Goal: Task Accomplishment & Management: Manage account settings

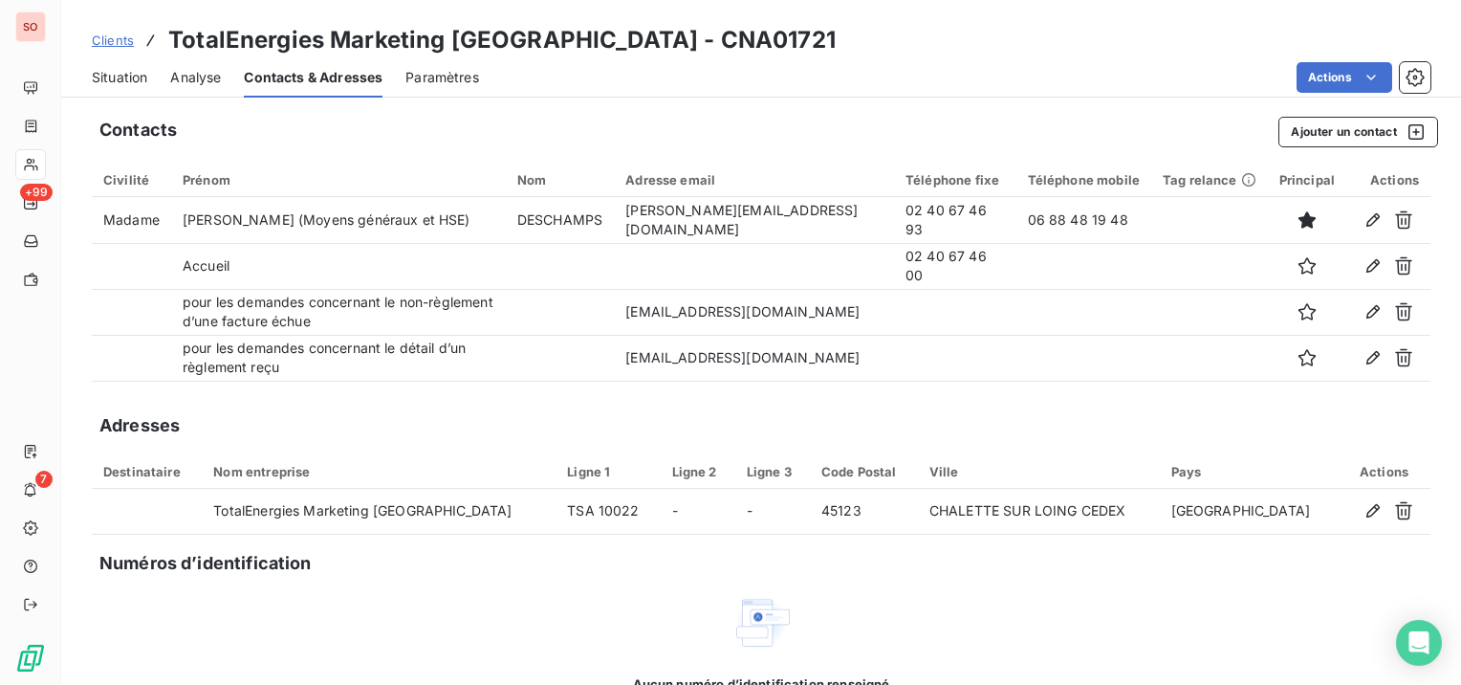
click at [112, 49] on link "Clients" at bounding box center [113, 40] width 42 height 19
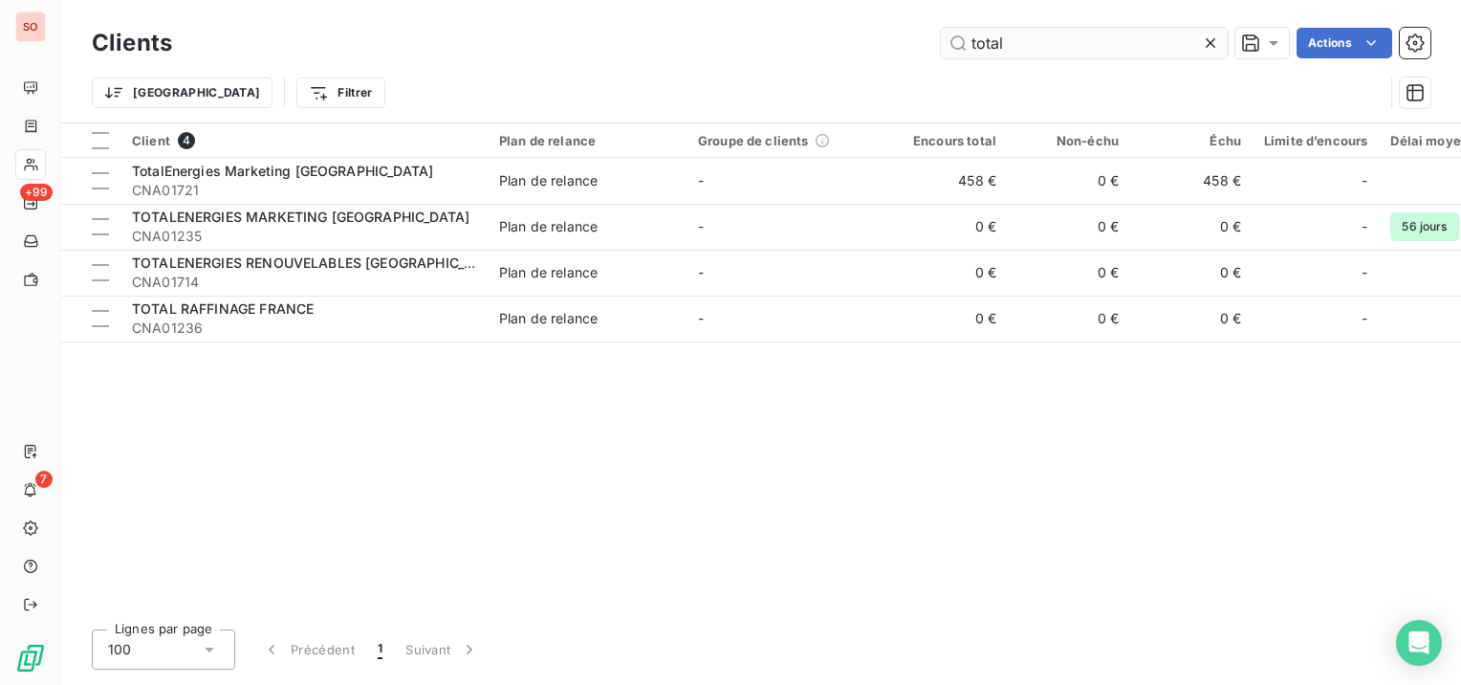
drag, startPoint x: 1104, startPoint y: 43, endPoint x: 969, endPoint y: 37, distance: 134.9
click at [969, 37] on input "total" at bounding box center [1084, 43] width 287 height 31
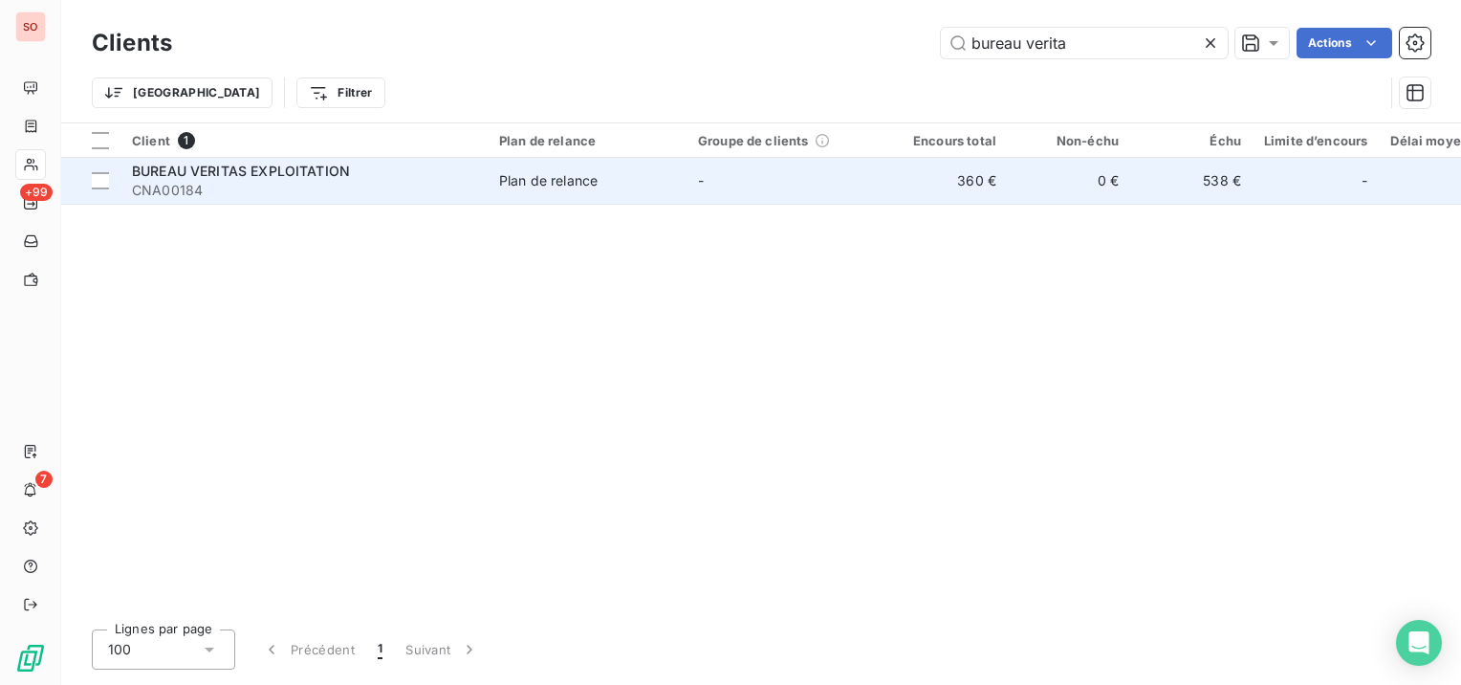
type input "bureau verita"
click at [381, 190] on span "CNA00184" at bounding box center [304, 190] width 344 height 19
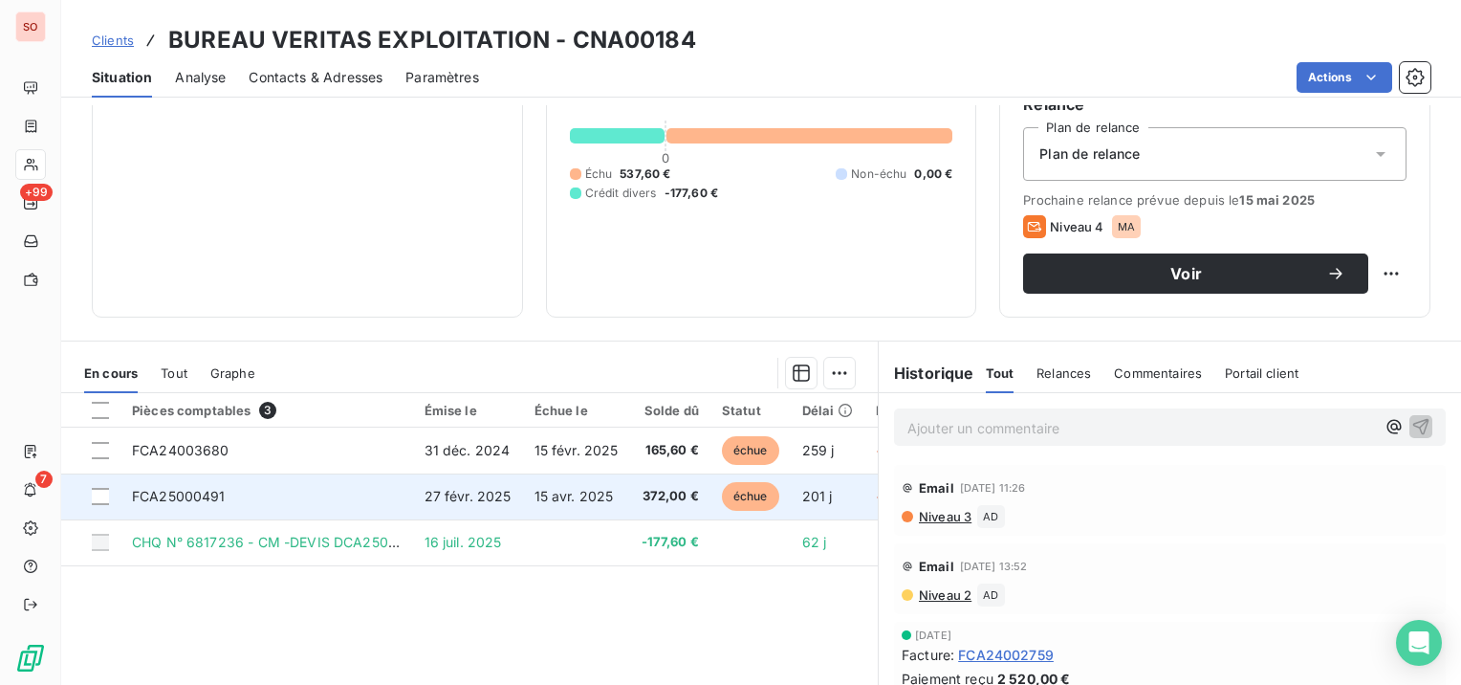
scroll to position [96, 0]
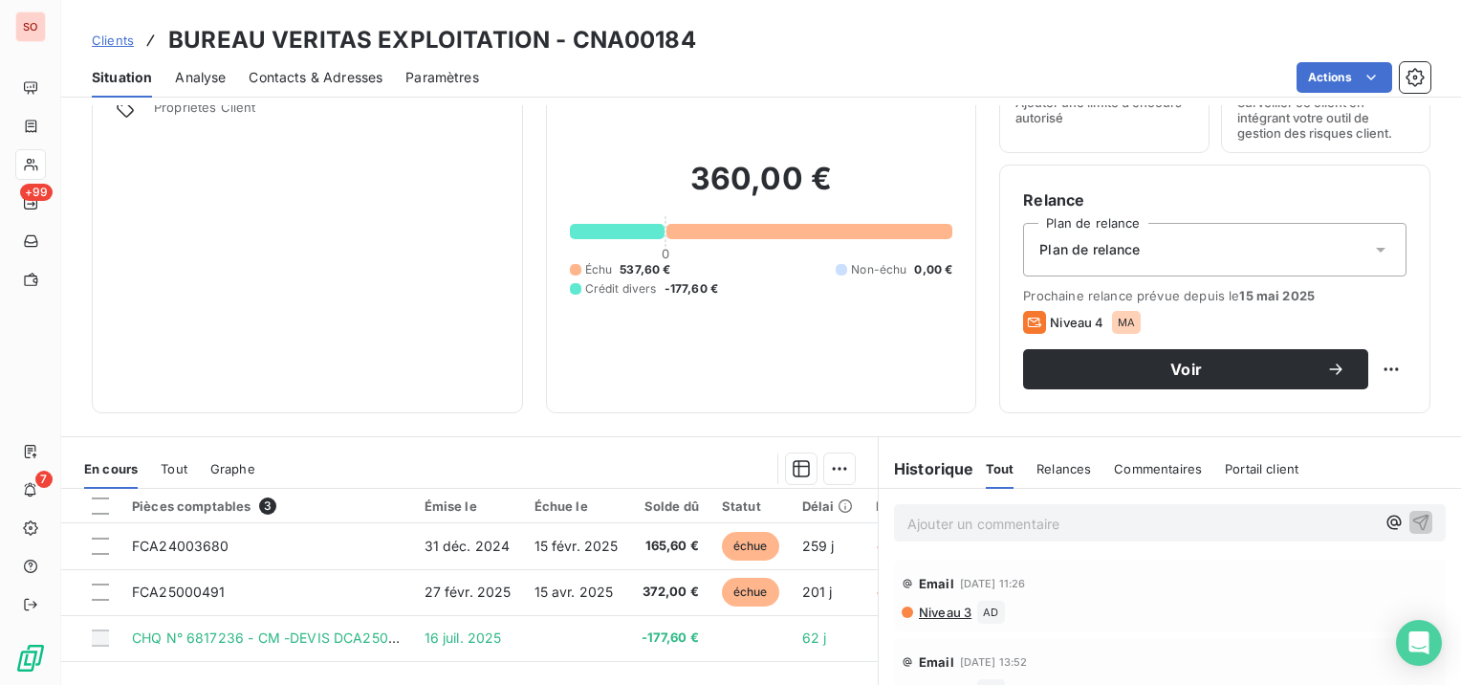
click at [292, 73] on span "Contacts & Adresses" at bounding box center [316, 77] width 134 height 19
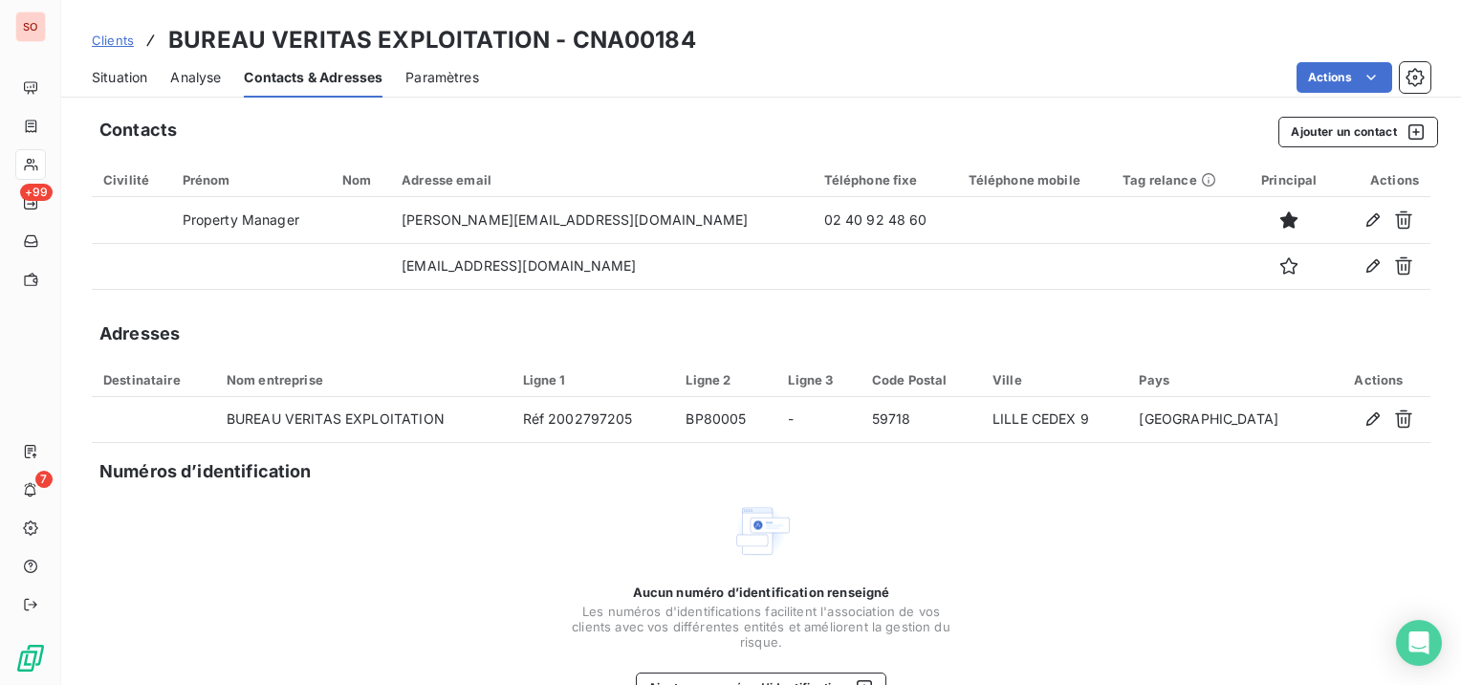
click at [112, 72] on span "Situation" at bounding box center [119, 77] width 55 height 19
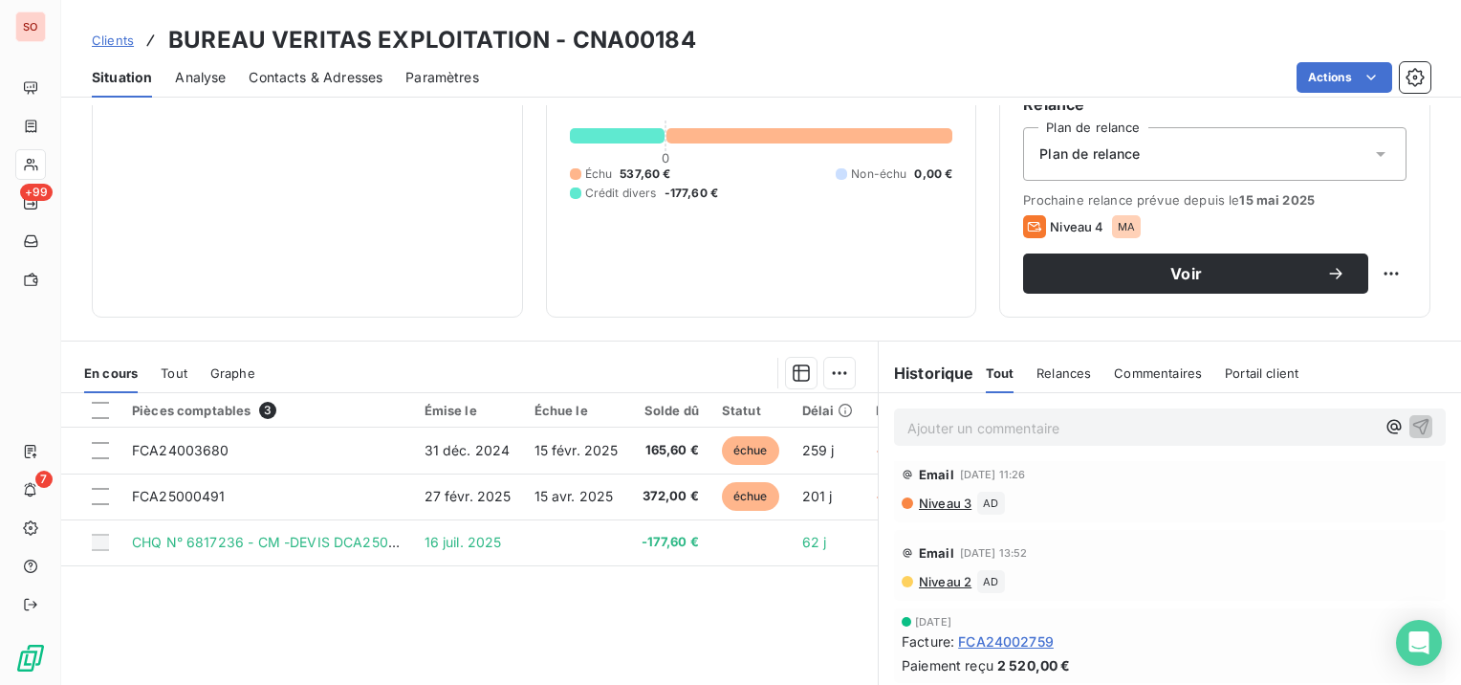
scroll to position [0, 0]
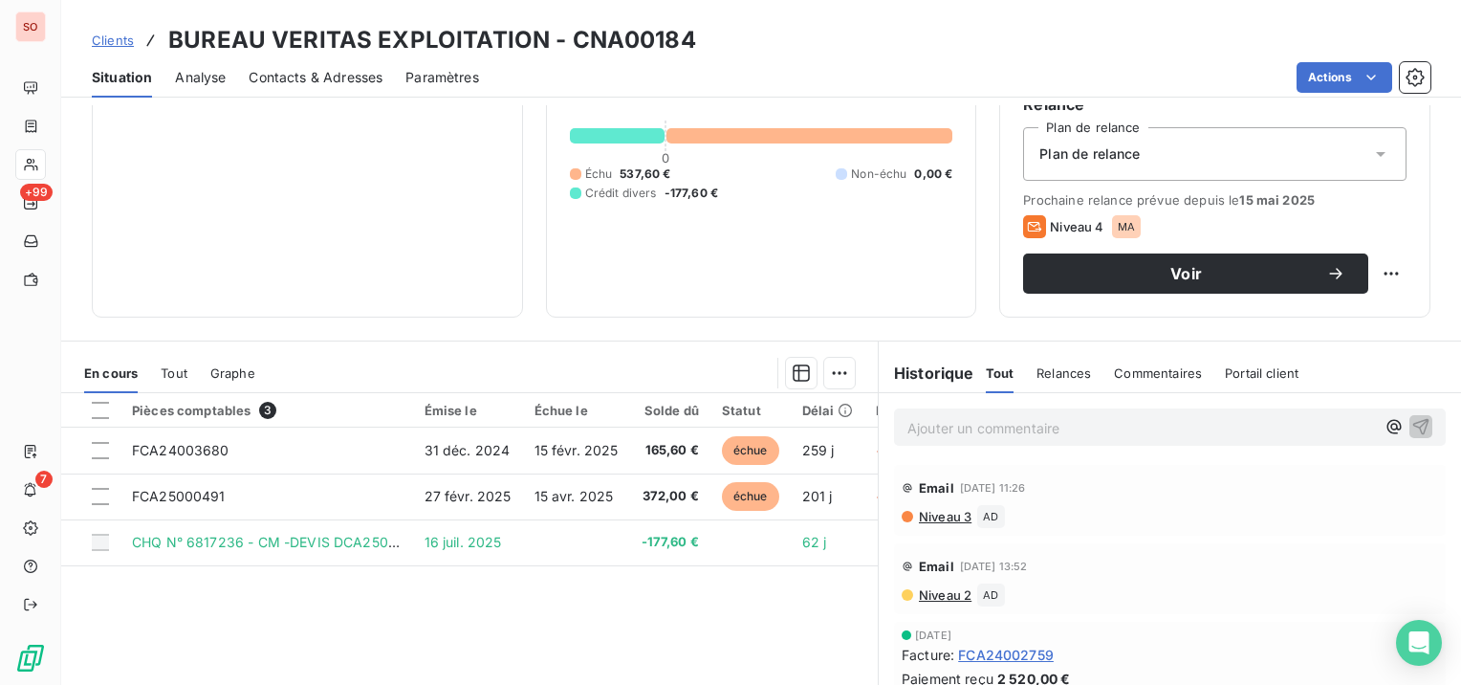
click at [938, 512] on span "Niveau 3" at bounding box center [944, 516] width 54 height 15
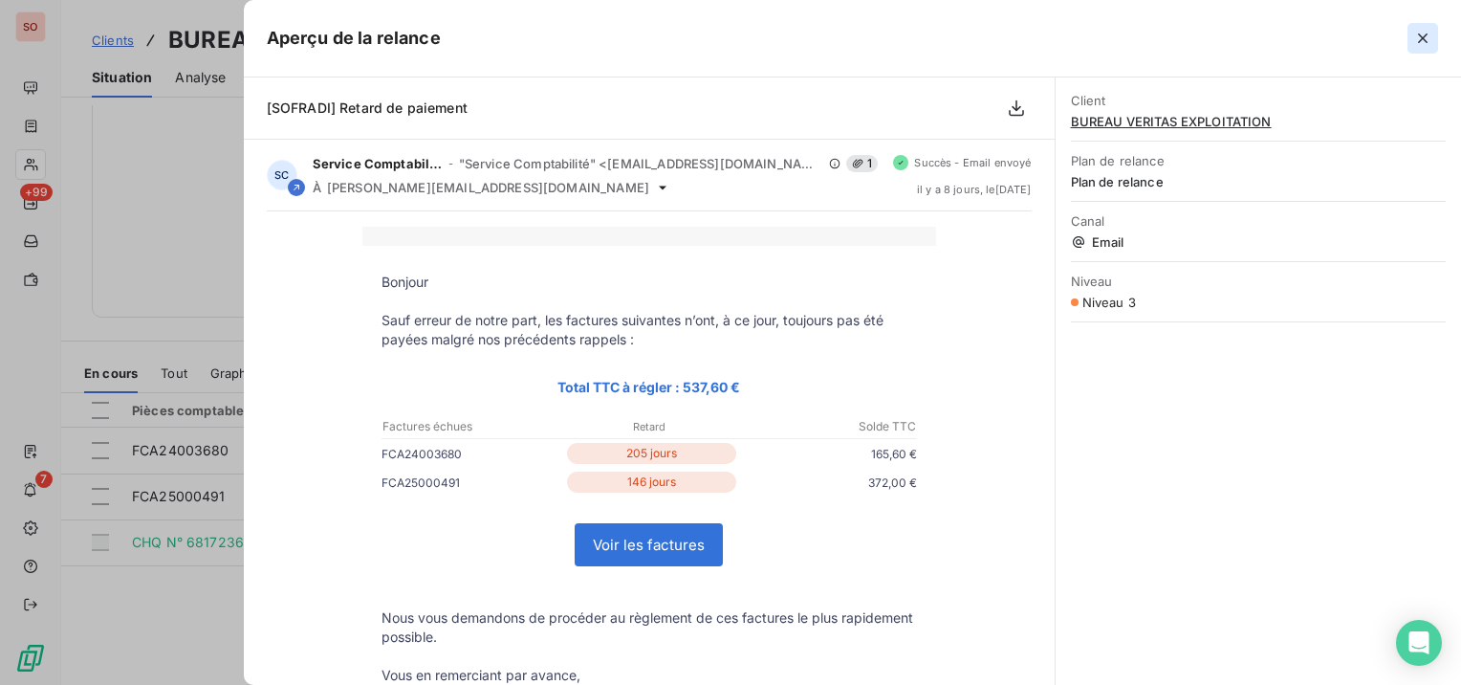
click at [1417, 40] on icon "button" at bounding box center [1422, 38] width 19 height 19
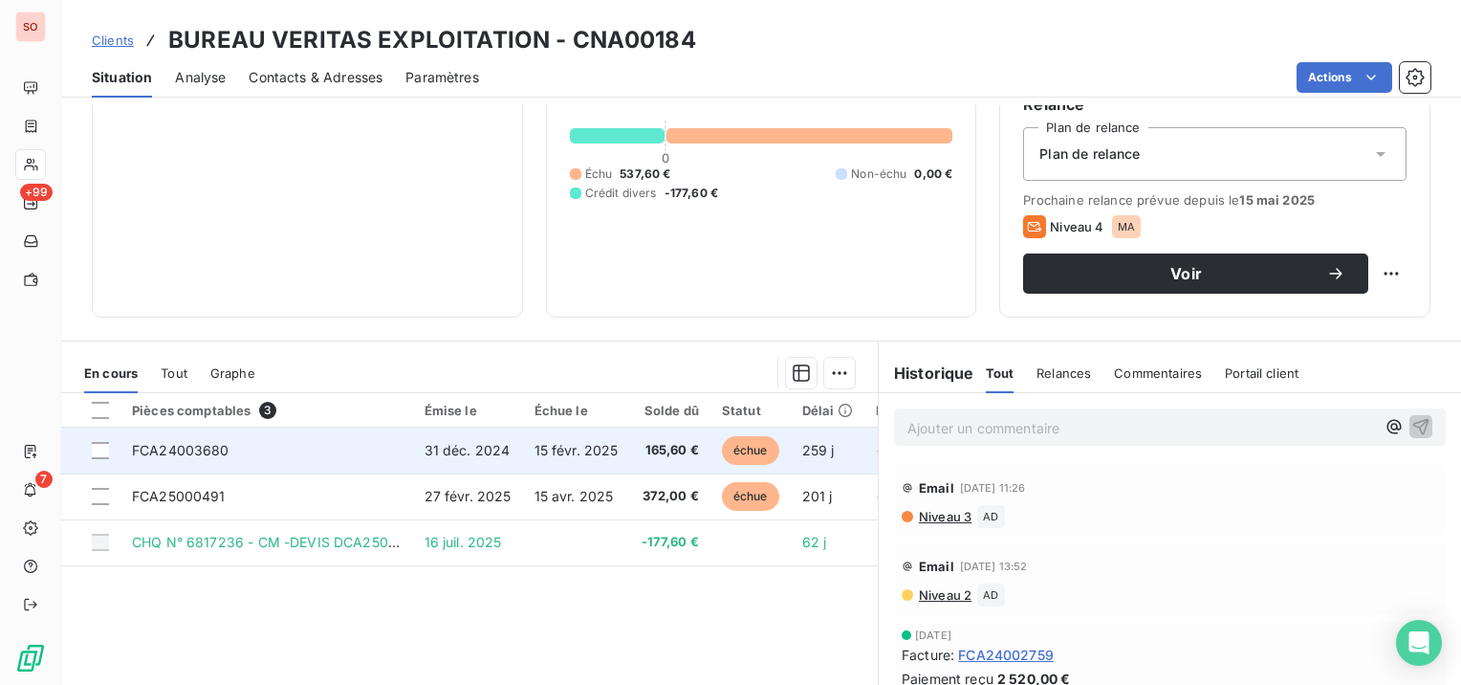
click at [224, 457] on span "FCA24003680" at bounding box center [181, 450] width 98 height 16
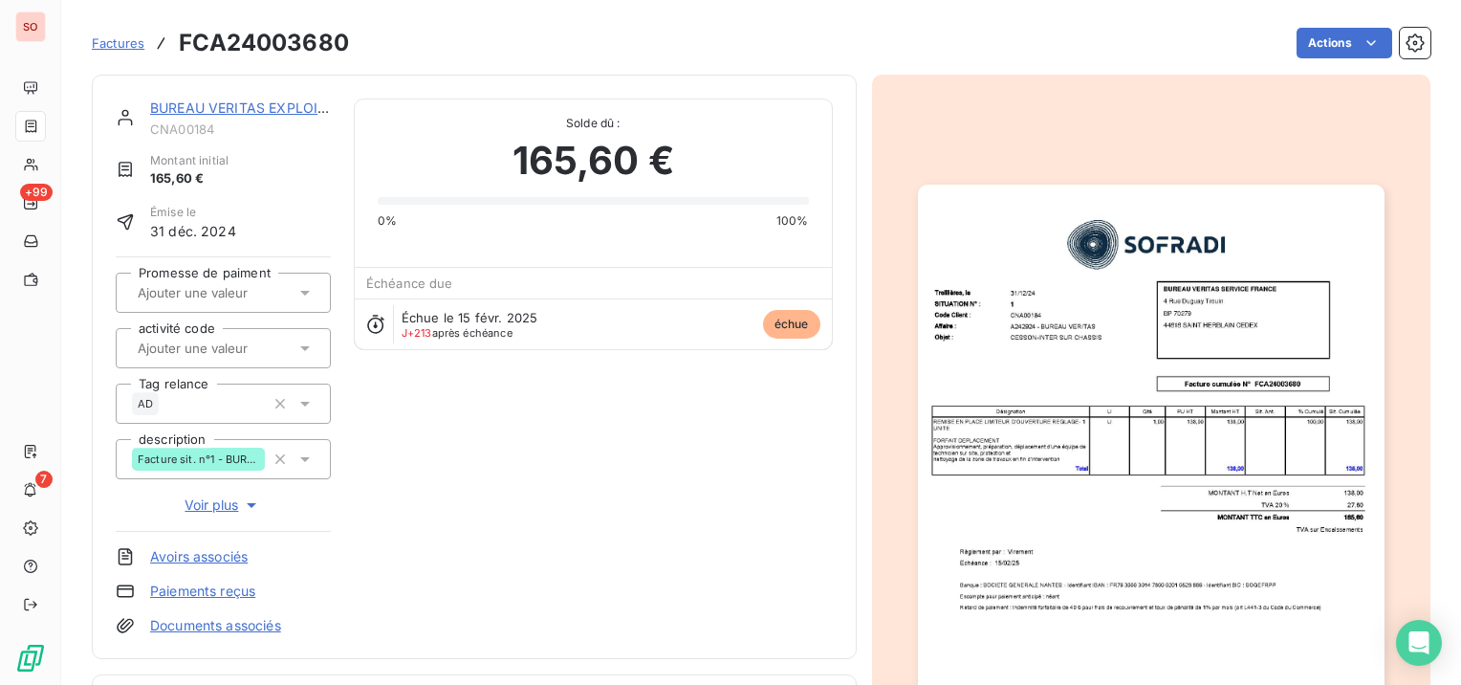
click at [273, 22] on div "Factures FCA24003680 Actions" at bounding box center [761, 31] width 1339 height 63
copy h3 "FCA24003680"
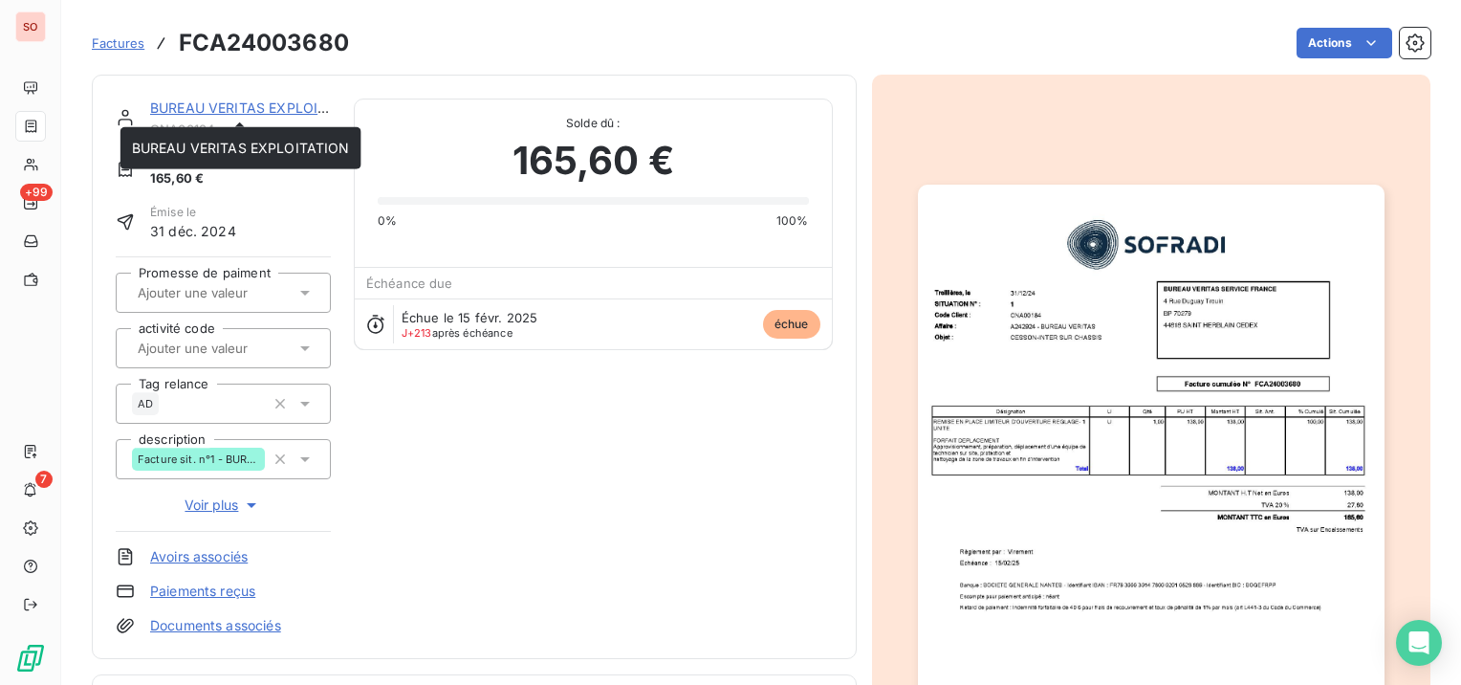
click at [228, 99] on link "BUREAU VERITAS EXPLOITATION" at bounding box center [259, 107] width 218 height 16
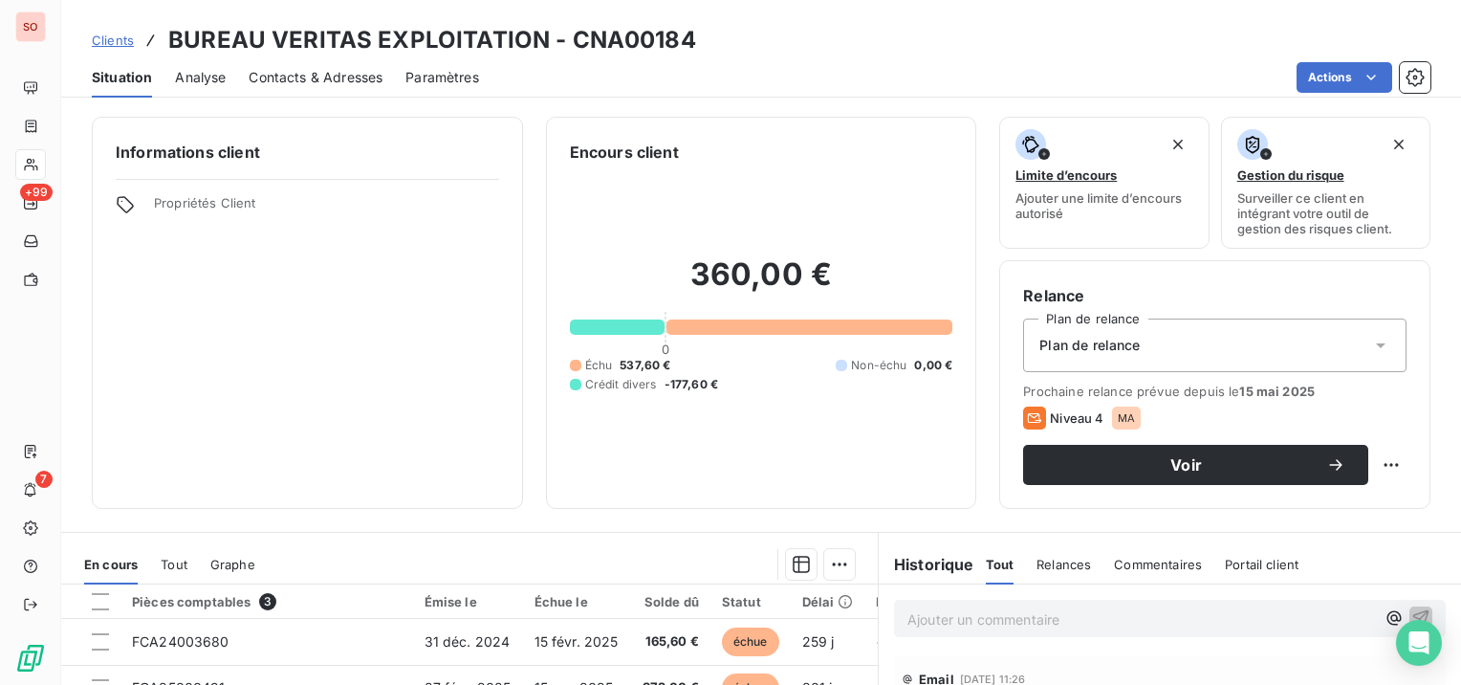
click at [328, 77] on span "Contacts & Adresses" at bounding box center [316, 77] width 134 height 19
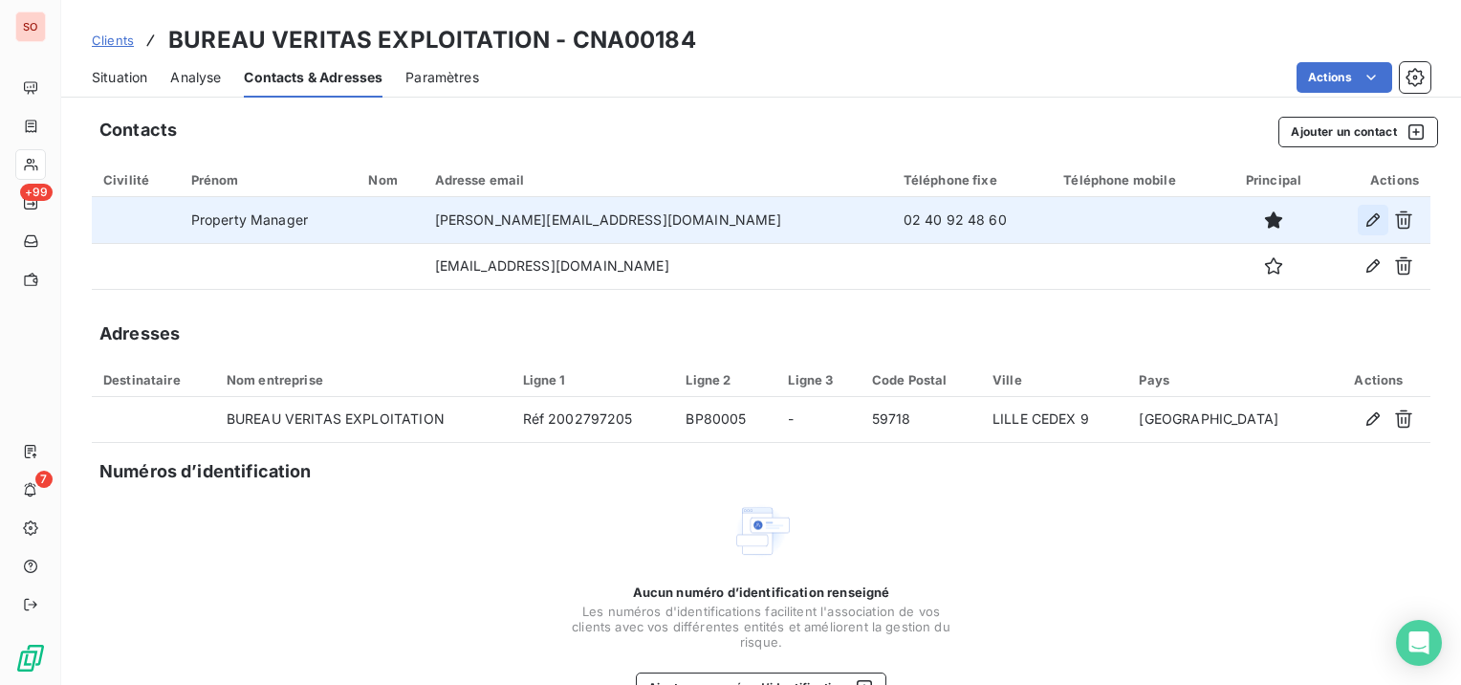
click at [1363, 219] on icon "button" at bounding box center [1372, 219] width 19 height 19
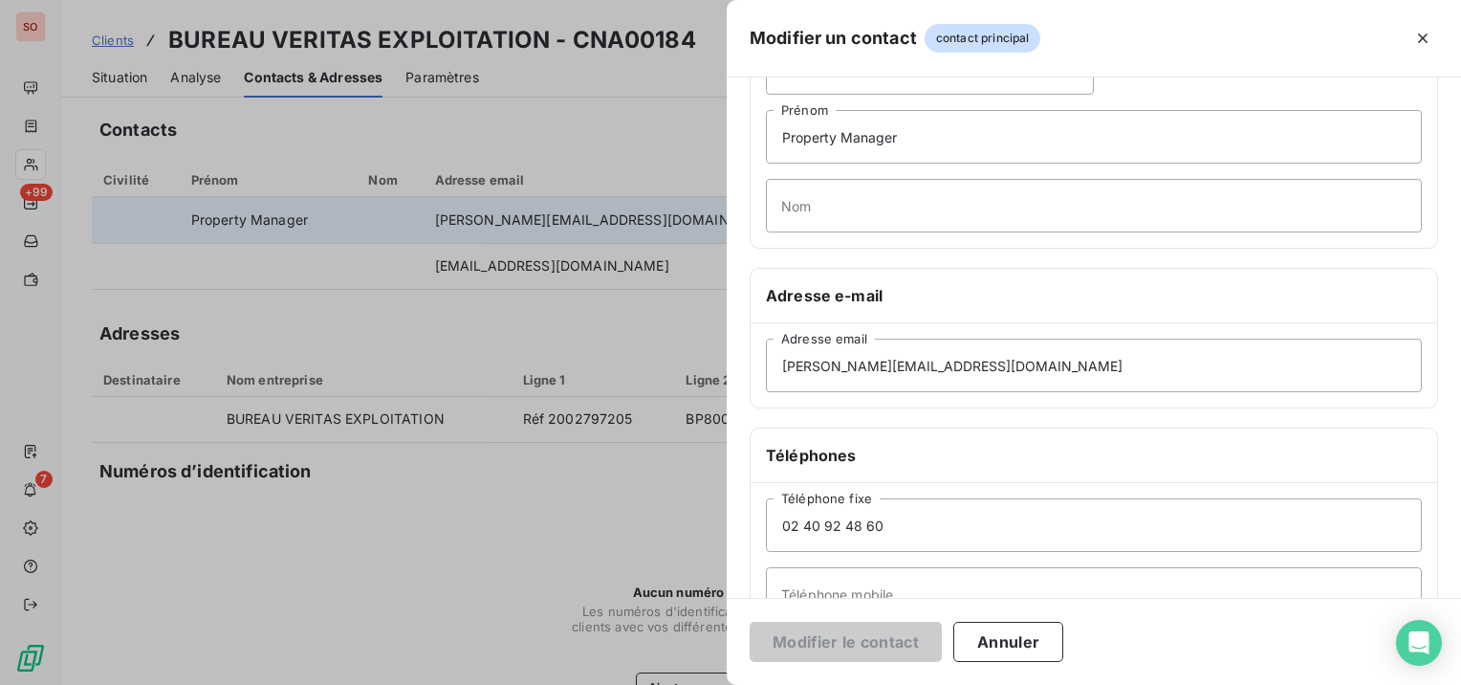
scroll to position [191, 0]
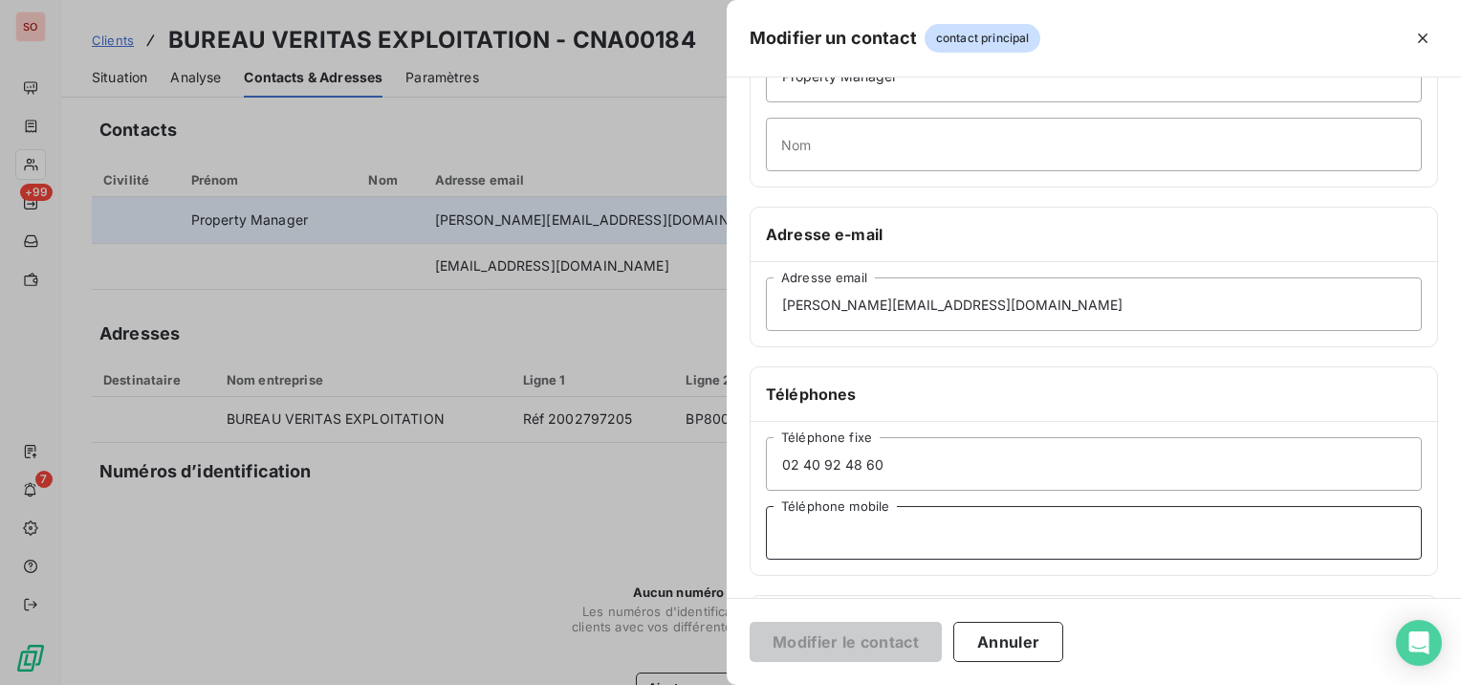
click at [916, 518] on input "Téléphone mobile" at bounding box center [1094, 533] width 656 height 54
paste input "0)06 43 83 01 48"
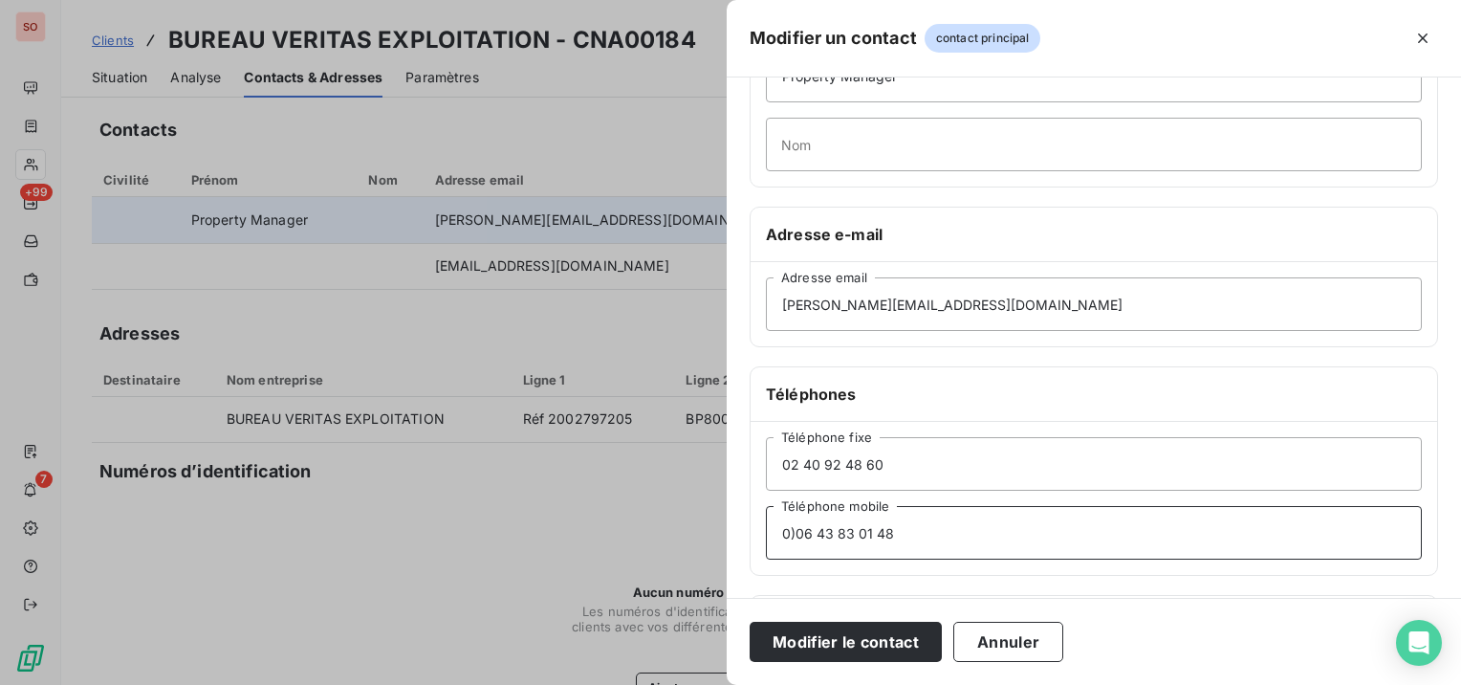
drag, startPoint x: 792, startPoint y: 543, endPoint x: 792, endPoint y: 530, distance: 13.4
click at [792, 543] on input "0)06 43 83 01 48" at bounding box center [1094, 533] width 656 height 54
type input "06 43 83 01 48"
click at [836, 644] on button "Modifier le contact" at bounding box center [846, 641] width 192 height 40
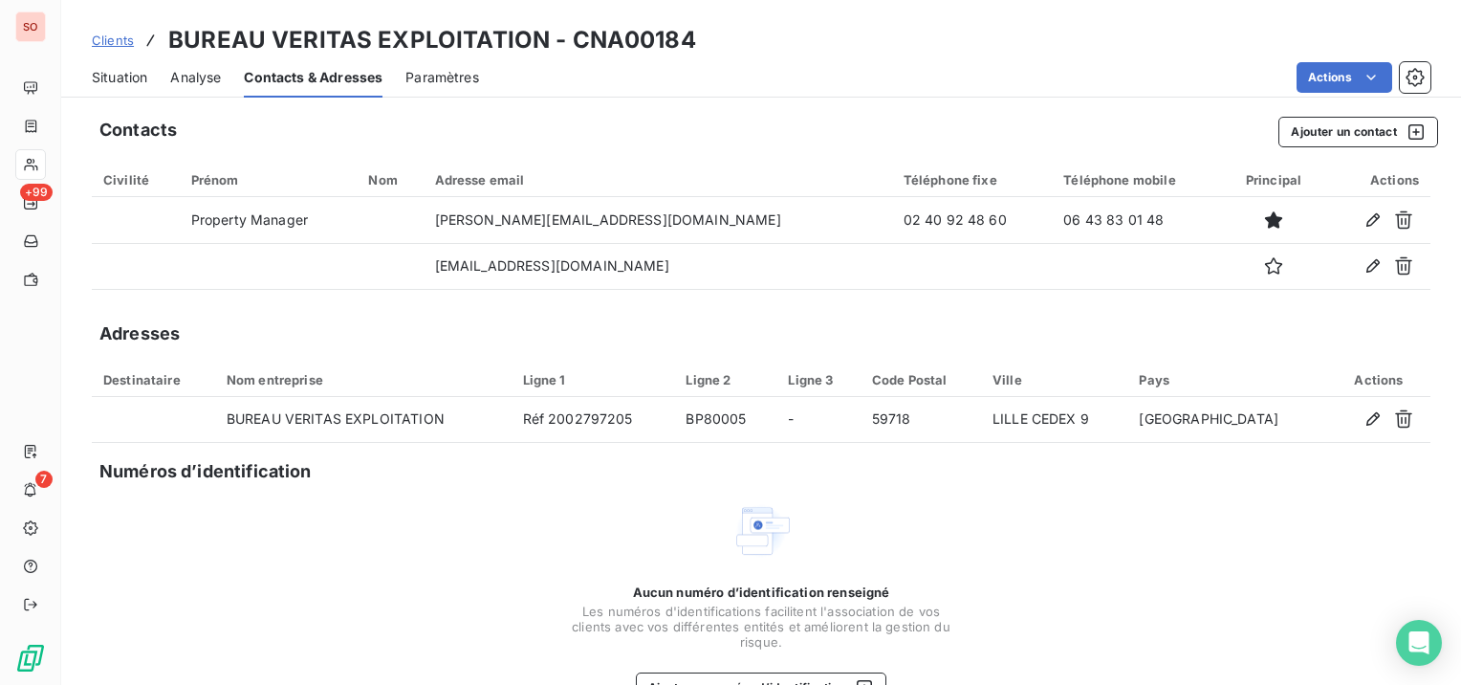
click at [130, 80] on span "Situation" at bounding box center [119, 77] width 55 height 19
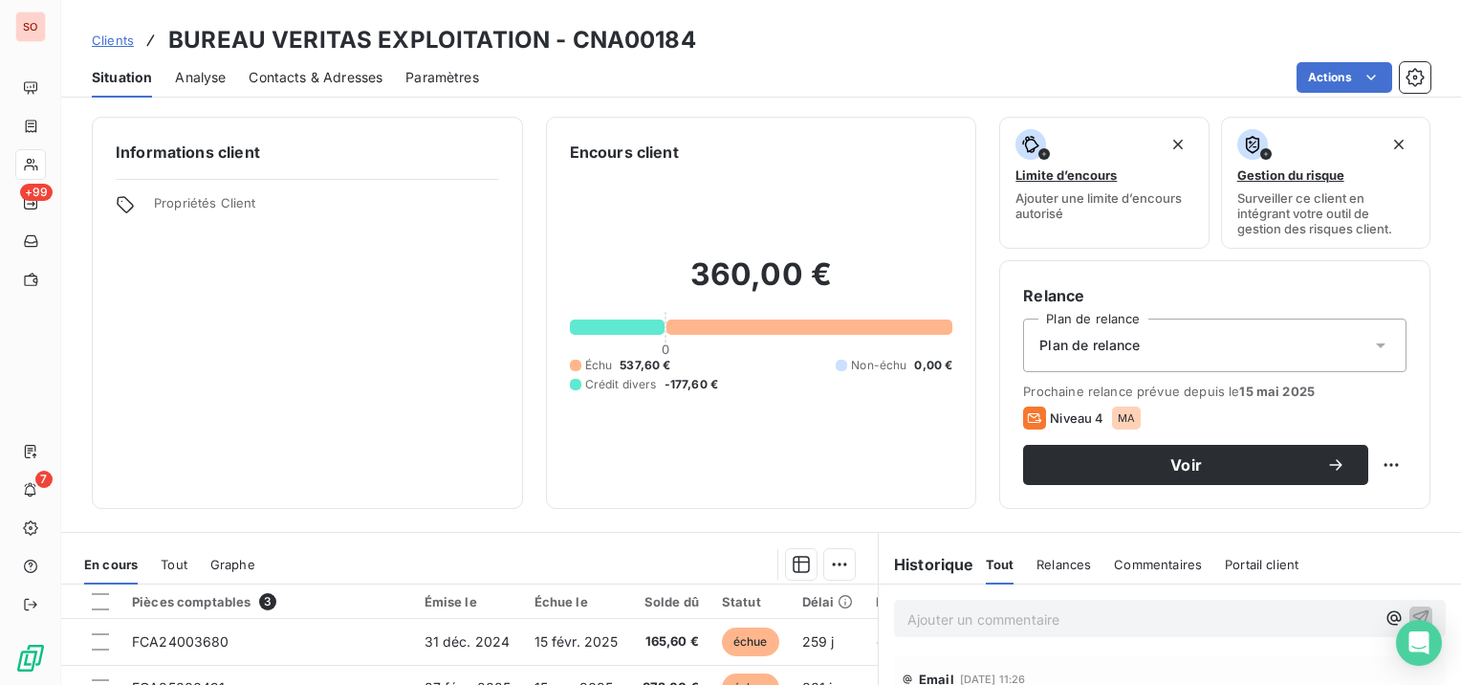
click at [117, 38] on span "Clients" at bounding box center [113, 40] width 42 height 15
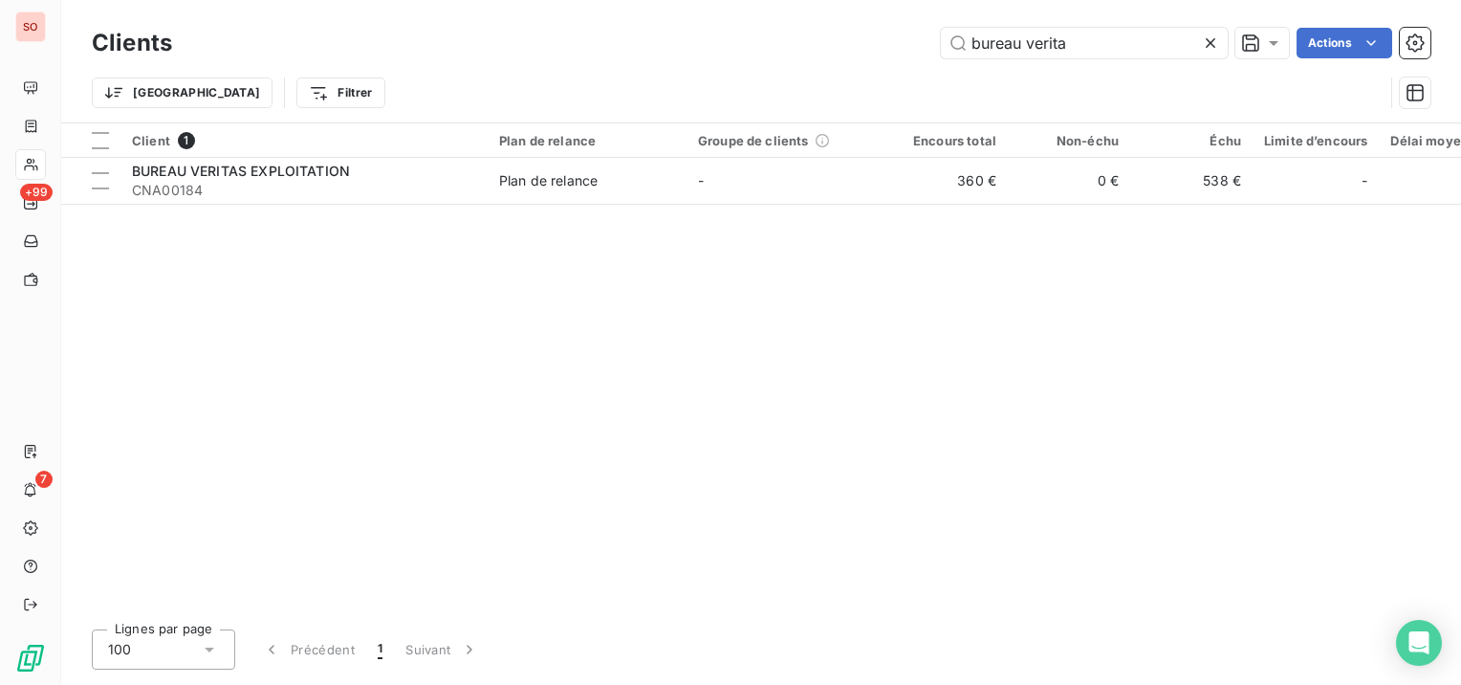
click at [1207, 40] on icon at bounding box center [1211, 43] width 10 height 10
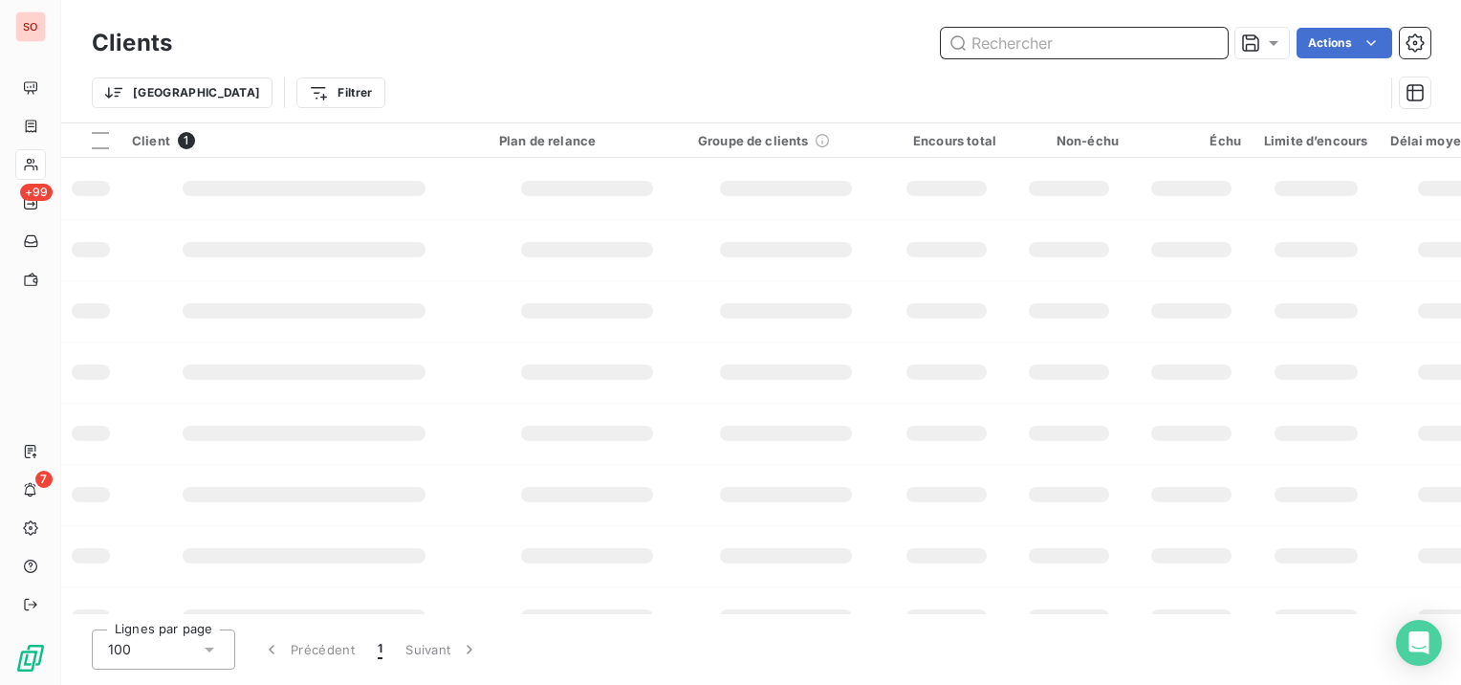
click at [1127, 45] on input "text" at bounding box center [1084, 43] width 287 height 31
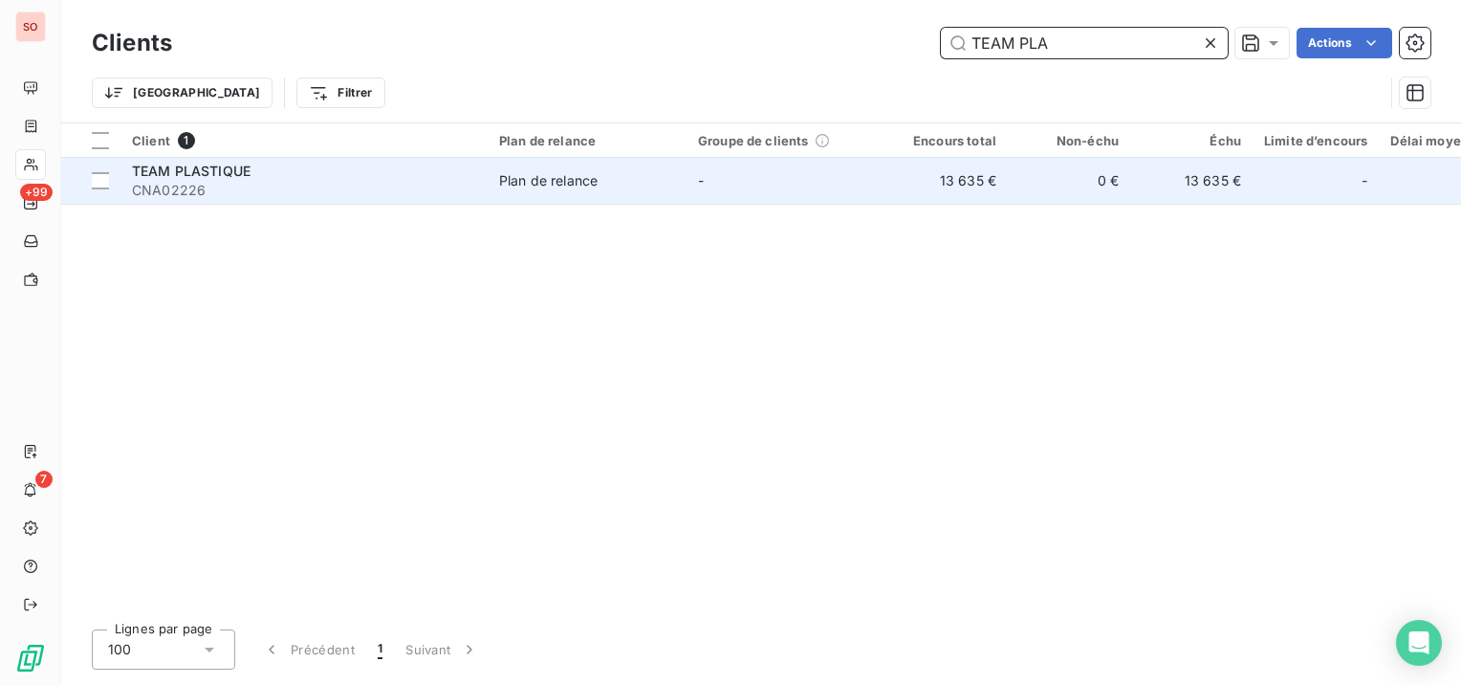
type input "TEAM PLA"
click at [306, 184] on span "CNA02226" at bounding box center [304, 190] width 344 height 19
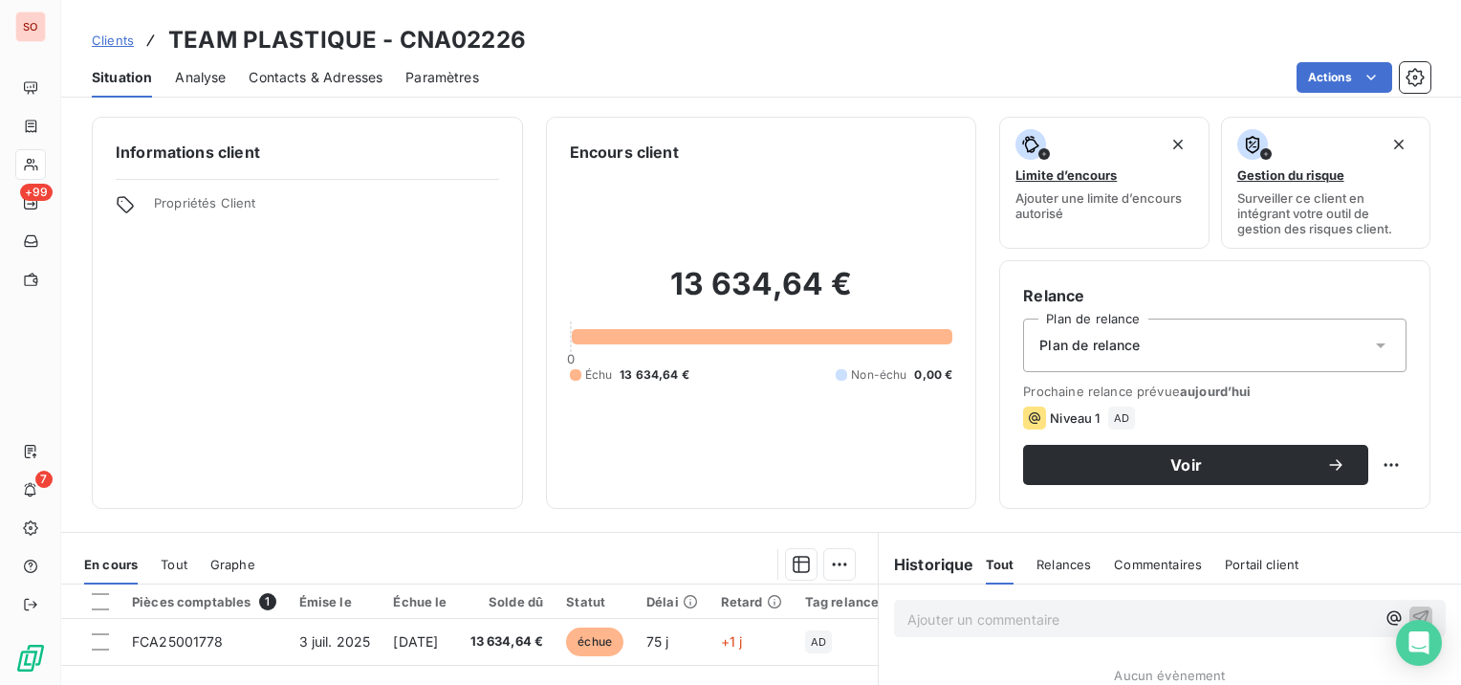
click at [306, 76] on span "Contacts & Adresses" at bounding box center [316, 77] width 134 height 19
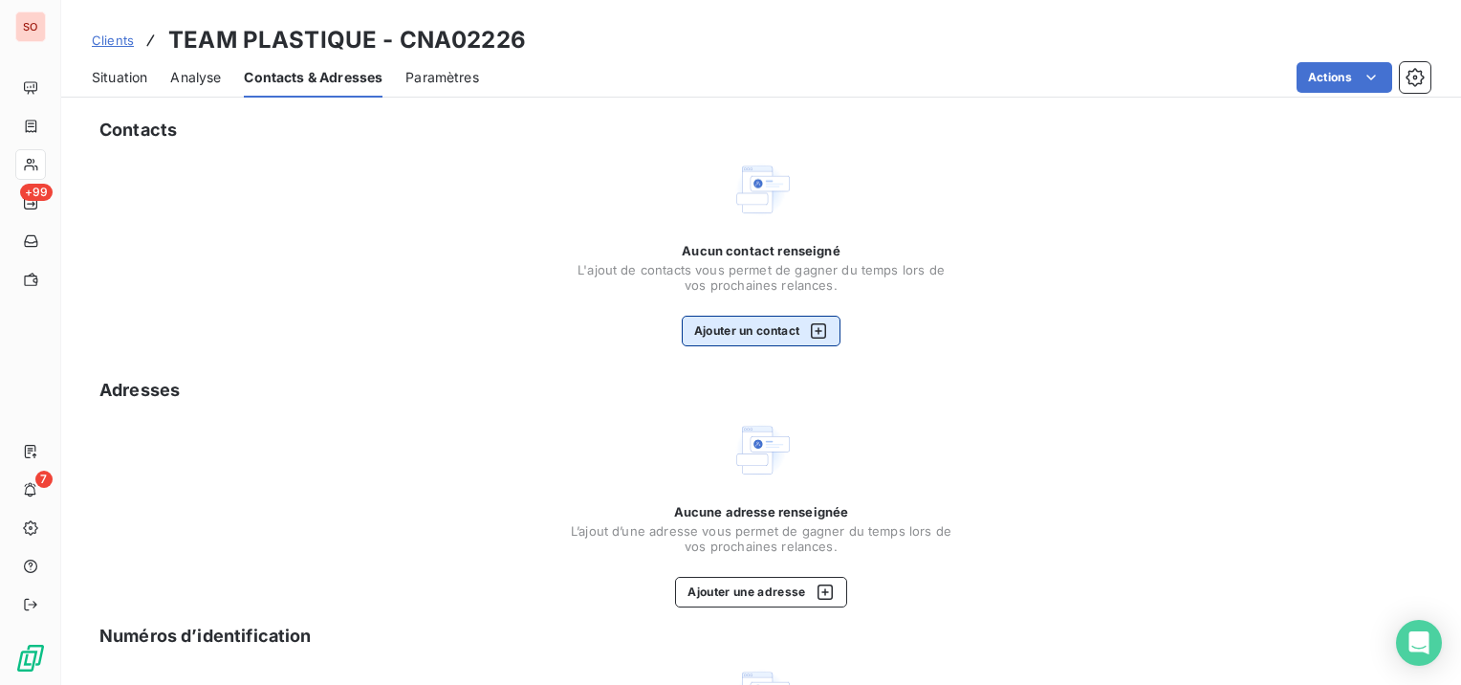
click at [701, 327] on button "Ajouter un contact" at bounding box center [762, 331] width 160 height 31
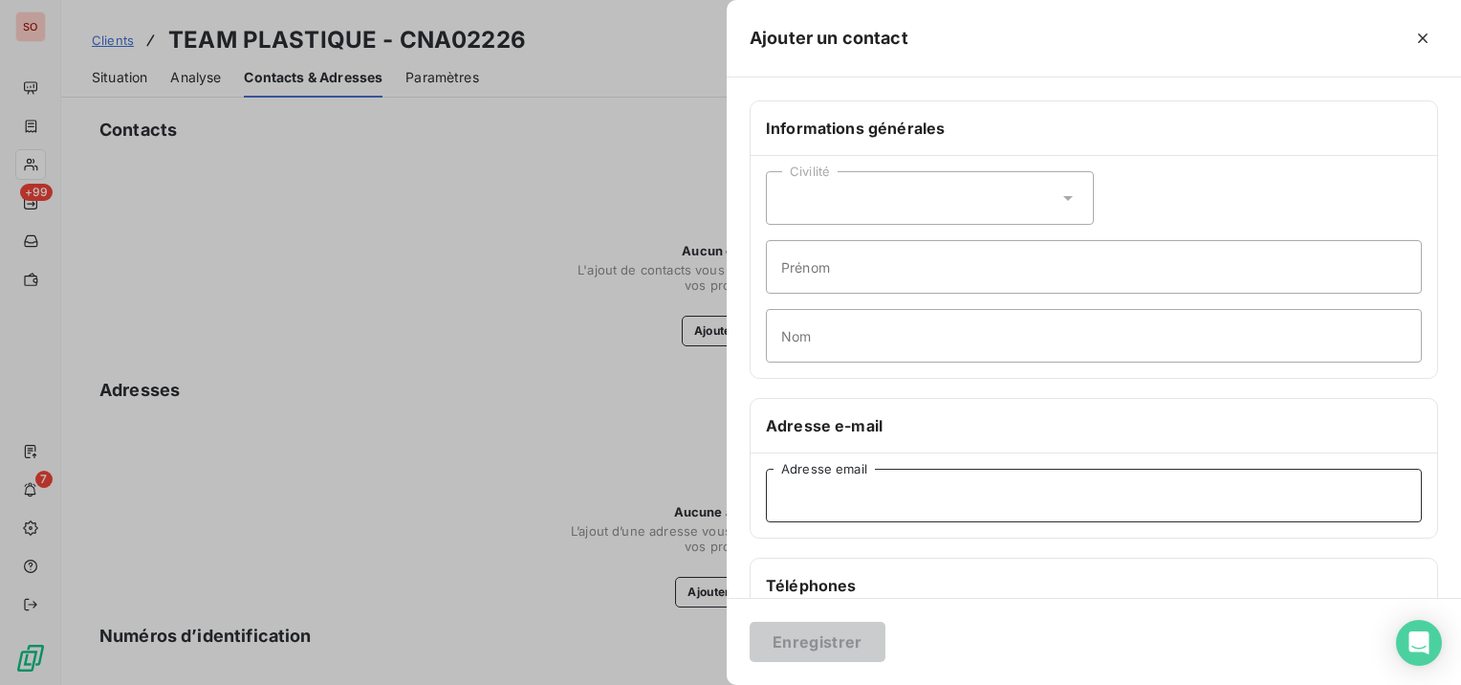
click at [1153, 488] on input "Adresse email" at bounding box center [1094, 495] width 656 height 54
paste input "[EMAIL_ADDRESS][DOMAIN_NAME]"
type input "[EMAIL_ADDRESS][DOMAIN_NAME]"
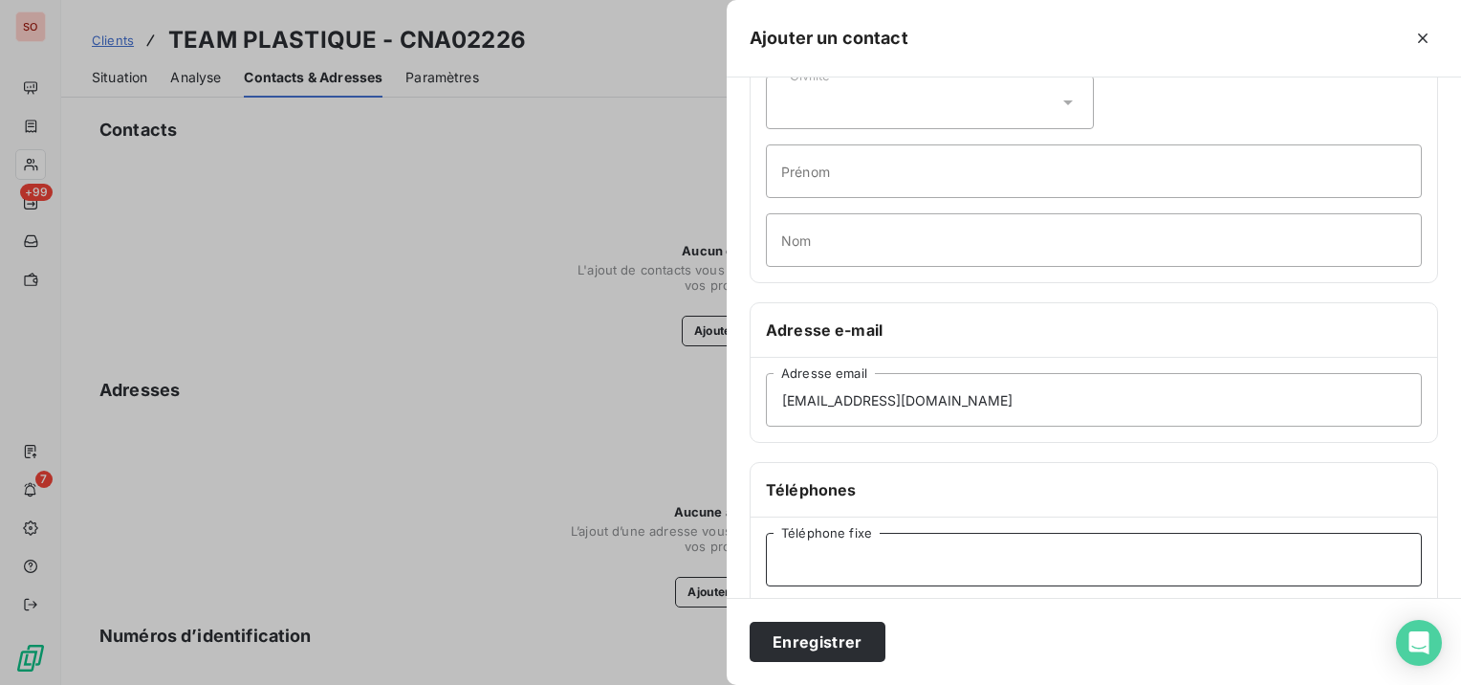
click at [844, 540] on input "Téléphone fixe" at bounding box center [1094, 560] width 656 height 54
paste input "tel:[PHONE_NUMBER]"
drag, startPoint x: 824, startPoint y: 556, endPoint x: 766, endPoint y: 555, distance: 58.4
click at [766, 555] on input "tel:[PHONE_NUMBER]" at bounding box center [1094, 560] width 656 height 54
type input "02 40 81 19 44"
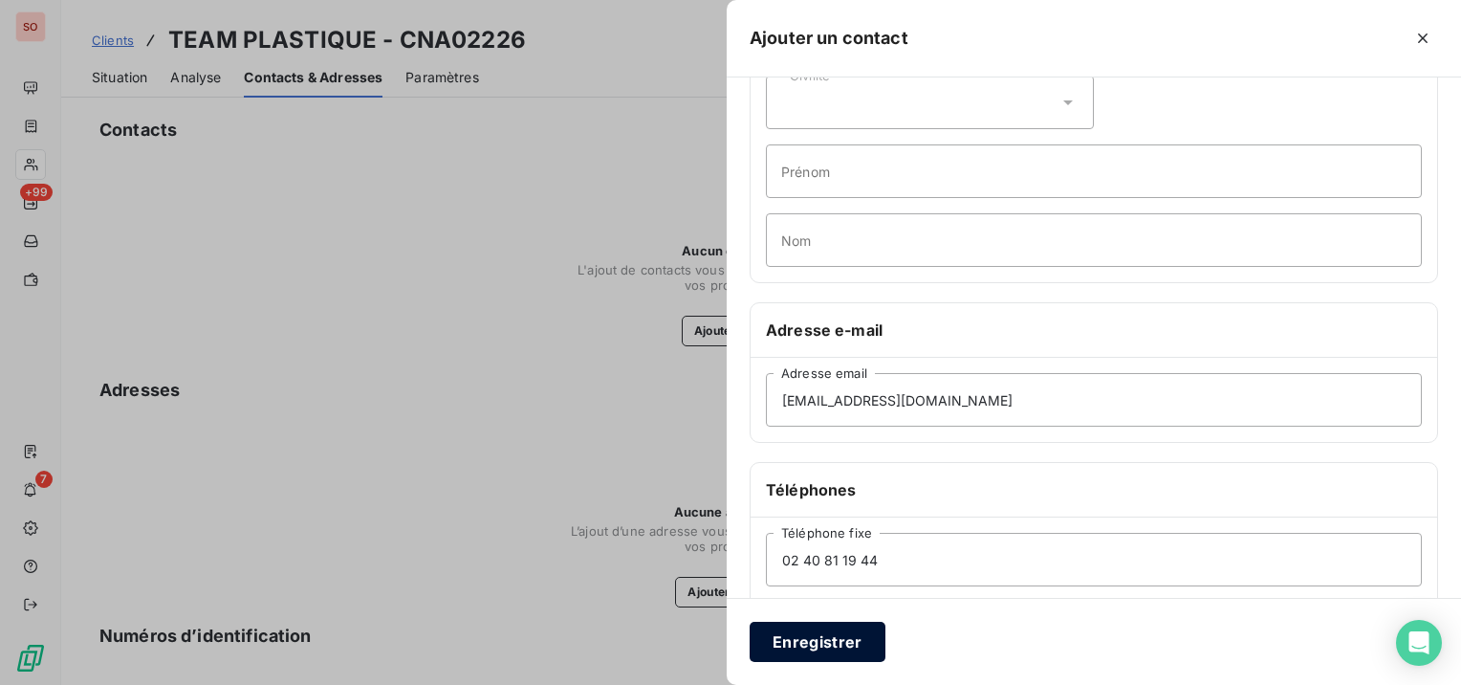
click at [784, 630] on button "Enregistrer" at bounding box center [818, 641] width 136 height 40
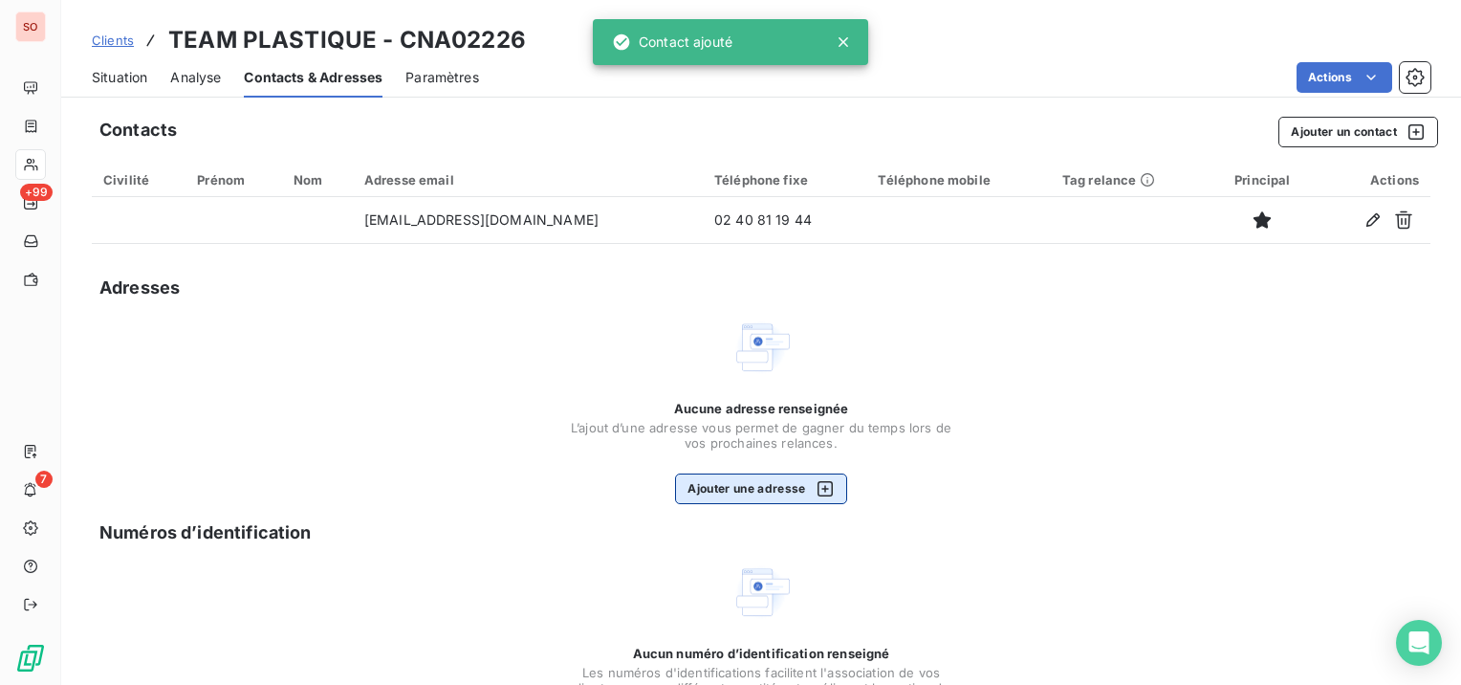
click at [774, 489] on button "Ajouter une adresse" at bounding box center [760, 488] width 171 height 31
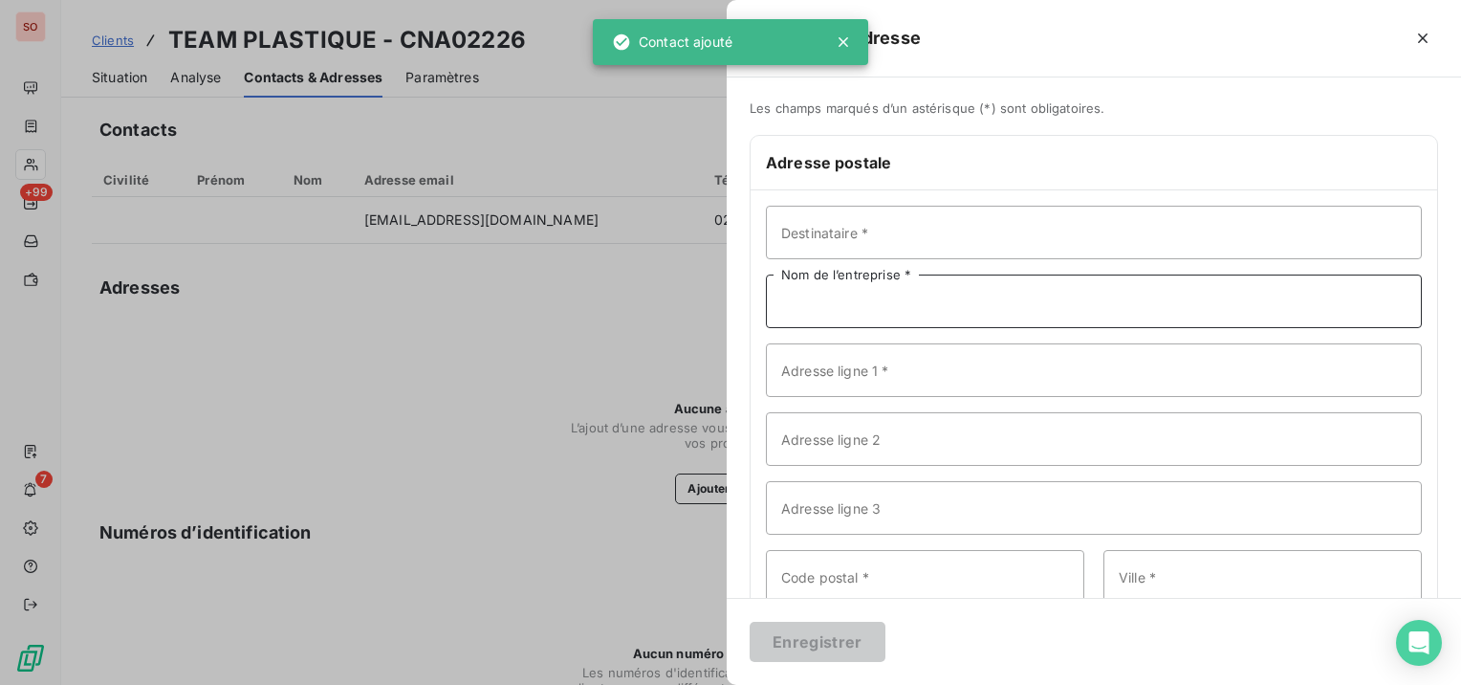
click at [911, 292] on input "Nom de l’entreprise *" at bounding box center [1094, 301] width 656 height 54
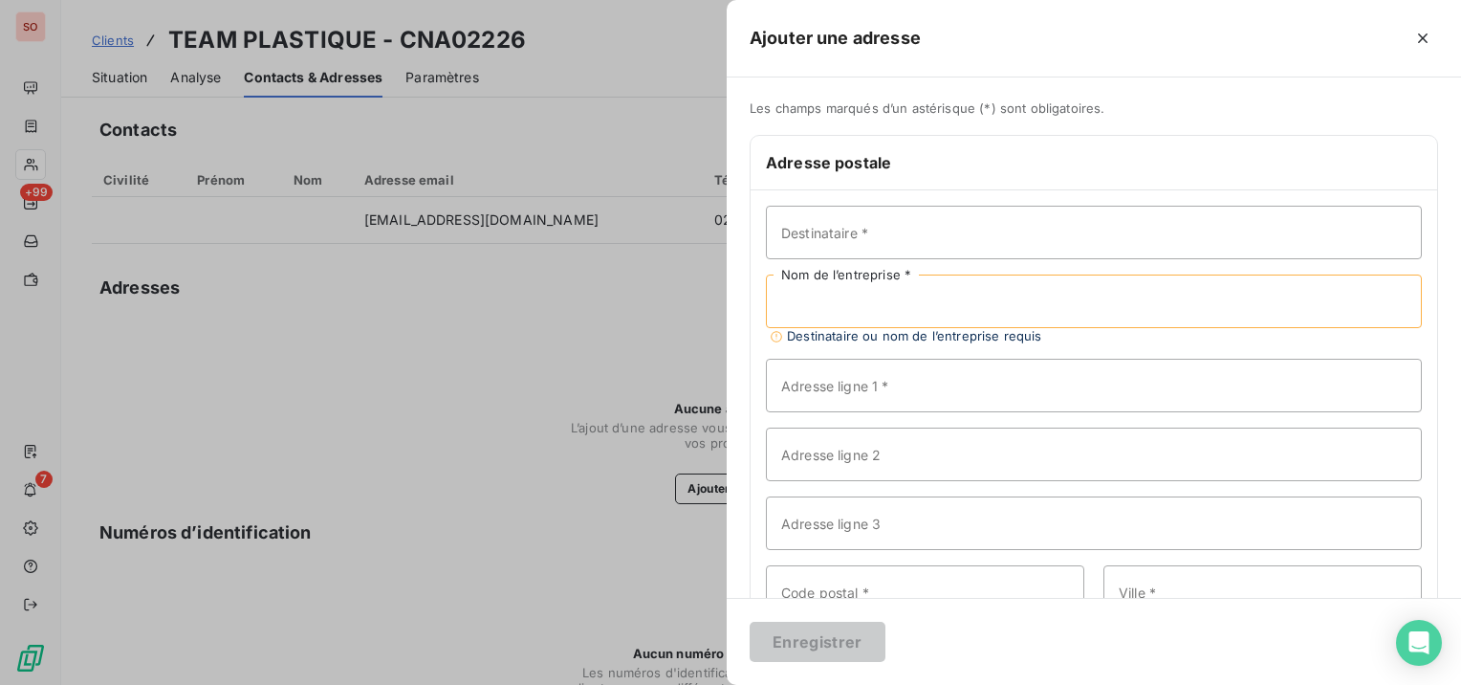
click at [1113, 294] on input "Nom de l’entreprise *" at bounding box center [1094, 301] width 656 height 54
paste input "TEAM PLASTIQUE"
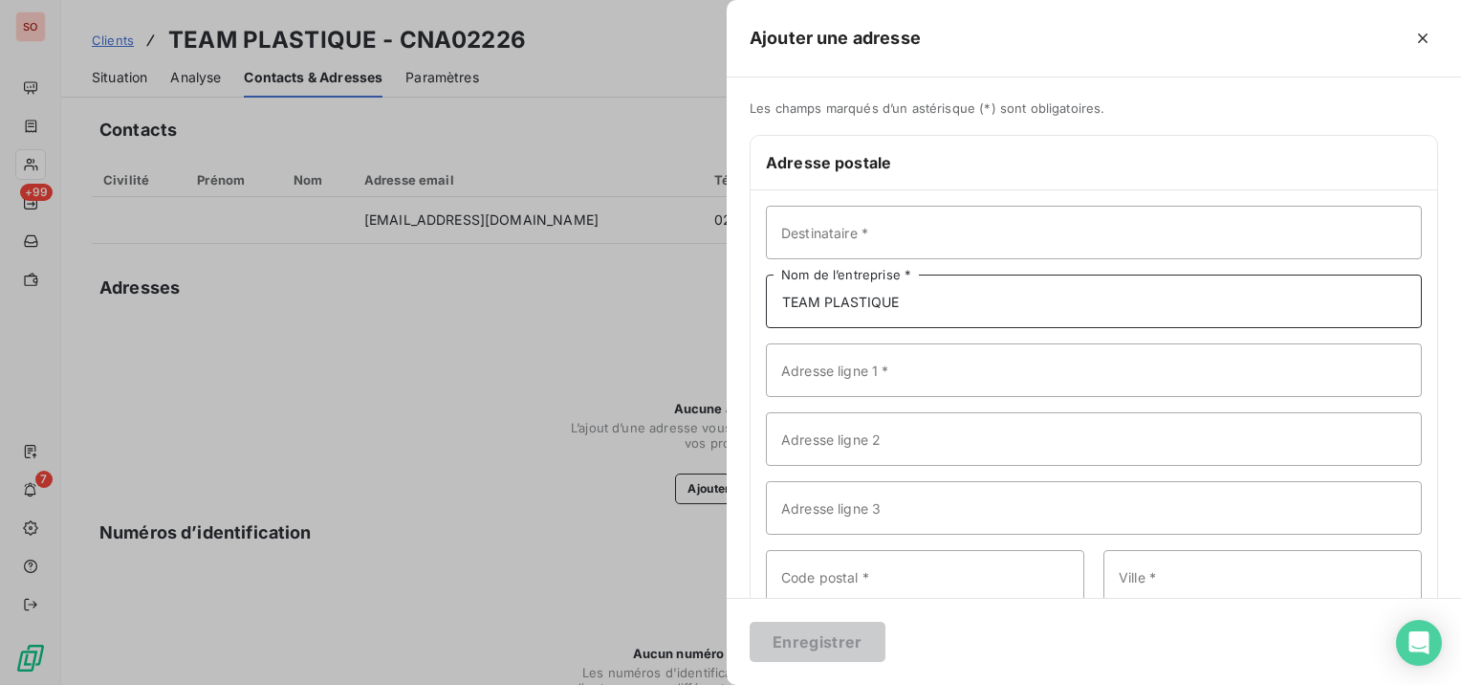
type input "TEAM PLASTIQUE"
click at [961, 367] on input "Adresse ligne 1 *" at bounding box center [1094, 370] width 656 height 54
paste input "ZI EST VAL DE CHERE"
type input "ZI EST VAL DE CHERE"
click at [849, 573] on input "Code postal *" at bounding box center [925, 577] width 318 height 54
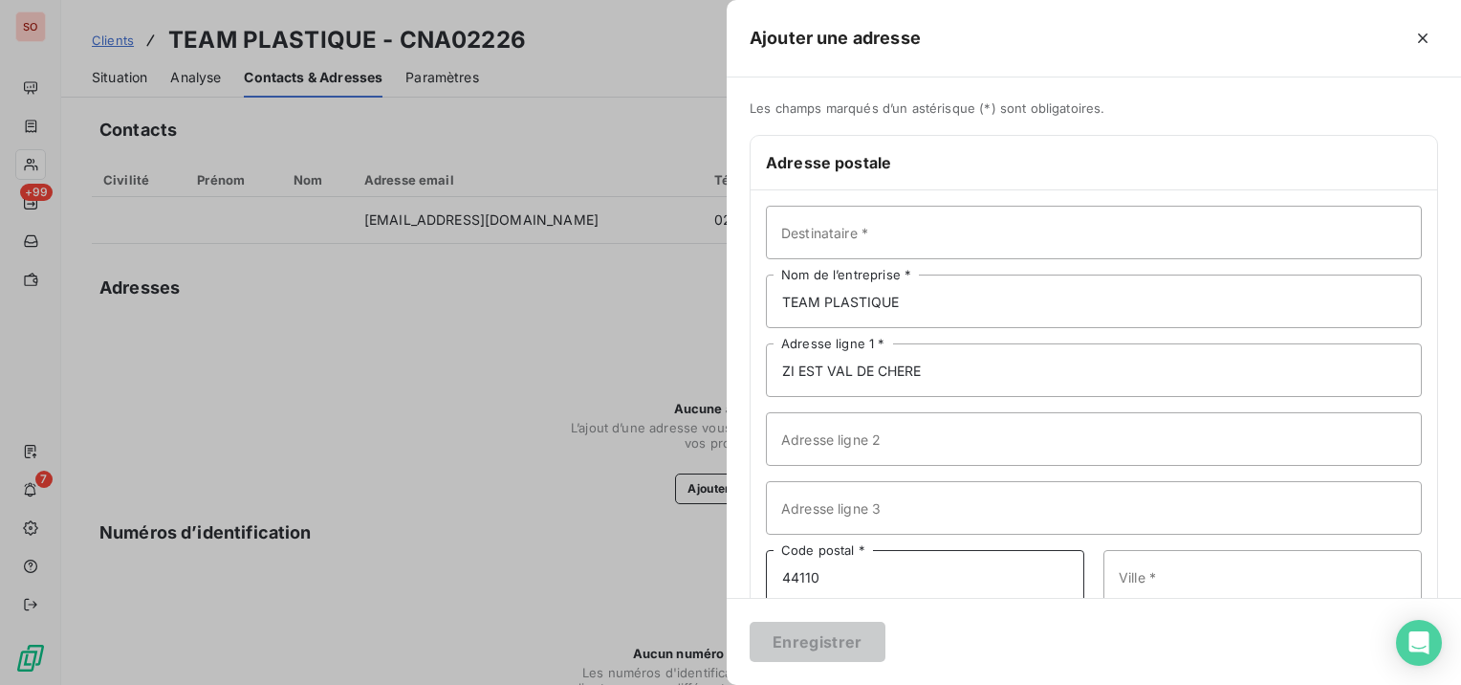
type input "44110"
drag, startPoint x: 1302, startPoint y: 573, endPoint x: 893, endPoint y: 589, distance: 409.5
click at [893, 589] on div "44110 Code postal * chateaubriant Ville *" at bounding box center [1094, 572] width 656 height 54
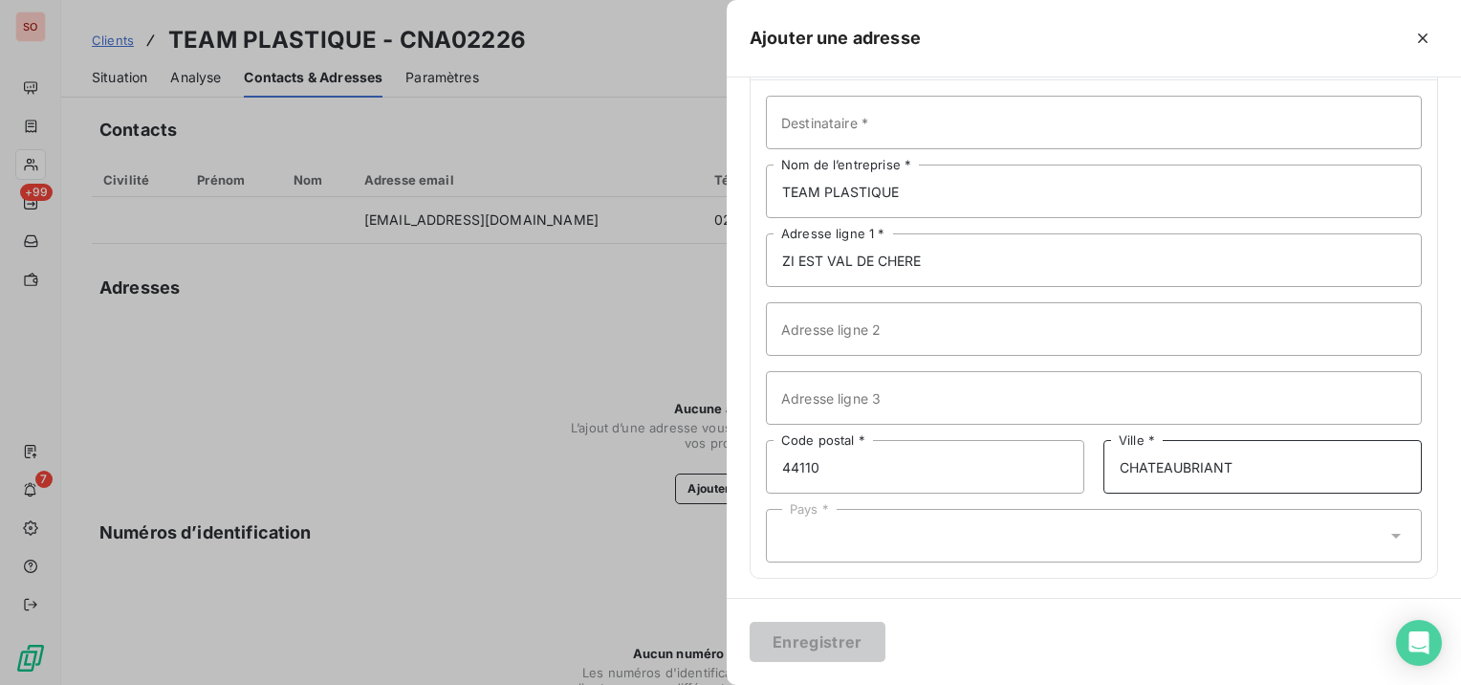
scroll to position [113, 0]
type input "CHATEAUBRIANT"
click at [897, 535] on div "Pays *" at bounding box center [1094, 533] width 656 height 54
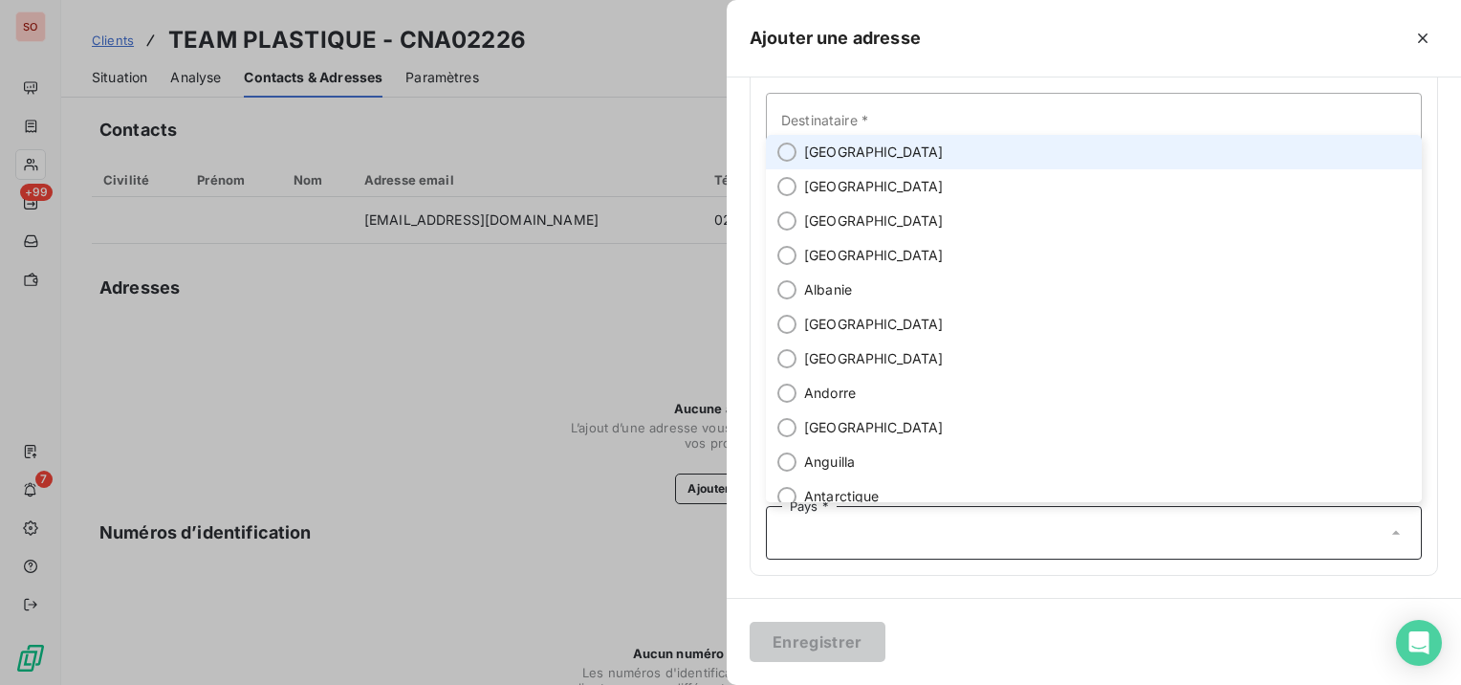
click at [824, 159] on span "[GEOGRAPHIC_DATA]" at bounding box center [874, 151] width 140 height 19
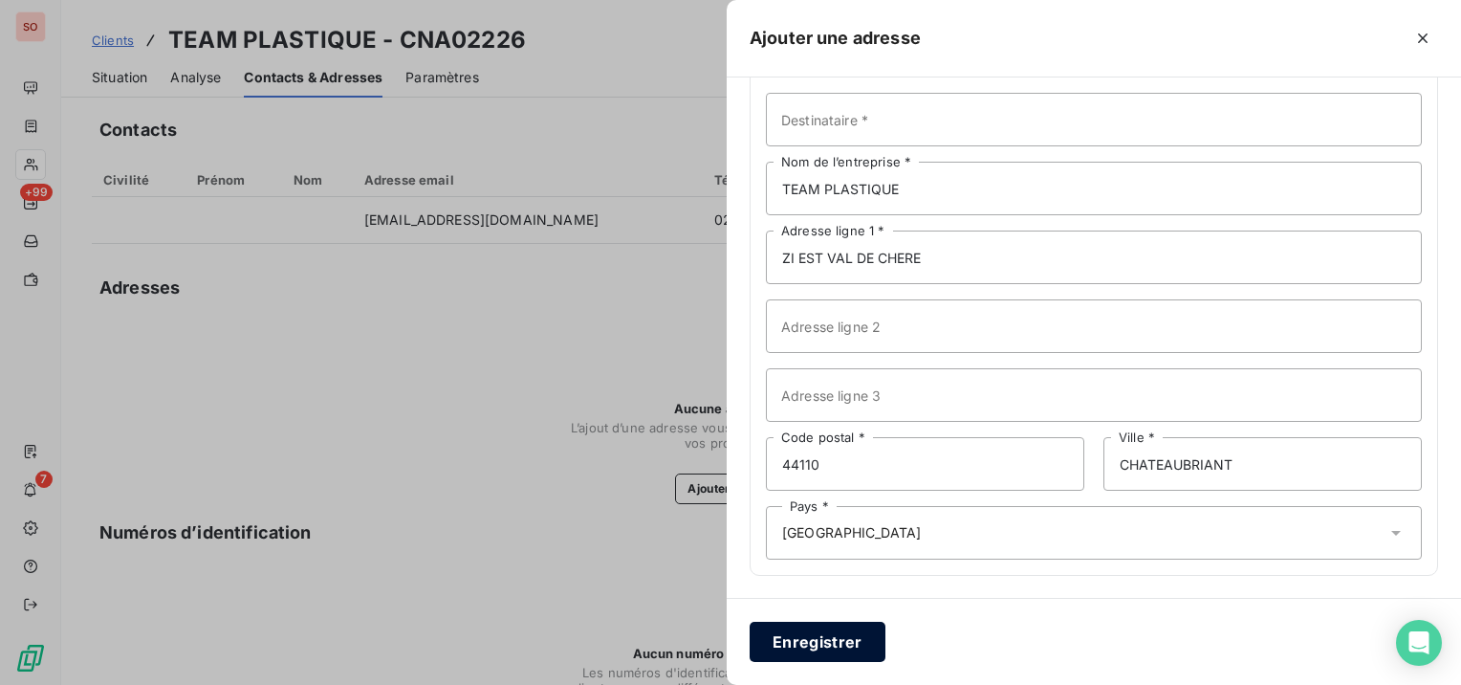
click at [820, 633] on button "Enregistrer" at bounding box center [818, 641] width 136 height 40
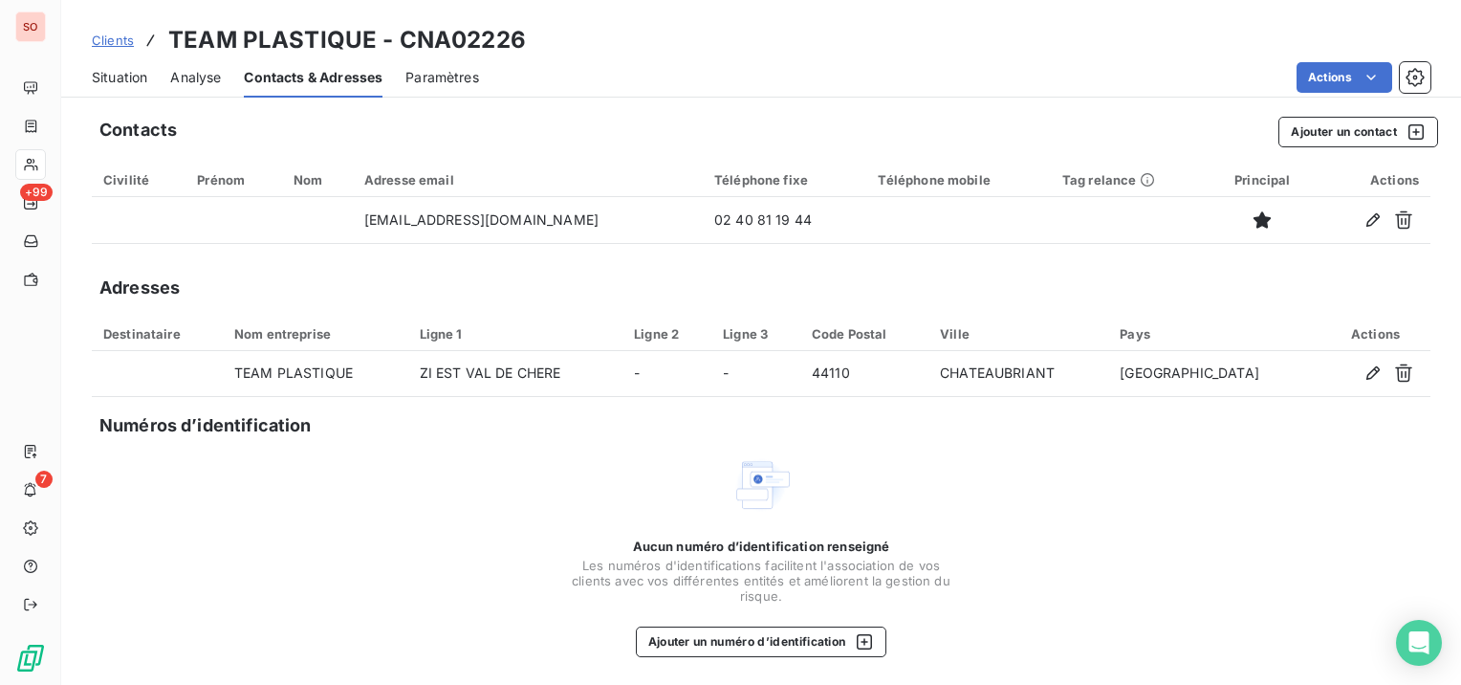
click at [122, 69] on span "Situation" at bounding box center [119, 77] width 55 height 19
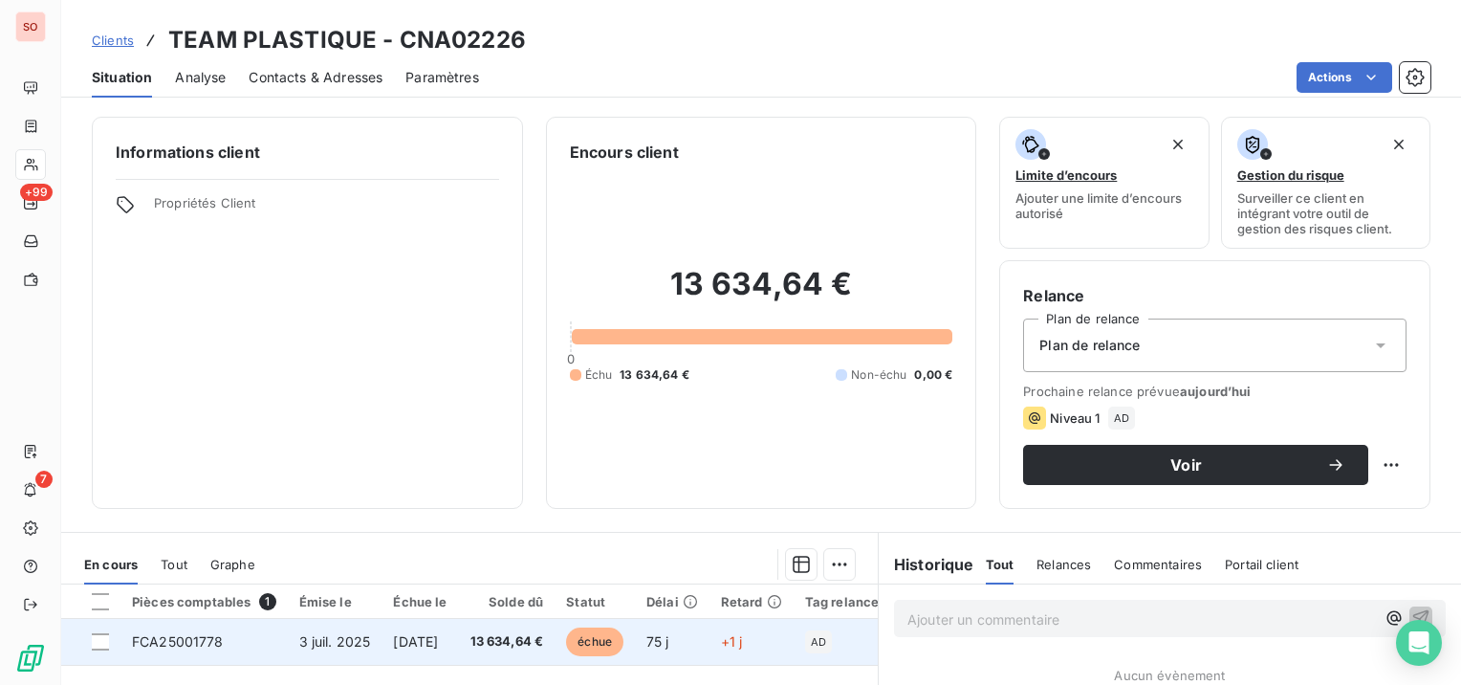
click at [193, 647] on span "FCA25001778" at bounding box center [178, 641] width 92 height 16
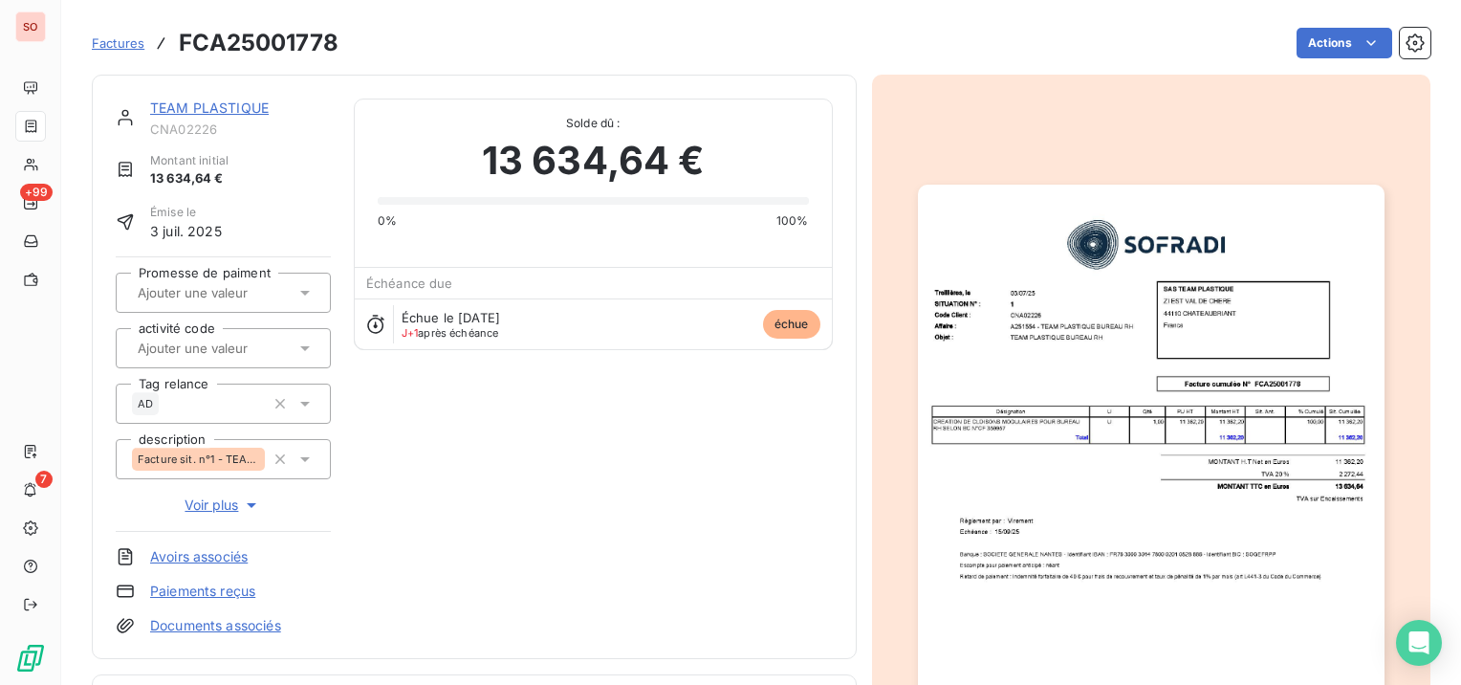
click at [266, 45] on h3 "FCA25001778" at bounding box center [259, 43] width 160 height 34
copy h3 "FCA25001778"
click at [181, 100] on link "TEAM PLASTIQUE" at bounding box center [209, 107] width 119 height 16
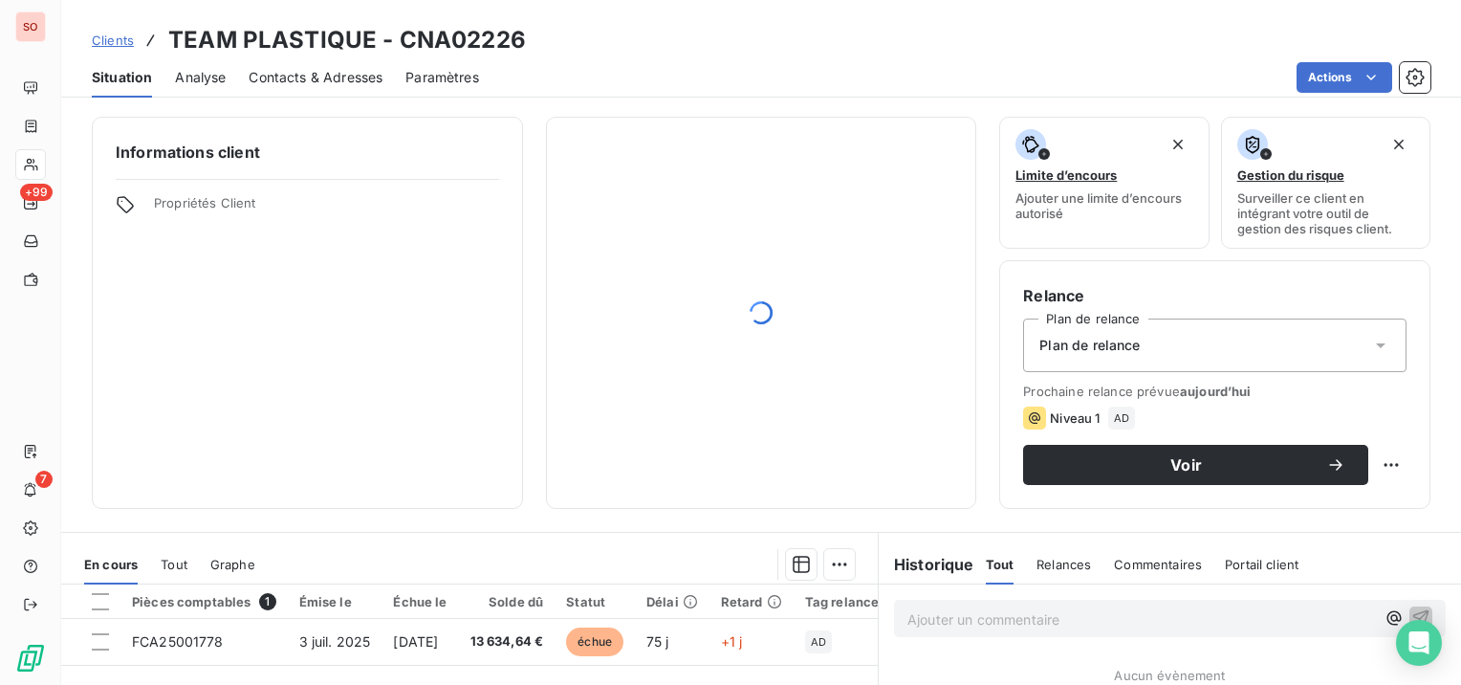
click at [367, 82] on span "Contacts & Adresses" at bounding box center [316, 77] width 134 height 19
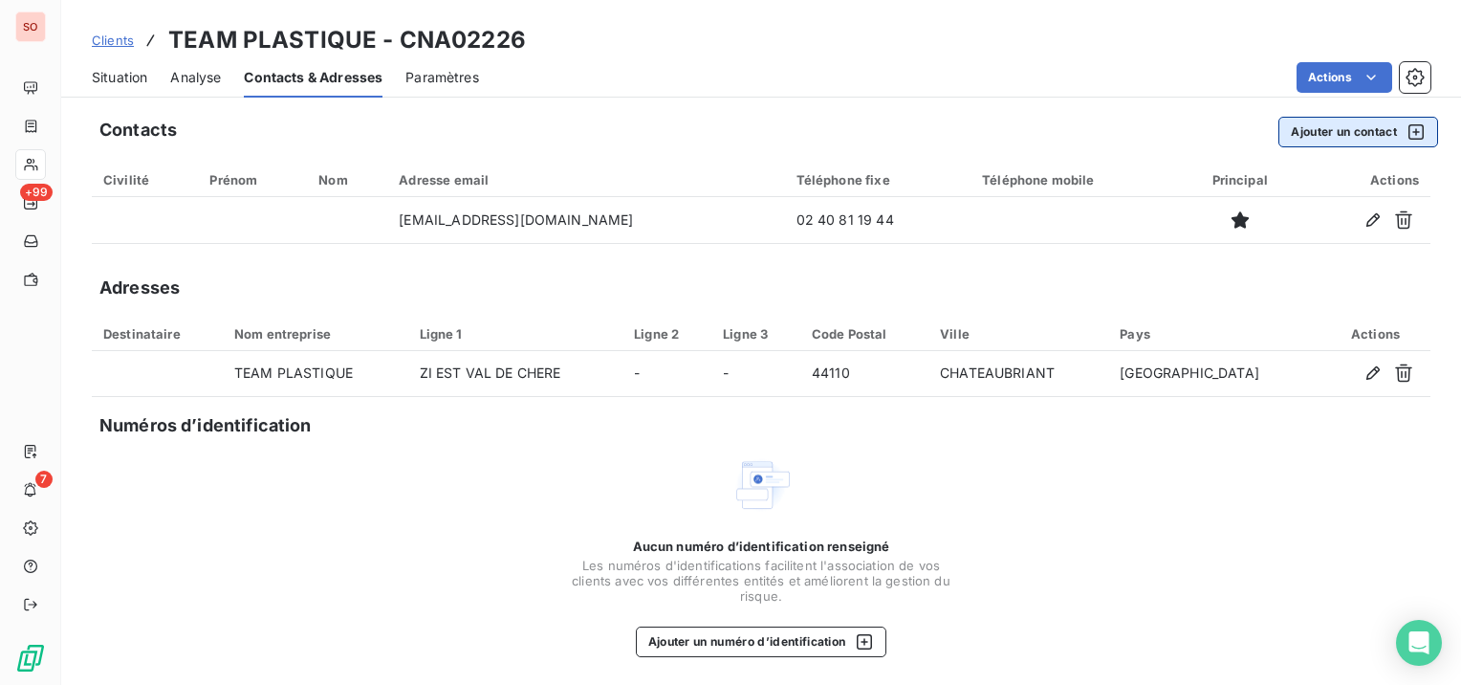
click at [1324, 133] on button "Ajouter un contact" at bounding box center [1358, 132] width 160 height 31
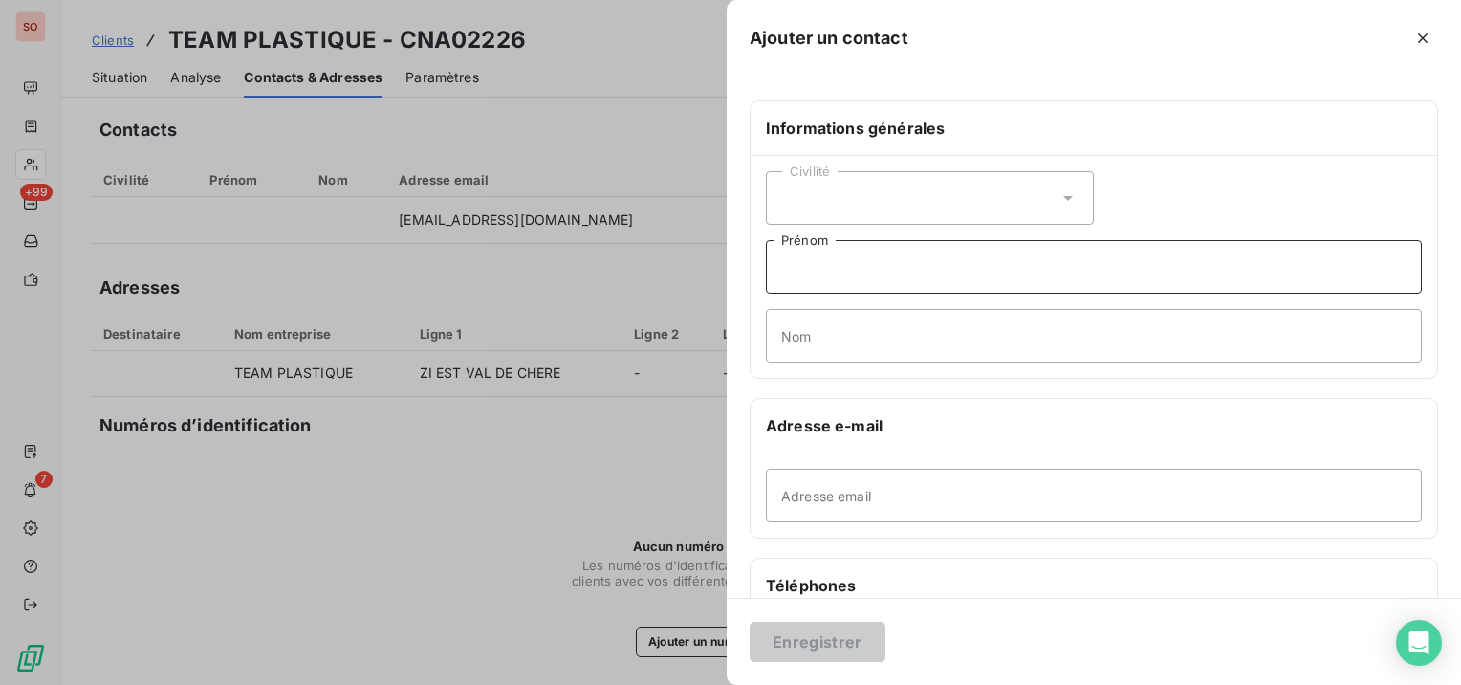
click at [870, 272] on input "Prénom" at bounding box center [1094, 267] width 656 height 54
paste input "[PERSON_NAME]"
drag, startPoint x: 977, startPoint y: 265, endPoint x: 817, endPoint y: 272, distance: 159.8
click at [817, 272] on input "[PERSON_NAME]" at bounding box center [1094, 267] width 656 height 54
type input "Jean"
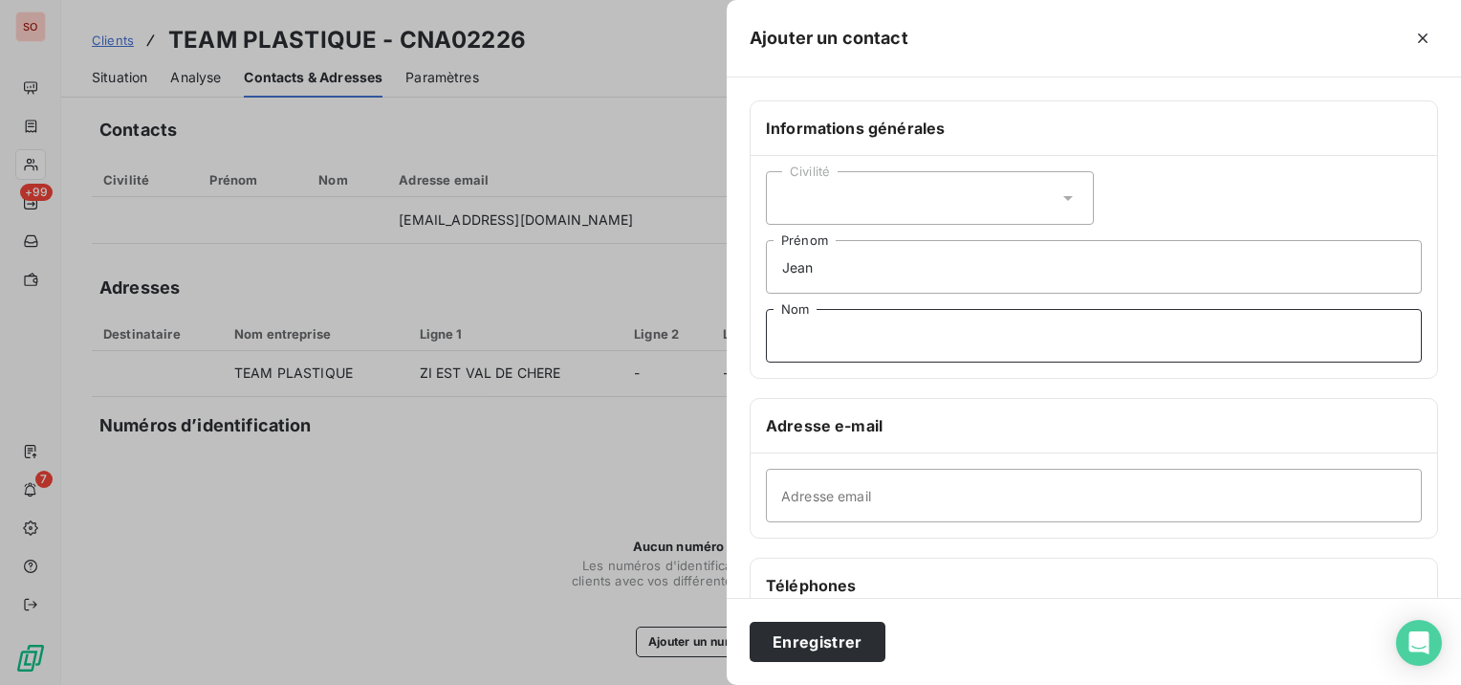
click at [826, 340] on input "Nom" at bounding box center [1094, 336] width 656 height 54
paste input "MORICE"
drag, startPoint x: 839, startPoint y: 333, endPoint x: 716, endPoint y: 335, distance: 123.3
click at [716, 684] on div "Ajouter un contact Informations générales Civilité [PERSON_NAME] MORICE Nom Adr…" at bounding box center [730, 685] width 1461 height 0
click at [883, 334] on input "MORICE" at bounding box center [1094, 336] width 656 height 54
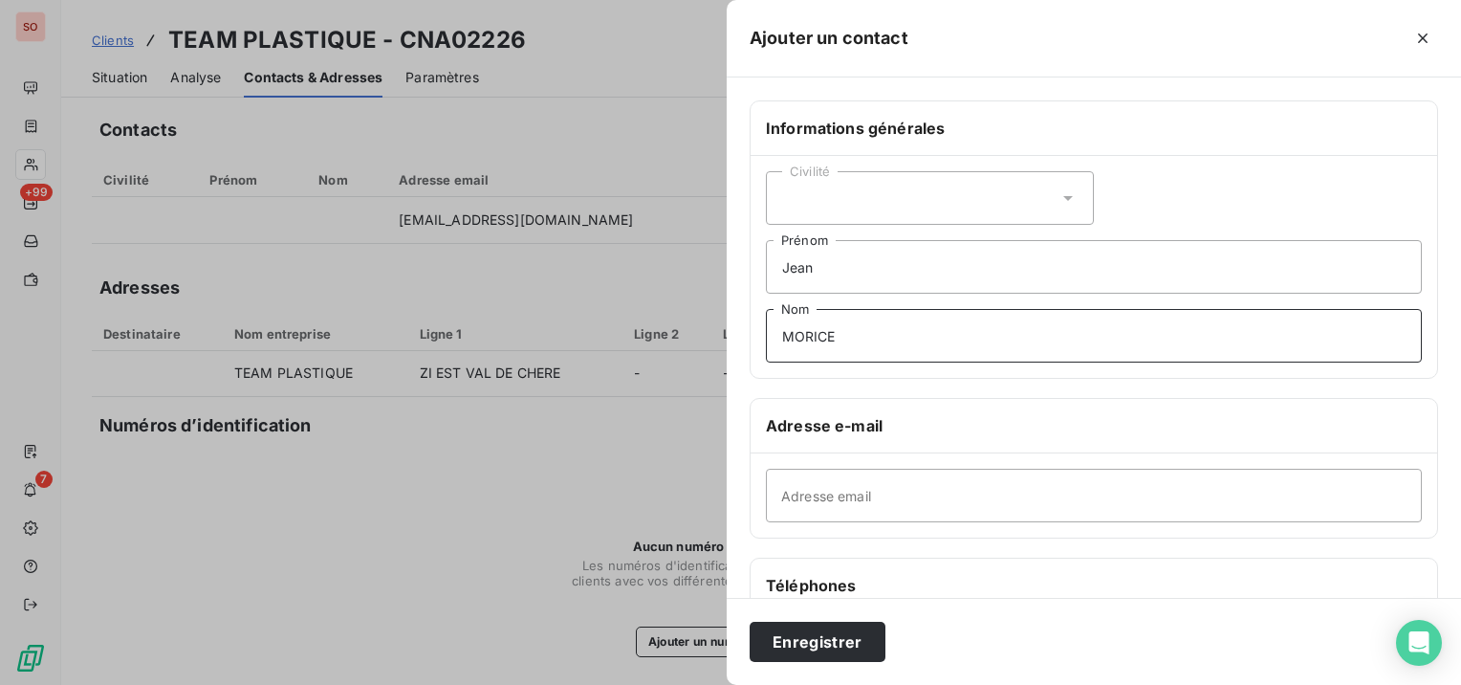
type input "MORICE"
click at [942, 199] on div "Civilité" at bounding box center [930, 198] width 328 height 54
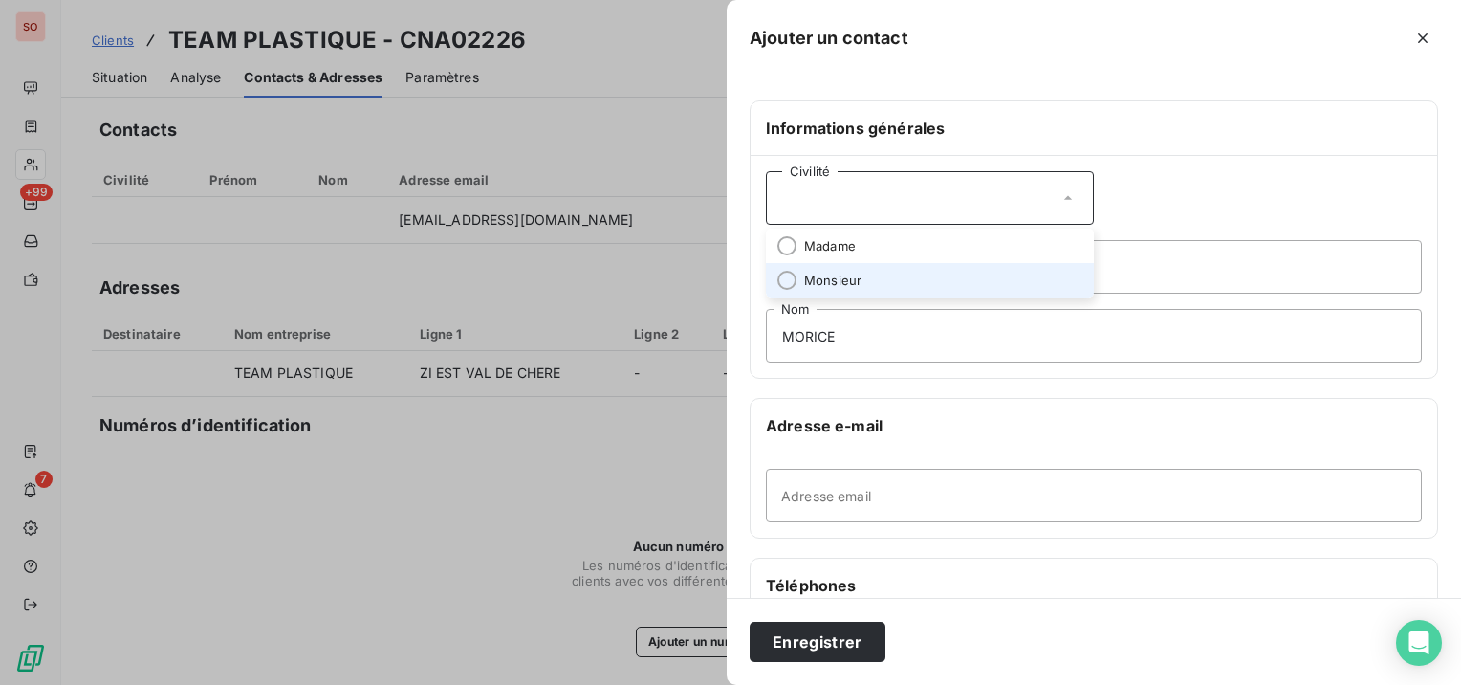
click at [921, 279] on li "Monsieur" at bounding box center [930, 280] width 328 height 34
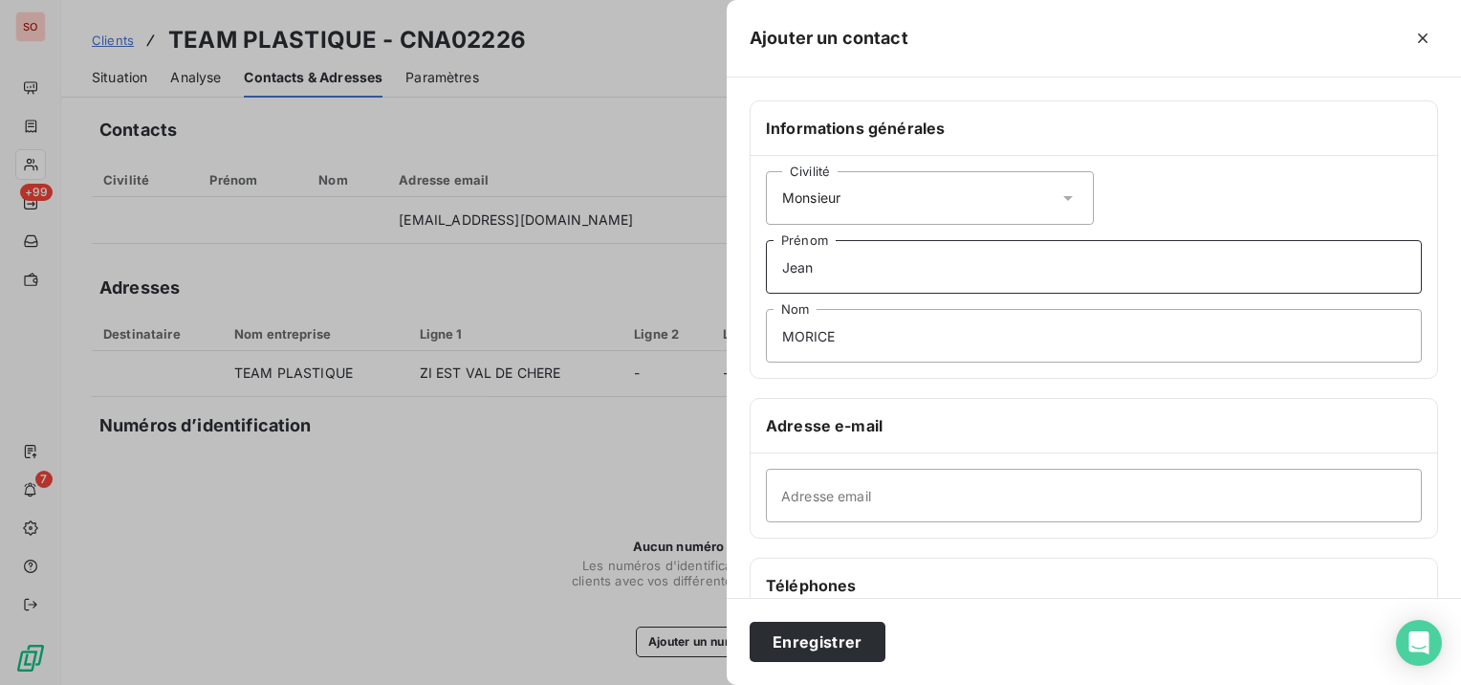
click at [895, 255] on input "Jean" at bounding box center [1094, 267] width 656 height 54
paste input "Responsable Maintenance"
click at [818, 272] on input "[PERSON_NAME] Maintenance" at bounding box center [1094, 267] width 656 height 54
click at [1008, 270] on input "[PERSON_NAME] 5Responsable Maintenance" at bounding box center [1094, 267] width 656 height 54
click at [823, 267] on input "Jean 5Responsable Maintenance)" at bounding box center [1094, 267] width 656 height 54
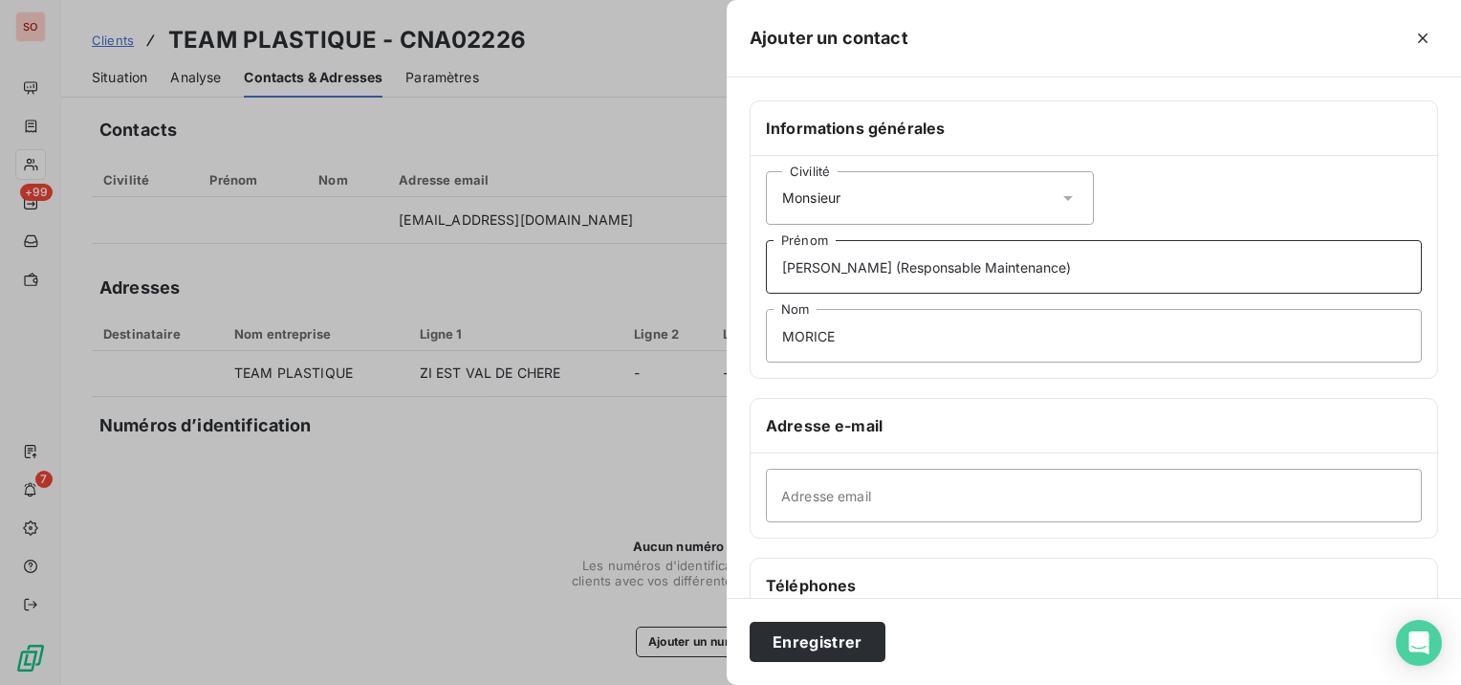
type input "[PERSON_NAME] (Responsable Maintenance)"
click at [862, 490] on input "Adresse email" at bounding box center [1094, 495] width 656 height 54
paste input "[PERSON_NAME][EMAIL_ADDRESS][DOMAIN_NAME]"
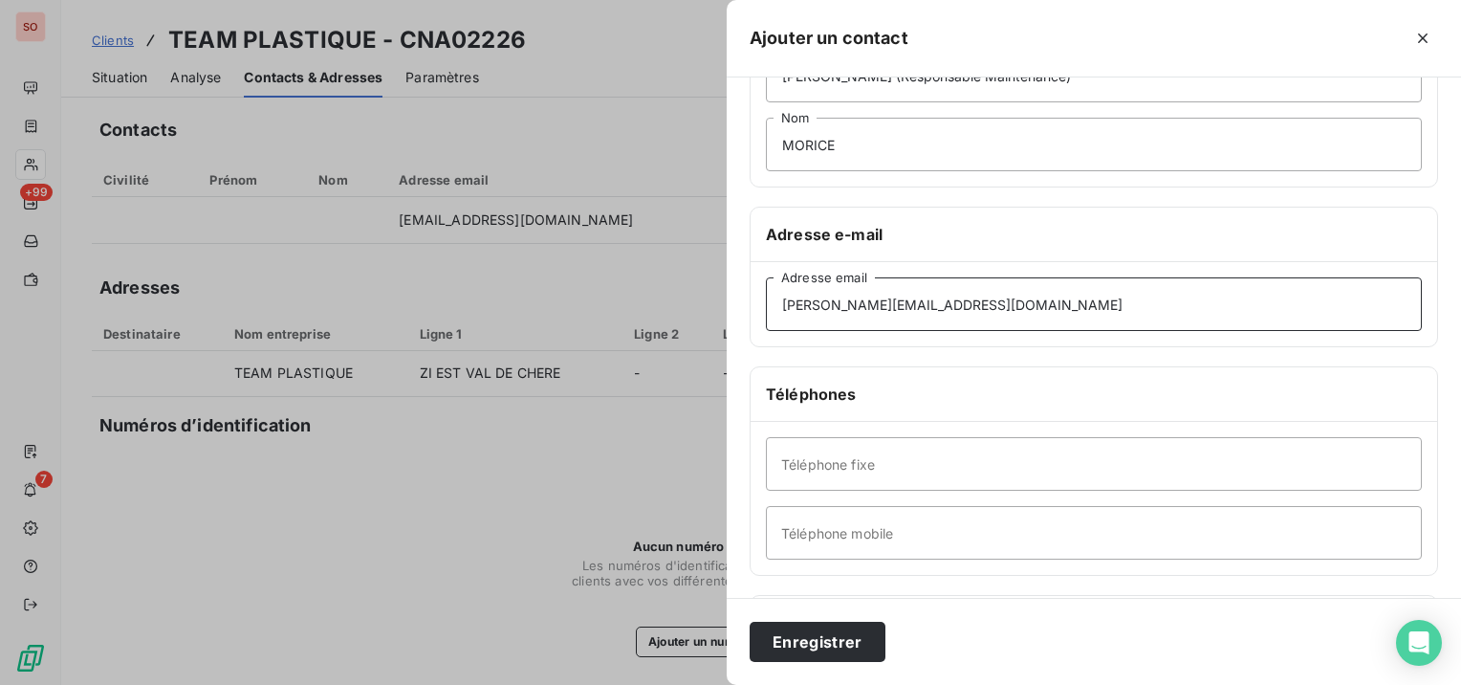
type input "[PERSON_NAME][EMAIL_ADDRESS][DOMAIN_NAME]"
click at [930, 449] on input "Téléphone fixe" at bounding box center [1094, 464] width 656 height 54
click at [1012, 536] on input "Téléphone mobile" at bounding box center [1094, 533] width 656 height 54
paste input "[PHONE_NUMBER]"
drag, startPoint x: 809, startPoint y: 524, endPoint x: 751, endPoint y: 526, distance: 58.4
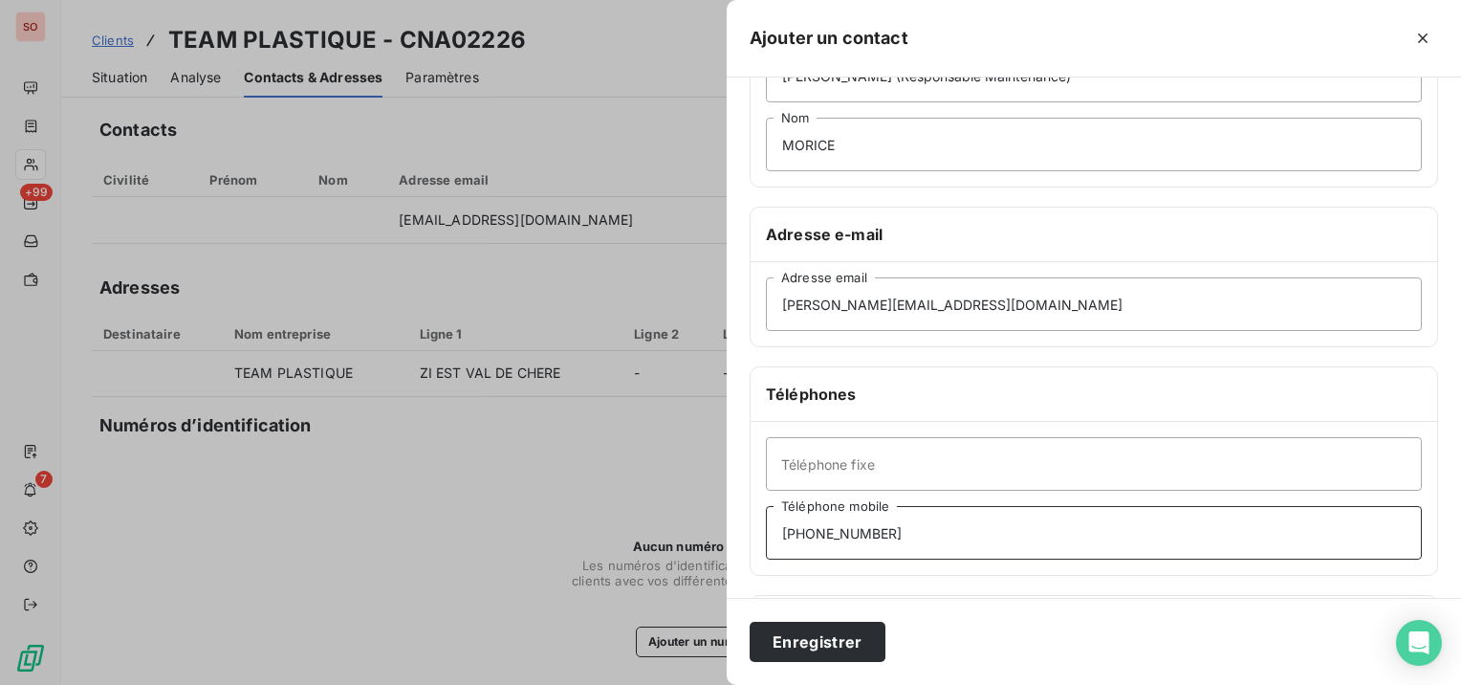
click at [751, 526] on div "Téléphone fixe [PHONE_NUMBER] Téléphone mobile" at bounding box center [1094, 498] width 686 height 153
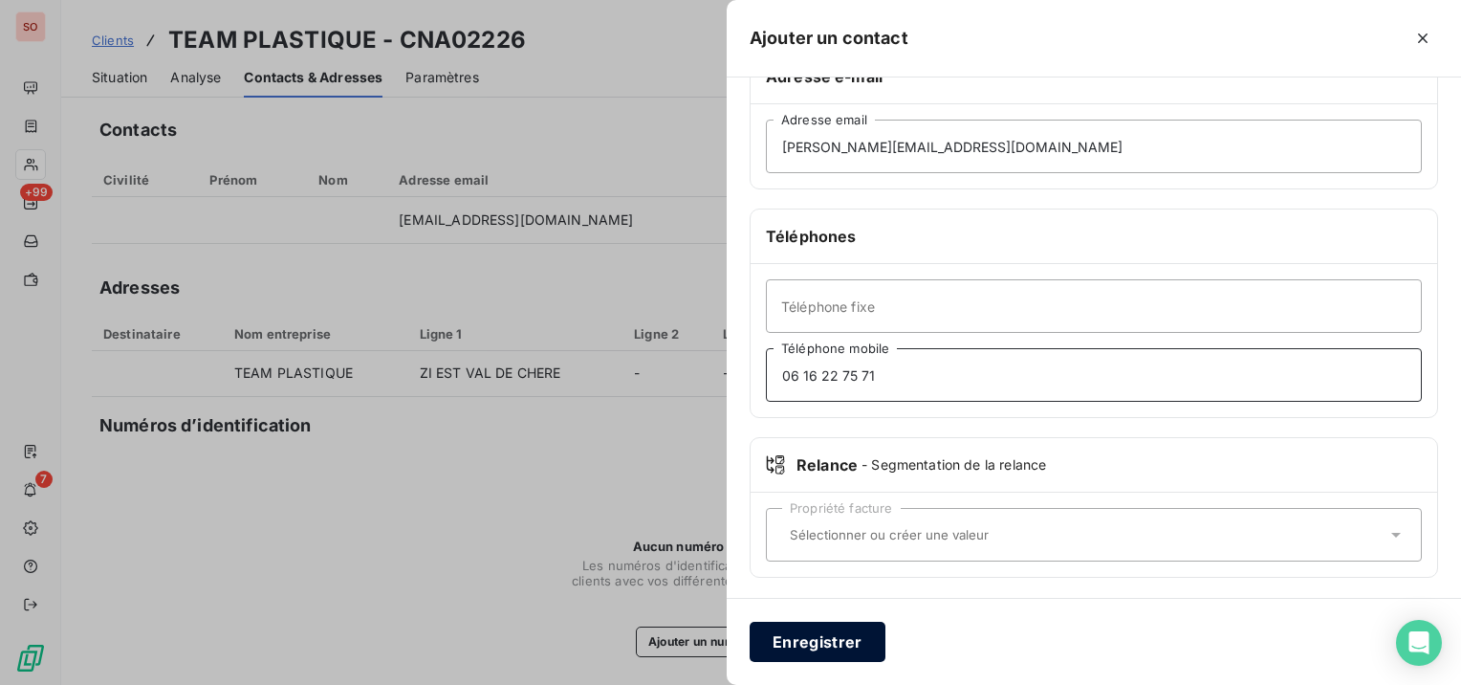
type input "06 16 22 75 71"
click at [860, 628] on button "Enregistrer" at bounding box center [818, 641] width 136 height 40
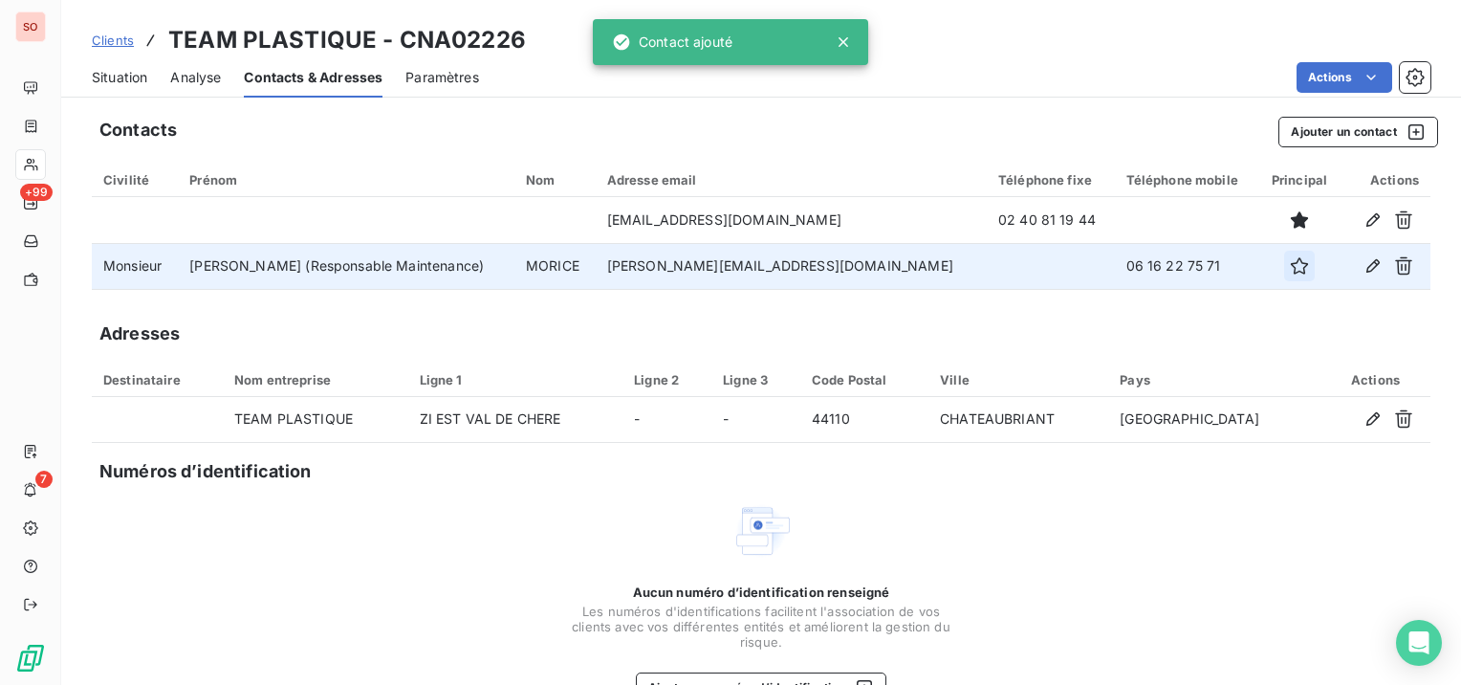
click at [1290, 268] on icon "button" at bounding box center [1299, 265] width 19 height 19
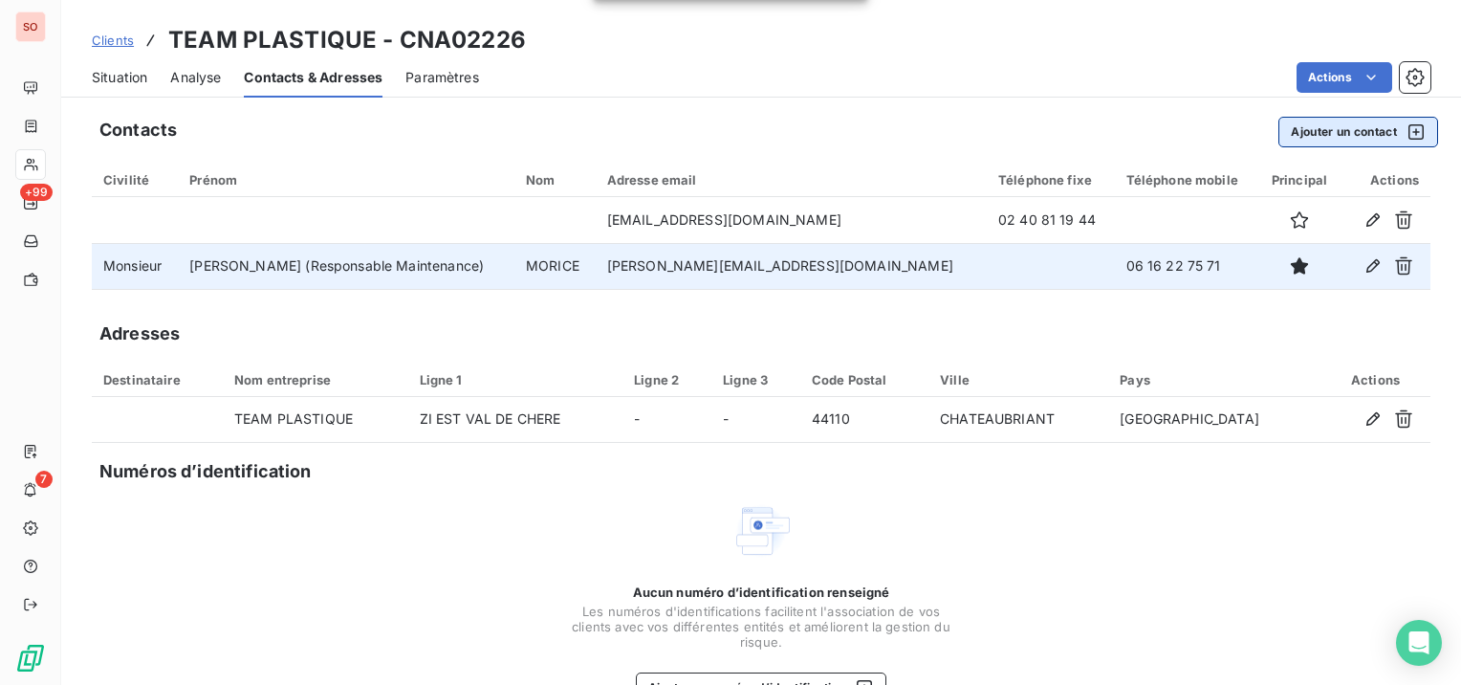
click at [1342, 134] on button "Ajouter un contact" at bounding box center [1358, 132] width 160 height 31
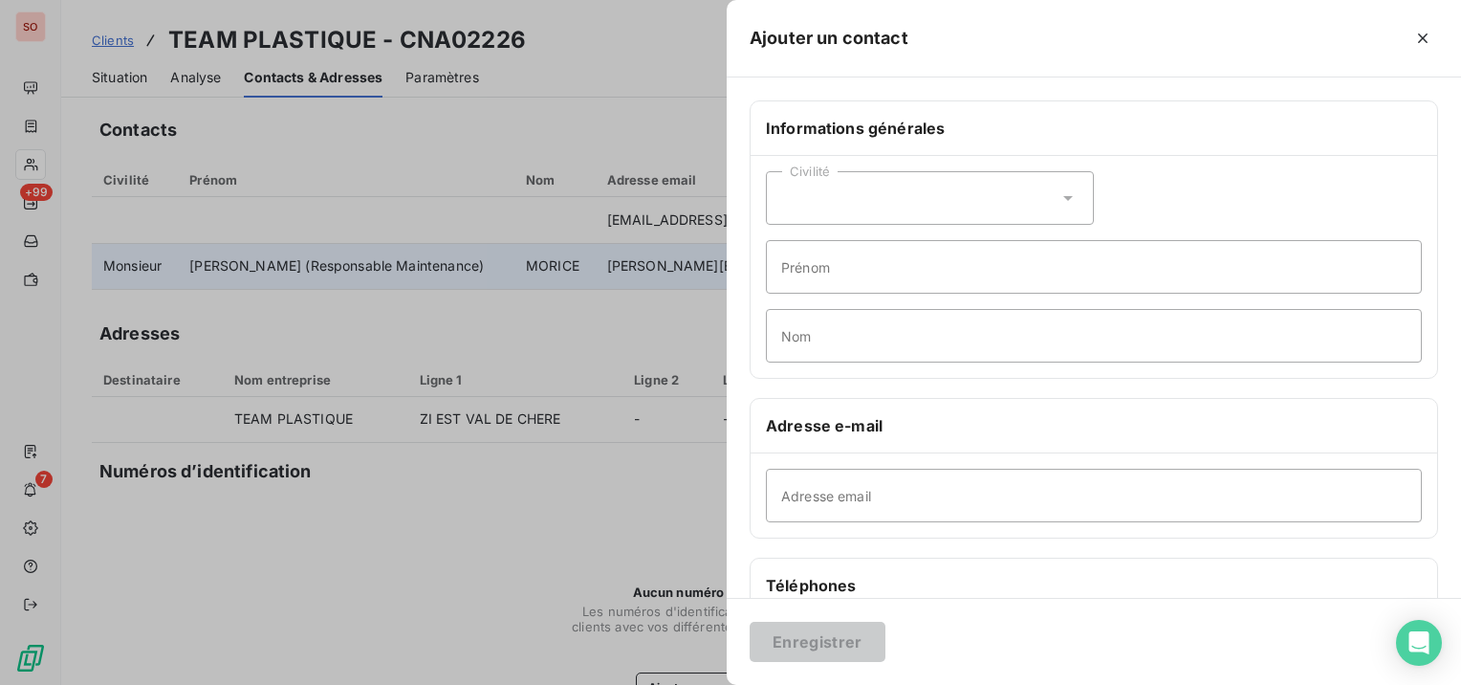
click at [912, 199] on div "Civilité" at bounding box center [930, 198] width 328 height 54
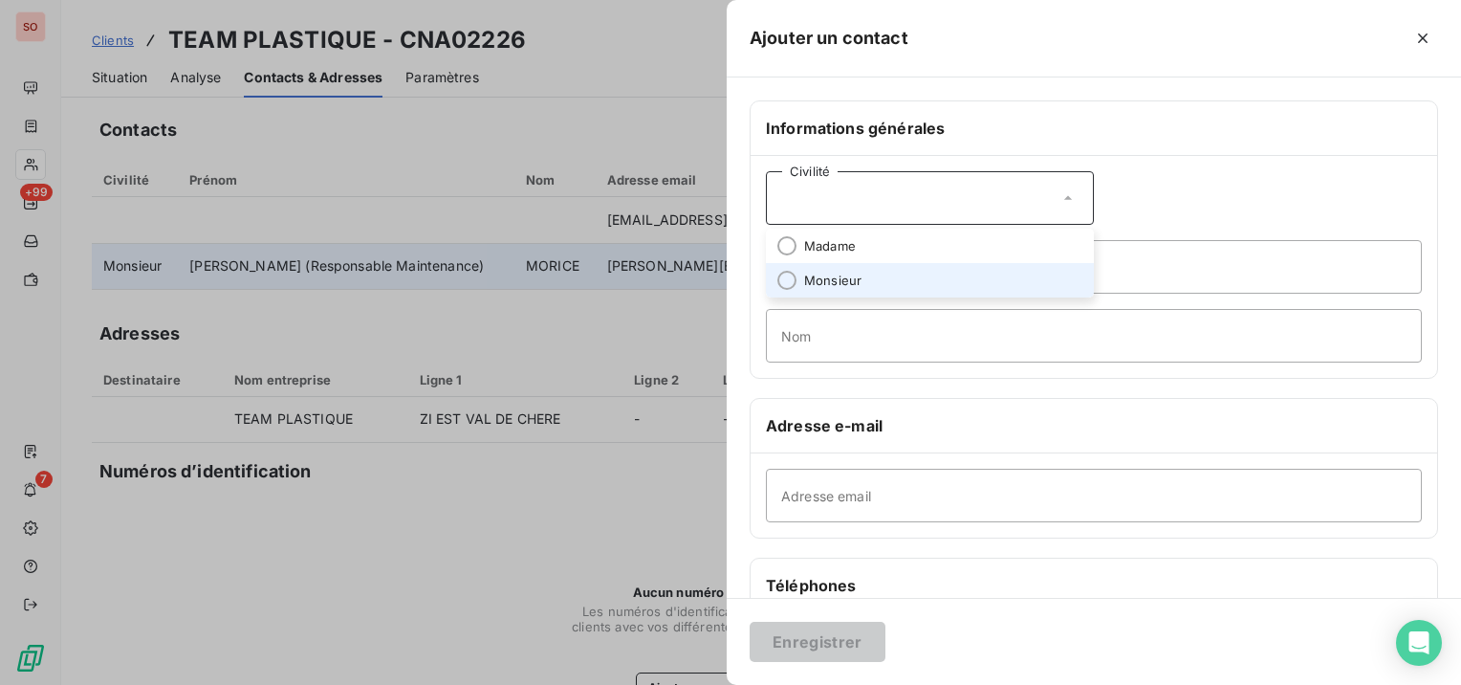
click at [882, 275] on li "Monsieur" at bounding box center [930, 280] width 328 height 34
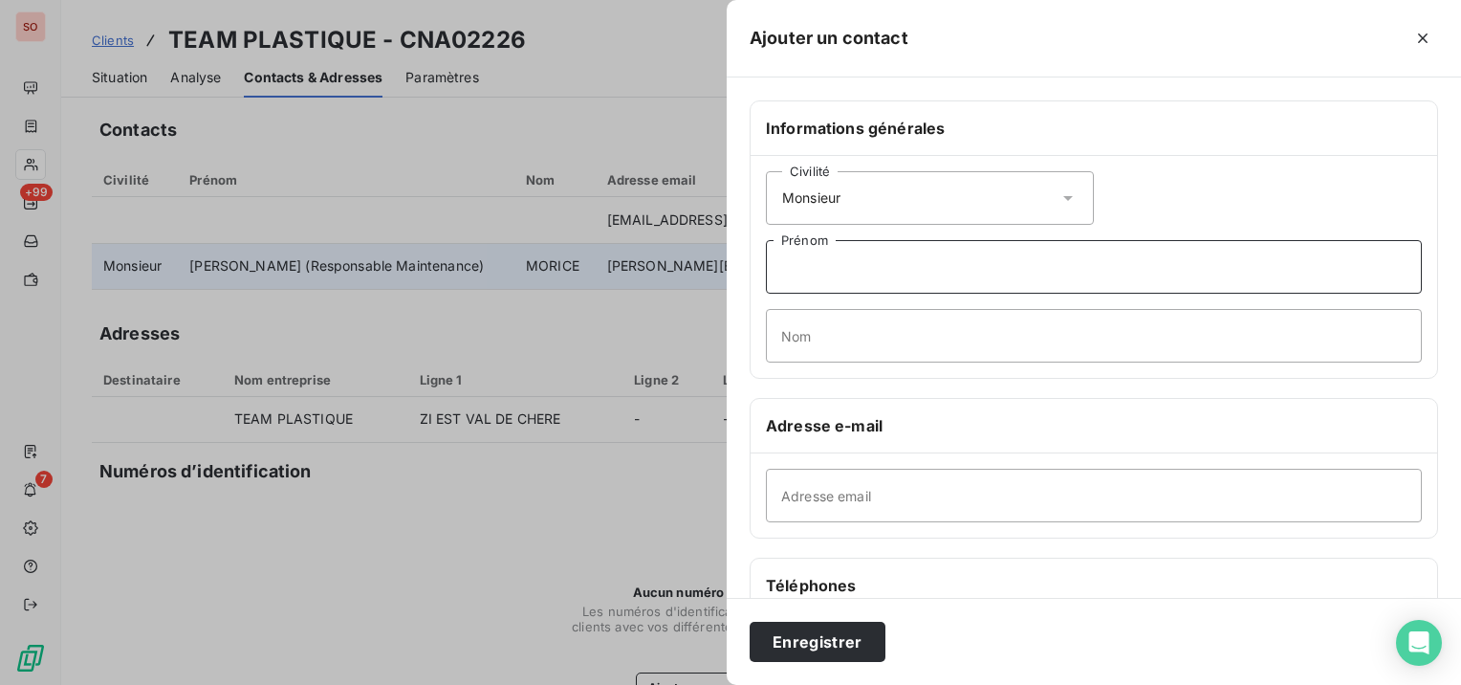
click at [893, 255] on input "Prénom" at bounding box center [1094, 267] width 656 height 54
type input "Florent"
type input "LEVEQUE"
click at [903, 470] on input "Adresse email" at bounding box center [1094, 495] width 656 height 54
paste input ".[EMAIL_ADDRESS][DOMAIN_NAME]"
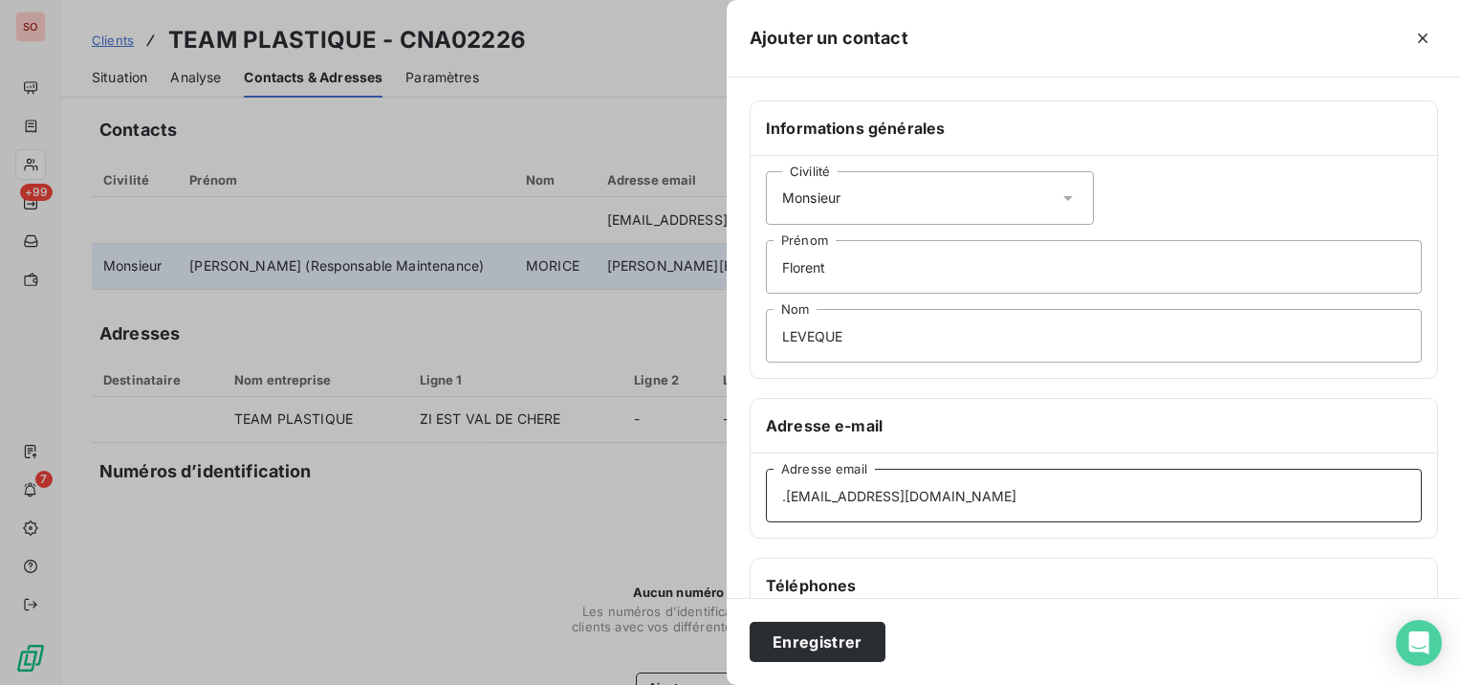
click at [780, 495] on input ".[EMAIL_ADDRESS][DOMAIN_NAME]" at bounding box center [1094, 495] width 656 height 54
type input "[PERSON_NAME][EMAIL_ADDRESS][DOMAIN_NAME]"
click at [870, 629] on button "Enregistrer" at bounding box center [818, 641] width 136 height 40
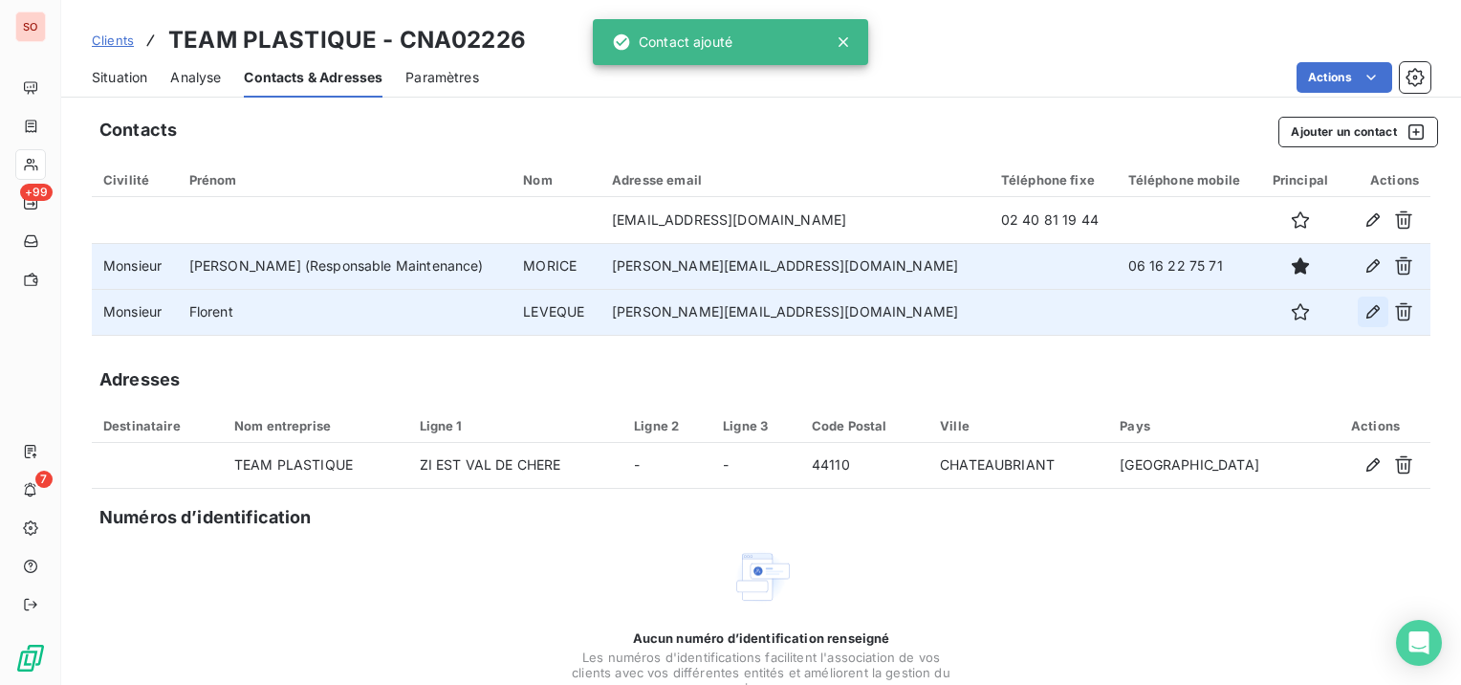
click at [1363, 308] on icon "button" at bounding box center [1372, 311] width 19 height 19
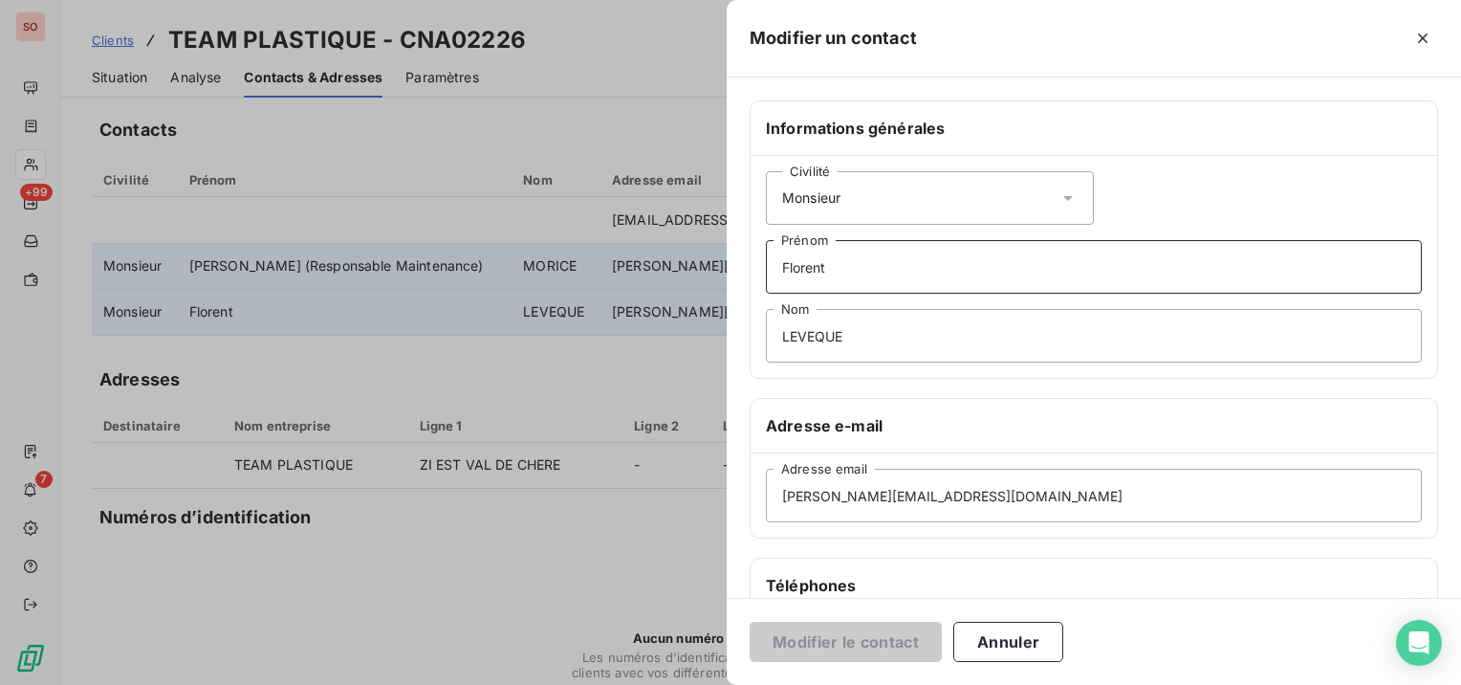
click at [846, 246] on input "Florent" at bounding box center [1094, 267] width 656 height 54
paste input "Directeur des Opérations (COO)"
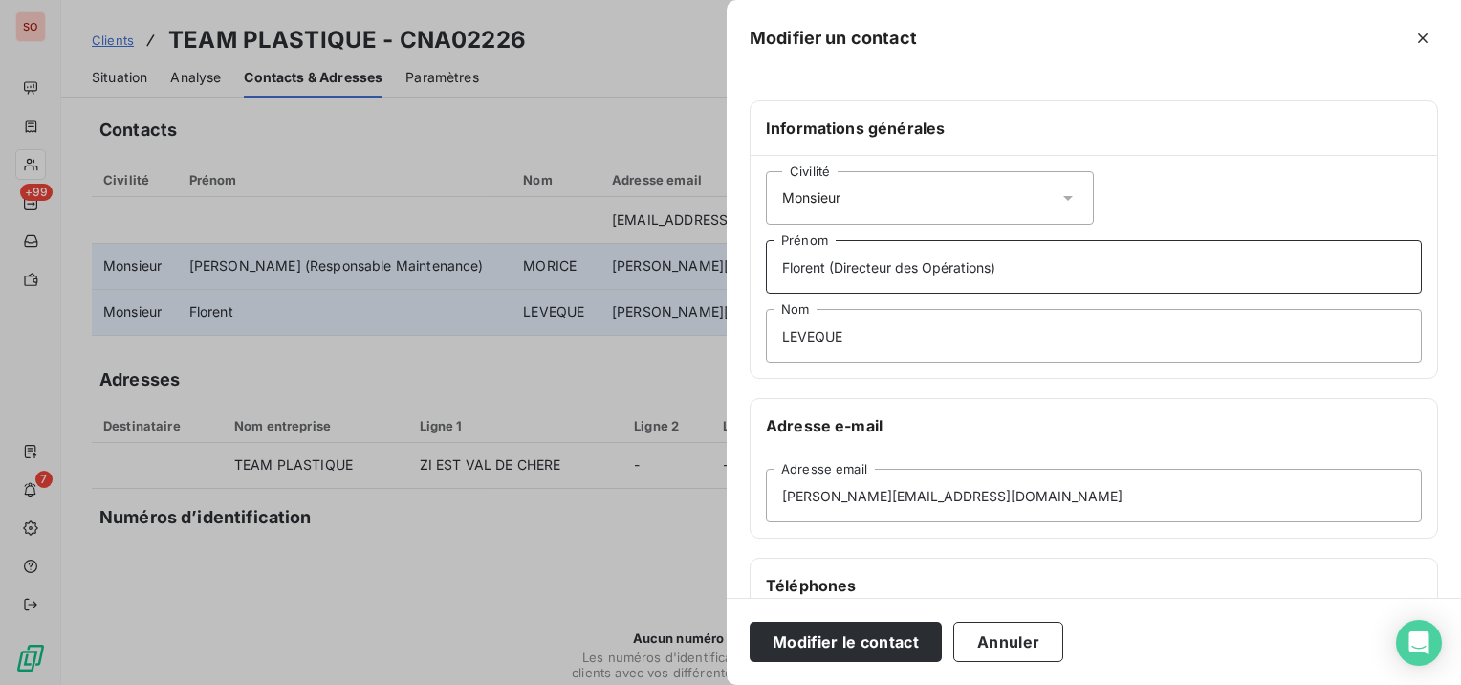
type input "Florent (Directeur des Opérations)"
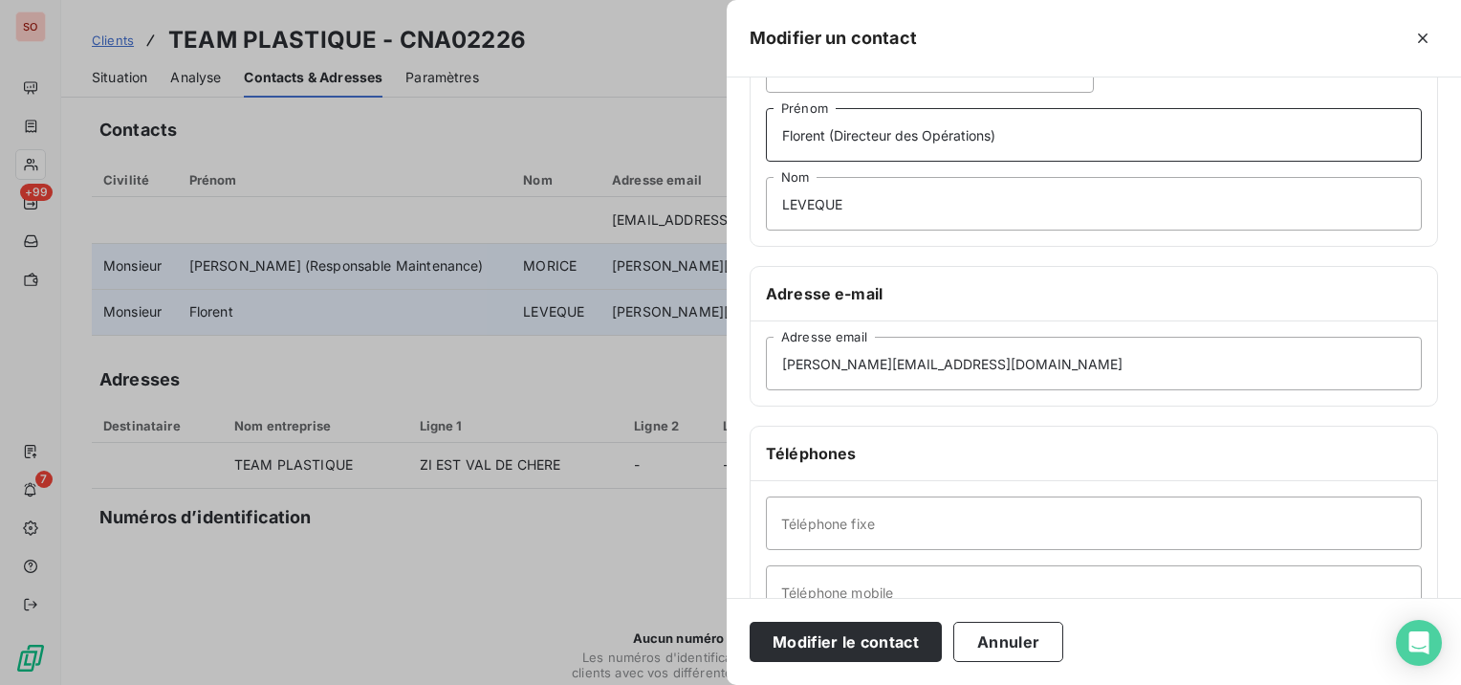
scroll to position [191, 0]
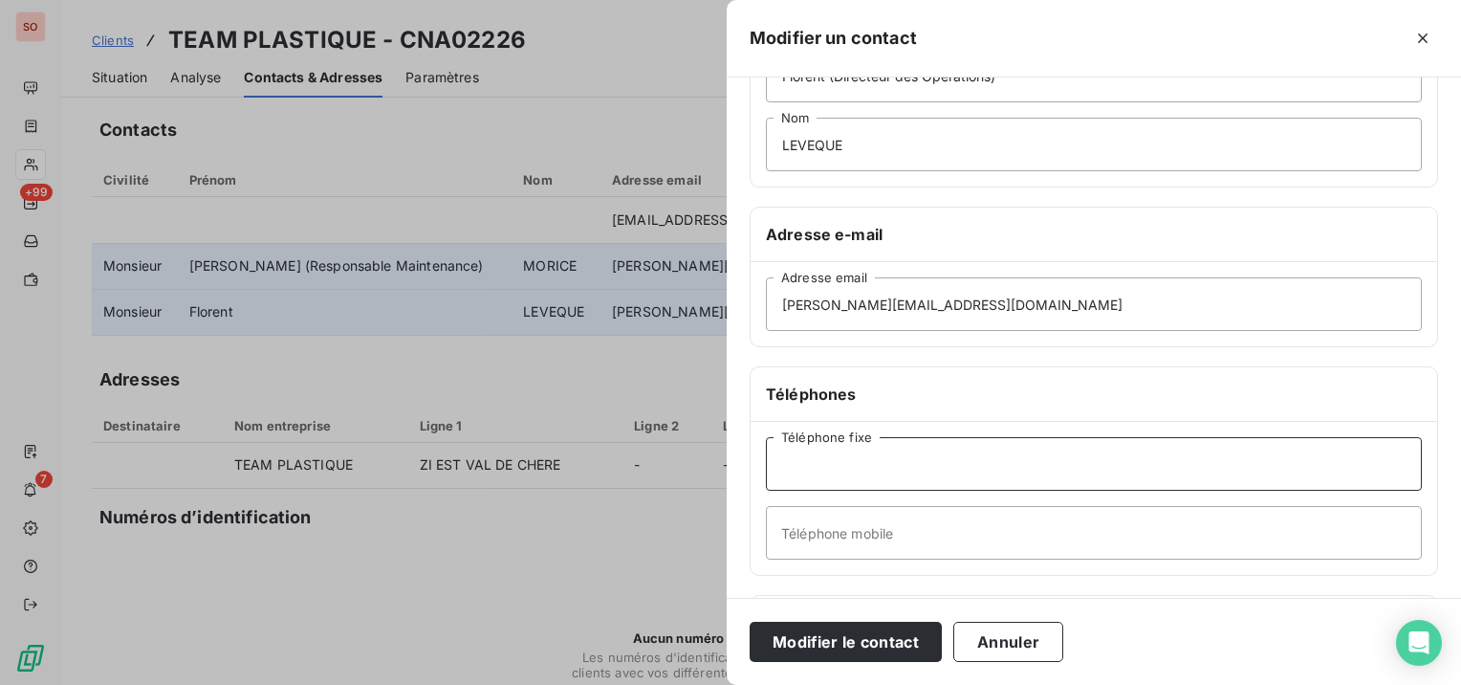
click at [947, 457] on input "Téléphone fixe" at bounding box center [1094, 464] width 656 height 54
paste input "[PHONE_NUMBER]"
drag, startPoint x: 809, startPoint y: 461, endPoint x: 754, endPoint y: 461, distance: 54.5
click at [754, 461] on div "[PHONE_NUMBER] Téléphone fixe Téléphone mobile" at bounding box center [1094, 498] width 686 height 153
type input "02 40 81 49 46"
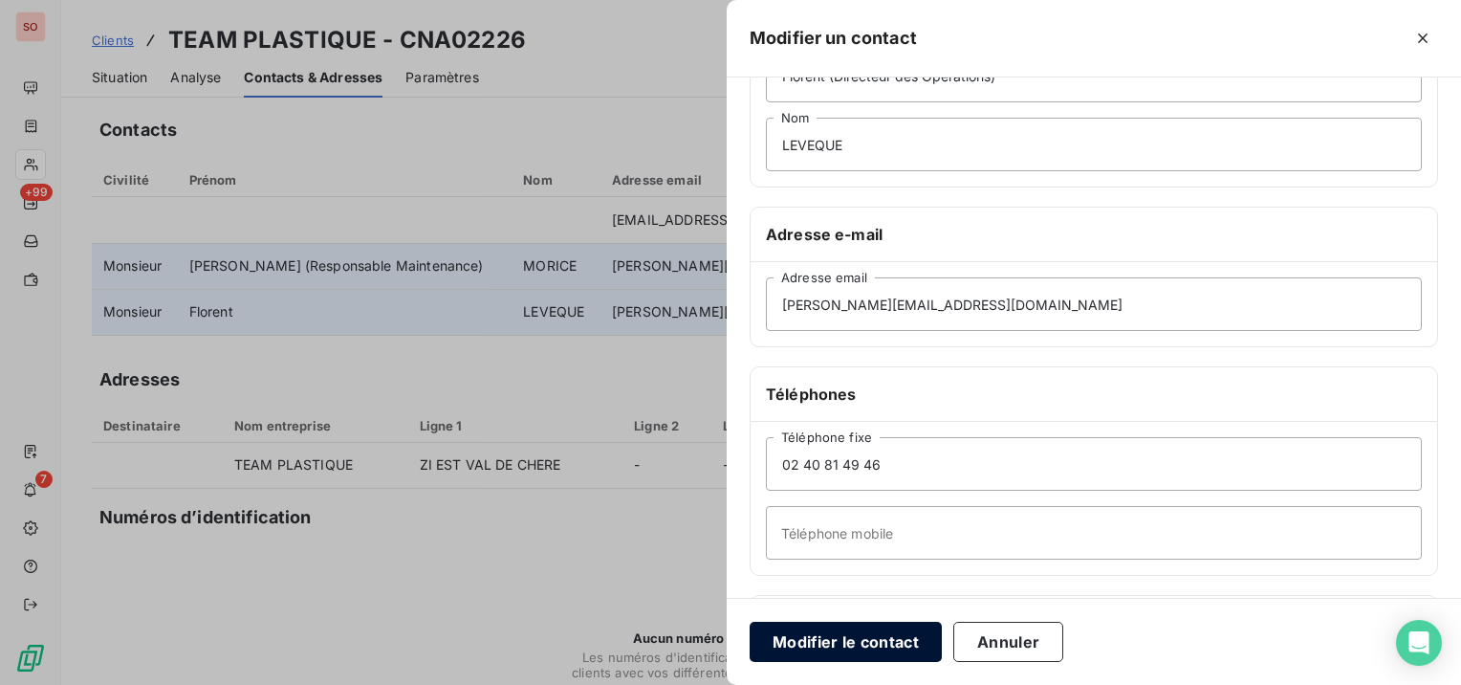
click at [863, 640] on button "Modifier le contact" at bounding box center [846, 641] width 192 height 40
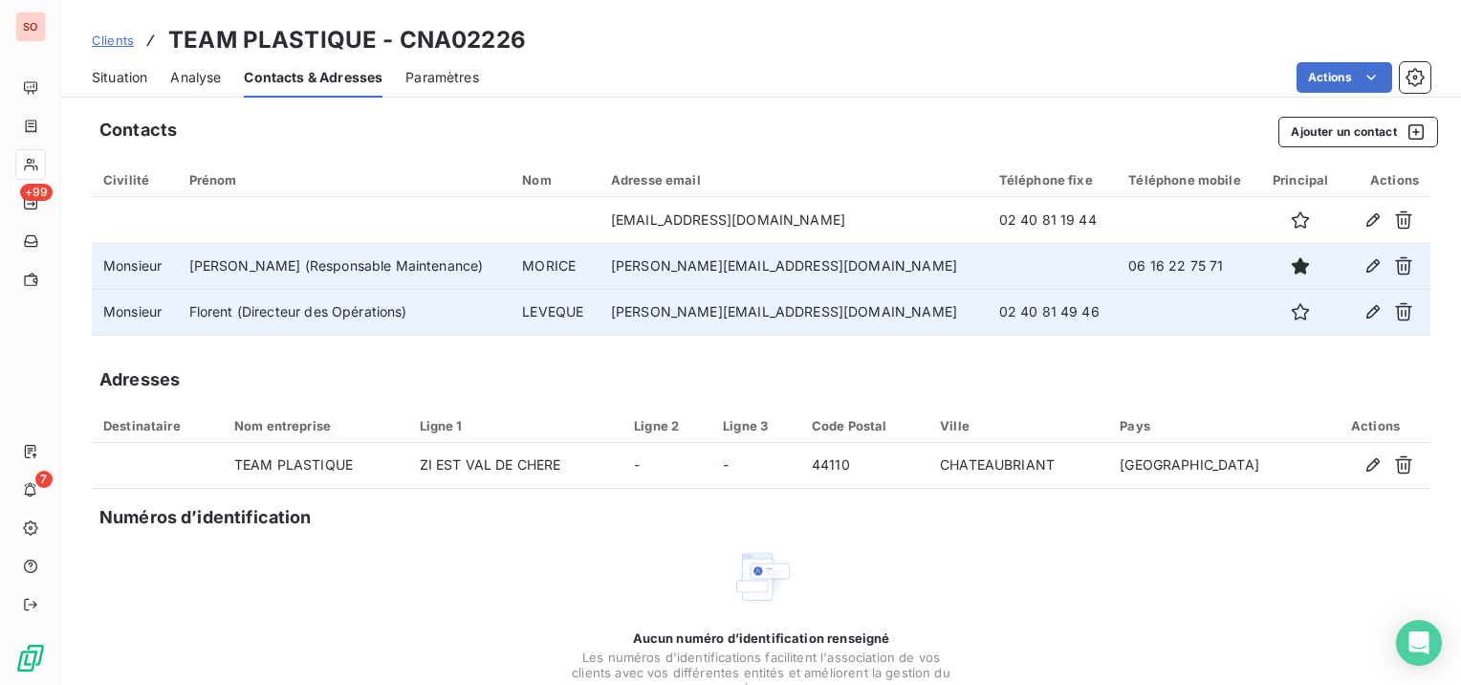
click at [128, 75] on span "Situation" at bounding box center [119, 77] width 55 height 19
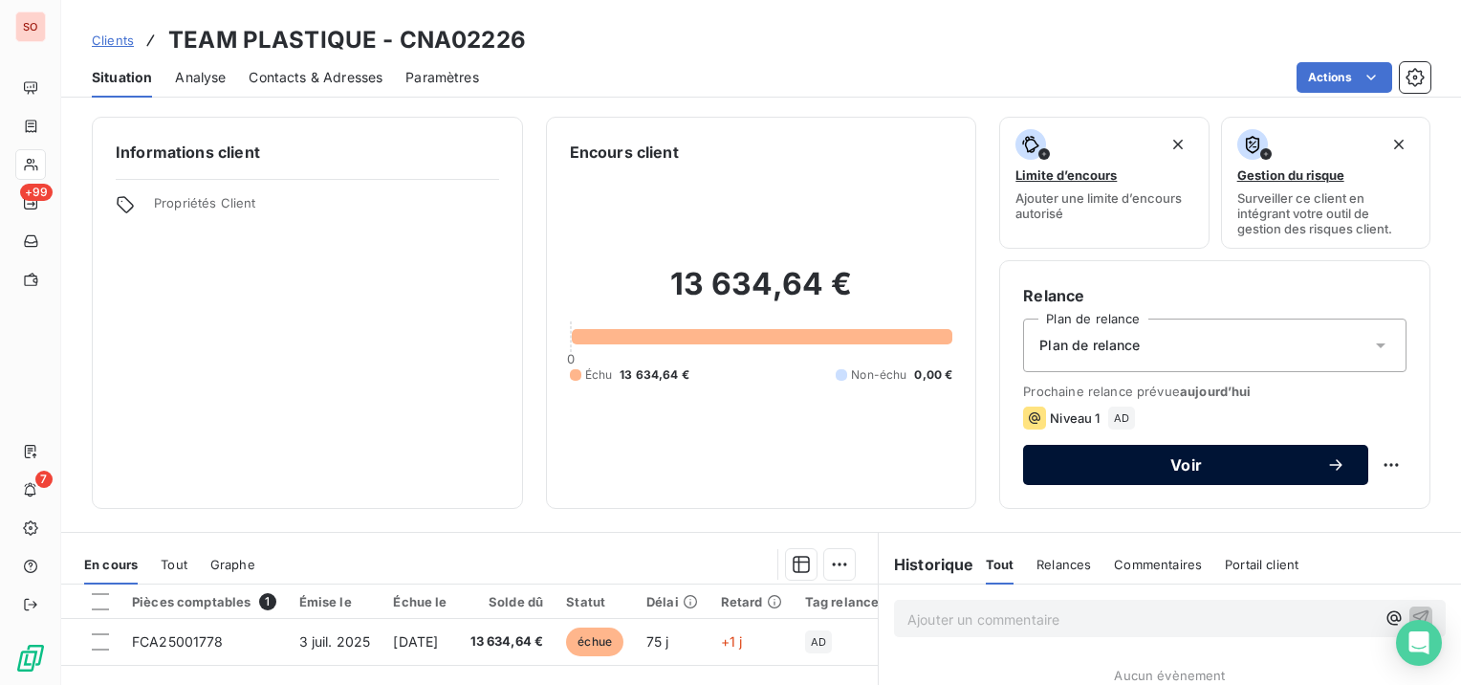
click at [1192, 460] on span "Voir" at bounding box center [1186, 464] width 280 height 15
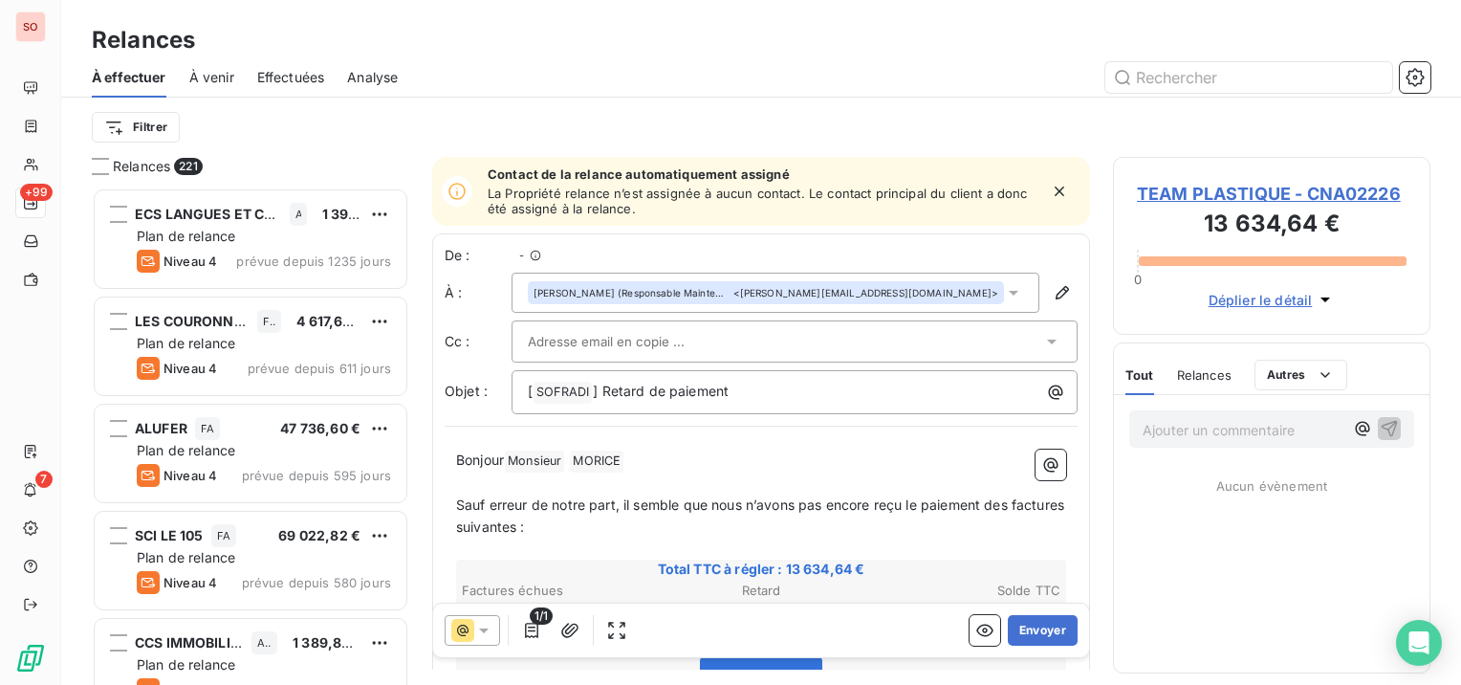
scroll to position [482, 302]
click at [643, 340] on input "text" at bounding box center [631, 341] width 206 height 29
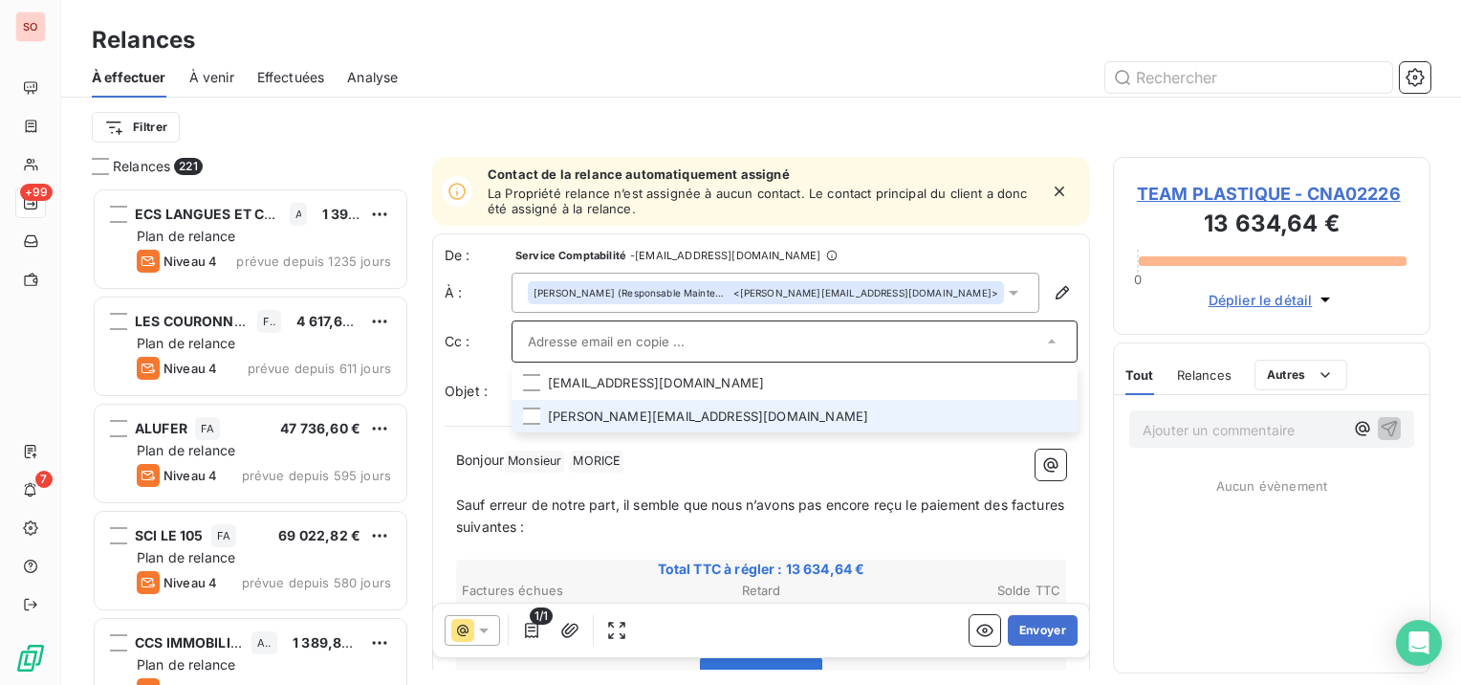
click at [607, 408] on li "[PERSON_NAME][EMAIL_ADDRESS][DOMAIN_NAME]" at bounding box center [795, 416] width 566 height 33
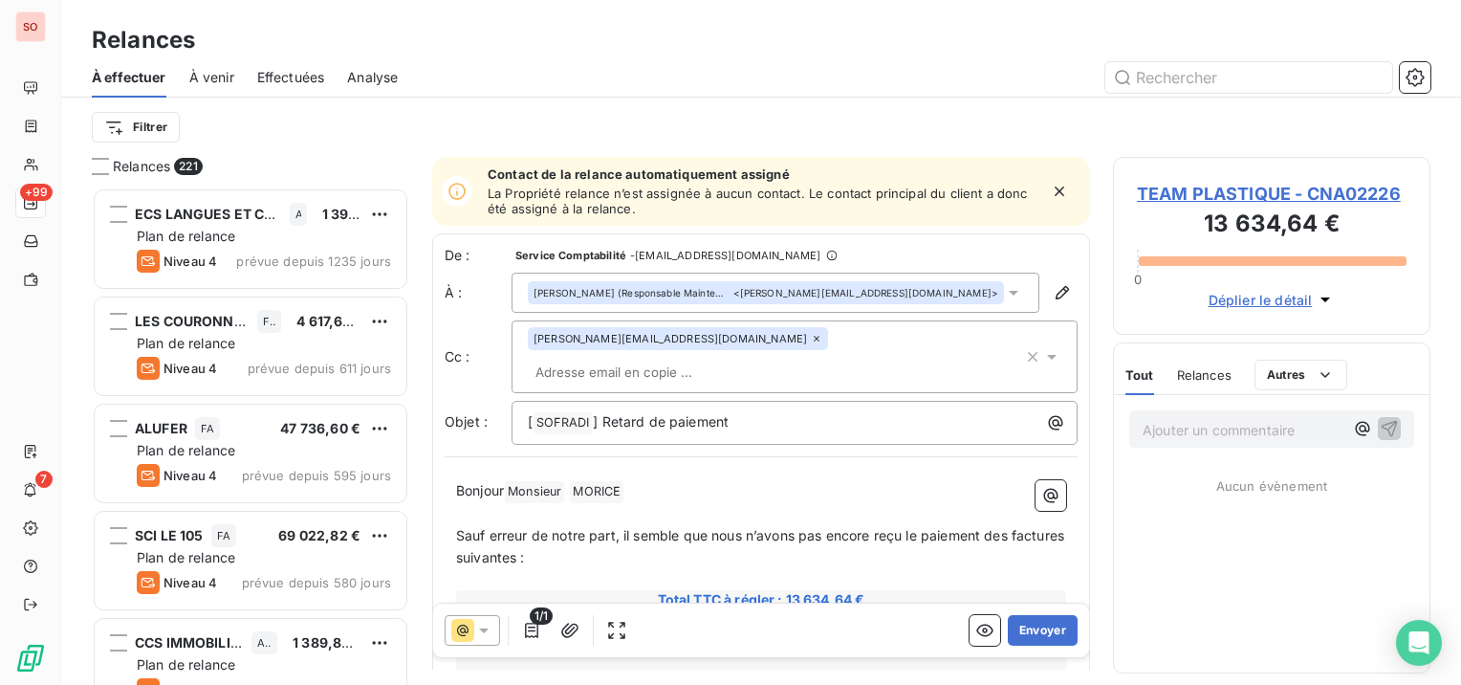
click at [821, 527] on p "Sauf erreur de notre part, il semble que nous n’avons pas encore reçu le paieme…" at bounding box center [761, 547] width 610 height 44
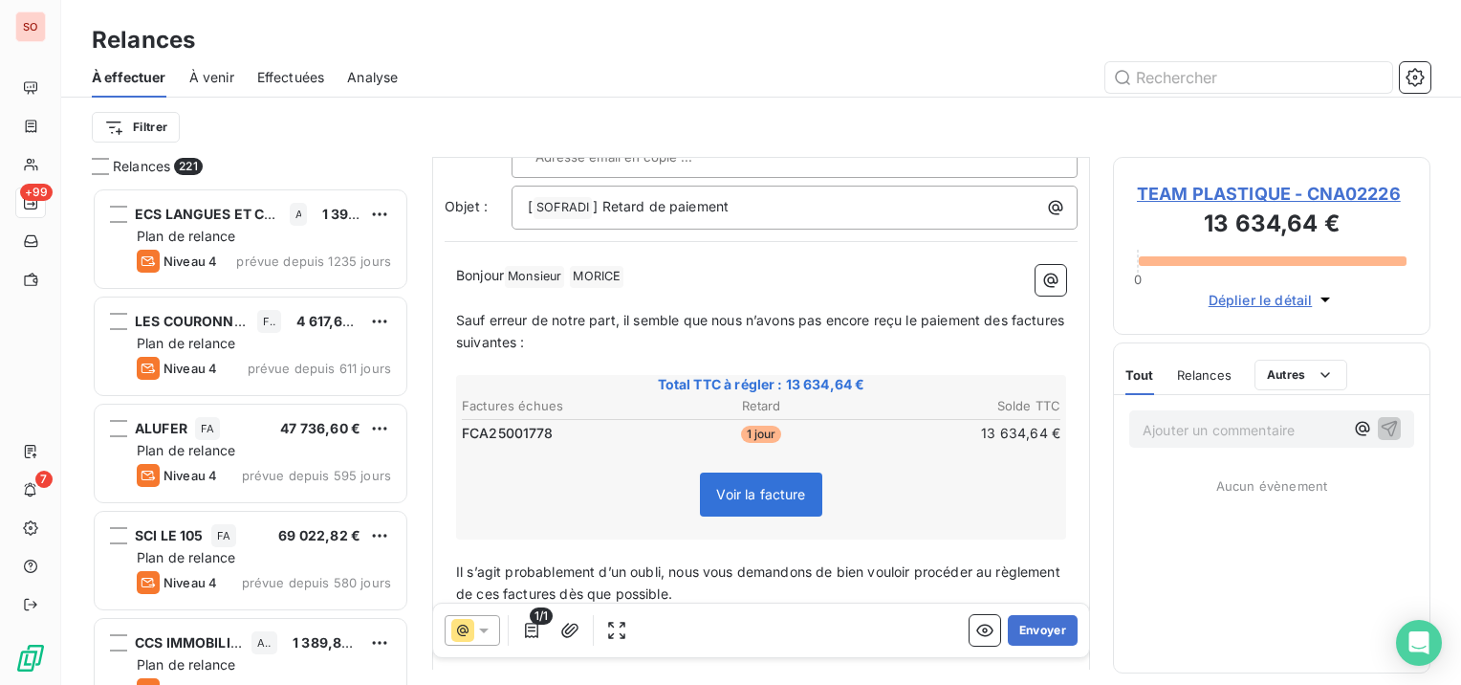
scroll to position [329, 0]
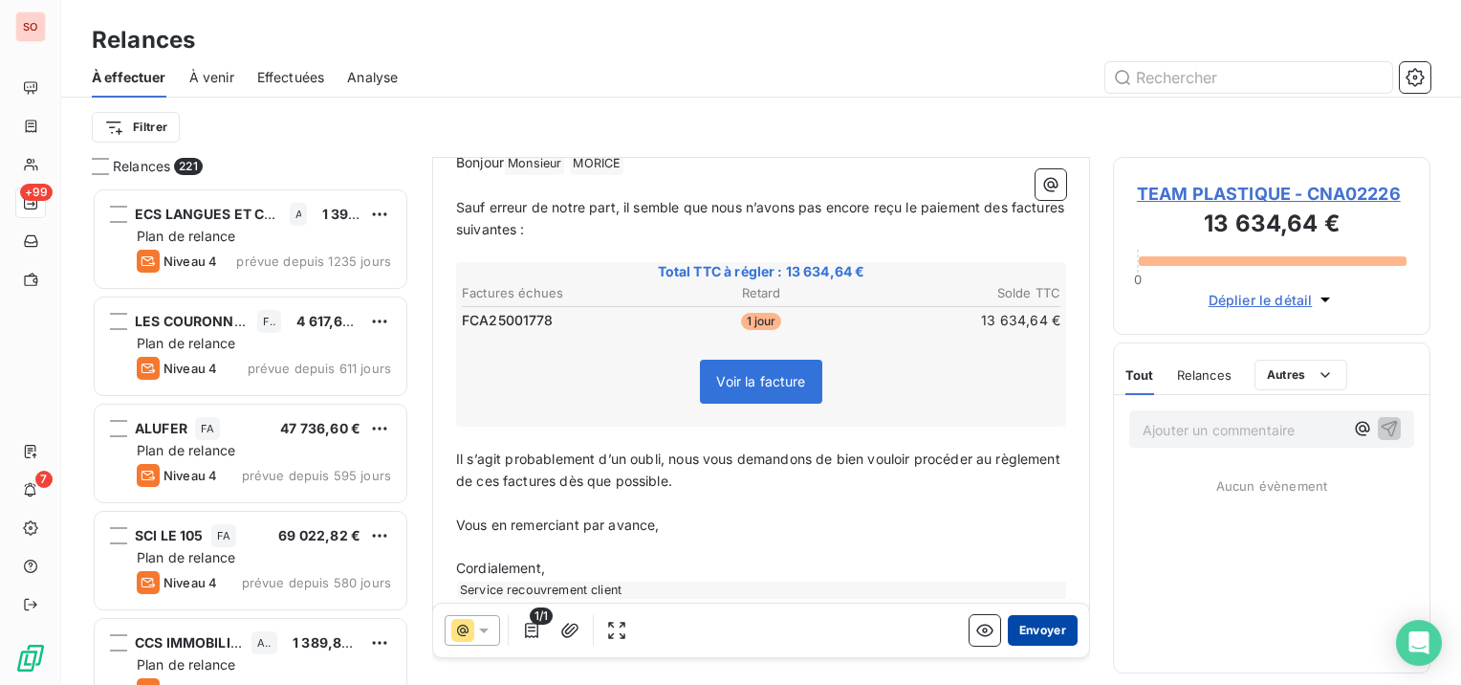
click at [1016, 633] on button "Envoyer" at bounding box center [1043, 630] width 70 height 31
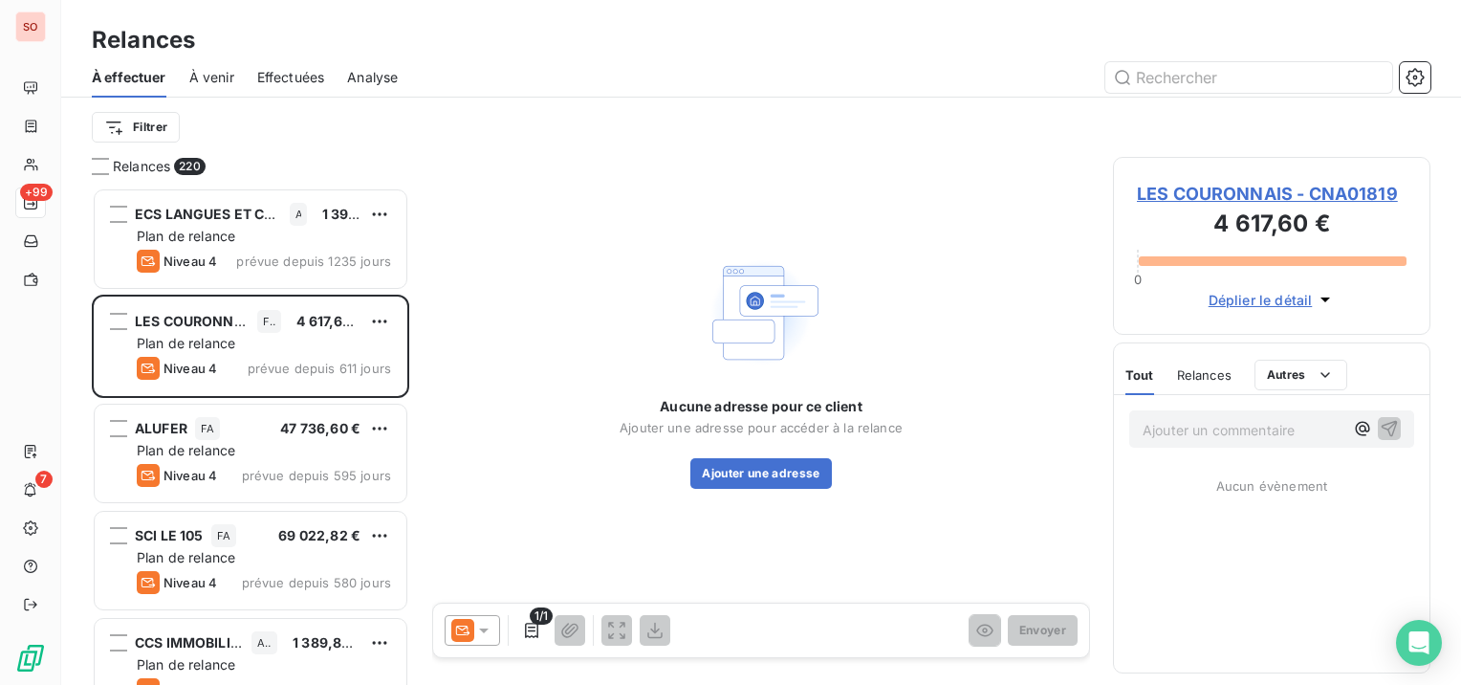
scroll to position [482, 302]
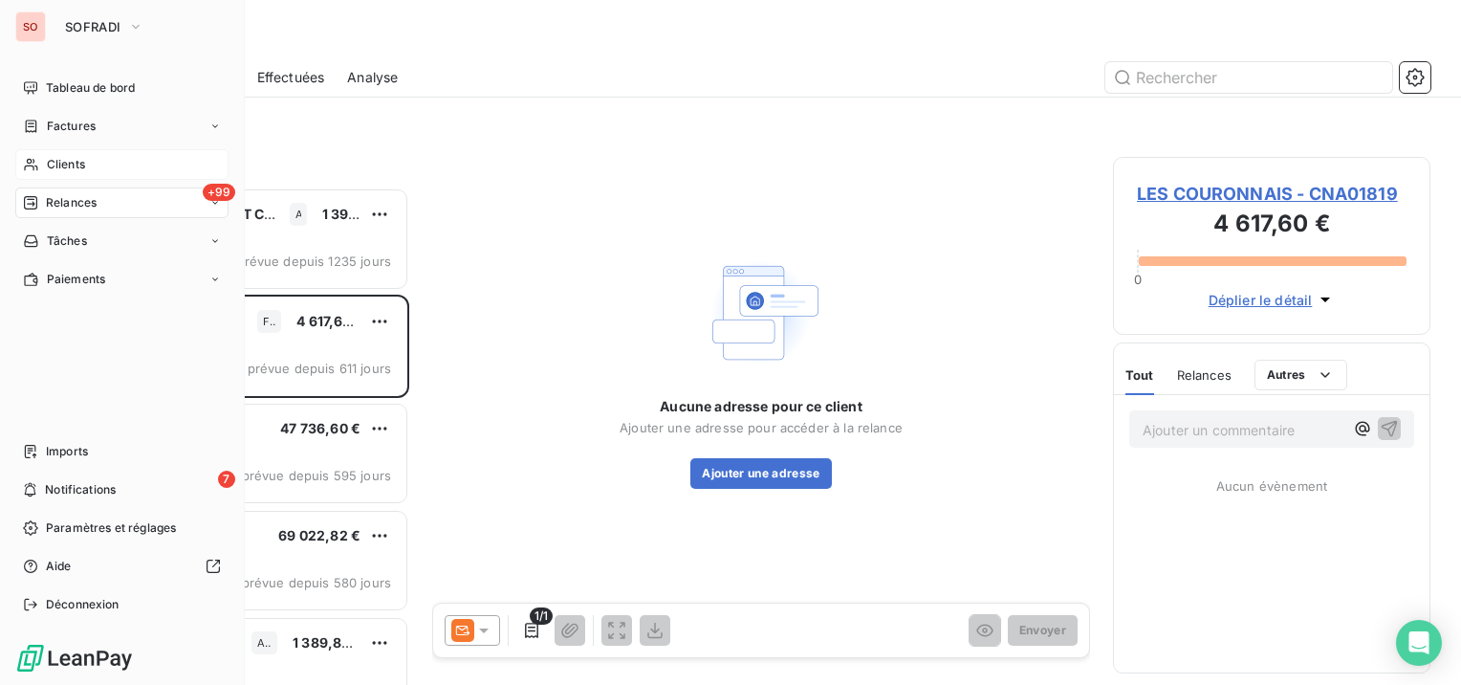
click at [80, 158] on span "Clients" at bounding box center [66, 164] width 38 height 17
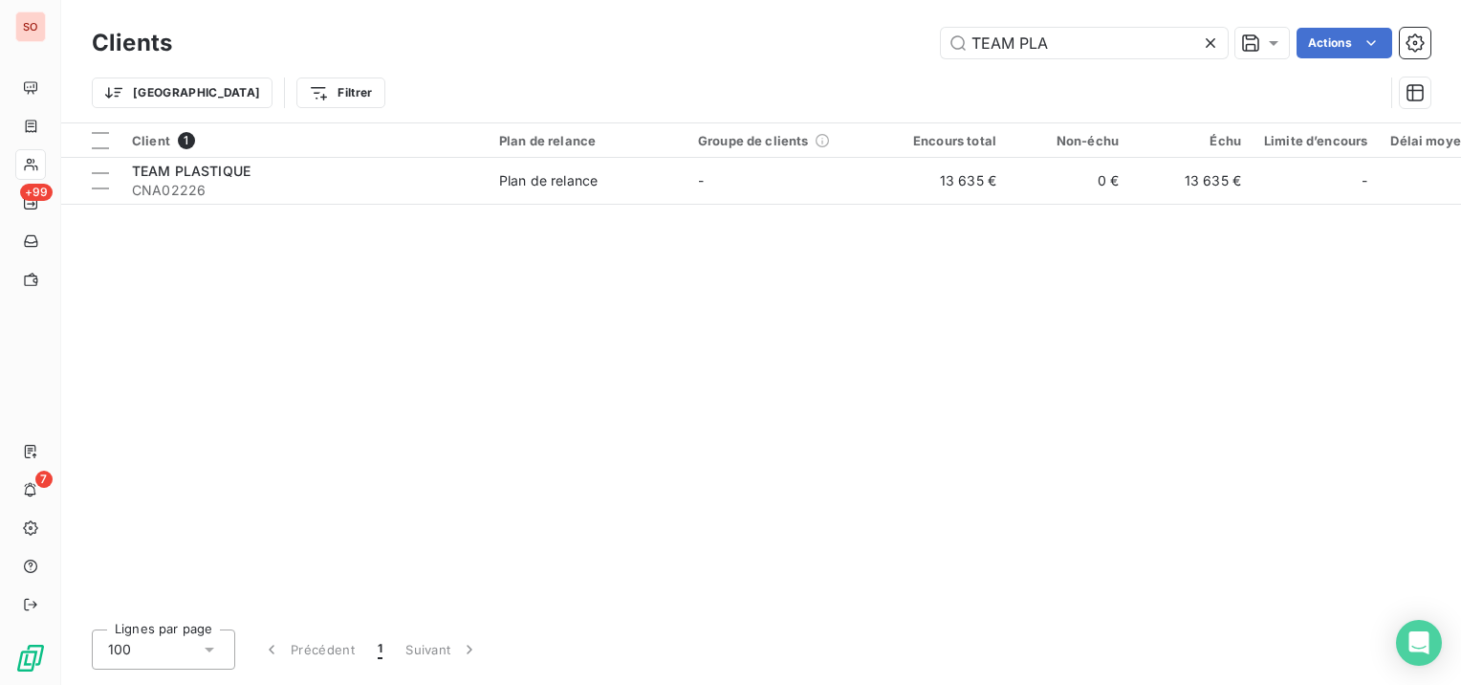
click at [1207, 50] on icon at bounding box center [1210, 42] width 19 height 19
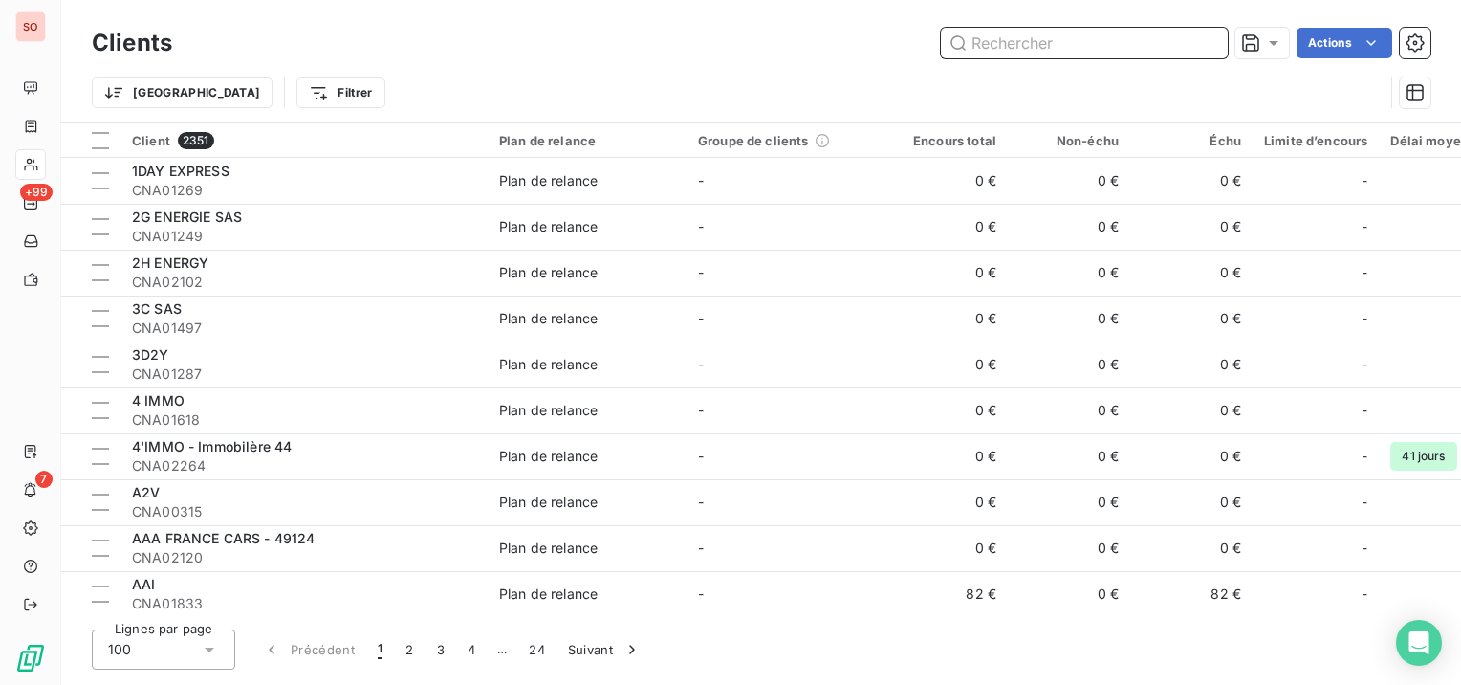
click at [1207, 50] on input "text" at bounding box center [1084, 43] width 287 height 31
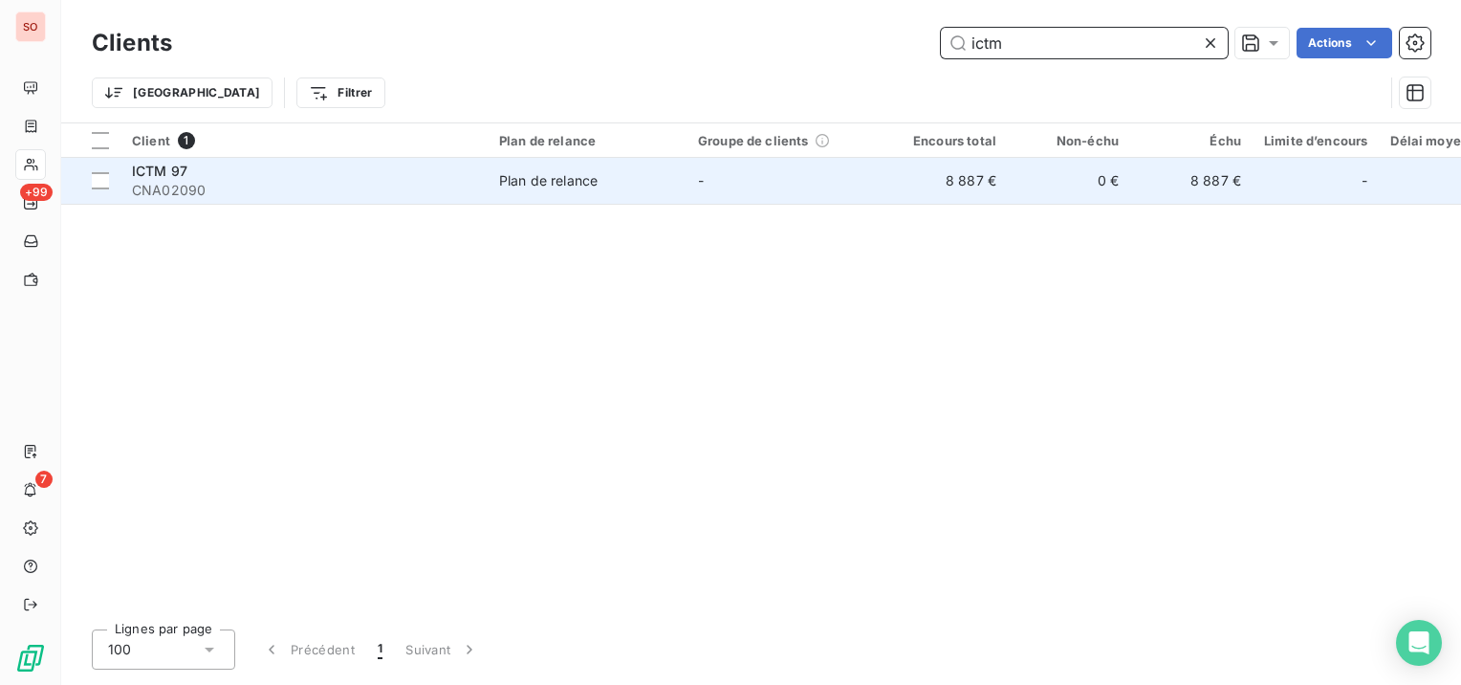
type input "ictm"
click at [427, 181] on span "CNA02090" at bounding box center [304, 190] width 344 height 19
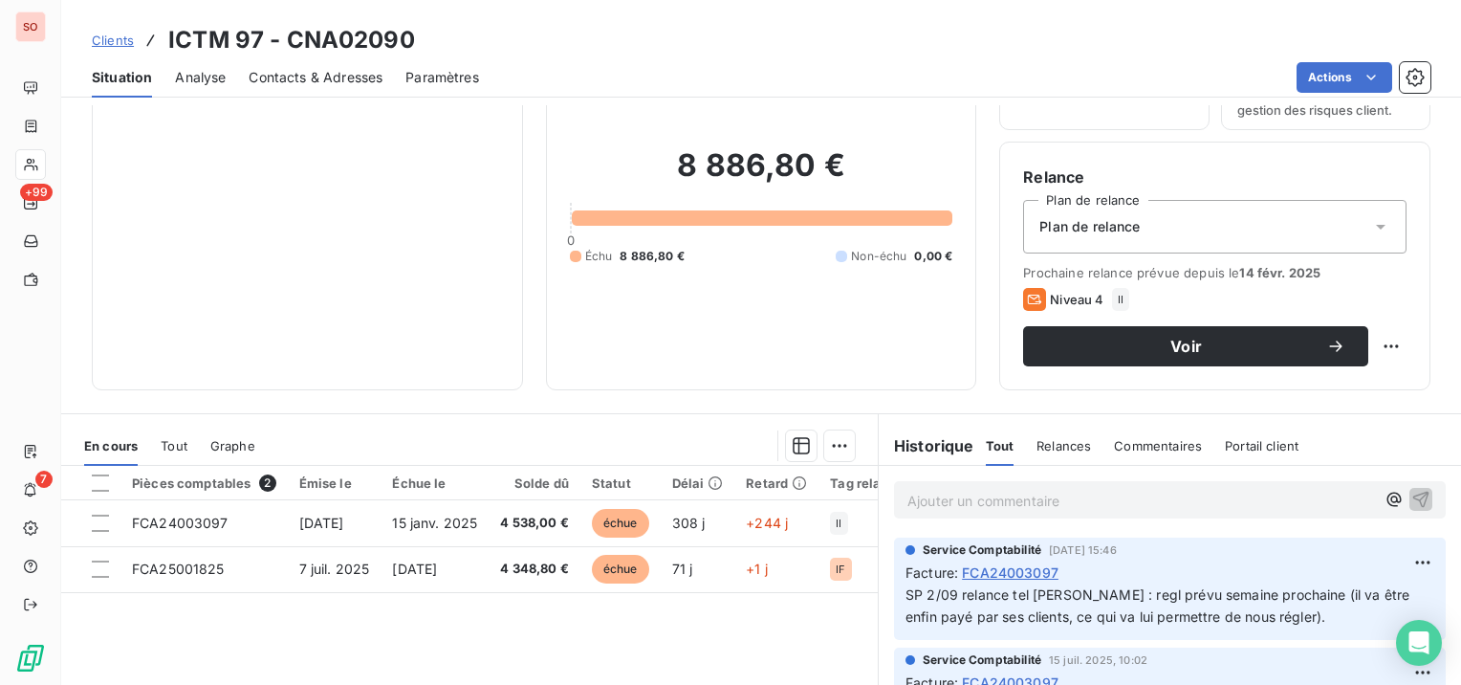
scroll to position [191, 0]
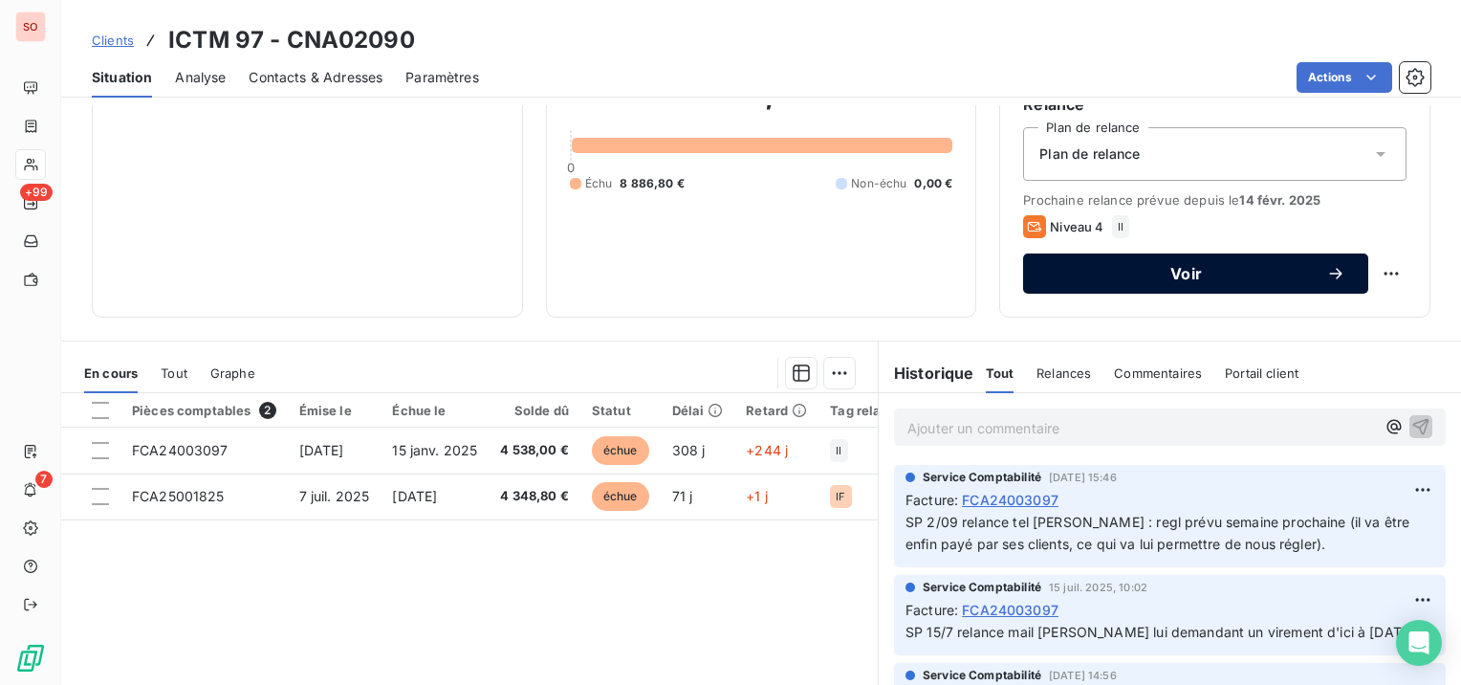
click at [1180, 276] on span "Voir" at bounding box center [1186, 273] width 280 height 15
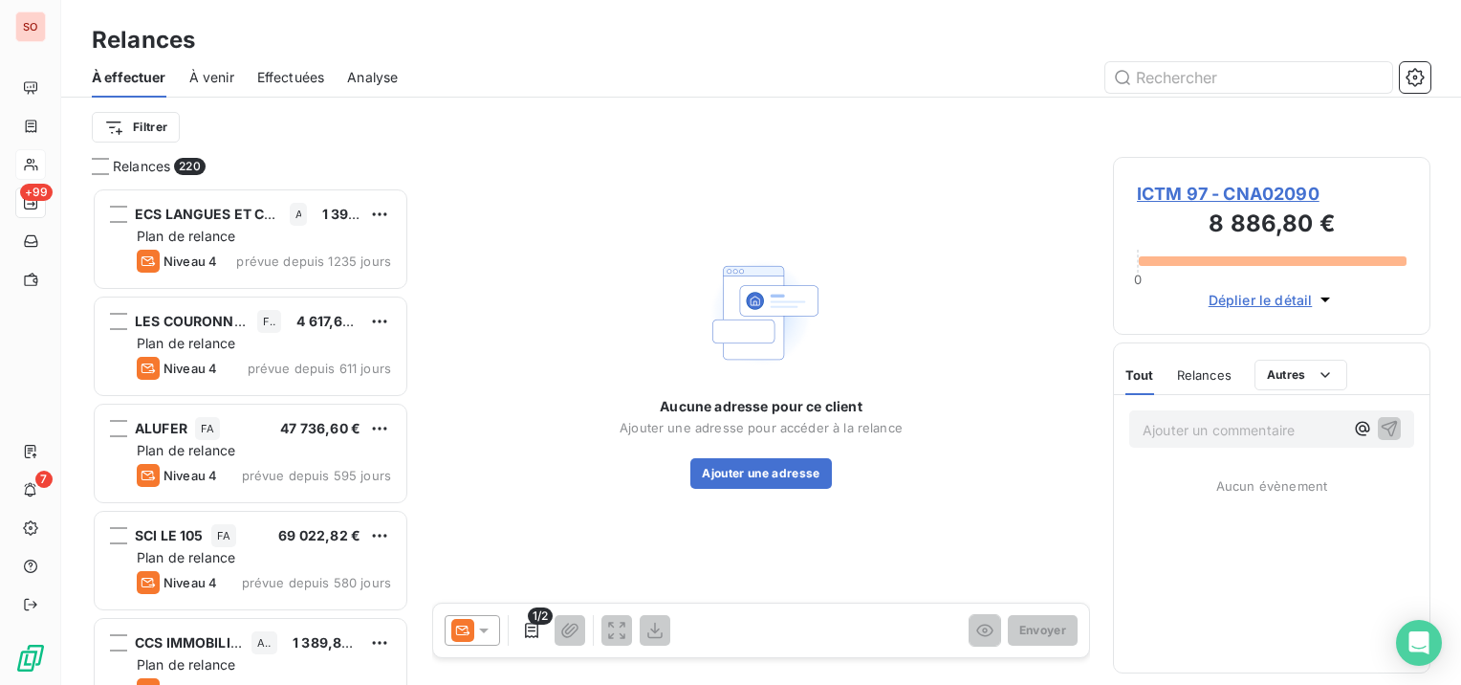
scroll to position [482, 302]
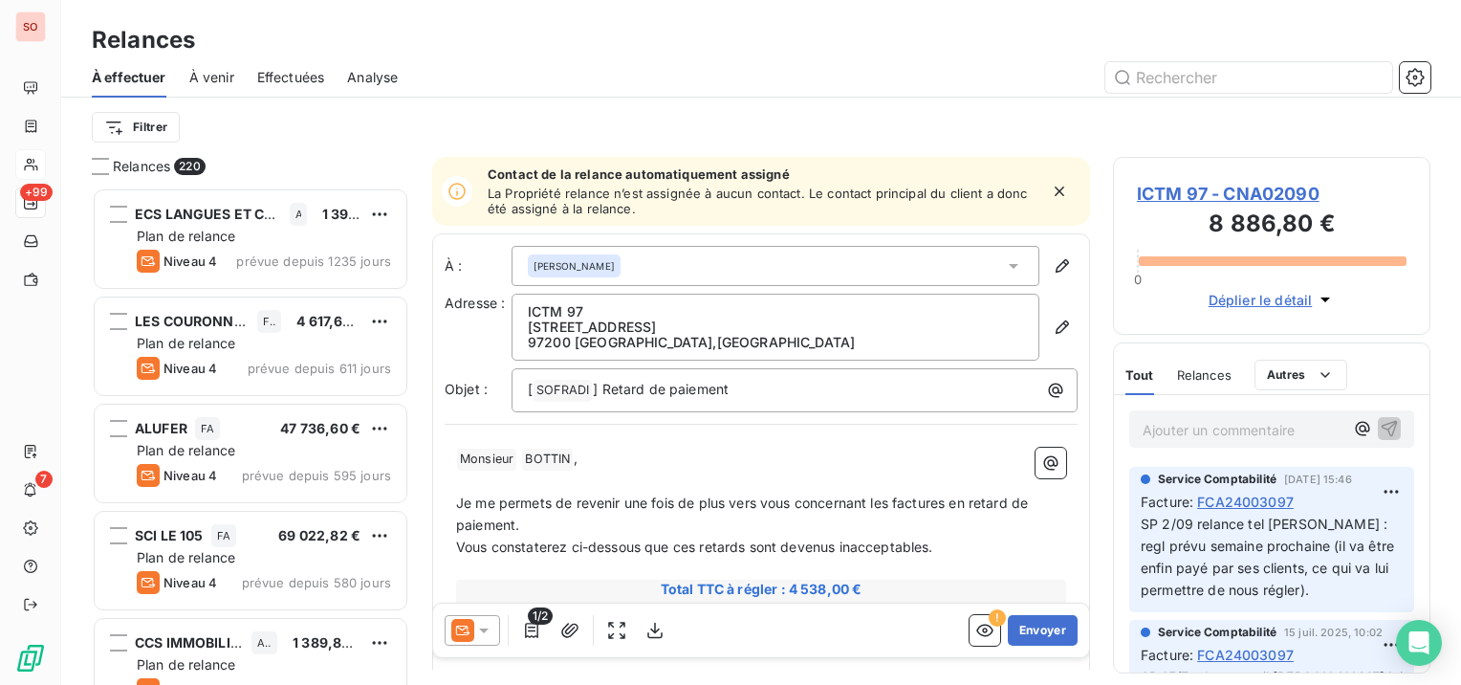
click at [493, 639] on div at bounding box center [472, 630] width 55 height 31
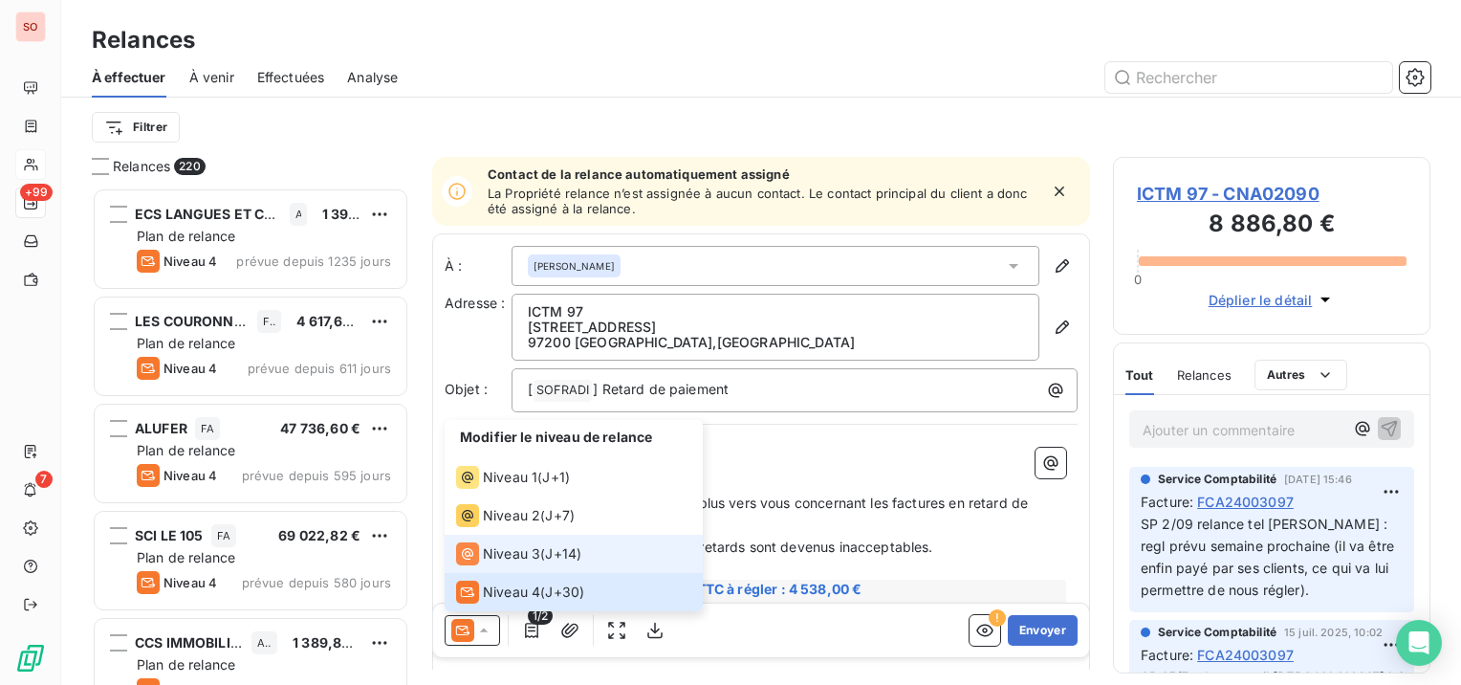
click at [511, 551] on span "Niveau 3" at bounding box center [511, 553] width 57 height 19
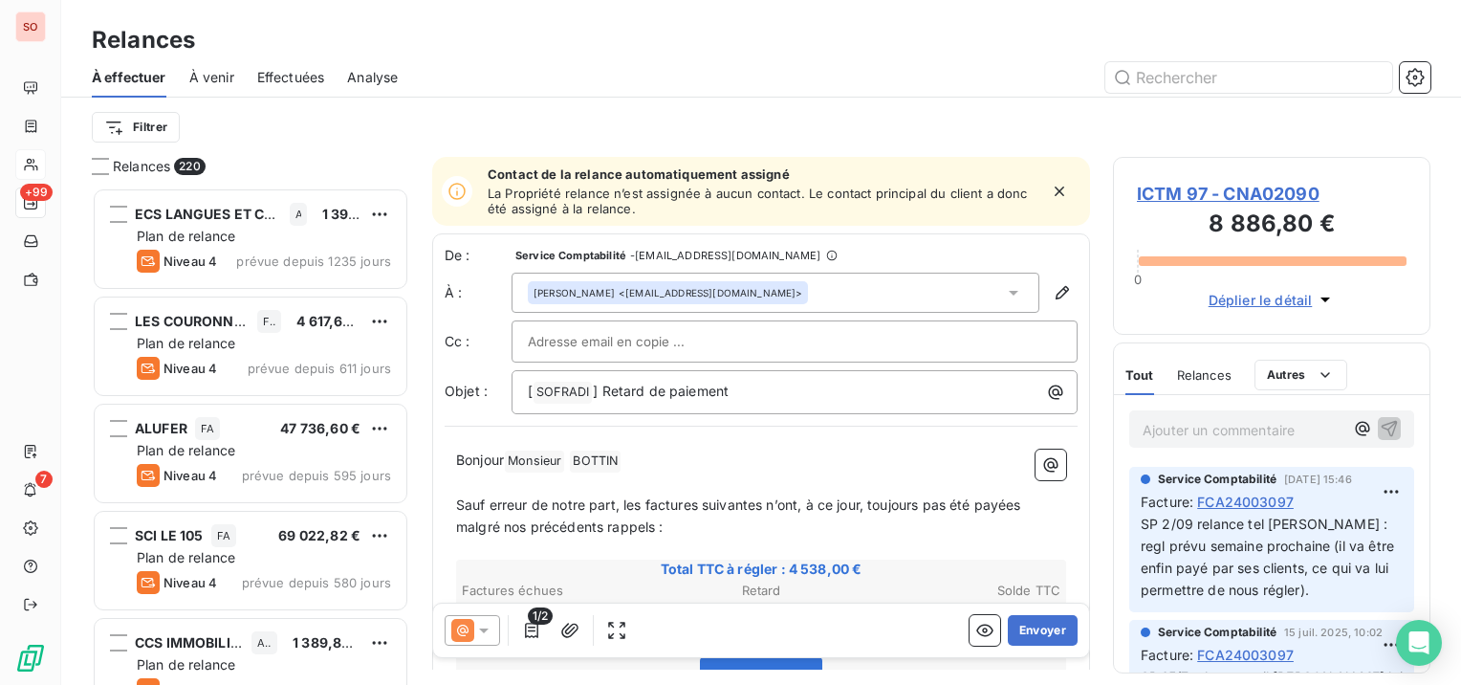
scroll to position [191, 0]
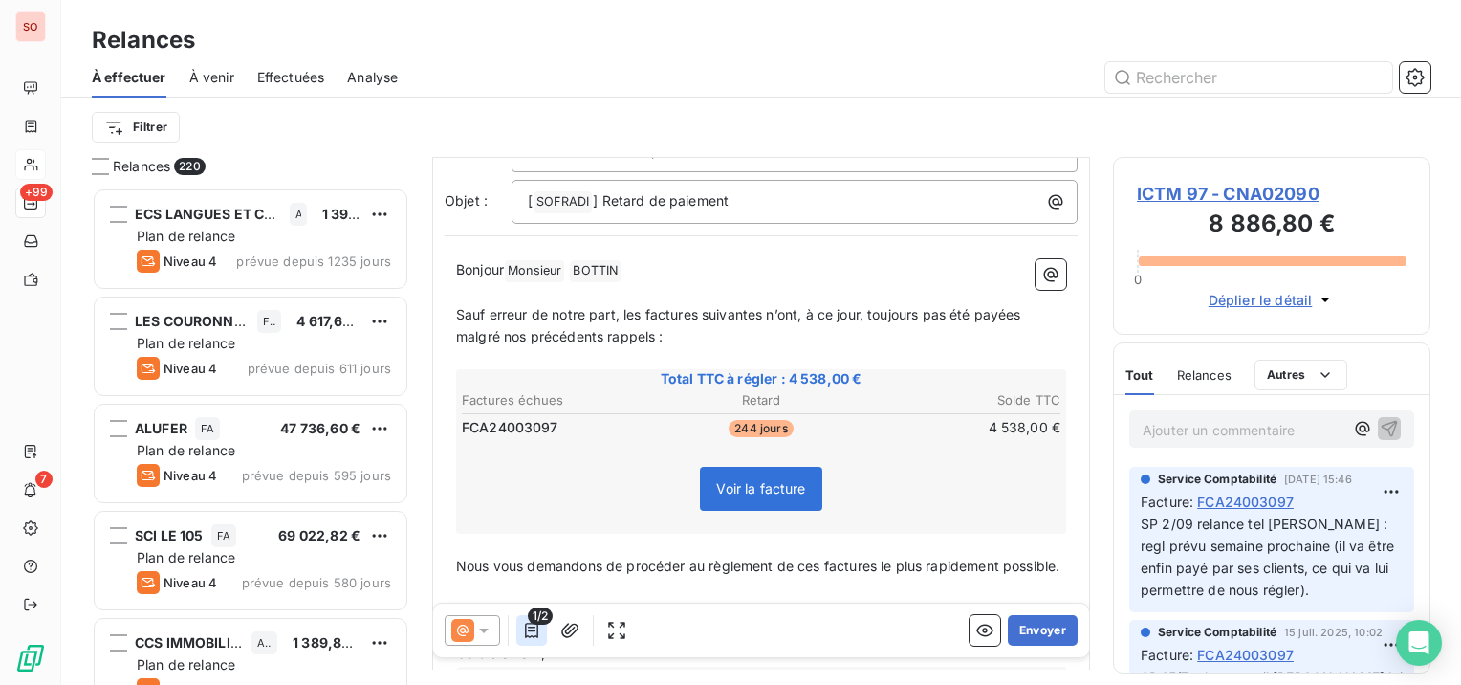
click at [533, 635] on icon "button" at bounding box center [531, 629] width 19 height 19
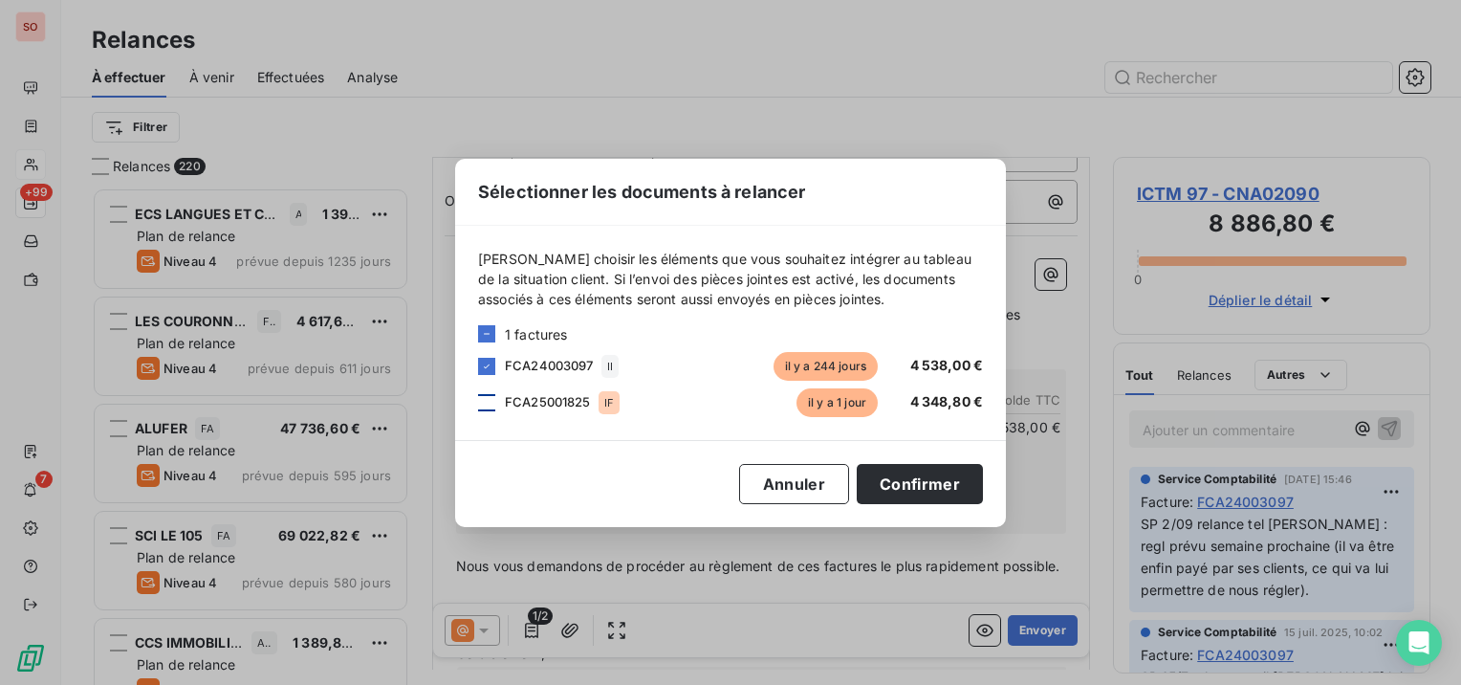
click at [493, 396] on div at bounding box center [486, 402] width 17 height 17
click at [930, 472] on button "Confirmer" at bounding box center [920, 484] width 126 height 40
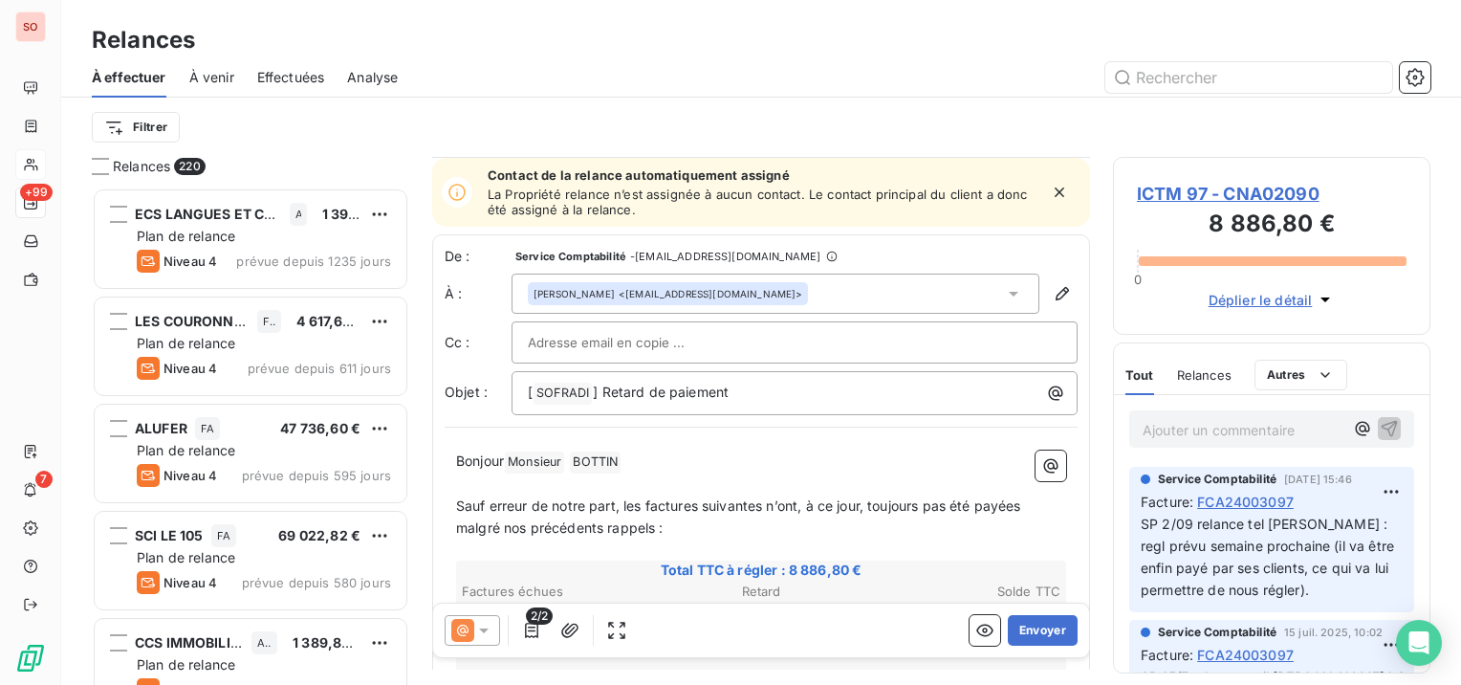
scroll to position [350, 0]
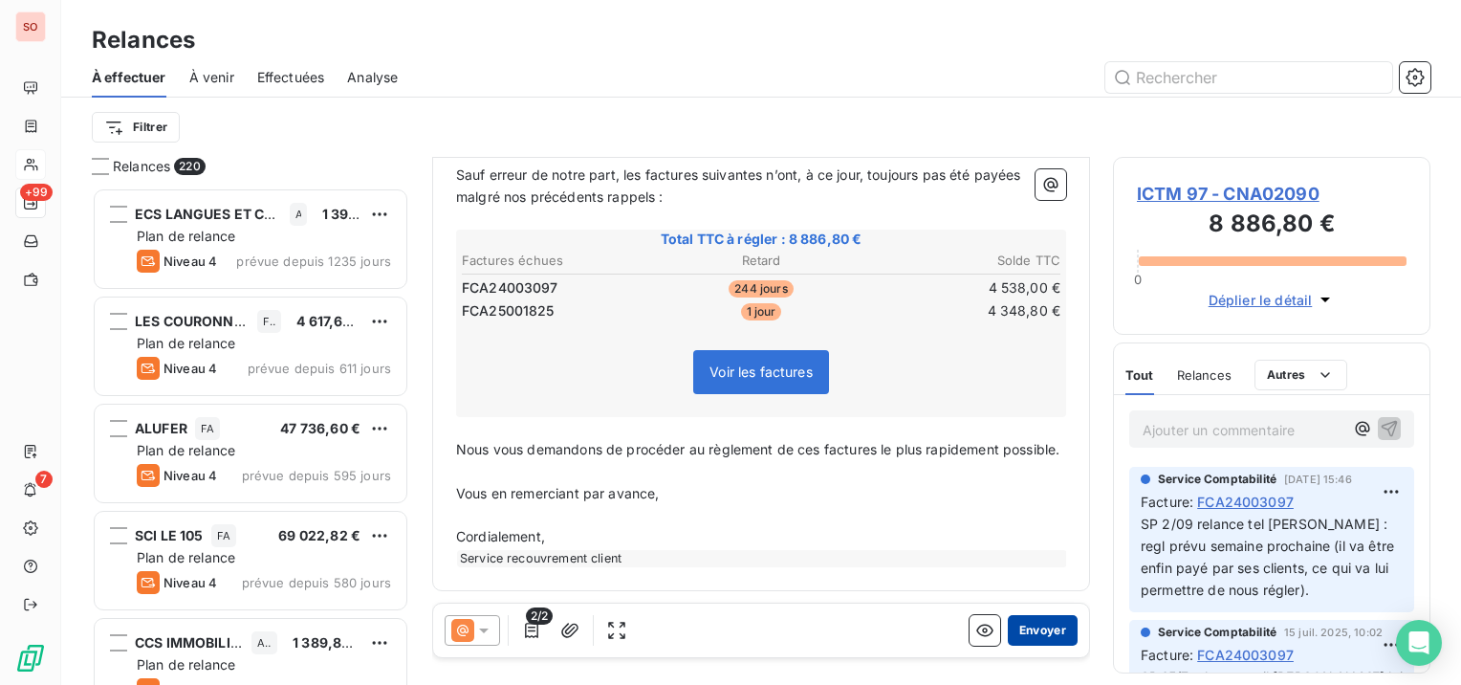
click at [1019, 633] on button "Envoyer" at bounding box center [1043, 630] width 70 height 31
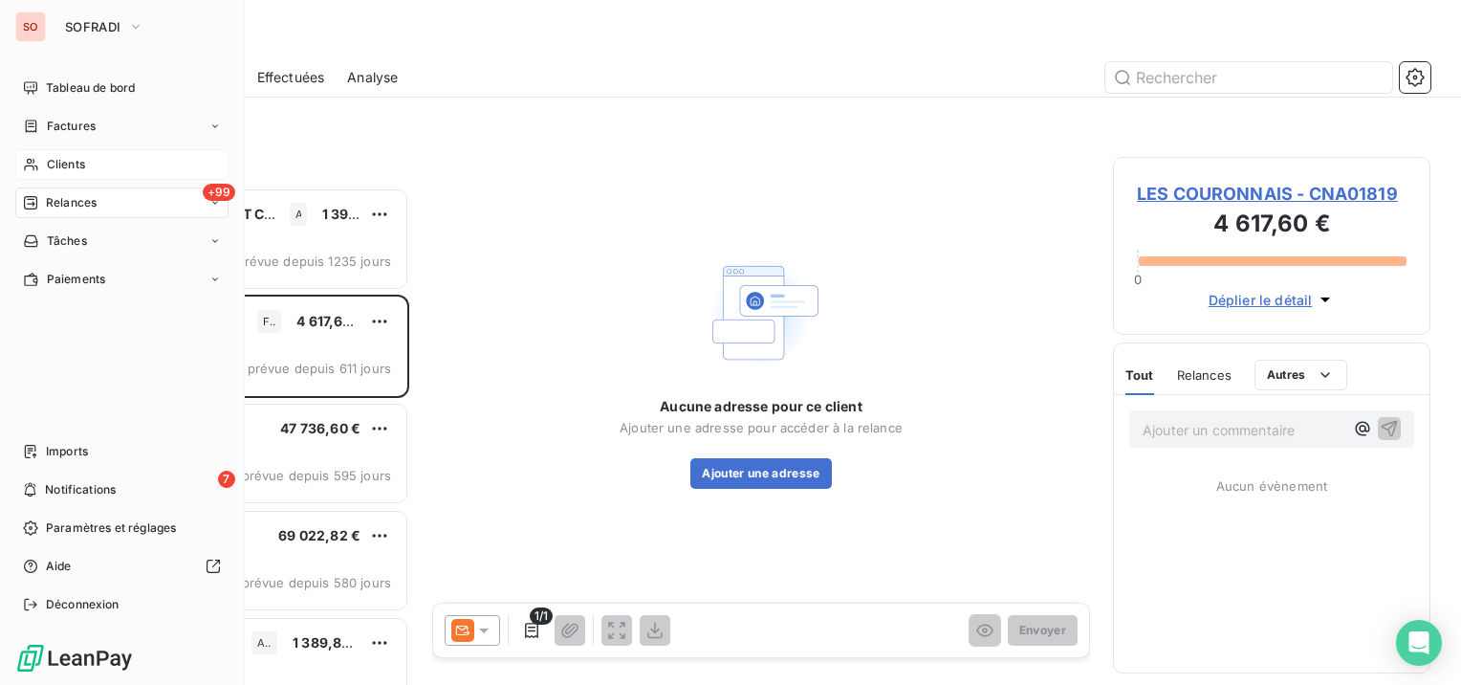
click at [60, 166] on span "Clients" at bounding box center [66, 164] width 38 height 17
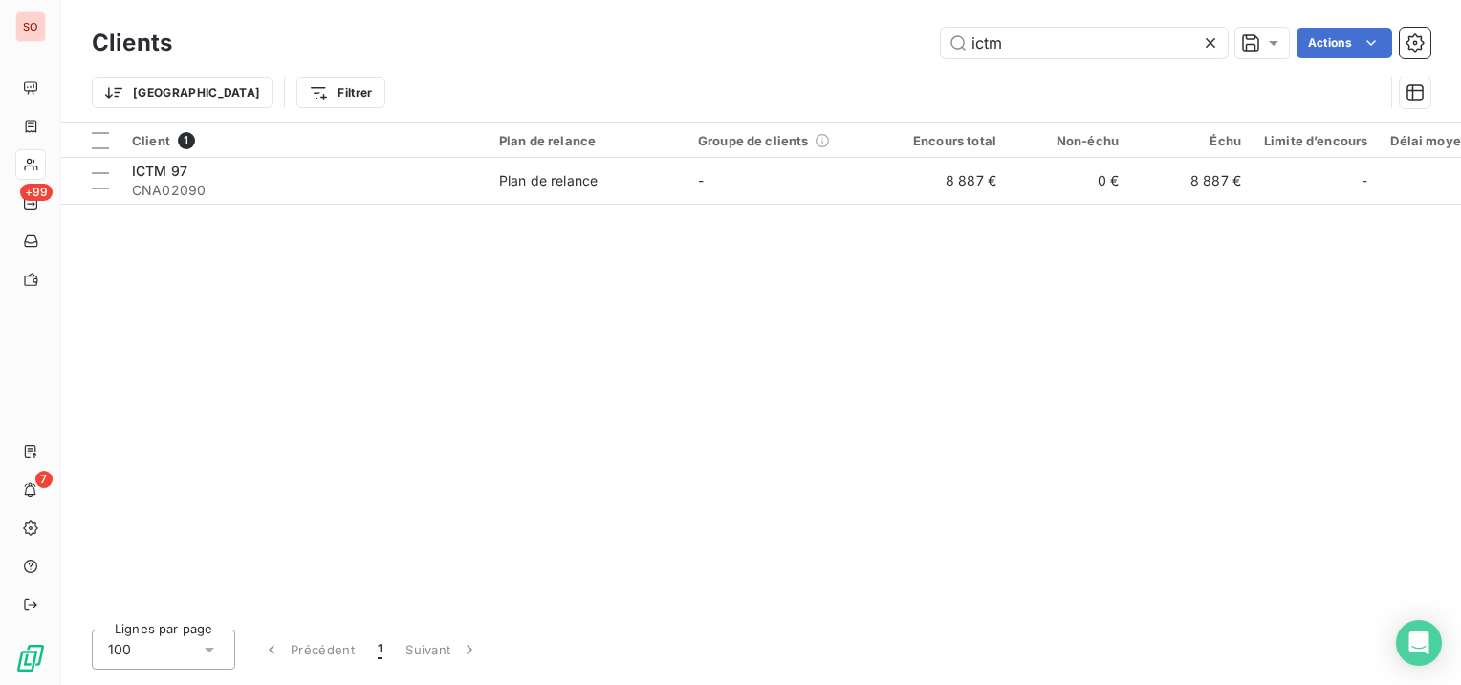
drag, startPoint x: 1015, startPoint y: 47, endPoint x: 916, endPoint y: 48, distance: 99.4
click at [916, 48] on div "ictm Actions" at bounding box center [812, 43] width 1235 height 31
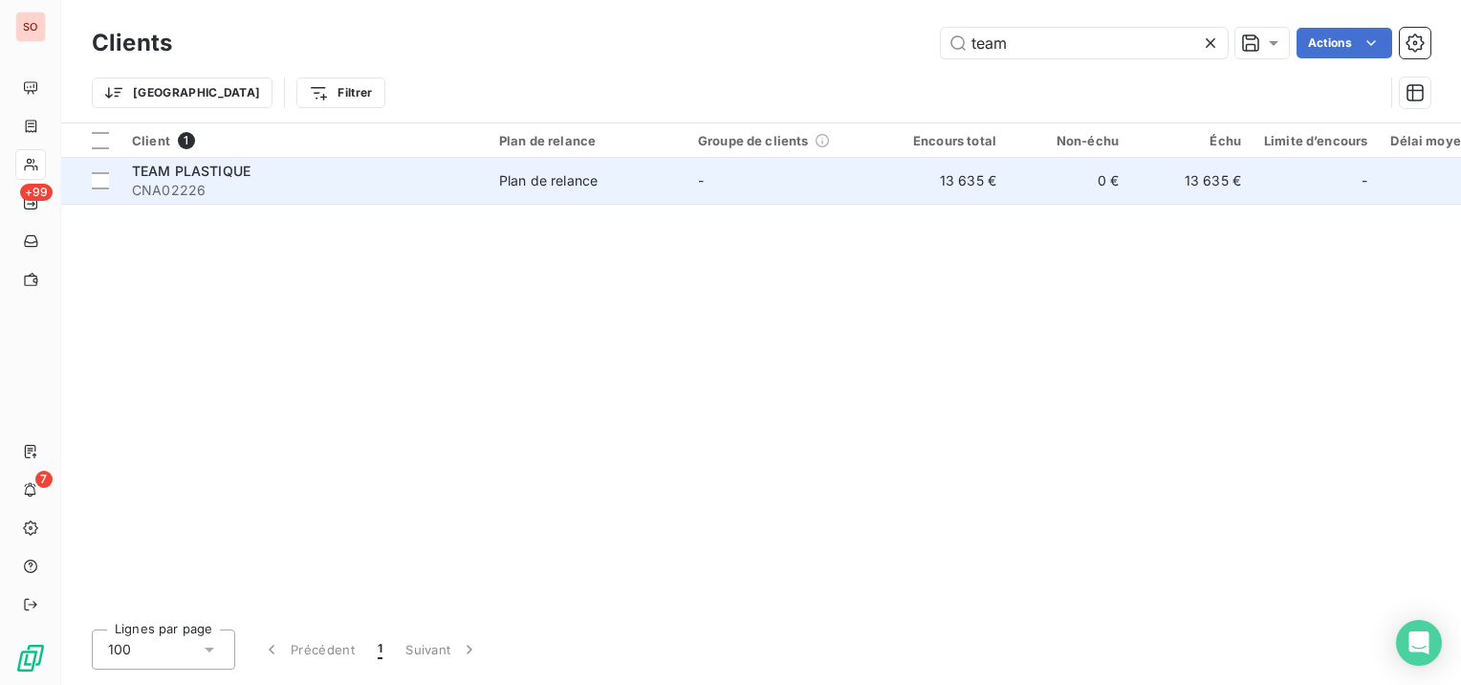
type input "team"
click at [199, 186] on span "CNA02226" at bounding box center [304, 190] width 344 height 19
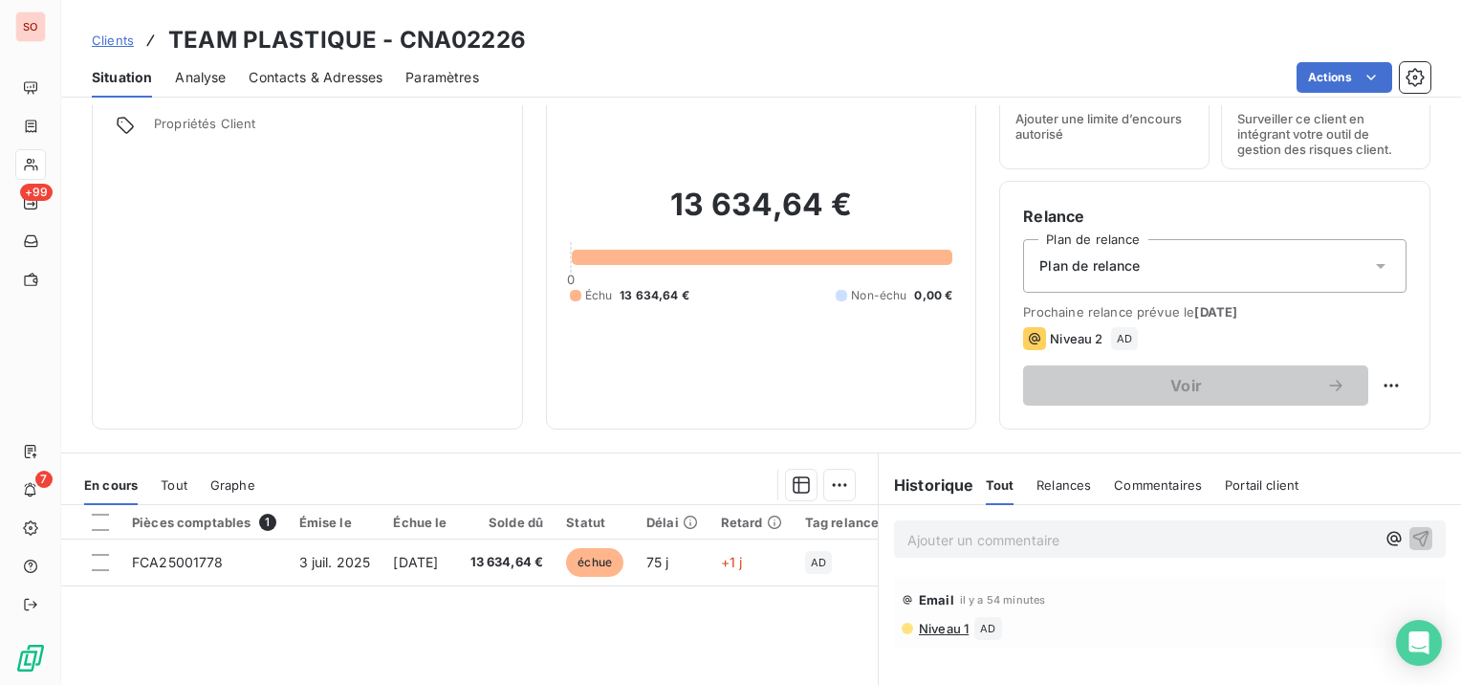
scroll to position [96, 0]
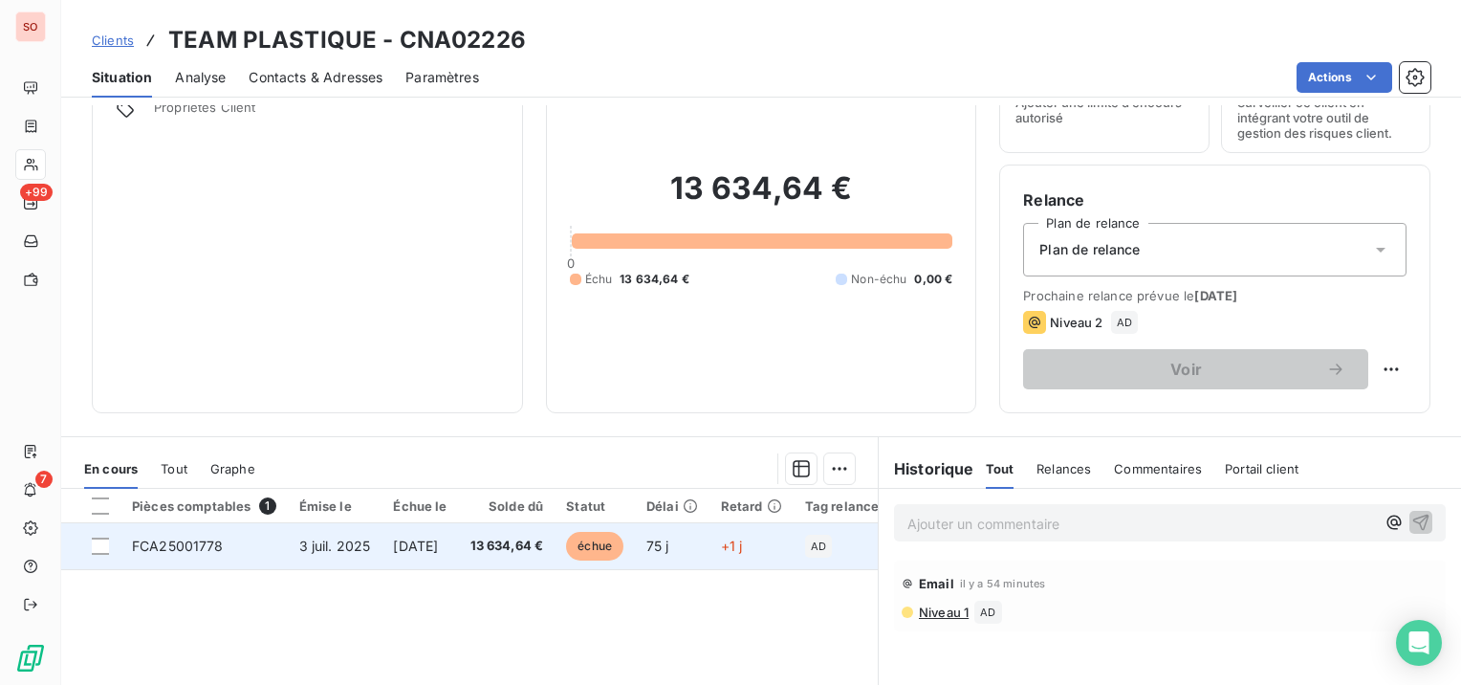
click at [395, 537] on span "[DATE]" at bounding box center [415, 545] width 45 height 16
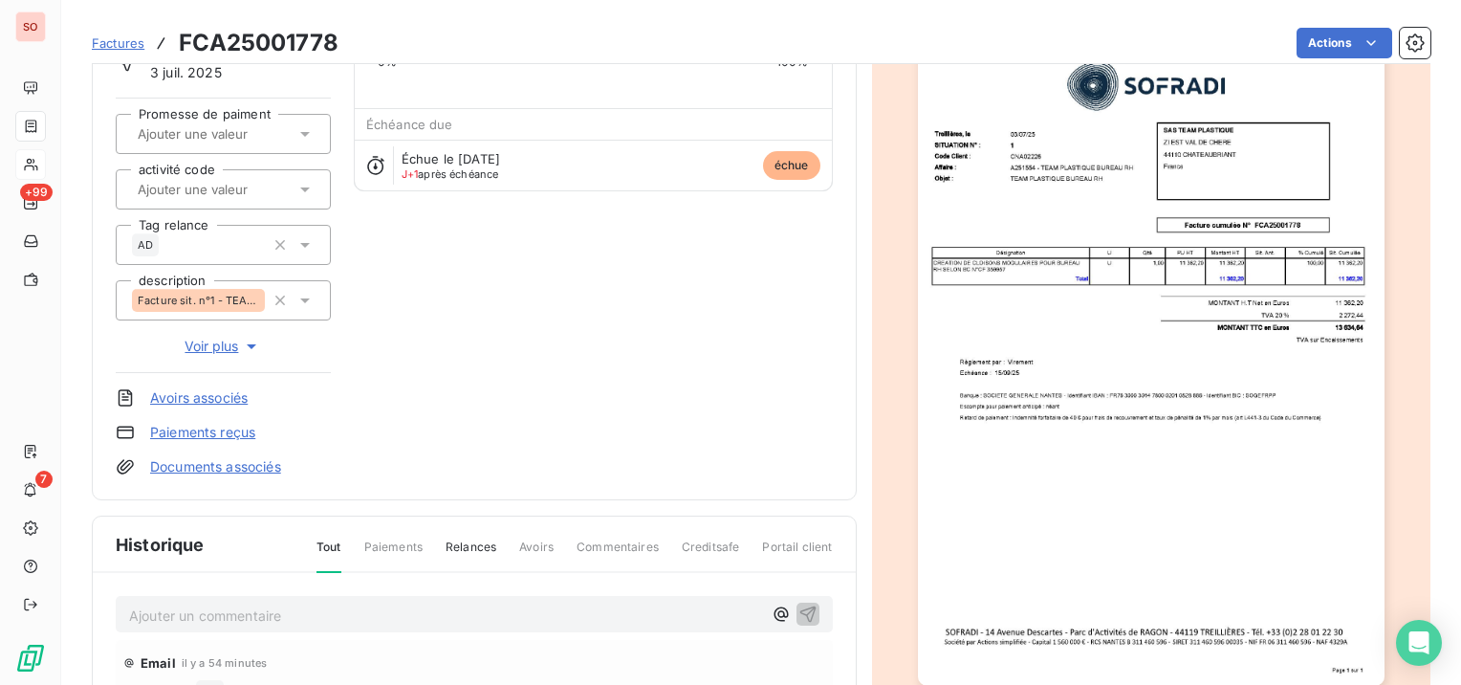
scroll to position [382, 0]
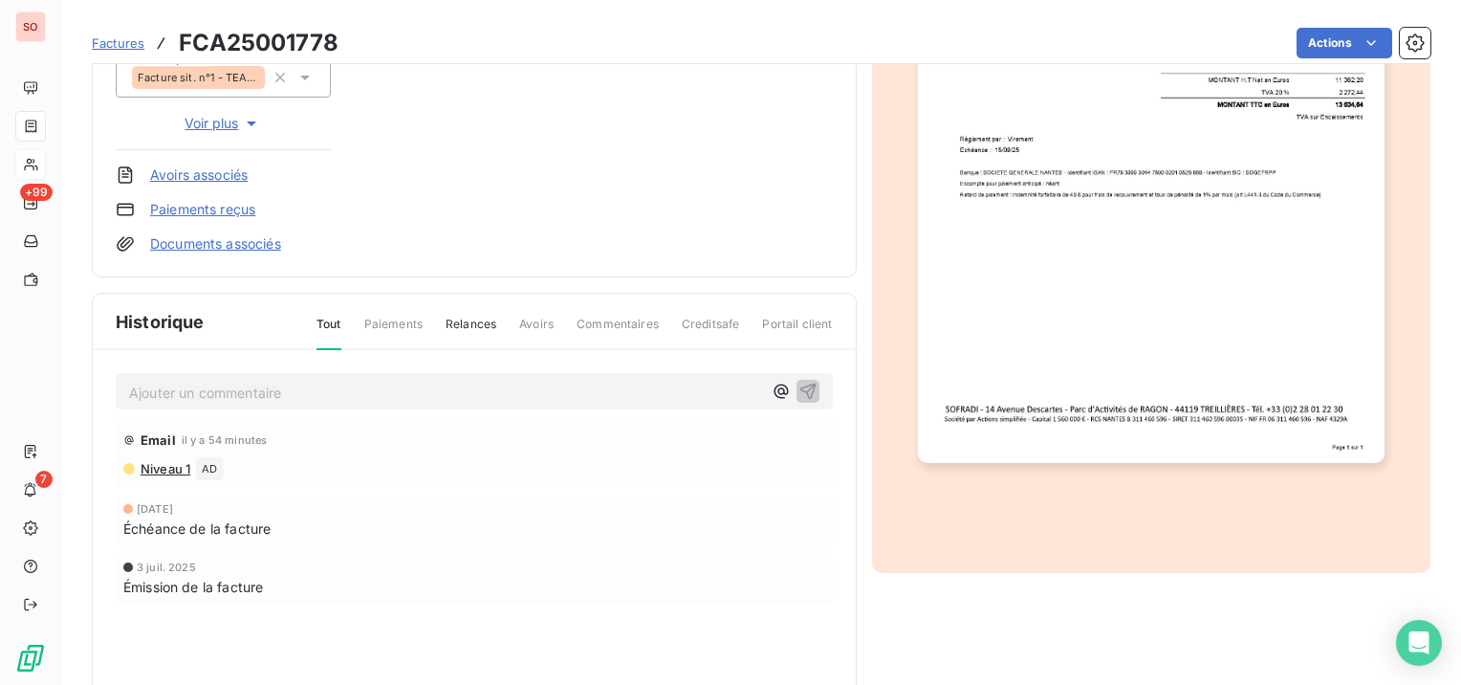
click at [516, 386] on p "Ajouter un commentaire ﻿" at bounding box center [445, 393] width 633 height 24
click at [183, 394] on span "SP 16/9 règl auj ou [DATE]" at bounding box center [213, 390] width 169 height 16
click at [801, 385] on icon "button" at bounding box center [807, 390] width 16 height 16
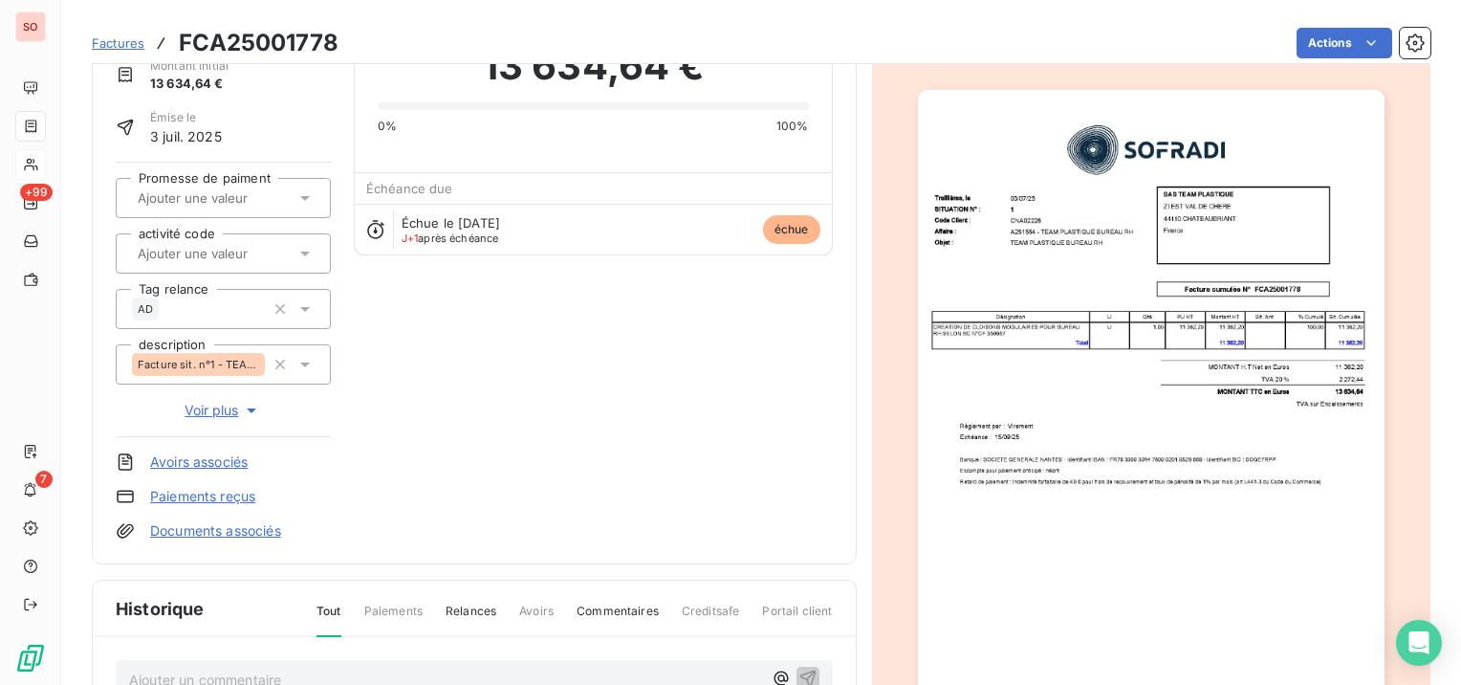
scroll to position [0, 0]
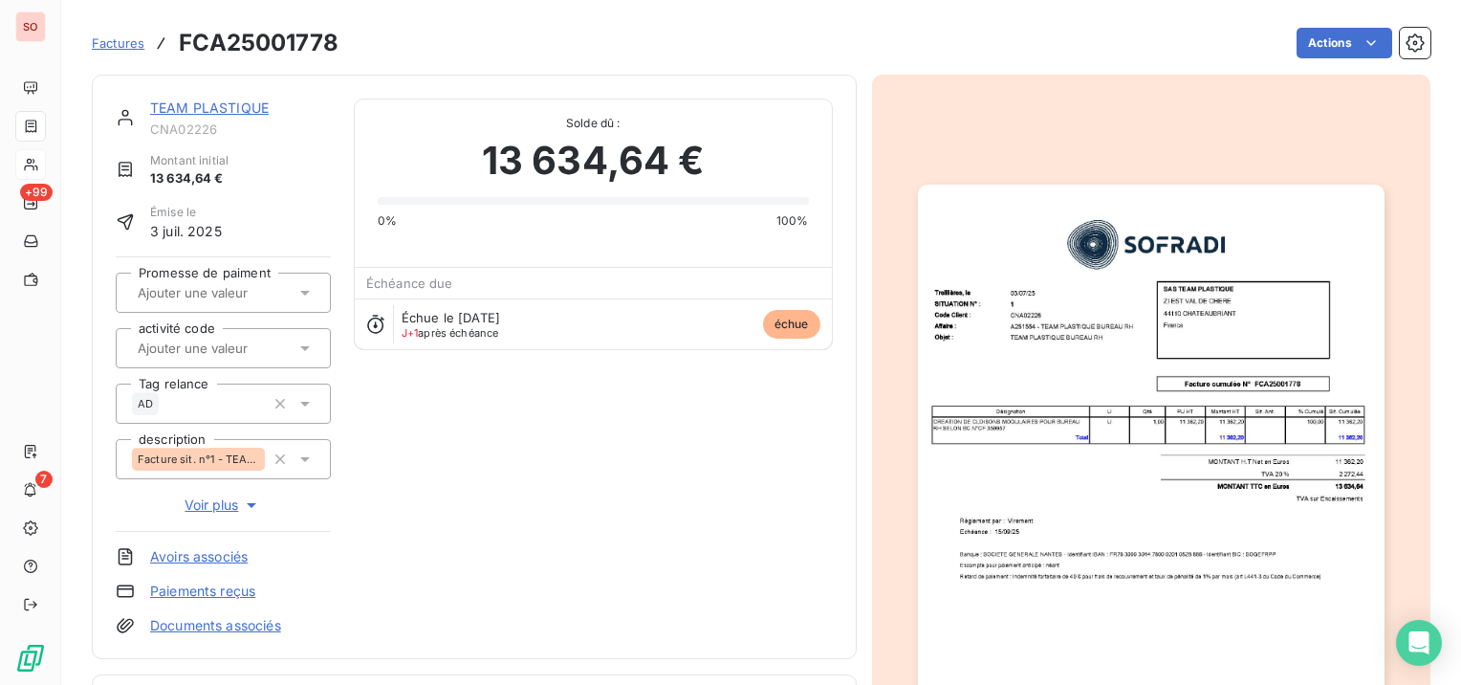
click at [170, 109] on link "TEAM PLASTIQUE" at bounding box center [209, 107] width 119 height 16
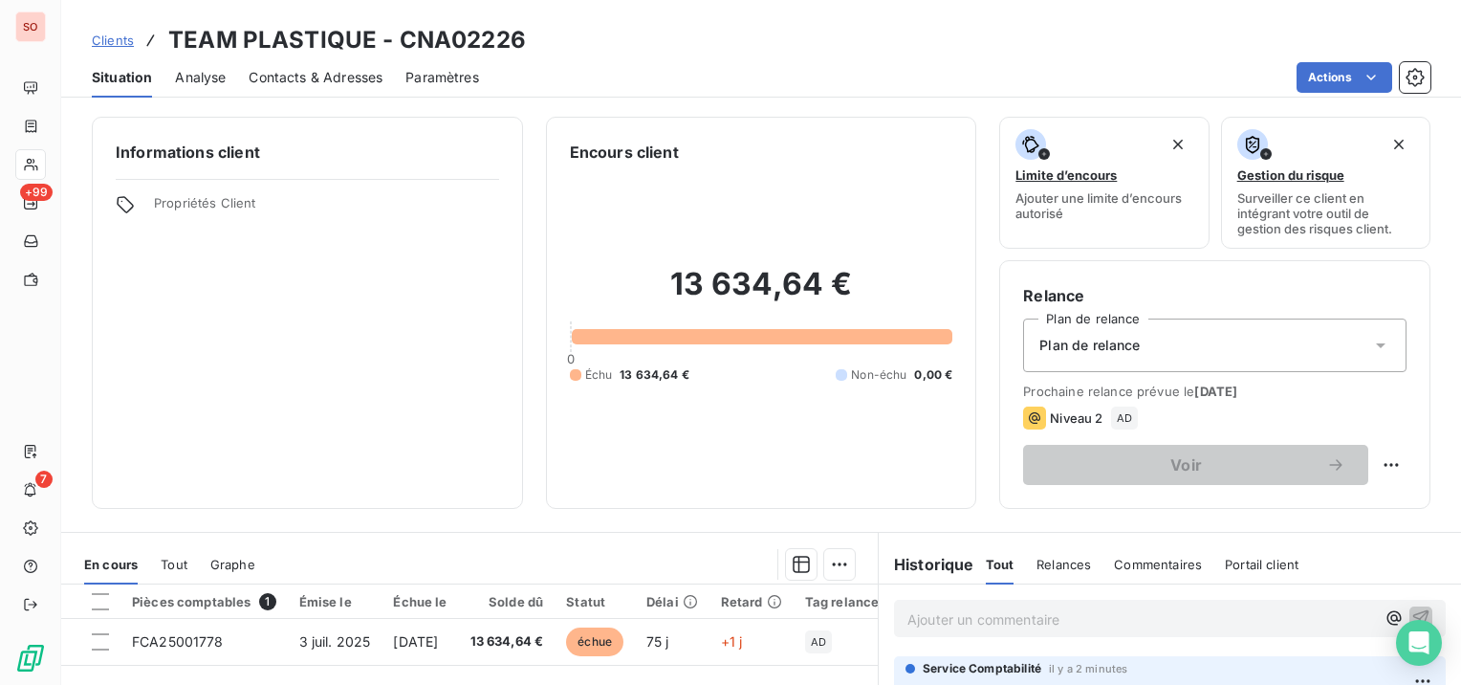
click at [98, 45] on span "Clients" at bounding box center [113, 40] width 42 height 15
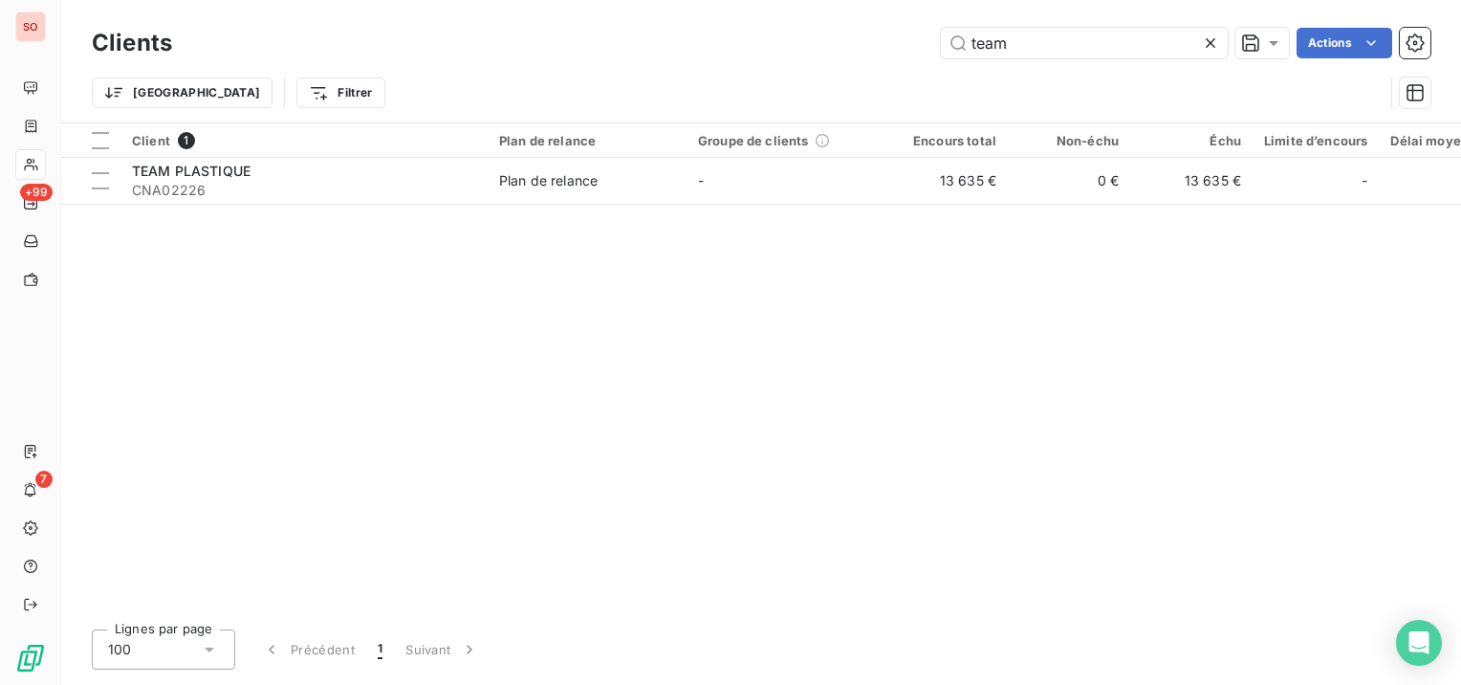
drag, startPoint x: 1015, startPoint y: 50, endPoint x: 901, endPoint y: 43, distance: 114.9
click at [901, 43] on div "team Actions" at bounding box center [812, 43] width 1235 height 31
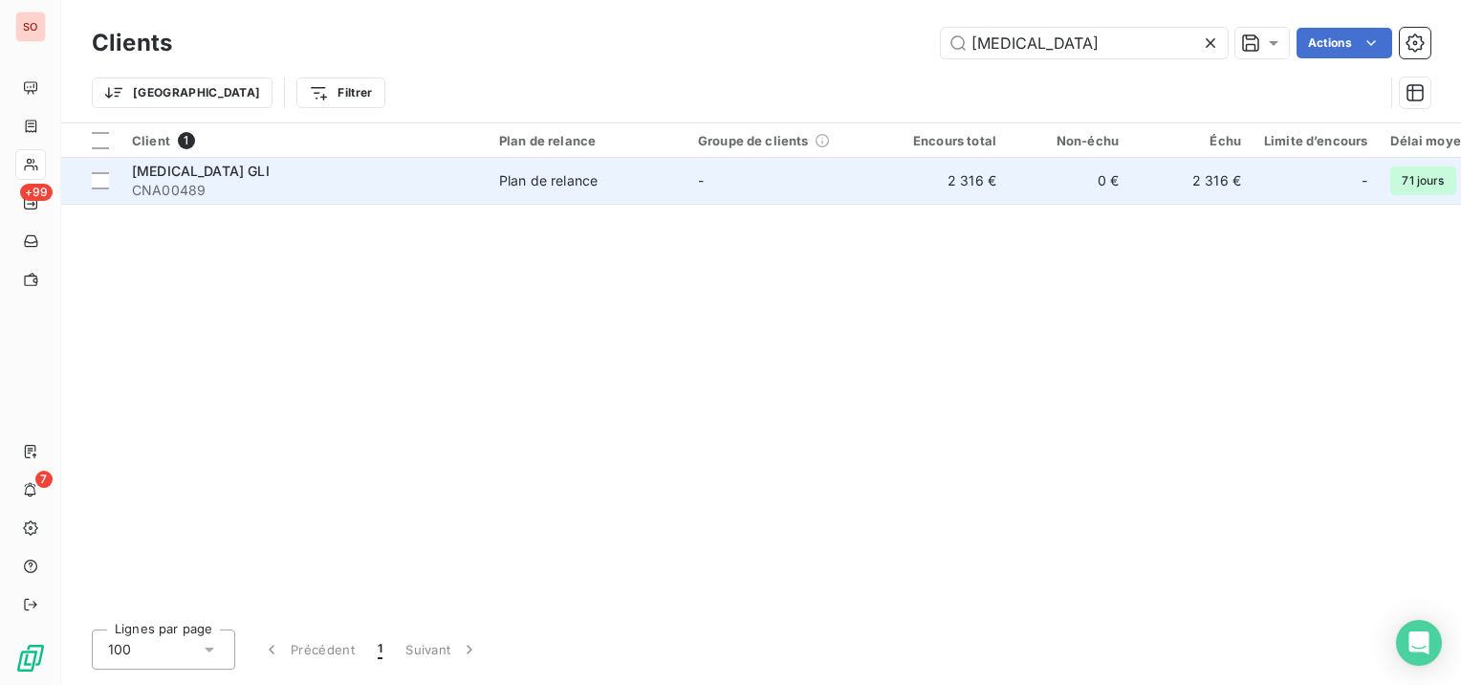
type input "[MEDICAL_DATA]"
click at [613, 173] on span "Plan de relance" at bounding box center [587, 180] width 176 height 19
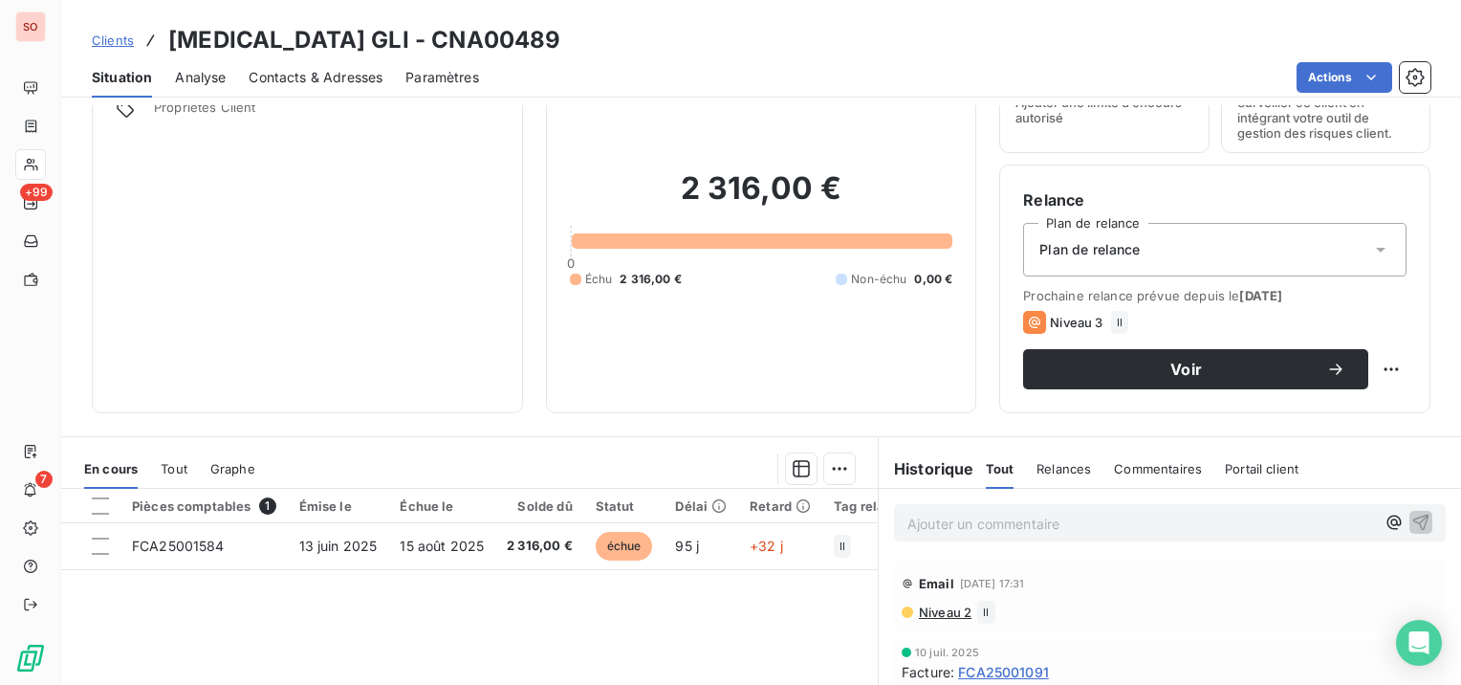
scroll to position [191, 0]
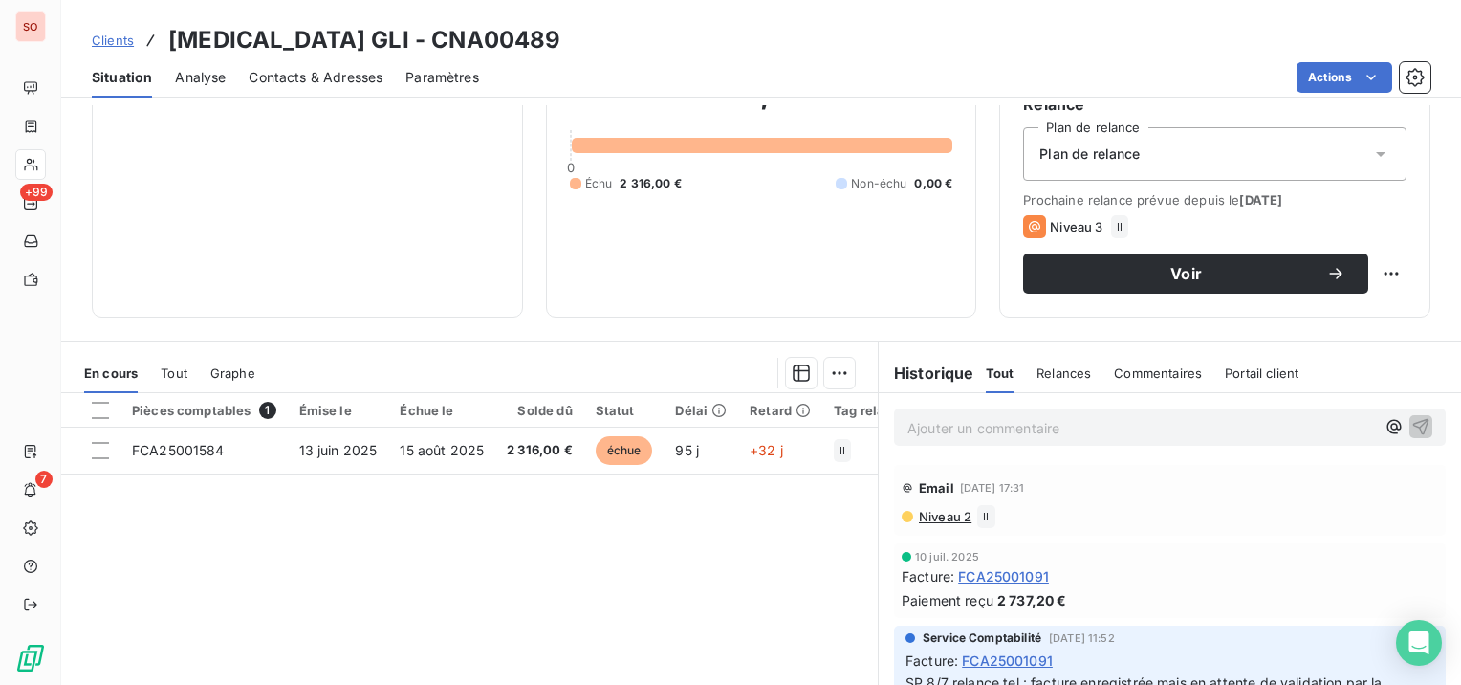
click at [936, 512] on span "Niveau 2" at bounding box center [944, 516] width 54 height 15
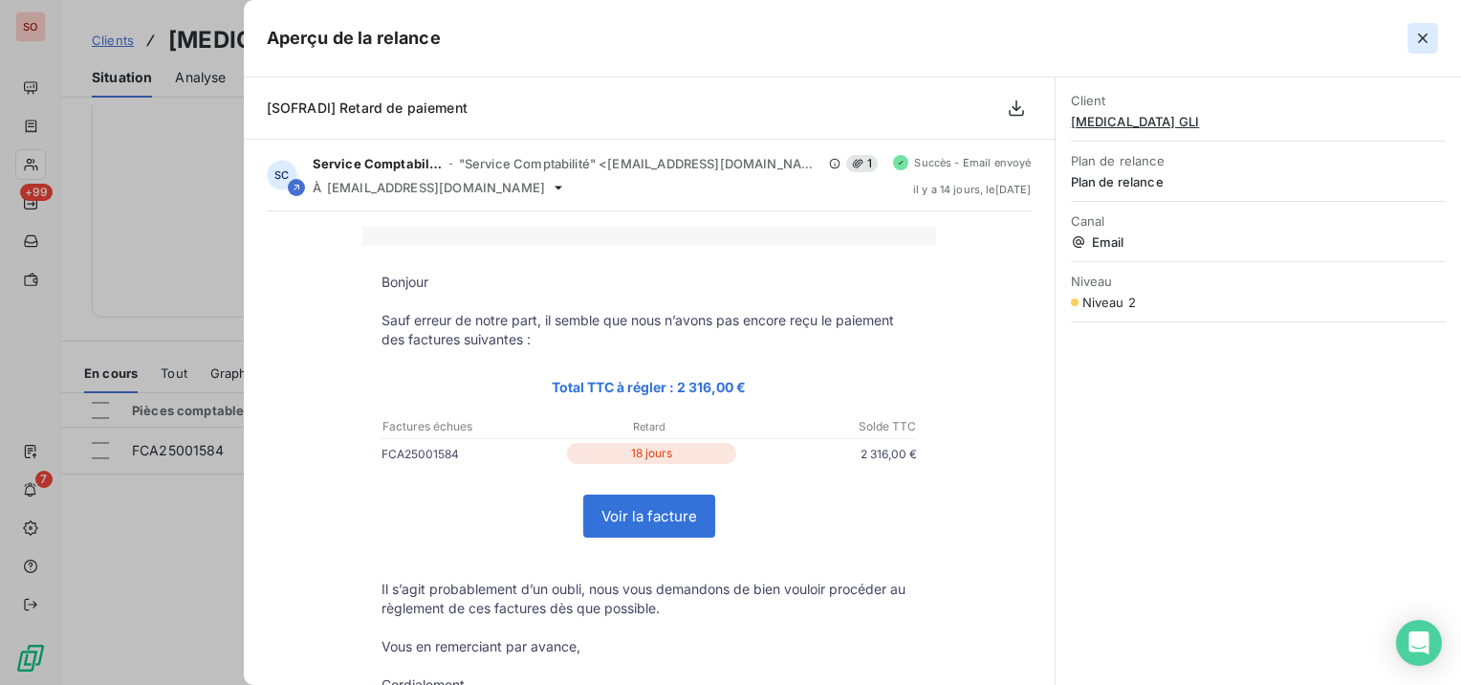
click at [1414, 40] on icon "button" at bounding box center [1422, 38] width 19 height 19
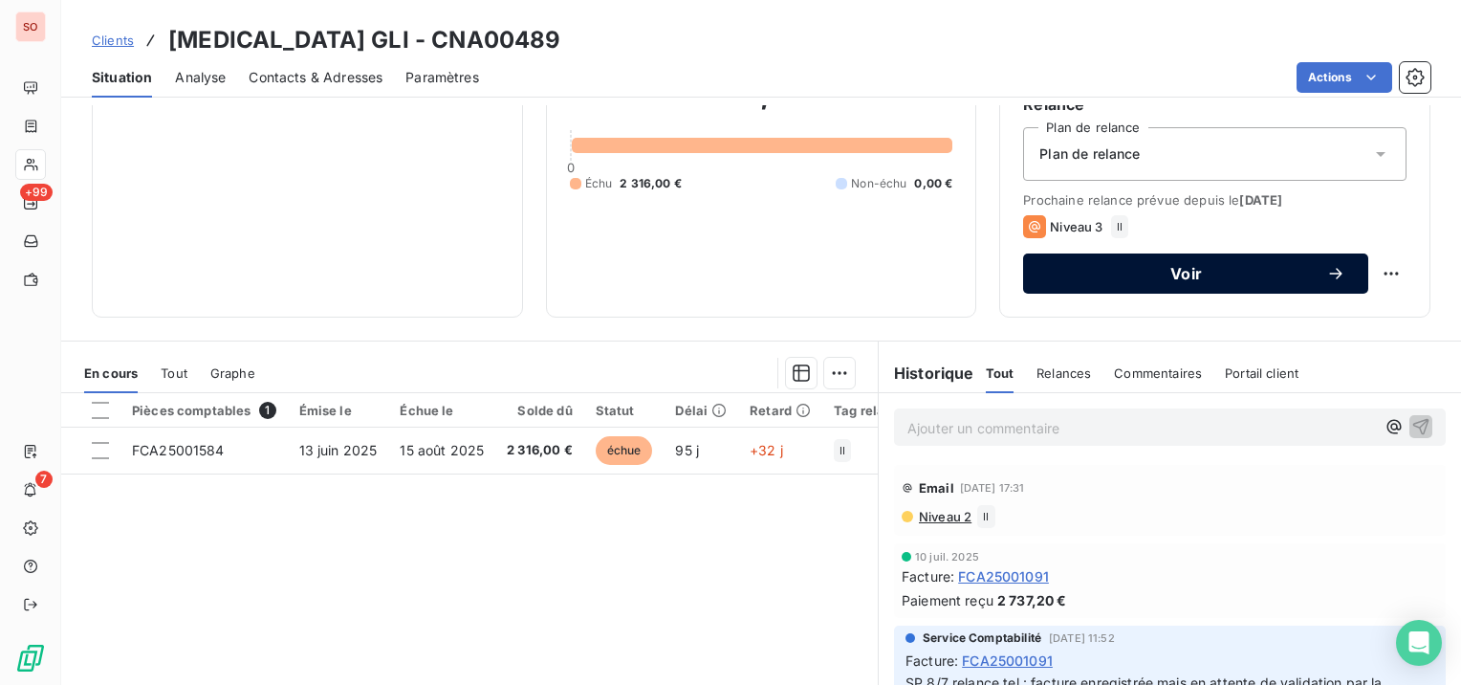
click at [1197, 276] on span "Voir" at bounding box center [1186, 273] width 280 height 15
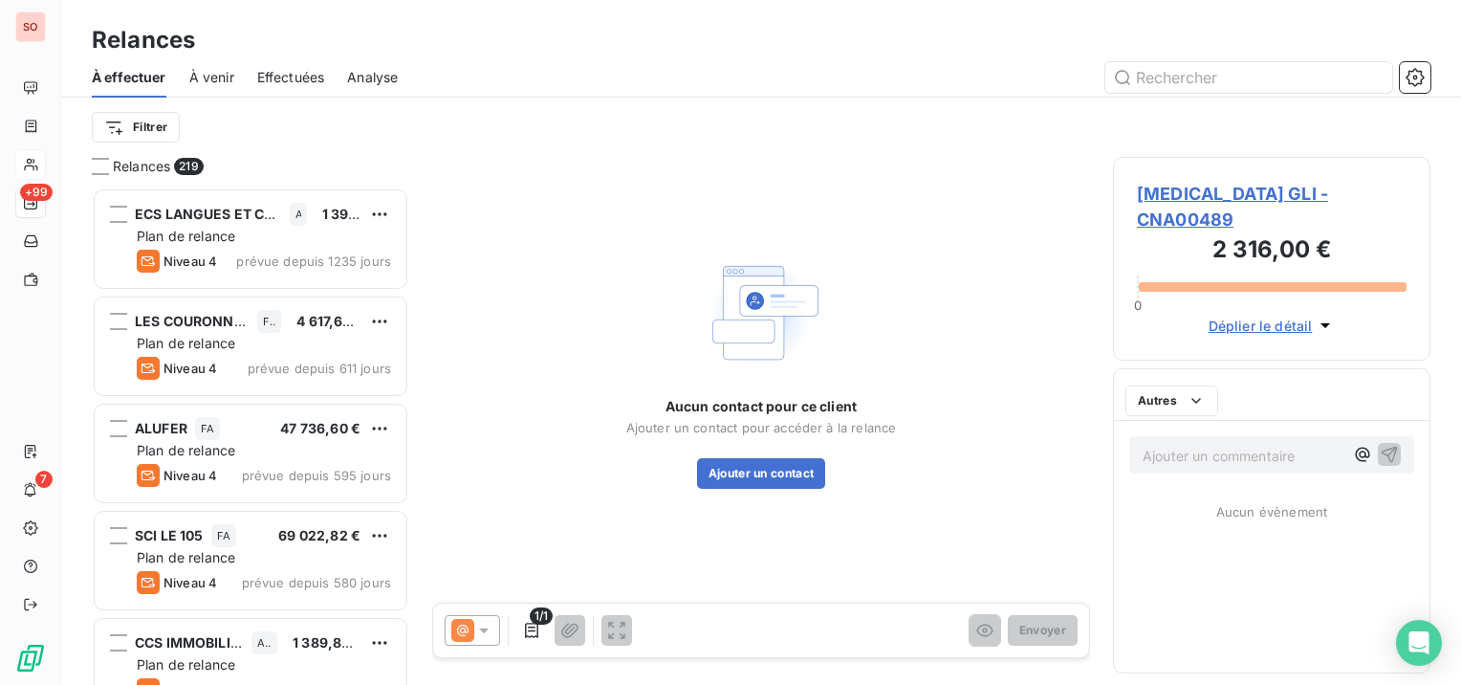
scroll to position [482, 302]
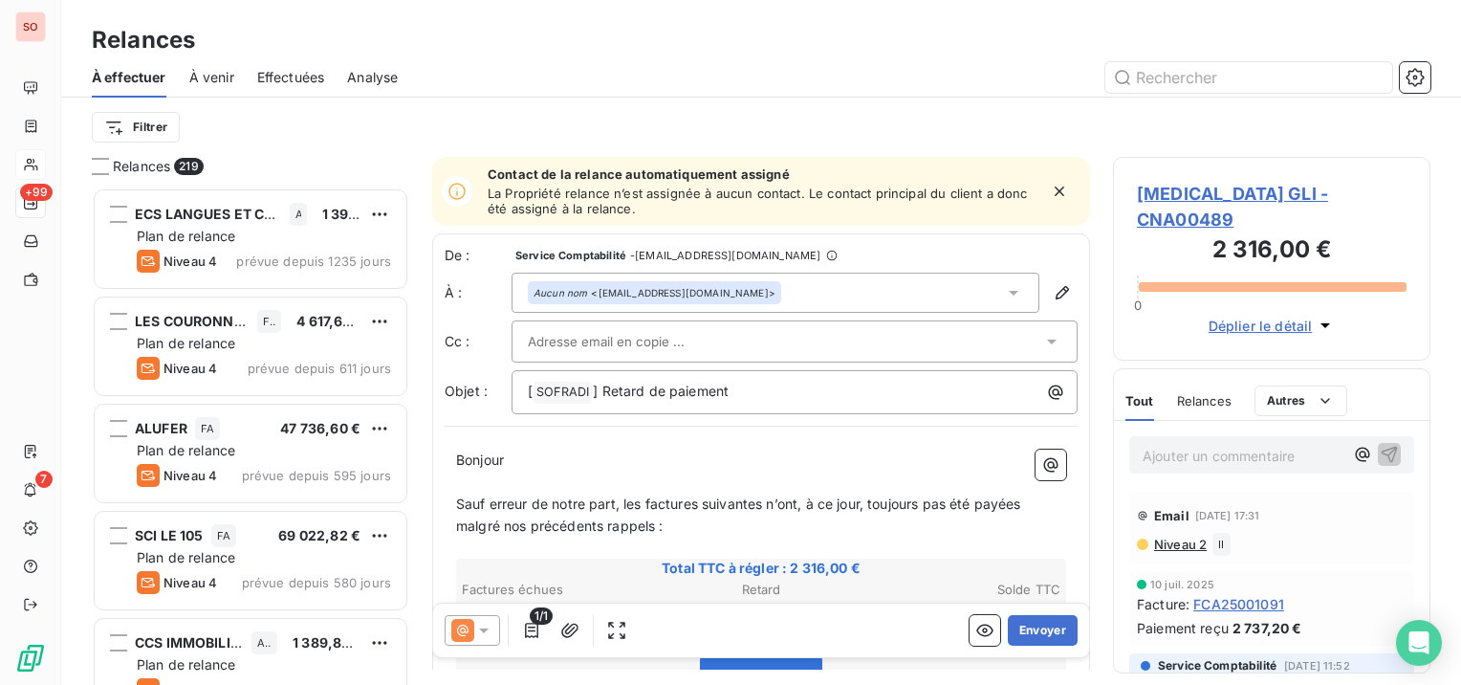
click at [486, 628] on icon at bounding box center [484, 630] width 10 height 5
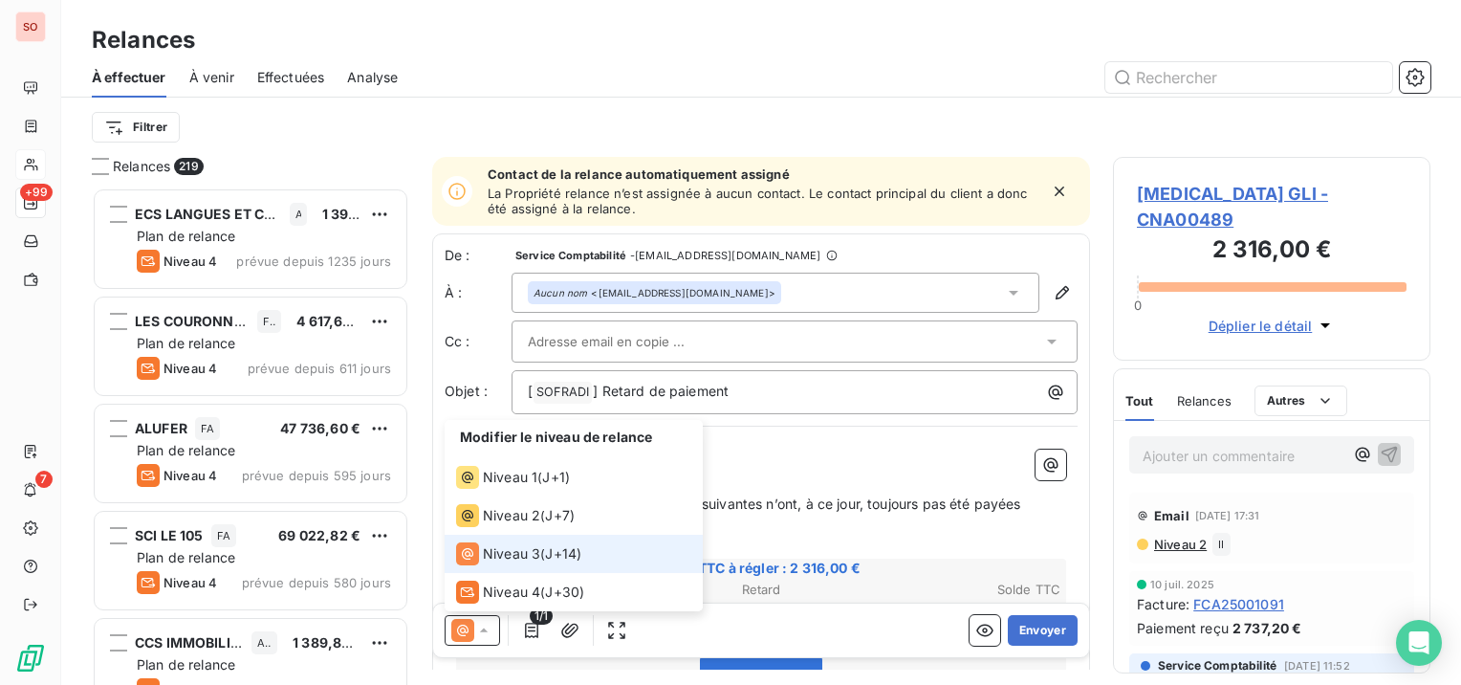
click at [486, 628] on icon at bounding box center [483, 629] width 19 height 19
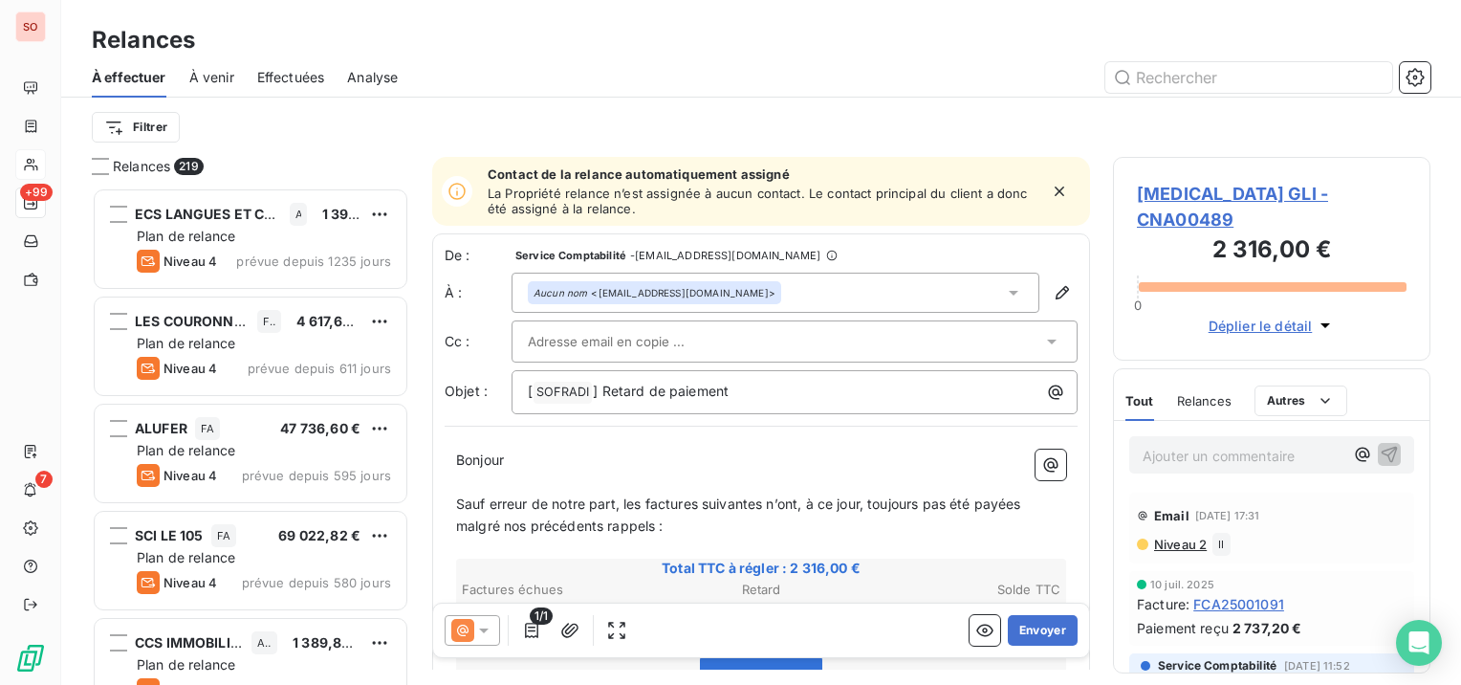
click at [600, 355] on div at bounding box center [795, 341] width 566 height 42
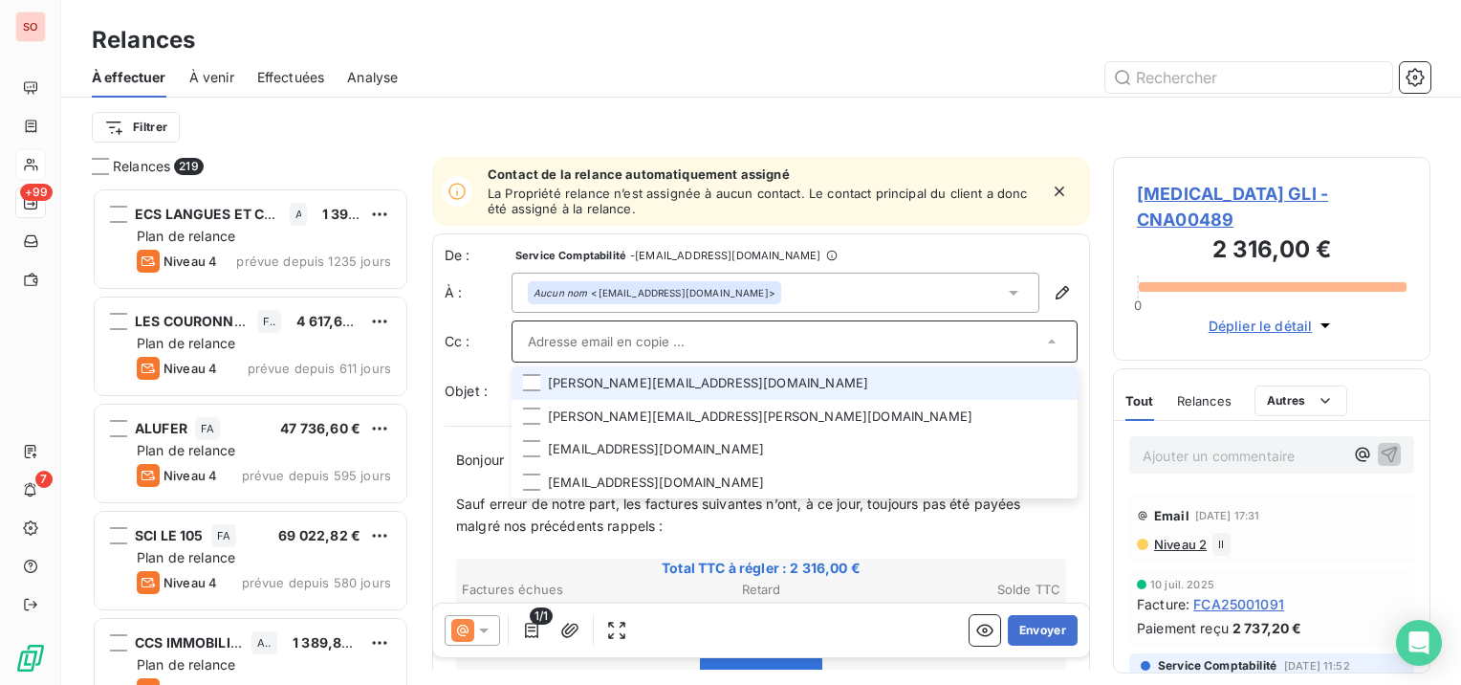
click at [615, 338] on input "text" at bounding box center [785, 341] width 514 height 29
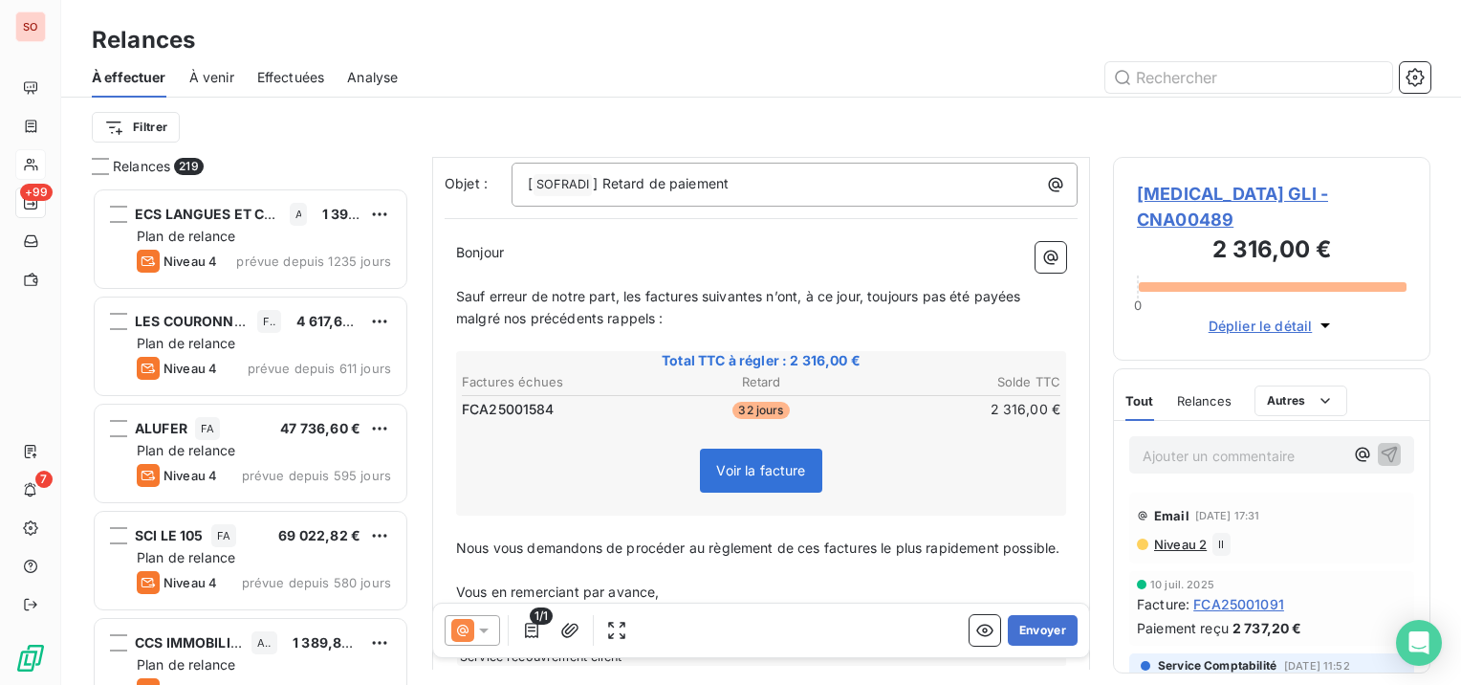
scroll to position [290, 0]
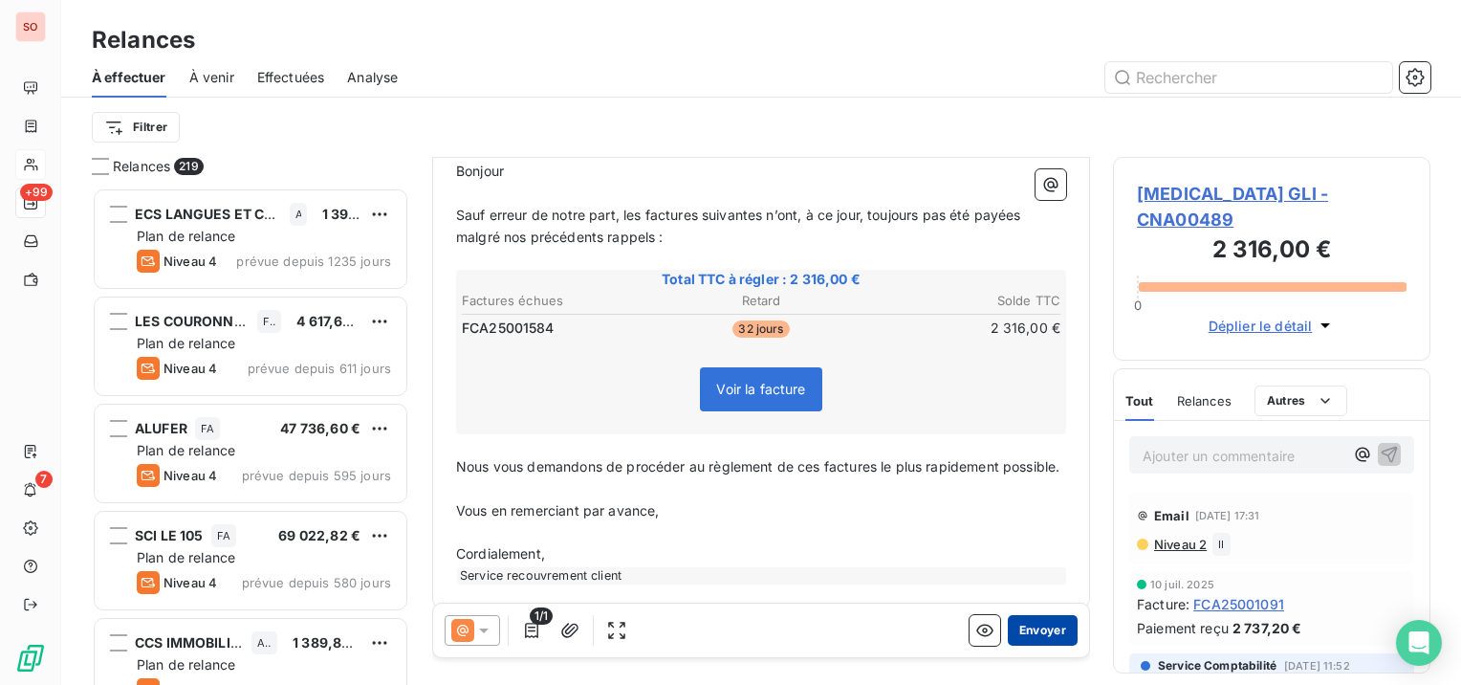
click at [1033, 620] on button "Envoyer" at bounding box center [1043, 630] width 70 height 31
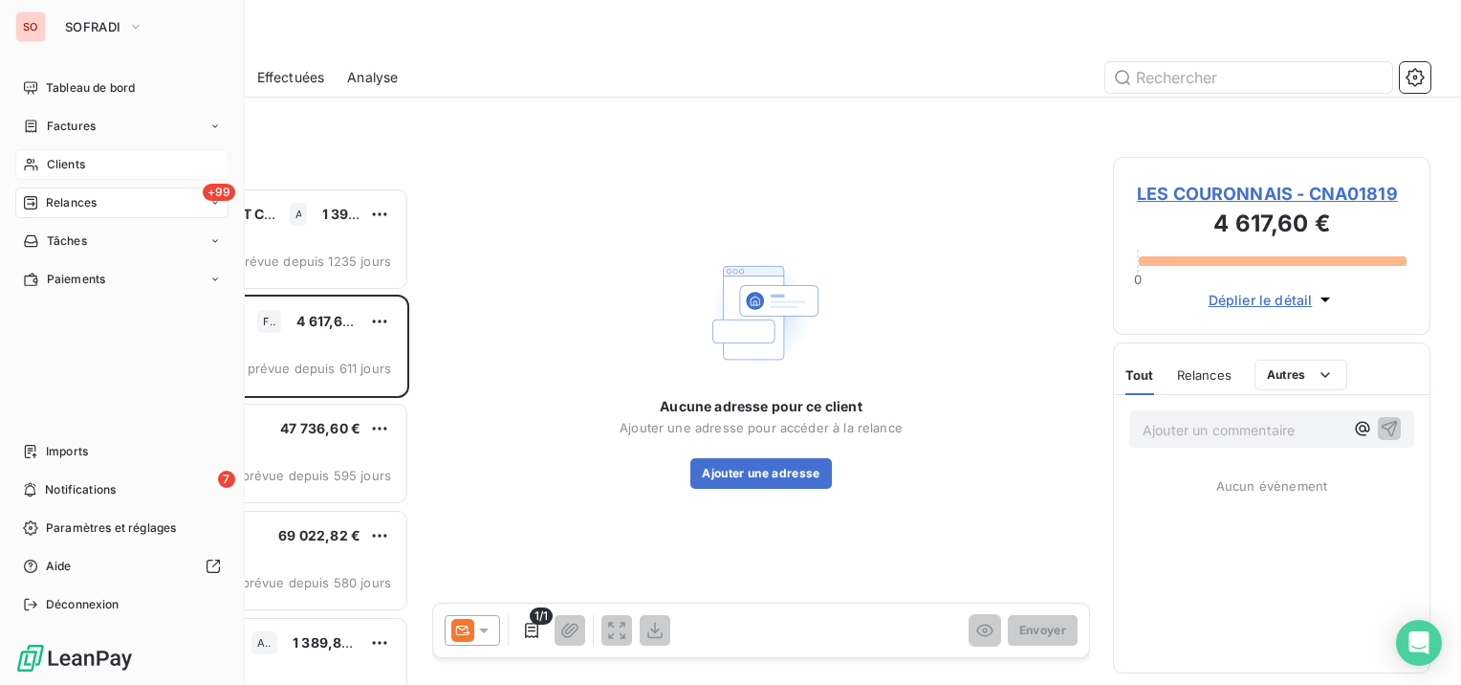
click at [42, 165] on div "Clients" at bounding box center [121, 164] width 213 height 31
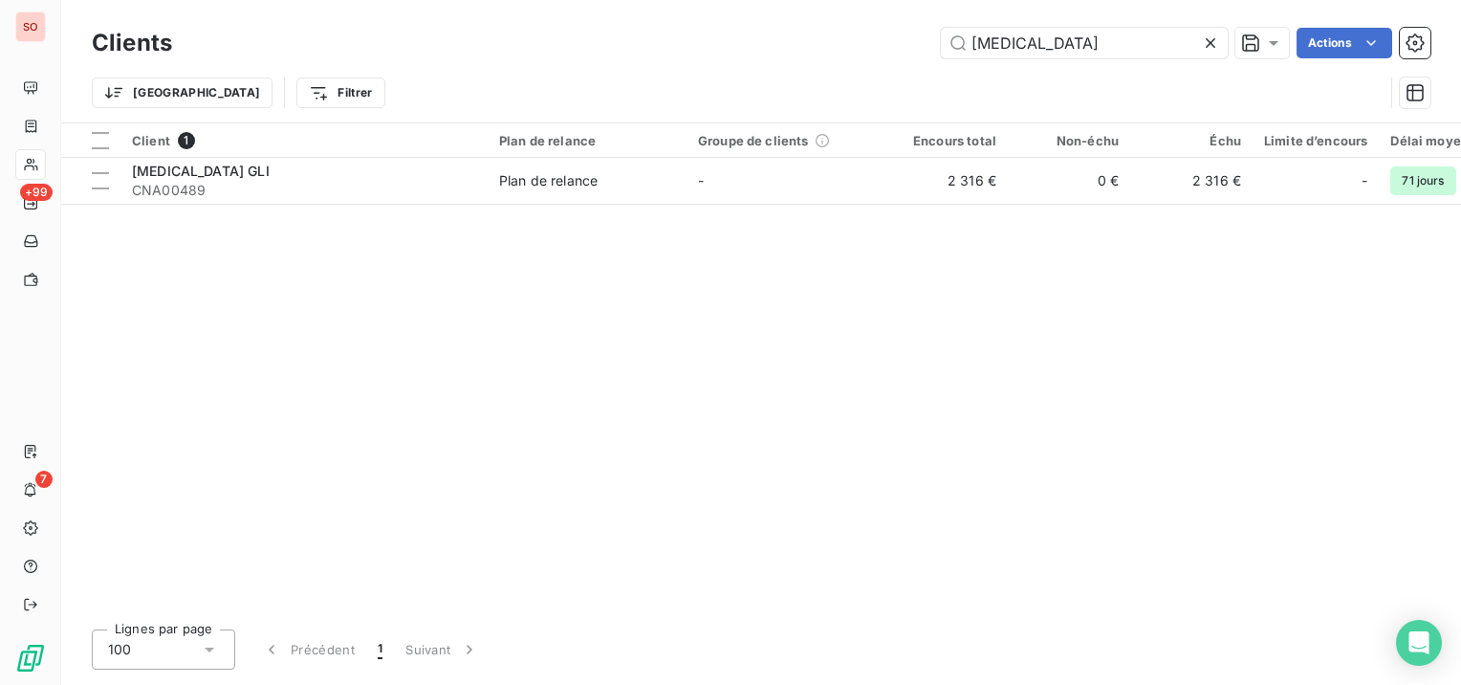
drag, startPoint x: 1077, startPoint y: 50, endPoint x: 890, endPoint y: 52, distance: 186.4
click at [890, 52] on div "[MEDICAL_DATA] Actions" at bounding box center [812, 43] width 1235 height 31
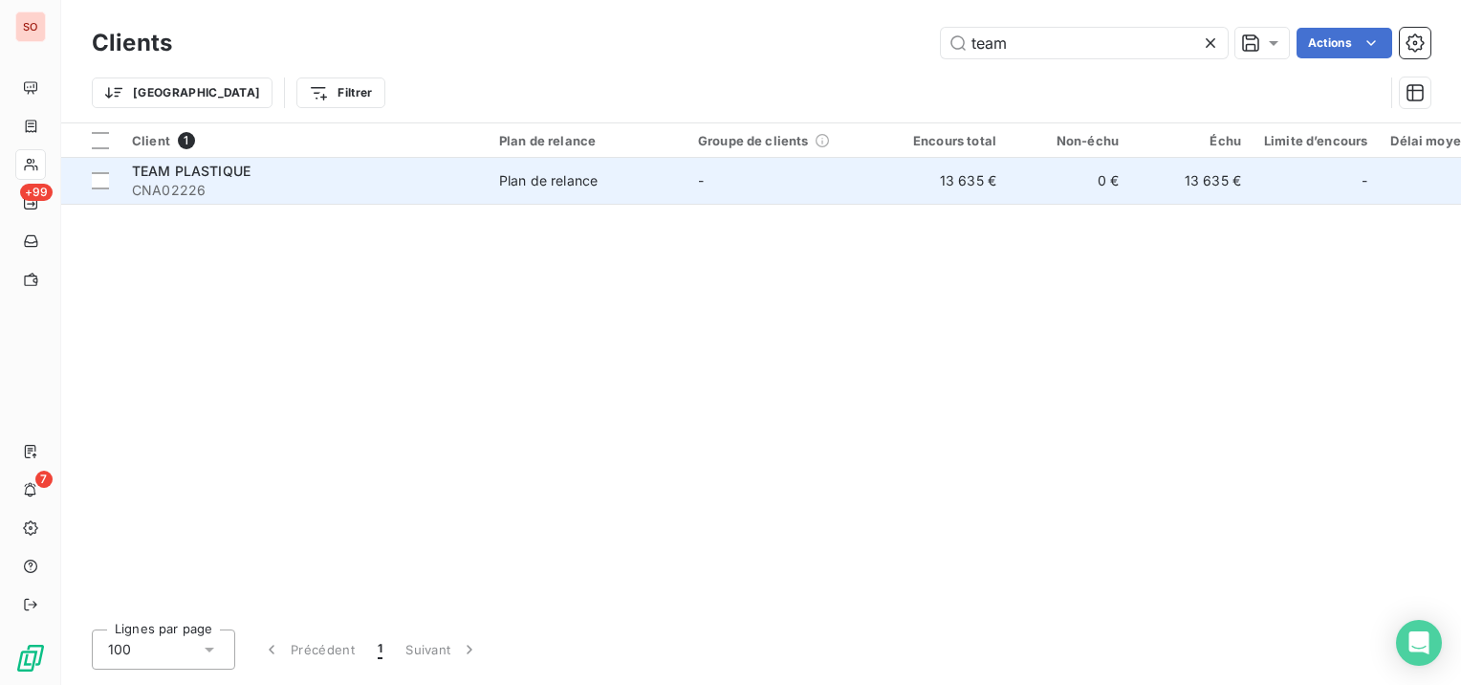
type input "team"
click at [331, 190] on span "CNA02226" at bounding box center [304, 190] width 344 height 19
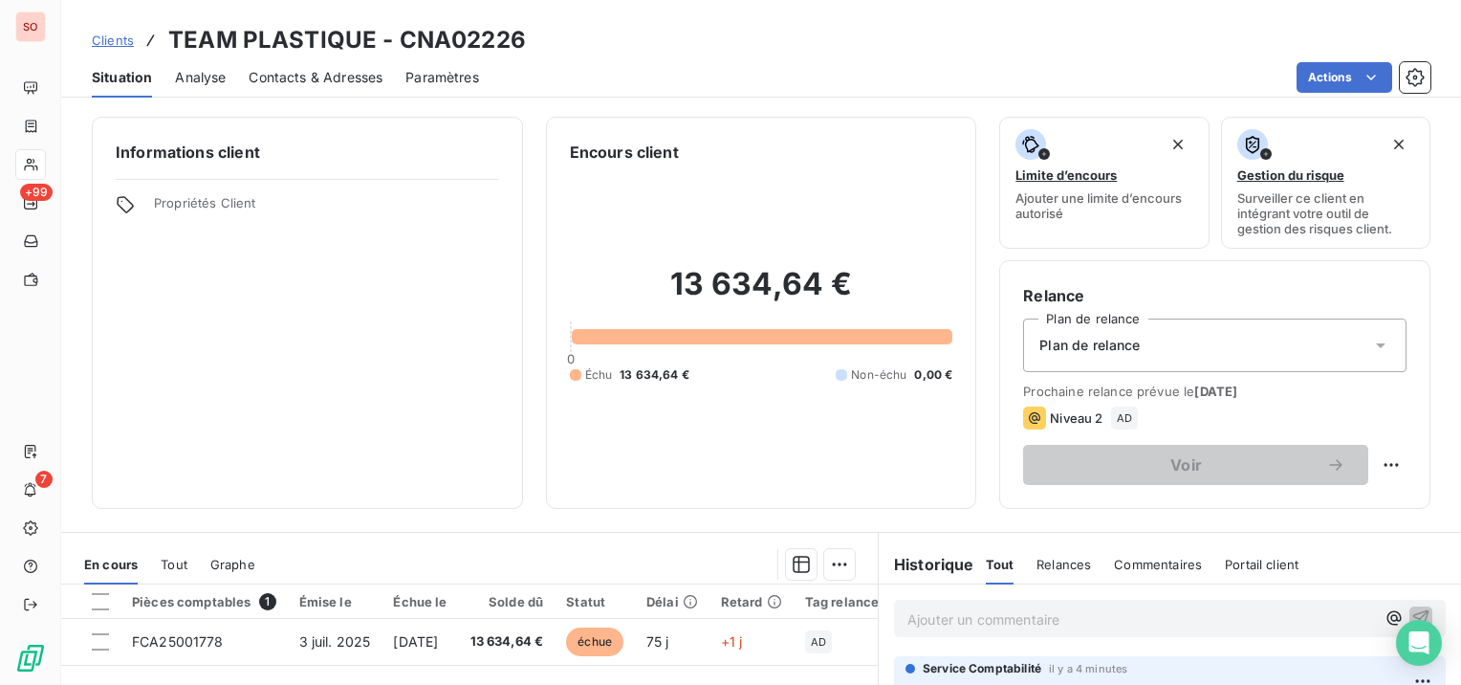
click at [367, 80] on span "Contacts & Adresses" at bounding box center [316, 77] width 134 height 19
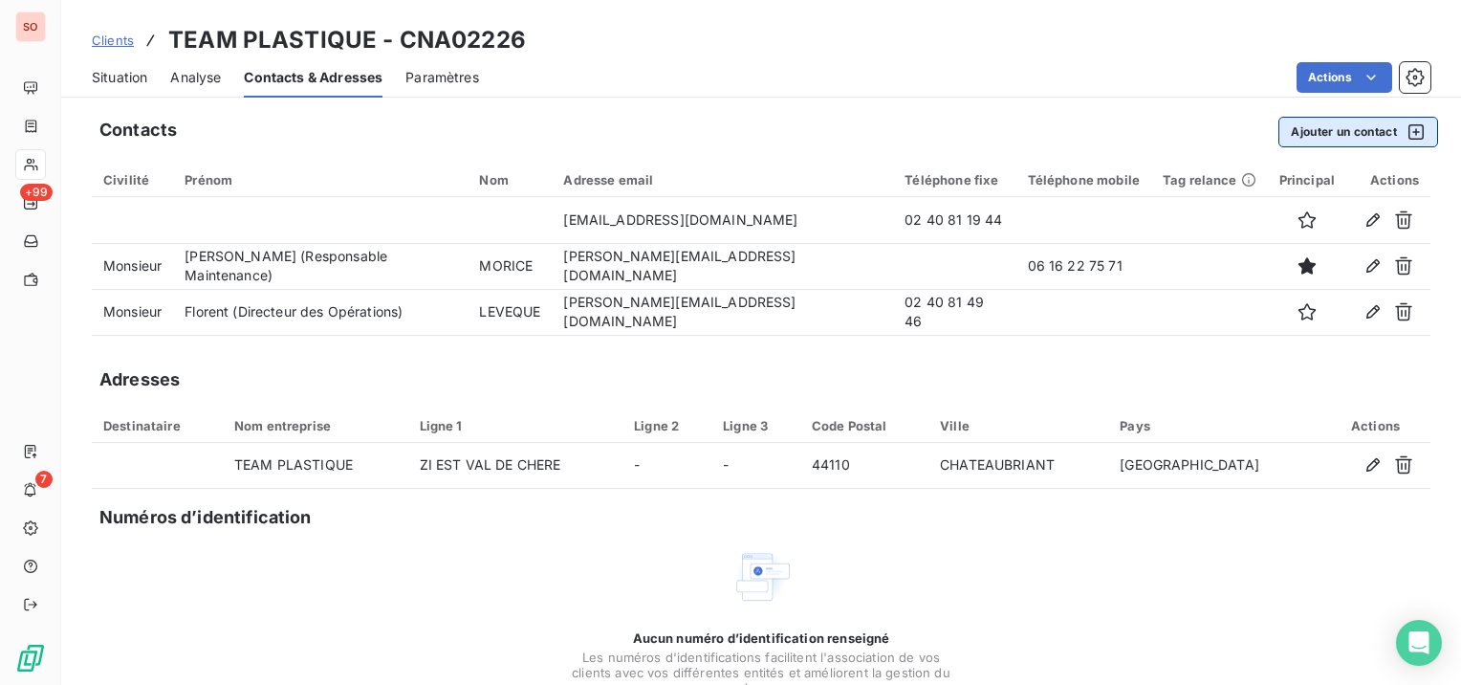
click at [1321, 131] on button "Ajouter un contact" at bounding box center [1358, 132] width 160 height 31
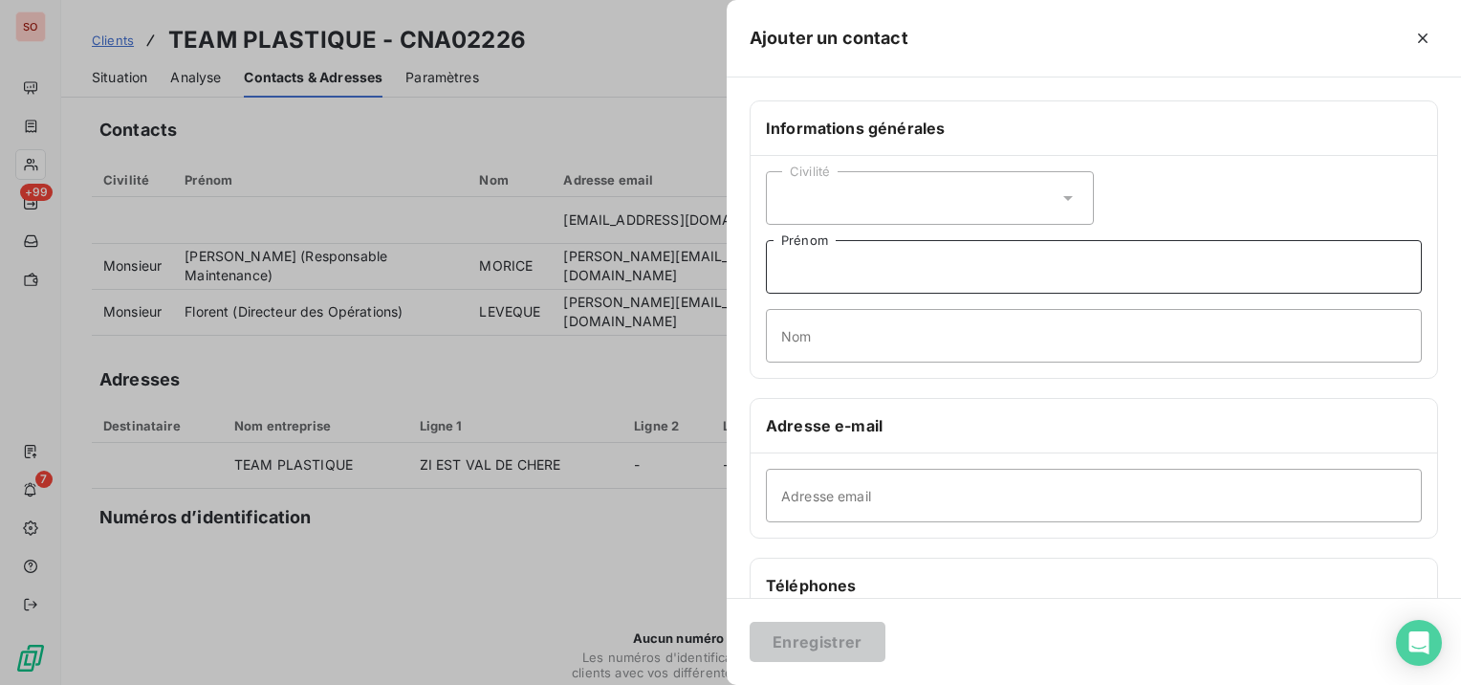
click at [935, 287] on input "Prénom" at bounding box center [1094, 267] width 656 height 54
paste input "[PERSON_NAME]"
type input "[PERSON_NAME]"
click at [891, 485] on input "Adresse email" at bounding box center [1094, 495] width 656 height 54
paste input "[EMAIL_ADDRESS][DOMAIN_NAME]"
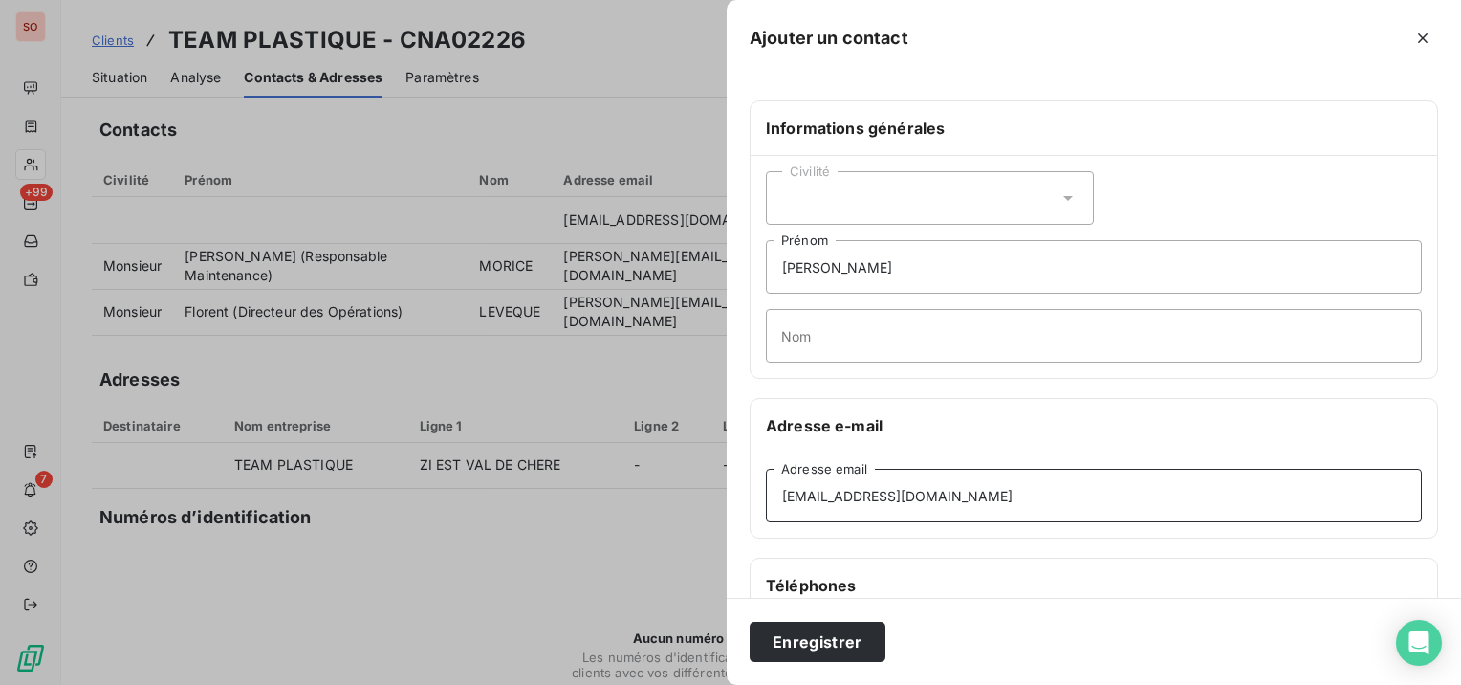
type input "[EMAIL_ADDRESS][DOMAIN_NAME]"
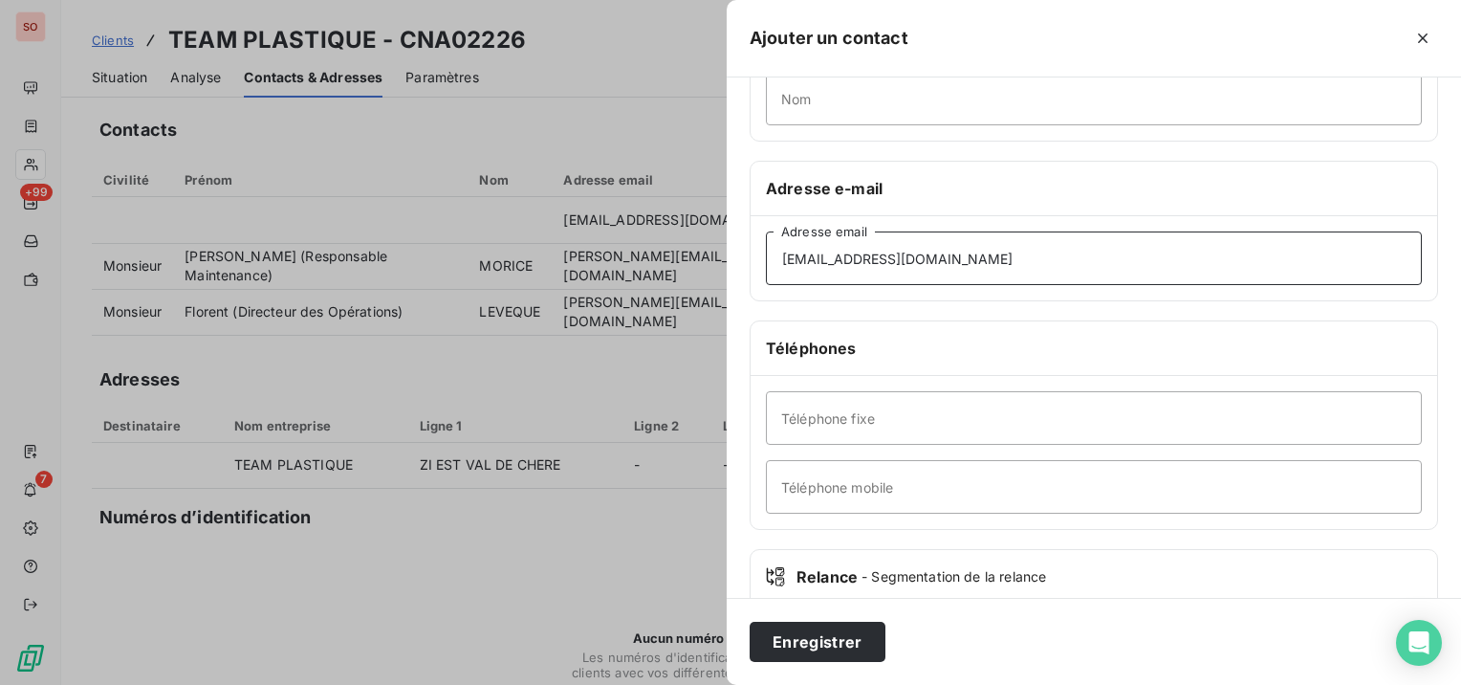
scroll to position [287, 0]
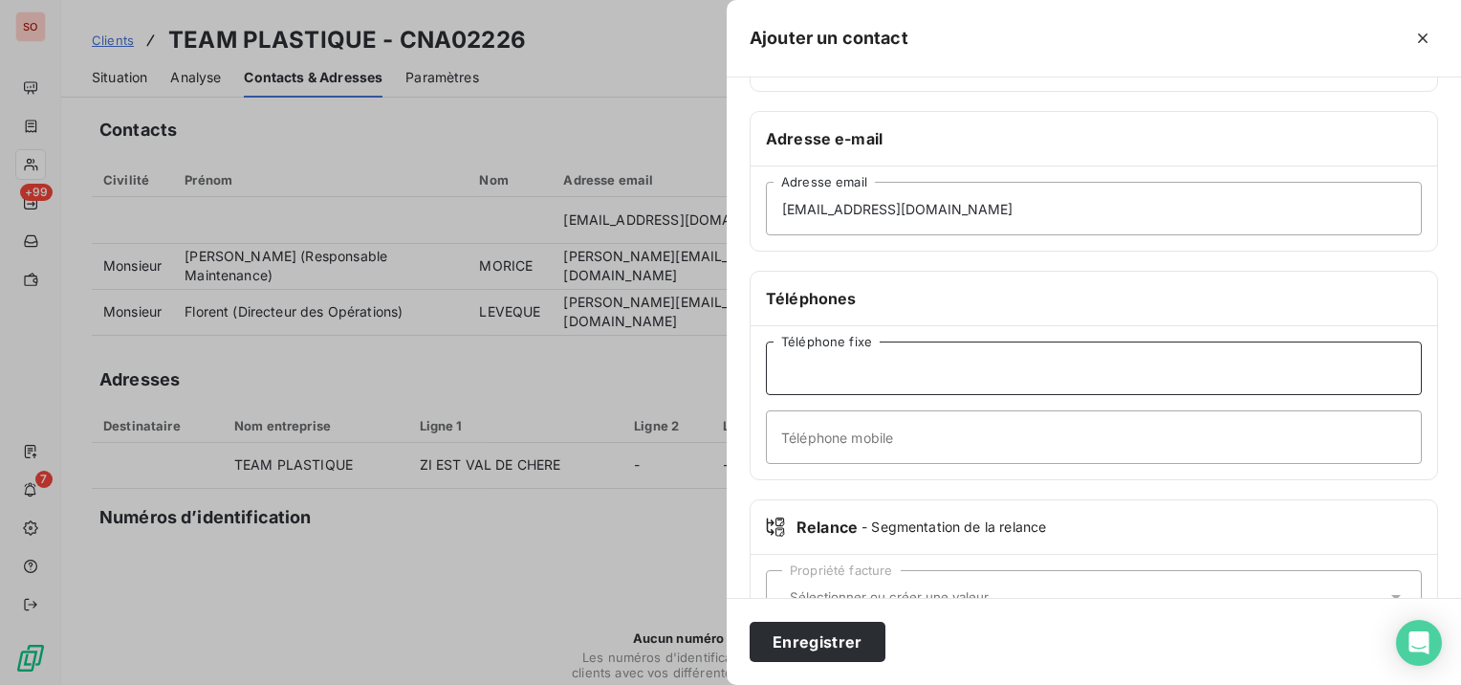
click at [909, 372] on input "Téléphone fixe" at bounding box center [1094, 368] width 656 height 54
paste input "[PHONE_NUMBER]"
drag, startPoint x: 811, startPoint y: 368, endPoint x: 765, endPoint y: 367, distance: 45.9
click at [765, 367] on div "[PHONE_NUMBER] Téléphone fixe Téléphone mobile" at bounding box center [1094, 402] width 686 height 153
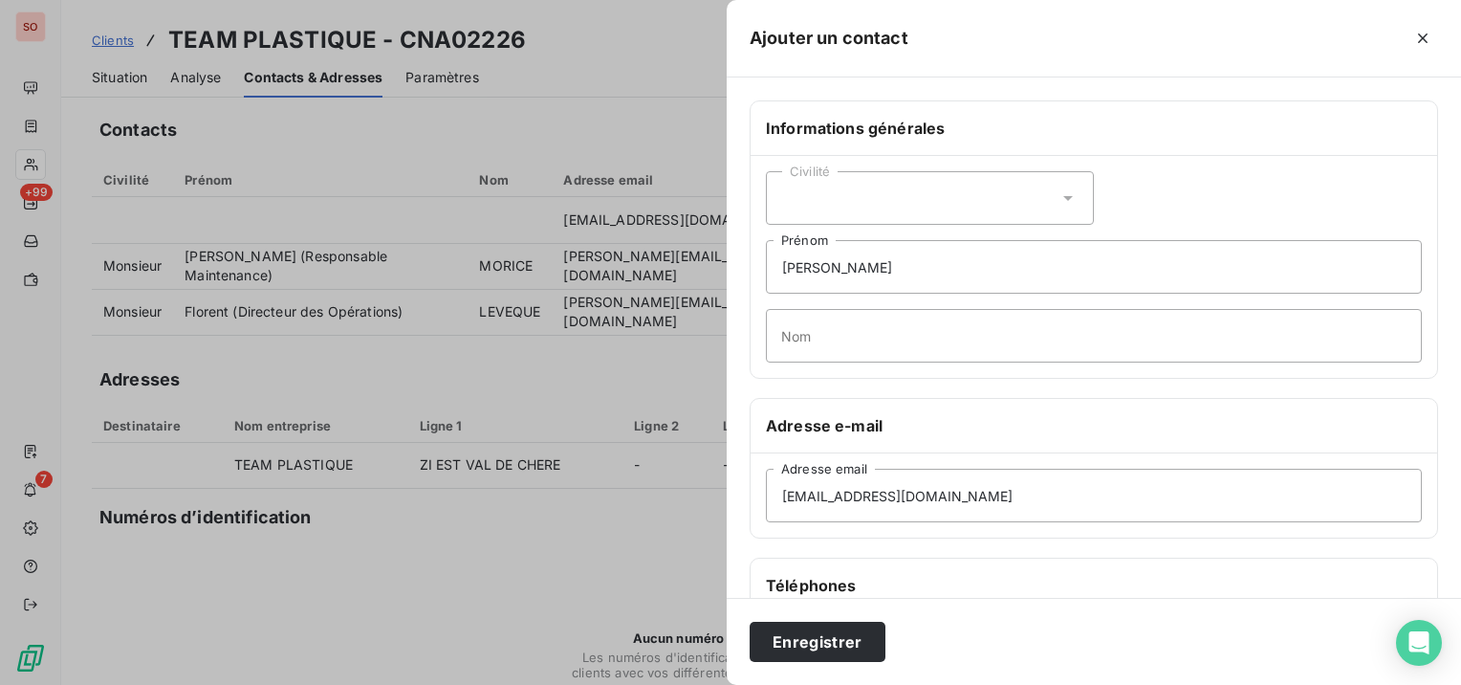
type input "02 40 81 51 31"
drag, startPoint x: 951, startPoint y: 258, endPoint x: 846, endPoint y: 266, distance: 105.4
click at [846, 266] on input "[PERSON_NAME]" at bounding box center [1094, 267] width 656 height 54
type input "[PERSON_NAME]"
click at [932, 335] on input "Nom" at bounding box center [1094, 336] width 656 height 54
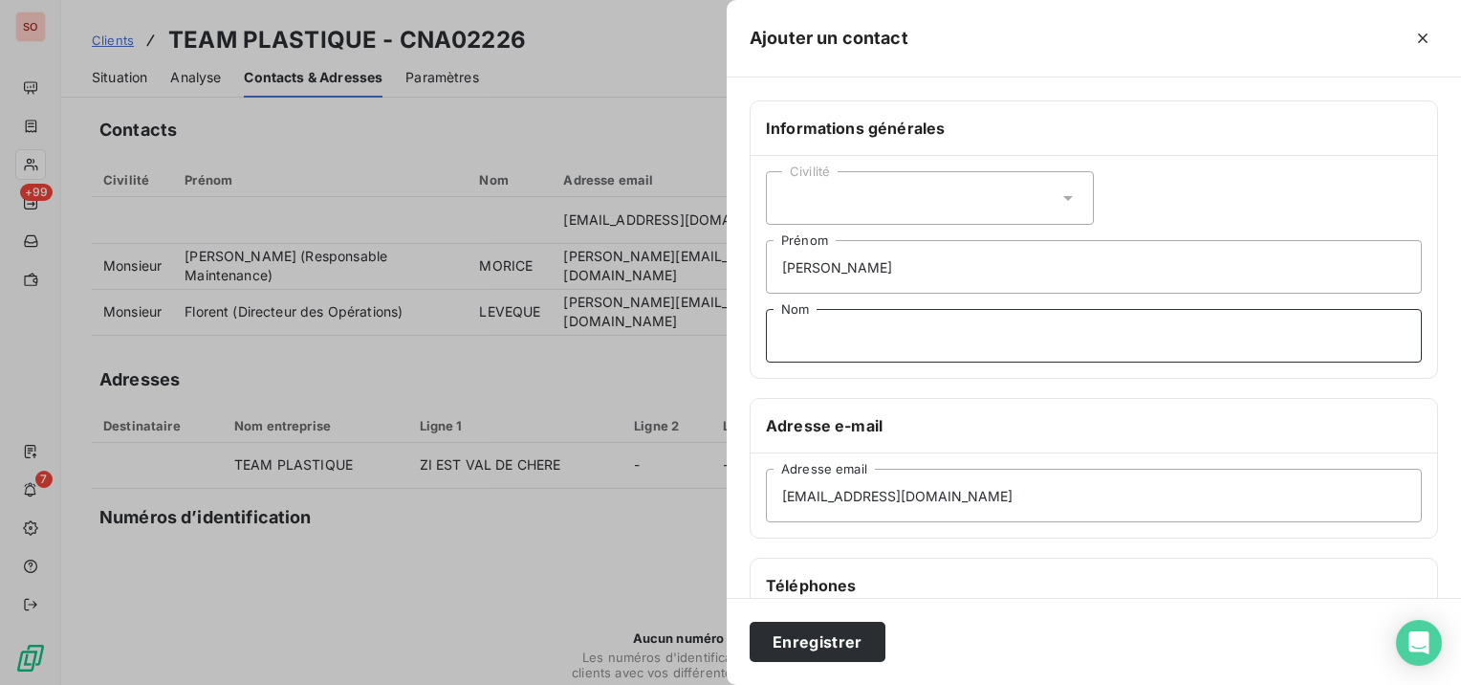
paste input "GEVET"
type input "GEVET"
click at [887, 275] on input "[PERSON_NAME]" at bounding box center [1094, 267] width 656 height 54
type input "[PERSON_NAME] (Comptable Fournisseurs)"
click at [1032, 205] on div "Civilité" at bounding box center [930, 198] width 328 height 54
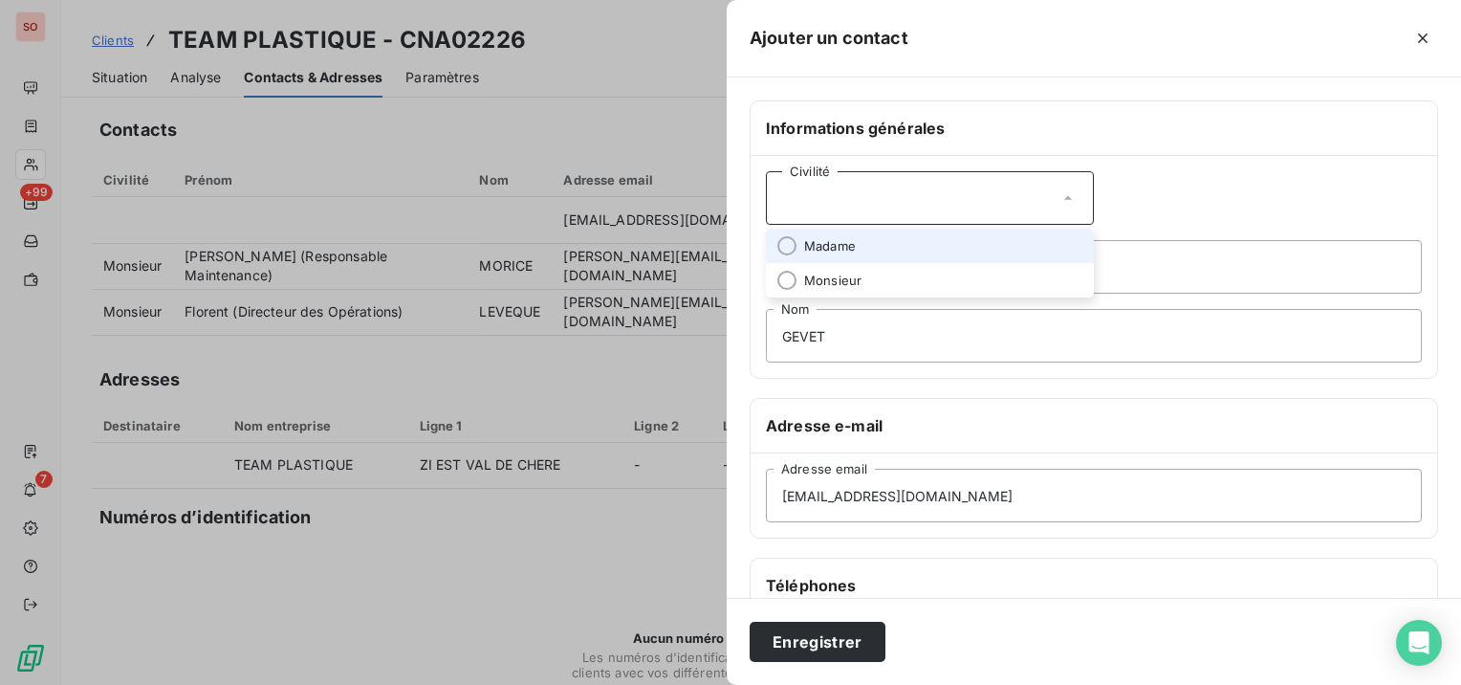
click at [1025, 245] on li "Madame" at bounding box center [930, 246] width 328 height 34
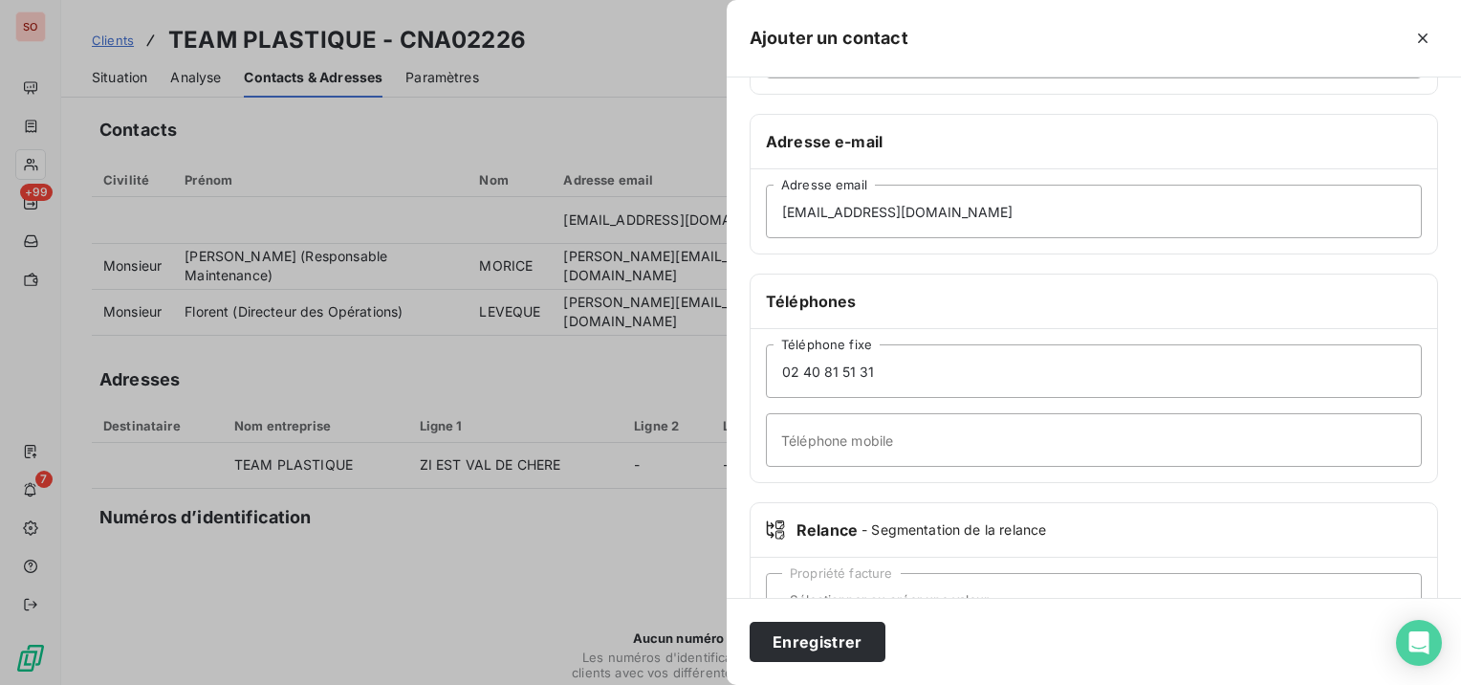
scroll to position [287, 0]
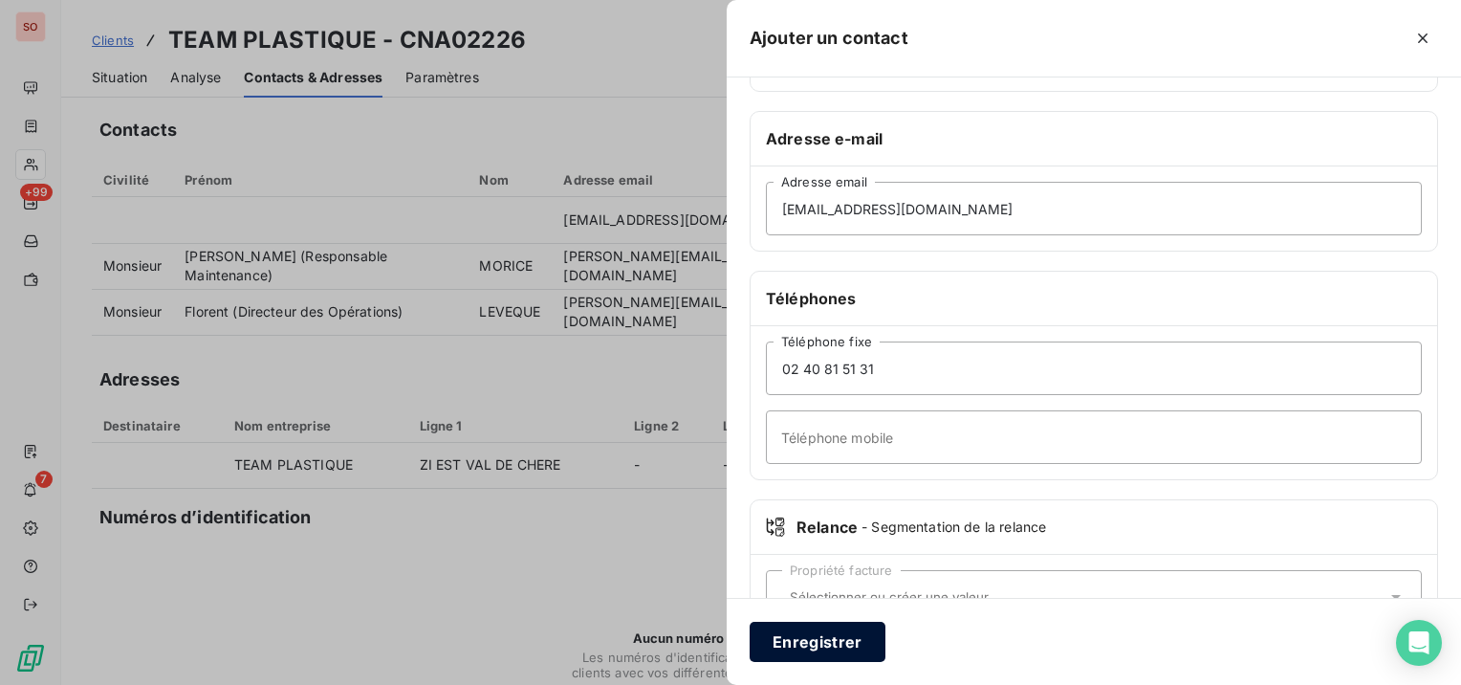
click at [825, 639] on button "Enregistrer" at bounding box center [818, 641] width 136 height 40
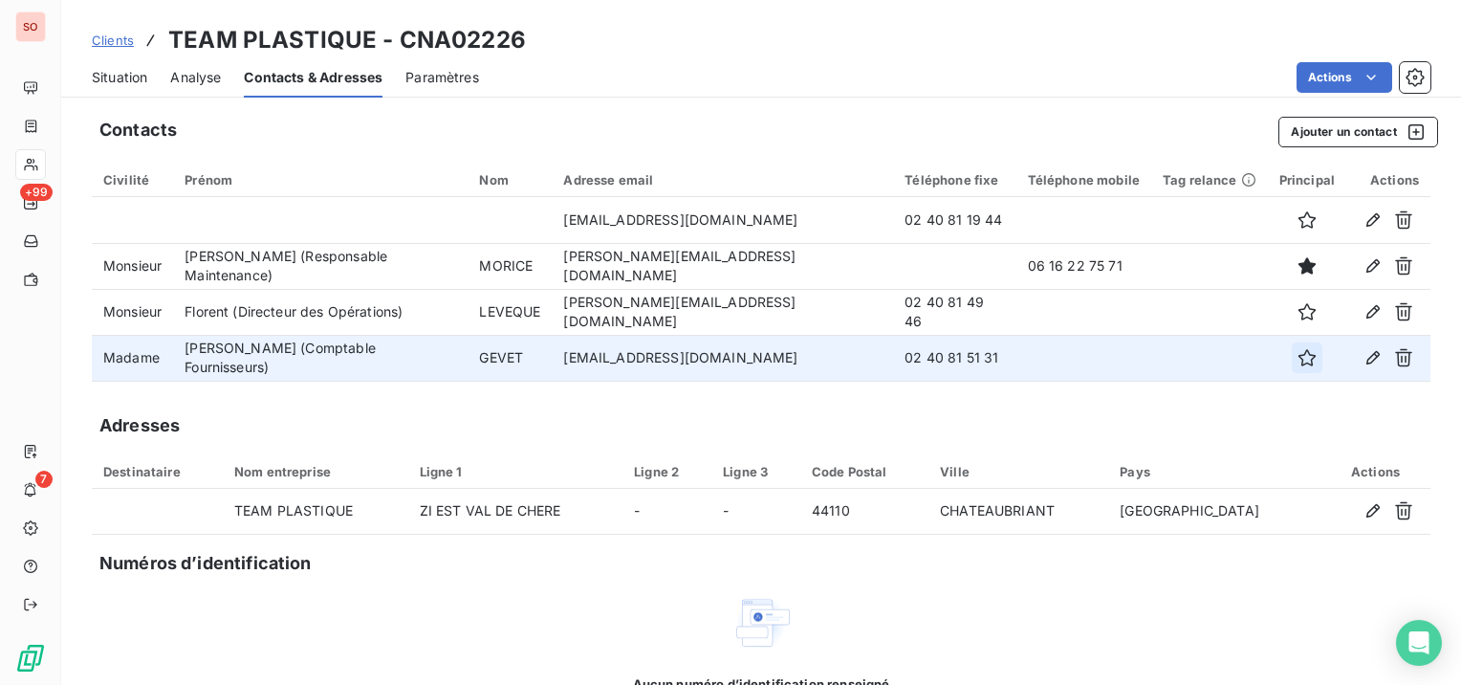
click at [1298, 361] on icon "button" at bounding box center [1306, 357] width 17 height 17
click at [120, 39] on span "Clients" at bounding box center [113, 40] width 42 height 15
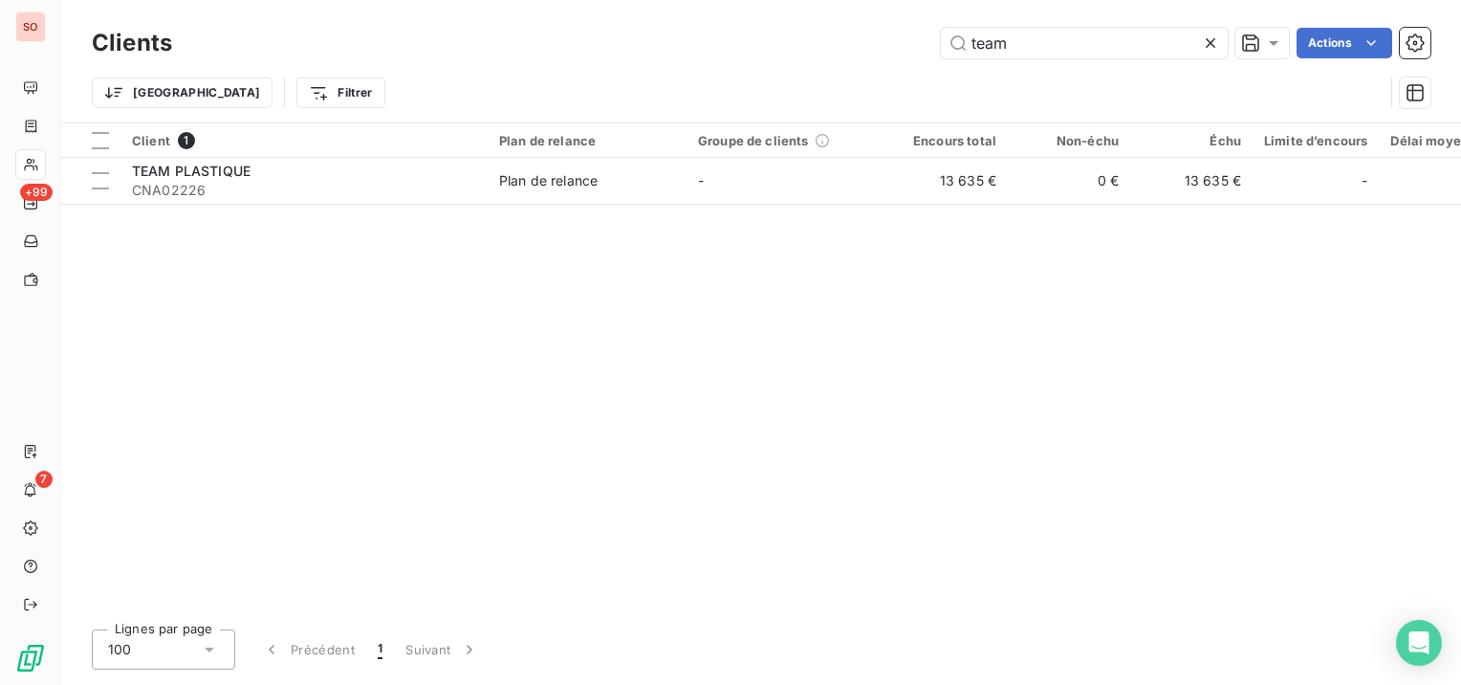
drag, startPoint x: 1080, startPoint y: 42, endPoint x: 931, endPoint y: 48, distance: 149.3
click at [931, 48] on div "team Actions" at bounding box center [812, 43] width 1235 height 31
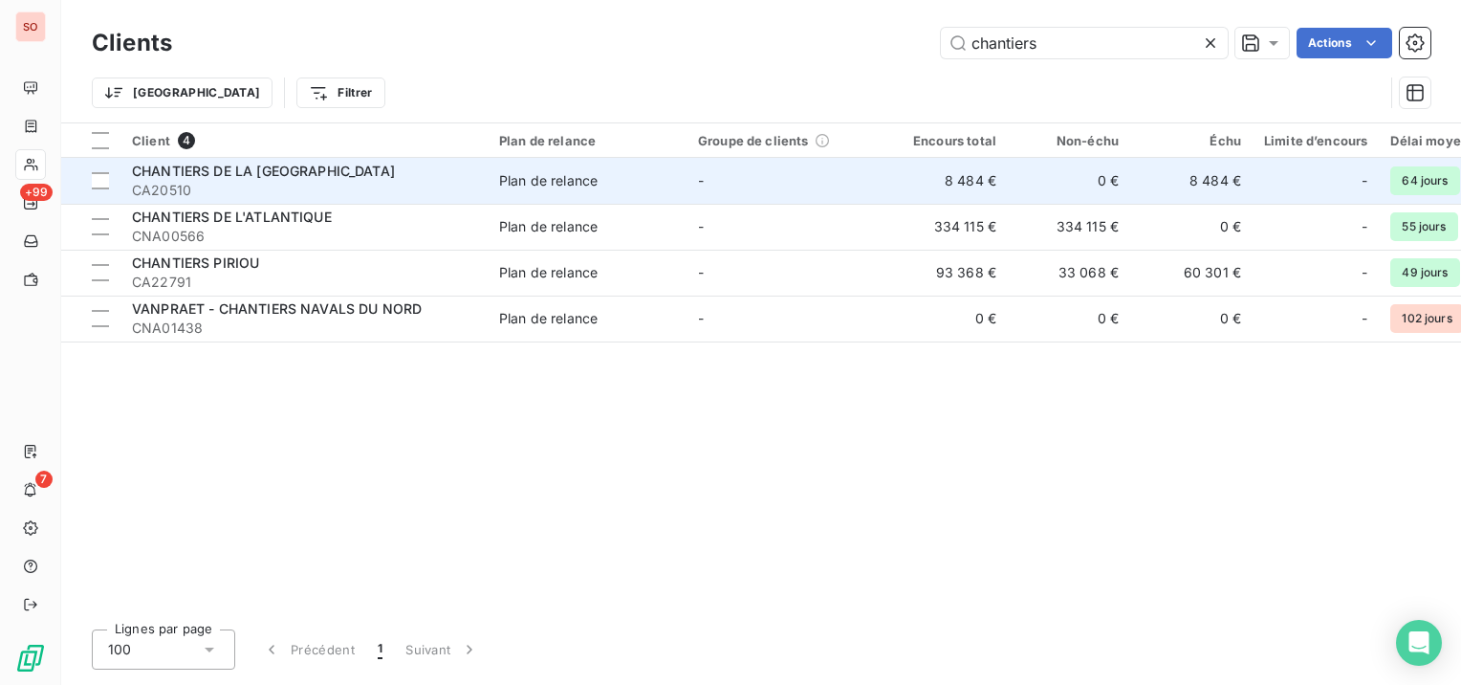
type input "chantiers"
click at [465, 191] on span "CA20510" at bounding box center [304, 190] width 344 height 19
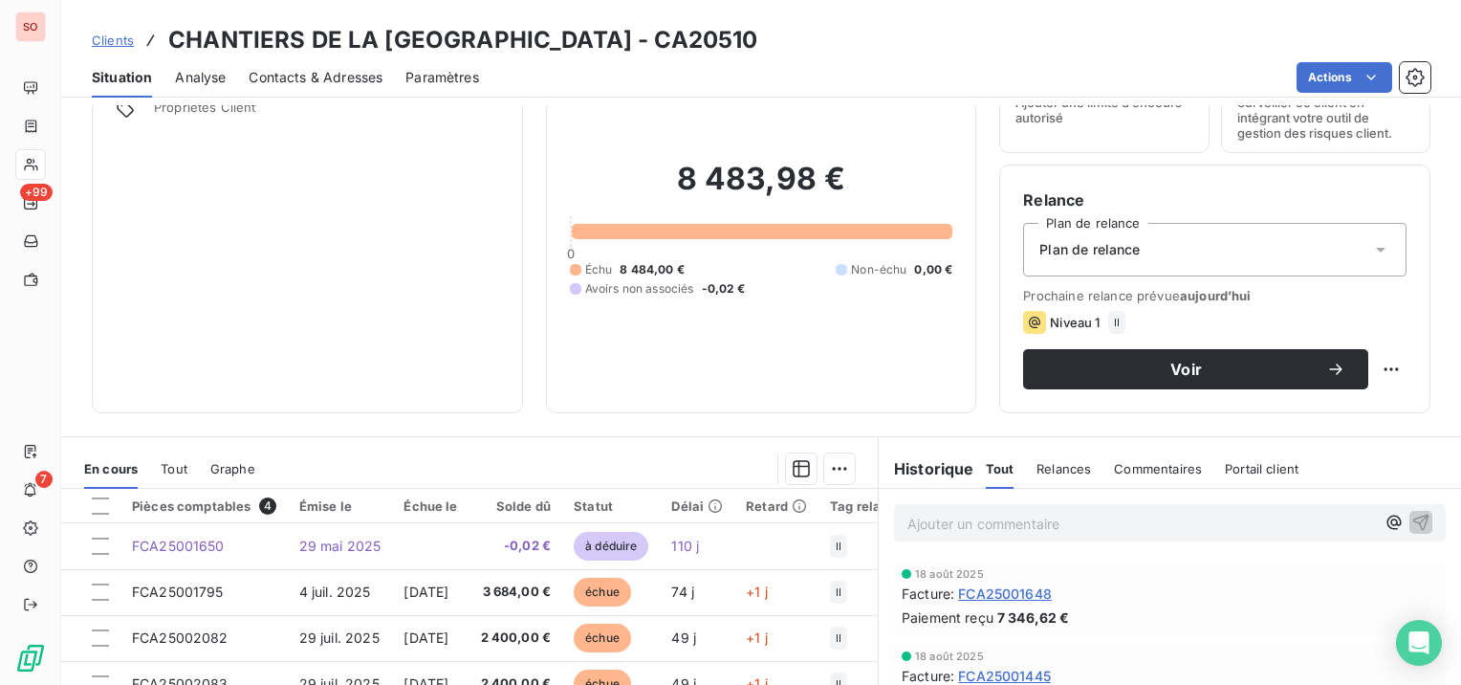
scroll to position [191, 0]
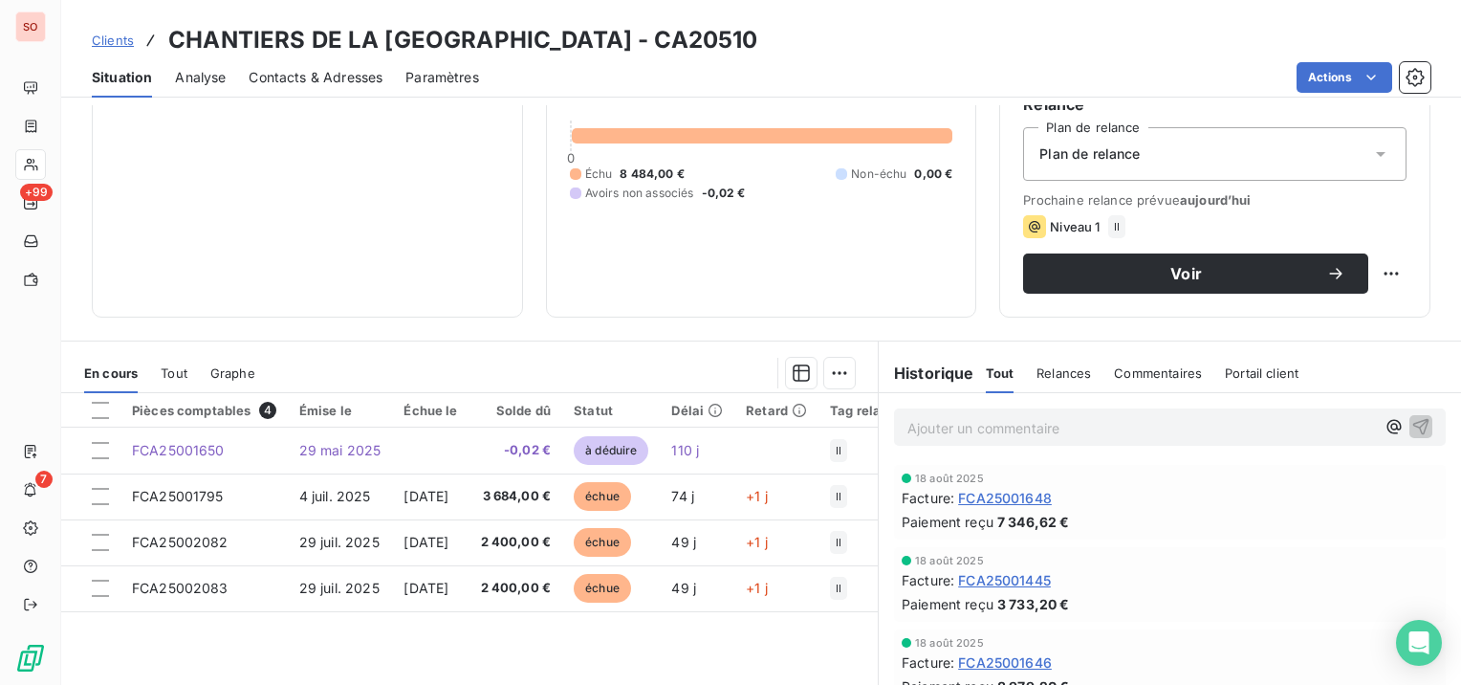
click at [354, 75] on span "Contacts & Adresses" at bounding box center [316, 77] width 134 height 19
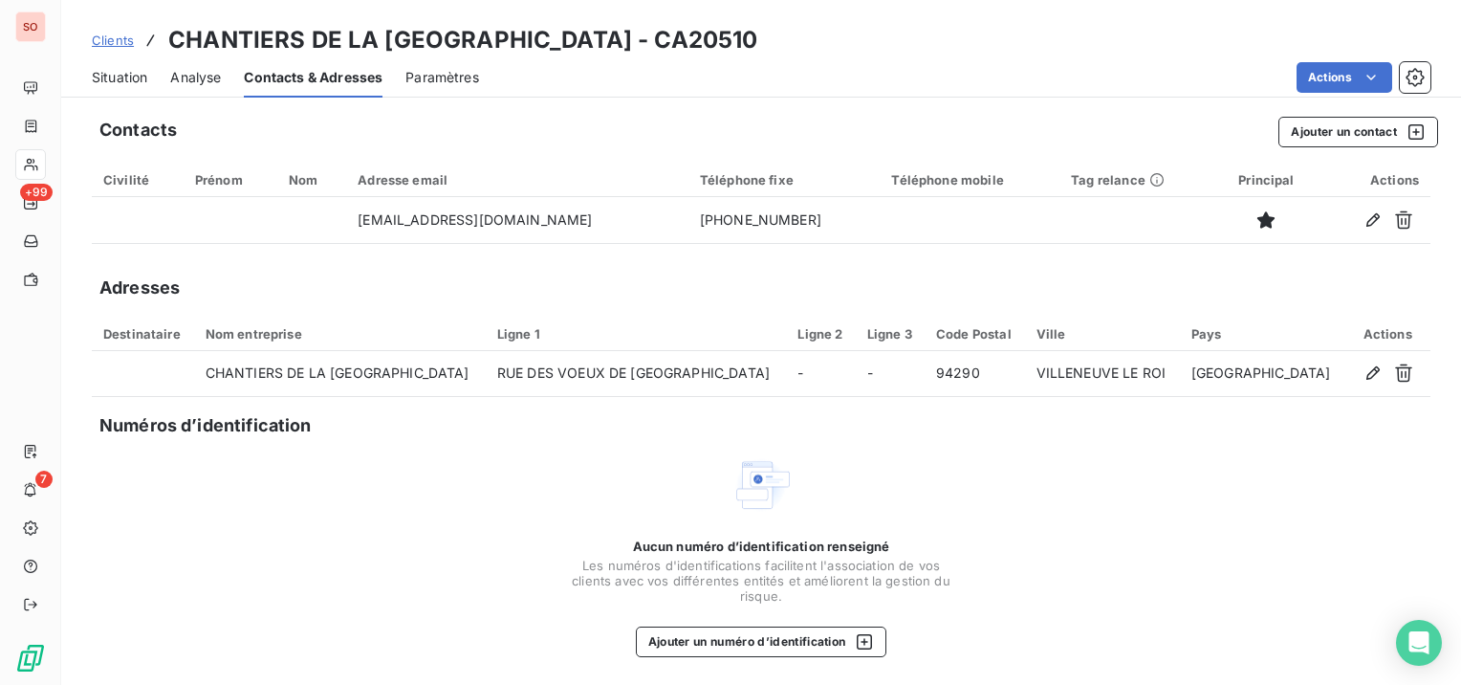
click at [133, 71] on span "Situation" at bounding box center [119, 77] width 55 height 19
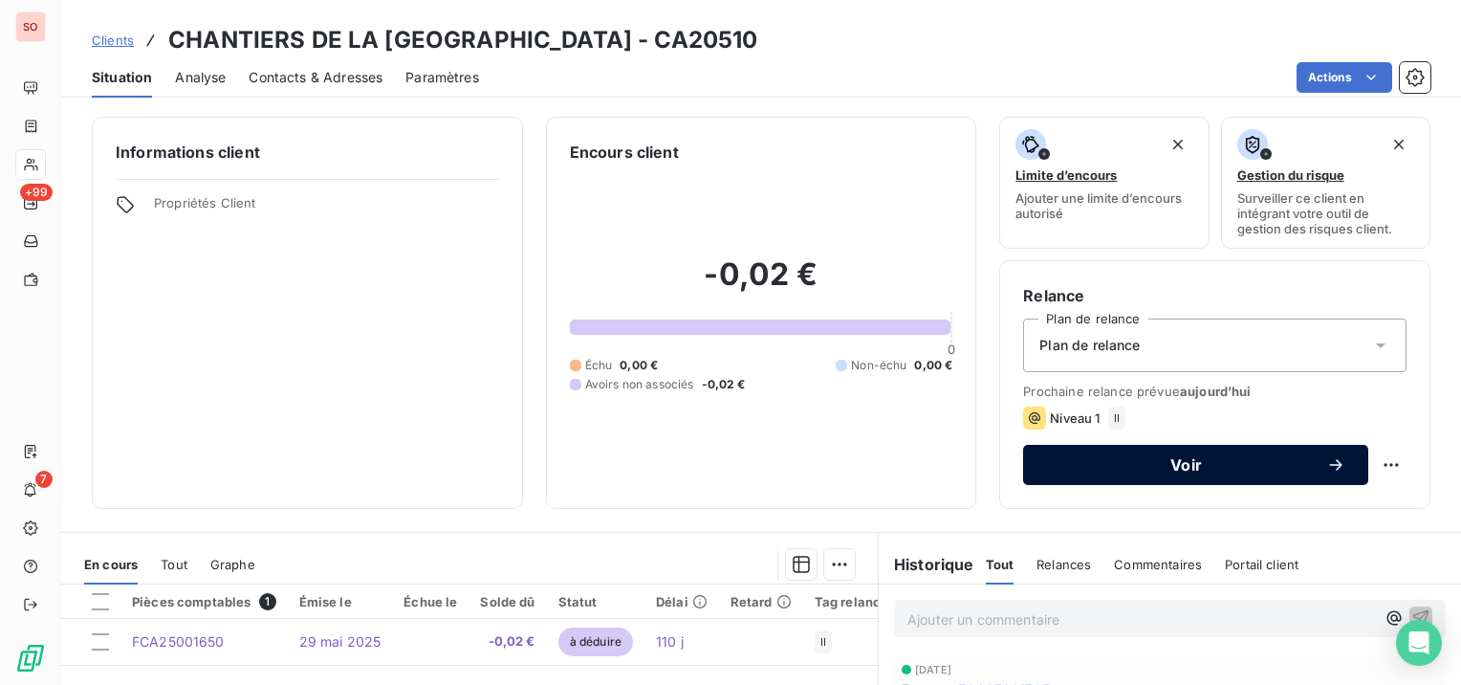
click at [1274, 472] on div "Voir" at bounding box center [1195, 464] width 299 height 19
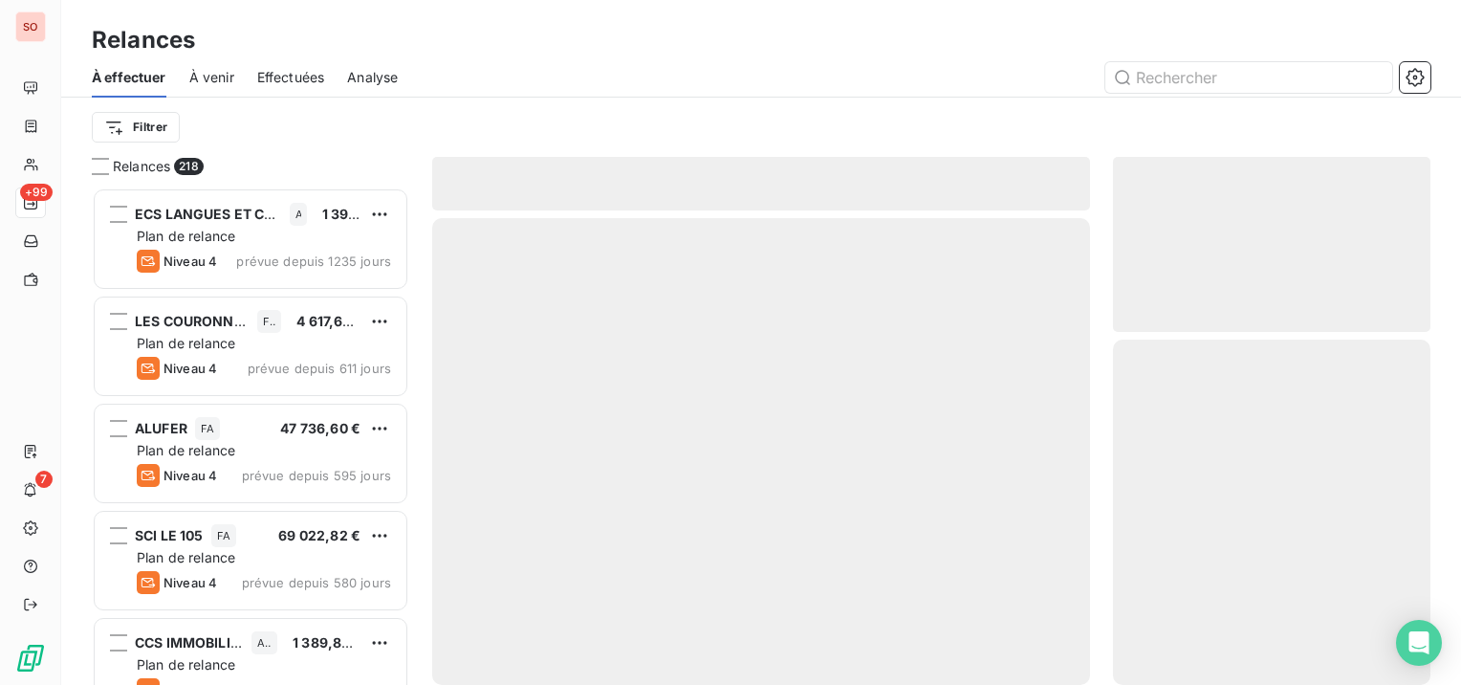
scroll to position [482, 302]
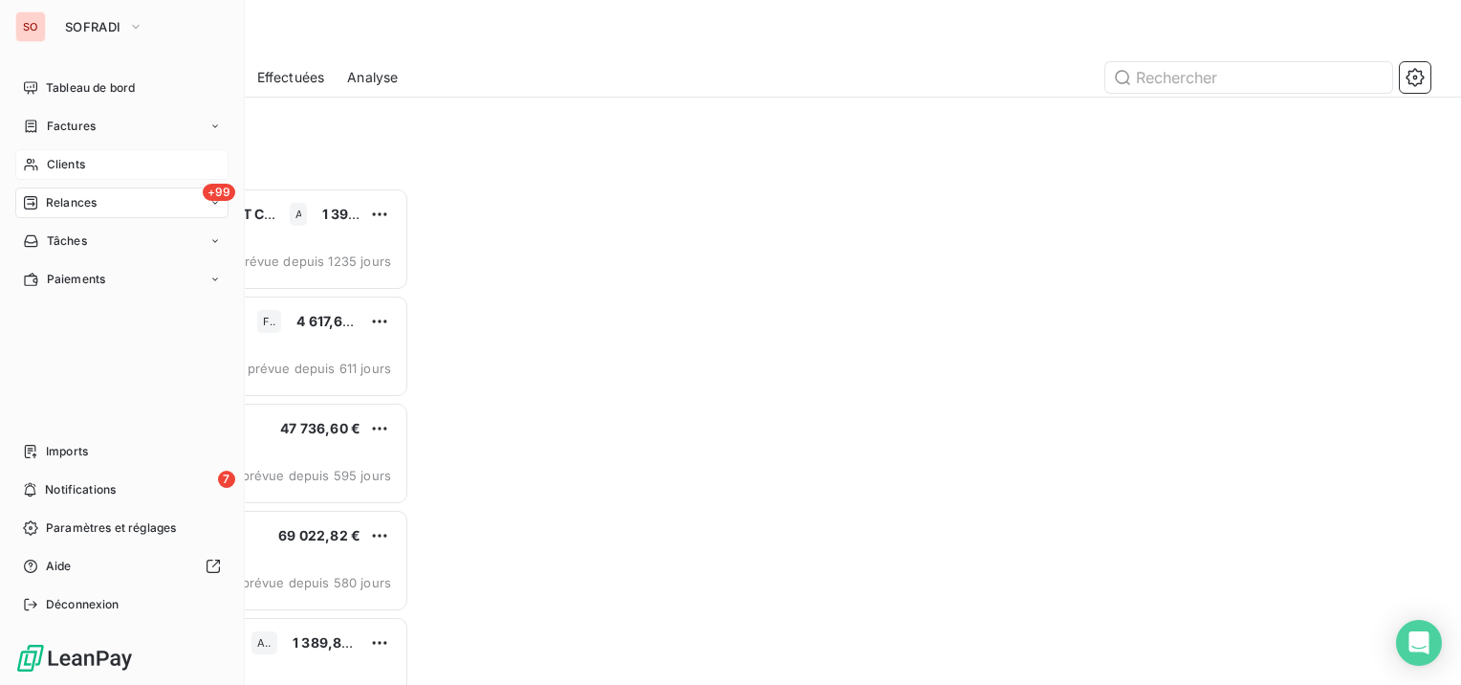
click at [93, 154] on div "Clients" at bounding box center [121, 164] width 213 height 31
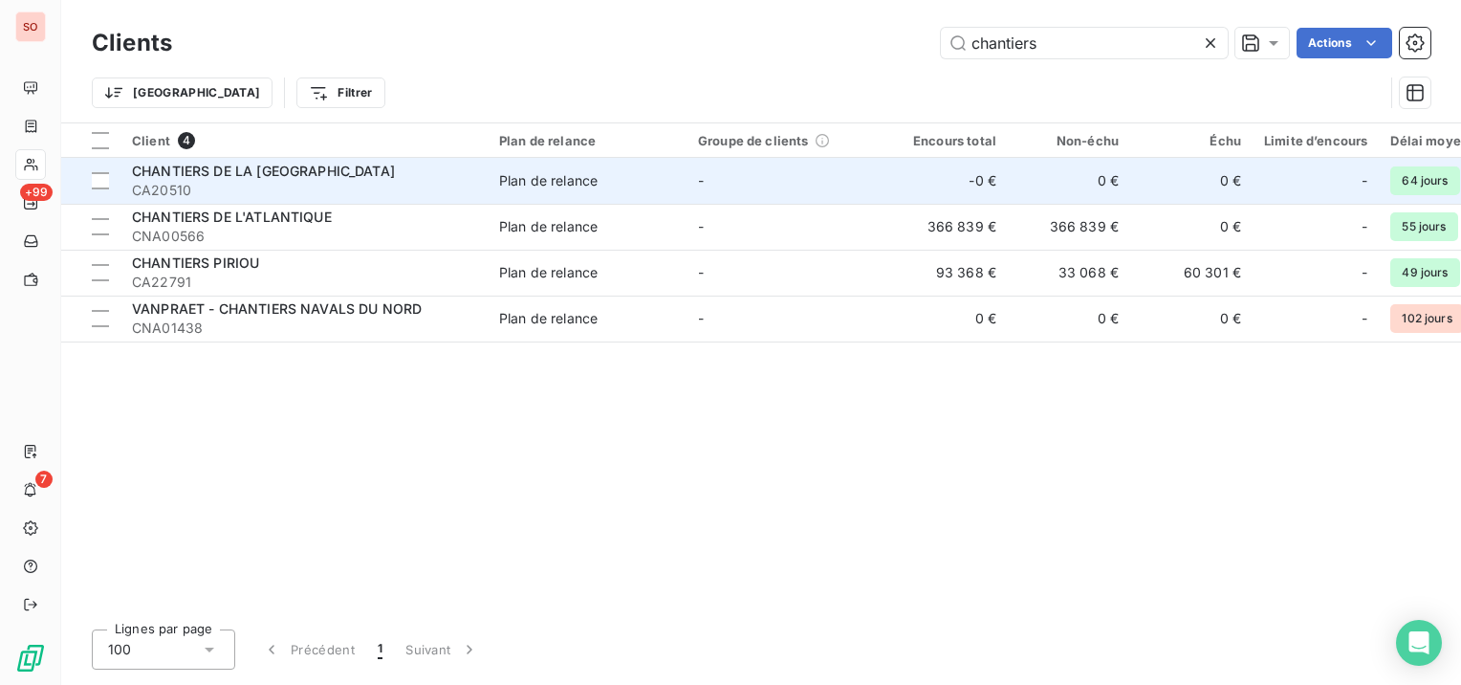
click at [597, 190] on td "Plan de relance" at bounding box center [587, 181] width 199 height 46
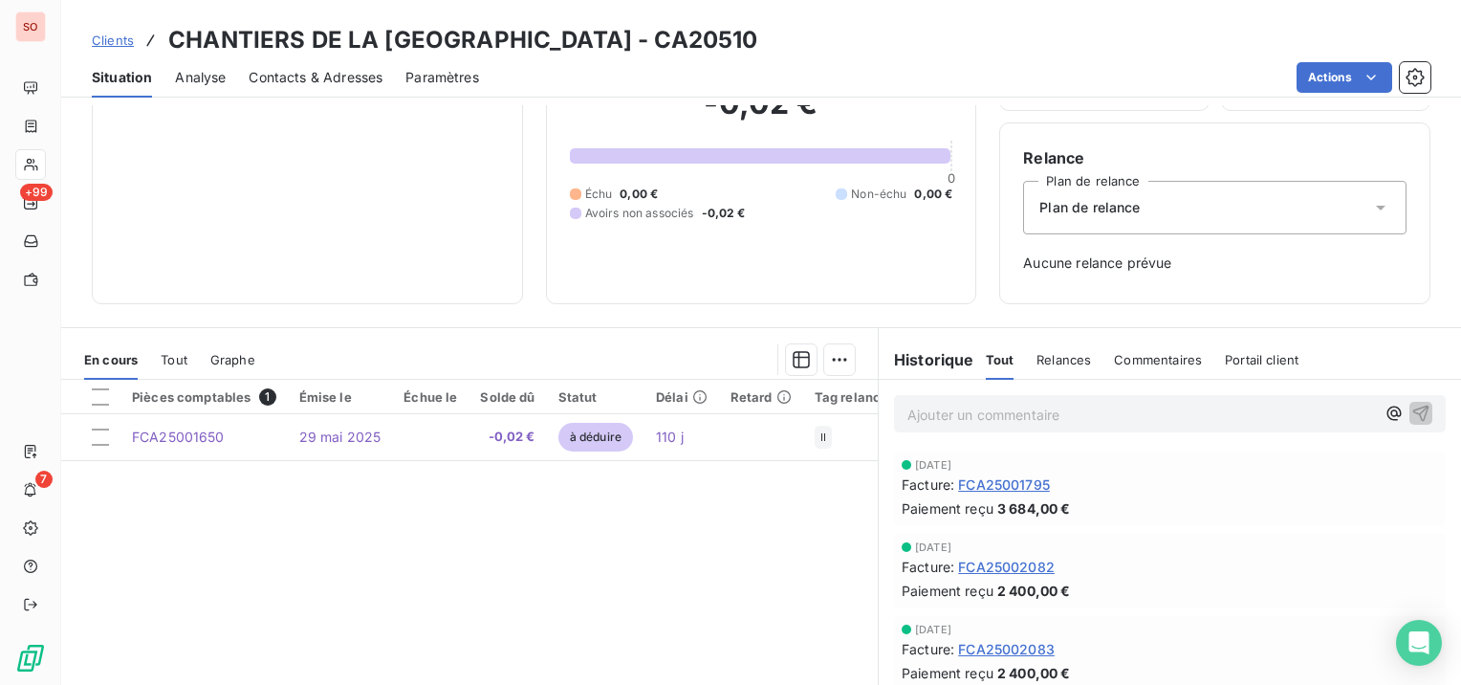
scroll to position [191, 0]
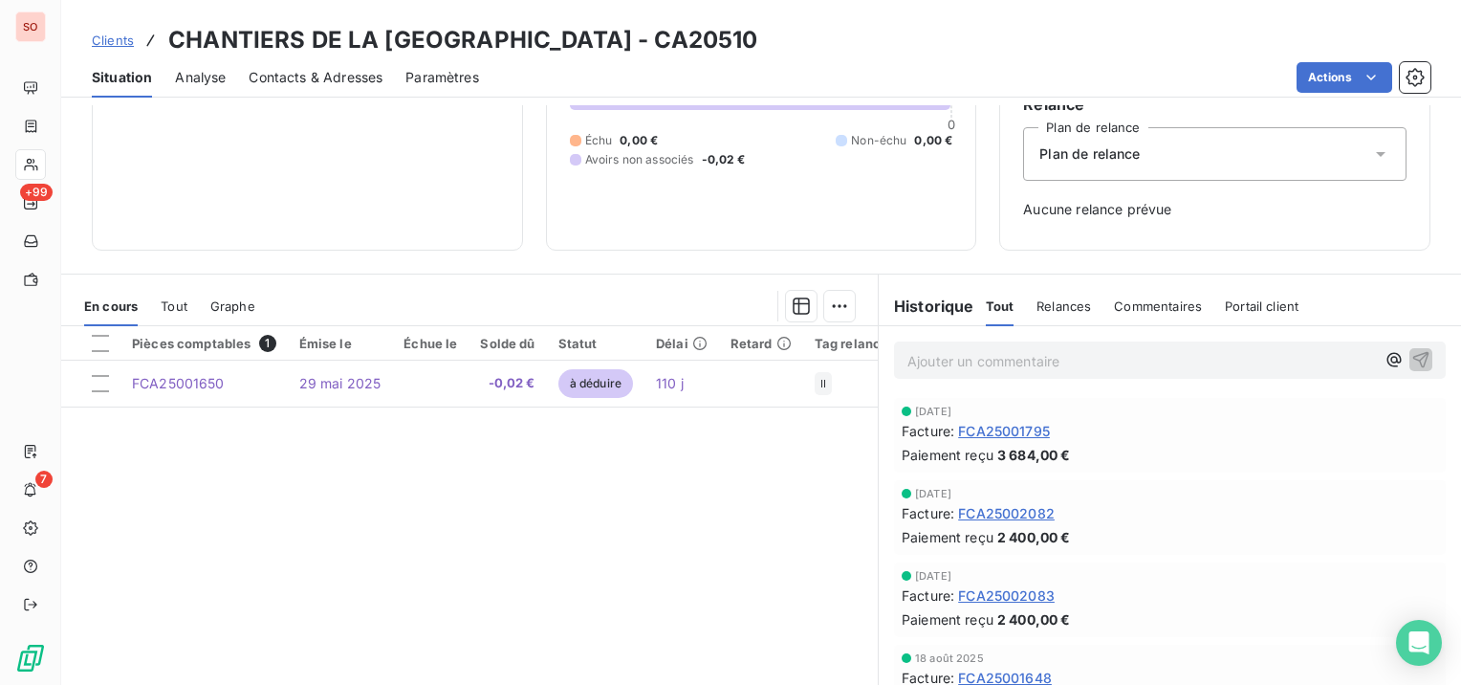
click at [120, 43] on span "Clients" at bounding box center [113, 40] width 42 height 15
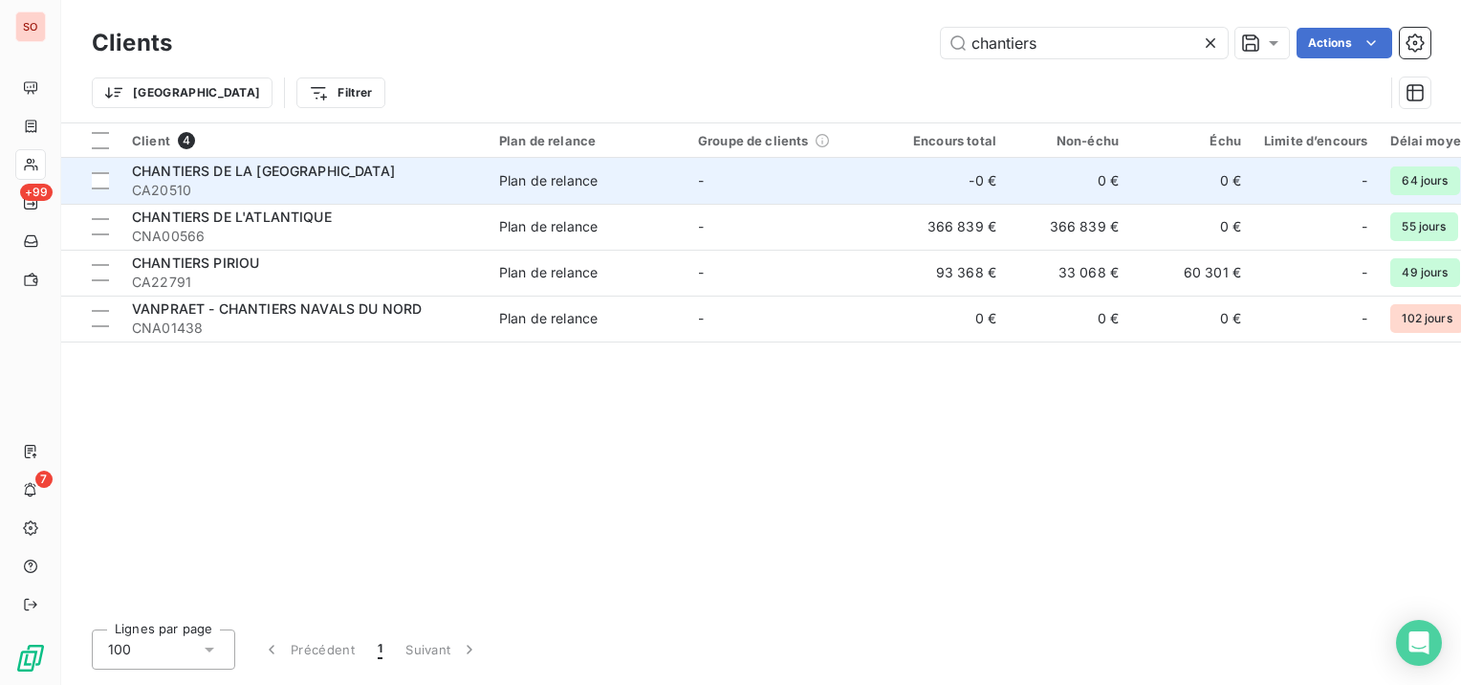
click at [240, 179] on div "CHANTIERS DE LA [GEOGRAPHIC_DATA]" at bounding box center [304, 171] width 344 height 19
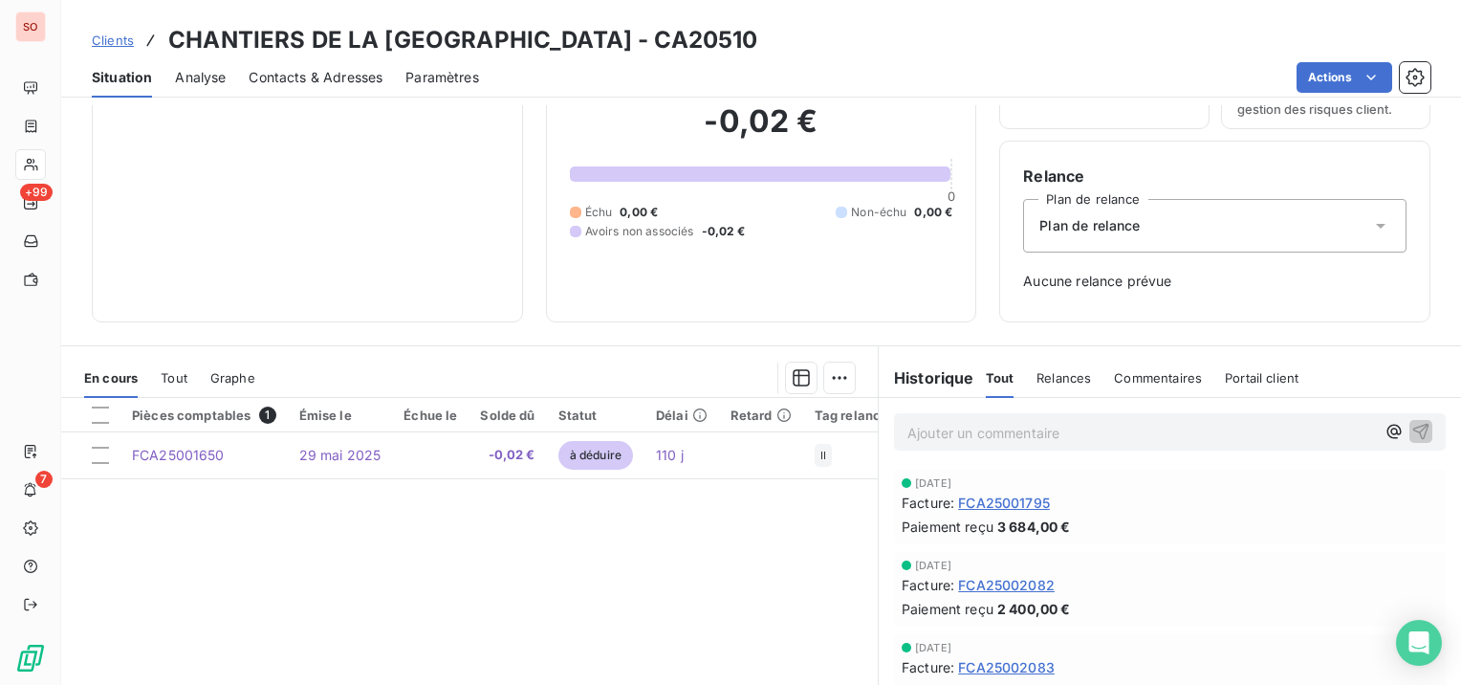
scroll to position [191, 0]
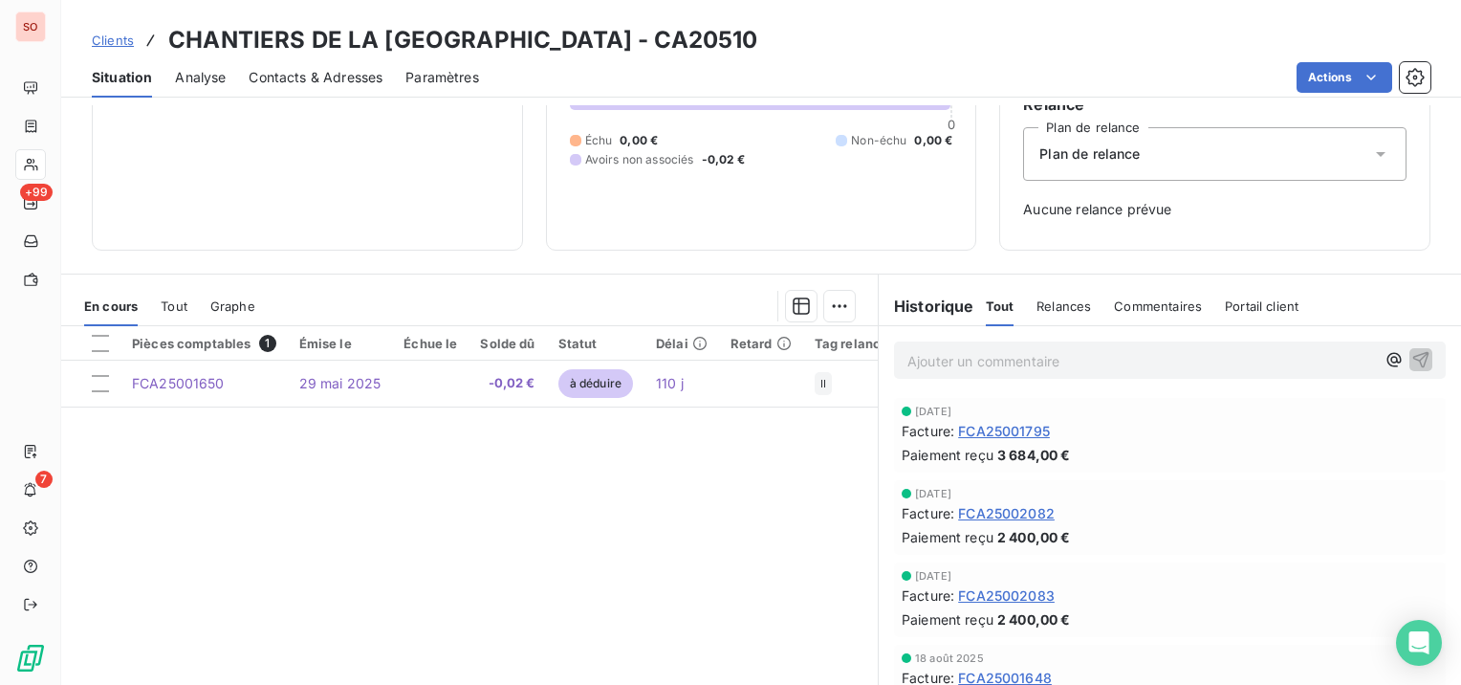
click at [120, 42] on span "Clients" at bounding box center [113, 40] width 42 height 15
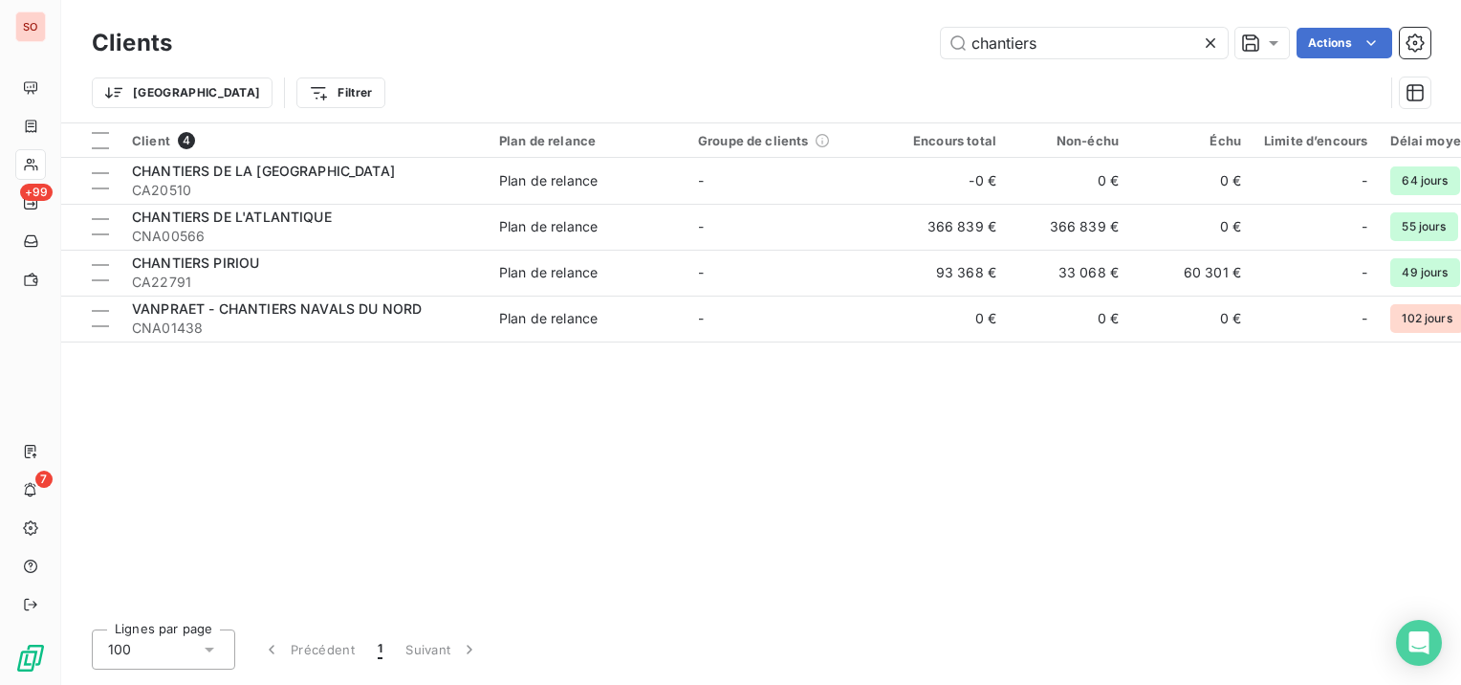
drag, startPoint x: 1096, startPoint y: 41, endPoint x: 730, endPoint y: 23, distance: 365.7
click at [730, 23] on div "Clients chantiers Actions" at bounding box center [761, 43] width 1339 height 40
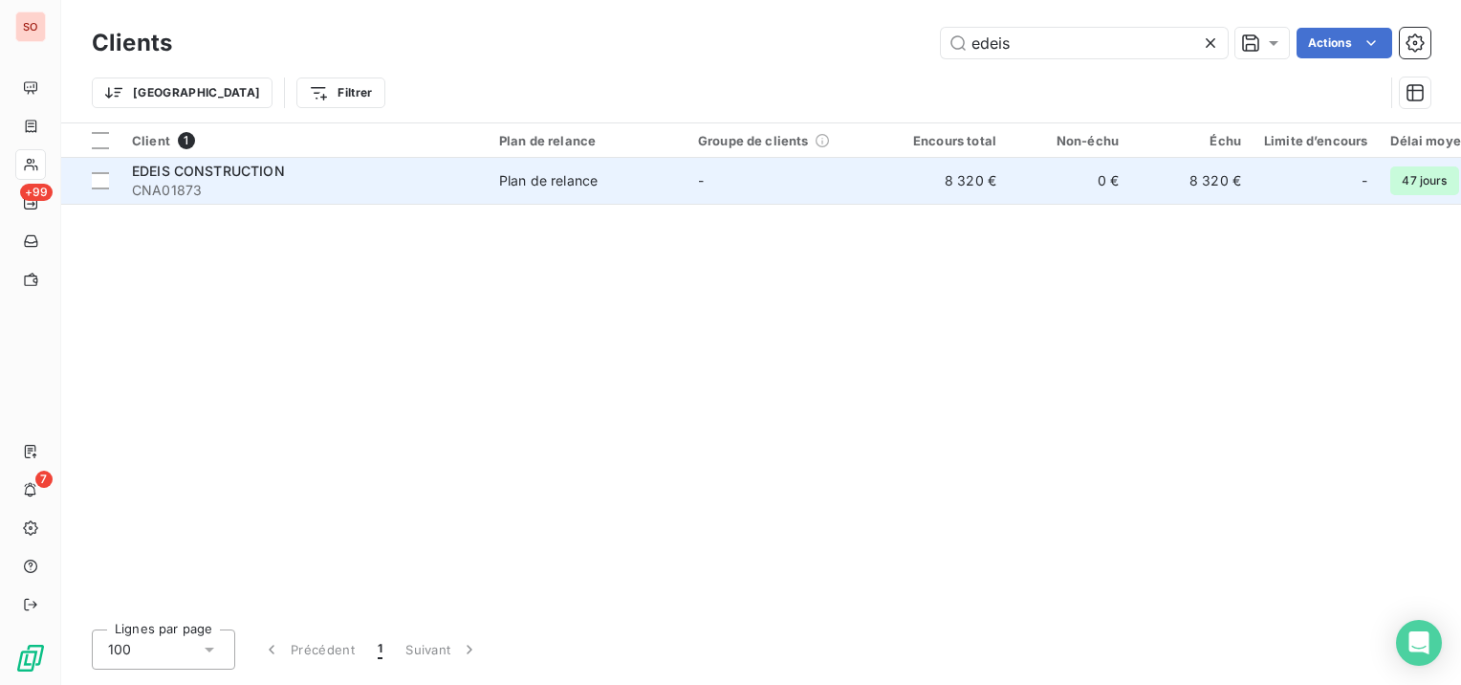
type input "edeis"
click at [321, 180] on div "EDEIS CONSTRUCTION" at bounding box center [304, 171] width 344 height 19
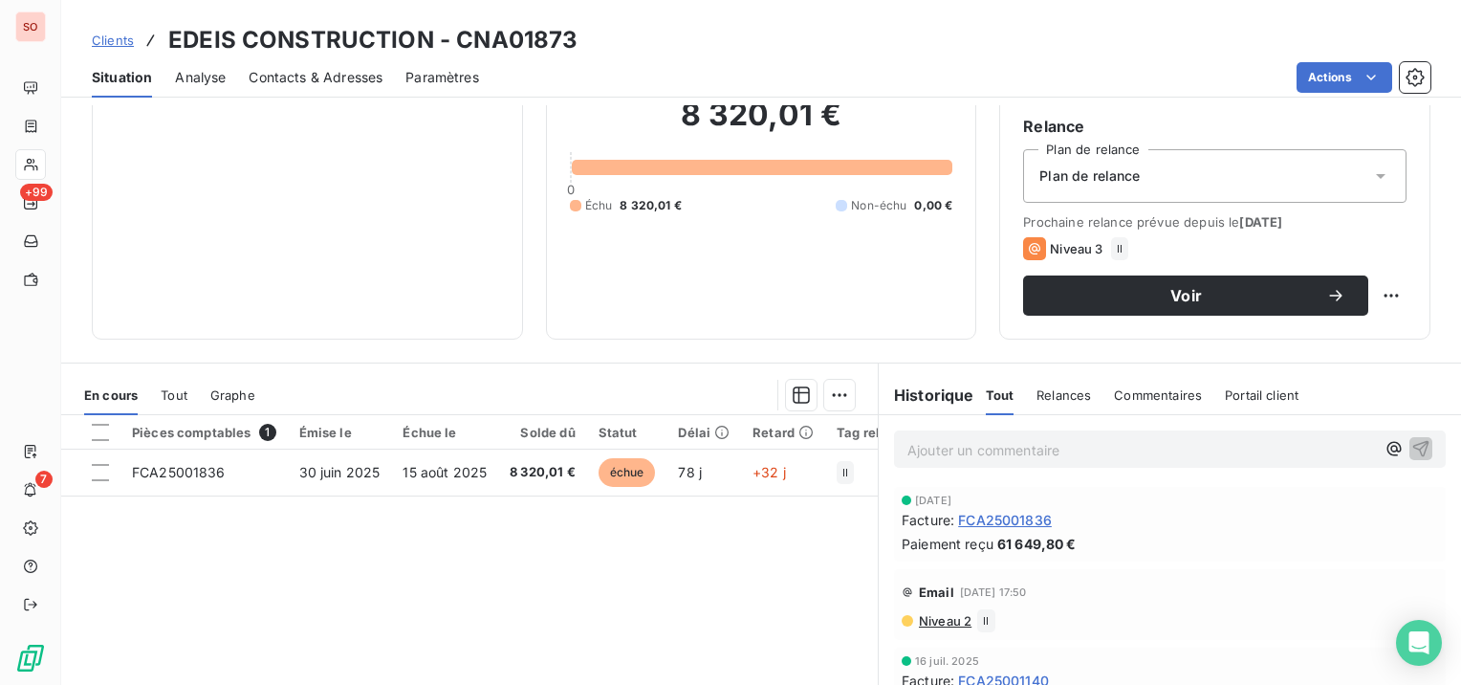
scroll to position [191, 0]
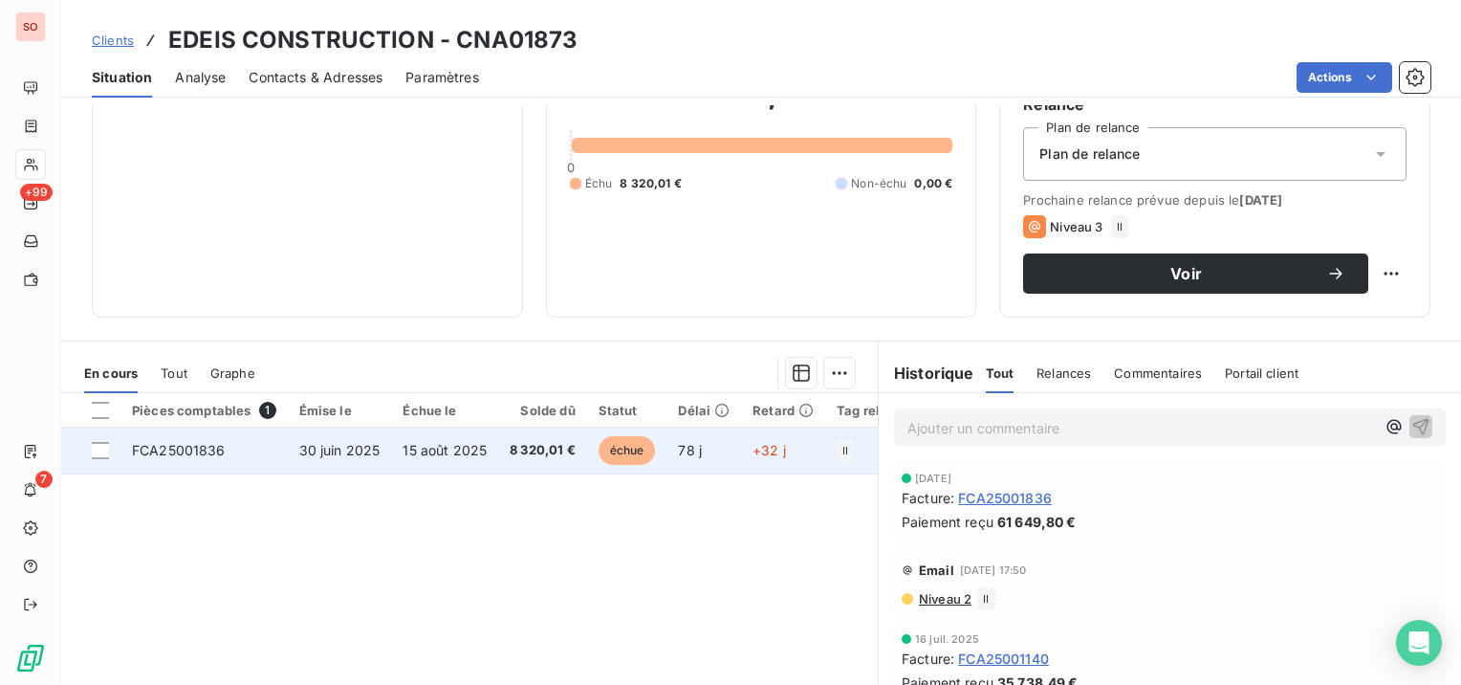
click at [448, 455] on span "15 août 2025" at bounding box center [445, 450] width 84 height 16
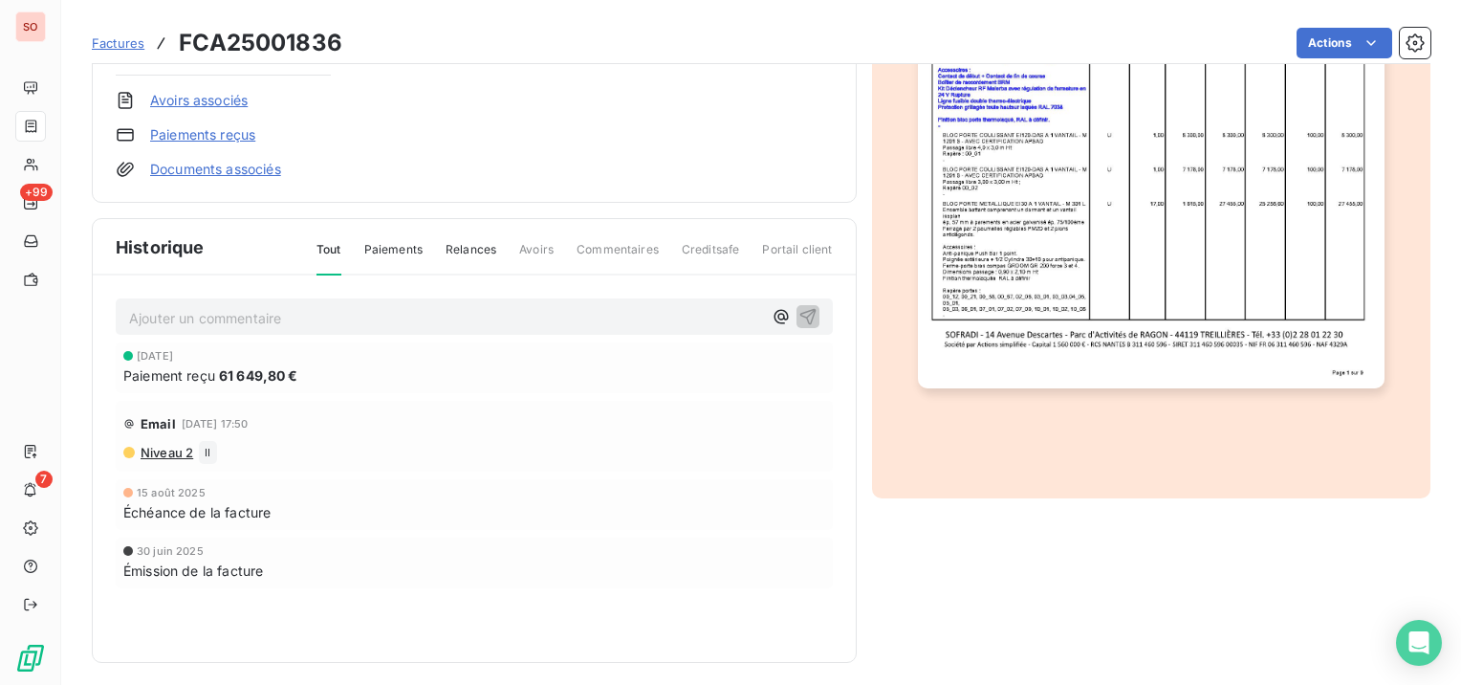
scroll to position [464, 0]
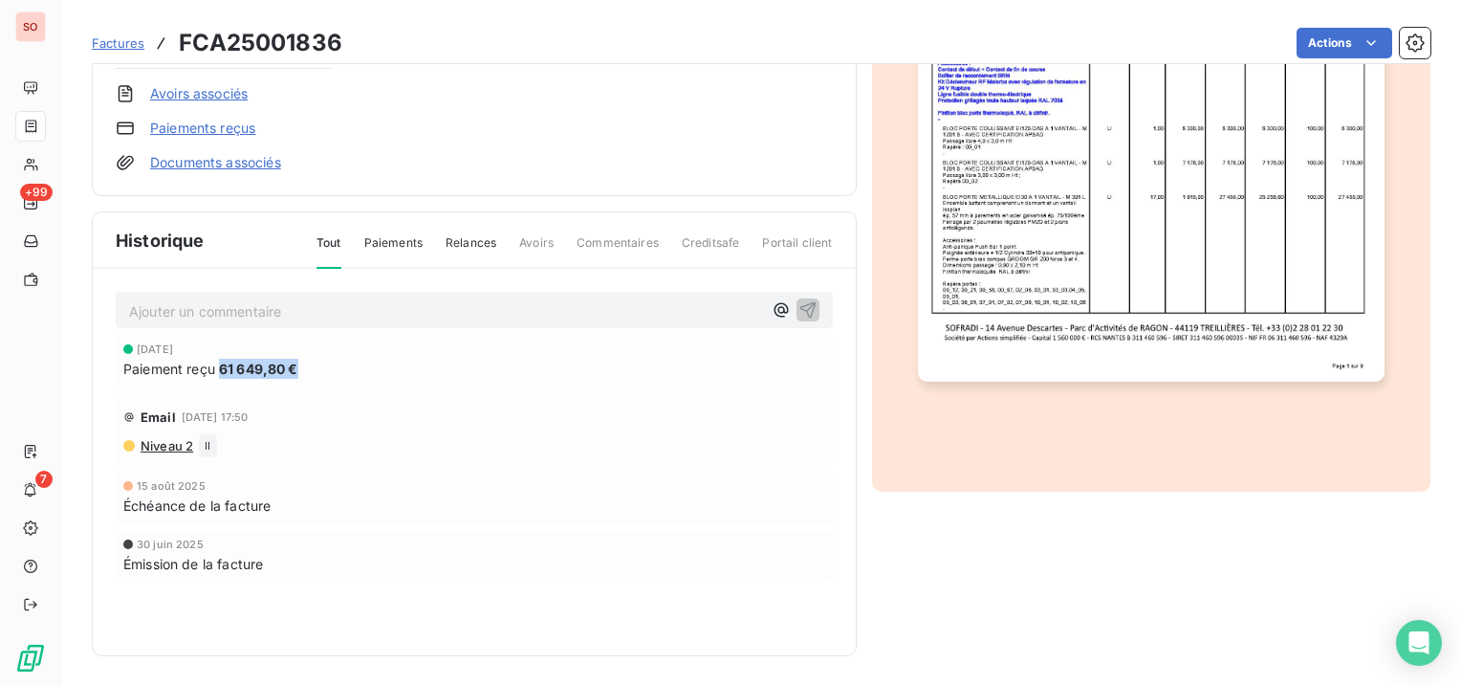
drag, startPoint x: 311, startPoint y: 359, endPoint x: 216, endPoint y: 370, distance: 95.2
click at [216, 370] on div "Paiement reçu 61 649,80 €" at bounding box center [474, 369] width 702 height 20
copy div "Paiement reçu 61 649,80 €"
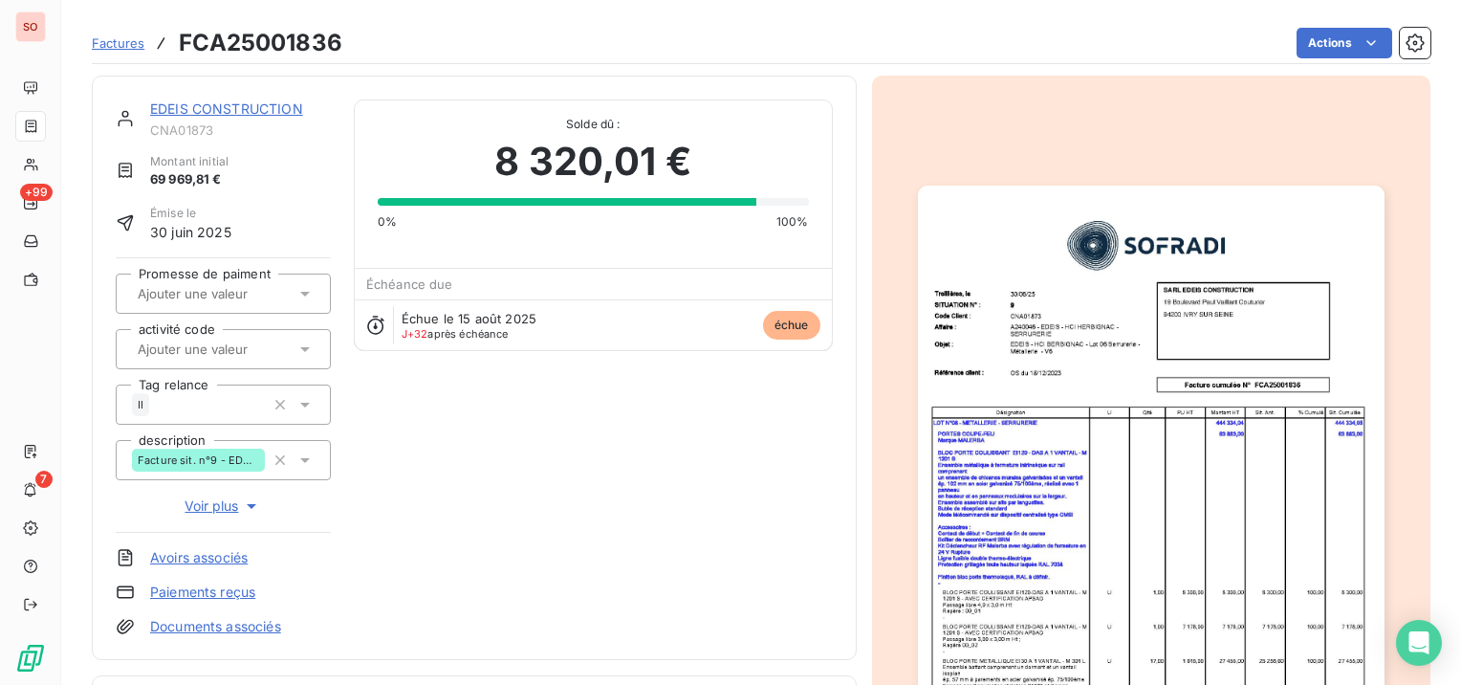
scroll to position [287, 0]
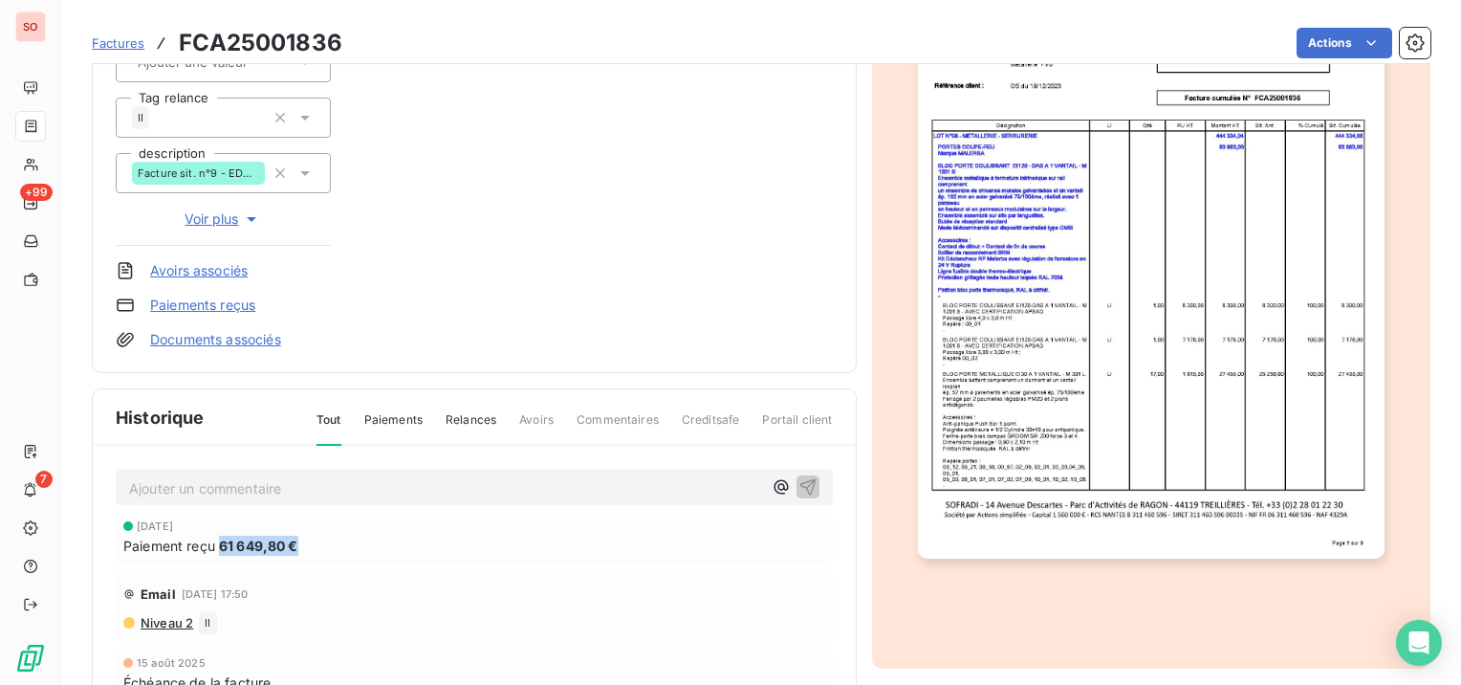
copy div "Paiement reçu 61 649,80 €"
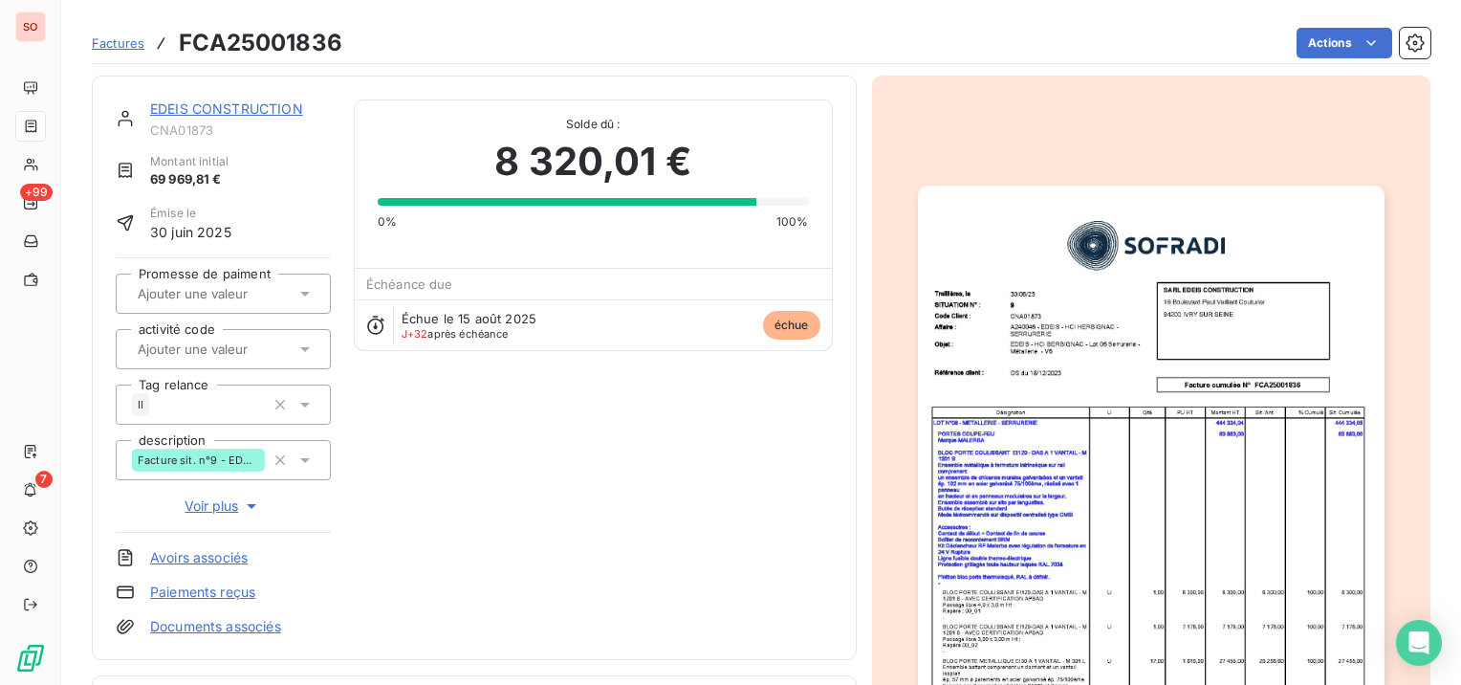
scroll to position [382, 0]
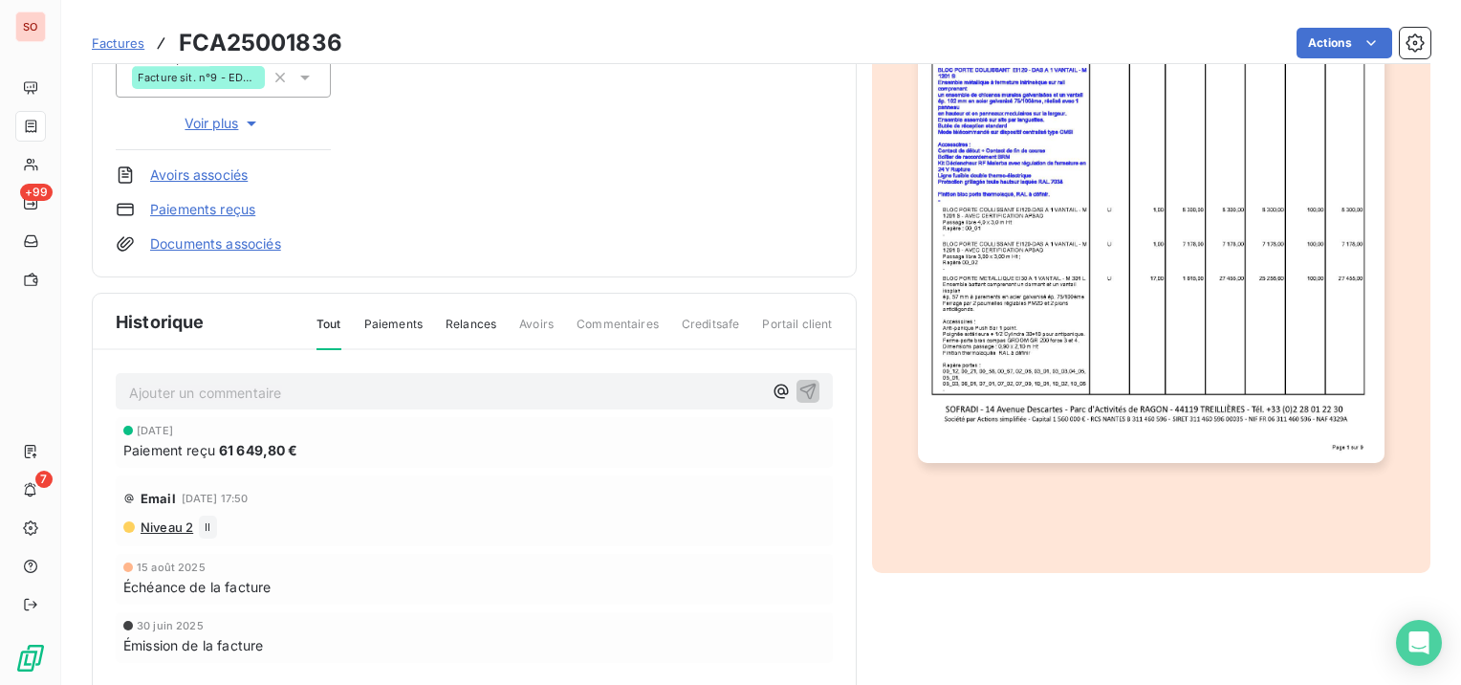
click at [376, 388] on p "Ajouter un commentaire ﻿" at bounding box center [445, 393] width 633 height 24
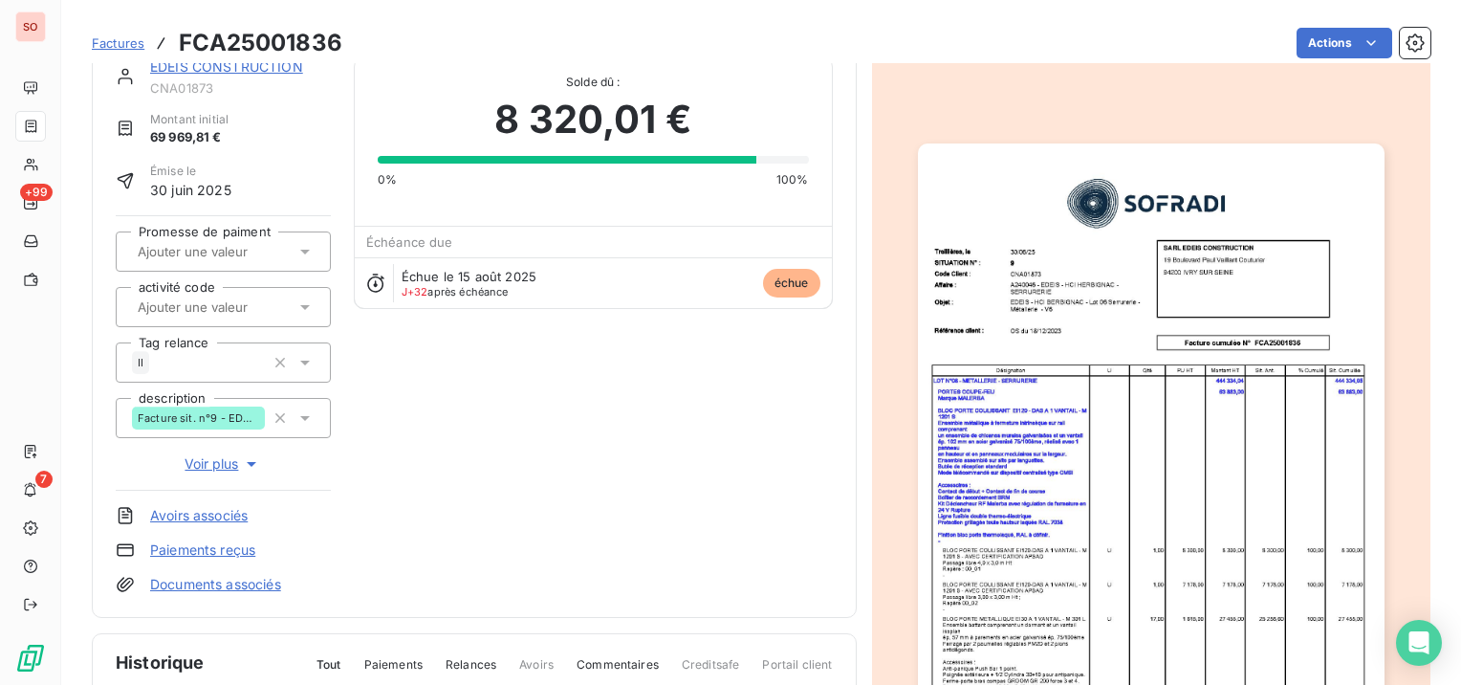
scroll to position [0, 0]
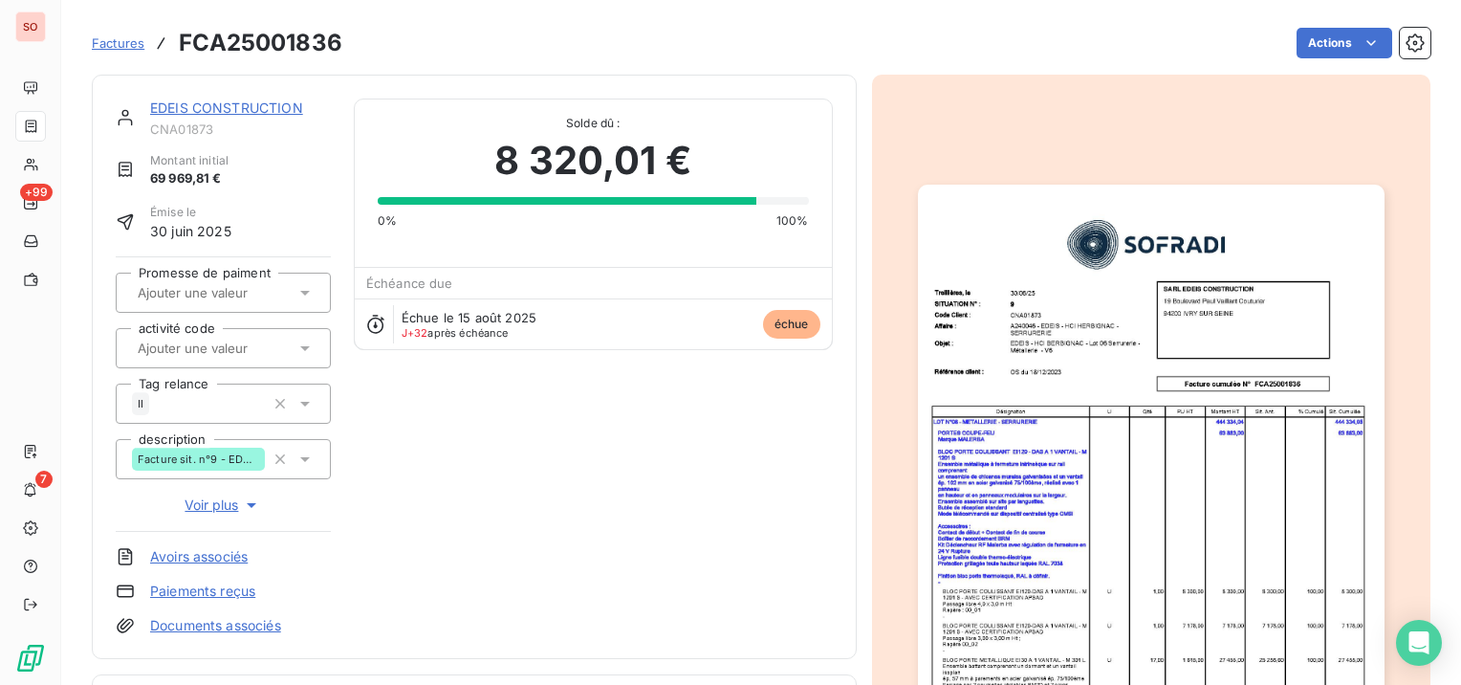
click at [254, 107] on link "EDEIS CONSTRUCTION" at bounding box center [226, 107] width 153 height 16
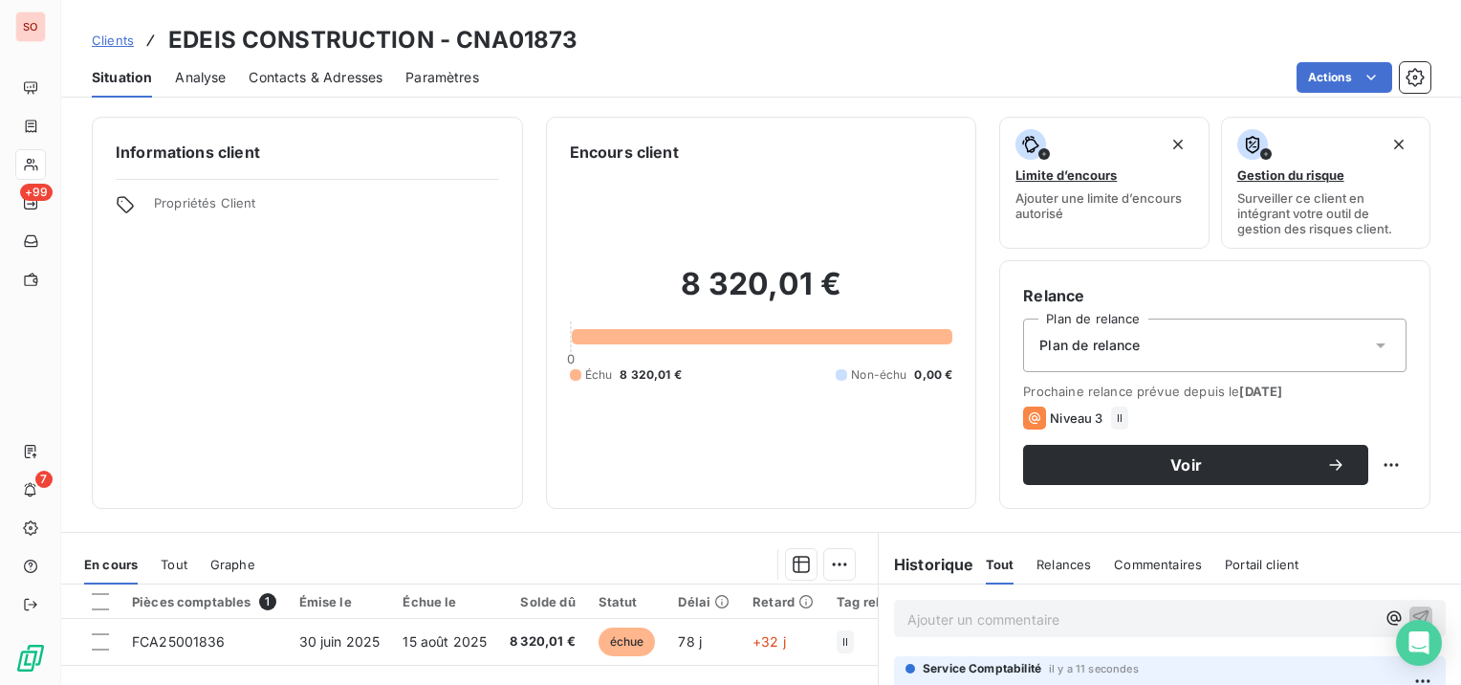
click at [114, 44] on span "Clients" at bounding box center [113, 40] width 42 height 15
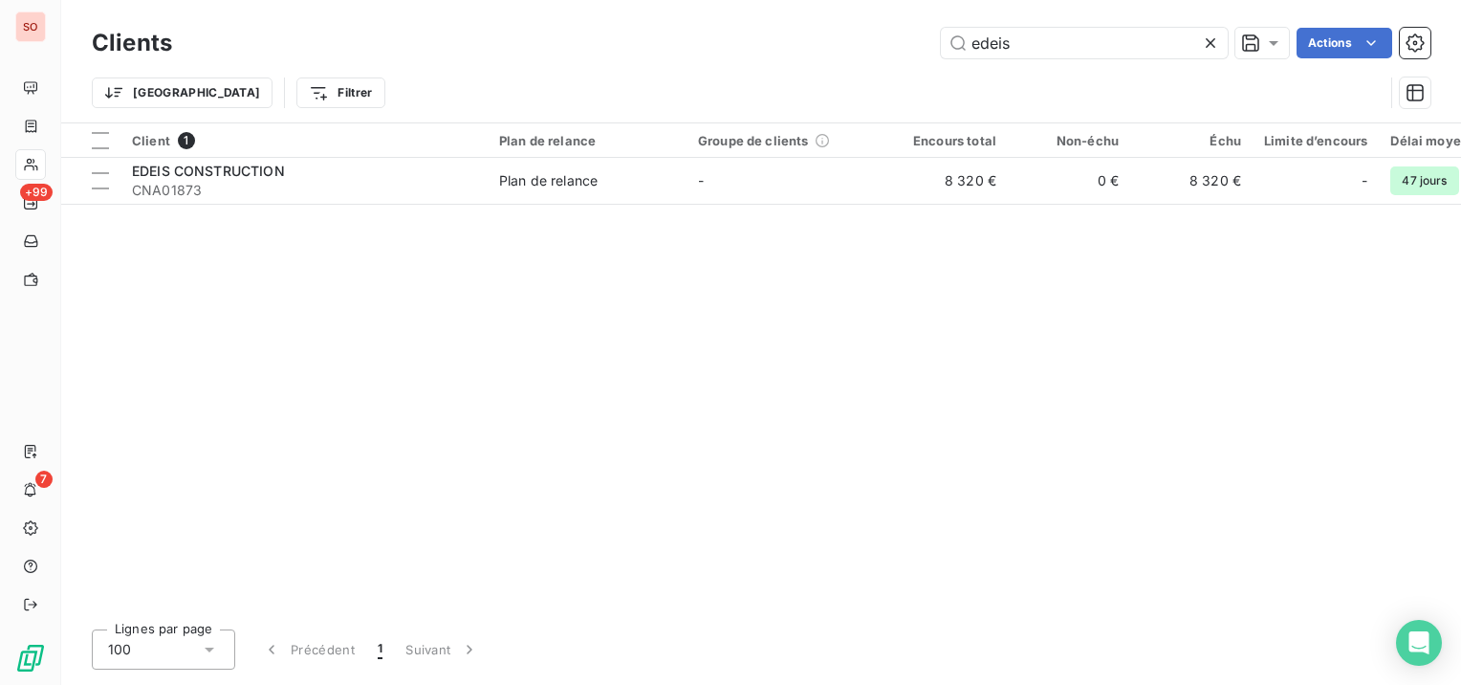
drag, startPoint x: 1059, startPoint y: 40, endPoint x: 931, endPoint y: 46, distance: 128.2
click at [931, 46] on div "edeis Actions" at bounding box center [812, 43] width 1235 height 31
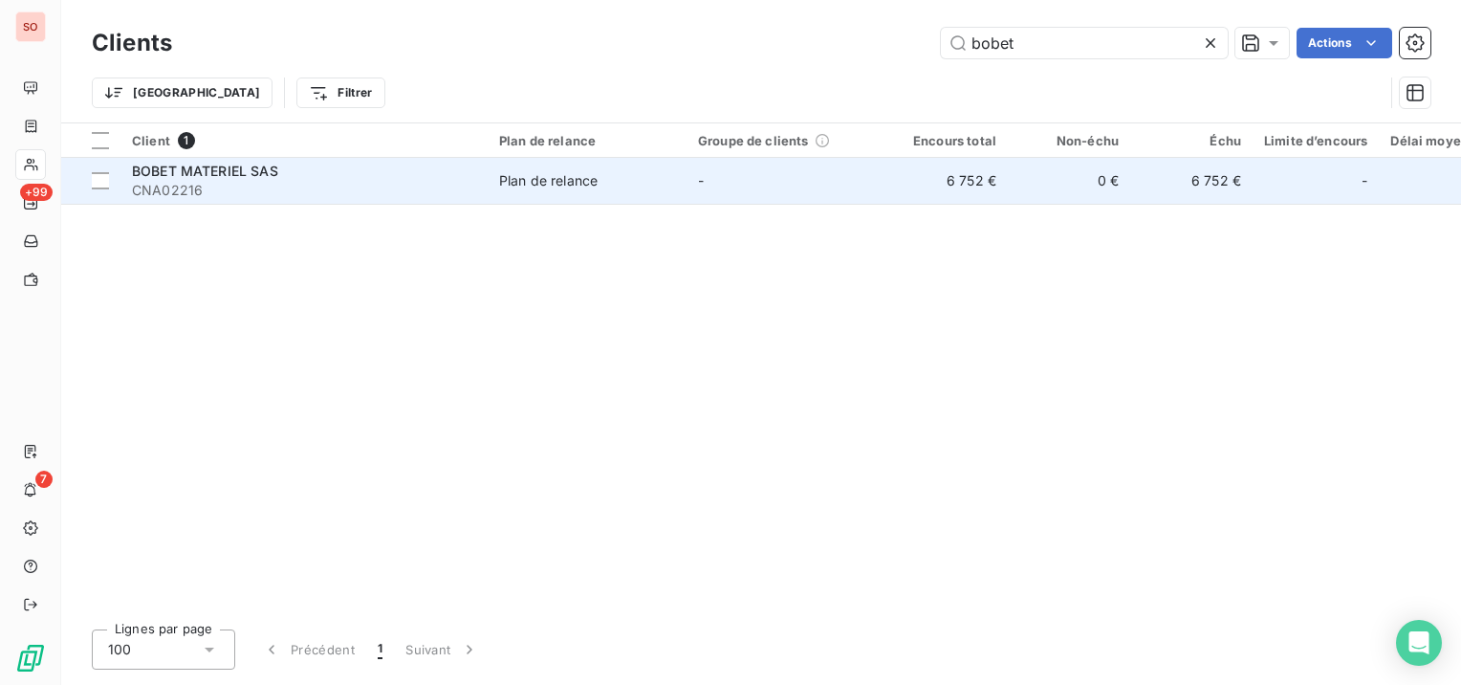
type input "bobet"
click at [388, 164] on div "BOBET MATERIEL SAS" at bounding box center [304, 171] width 344 height 19
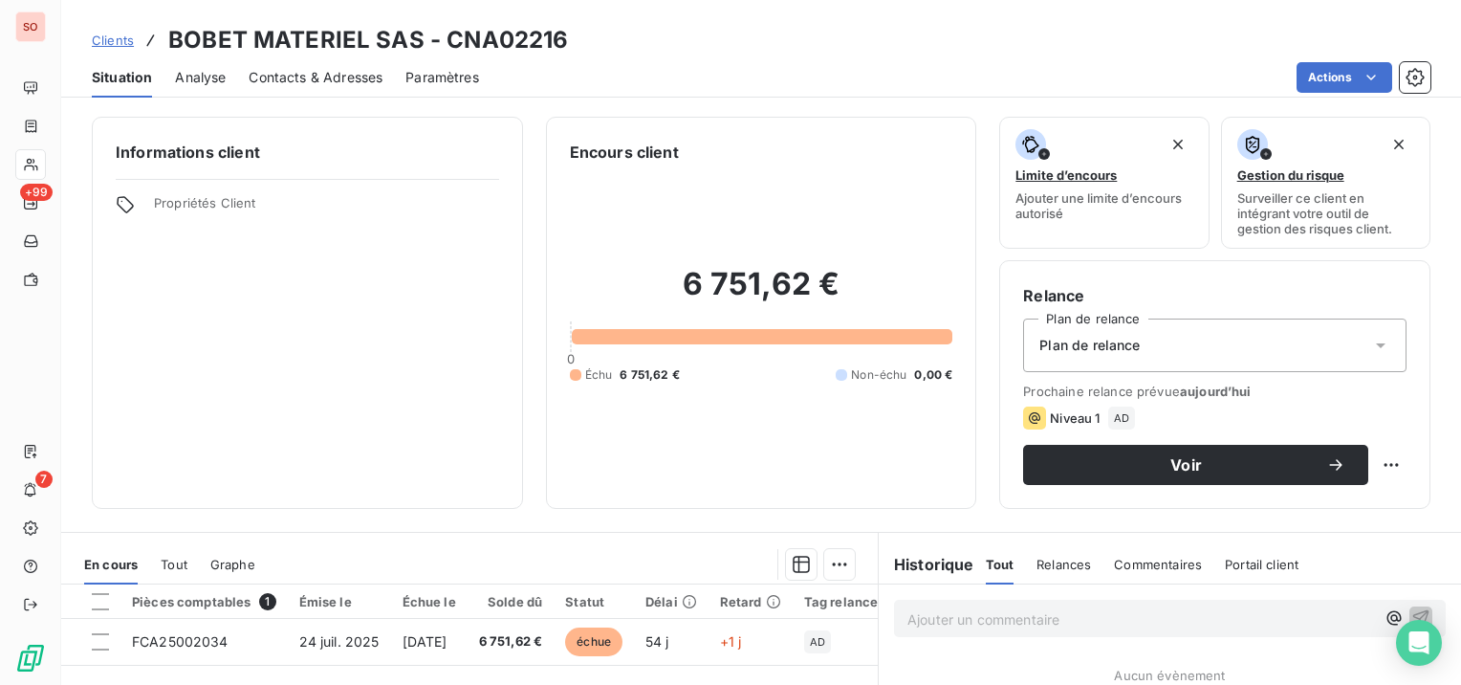
scroll to position [96, 0]
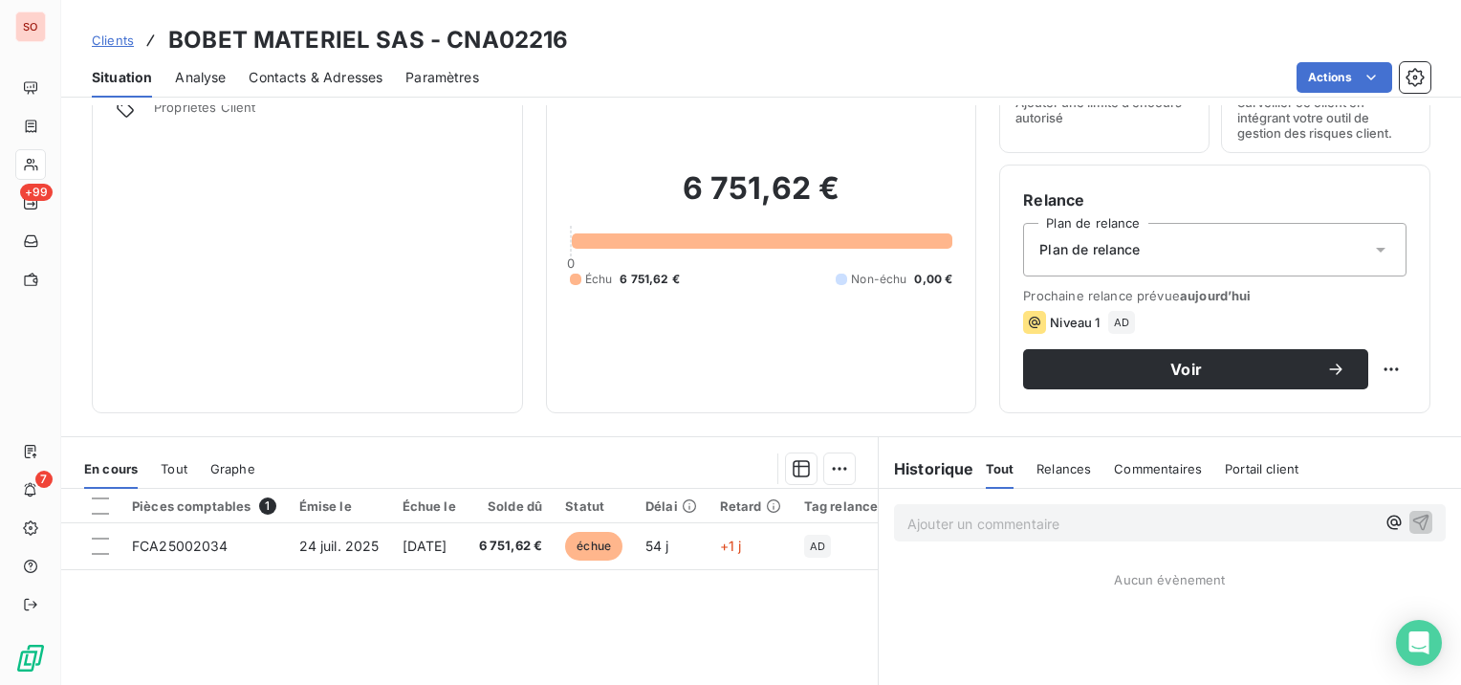
click at [340, 75] on span "Contacts & Adresses" at bounding box center [316, 77] width 134 height 19
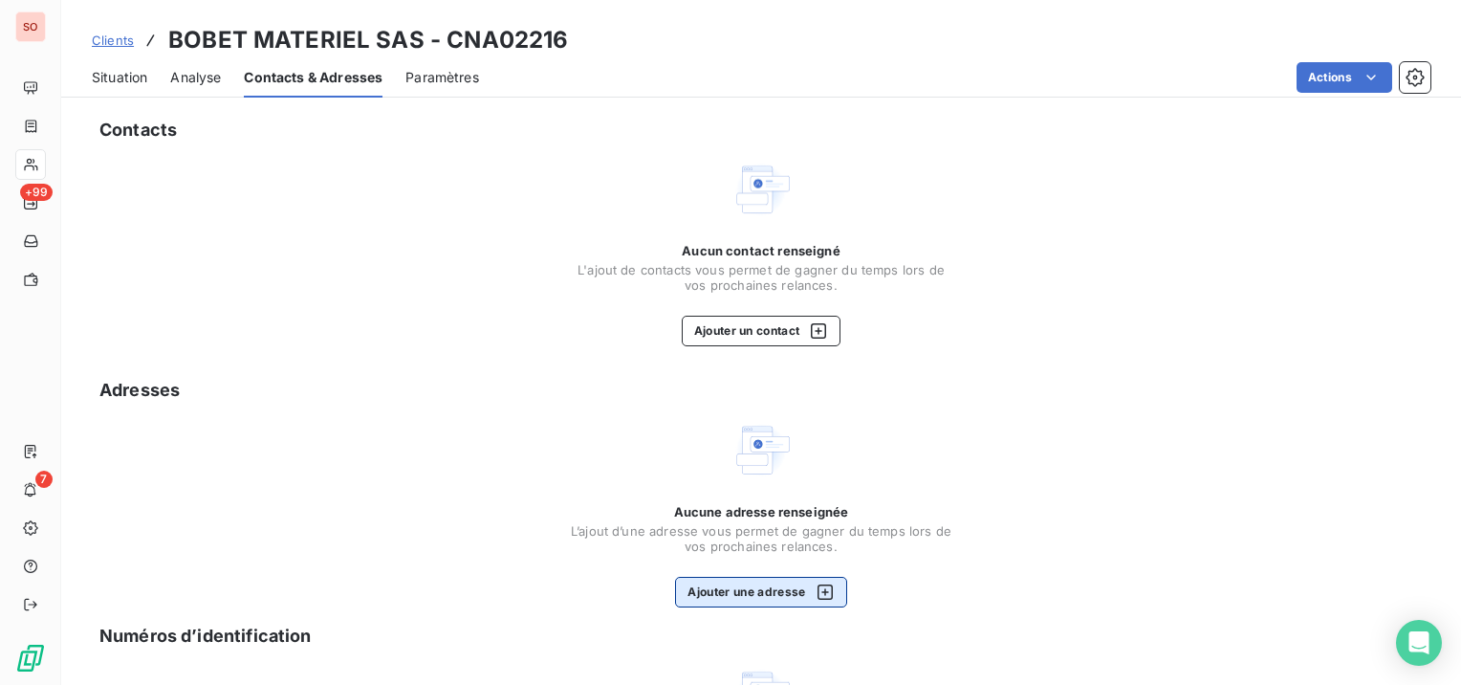
click at [746, 578] on button "Ajouter une adresse" at bounding box center [760, 592] width 171 height 31
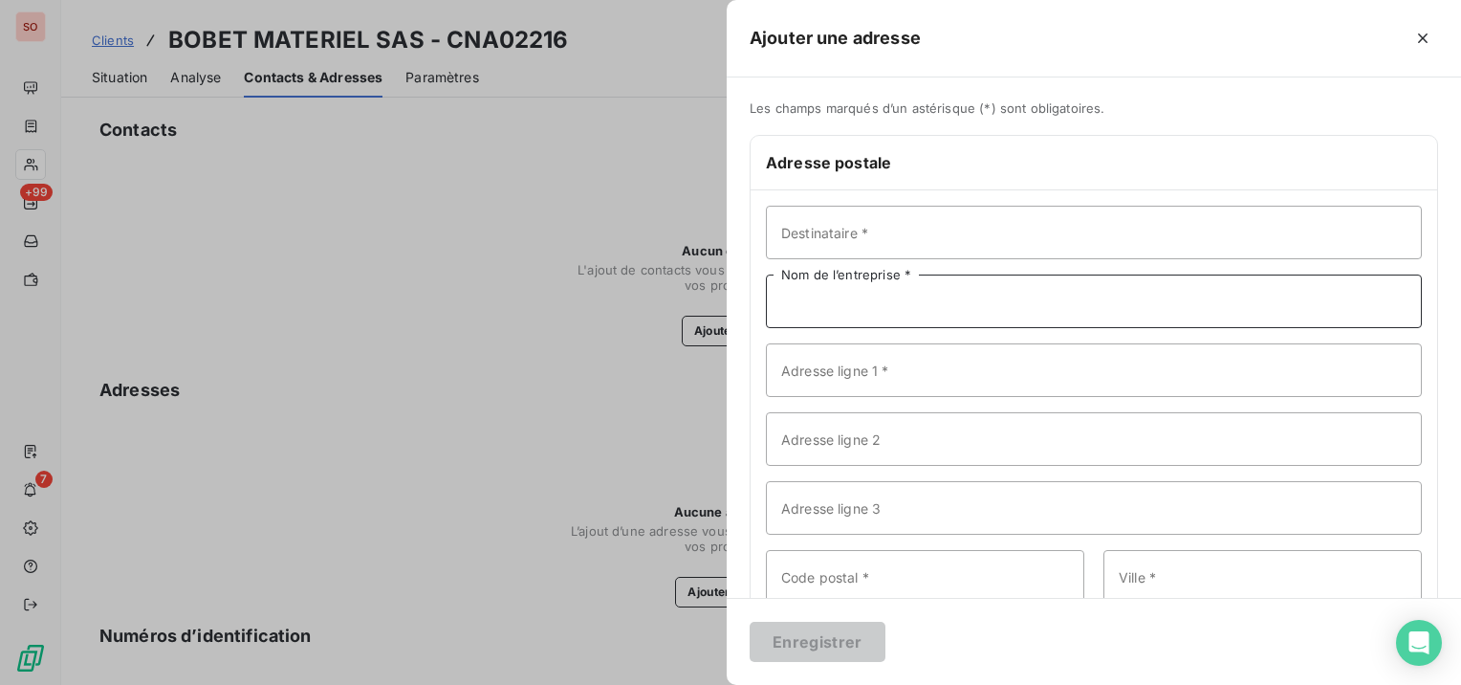
click at [818, 314] on input "Nom de l’entreprise *" at bounding box center [1094, 301] width 656 height 54
paste input "BOBET MATERIEL SAS"
type input "BOBET MATERIEL SAS"
drag, startPoint x: 945, startPoint y: 380, endPoint x: 926, endPoint y: 380, distance: 18.2
click at [945, 380] on input "Adresse ligne 1 *" at bounding box center [1094, 370] width 656 height 54
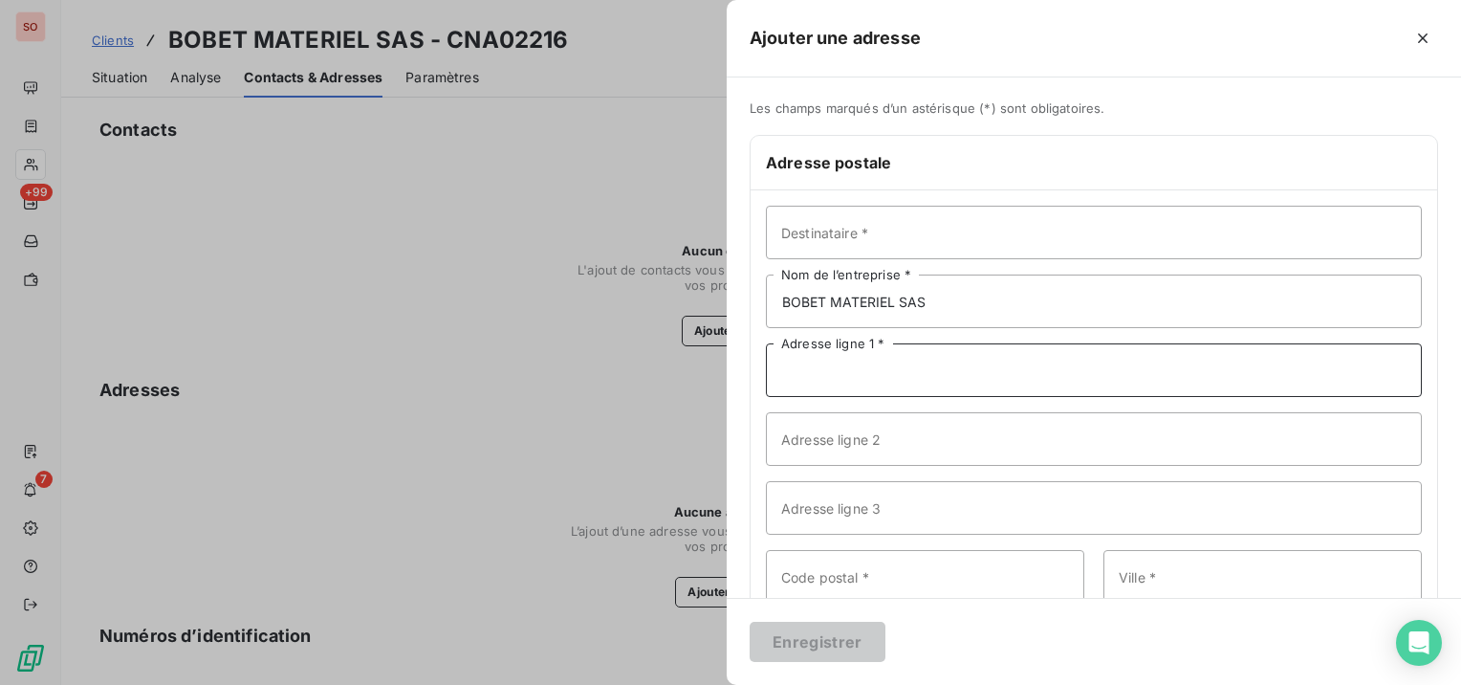
paste input "RN 23 LE POTEAU"
type input "RN 23 LE POTEAU"
type input "72470"
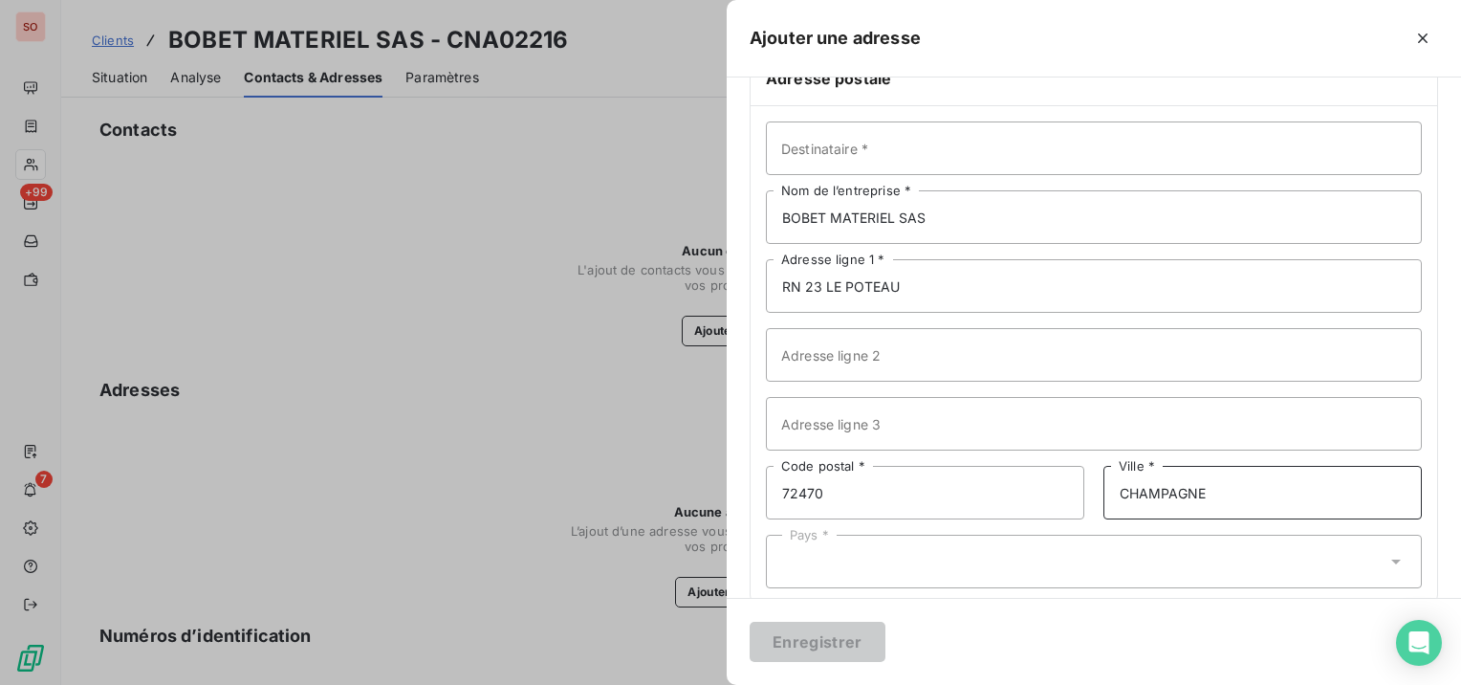
scroll to position [113, 0]
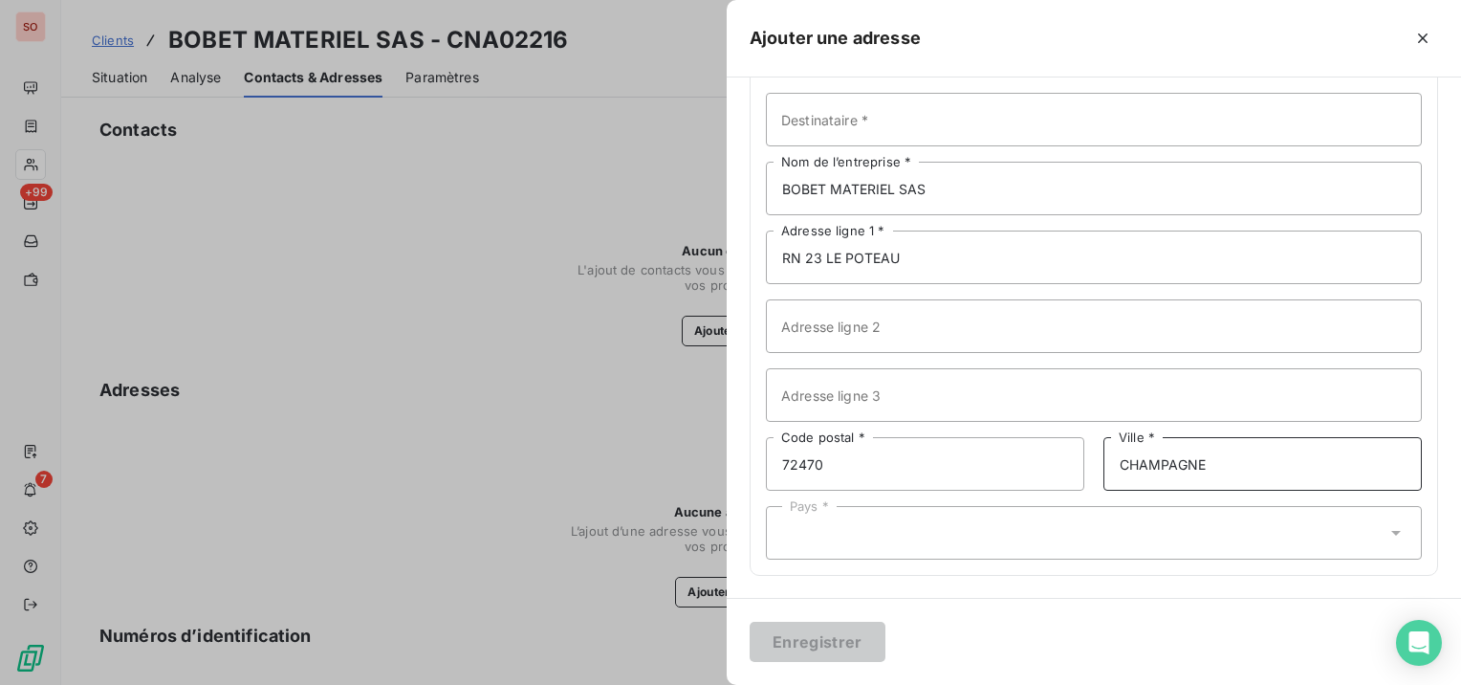
type input "CHAMPAGNE"
click at [929, 528] on div "Pays *" at bounding box center [1094, 533] width 656 height 54
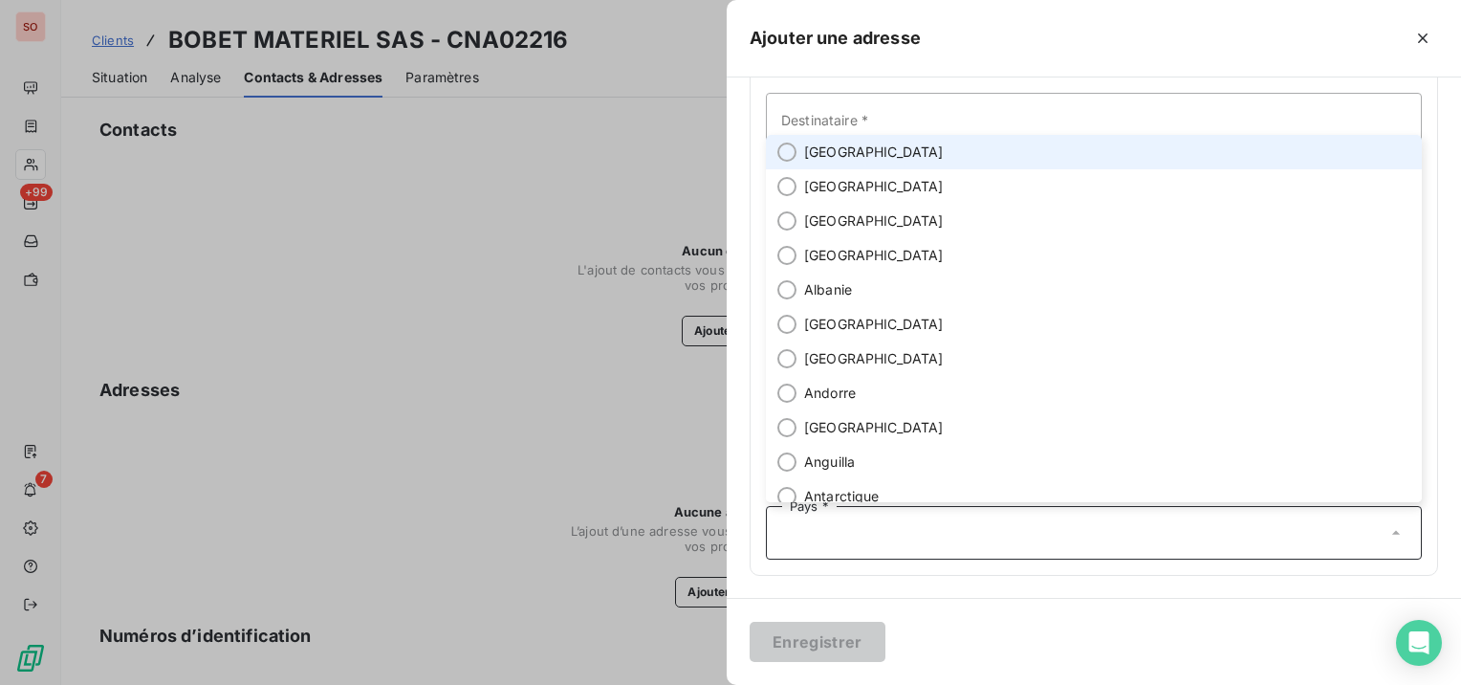
click at [869, 152] on li "[GEOGRAPHIC_DATA]" at bounding box center [1094, 152] width 656 height 34
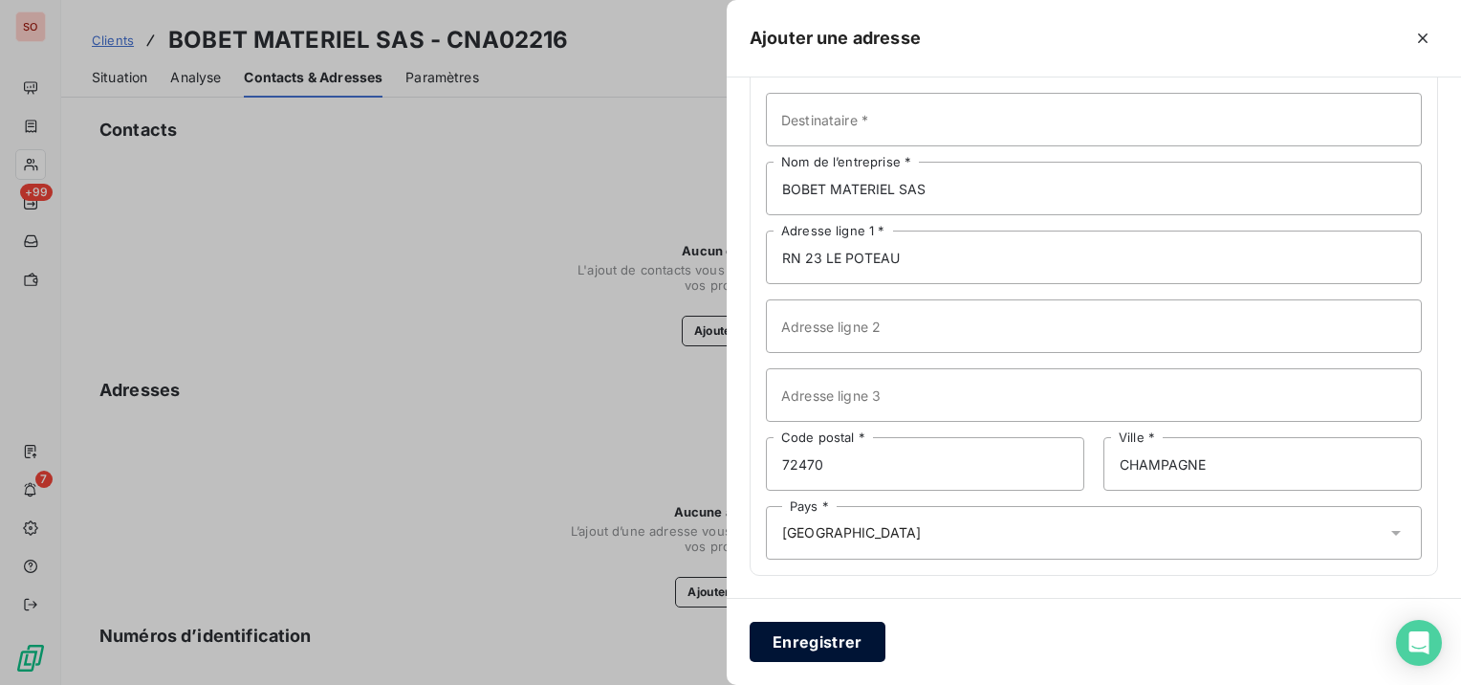
click at [836, 648] on button "Enregistrer" at bounding box center [818, 641] width 136 height 40
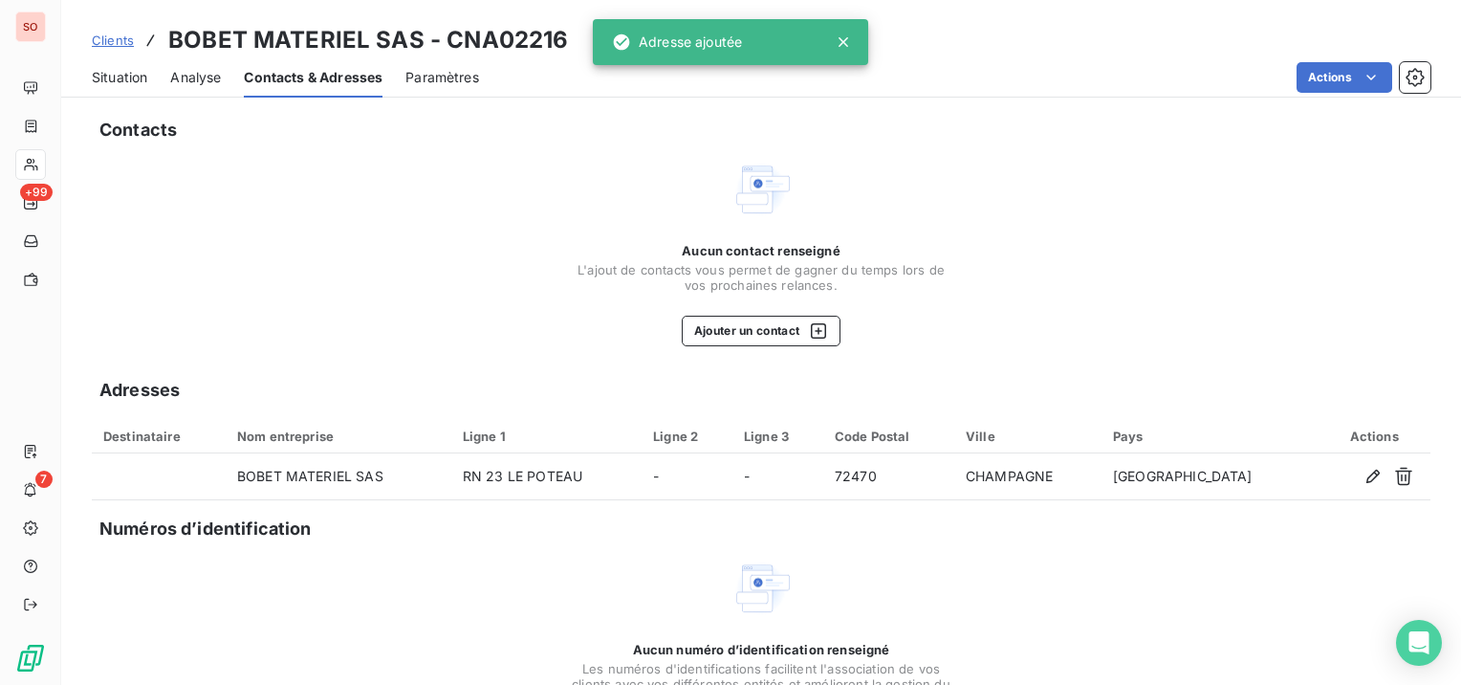
click at [129, 80] on span "Situation" at bounding box center [119, 77] width 55 height 19
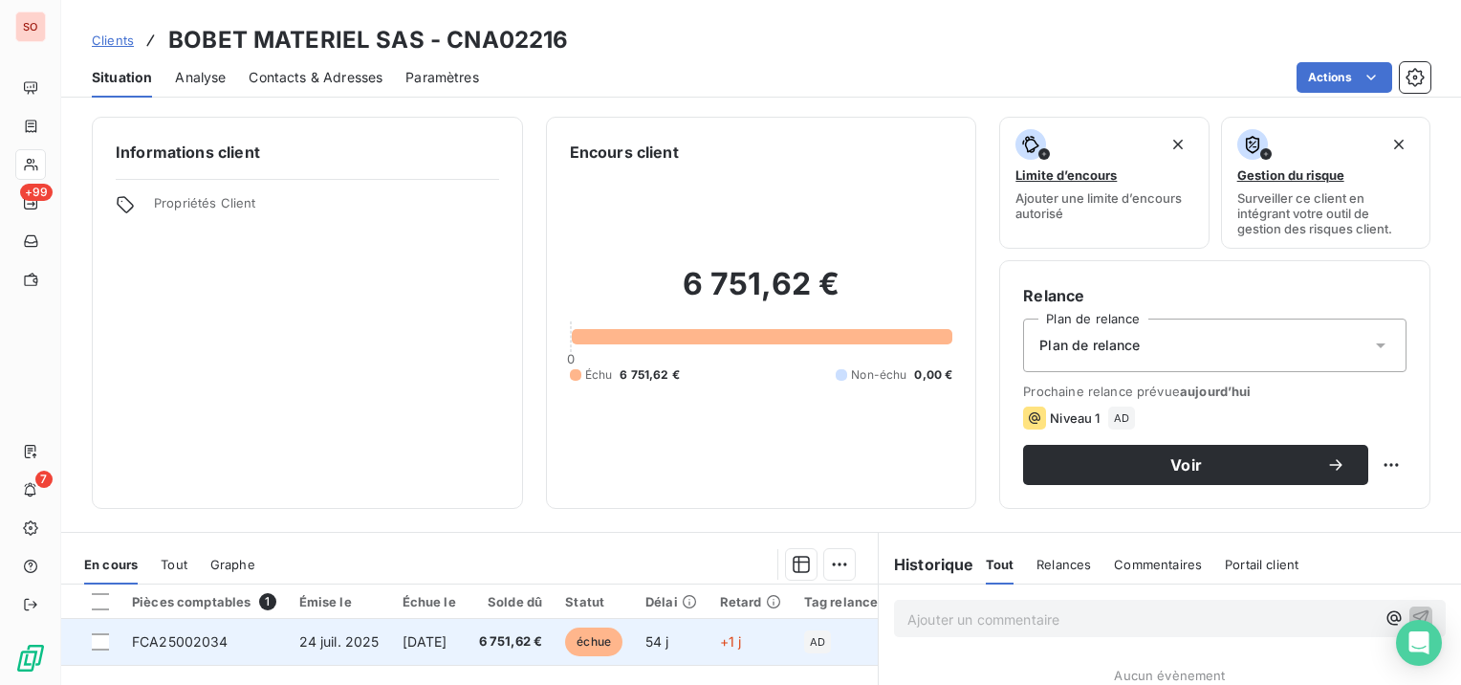
click at [242, 628] on td "FCA25002034" at bounding box center [203, 642] width 167 height 46
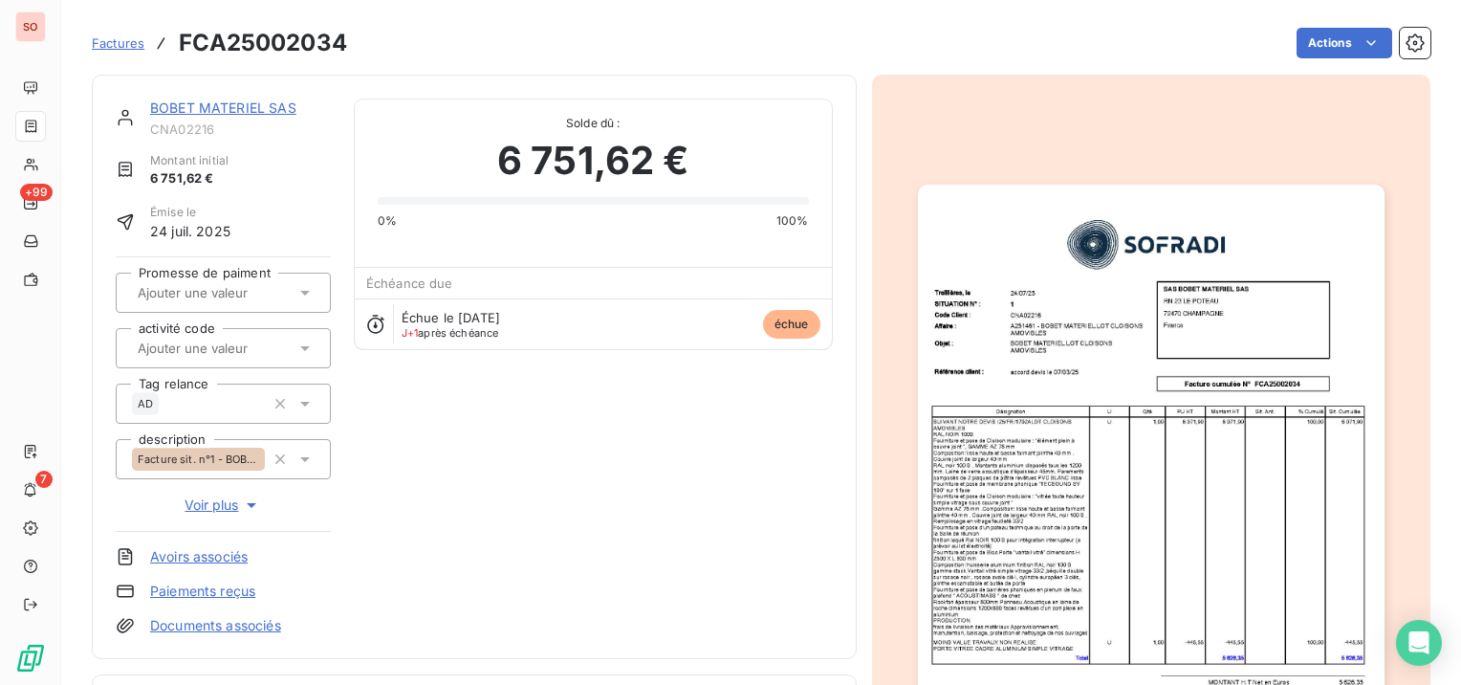
click at [239, 49] on h3 "FCA25002034" at bounding box center [263, 43] width 168 height 34
copy h3 "FCA25002034"
click at [234, 98] on div "BOBET MATERIEL SAS" at bounding box center [240, 107] width 181 height 19
click at [232, 103] on link "BOBET MATERIEL SAS" at bounding box center [223, 107] width 146 height 16
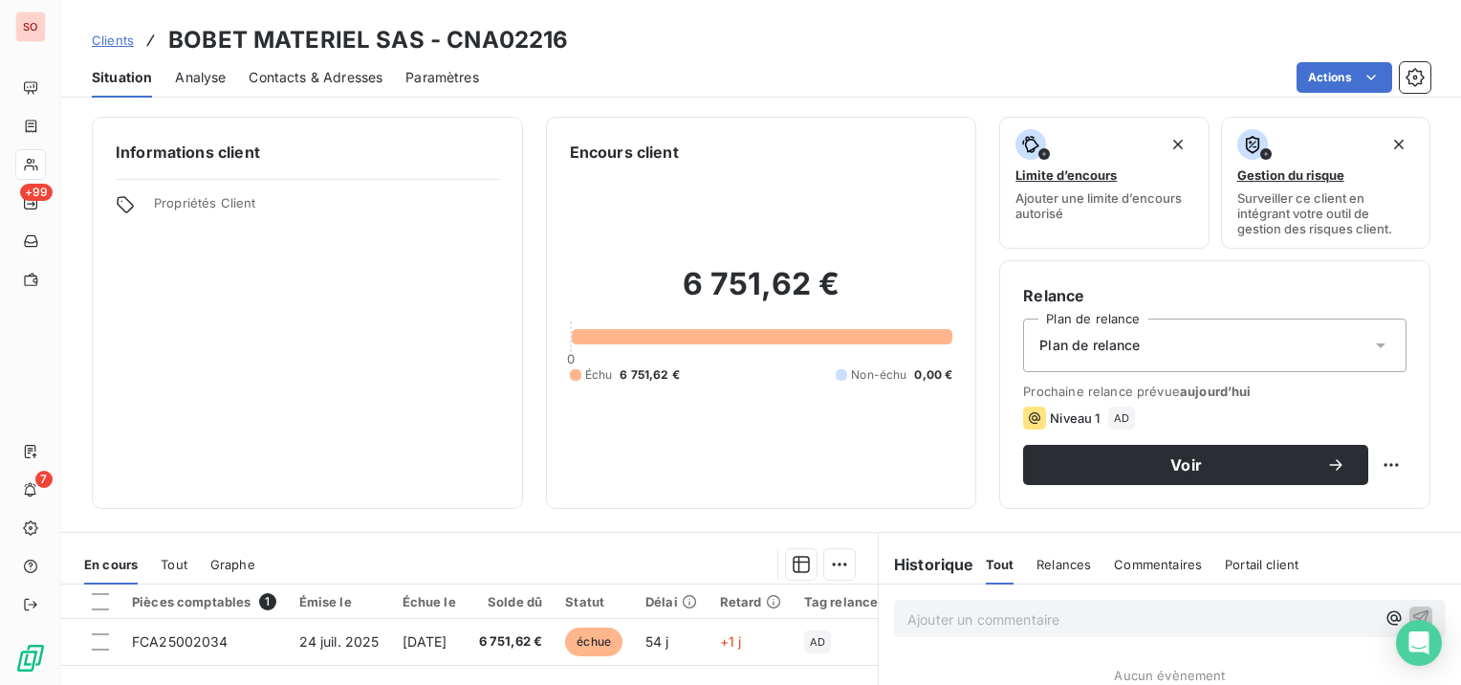
click at [373, 77] on span "Contacts & Adresses" at bounding box center [316, 77] width 134 height 19
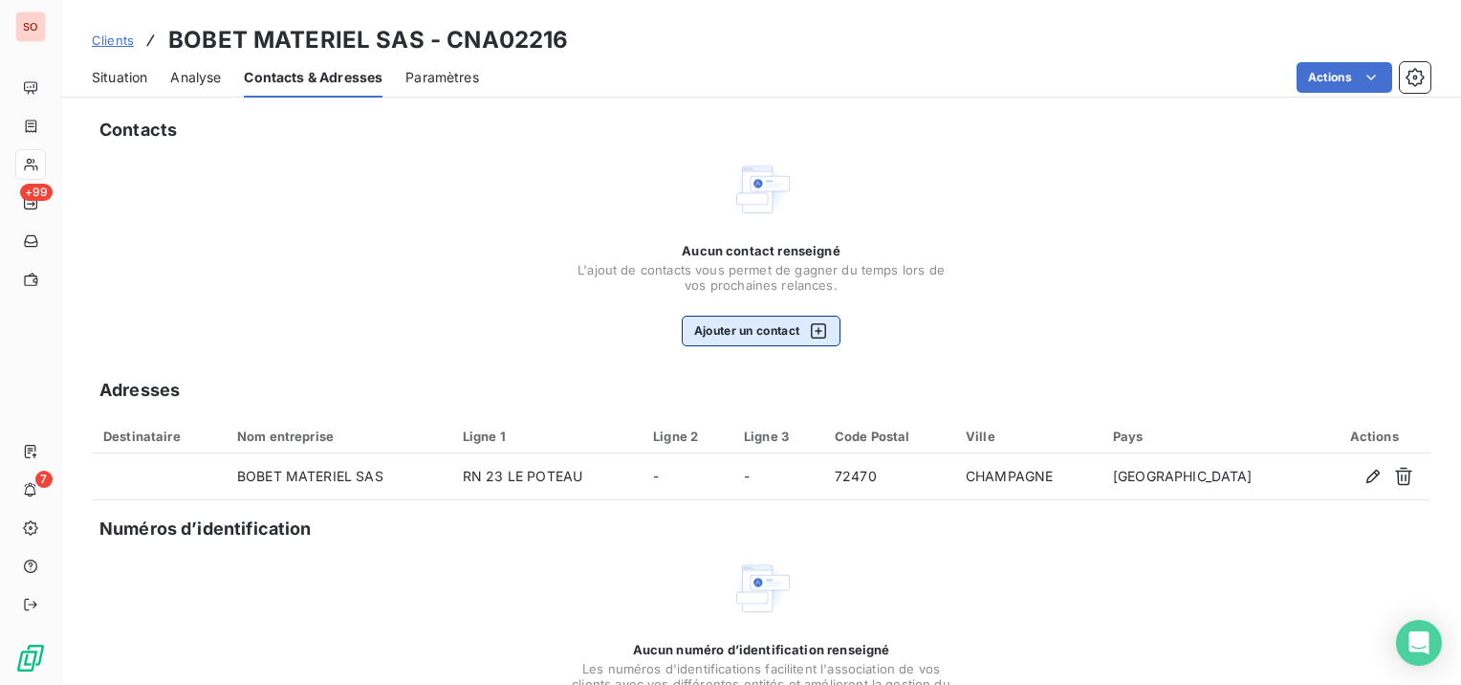
click at [715, 331] on button "Ajouter un contact" at bounding box center [762, 331] width 160 height 31
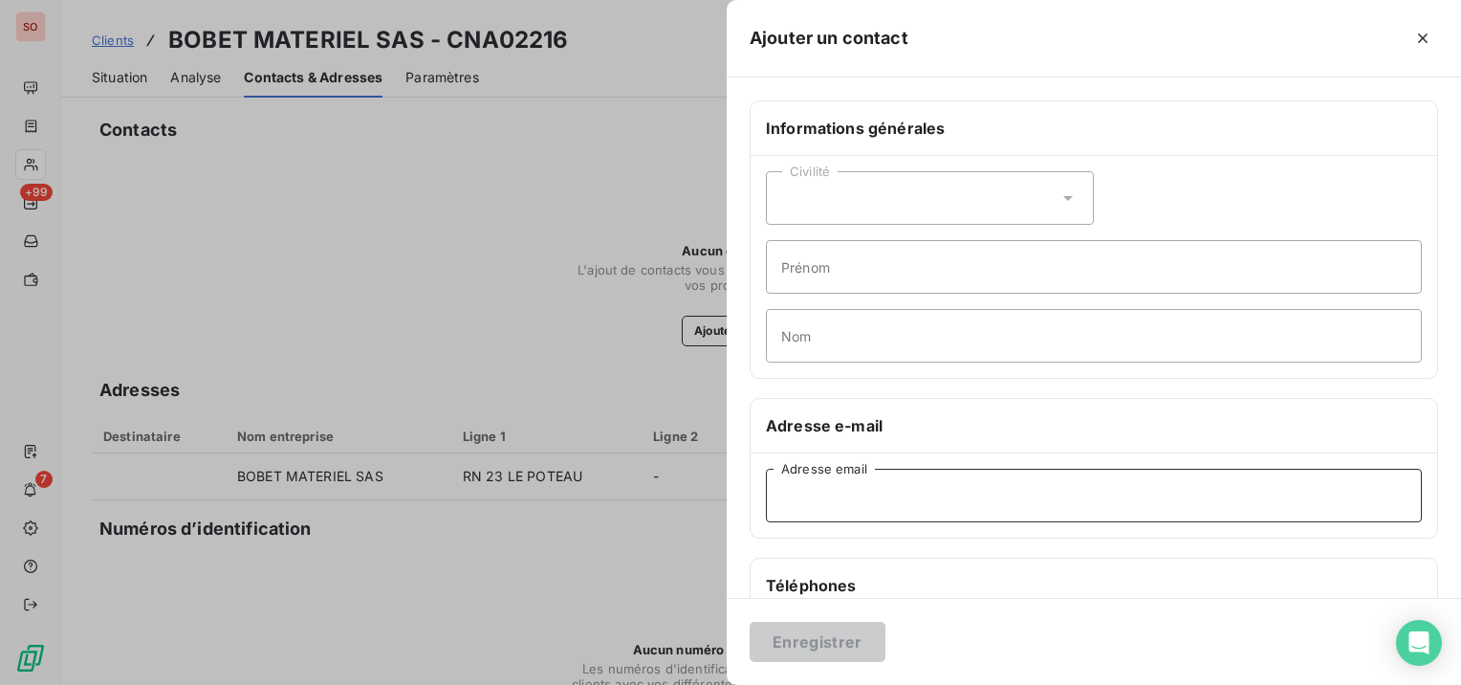
click at [953, 499] on input "Adresse email" at bounding box center [1094, 495] width 656 height 54
paste input "[EMAIL_ADDRESS][DOMAIN_NAME]"
type input "[EMAIL_ADDRESS][DOMAIN_NAME]"
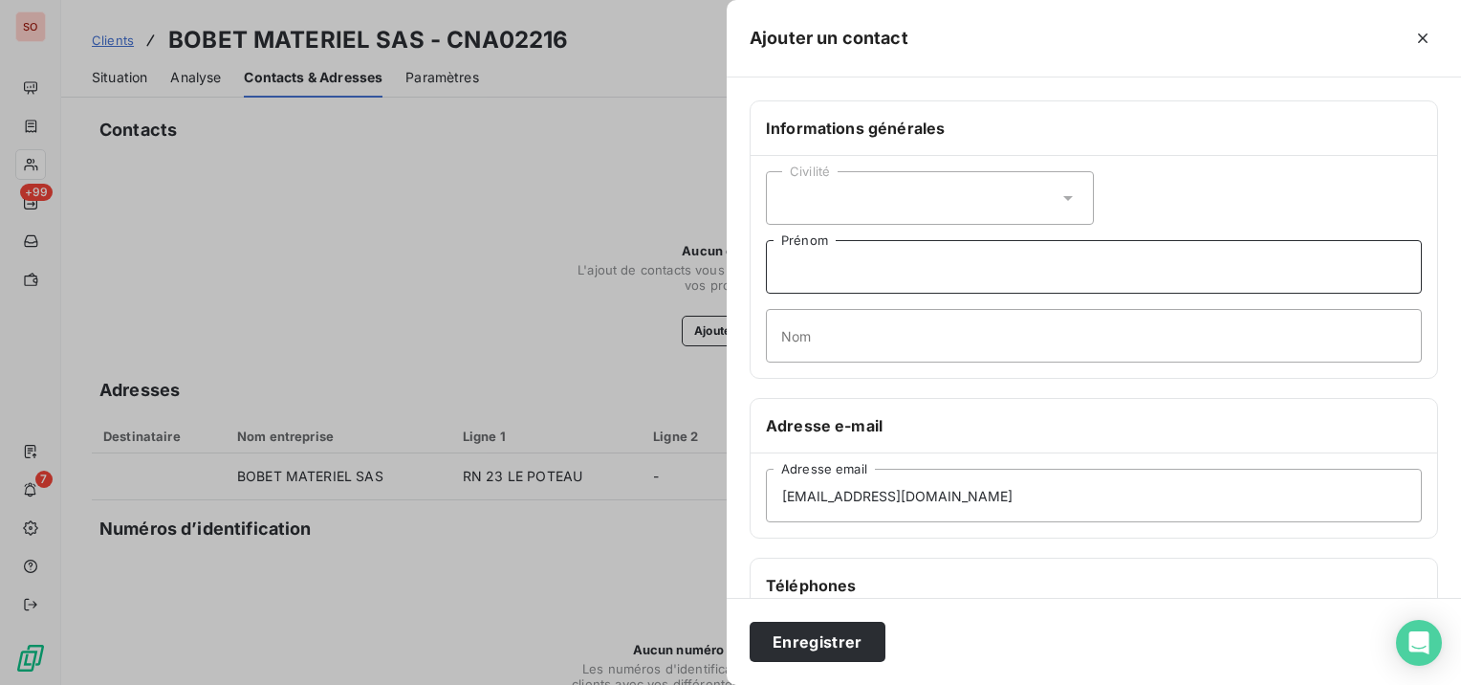
click at [850, 254] on input "Prénom" at bounding box center [1094, 267] width 656 height 54
type input "sORENZA"
type input "b"
type input "BERGER"
drag, startPoint x: 850, startPoint y: 254, endPoint x: 740, endPoint y: 253, distance: 110.0
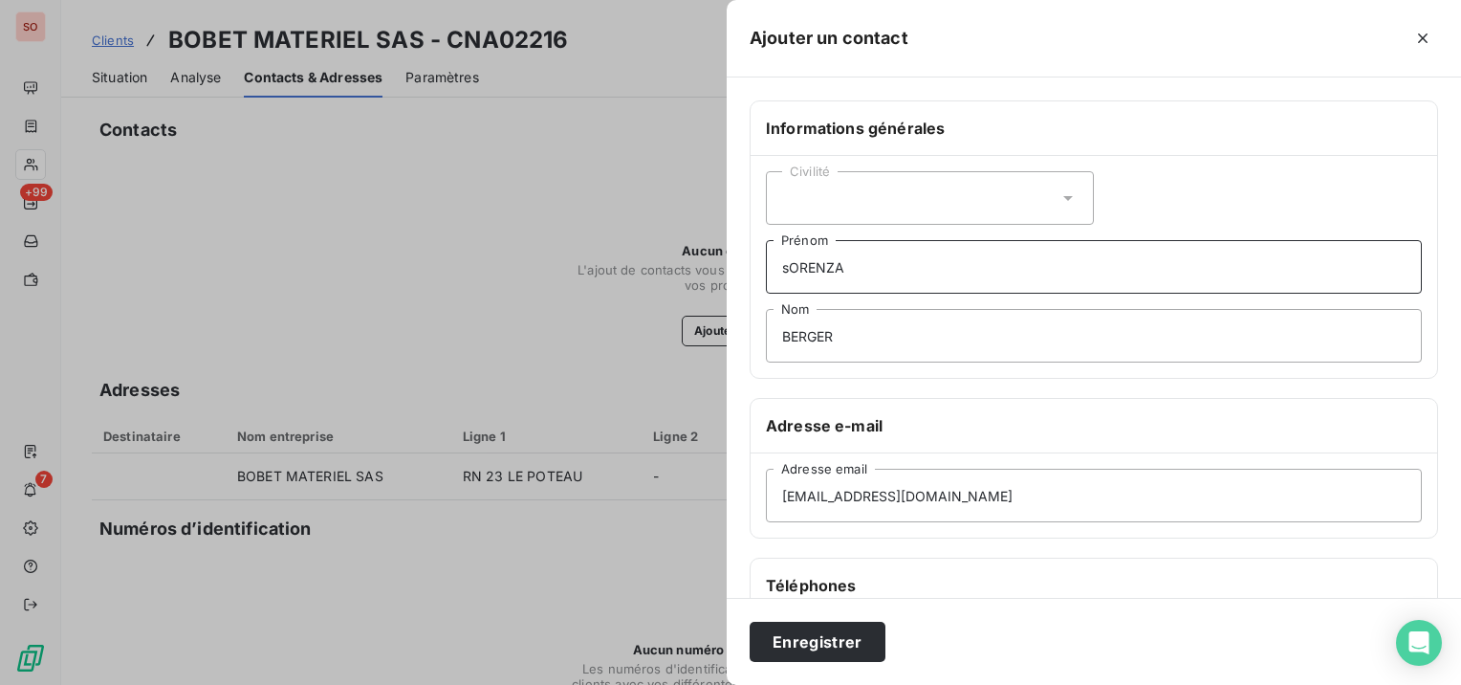
click at [740, 253] on div "Informations générales Civilité sORENZA Prénom BERGER Nom Adresse e-mail [EMAIL…" at bounding box center [1094, 524] width 734 height 849
click at [778, 262] on input "Qorenza" at bounding box center [1094, 267] width 656 height 54
click at [864, 204] on div "Civilité" at bounding box center [930, 198] width 328 height 54
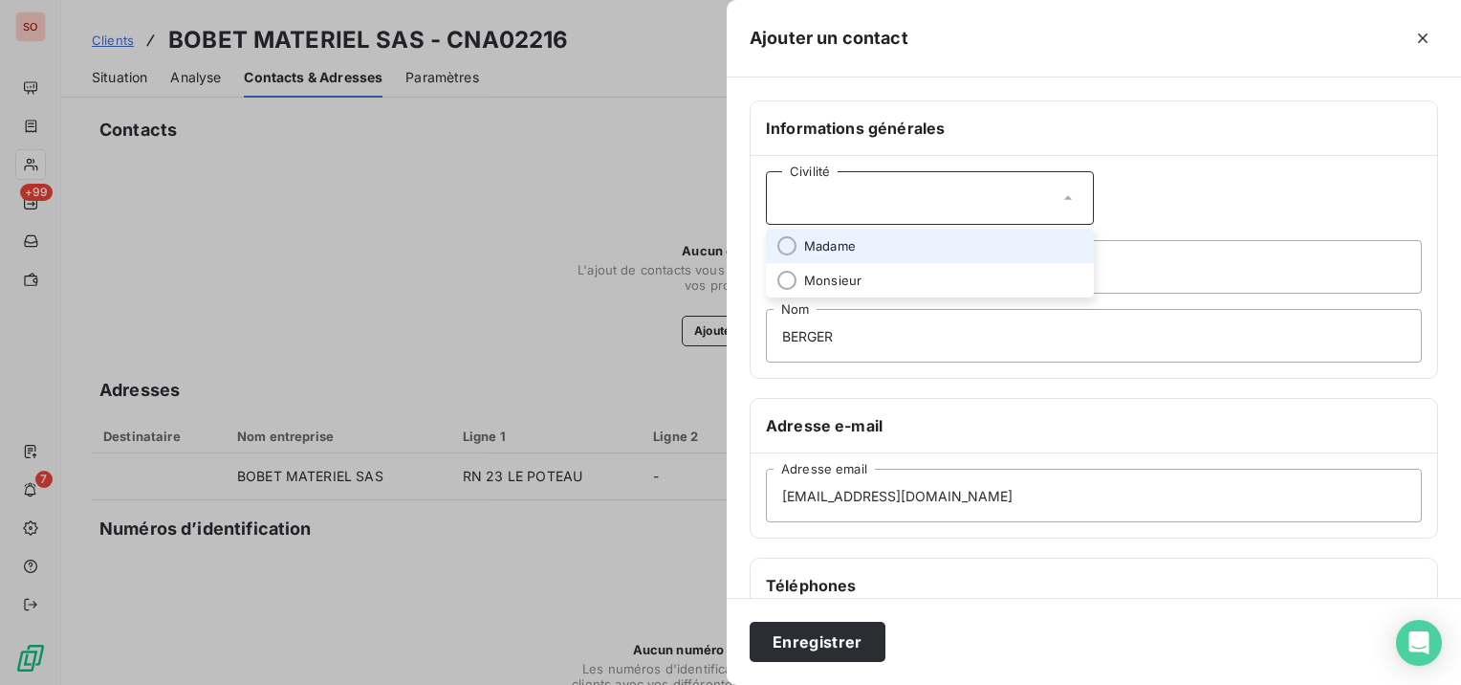
click at [862, 237] on li "Madame" at bounding box center [930, 246] width 328 height 34
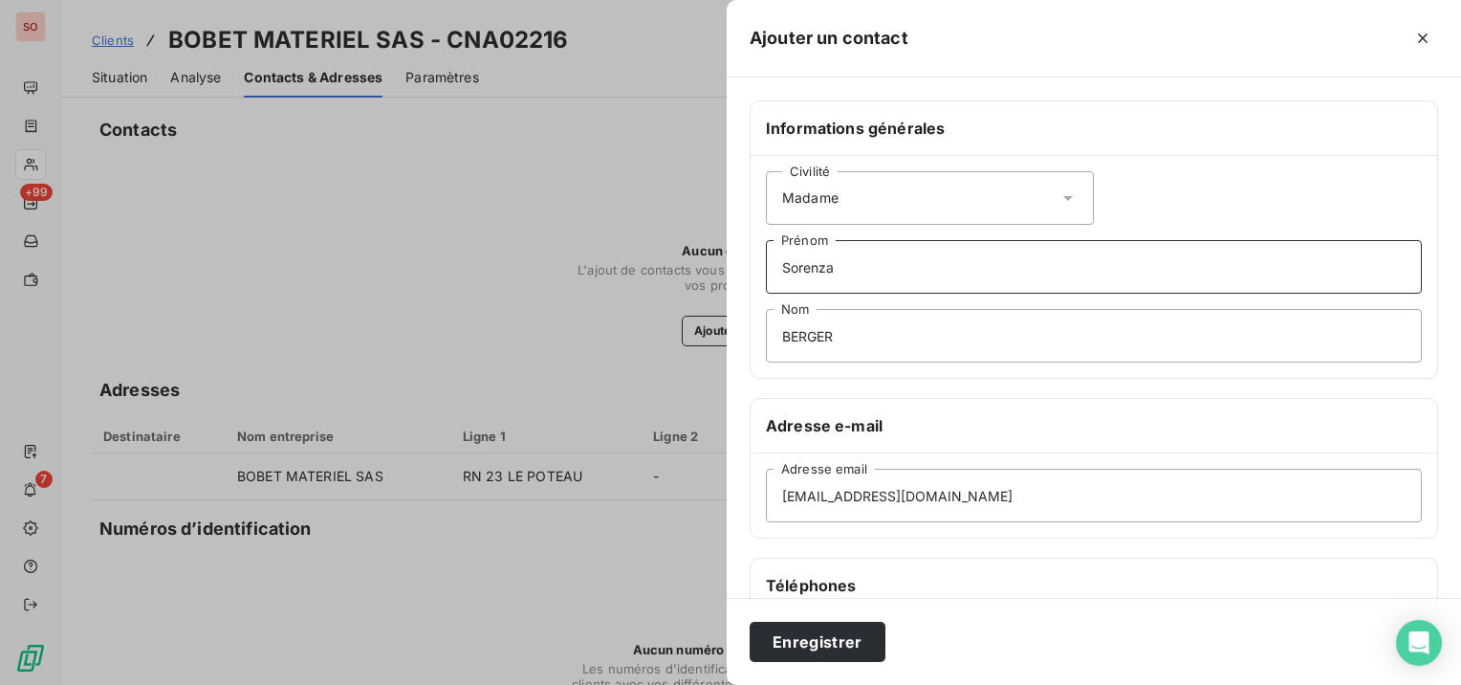
click at [874, 263] on input "Sorenza" at bounding box center [1094, 267] width 656 height 54
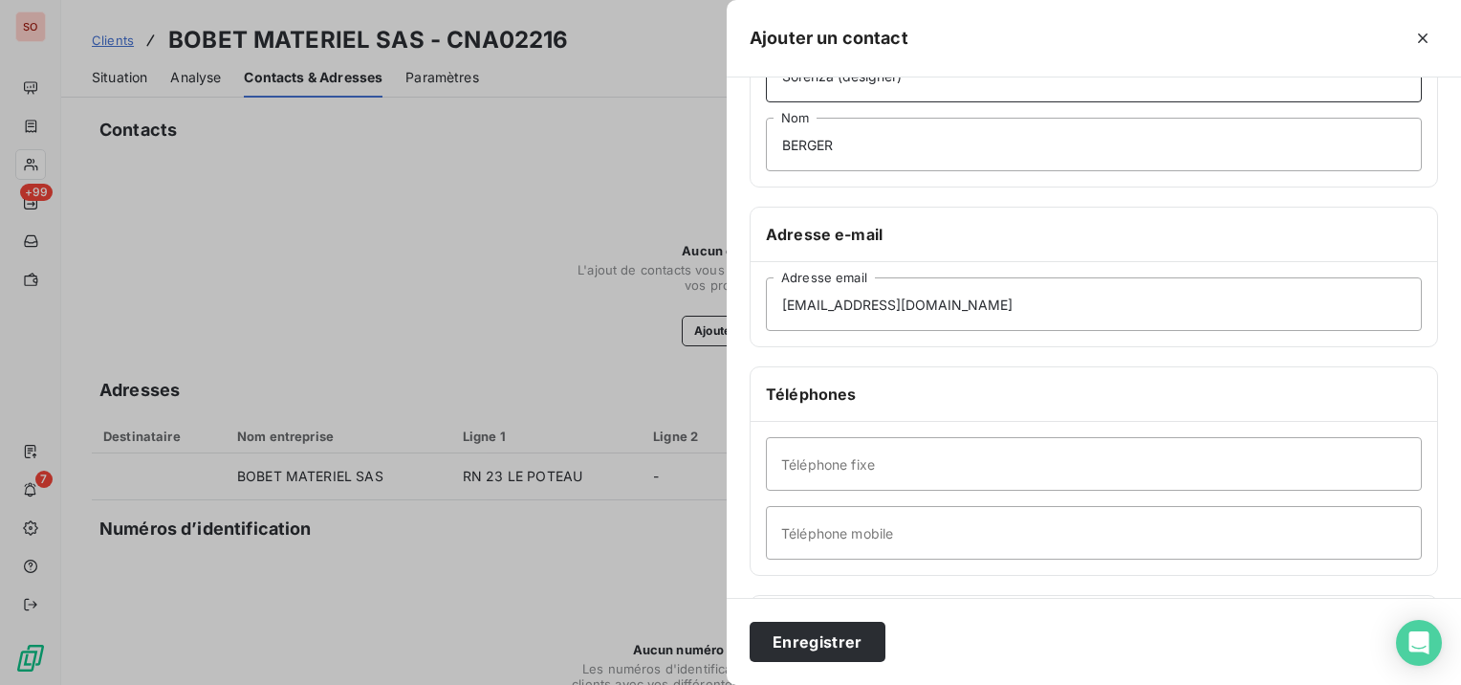
type input "Sorenza (designer)"
click at [989, 540] on input "Téléphone mobile" at bounding box center [1094, 533] width 656 height 54
click at [974, 474] on input "Téléphone fixe" at bounding box center [1094, 464] width 656 height 54
type input "02 43 16 06 92"
click at [848, 629] on button "Enregistrer" at bounding box center [818, 641] width 136 height 40
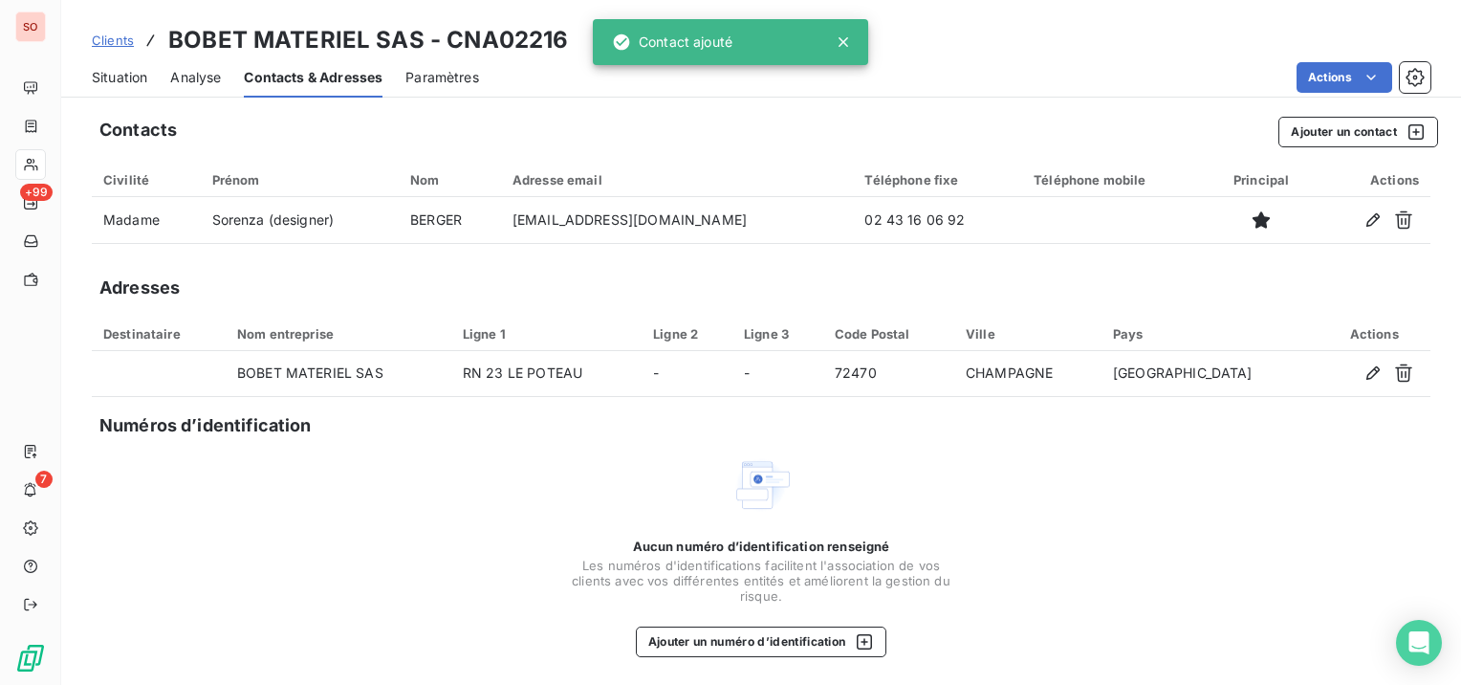
click at [117, 76] on span "Situation" at bounding box center [119, 77] width 55 height 19
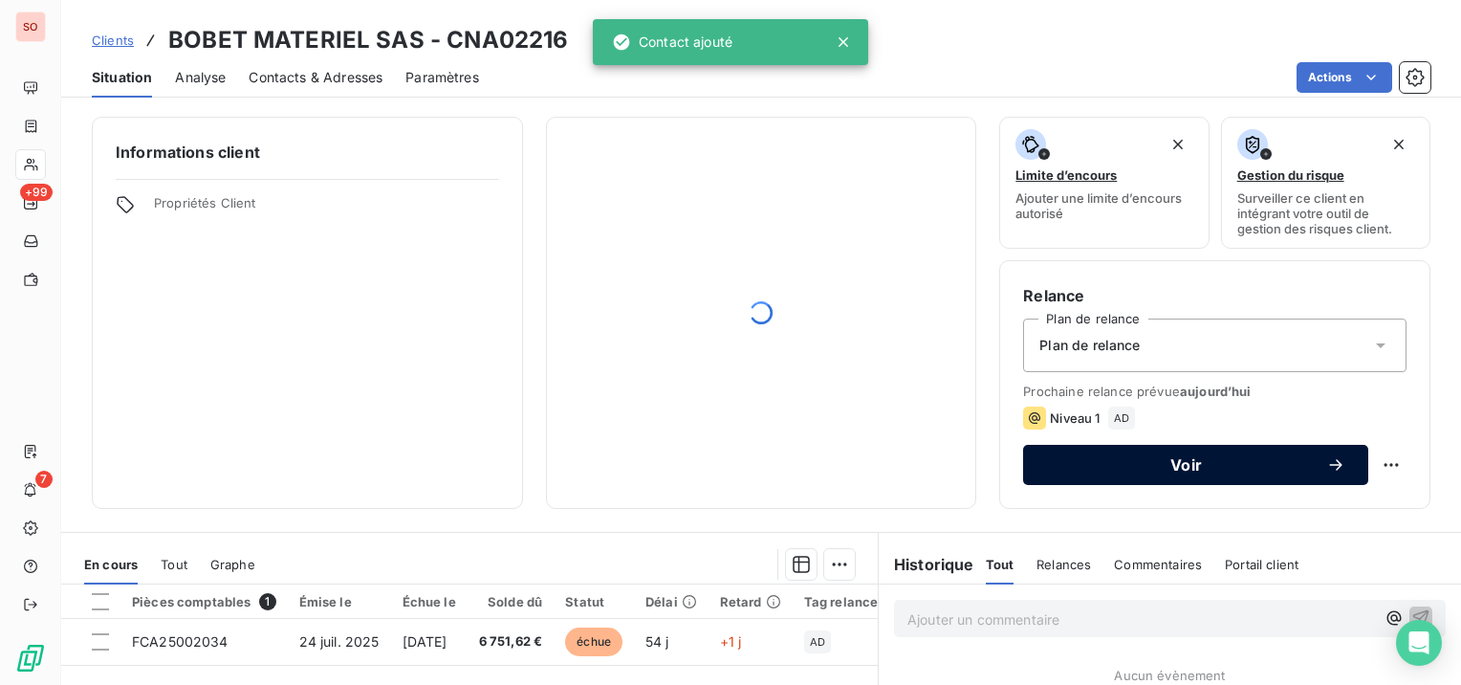
click at [1187, 465] on span "Voir" at bounding box center [1186, 464] width 280 height 15
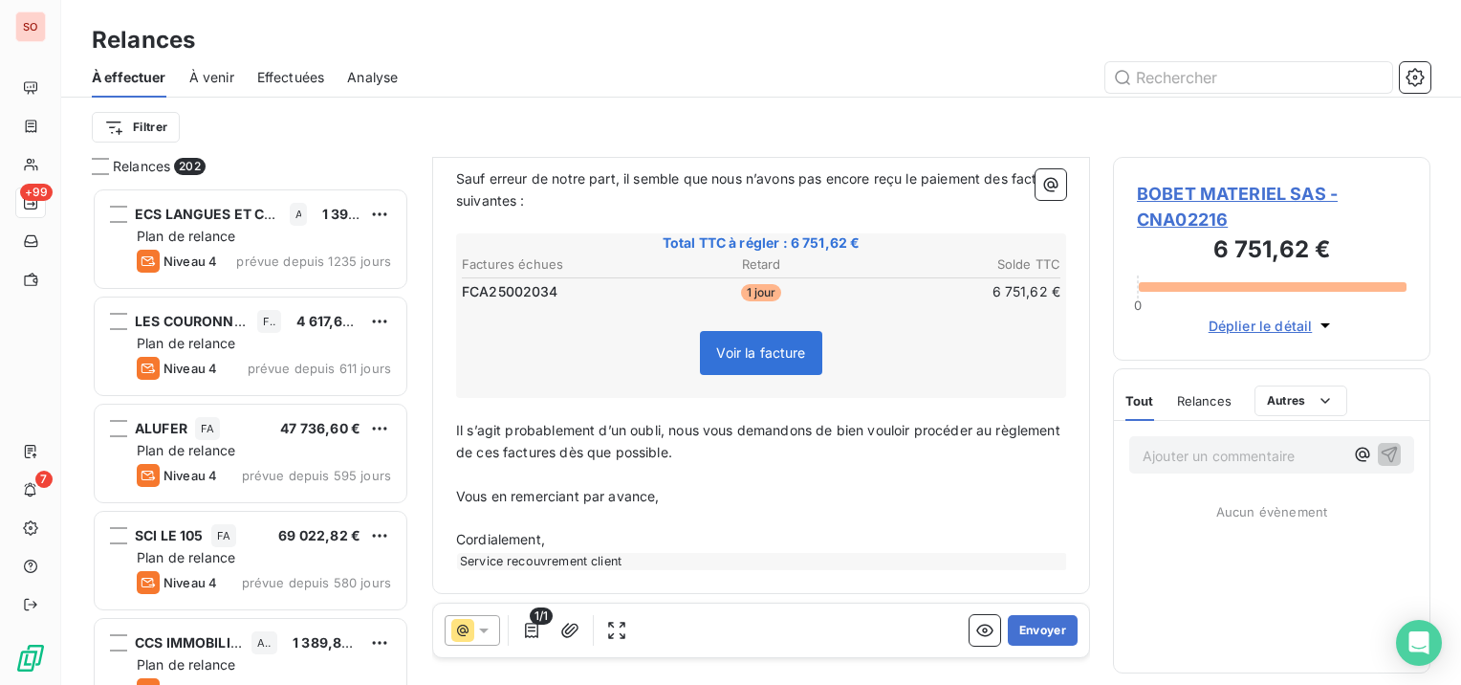
scroll to position [327, 0]
click at [1052, 625] on button "Envoyer" at bounding box center [1043, 630] width 70 height 31
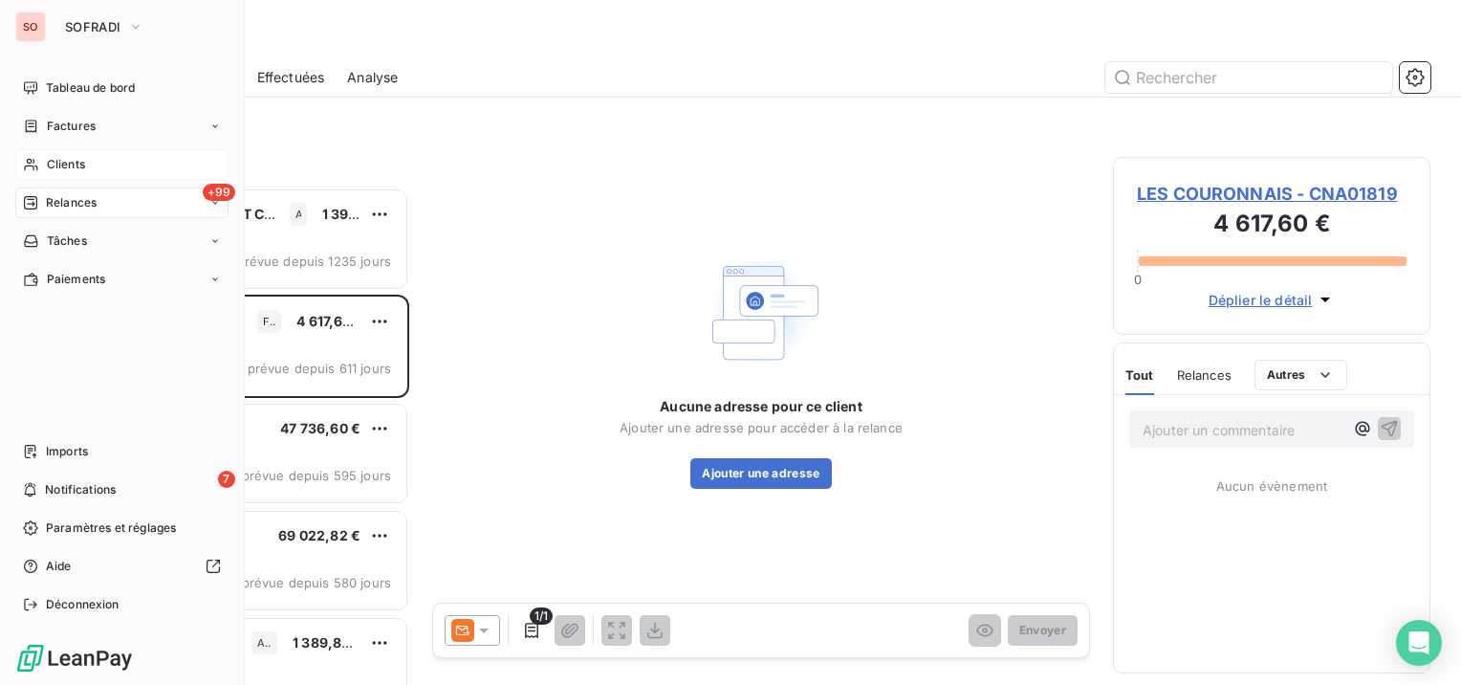
click at [55, 163] on span "Clients" at bounding box center [66, 164] width 38 height 17
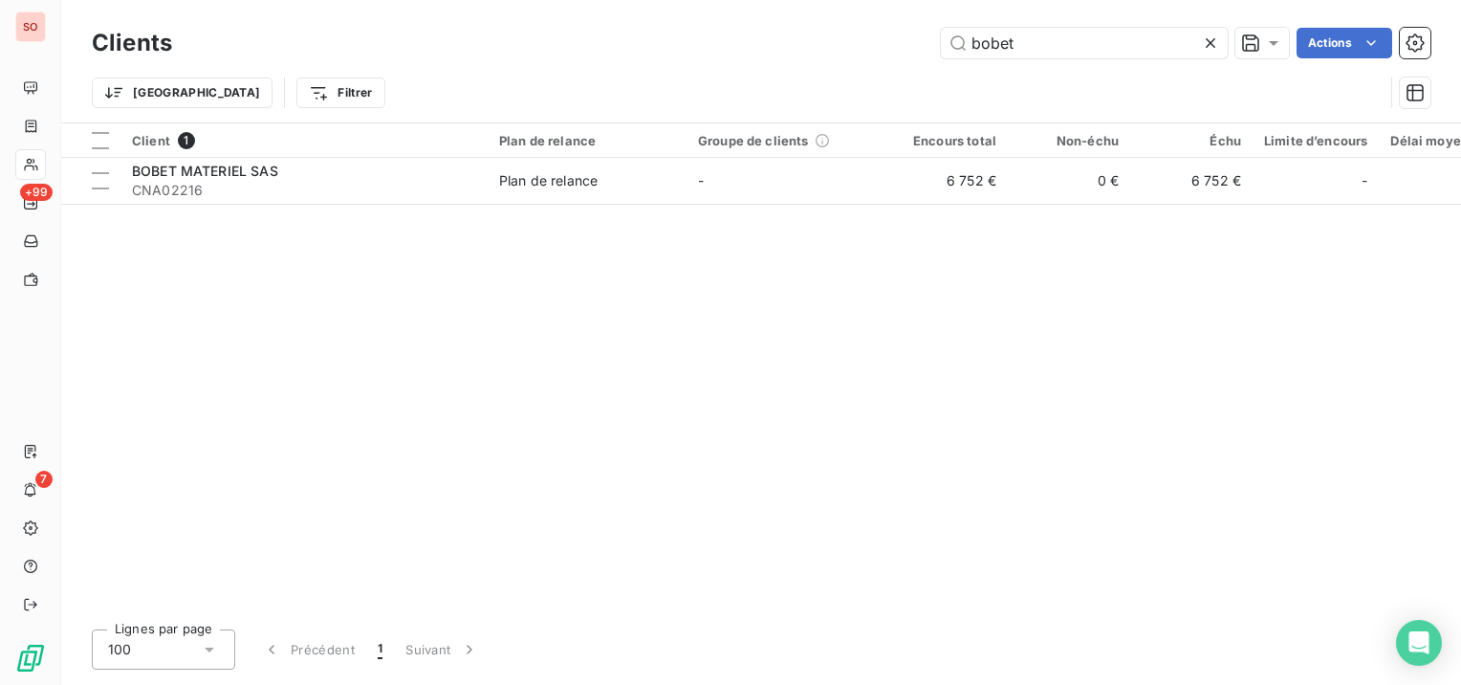
click at [1214, 46] on icon at bounding box center [1210, 42] width 19 height 19
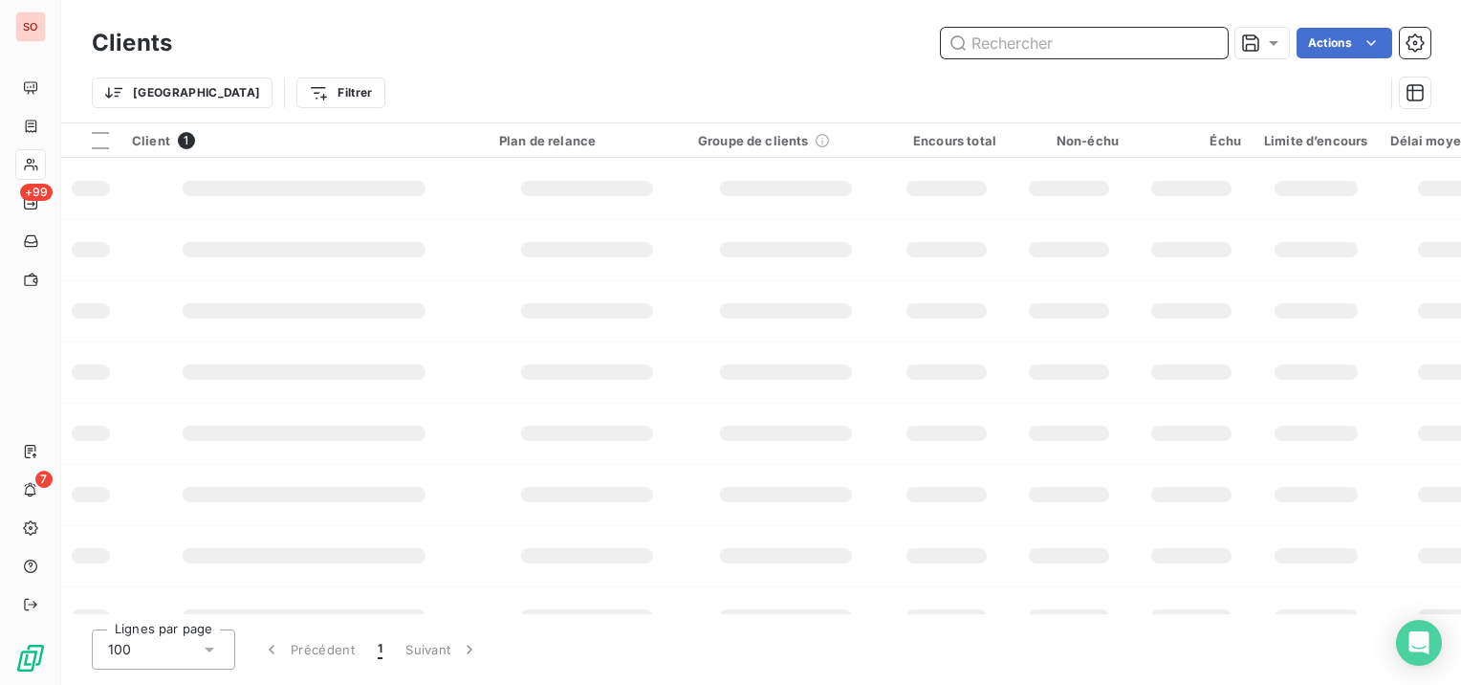
click at [1099, 36] on input "text" at bounding box center [1084, 43] width 287 height 31
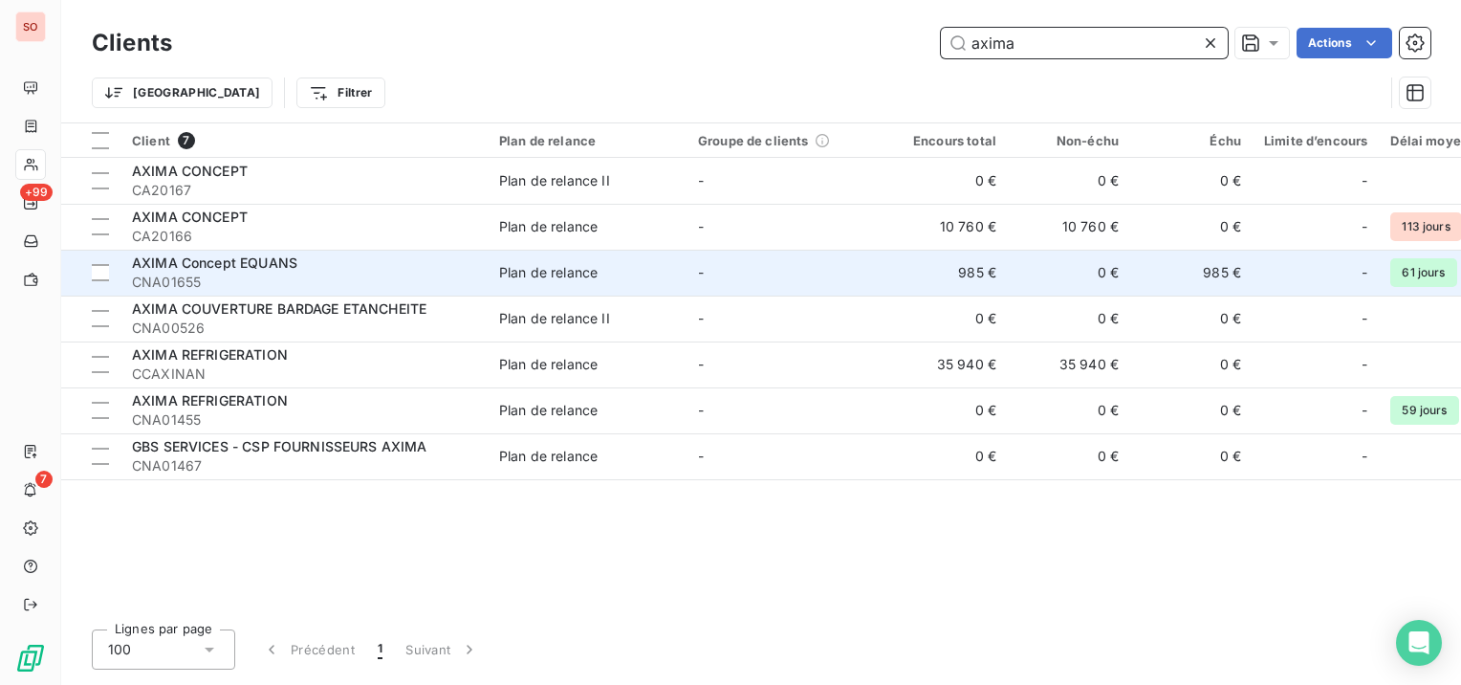
type input "axima"
click at [354, 264] on div "AXIMA Concept EQUANS" at bounding box center [304, 262] width 344 height 19
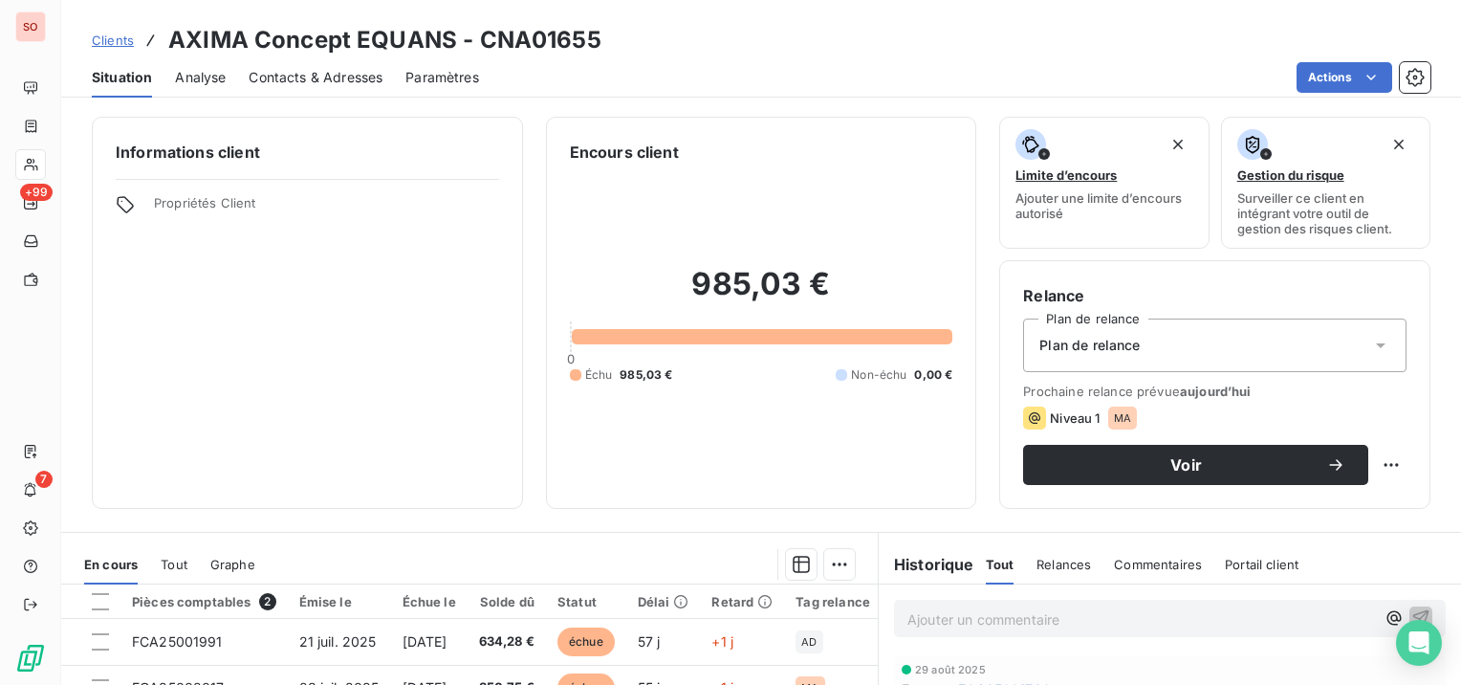
scroll to position [96, 0]
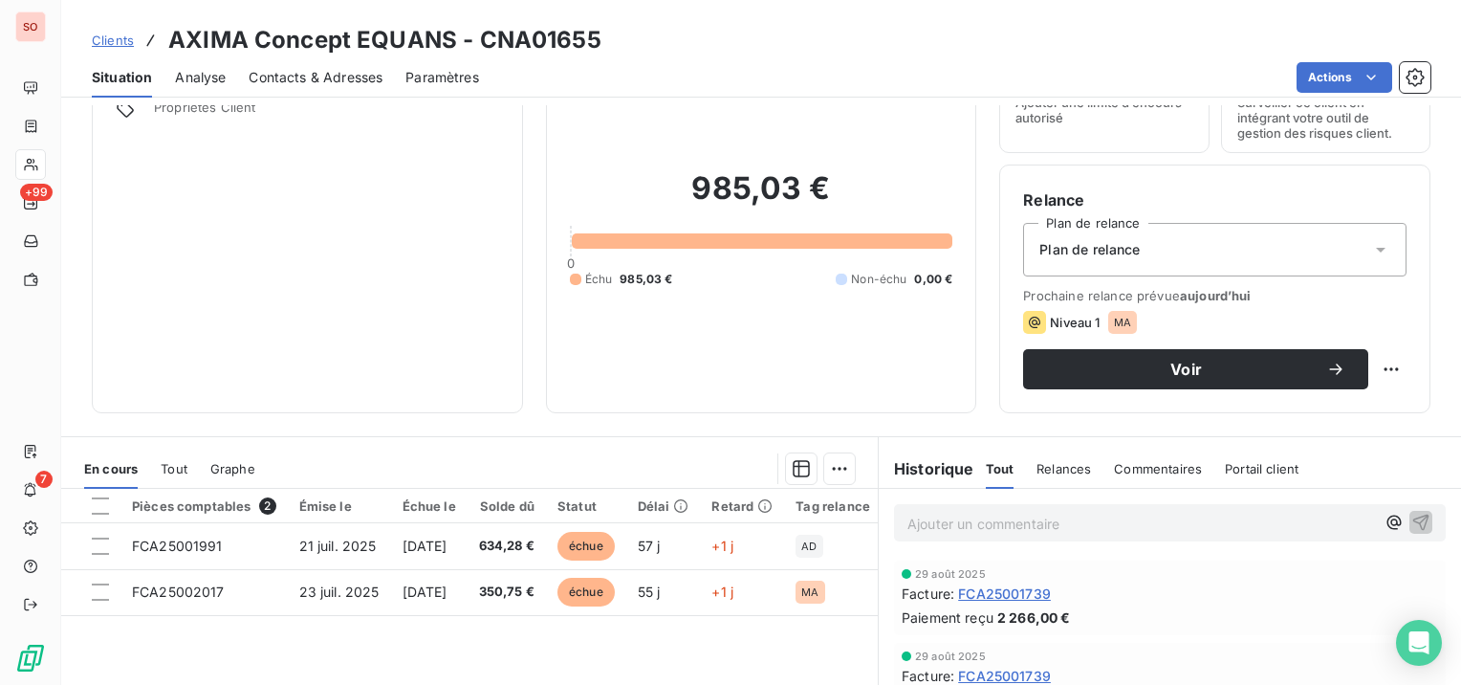
click at [333, 67] on div "Contacts & Adresses" at bounding box center [316, 77] width 134 height 40
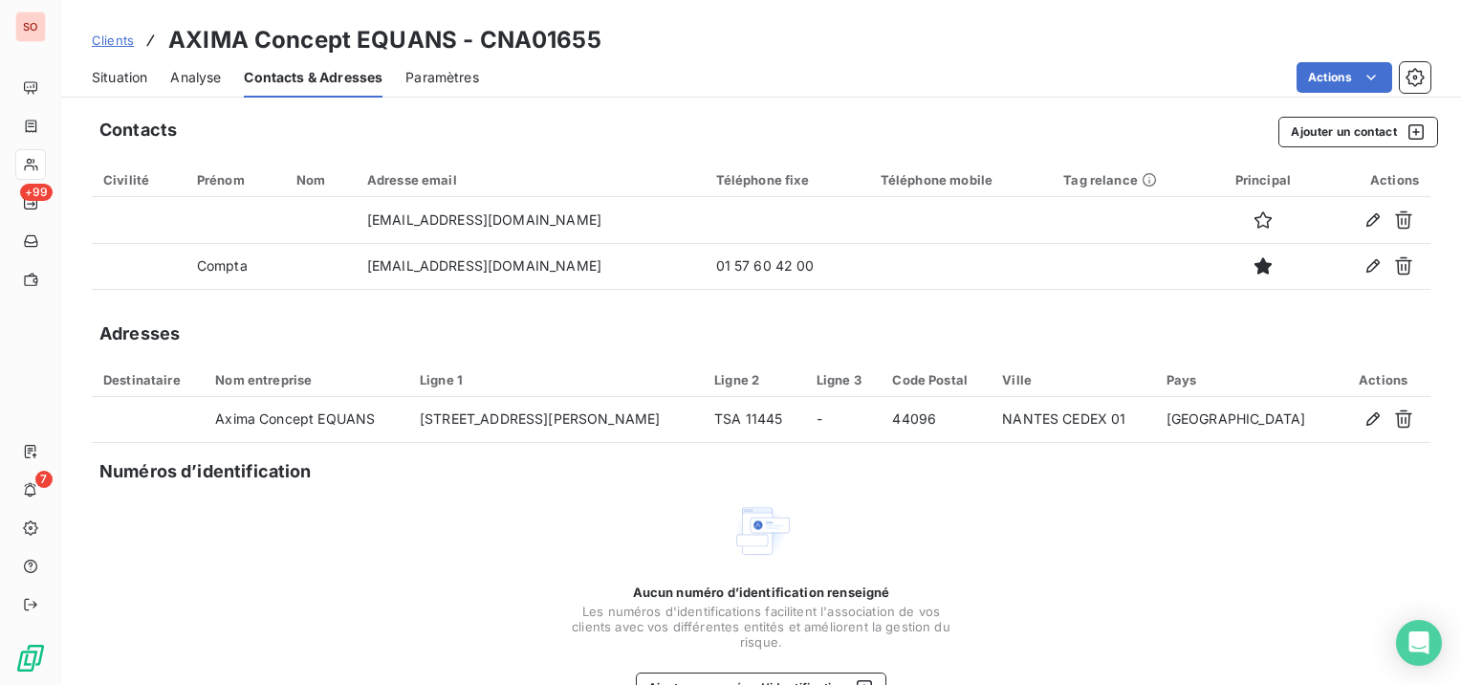
click at [117, 38] on span "Clients" at bounding box center [113, 40] width 42 height 15
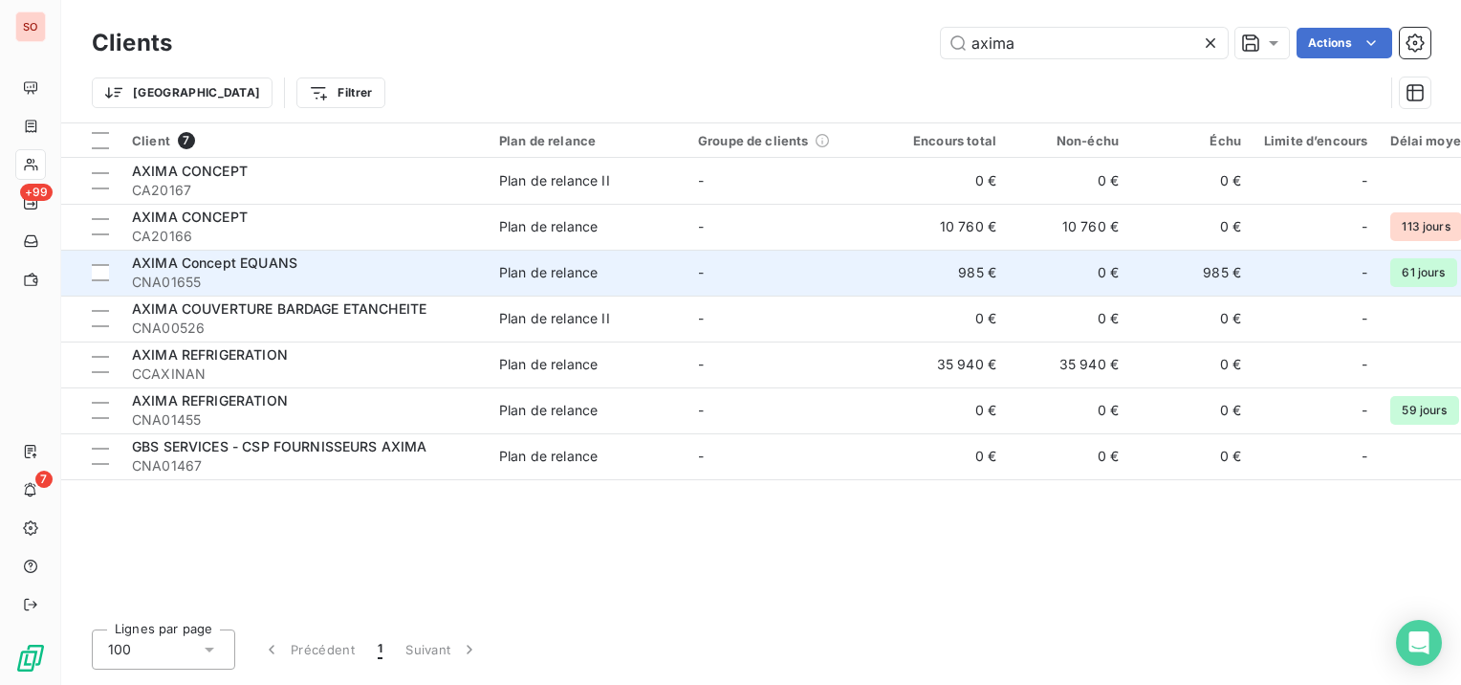
click at [237, 269] on span "AXIMA Concept EQUANS" at bounding box center [214, 262] width 165 height 16
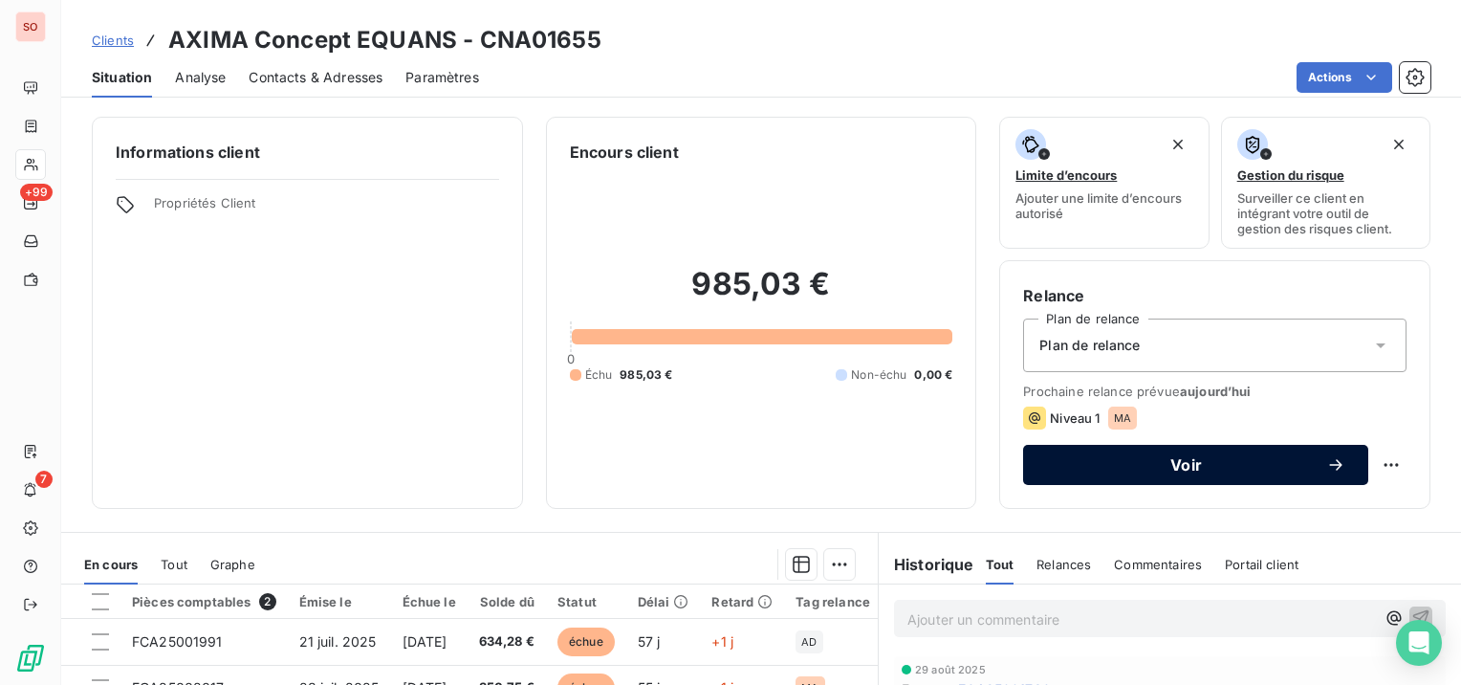
click at [1132, 463] on span "Voir" at bounding box center [1186, 464] width 280 height 15
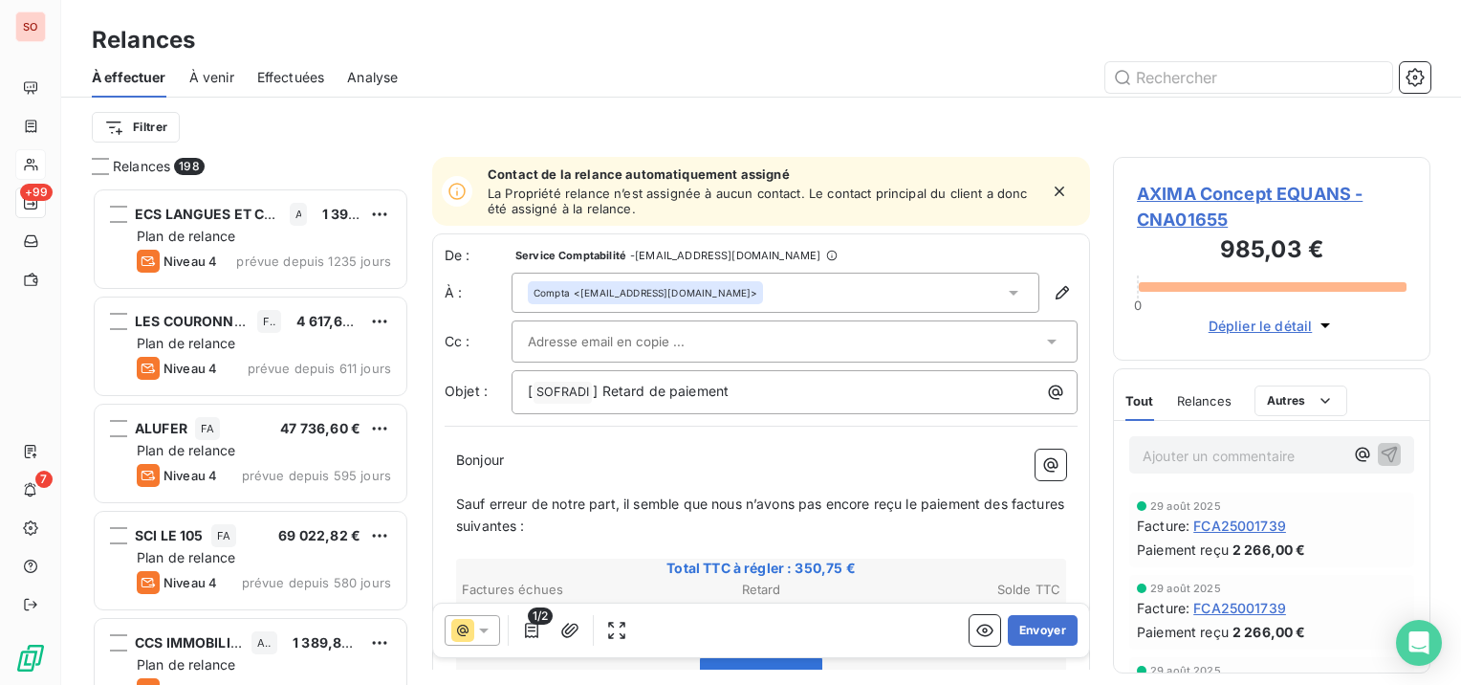
scroll to position [96, 0]
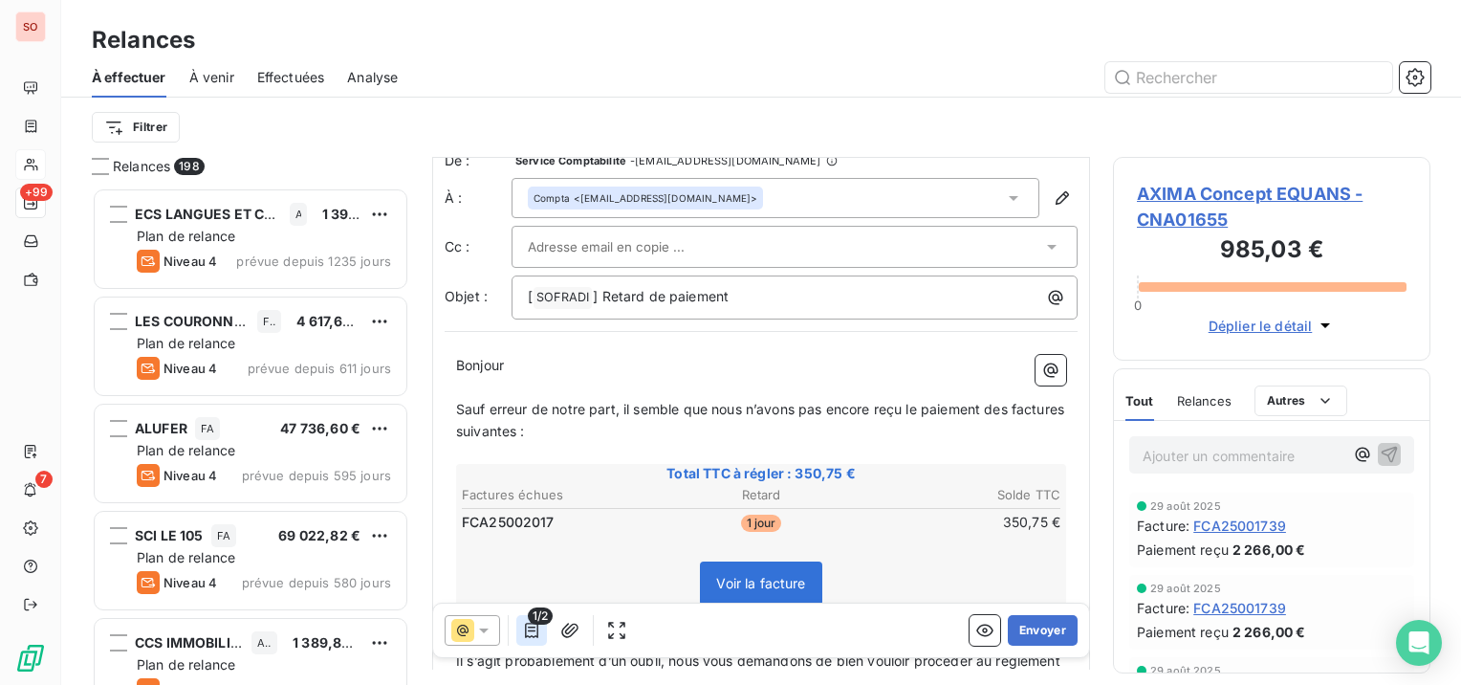
click at [531, 628] on icon "button" at bounding box center [531, 629] width 19 height 19
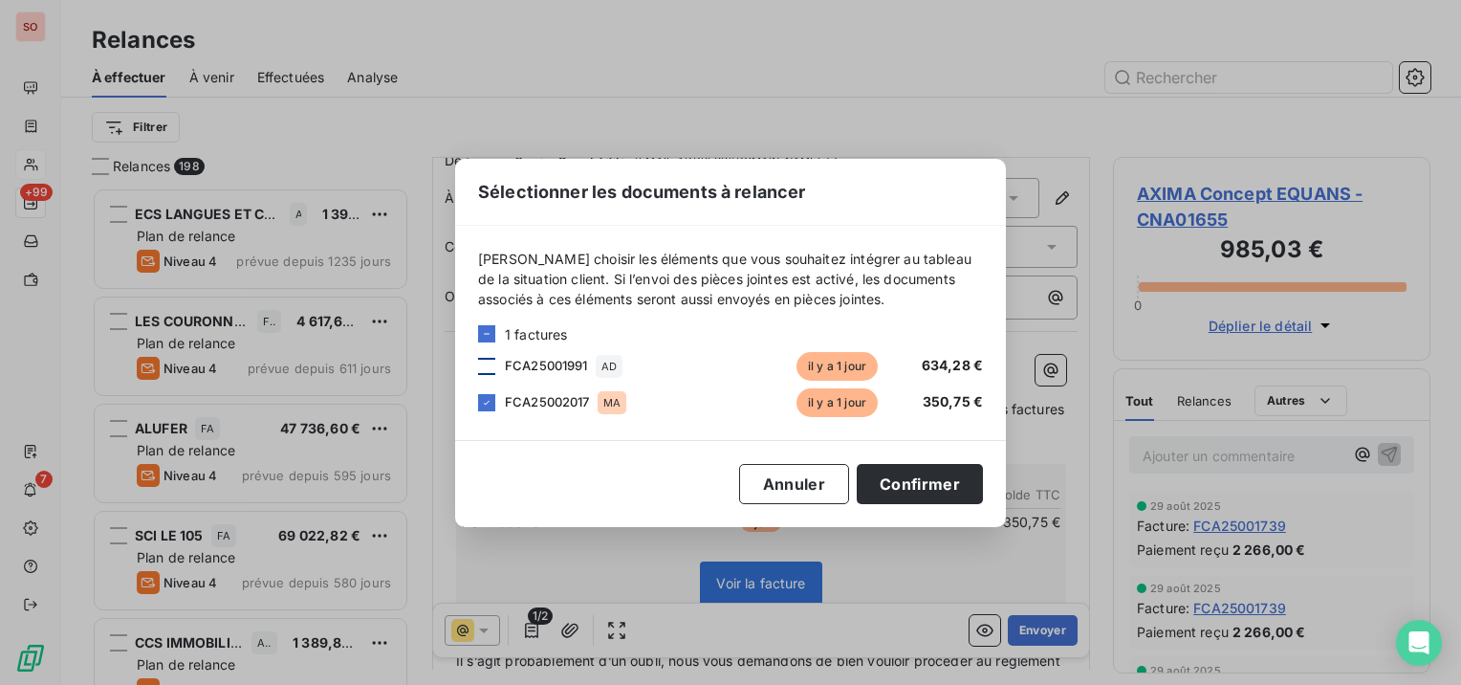
click at [493, 362] on div at bounding box center [486, 366] width 17 height 17
click at [958, 479] on button "Confirmer" at bounding box center [920, 484] width 126 height 40
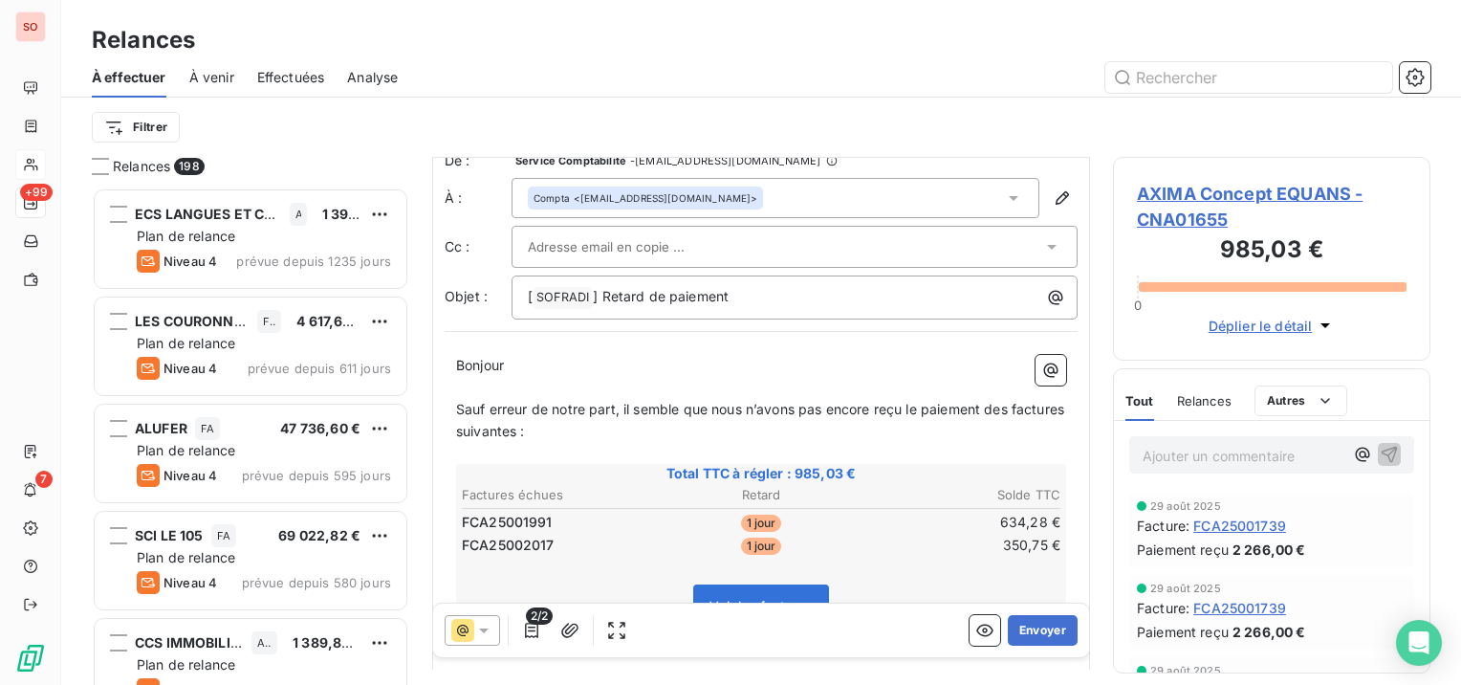
scroll to position [350, 0]
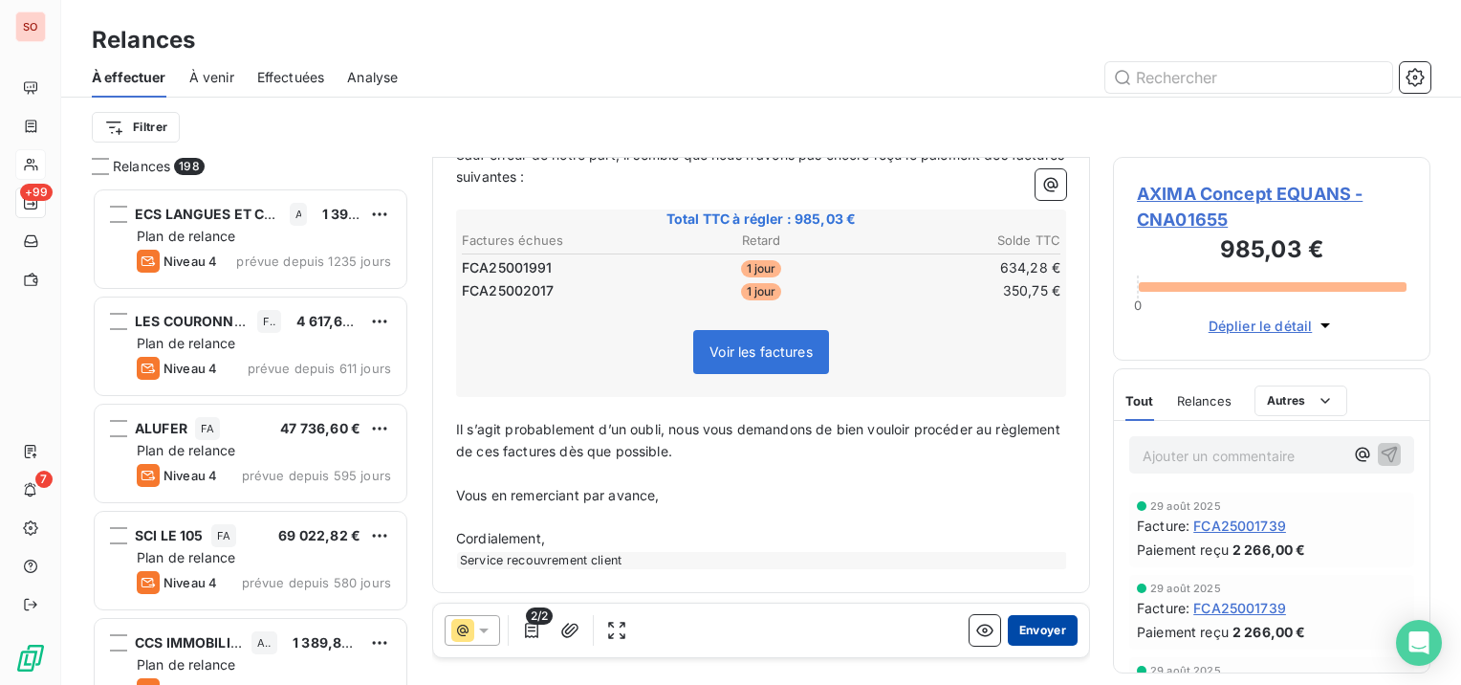
click at [1044, 628] on button "Envoyer" at bounding box center [1043, 630] width 70 height 31
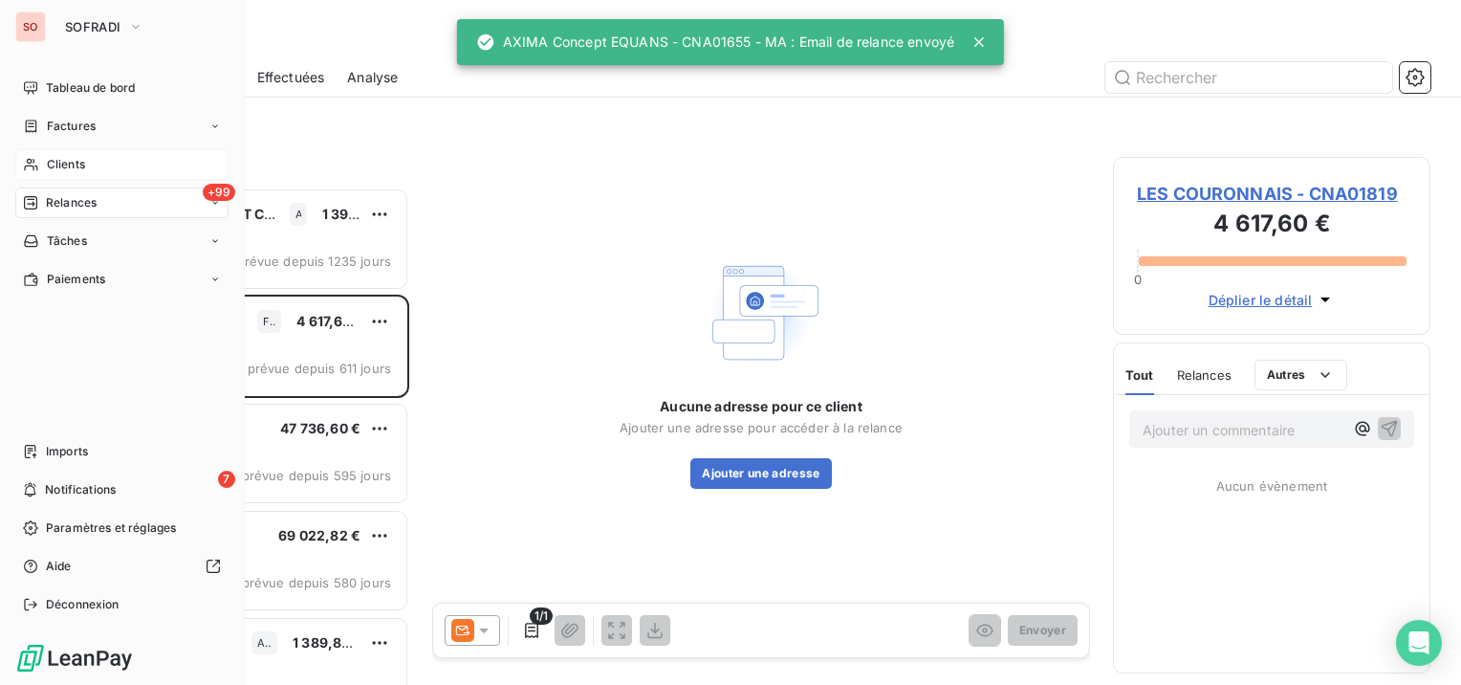
click at [59, 164] on span "Clients" at bounding box center [66, 164] width 38 height 17
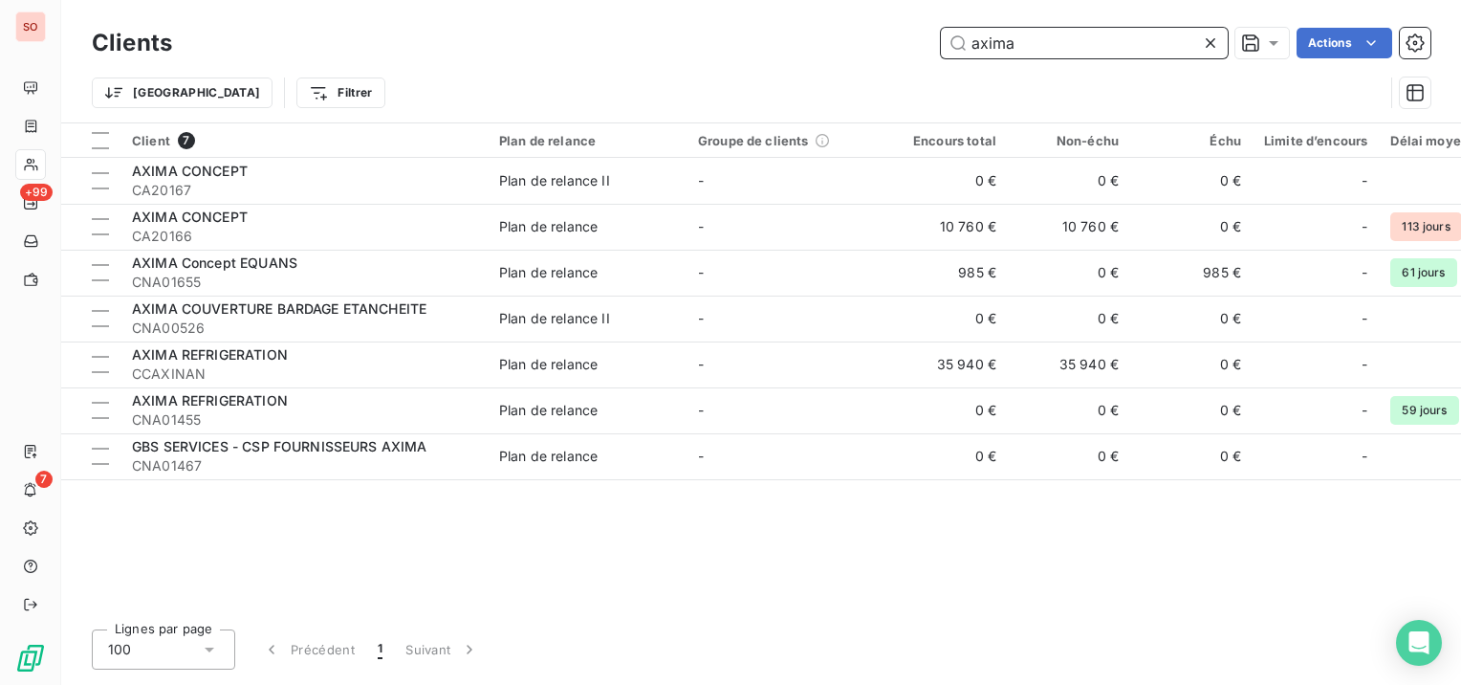
drag, startPoint x: 1042, startPoint y: 48, endPoint x: 914, endPoint y: 46, distance: 128.1
click at [916, 46] on div "axima Actions" at bounding box center [812, 43] width 1235 height 31
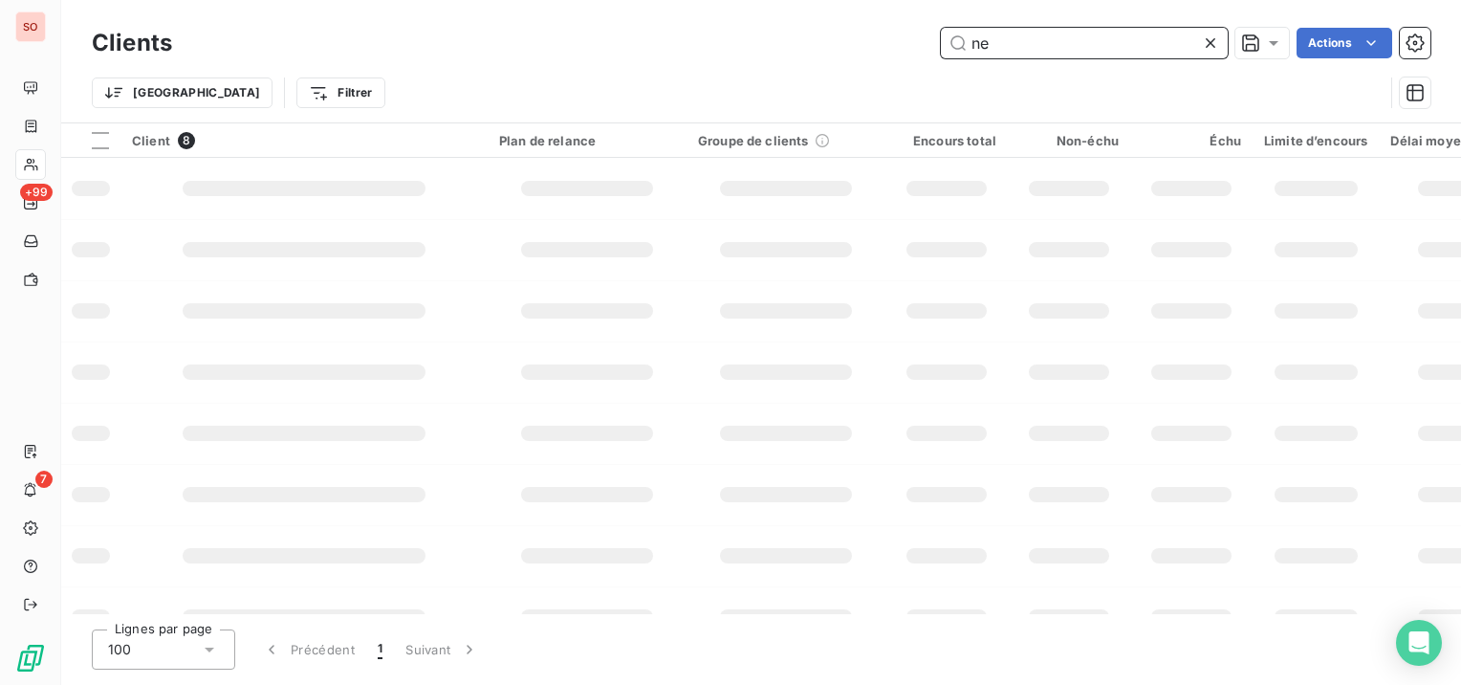
type input "n"
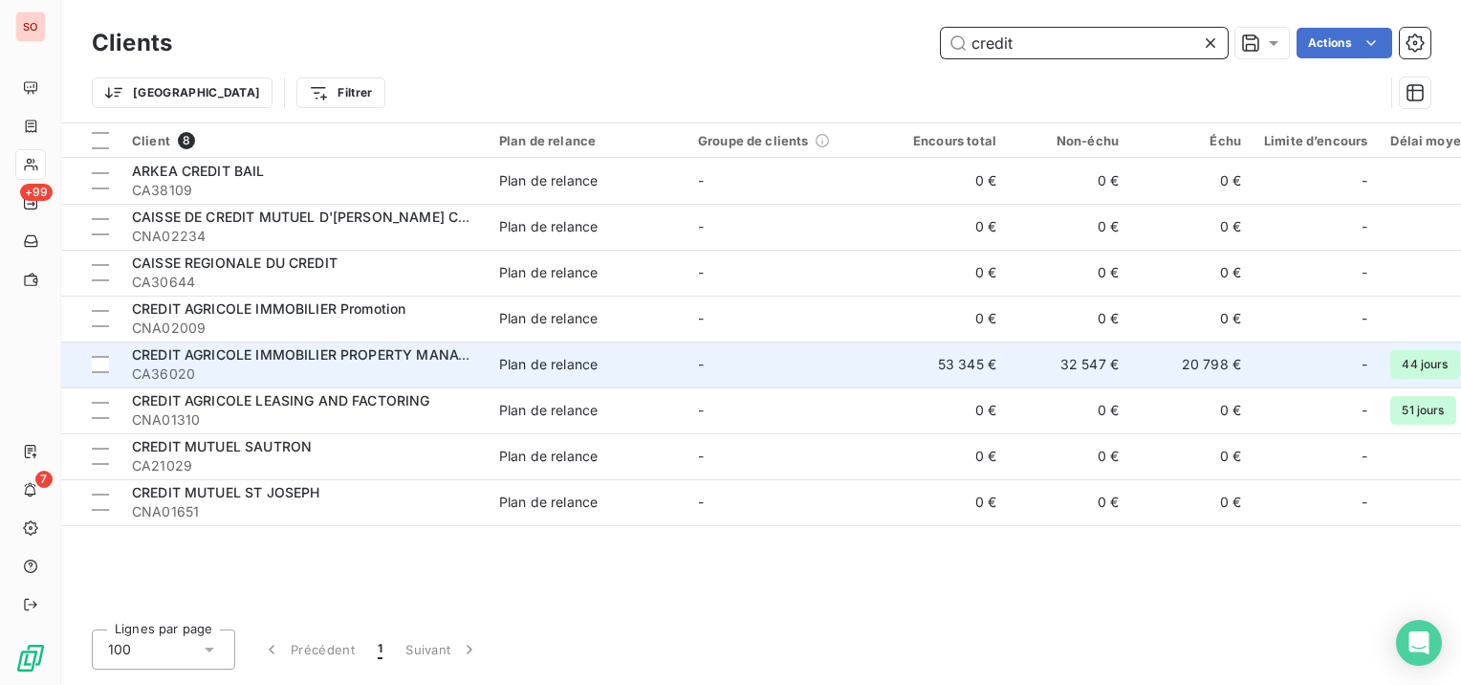
type input "credit"
click at [335, 348] on span "CREDIT AGRICOLE IMMOBILIER PROPERTY MANAGEMENT" at bounding box center [323, 354] width 383 height 16
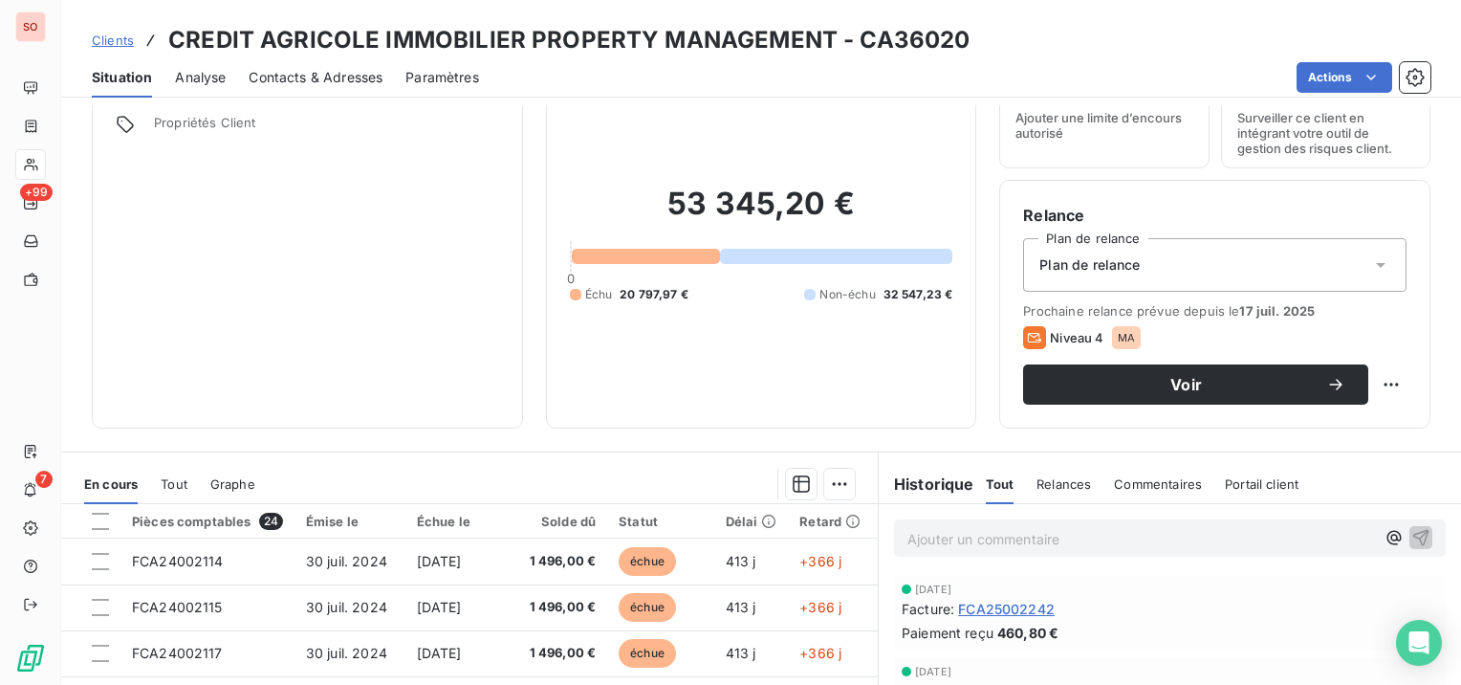
scroll to position [96, 0]
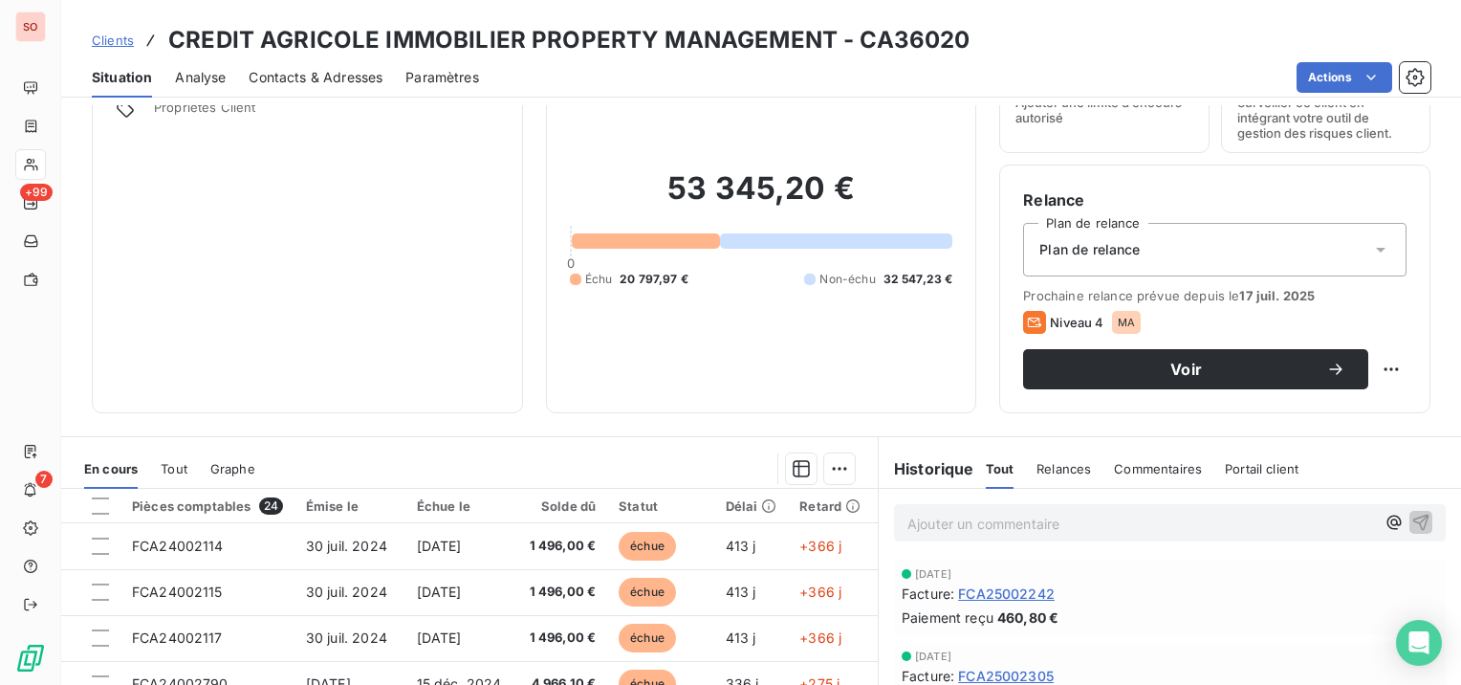
click at [337, 76] on span "Contacts & Adresses" at bounding box center [316, 77] width 134 height 19
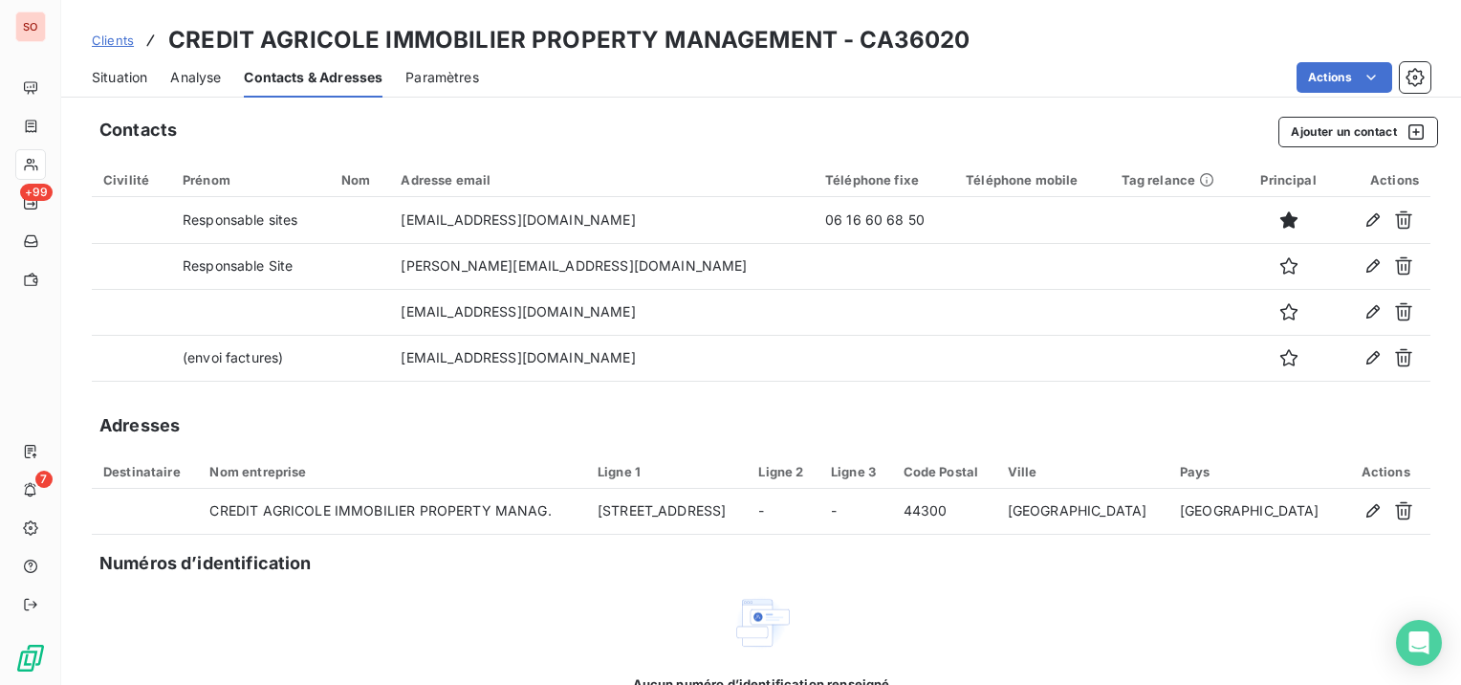
click at [133, 71] on span "Situation" at bounding box center [119, 77] width 55 height 19
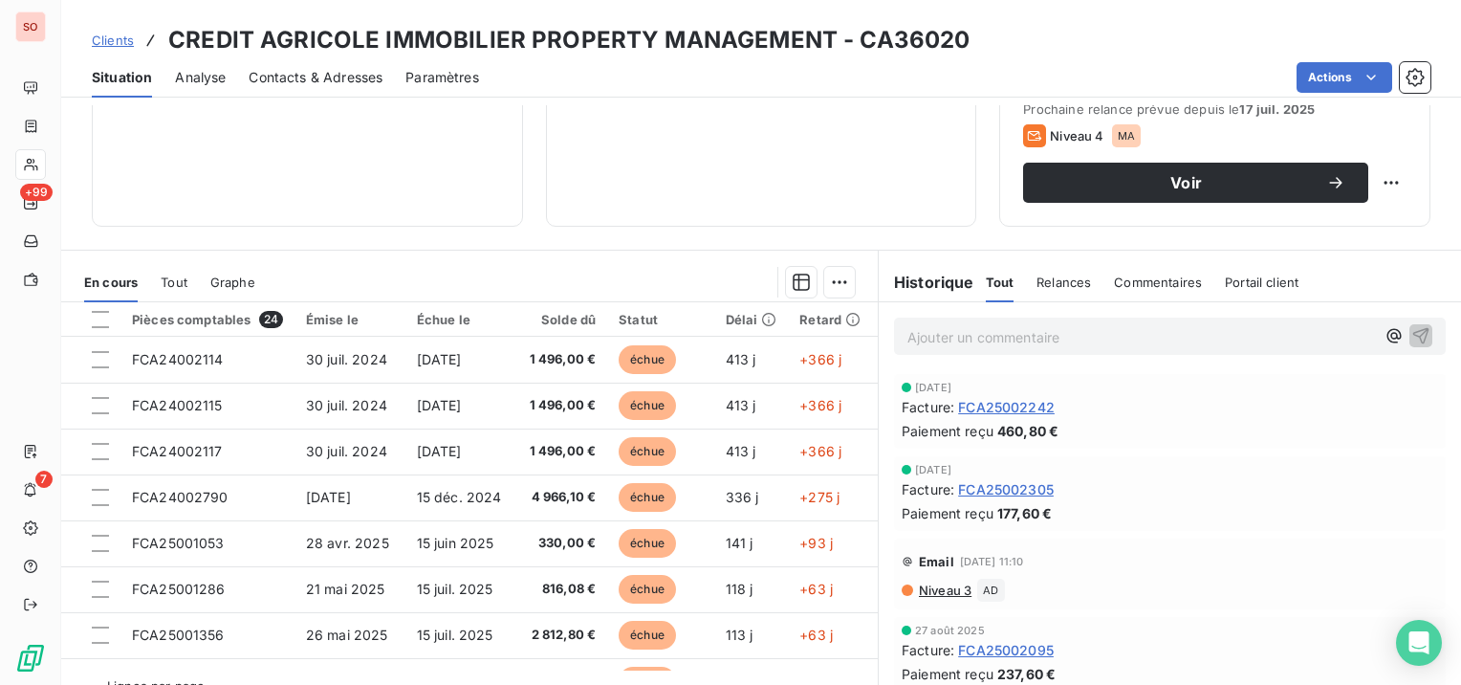
scroll to position [287, 0]
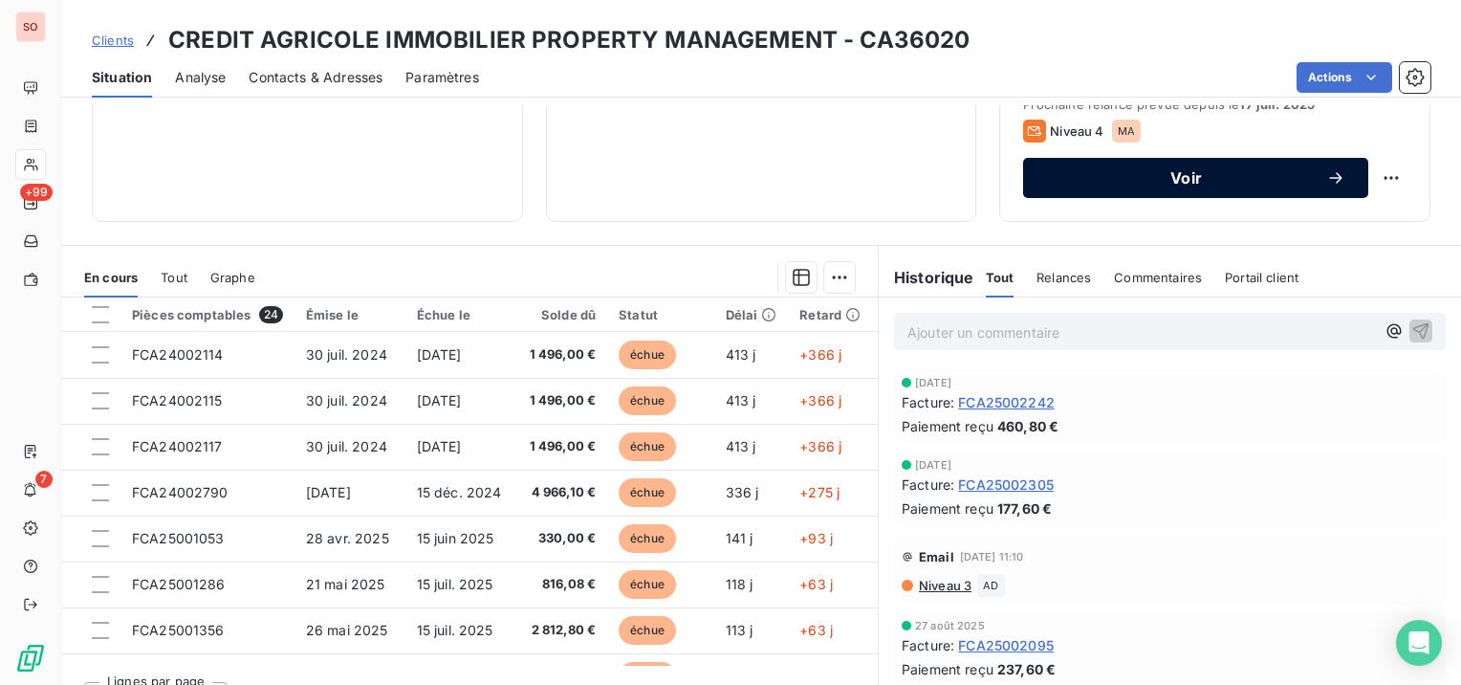
click at [1184, 175] on span "Voir" at bounding box center [1186, 177] width 280 height 15
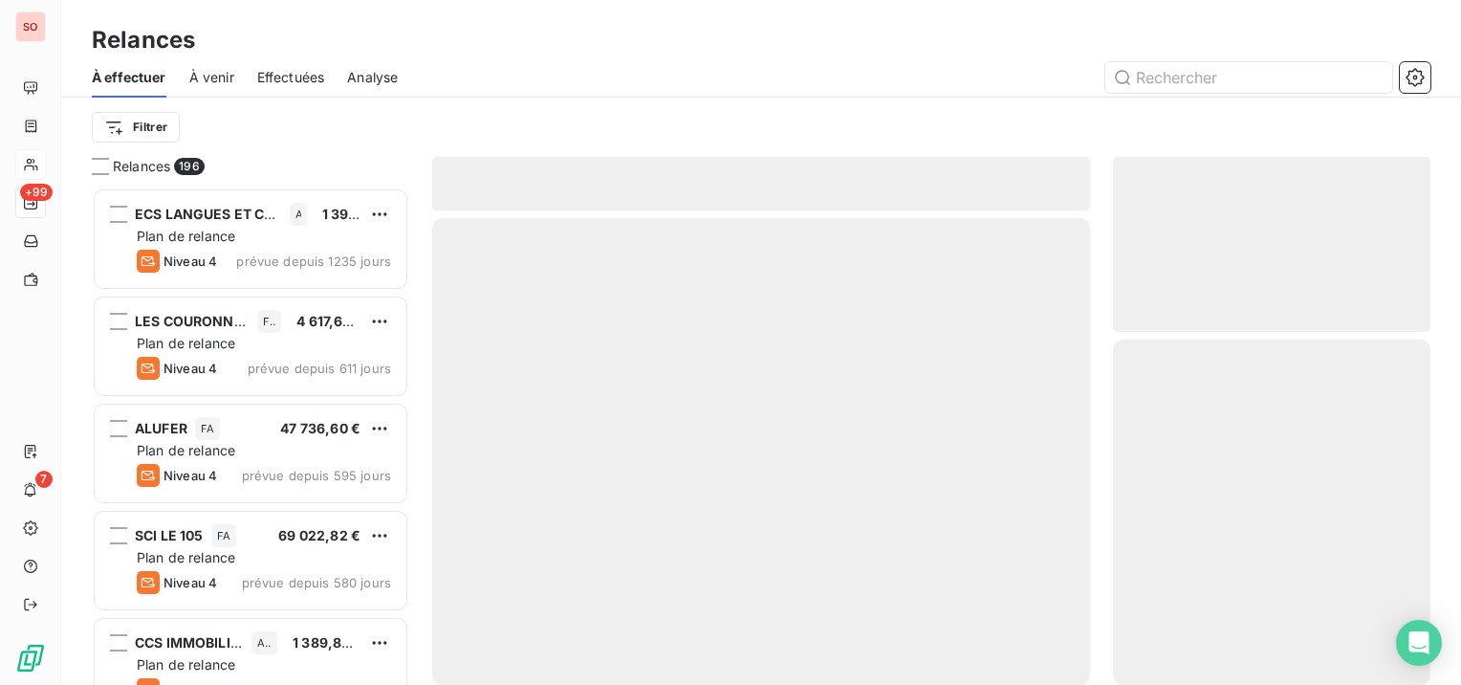
scroll to position [482, 302]
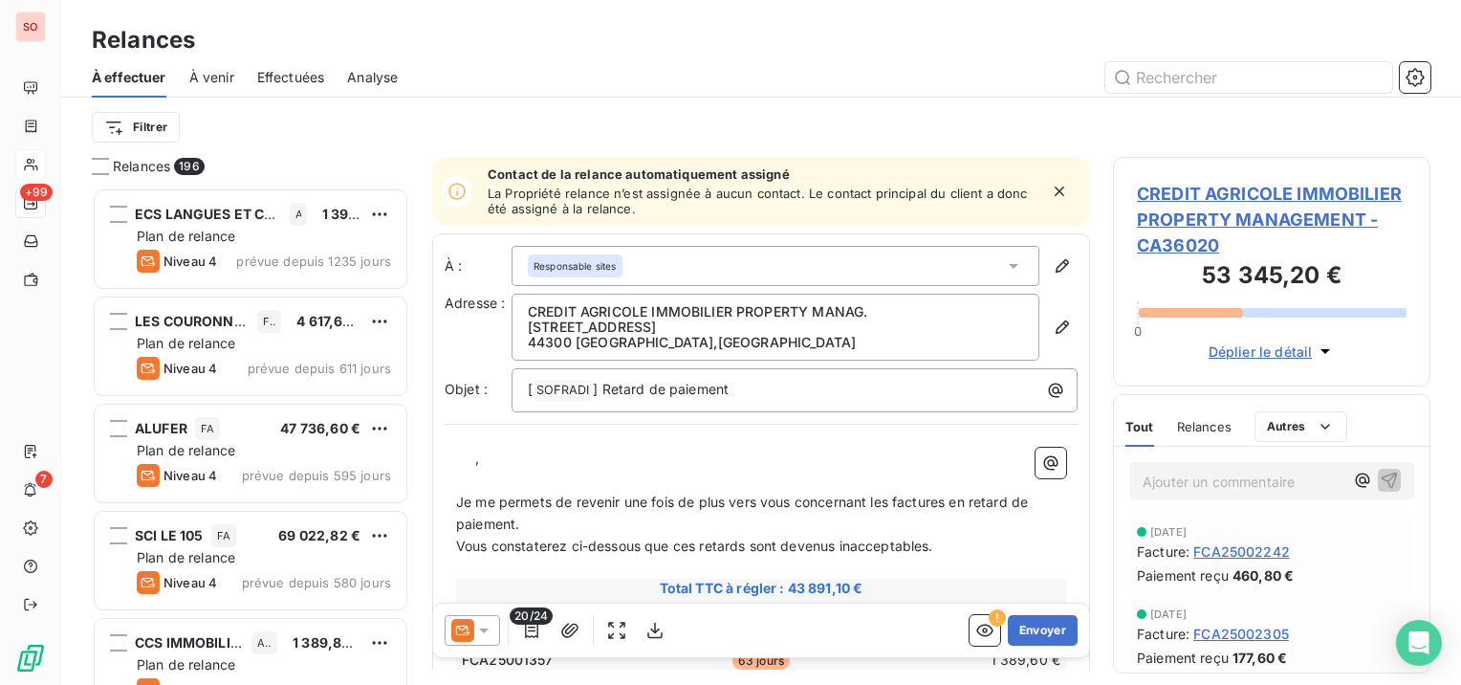
click at [488, 627] on icon at bounding box center [483, 629] width 19 height 19
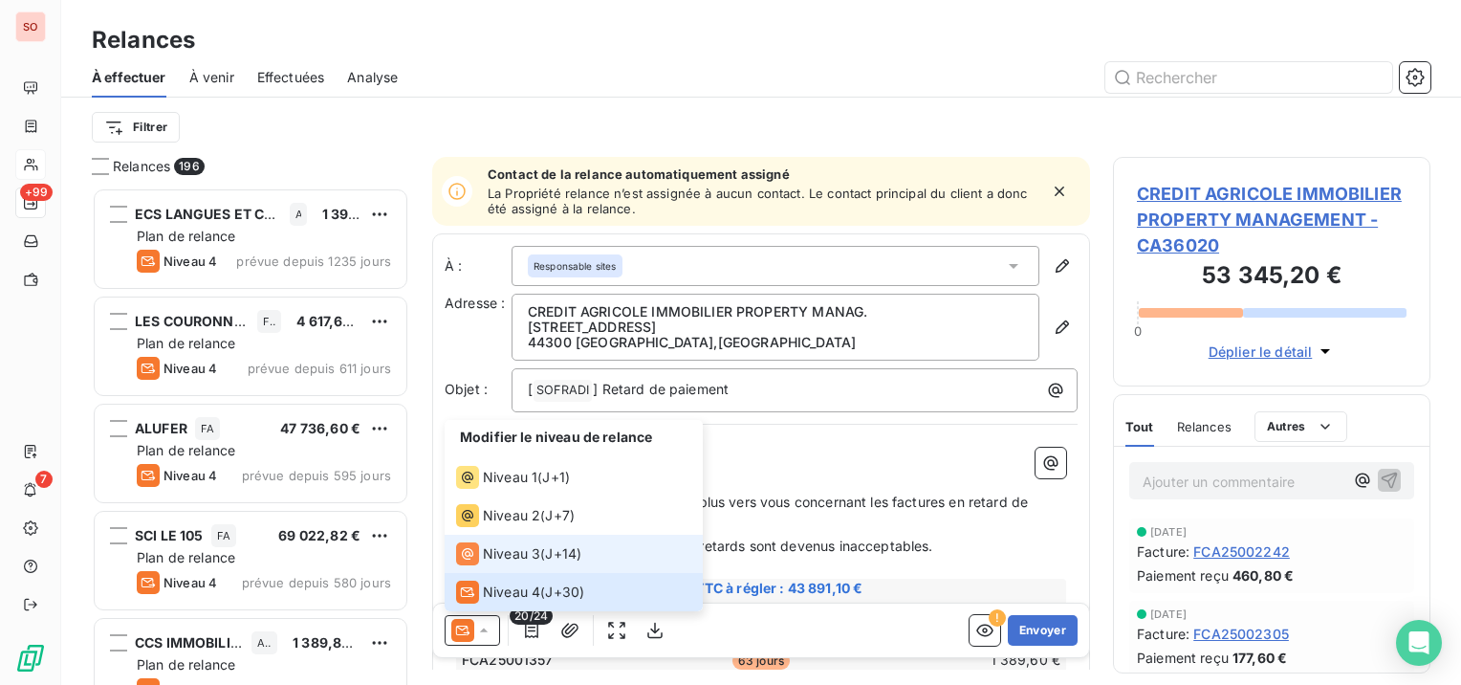
click at [476, 550] on icon at bounding box center [467, 553] width 23 height 23
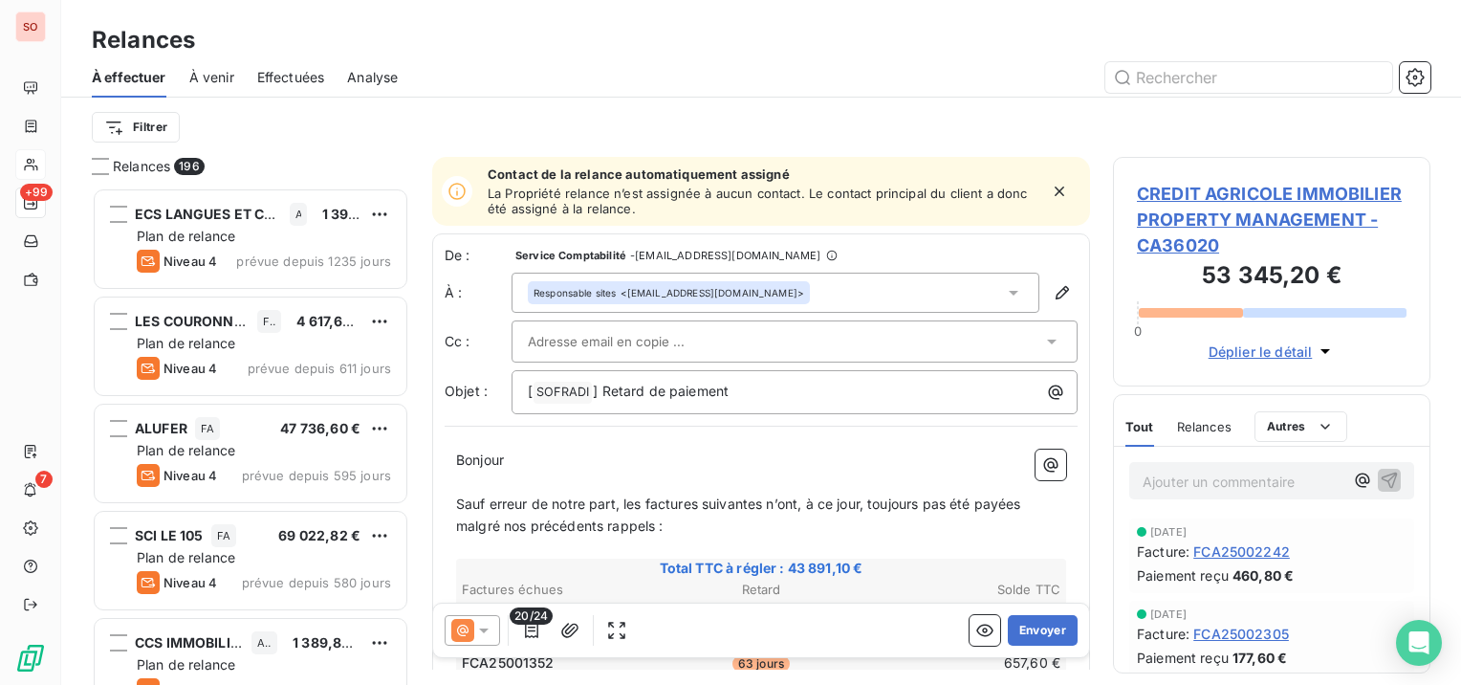
click at [660, 282] on div "Responsable sites <[EMAIL_ADDRESS][DOMAIN_NAME]>" at bounding box center [669, 292] width 282 height 23
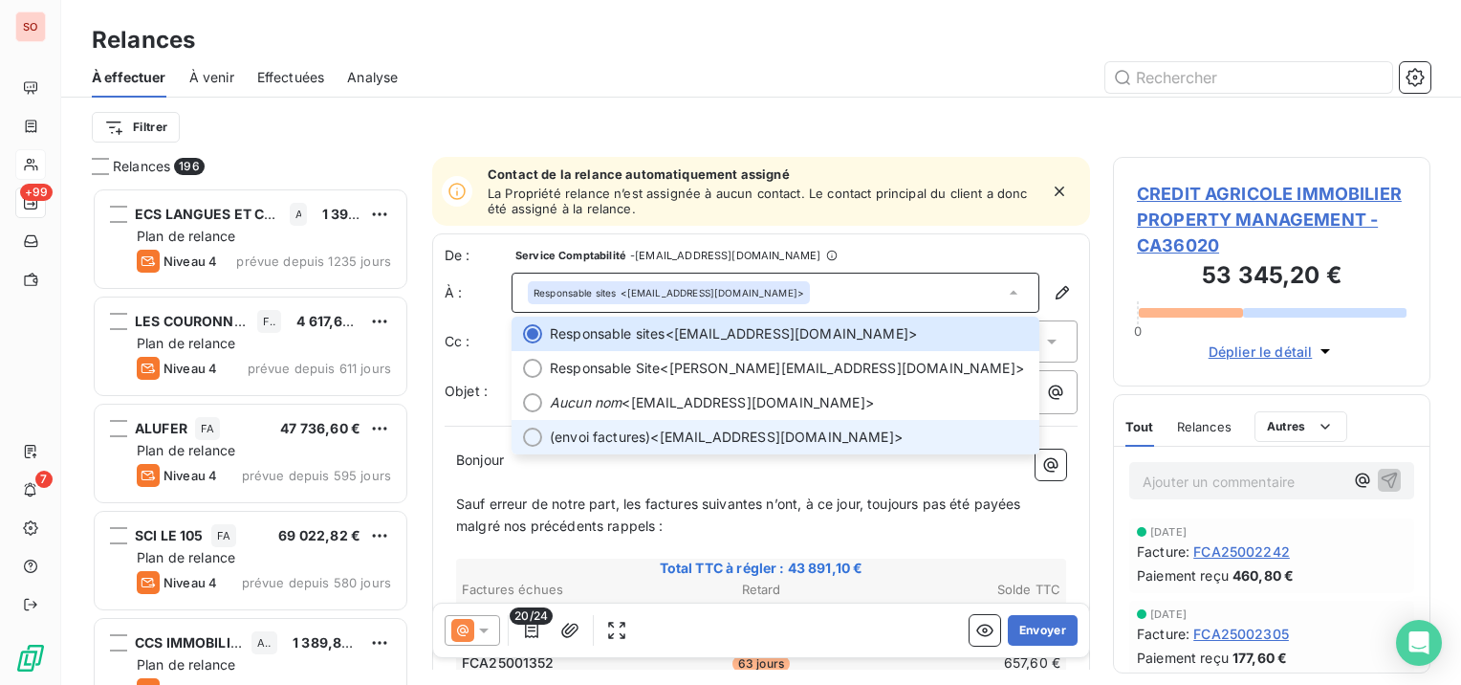
click at [650, 438] on span "(envoi factures) <[EMAIL_ADDRESS][DOMAIN_NAME]>" at bounding box center [789, 436] width 478 height 19
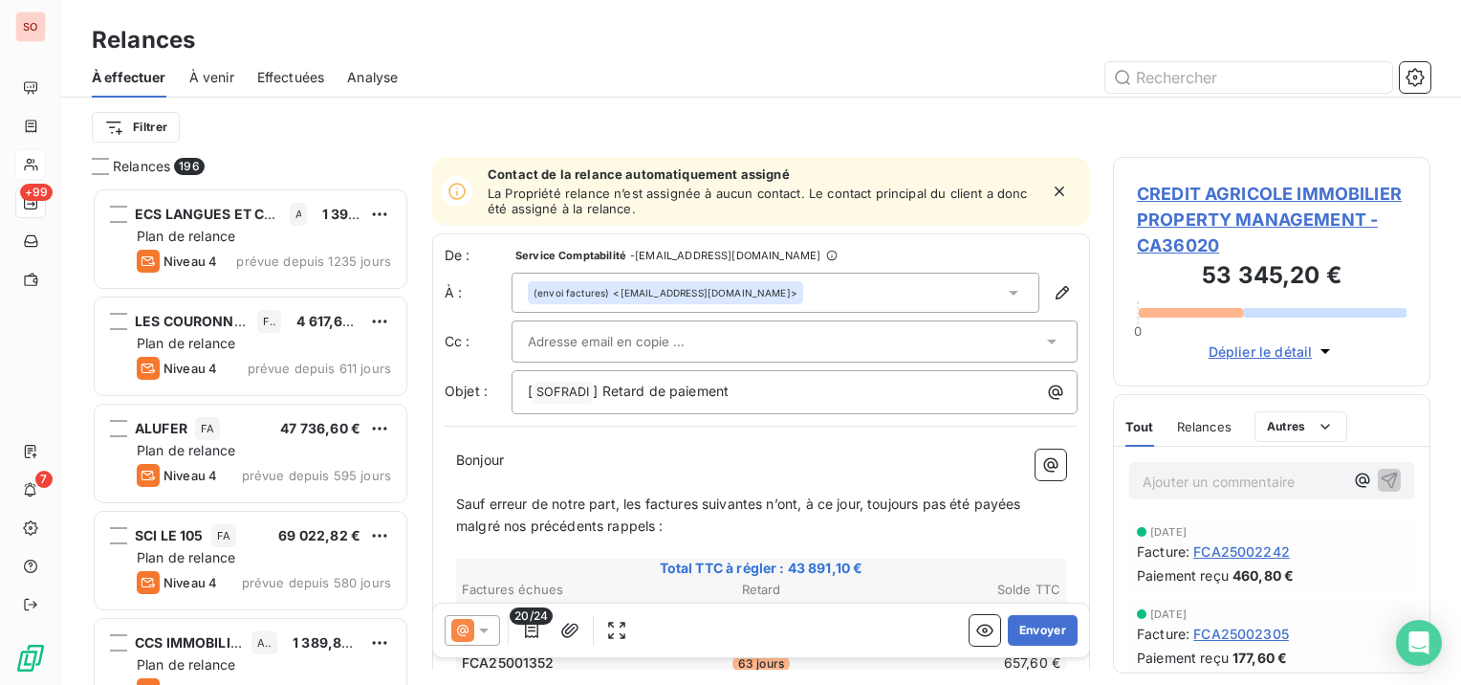
click at [665, 339] on input "text" at bounding box center [631, 341] width 206 height 29
click at [642, 511] on span "Sauf erreur de notre part, les factures suivantes n’ont, à ce jour, toujours pa…" at bounding box center [740, 514] width 569 height 38
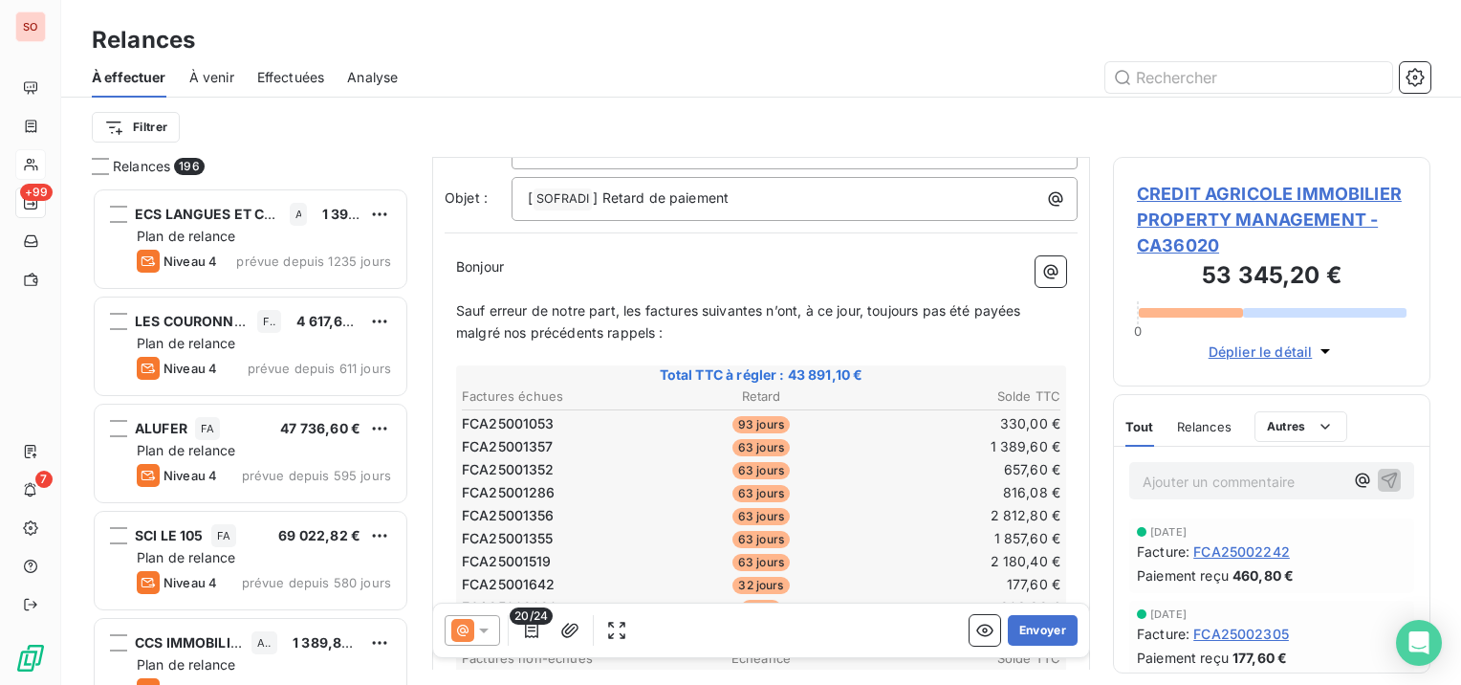
scroll to position [290, 0]
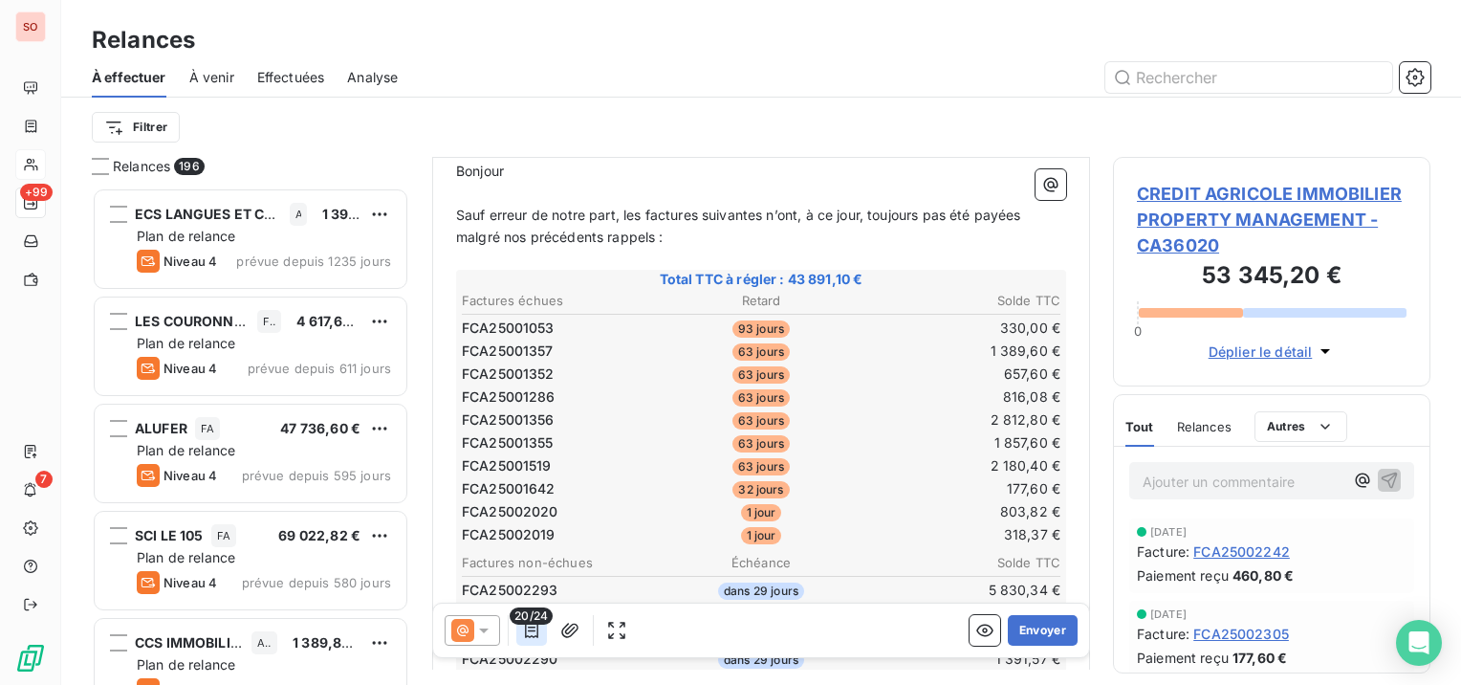
click at [535, 629] on icon "button" at bounding box center [531, 629] width 19 height 19
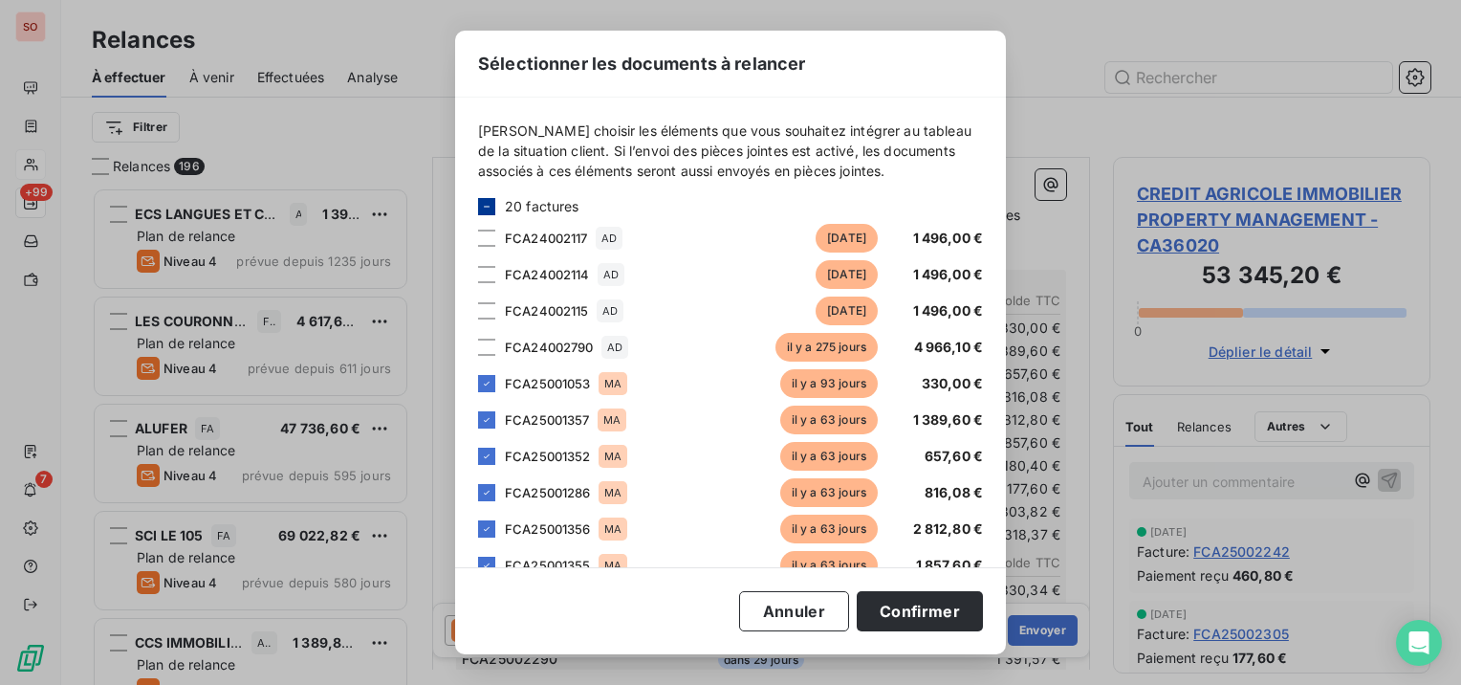
click at [490, 201] on icon at bounding box center [486, 206] width 11 height 11
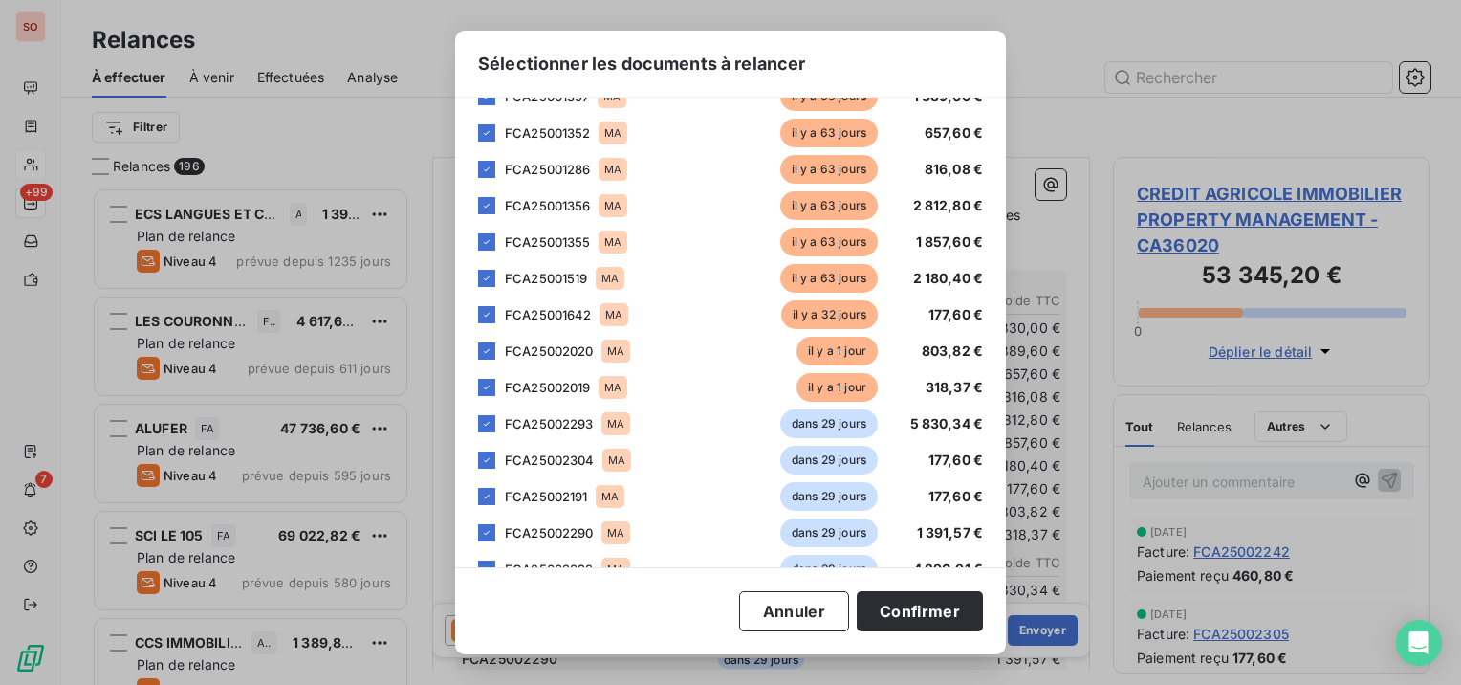
scroll to position [382, 0]
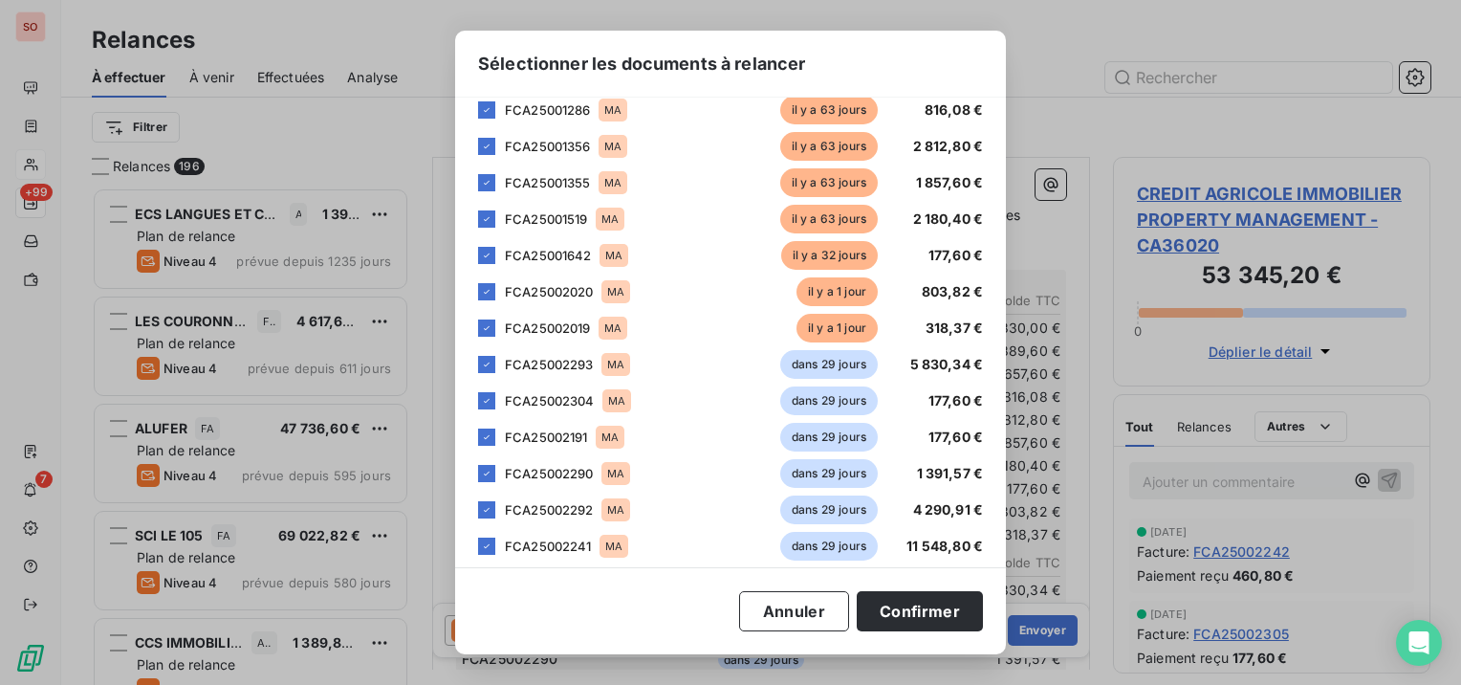
click at [497, 363] on div "FCA25002293 MA dans 29 jours 5 830,34 €" at bounding box center [730, 364] width 505 height 29
click at [487, 361] on icon at bounding box center [486, 364] width 11 height 11
click at [487, 396] on icon at bounding box center [486, 400] width 11 height 11
click at [487, 426] on div "FCA25002191 MA dans 29 jours 177,60 €" at bounding box center [730, 437] width 505 height 29
click at [483, 435] on icon at bounding box center [486, 436] width 11 height 11
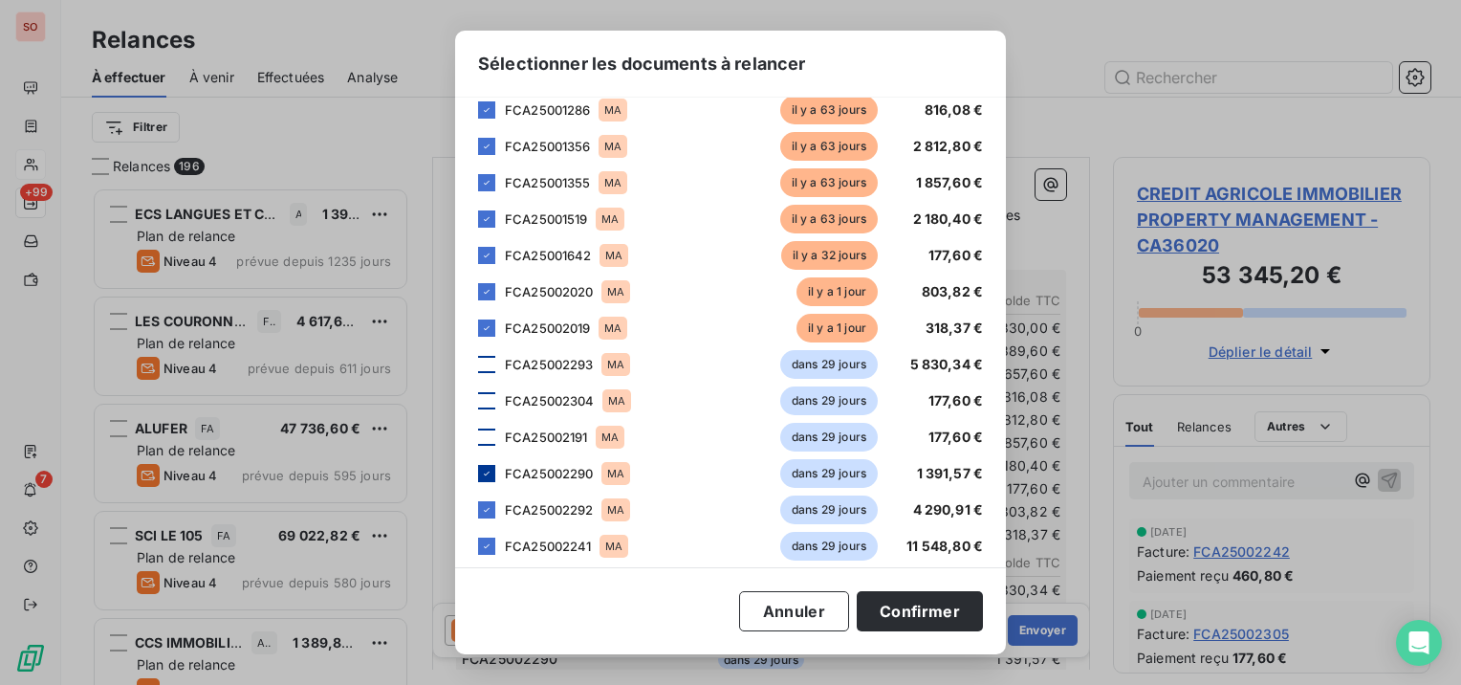
click at [487, 474] on icon at bounding box center [486, 473] width 11 height 11
click at [486, 507] on icon at bounding box center [486, 509] width 11 height 11
click at [488, 546] on icon at bounding box center [486, 545] width 11 height 11
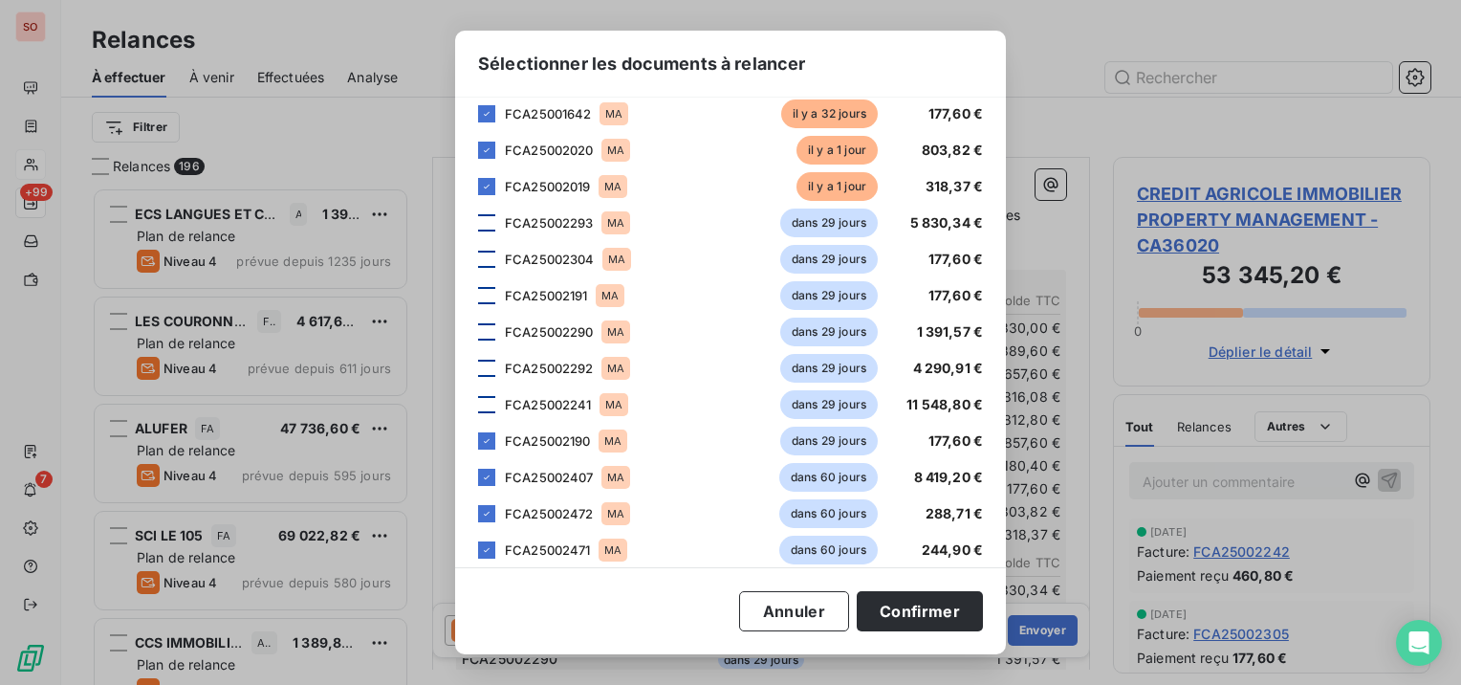
scroll to position [543, 0]
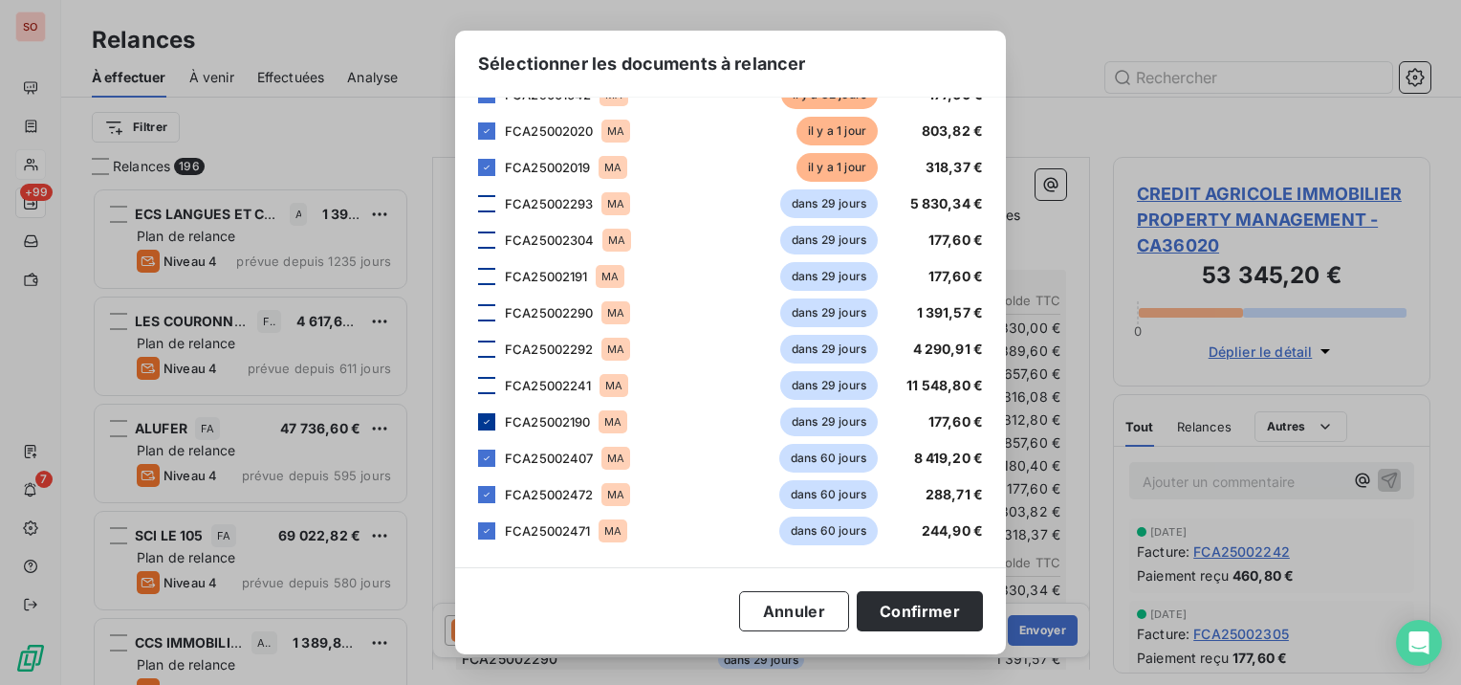
click at [487, 422] on icon at bounding box center [486, 421] width 11 height 11
click at [485, 456] on icon at bounding box center [486, 457] width 11 height 11
click at [486, 500] on div at bounding box center [486, 494] width 17 height 17
click at [482, 522] on div at bounding box center [486, 530] width 17 height 17
click at [929, 600] on button "Confirmer" at bounding box center [920, 611] width 126 height 40
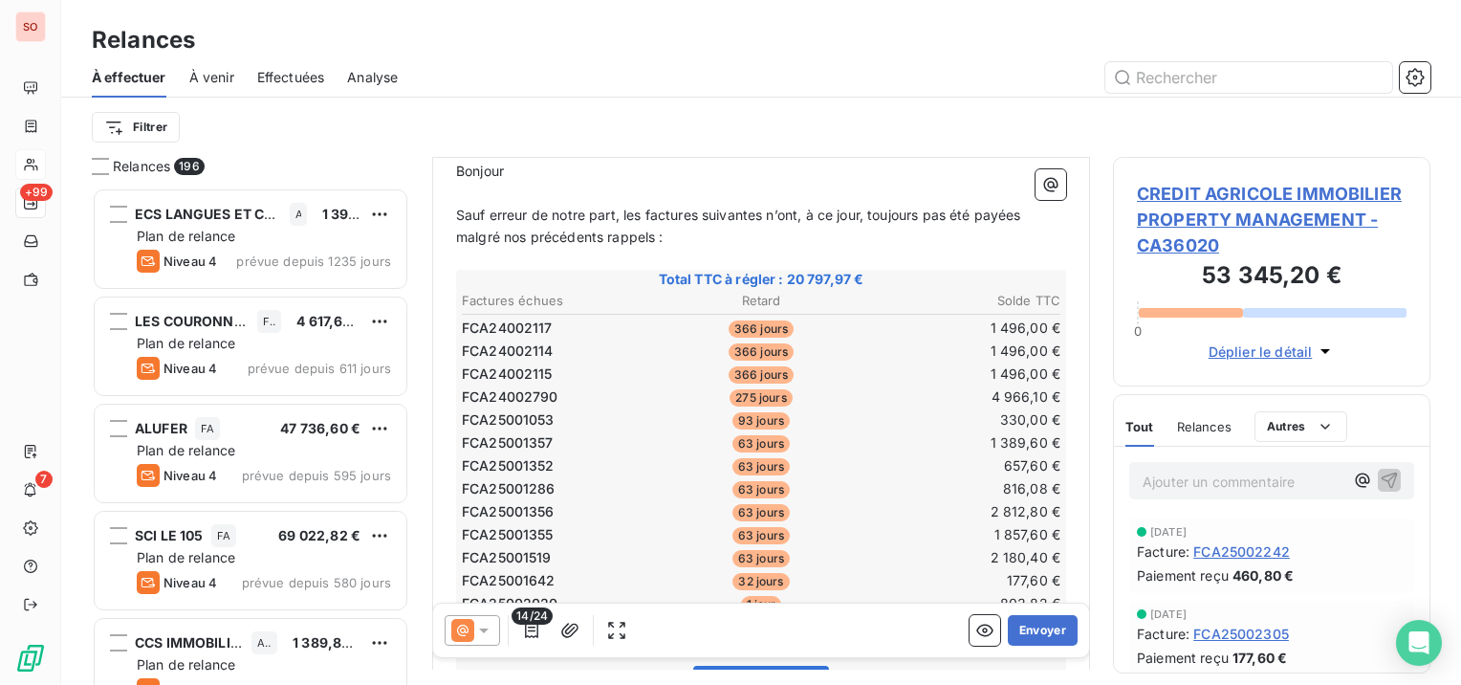
scroll to position [625, 0]
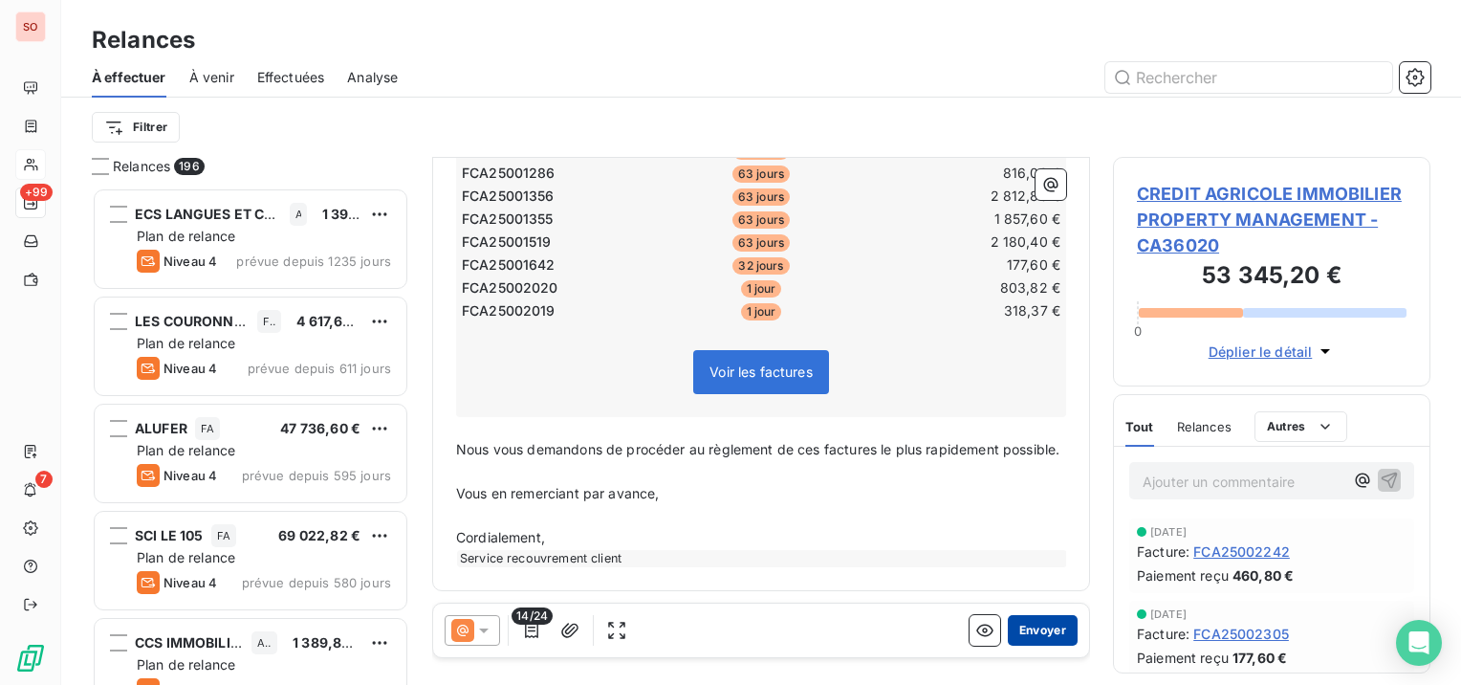
click at [1048, 631] on button "Envoyer" at bounding box center [1043, 630] width 70 height 31
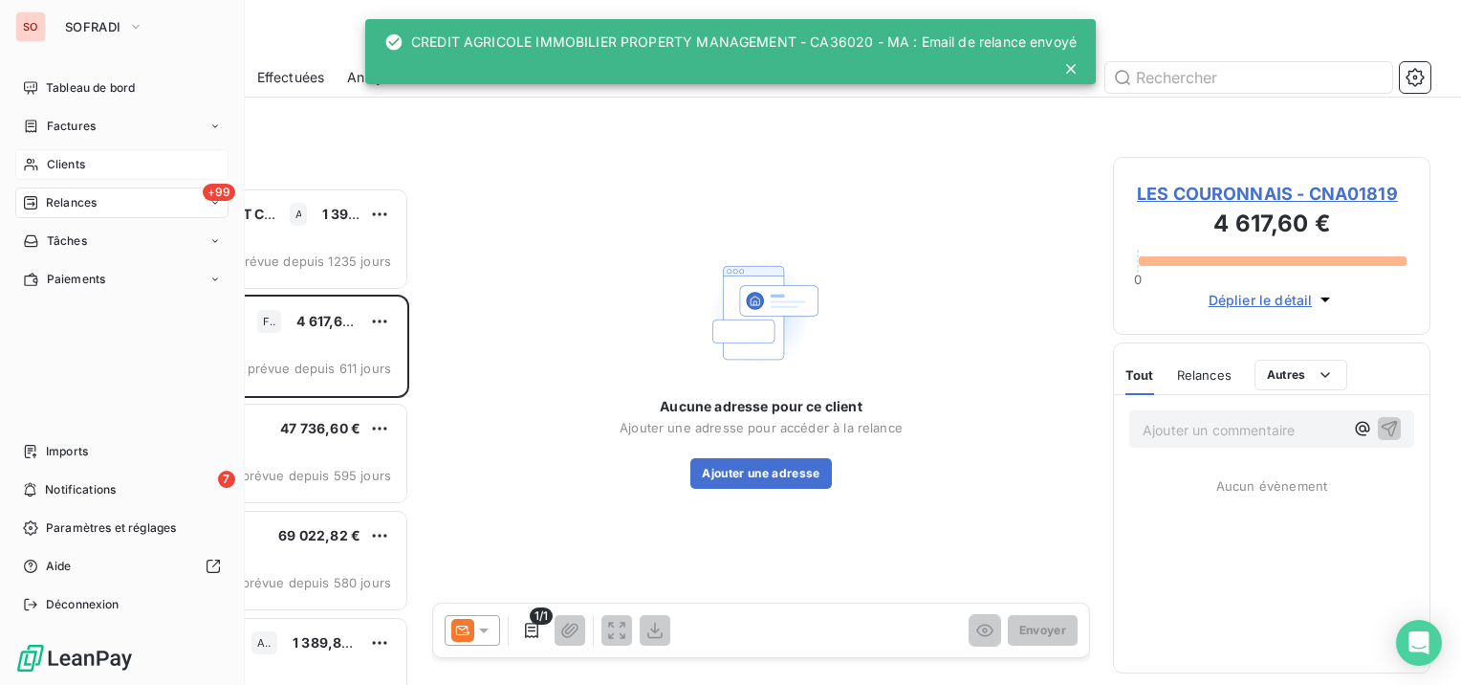
click at [45, 158] on div "Clients" at bounding box center [121, 164] width 213 height 31
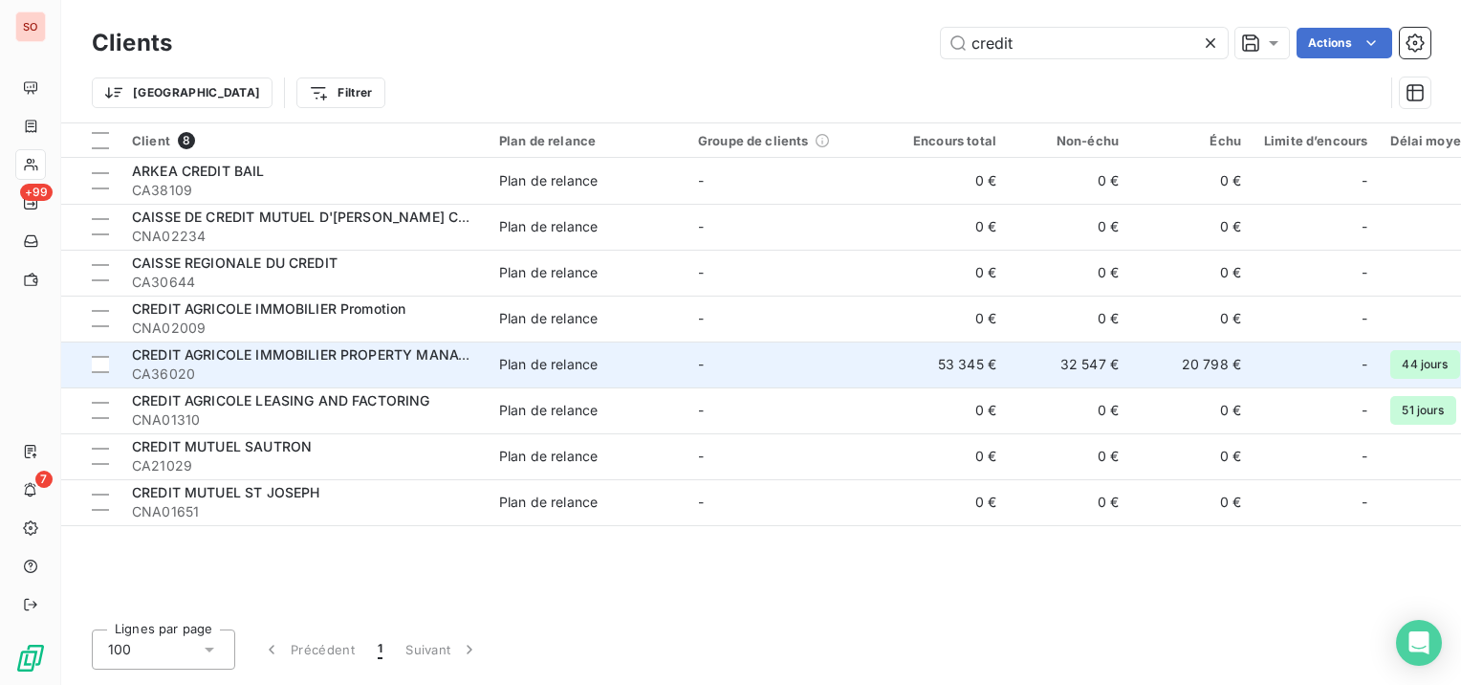
click at [306, 359] on span "CREDIT AGRICOLE IMMOBILIER PROPERTY MANAGEMENT" at bounding box center [323, 354] width 383 height 16
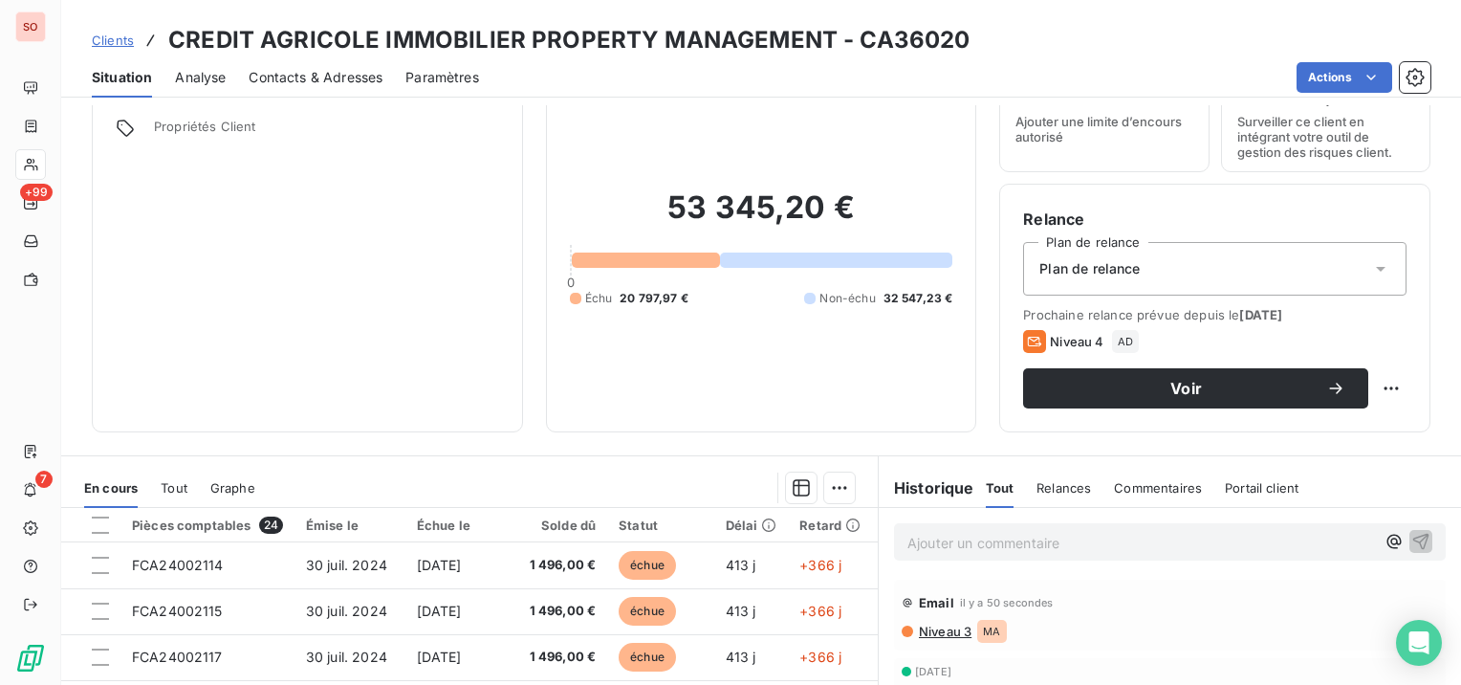
scroll to position [324, 0]
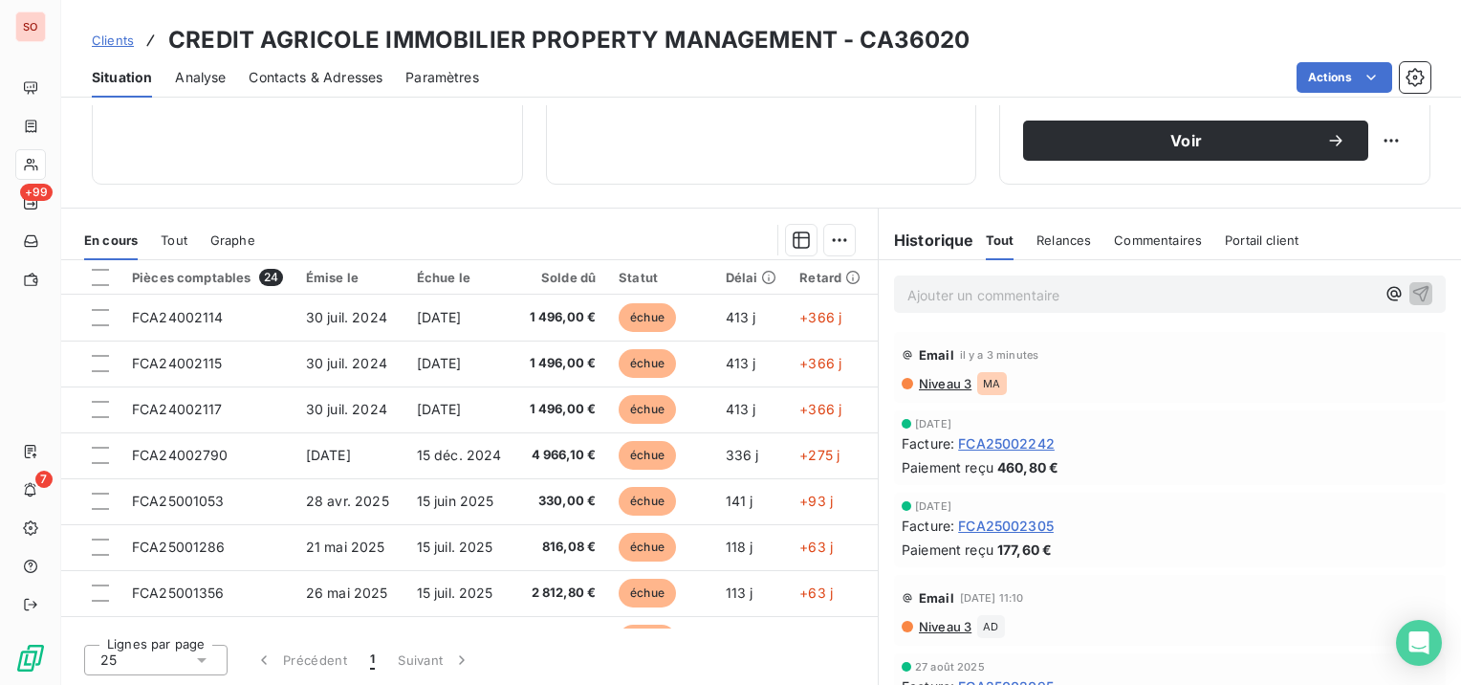
click at [123, 43] on span "Clients" at bounding box center [113, 40] width 42 height 15
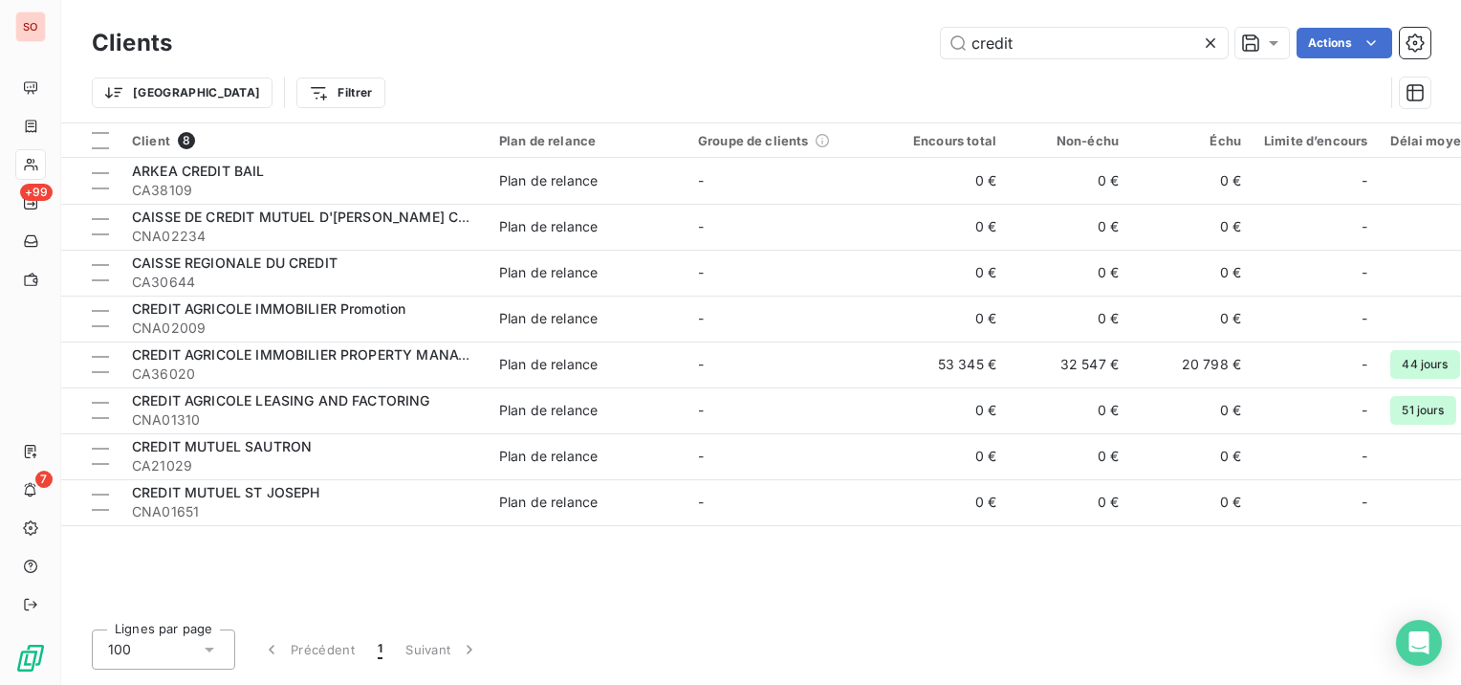
drag, startPoint x: 1076, startPoint y: 47, endPoint x: 895, endPoint y: 38, distance: 180.9
click at [895, 38] on div "credit Actions" at bounding box center [812, 43] width 1235 height 31
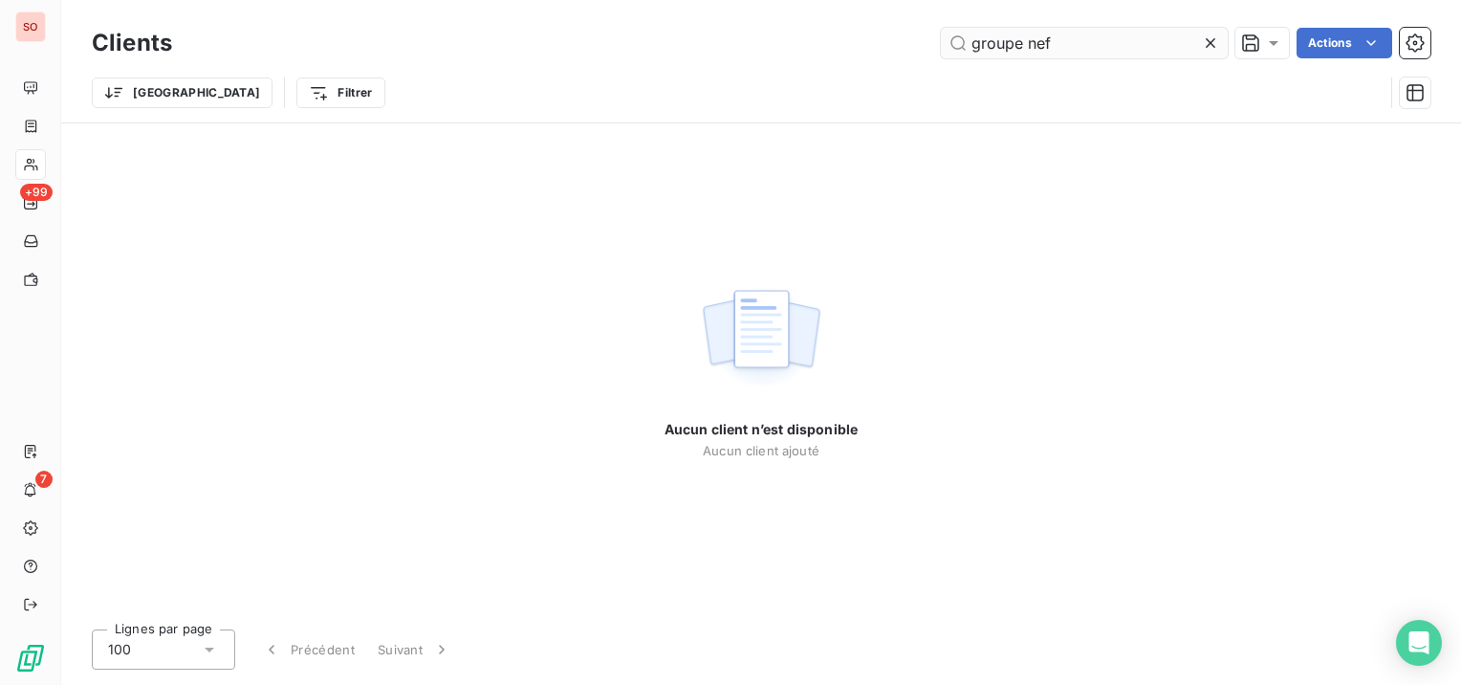
click at [1030, 41] on input "groupe nef" at bounding box center [1084, 43] width 287 height 31
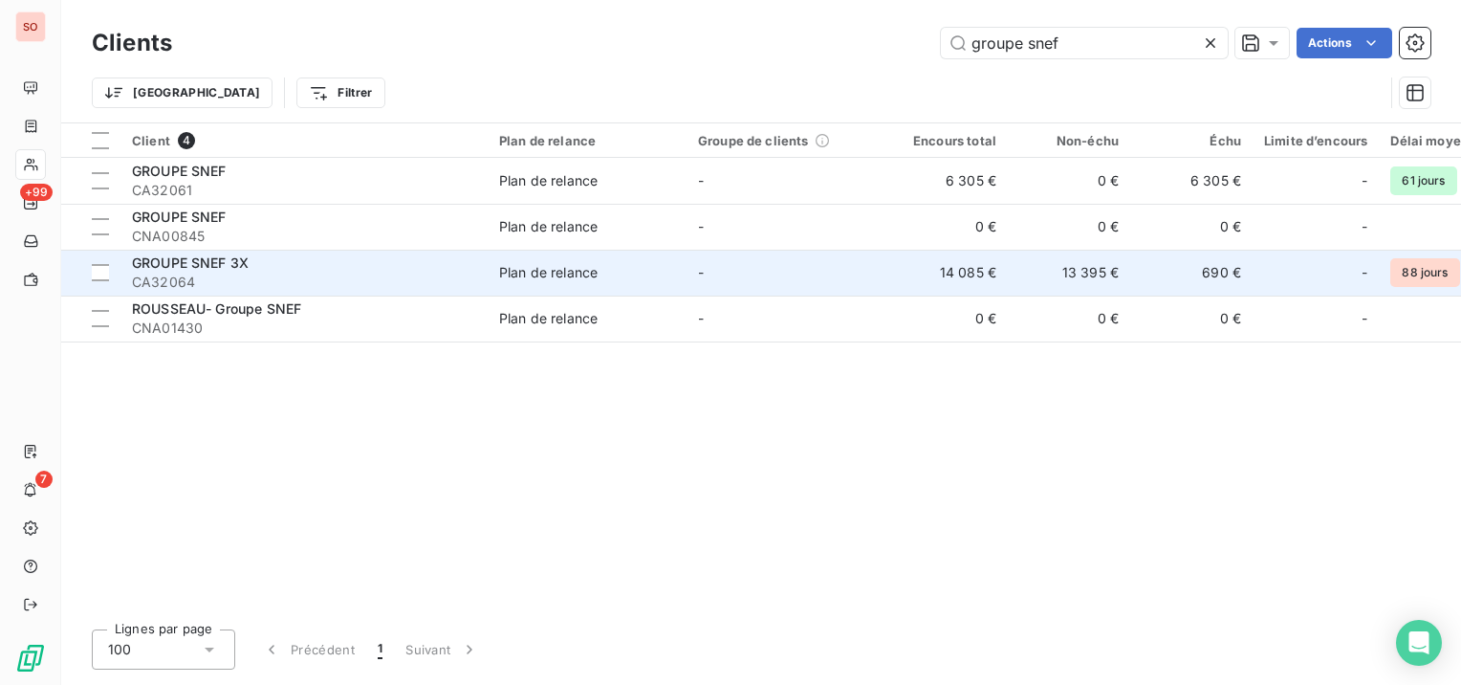
type input "groupe snef"
click at [270, 251] on td "GROUPE SNEF 3X CA32064" at bounding box center [303, 273] width 367 height 46
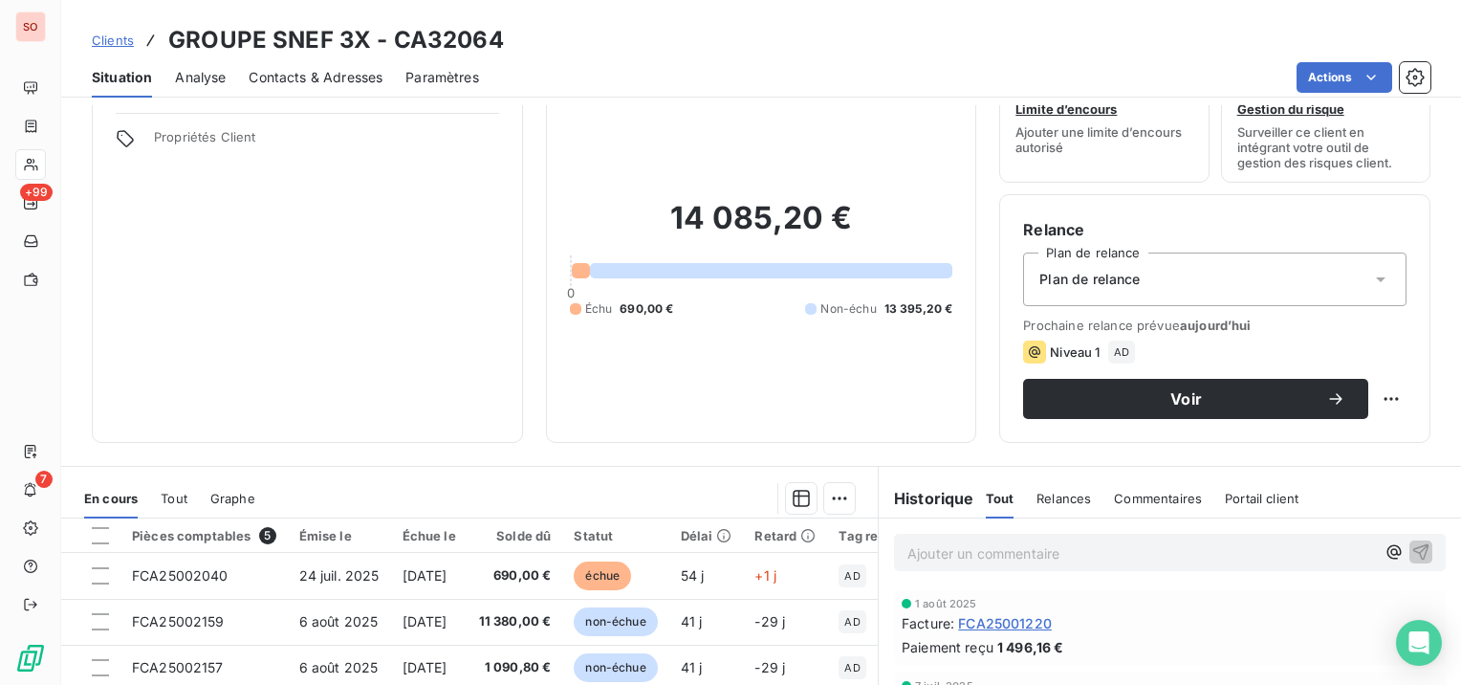
scroll to position [96, 0]
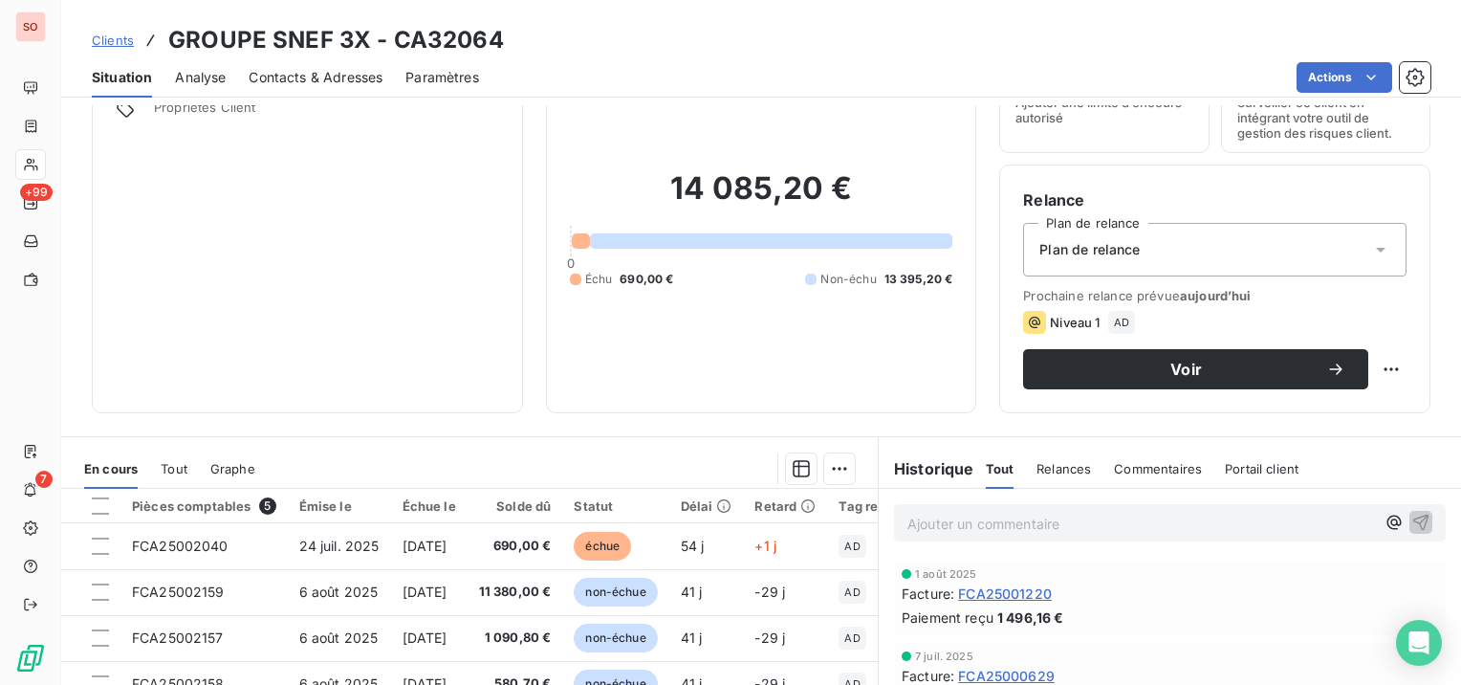
click at [343, 76] on span "Contacts & Adresses" at bounding box center [316, 77] width 134 height 19
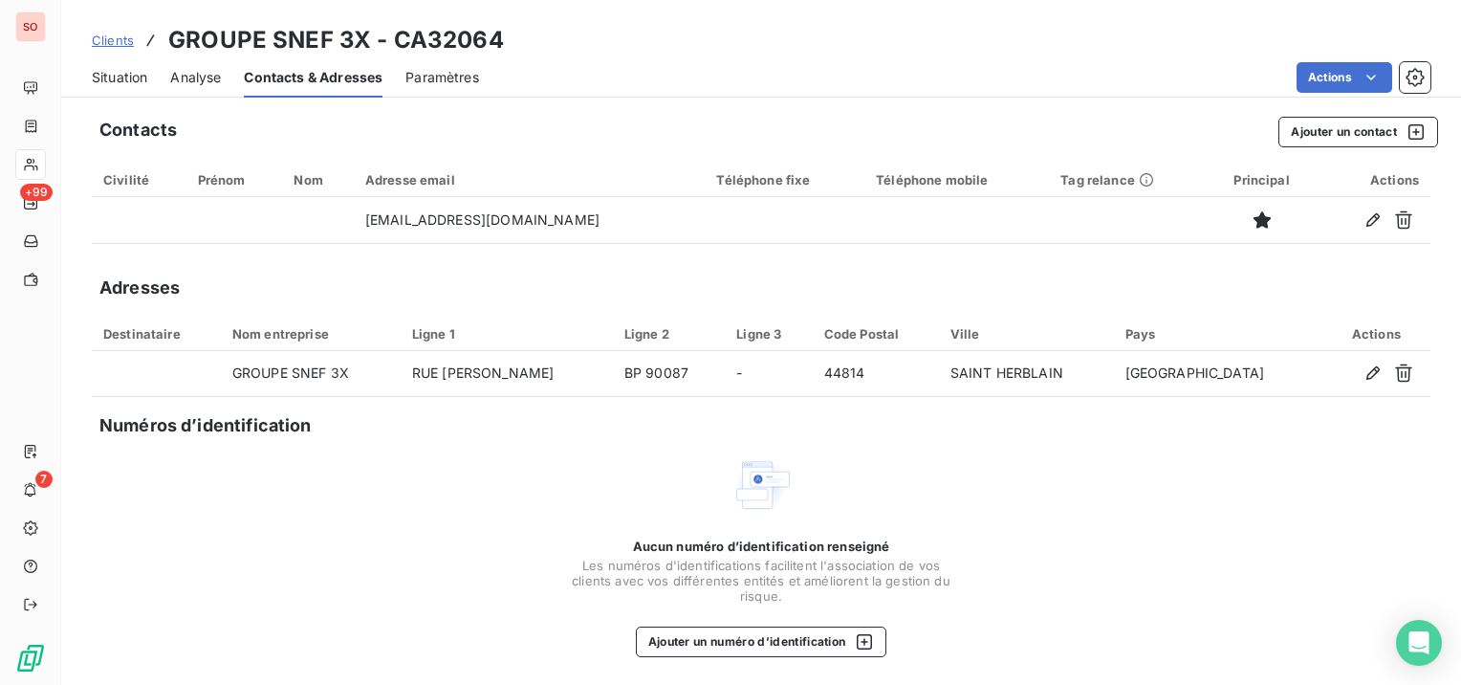
click at [126, 77] on span "Situation" at bounding box center [119, 77] width 55 height 19
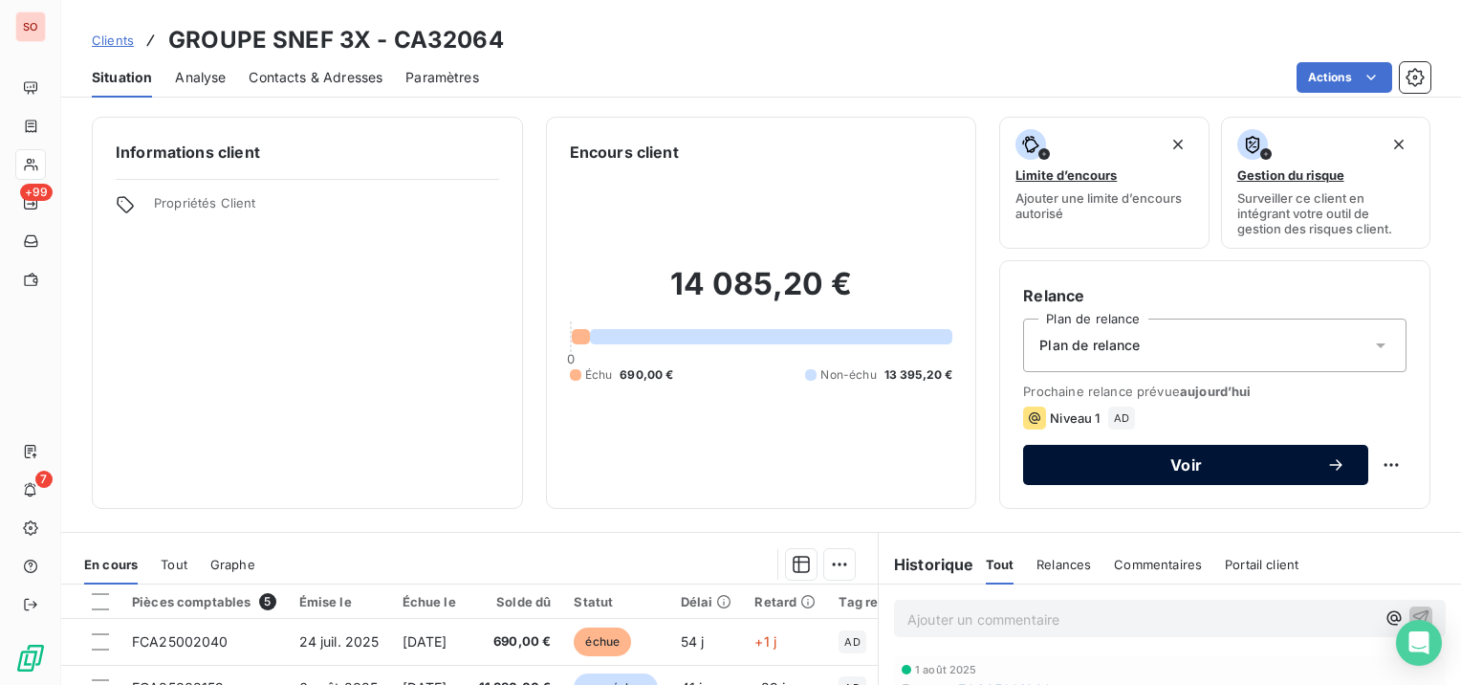
click at [1150, 471] on div "Voir" at bounding box center [1195, 464] width 299 height 19
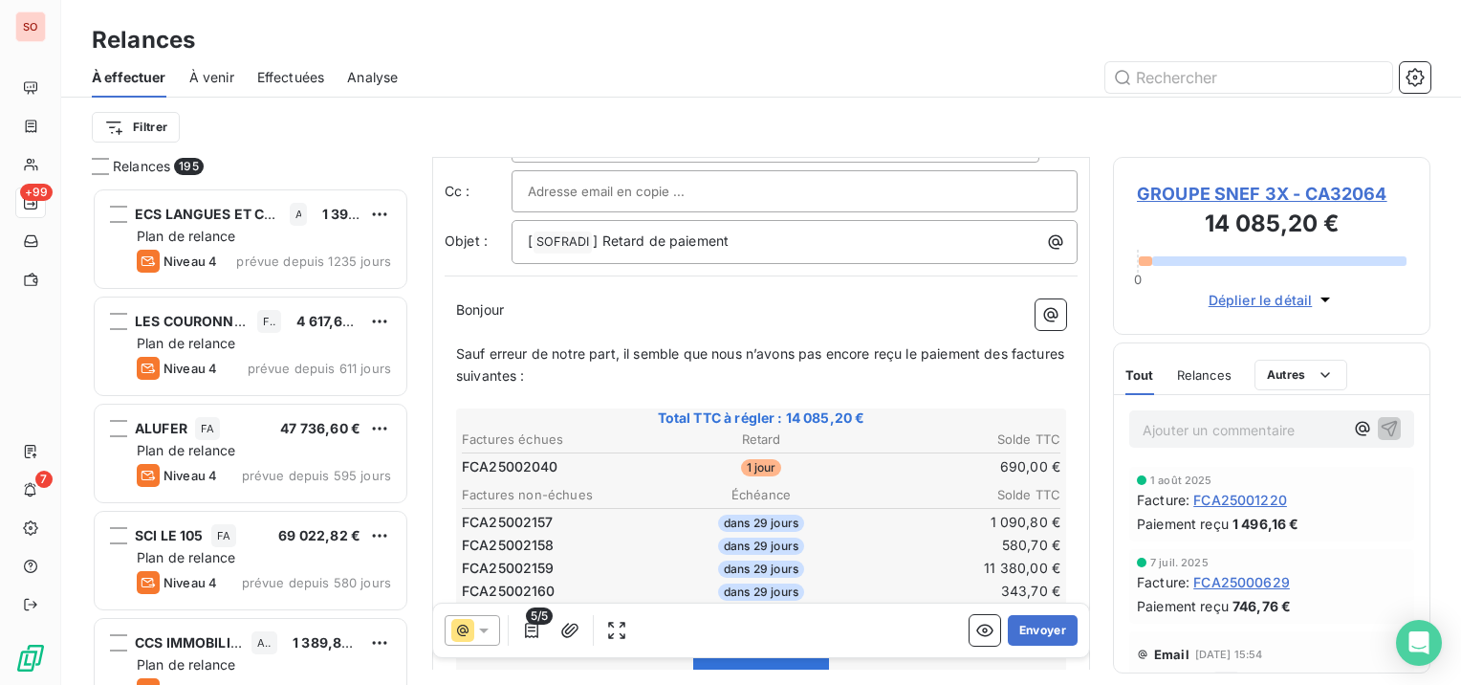
scroll to position [194, 0]
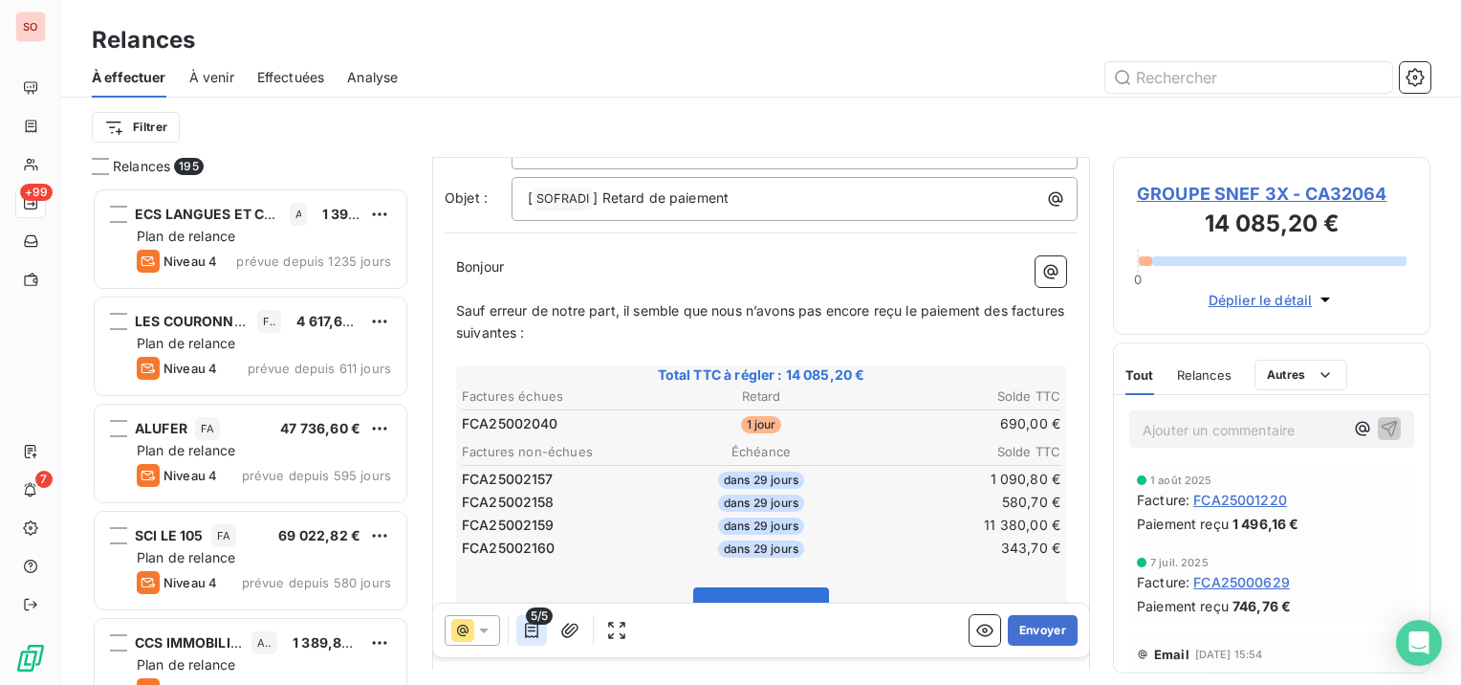
click at [522, 638] on icon "button" at bounding box center [531, 629] width 19 height 19
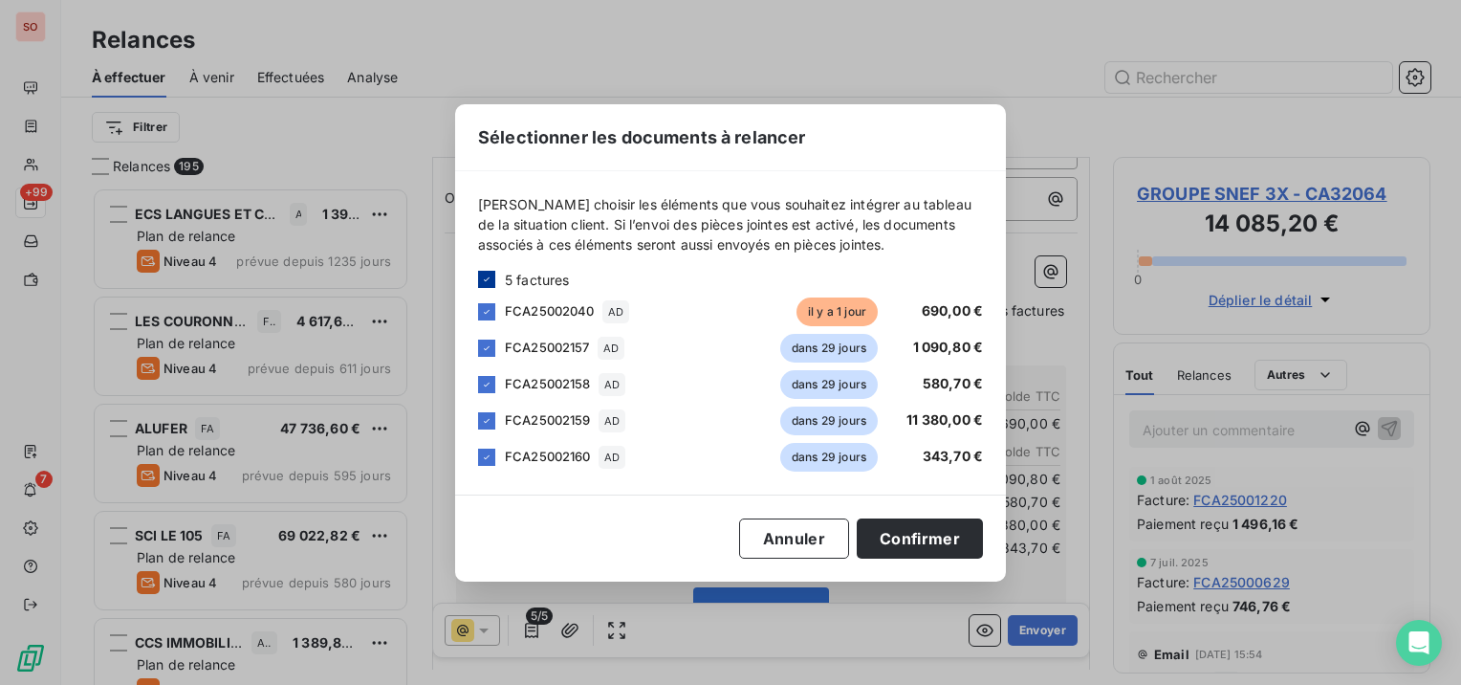
click at [483, 271] on div at bounding box center [486, 279] width 17 height 17
click at [491, 308] on div at bounding box center [486, 311] width 17 height 17
click at [933, 538] on button "Confirmer" at bounding box center [920, 538] width 126 height 40
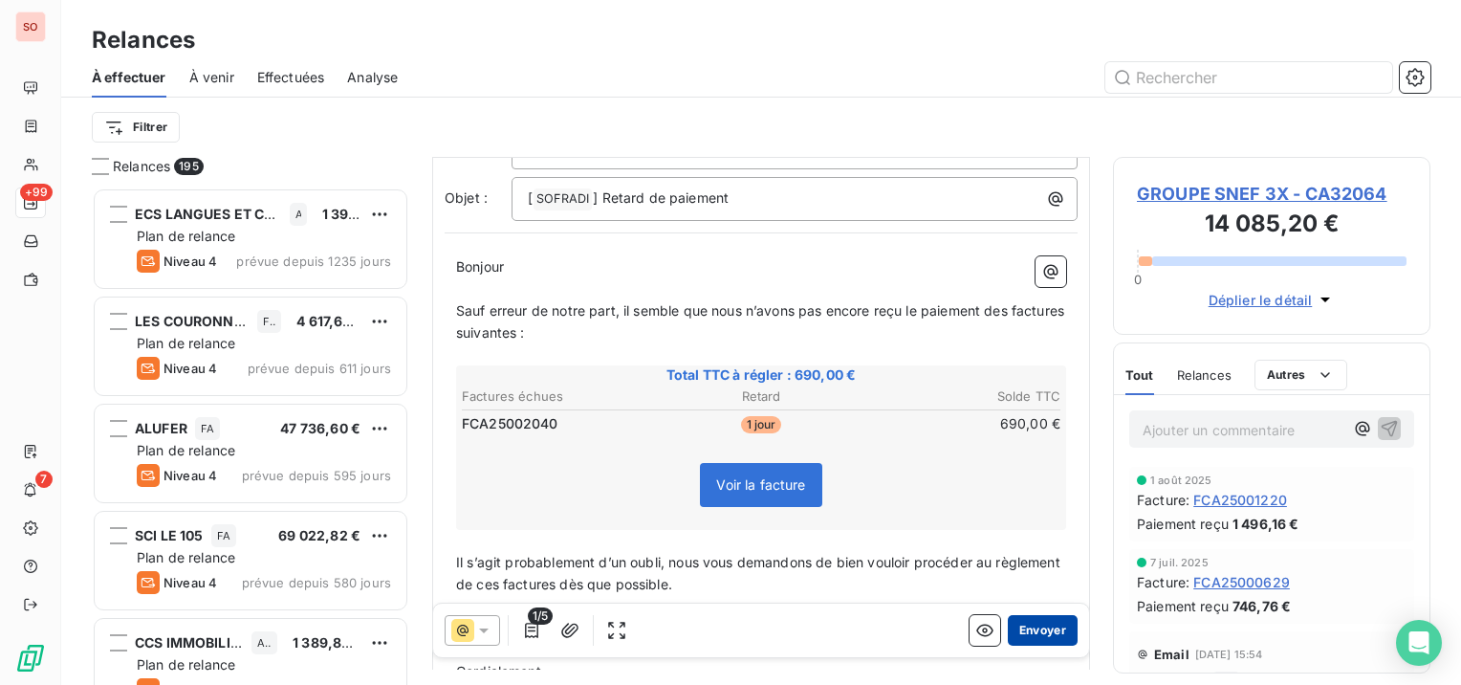
click at [1022, 634] on button "Envoyer" at bounding box center [1043, 630] width 70 height 31
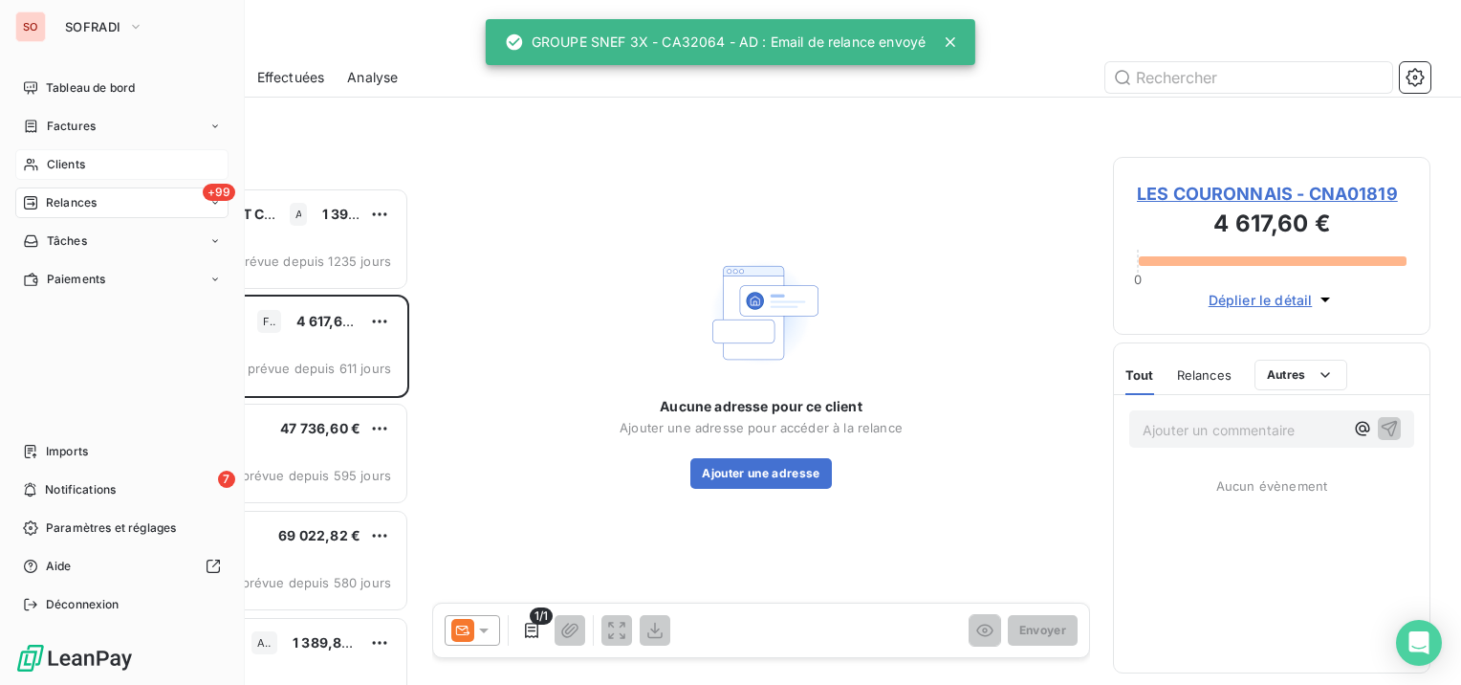
click at [61, 157] on span "Clients" at bounding box center [66, 164] width 38 height 17
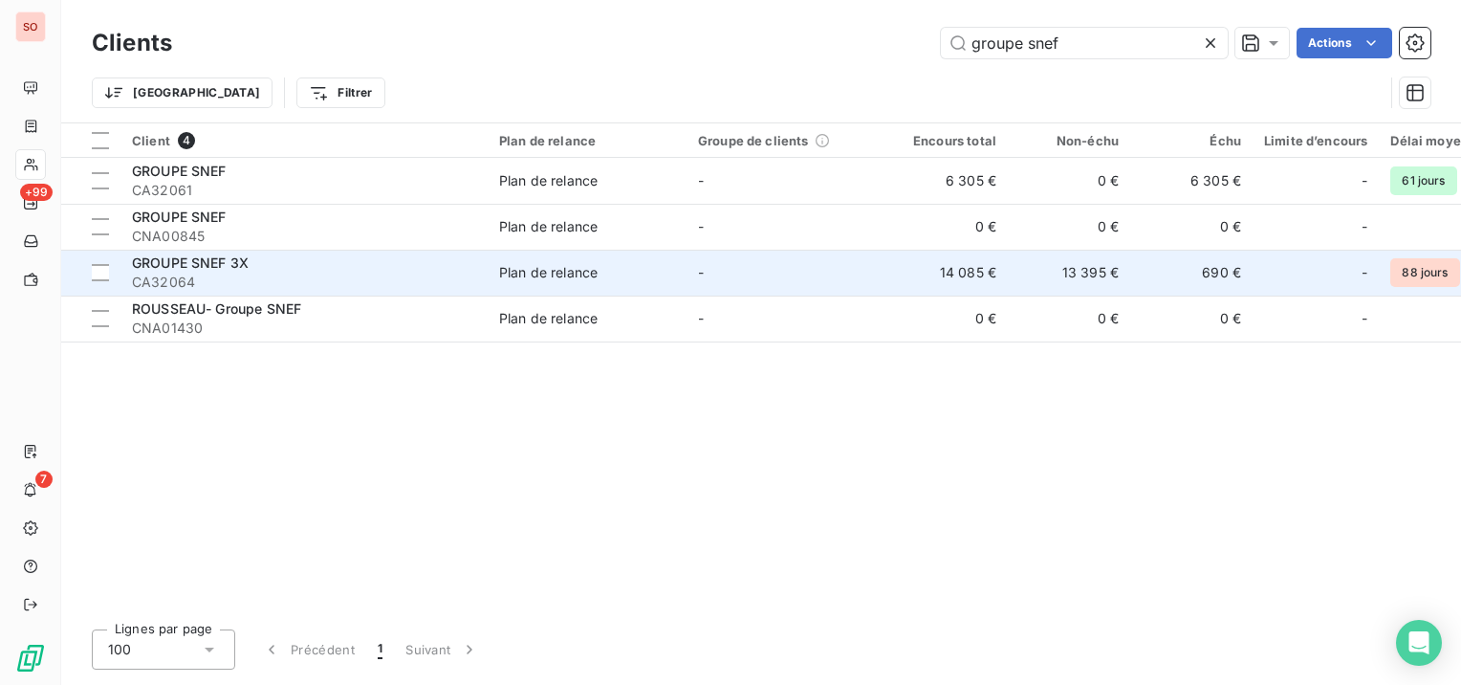
click at [238, 278] on span "CA32064" at bounding box center [304, 281] width 344 height 19
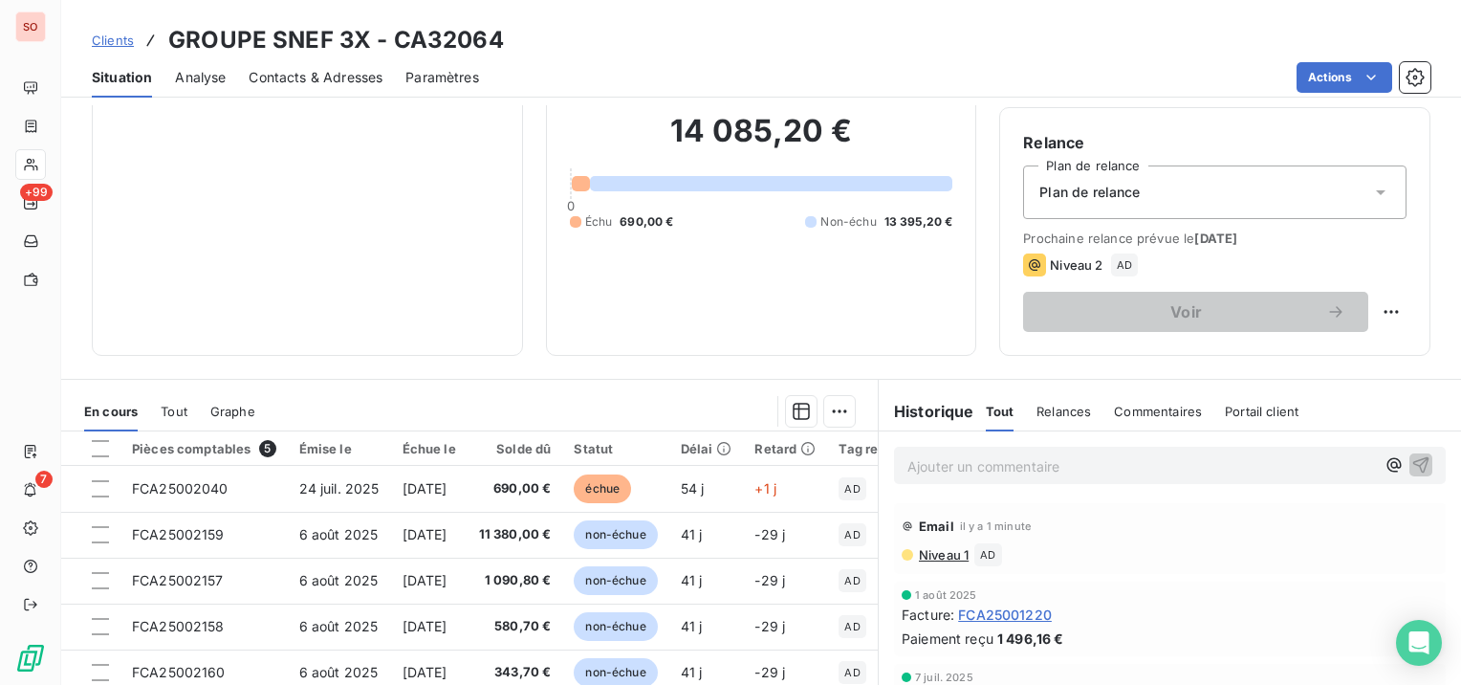
scroll to position [191, 0]
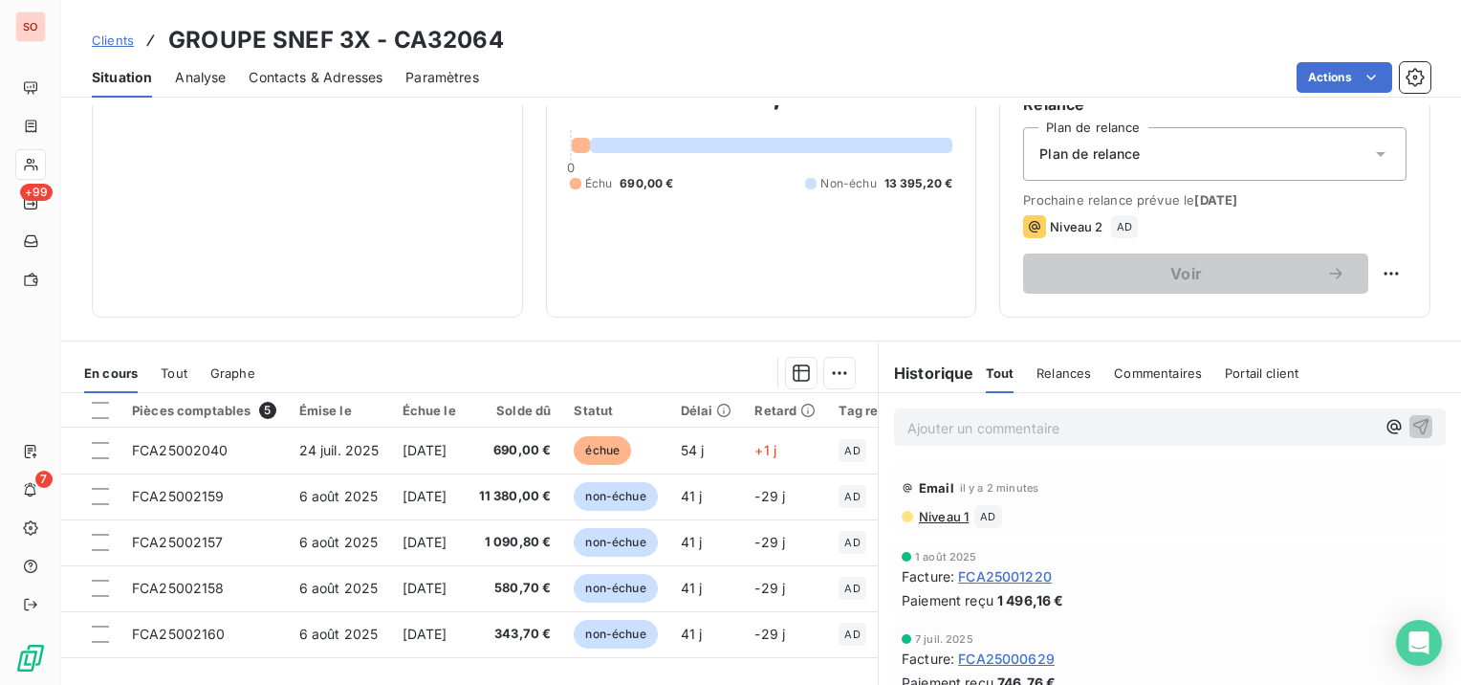
click at [113, 38] on span "Clients" at bounding box center [113, 40] width 42 height 15
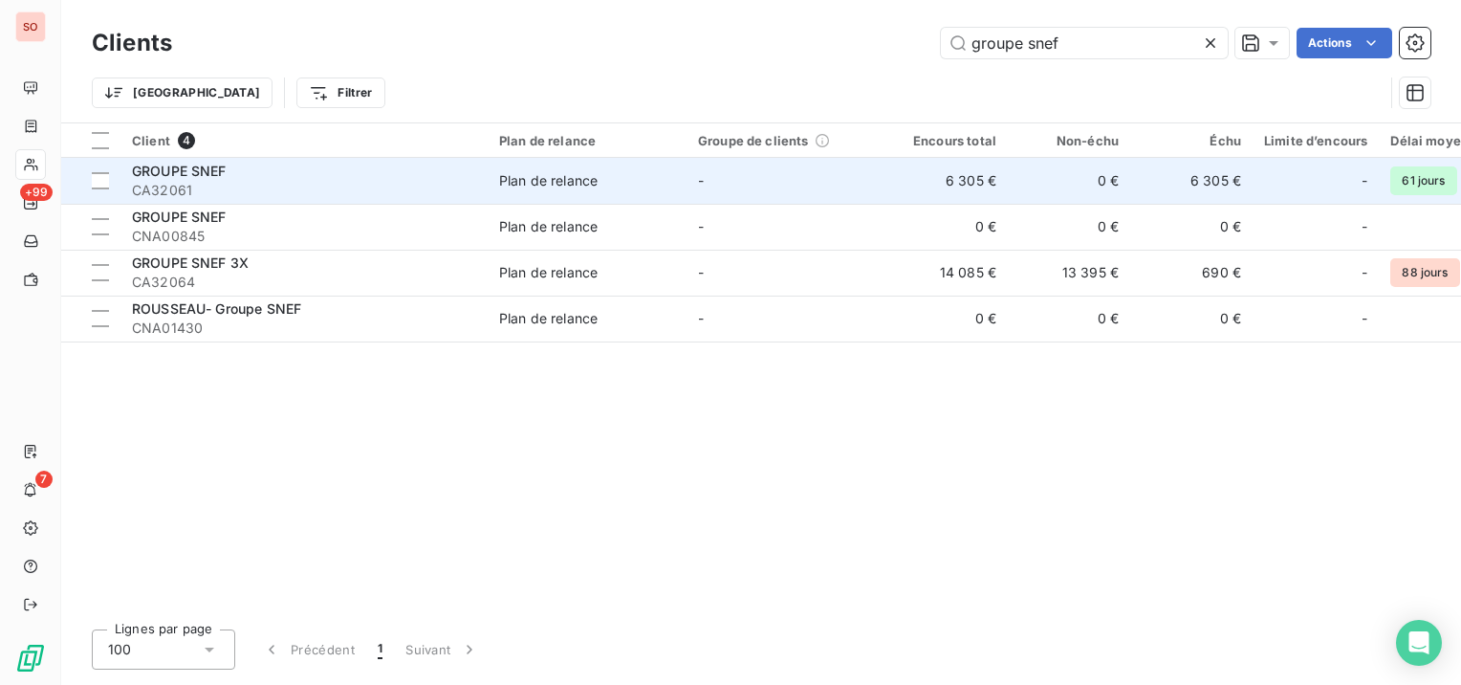
click at [243, 172] on div "GROUPE SNEF" at bounding box center [304, 171] width 344 height 19
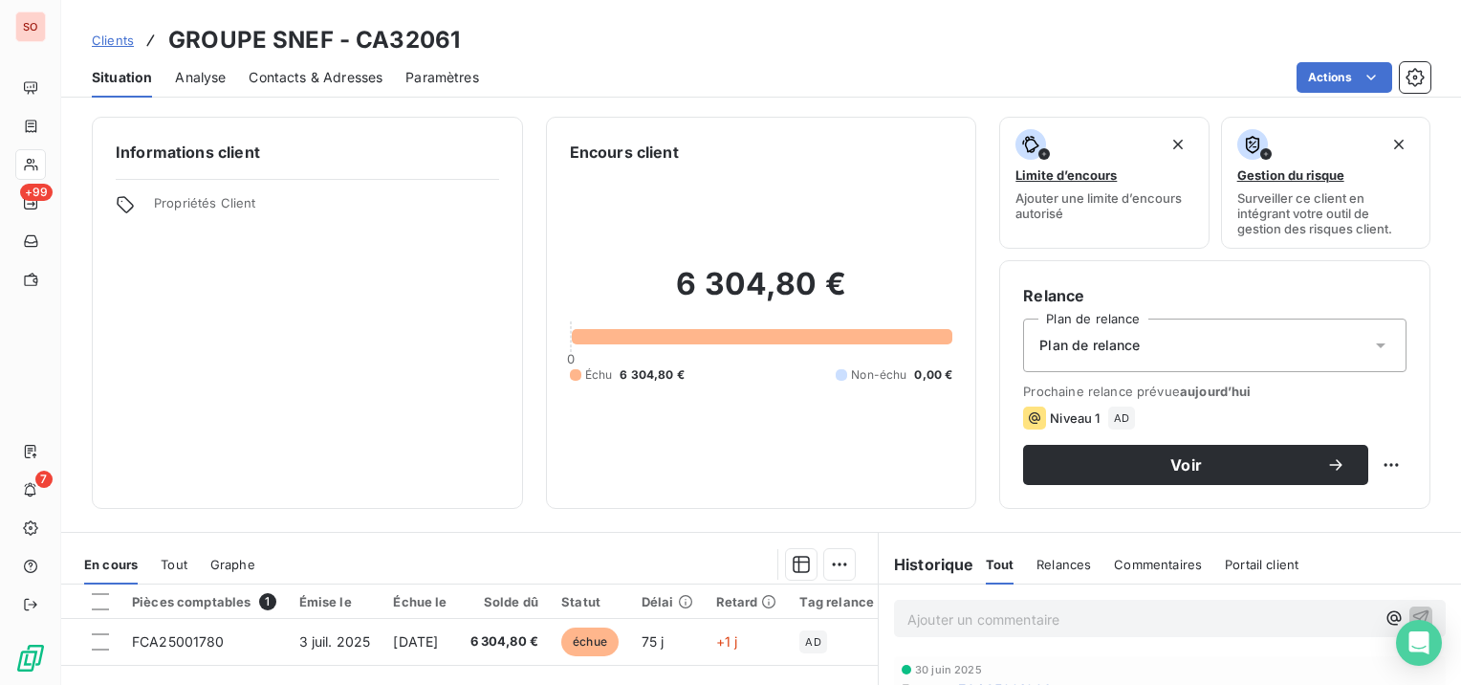
click at [369, 76] on span "Contacts & Adresses" at bounding box center [316, 77] width 134 height 19
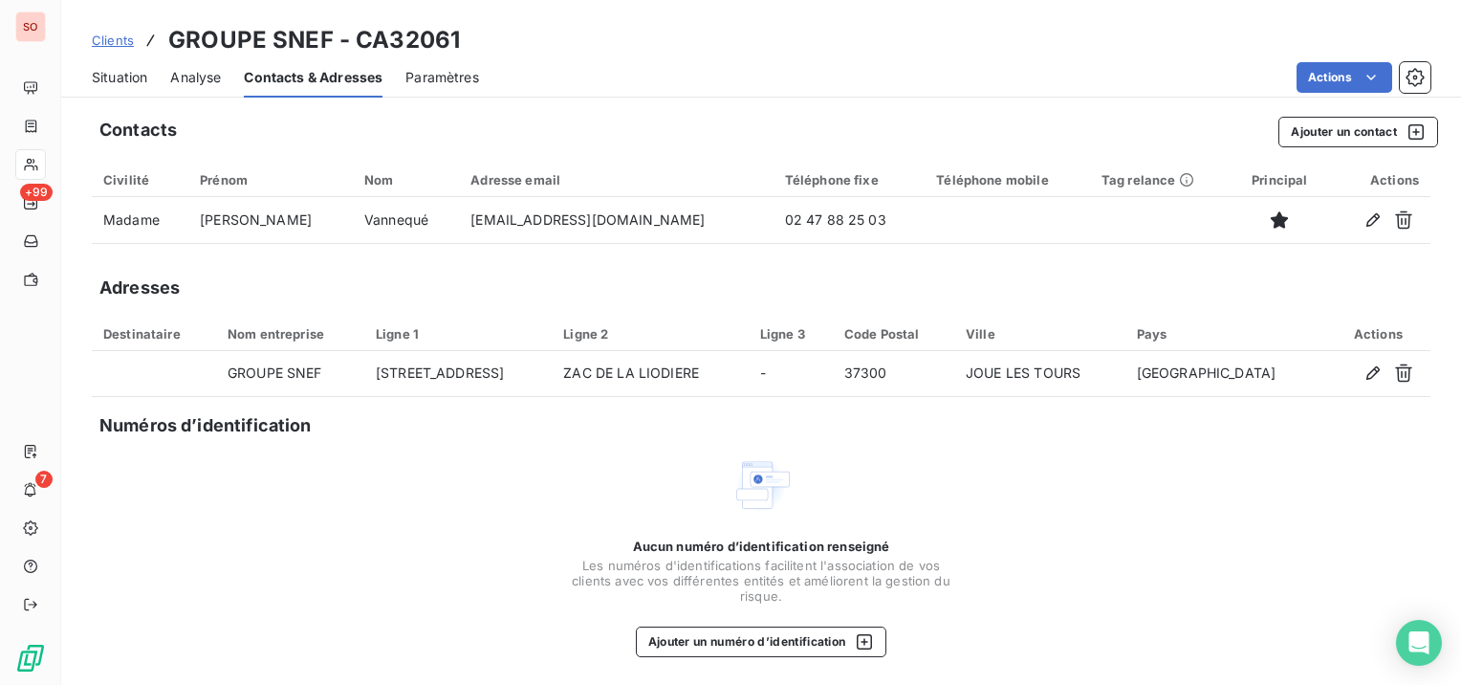
click at [145, 84] on span "Situation" at bounding box center [119, 77] width 55 height 19
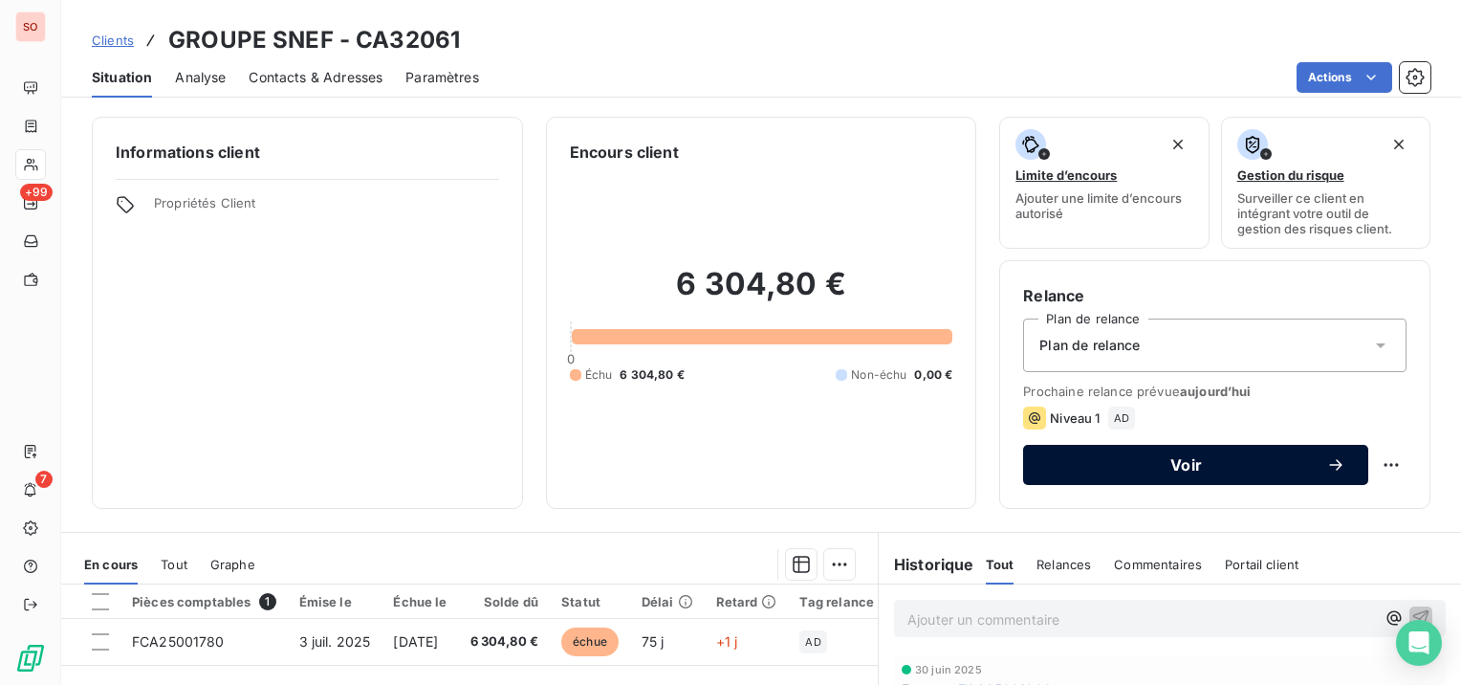
click at [1066, 470] on span "Voir" at bounding box center [1186, 464] width 280 height 15
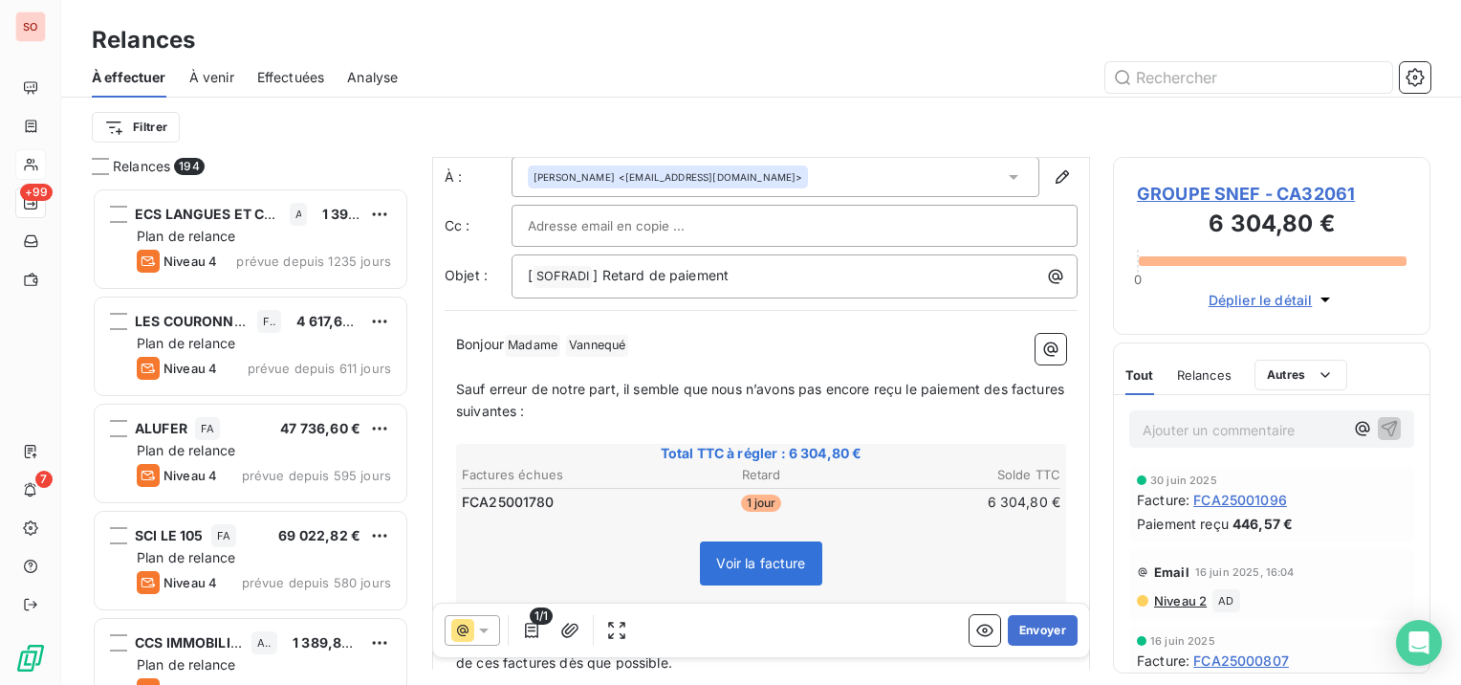
scroll to position [191, 0]
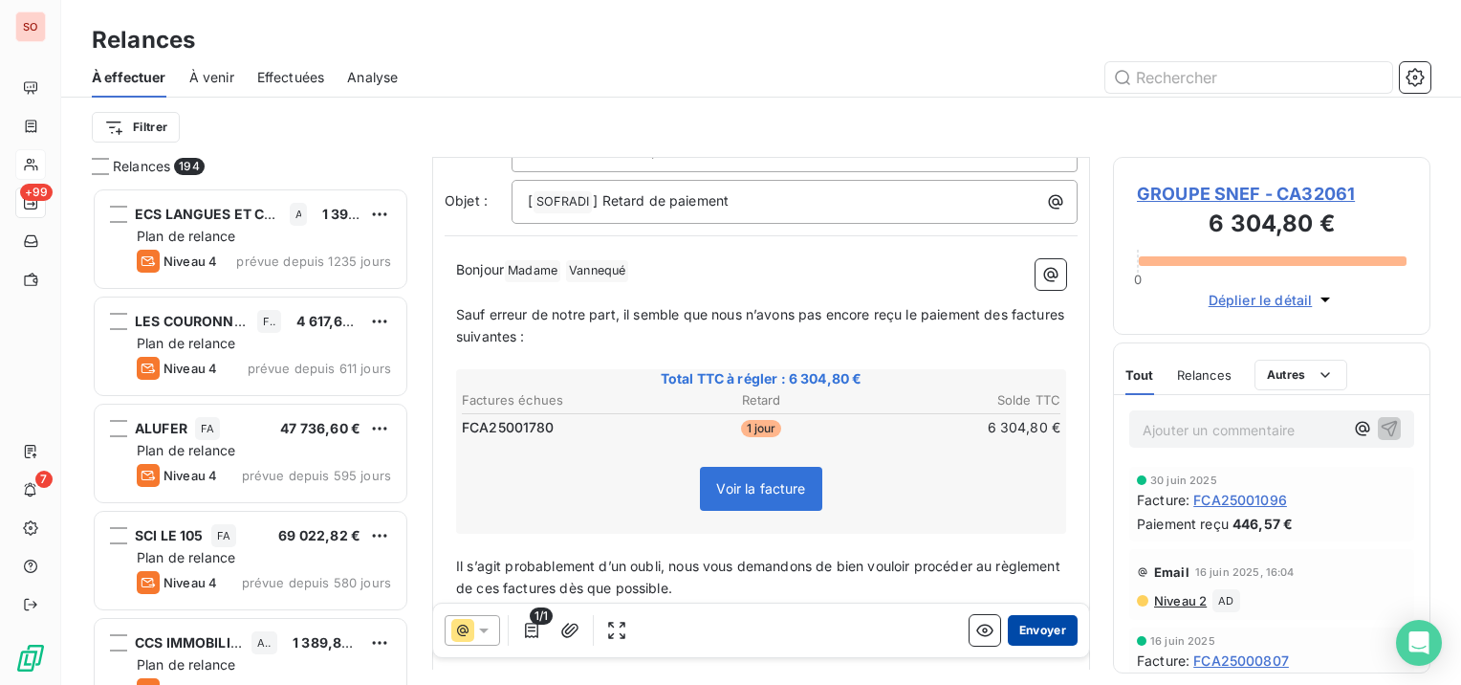
click at [1042, 634] on button "Envoyer" at bounding box center [1043, 630] width 70 height 31
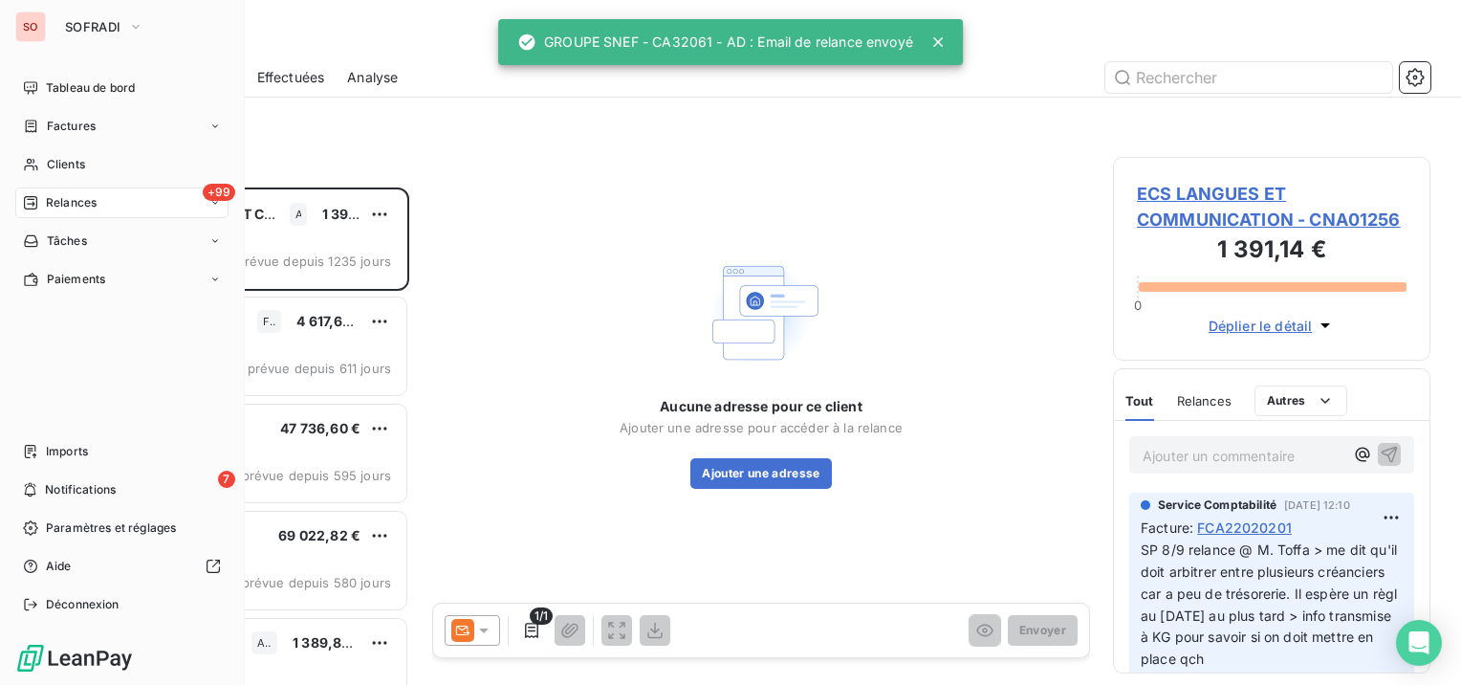
drag, startPoint x: 50, startPoint y: 157, endPoint x: 232, endPoint y: 140, distance: 183.4
click at [50, 157] on span "Clients" at bounding box center [66, 164] width 38 height 17
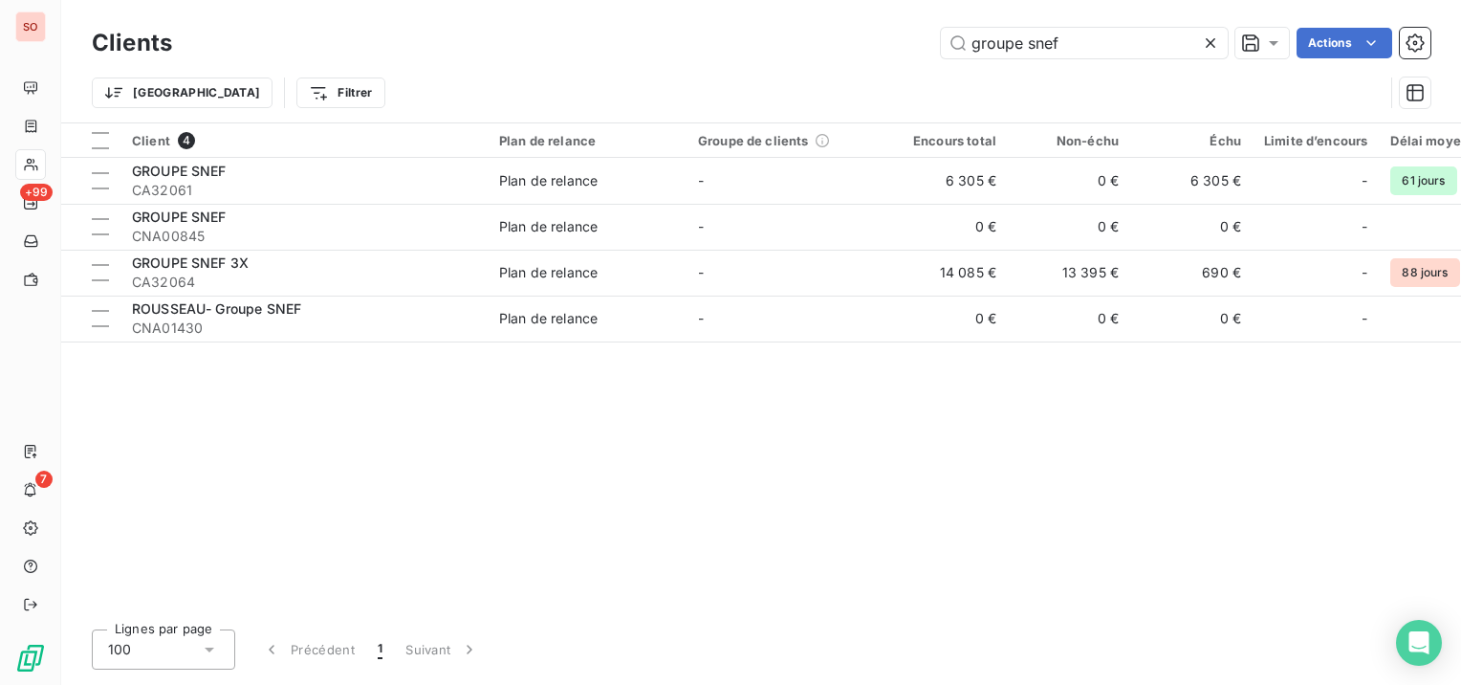
click at [1216, 44] on icon at bounding box center [1210, 42] width 19 height 19
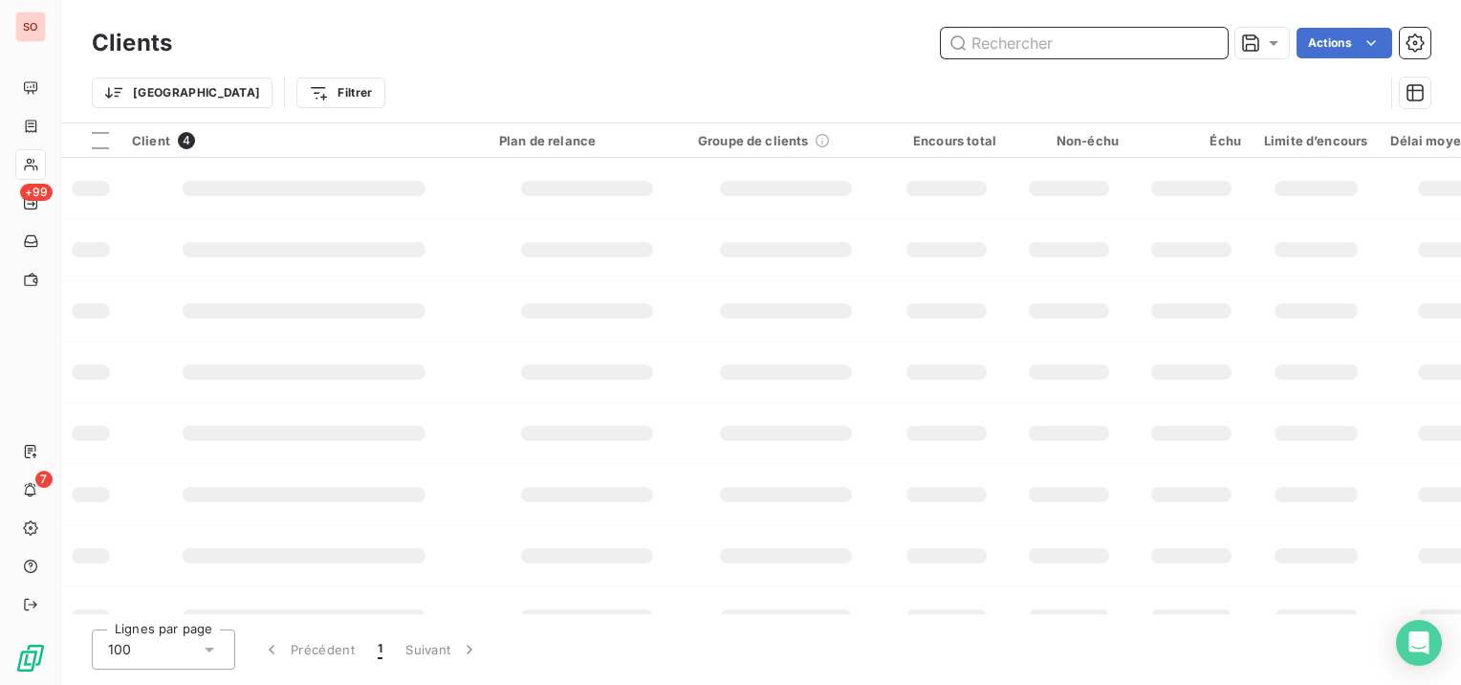
click at [1093, 43] on input "text" at bounding box center [1084, 43] width 287 height 31
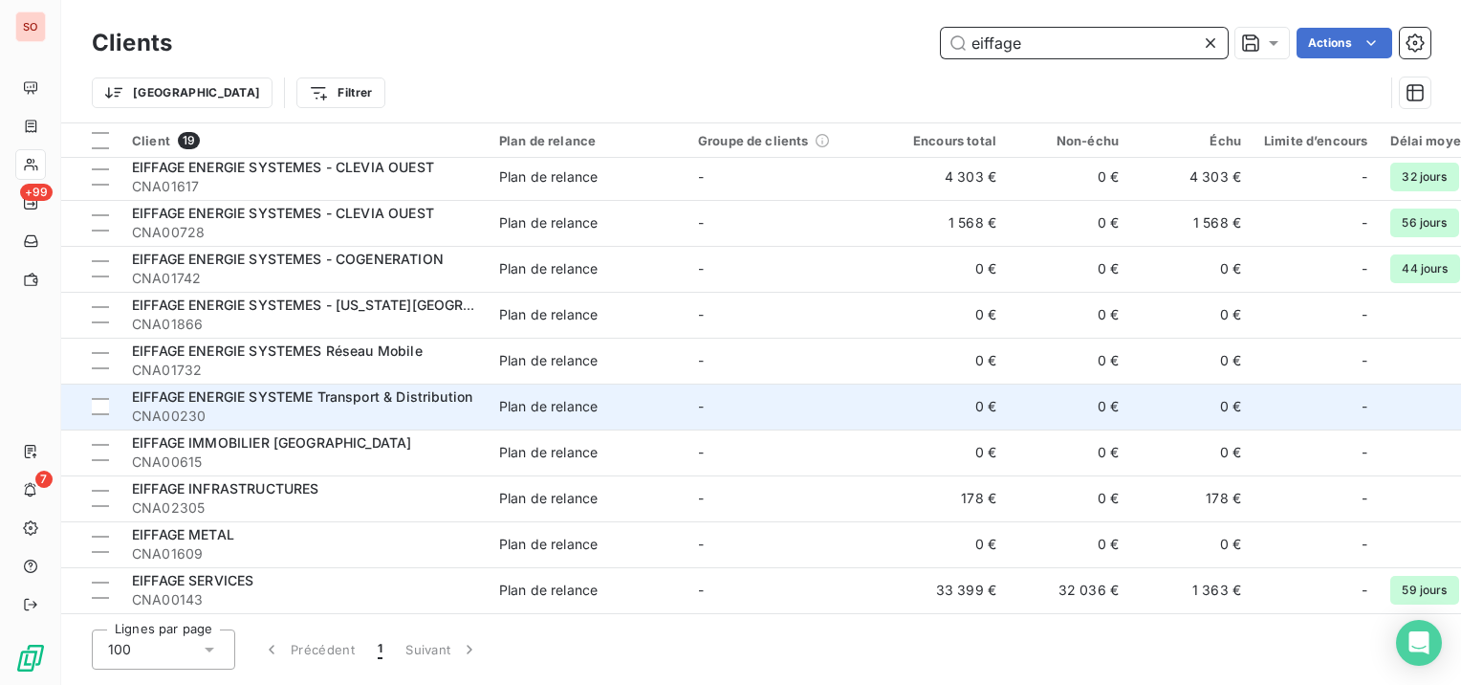
scroll to position [328, 0]
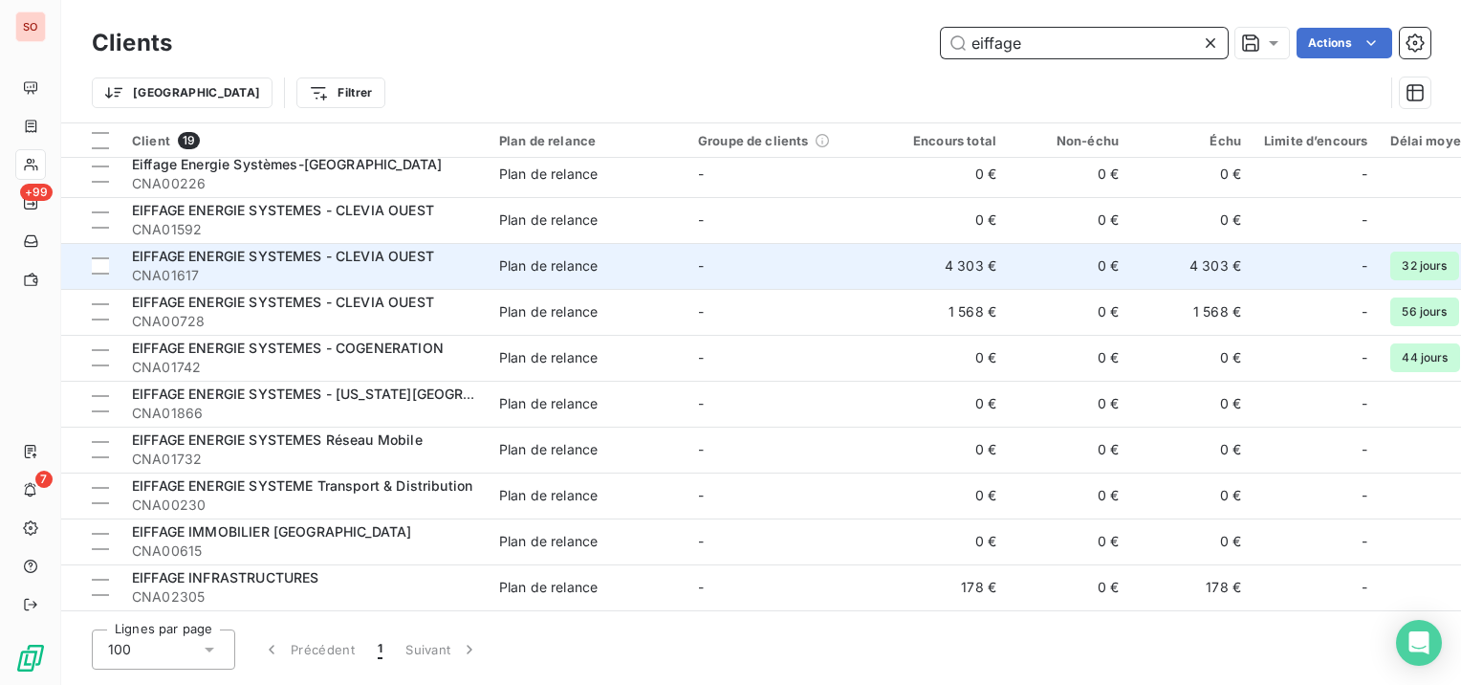
type input "eiffage"
click at [256, 268] on span "CNA01617" at bounding box center [304, 275] width 344 height 19
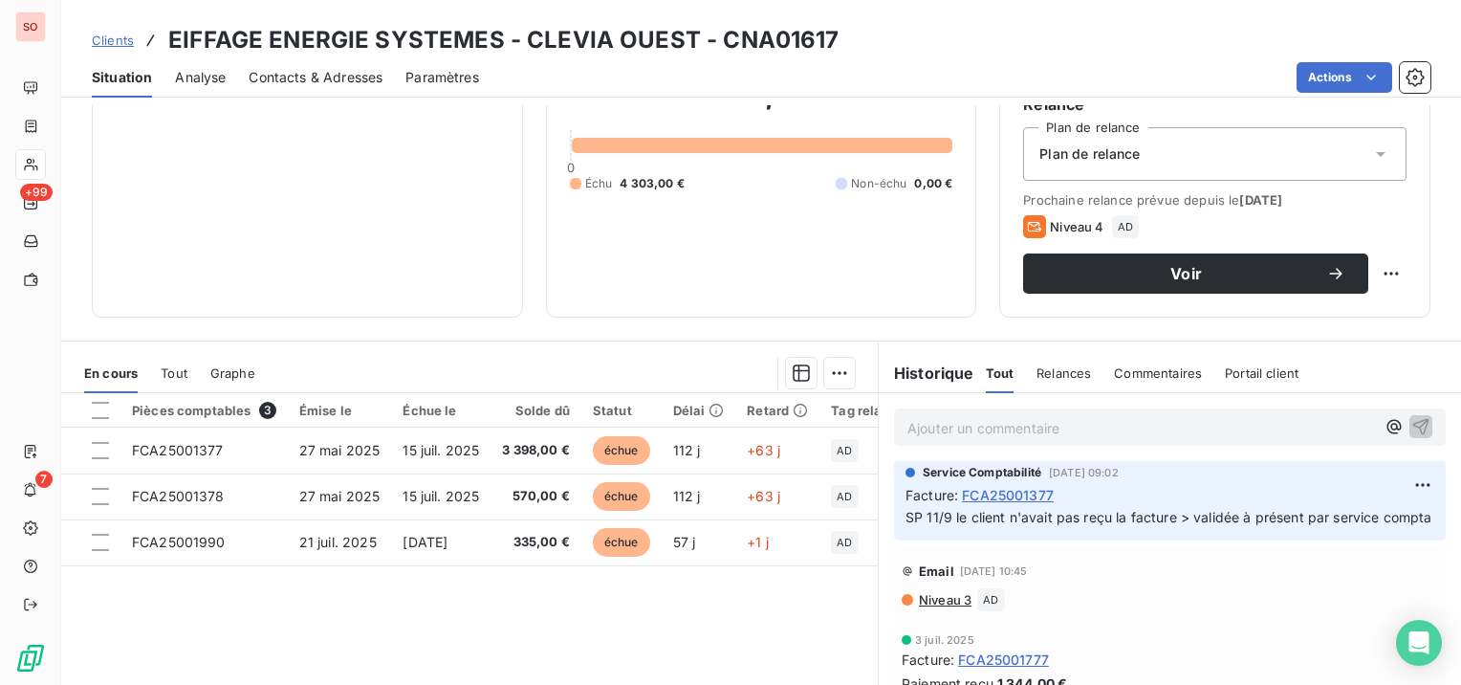
scroll to position [287, 0]
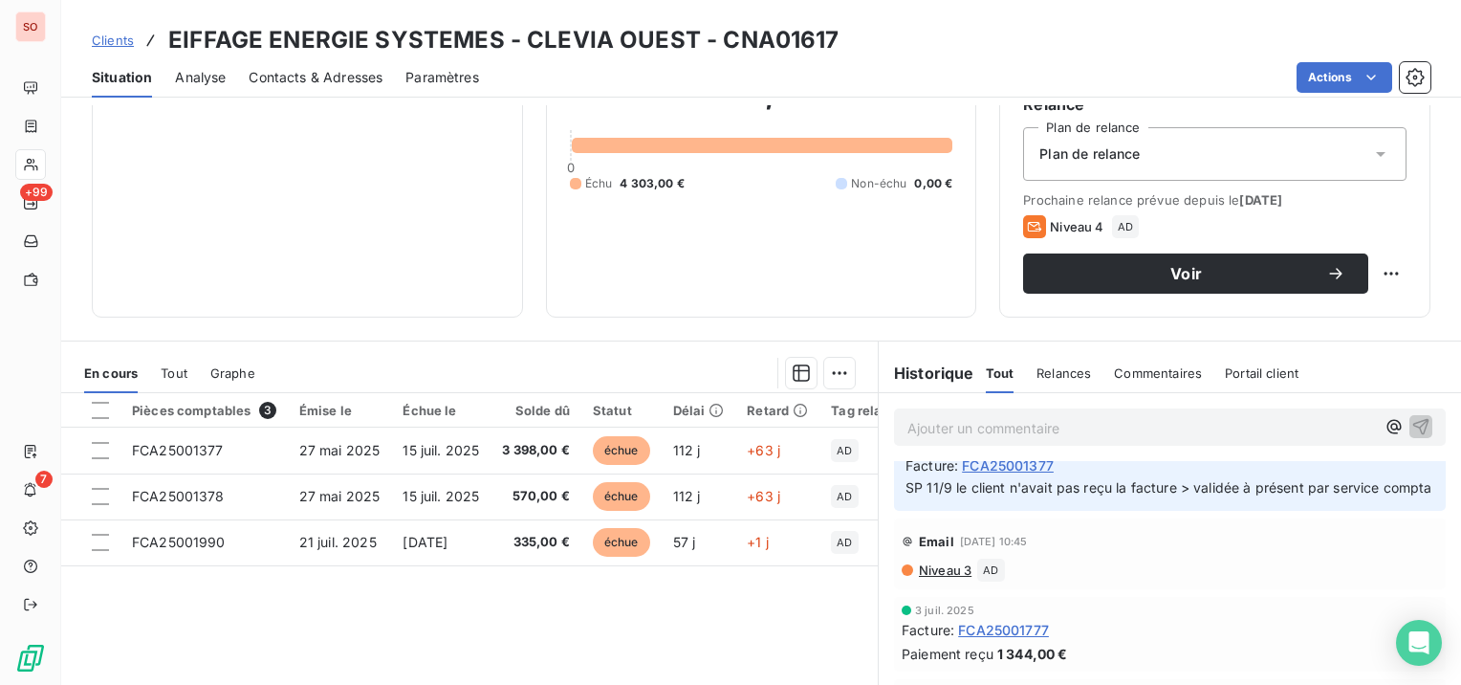
click at [925, 577] on span "Niveau 3" at bounding box center [944, 569] width 54 height 15
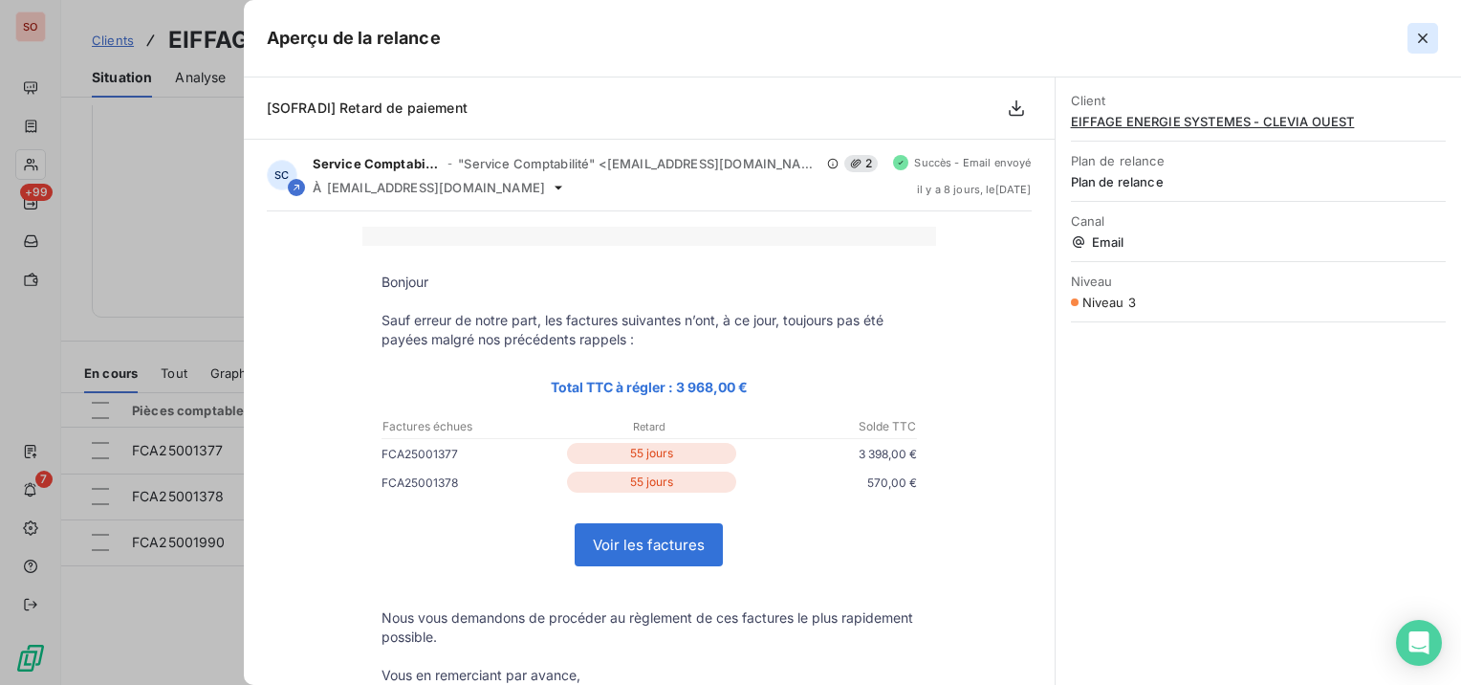
click at [1427, 36] on icon "button" at bounding box center [1422, 38] width 19 height 19
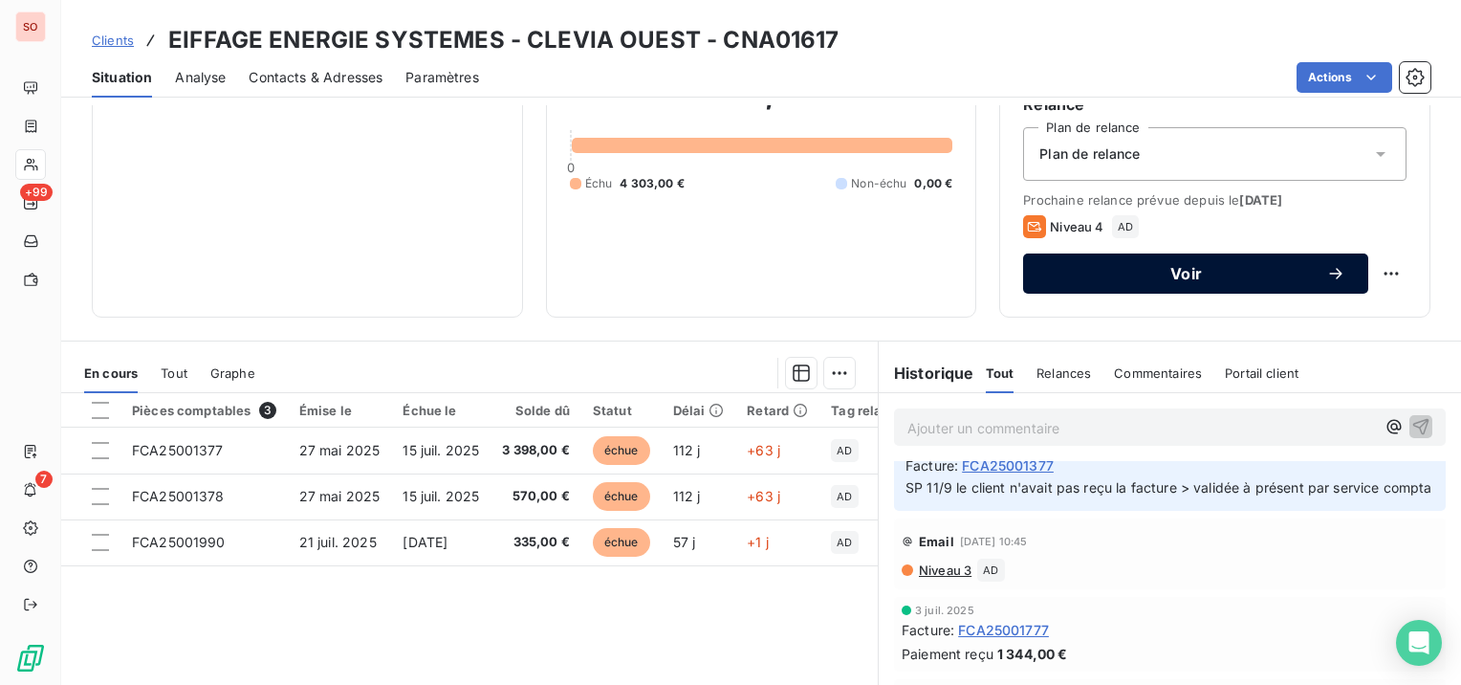
click at [1204, 283] on button "Voir" at bounding box center [1195, 273] width 345 height 40
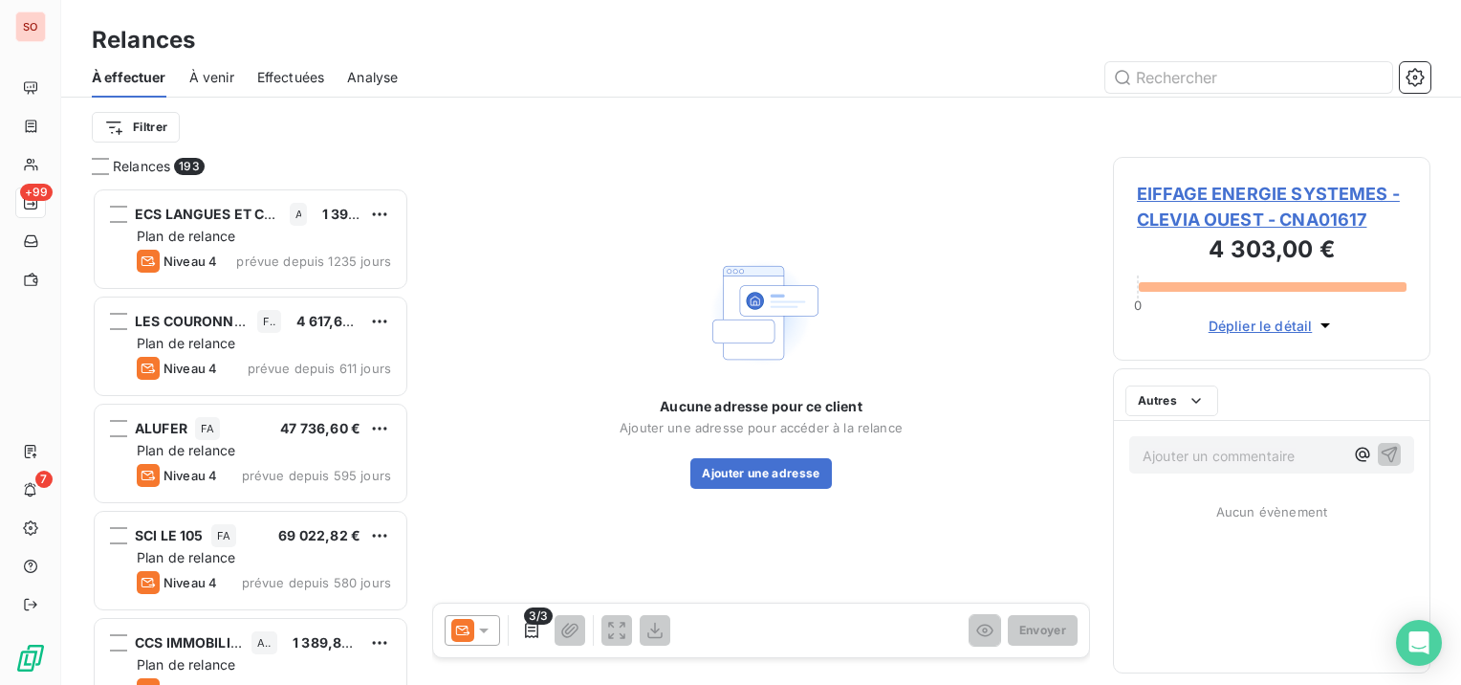
scroll to position [482, 302]
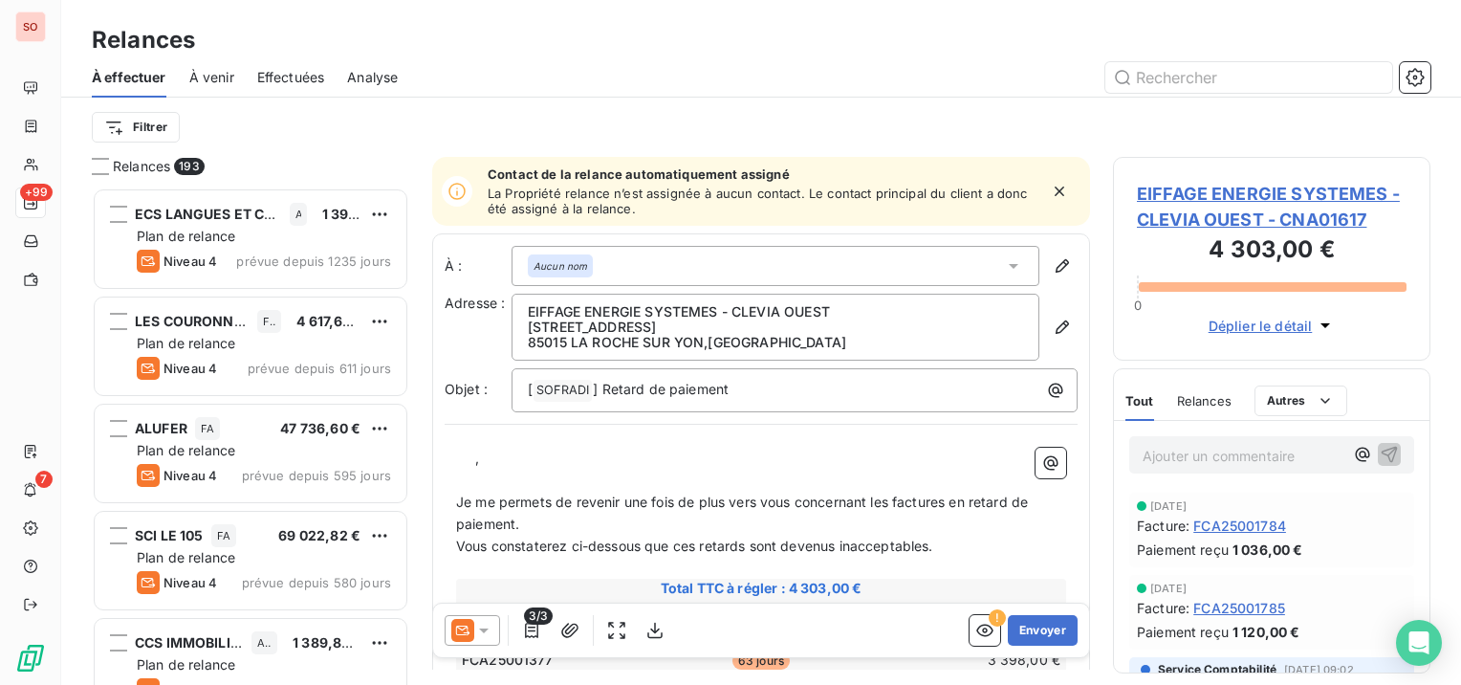
click at [489, 632] on icon at bounding box center [483, 629] width 19 height 19
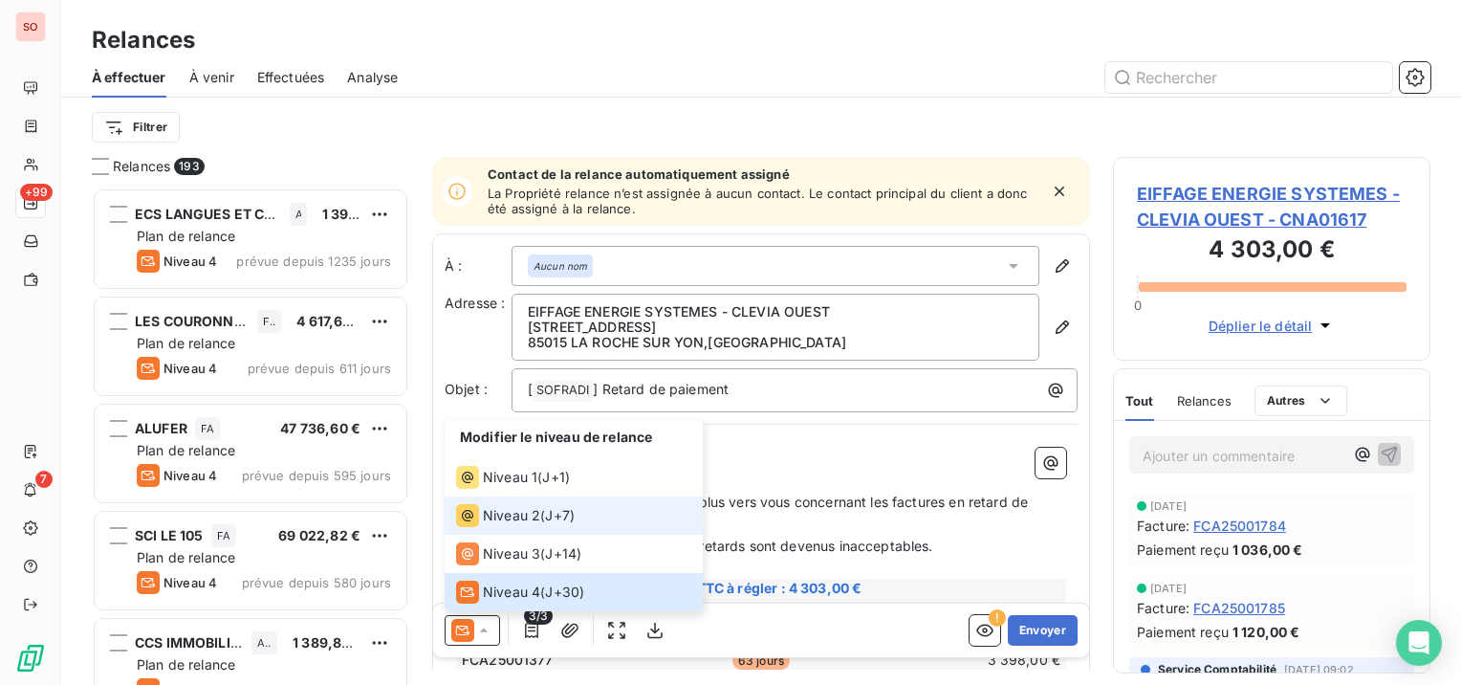
click at [509, 515] on span "Niveau 2" at bounding box center [511, 515] width 57 height 19
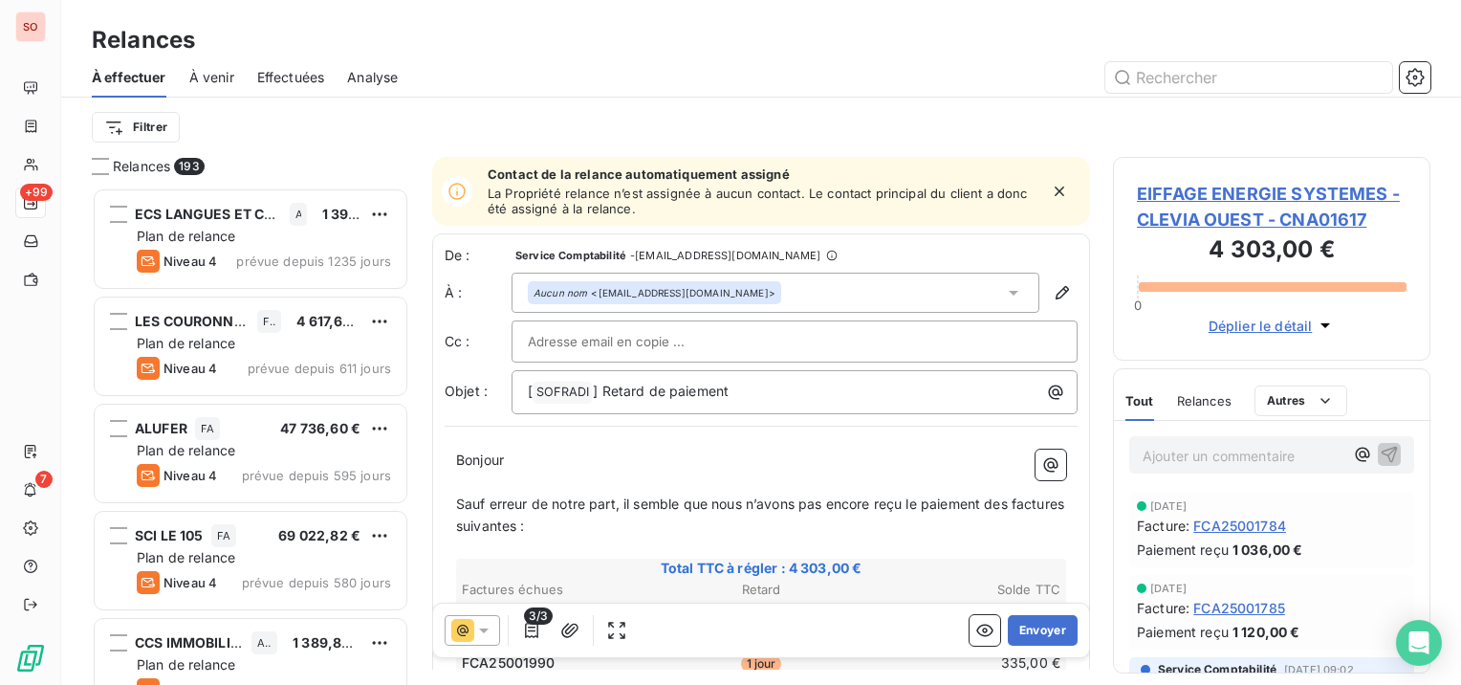
click at [654, 294] on div "Aucun nom <[EMAIL_ADDRESS][DOMAIN_NAME]>" at bounding box center [654, 292] width 242 height 13
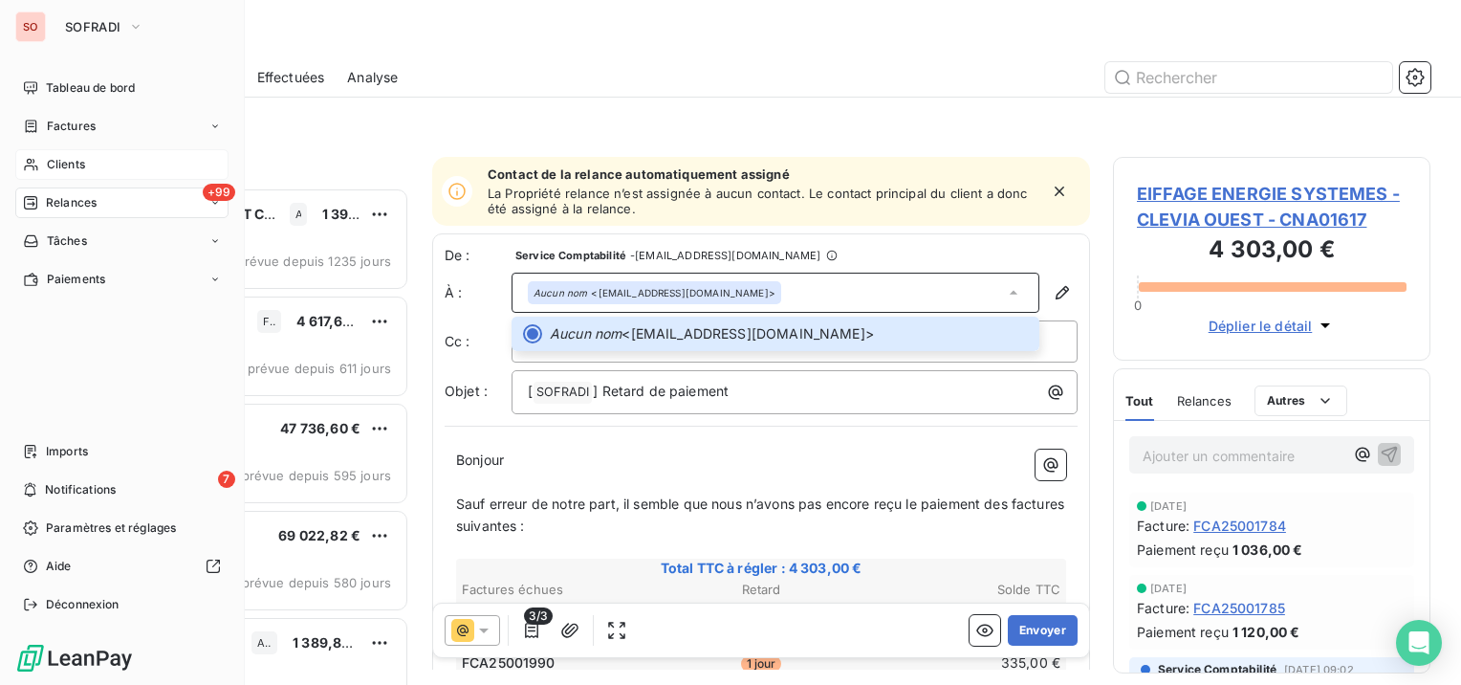
click at [51, 163] on span "Clients" at bounding box center [66, 164] width 38 height 17
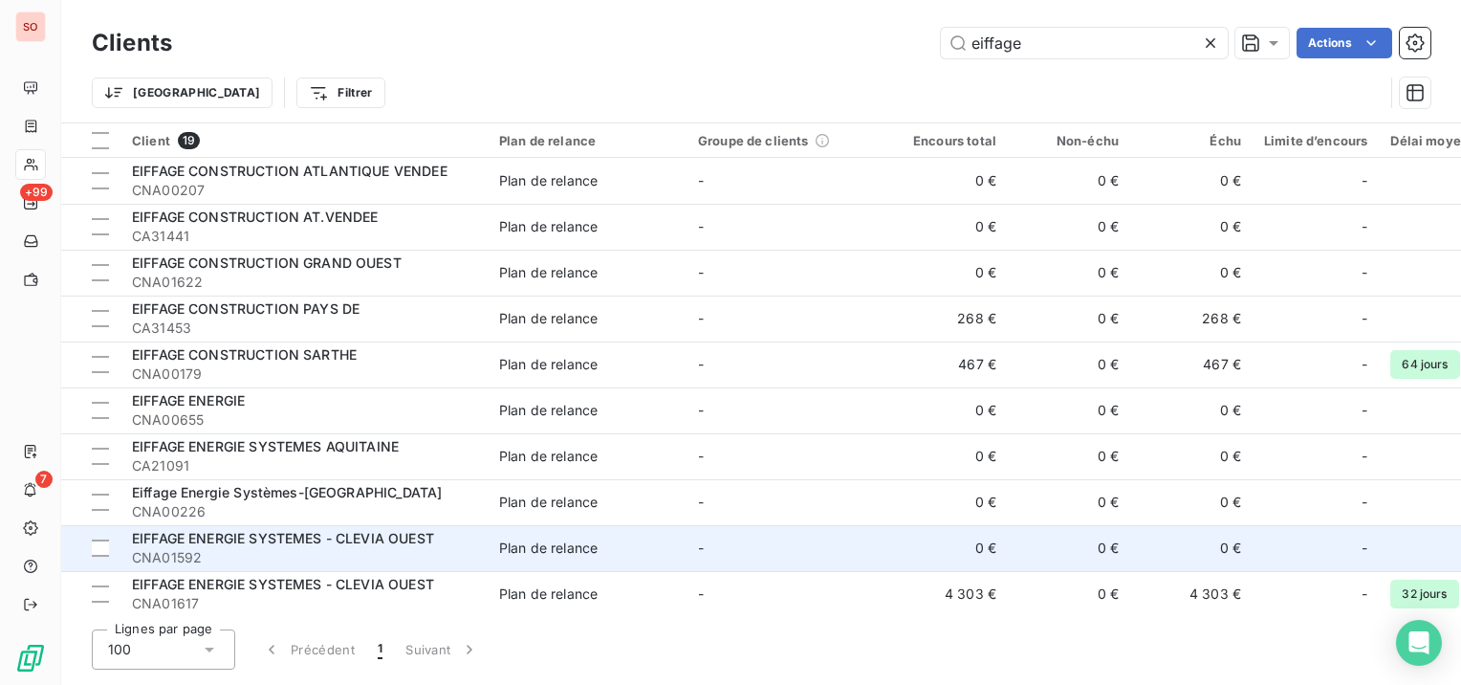
click at [291, 548] on span "CNA01592" at bounding box center [304, 557] width 344 height 19
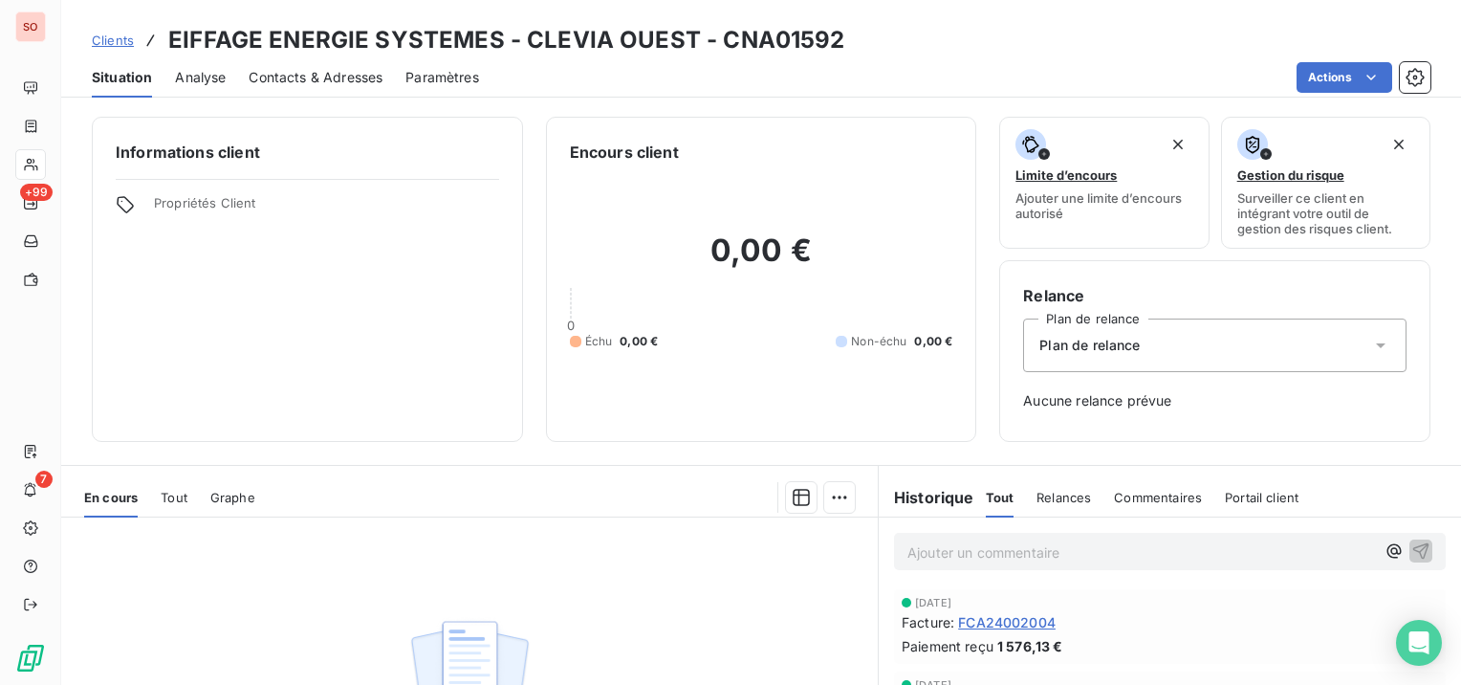
click at [123, 44] on span "Clients" at bounding box center [113, 40] width 42 height 15
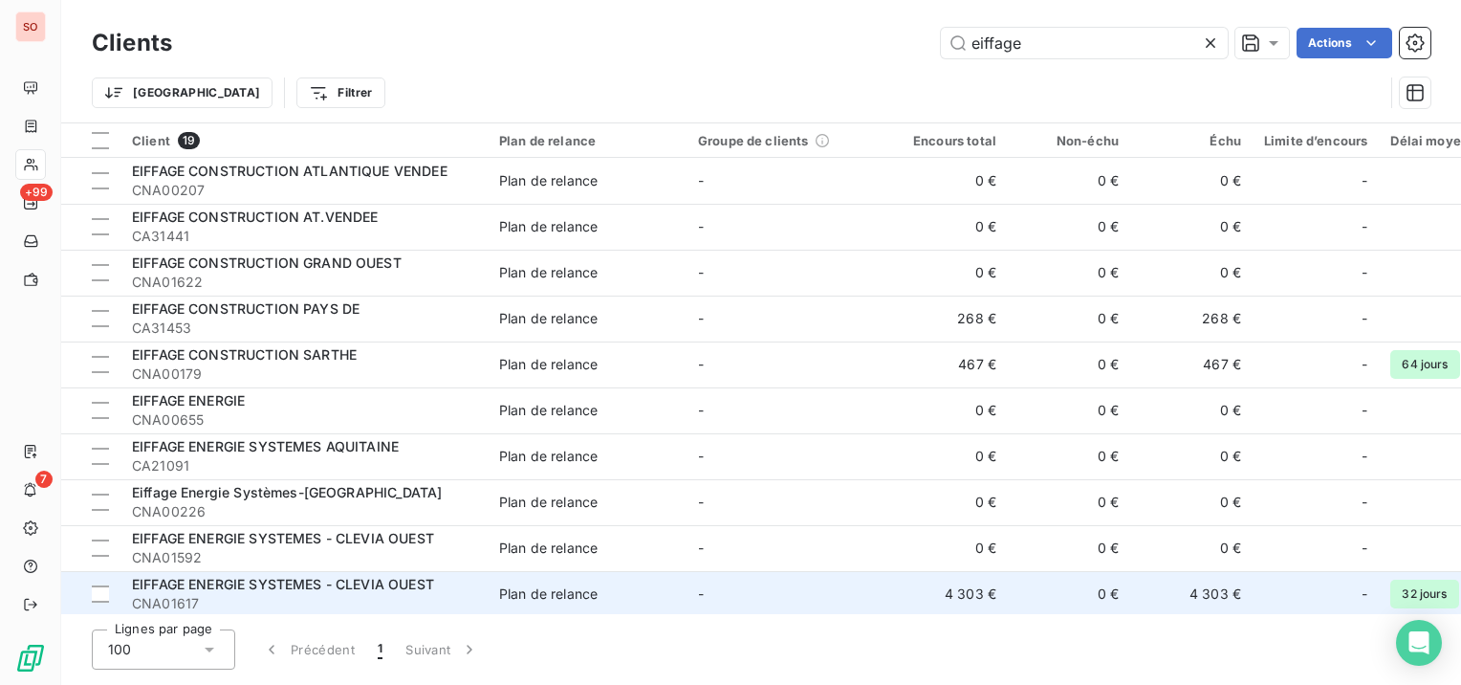
click at [322, 583] on span "EIFFAGE ENERGIE SYSTEMES - CLEVIA OUEST" at bounding box center [283, 584] width 302 height 16
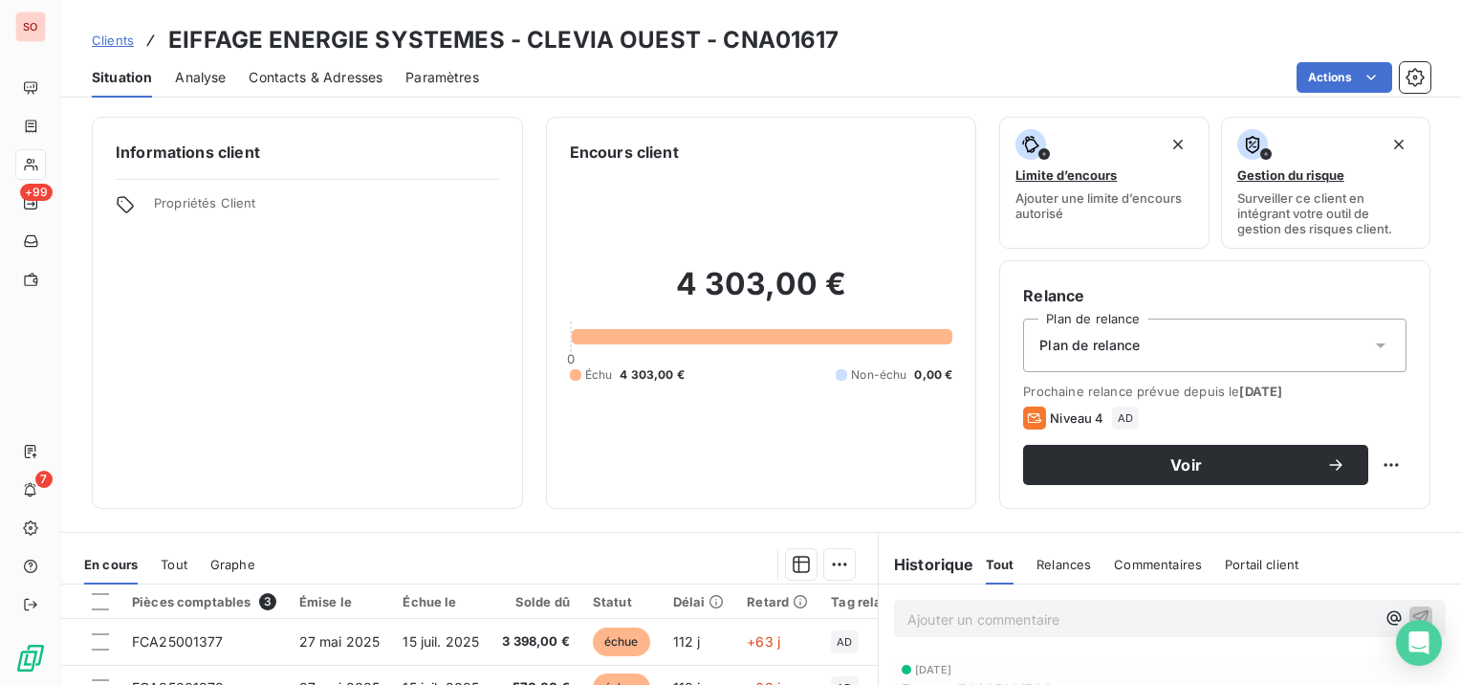
click at [358, 73] on span "Contacts & Adresses" at bounding box center [316, 77] width 134 height 19
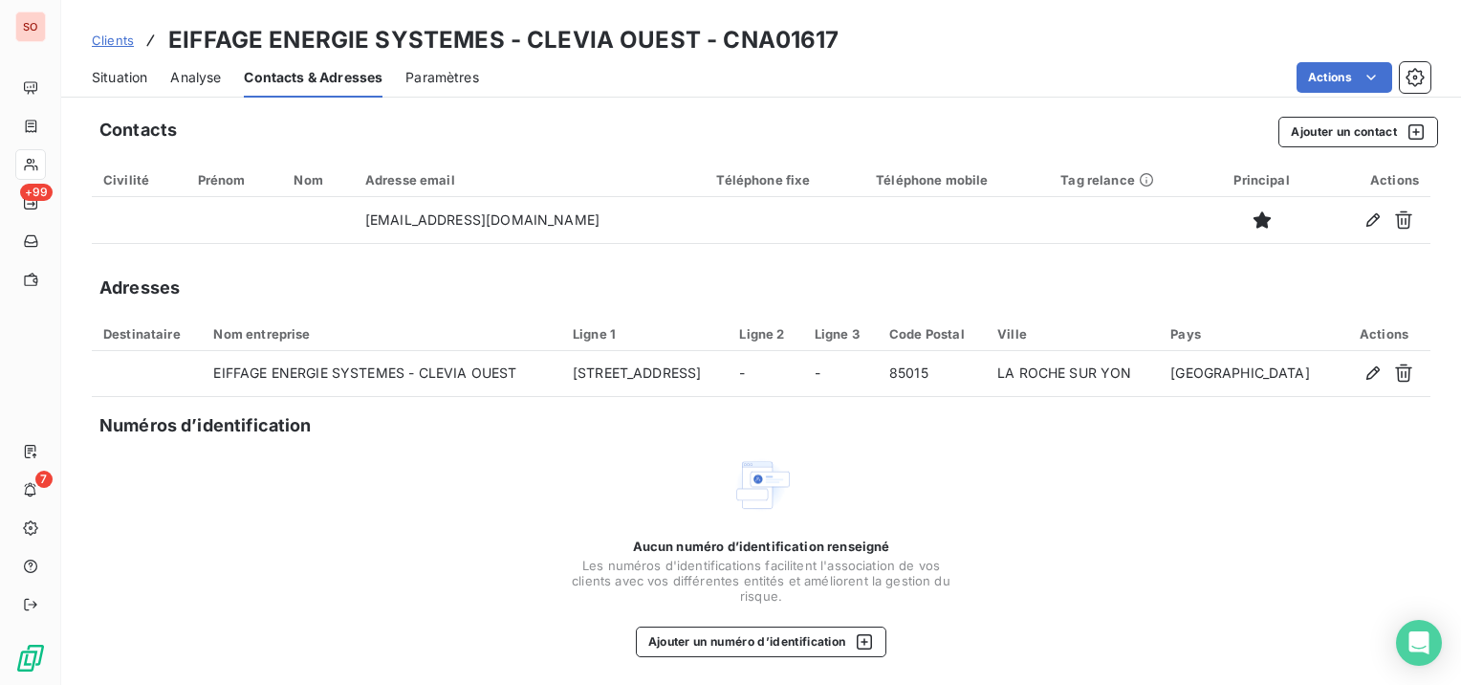
click at [116, 74] on span "Situation" at bounding box center [119, 77] width 55 height 19
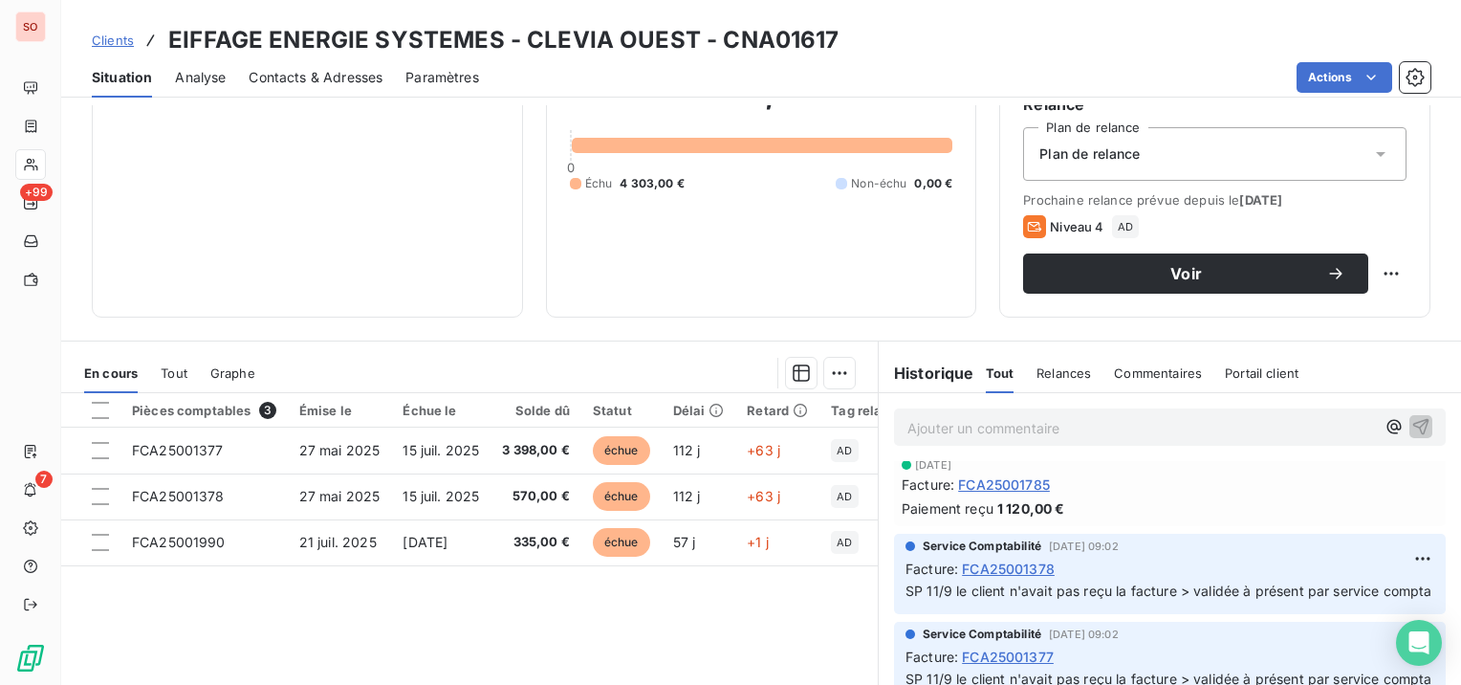
scroll to position [191, 0]
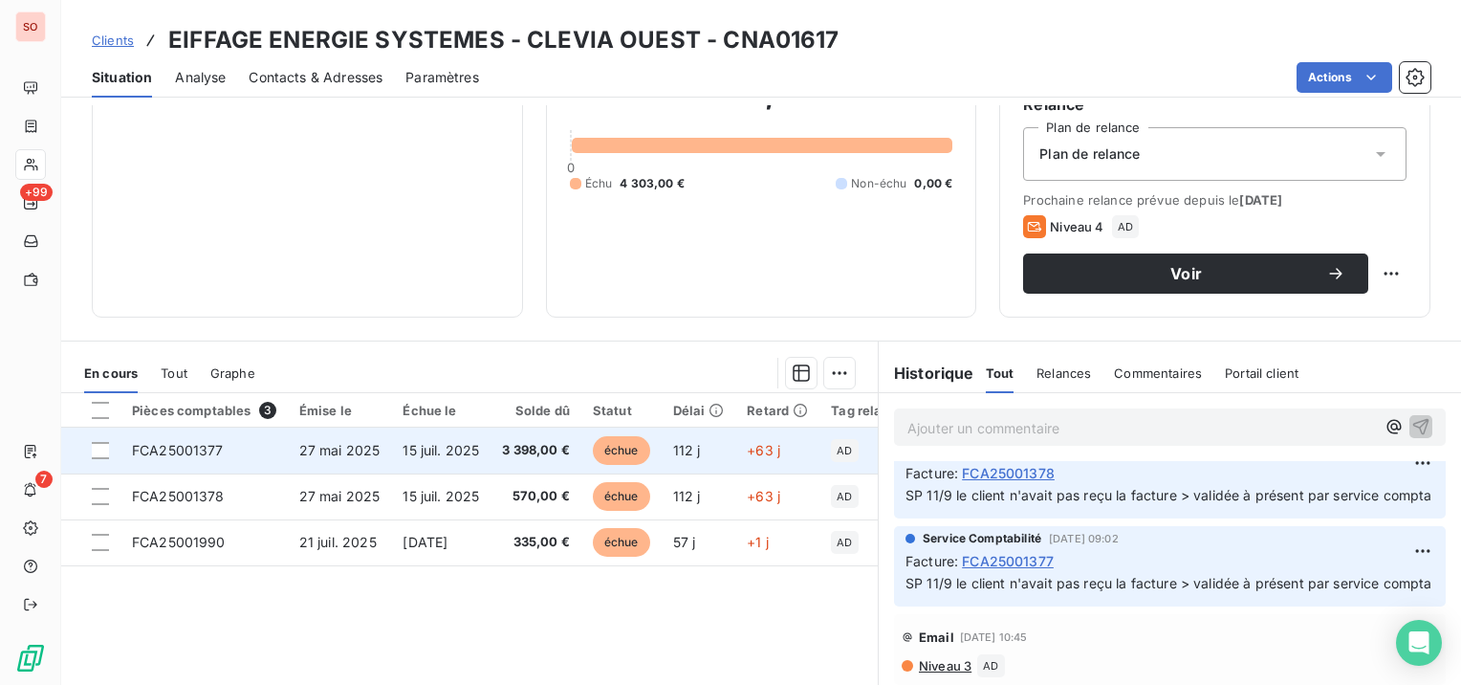
click at [209, 455] on span "FCA25001377" at bounding box center [178, 450] width 92 height 16
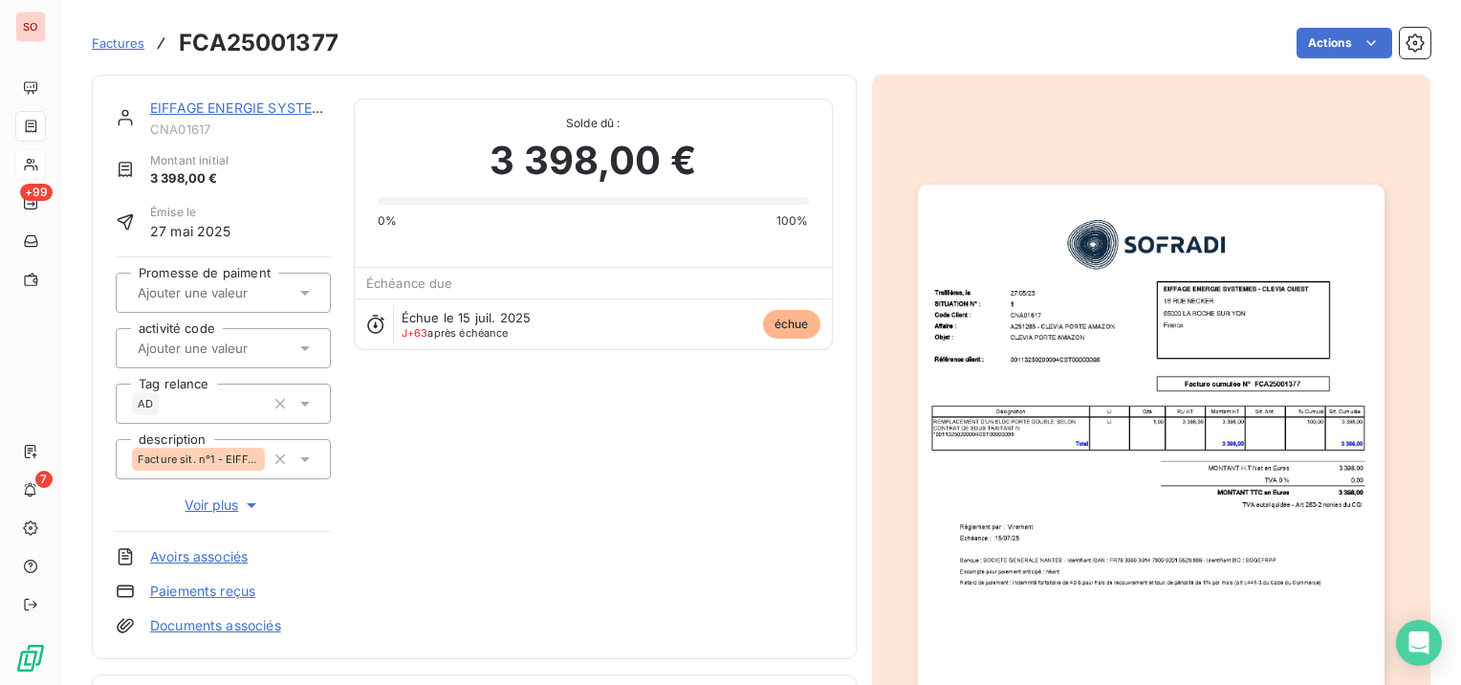
click at [275, 49] on h3 "FCA25001377" at bounding box center [259, 43] width 160 height 34
copy h3 "FCA25001377"
click at [197, 111] on link "EIFFAGE ENERGIE SYSTEMES - CLEVIA OUEST" at bounding box center [301, 107] width 303 height 16
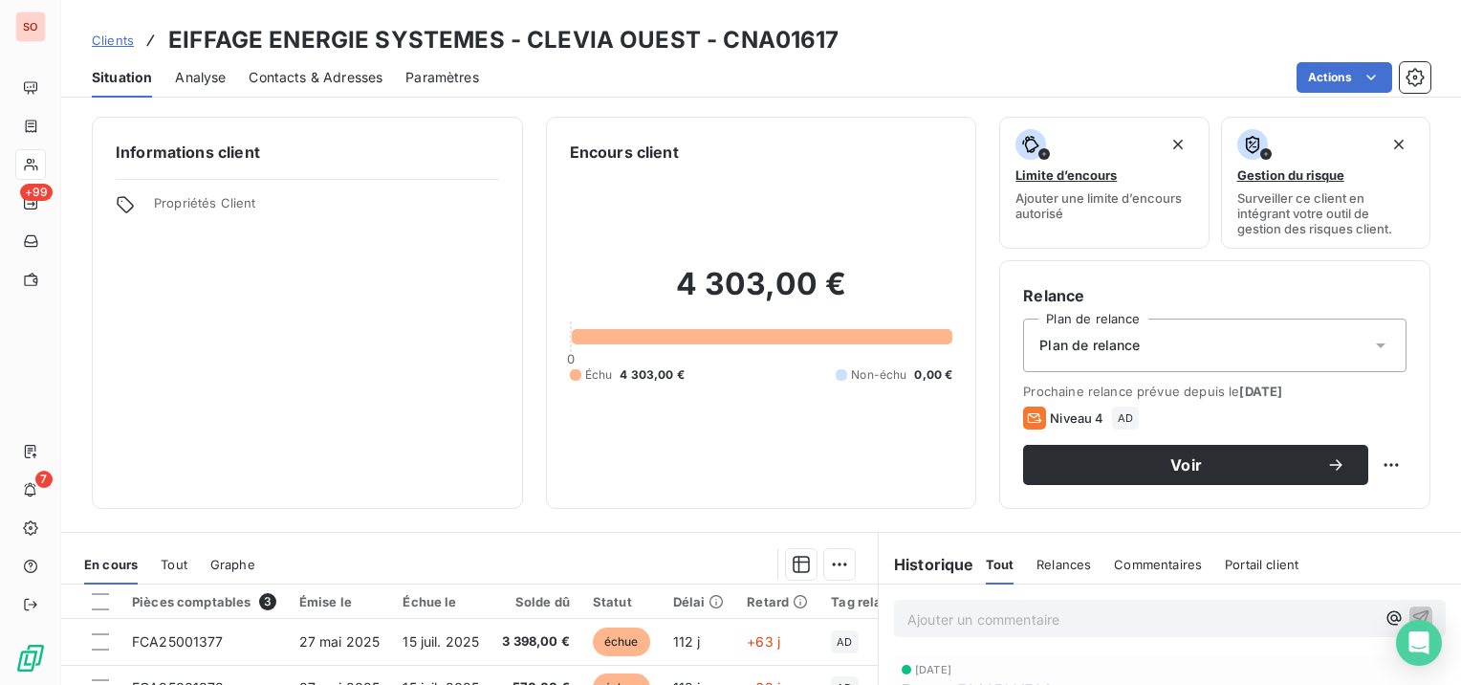
click at [345, 74] on span "Contacts & Adresses" at bounding box center [316, 77] width 134 height 19
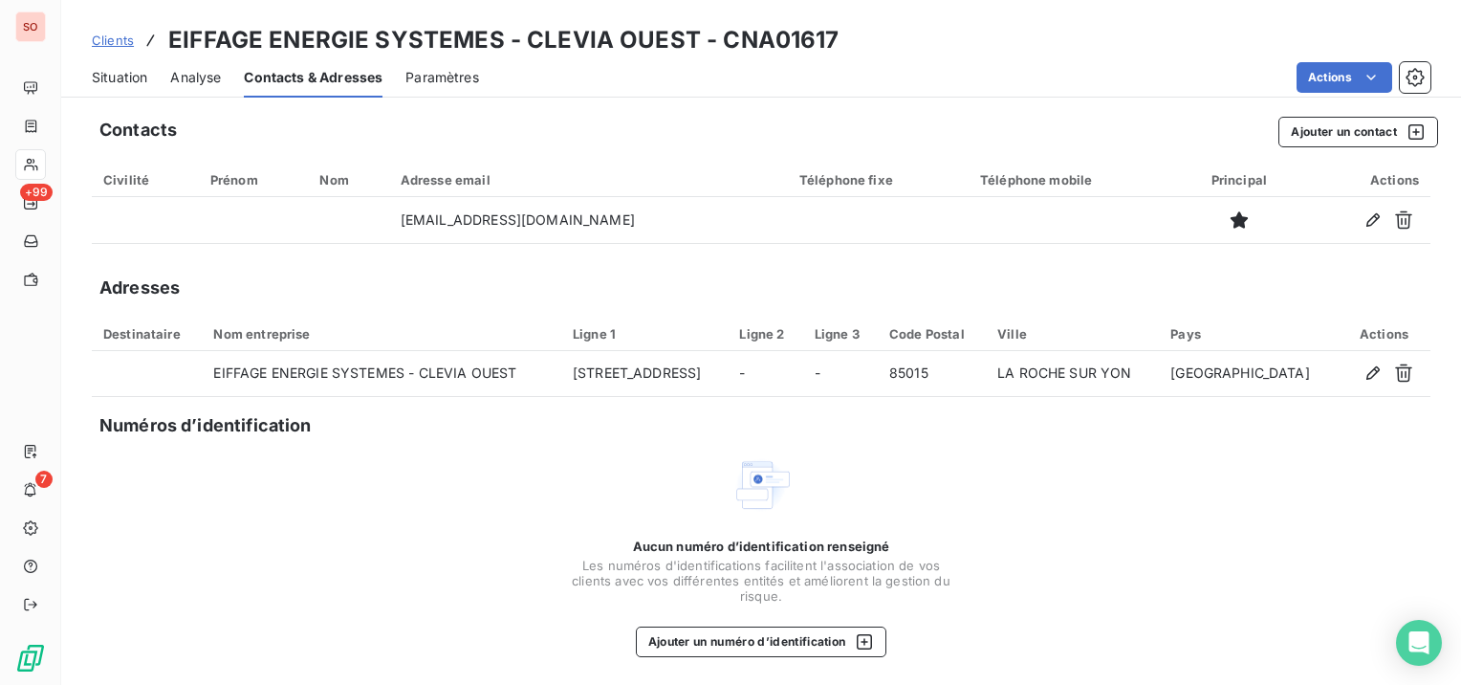
click at [122, 75] on span "Situation" at bounding box center [119, 77] width 55 height 19
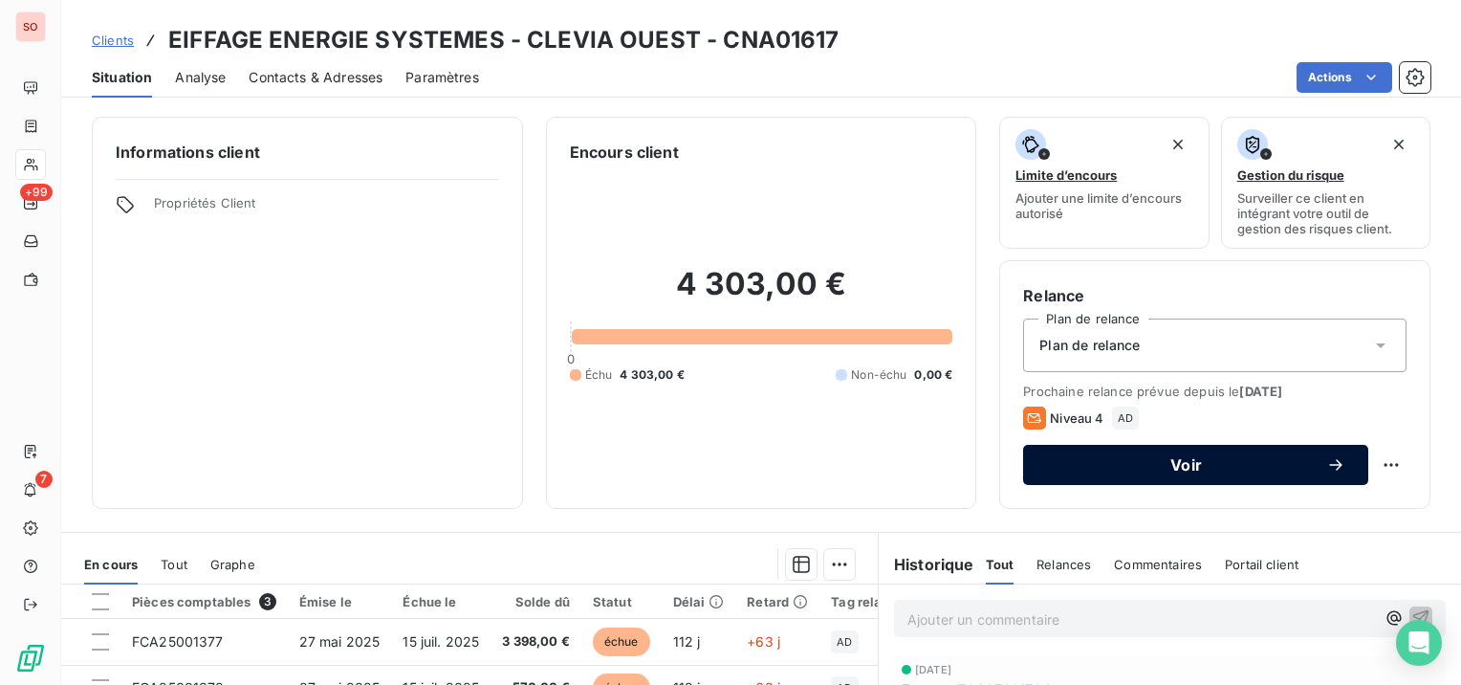
click at [1078, 463] on span "Voir" at bounding box center [1186, 464] width 280 height 15
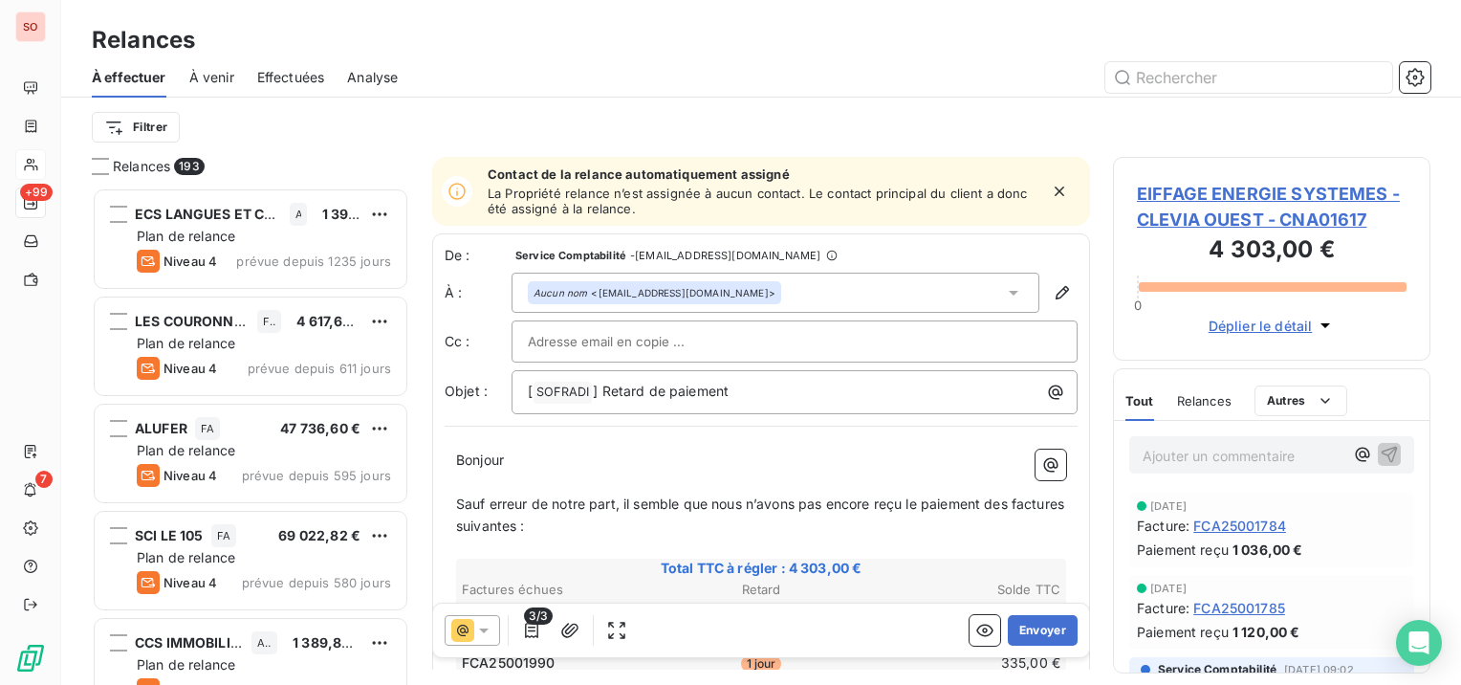
scroll to position [482, 302]
click at [497, 626] on div at bounding box center [472, 630] width 55 height 31
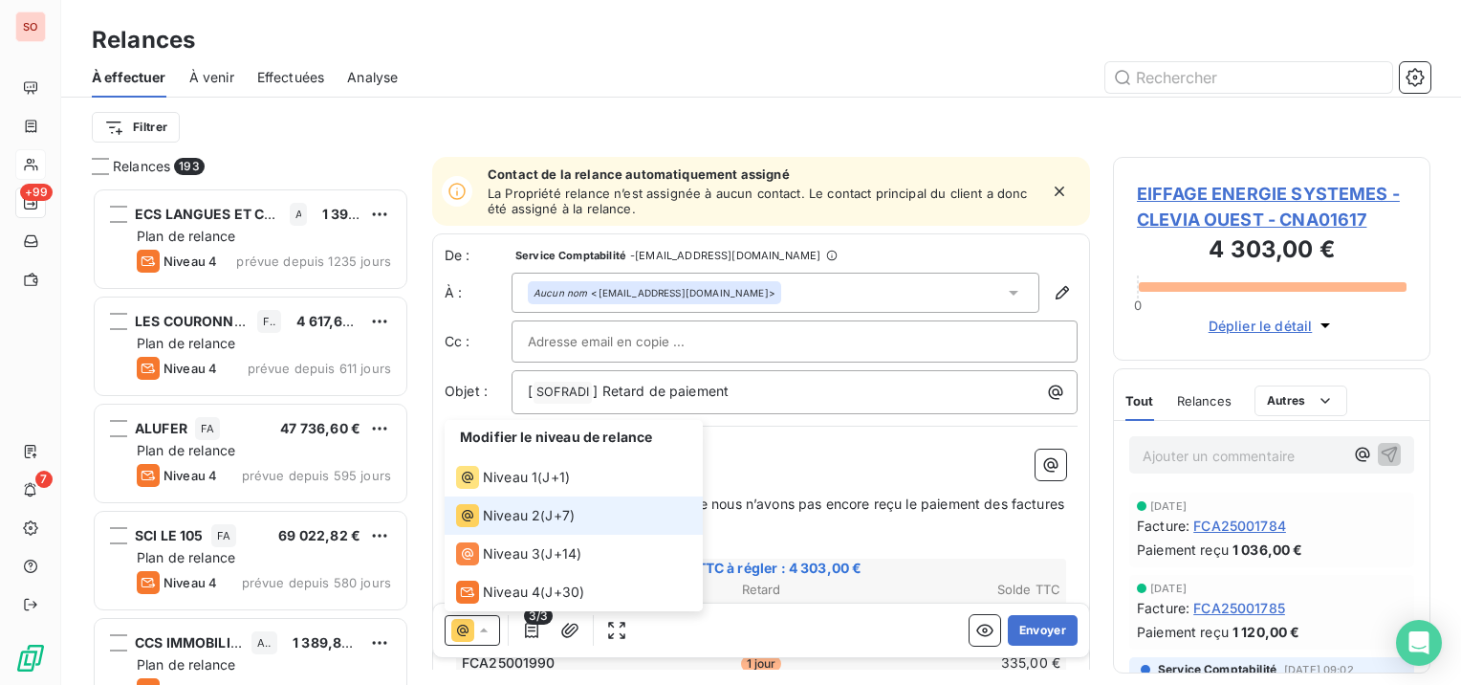
click at [497, 626] on div at bounding box center [472, 630] width 55 height 31
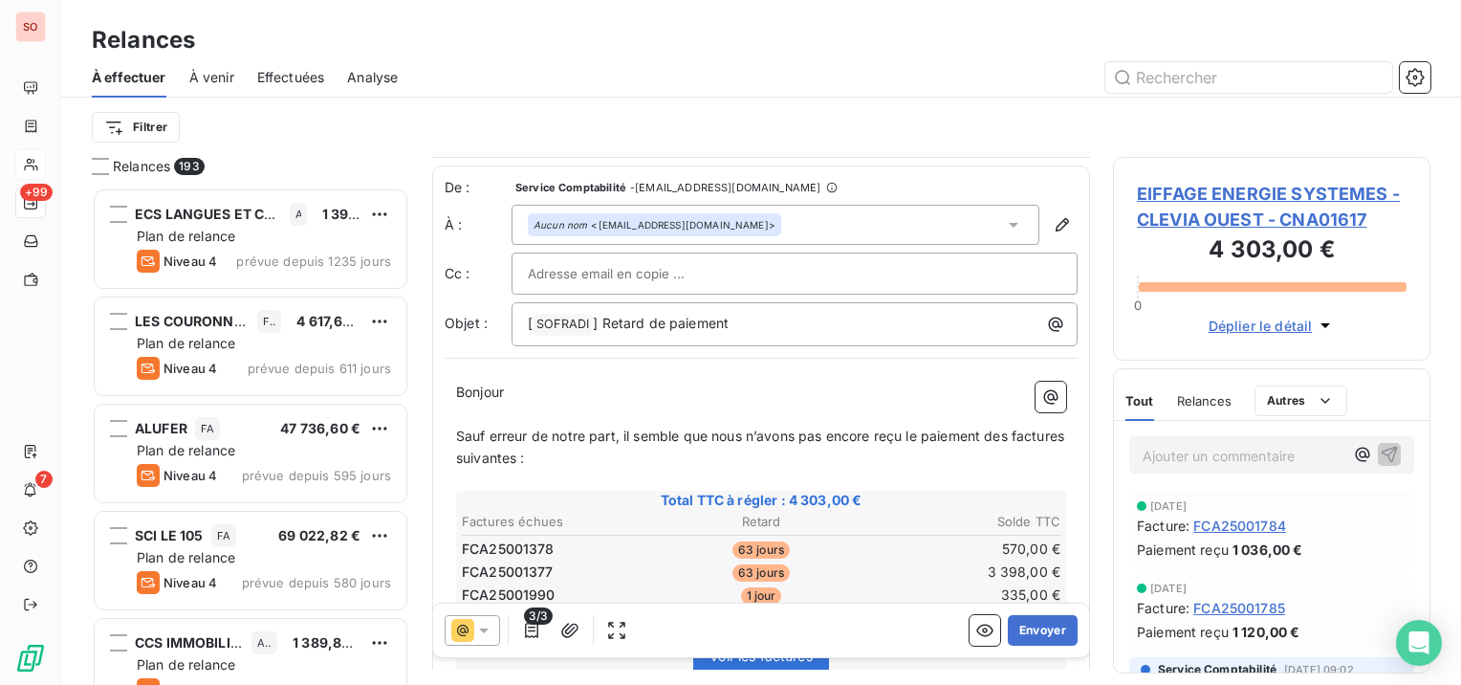
scroll to position [98, 0]
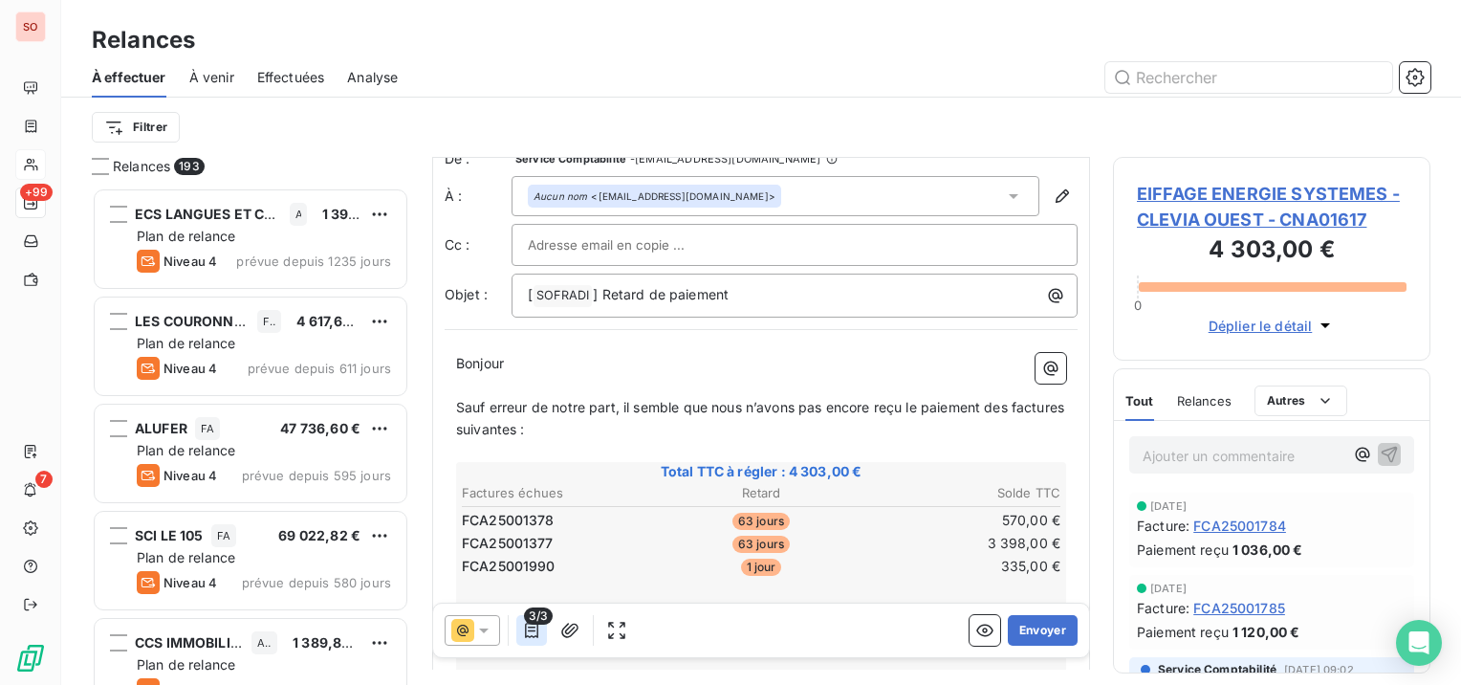
click at [524, 628] on icon "button" at bounding box center [531, 629] width 19 height 19
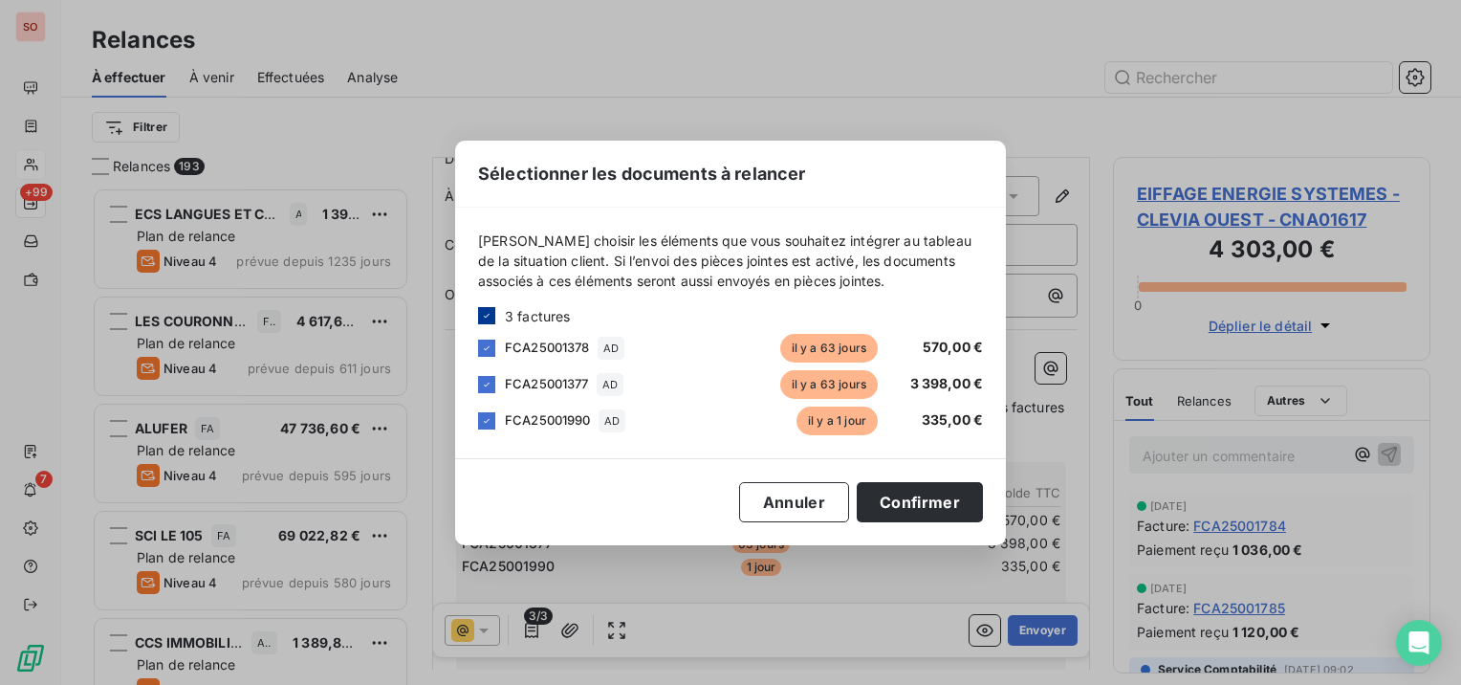
click at [479, 316] on div at bounding box center [486, 315] width 17 height 17
click at [494, 421] on div at bounding box center [486, 420] width 17 height 17
click at [946, 497] on button "Confirmer" at bounding box center [920, 502] width 126 height 40
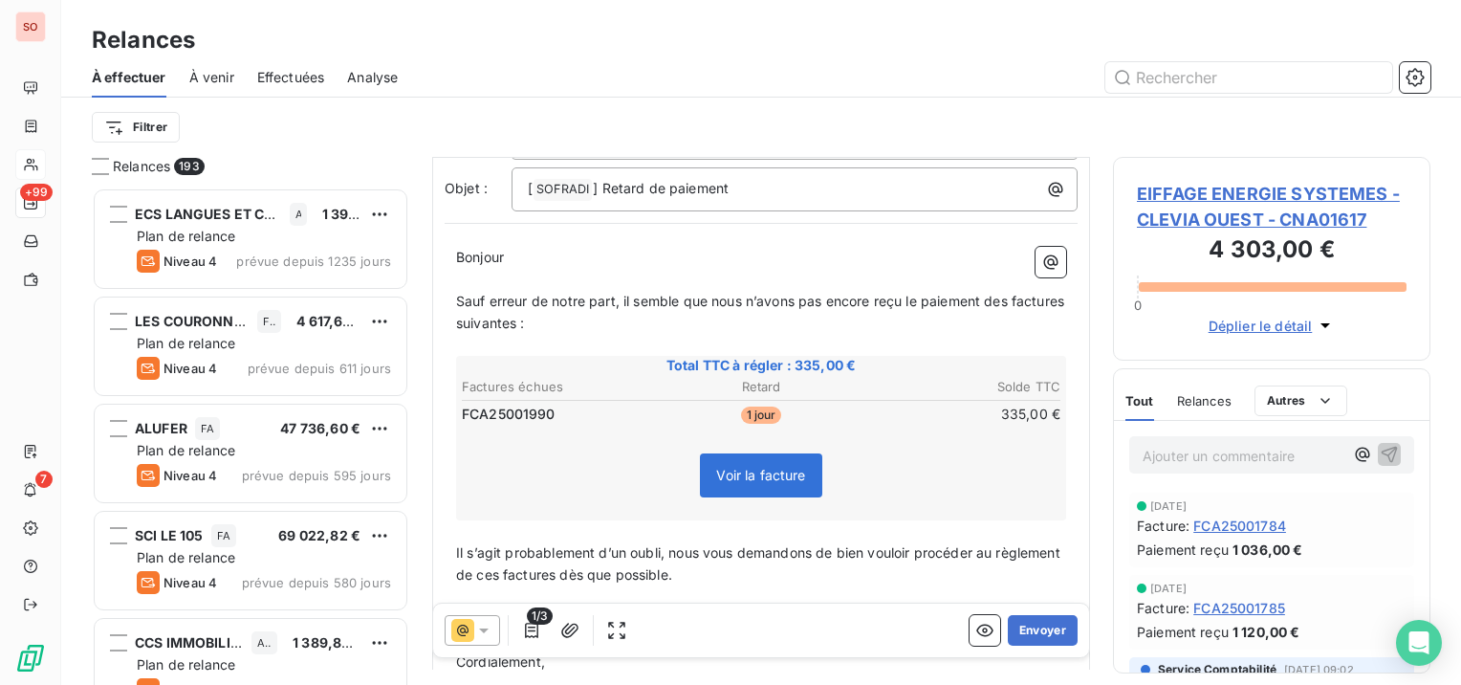
scroll to position [327, 0]
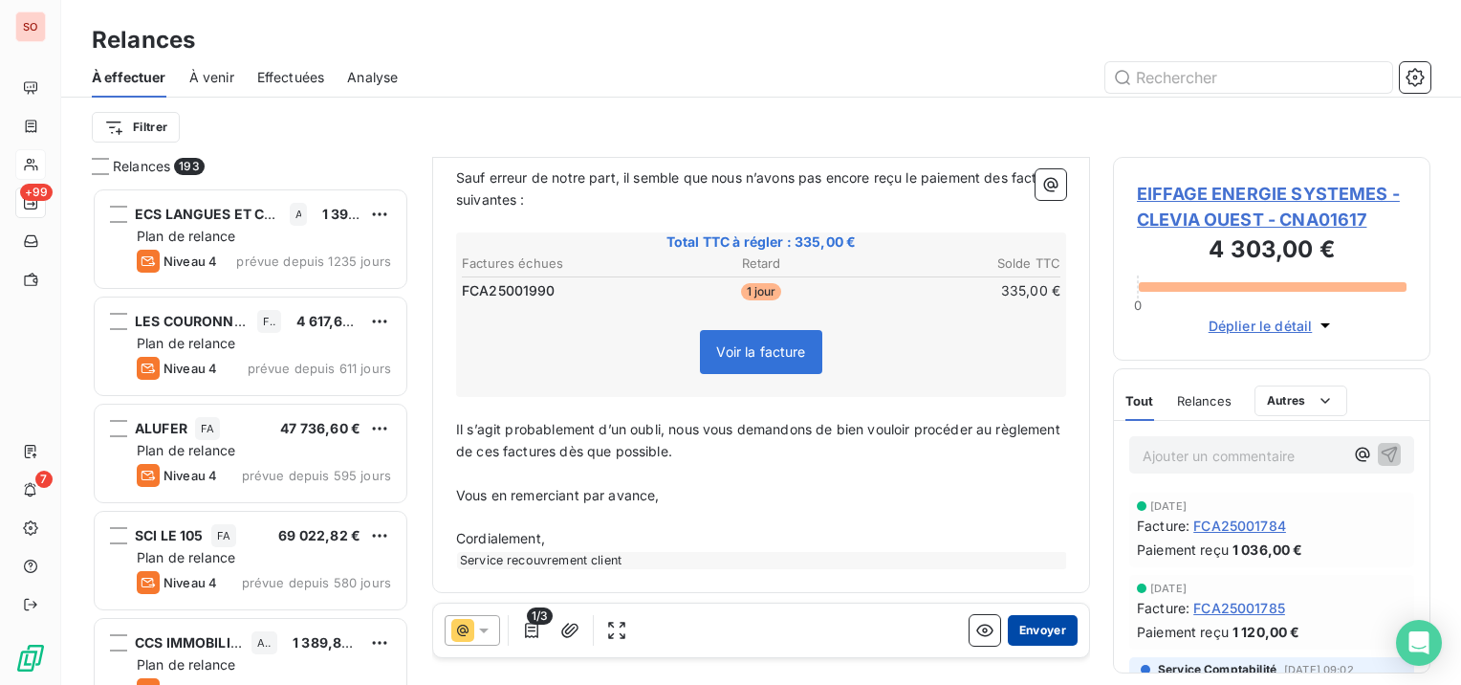
click at [1049, 629] on button "Envoyer" at bounding box center [1043, 630] width 70 height 31
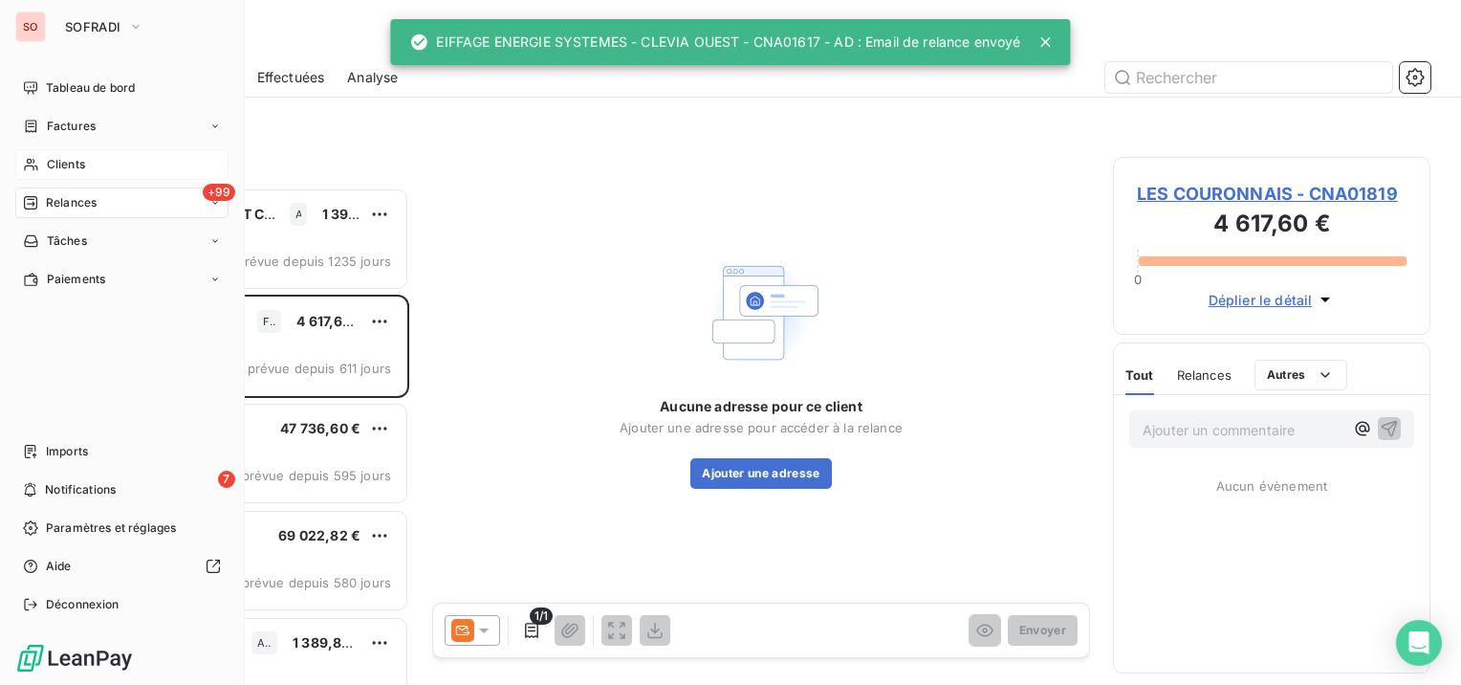
click at [42, 168] on div "Clients" at bounding box center [121, 164] width 213 height 31
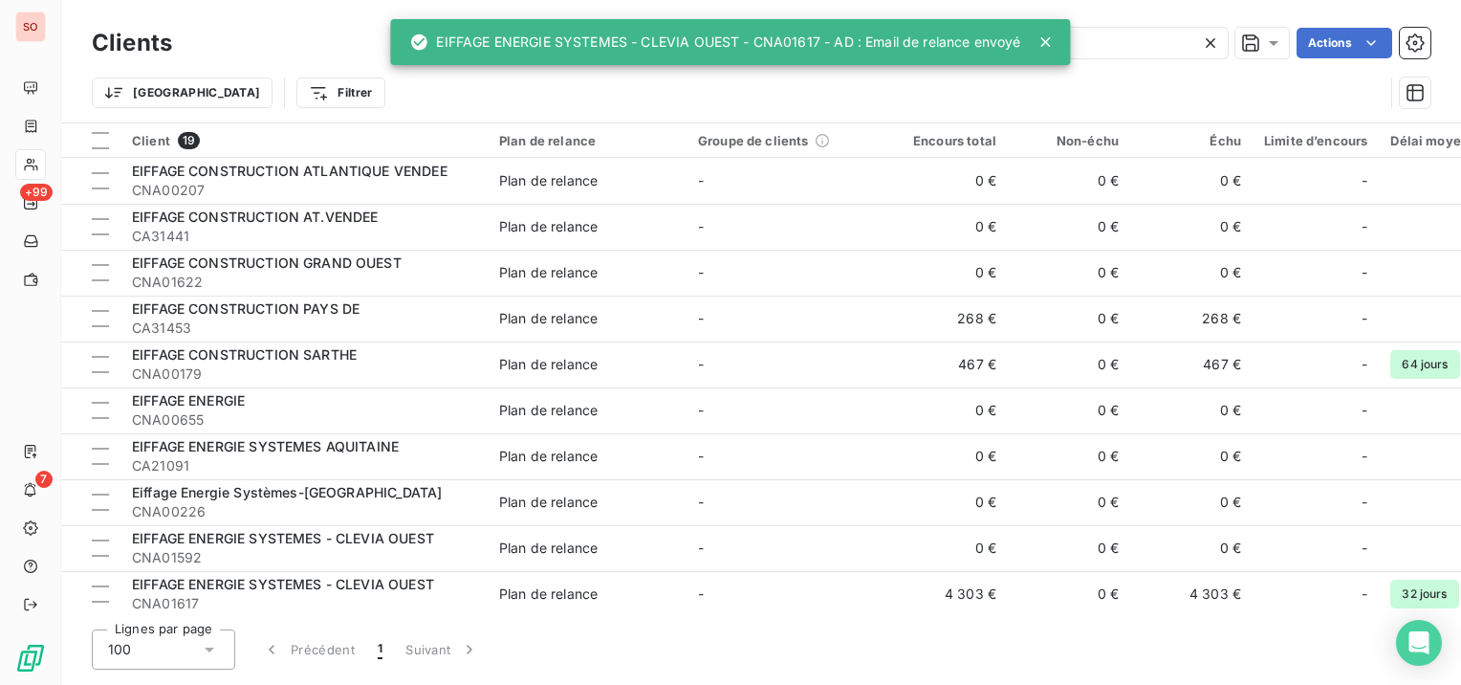
click at [1213, 42] on icon at bounding box center [1210, 42] width 19 height 19
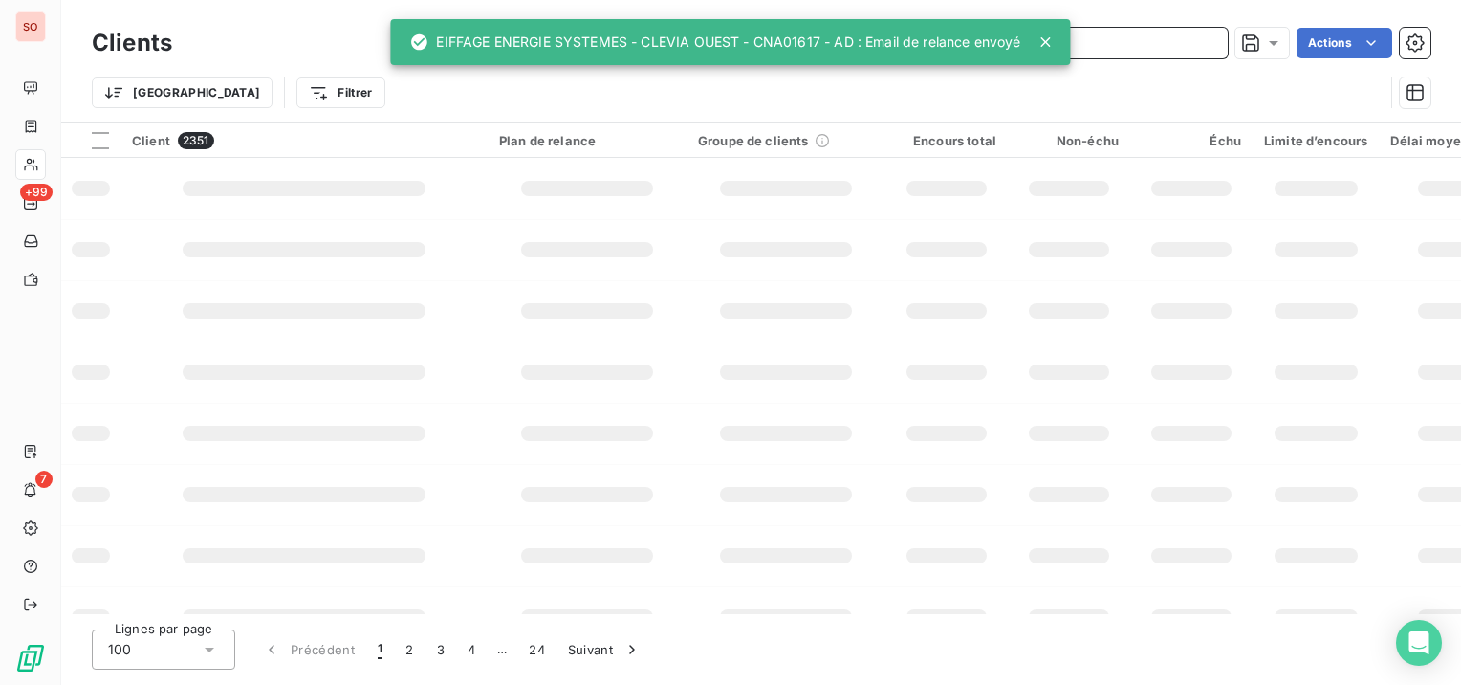
click at [1154, 44] on input "text" at bounding box center [1084, 43] width 287 height 31
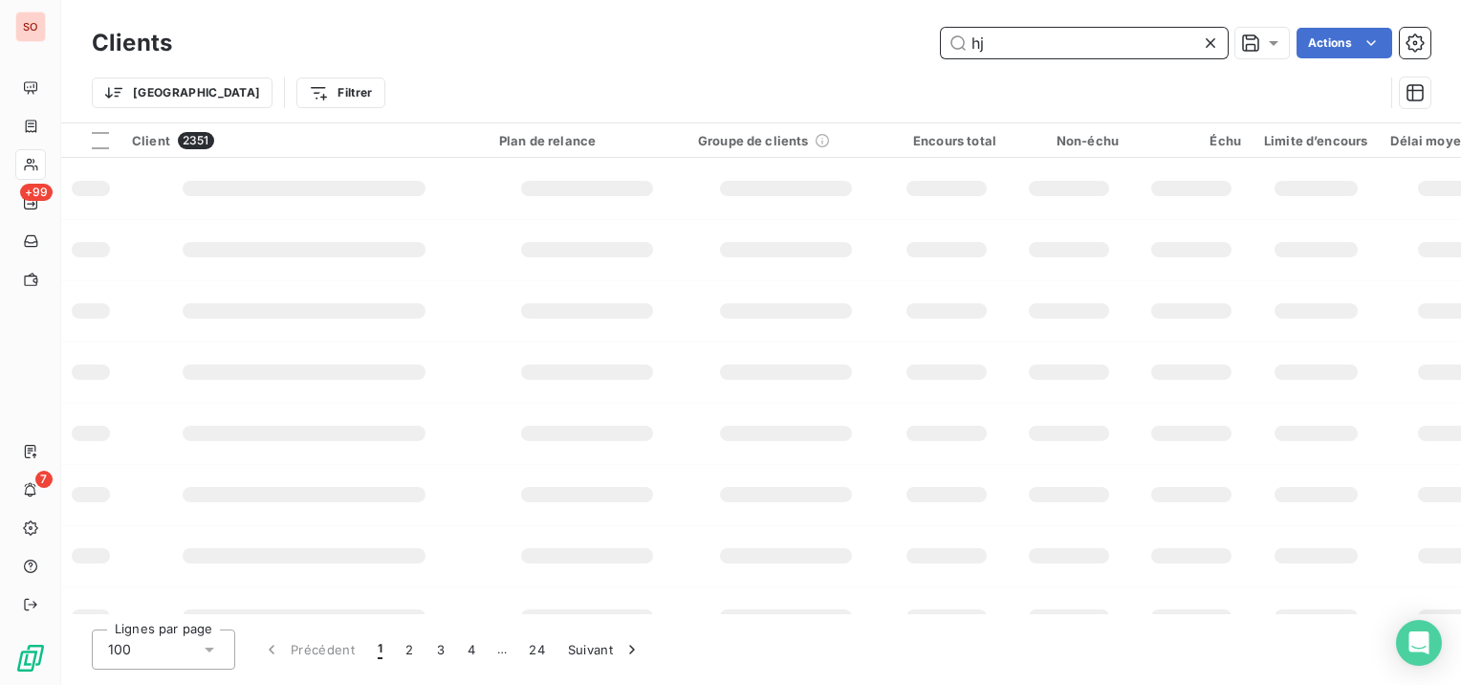
type input "h"
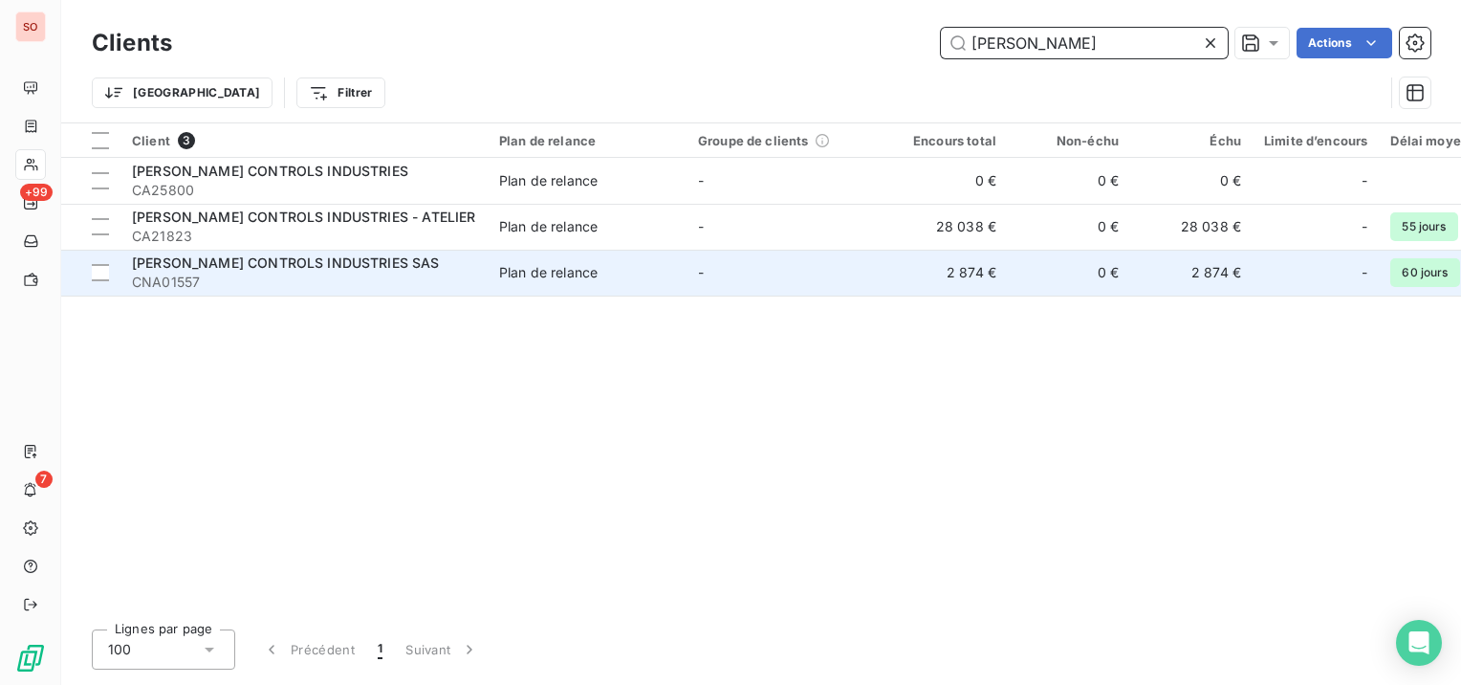
type input "[PERSON_NAME]"
click at [377, 263] on span "[PERSON_NAME] CONTROLS INDUSTRIES SAS" at bounding box center [286, 262] width 308 height 16
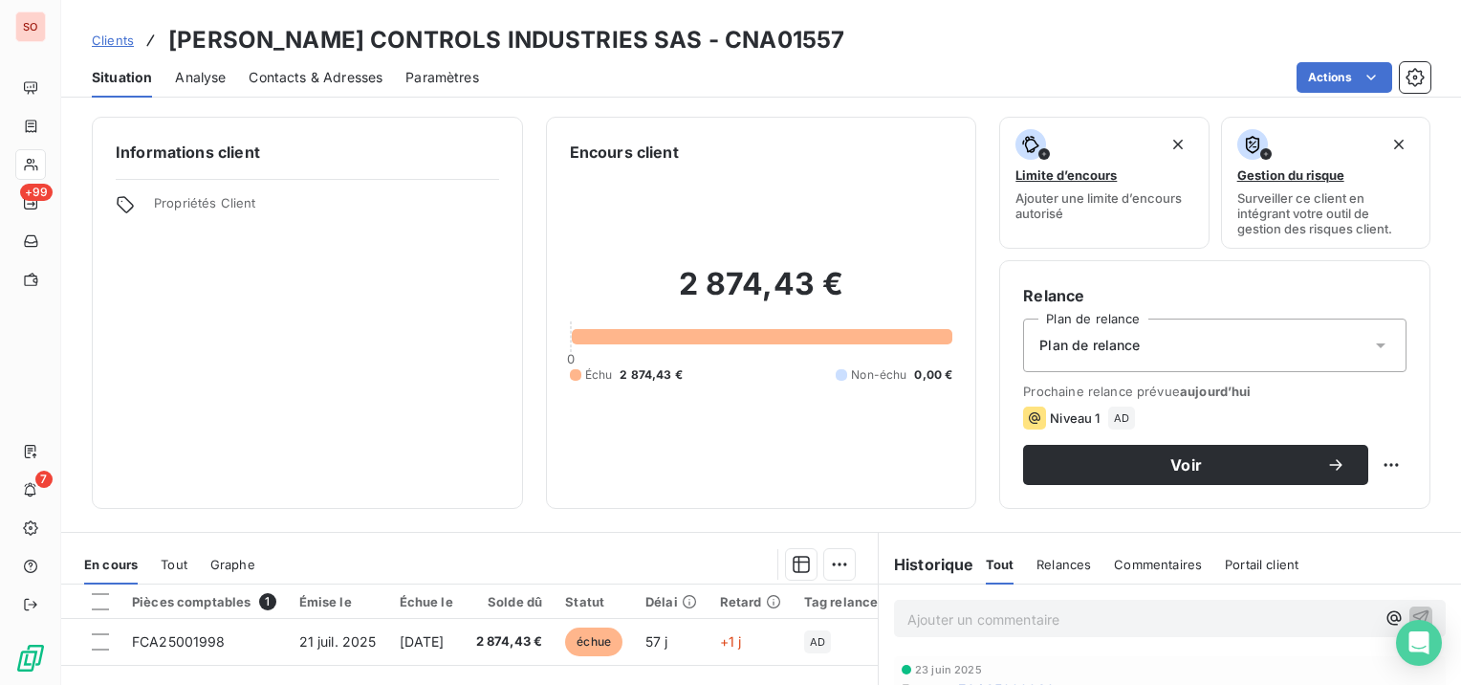
click at [362, 82] on span "Contacts & Adresses" at bounding box center [316, 77] width 134 height 19
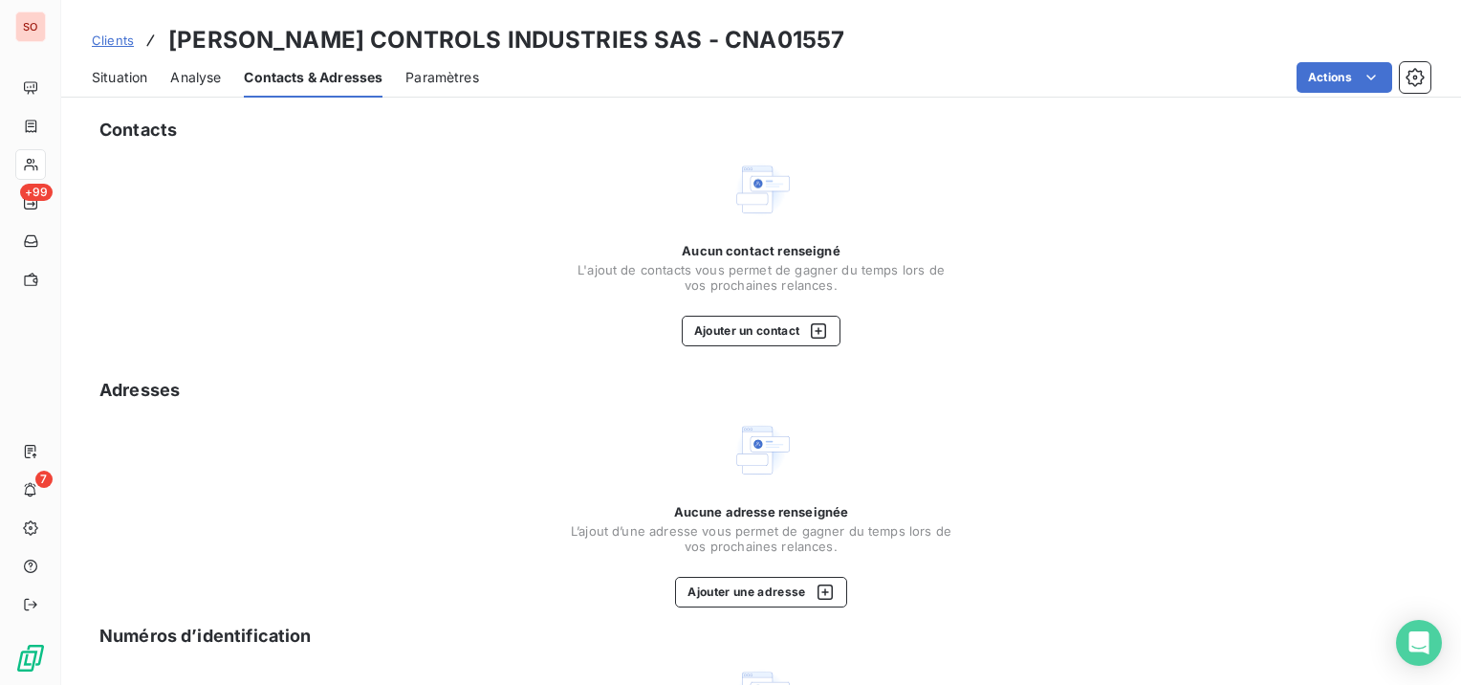
click at [99, 44] on span "Clients" at bounding box center [113, 40] width 42 height 15
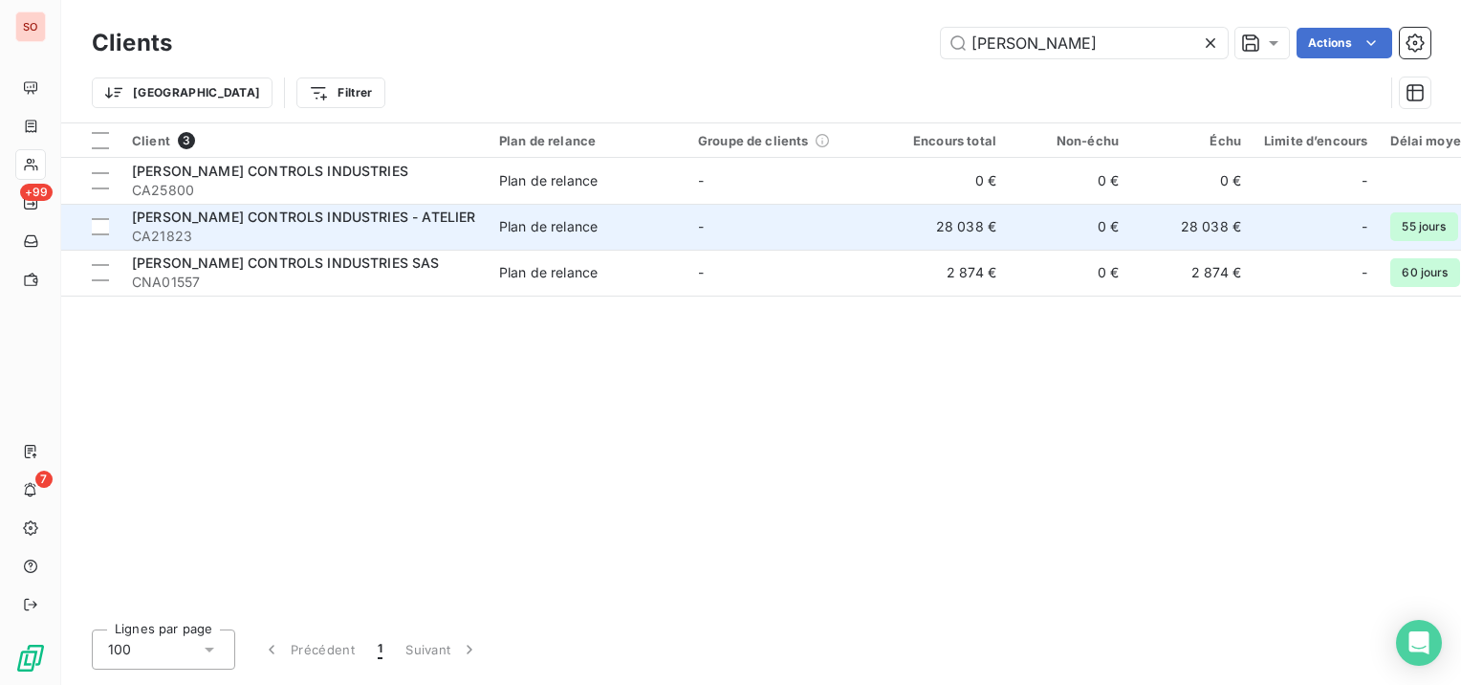
click at [302, 218] on span "[PERSON_NAME] CONTROLS INDUSTRIES - ATELIER" at bounding box center [303, 216] width 343 height 16
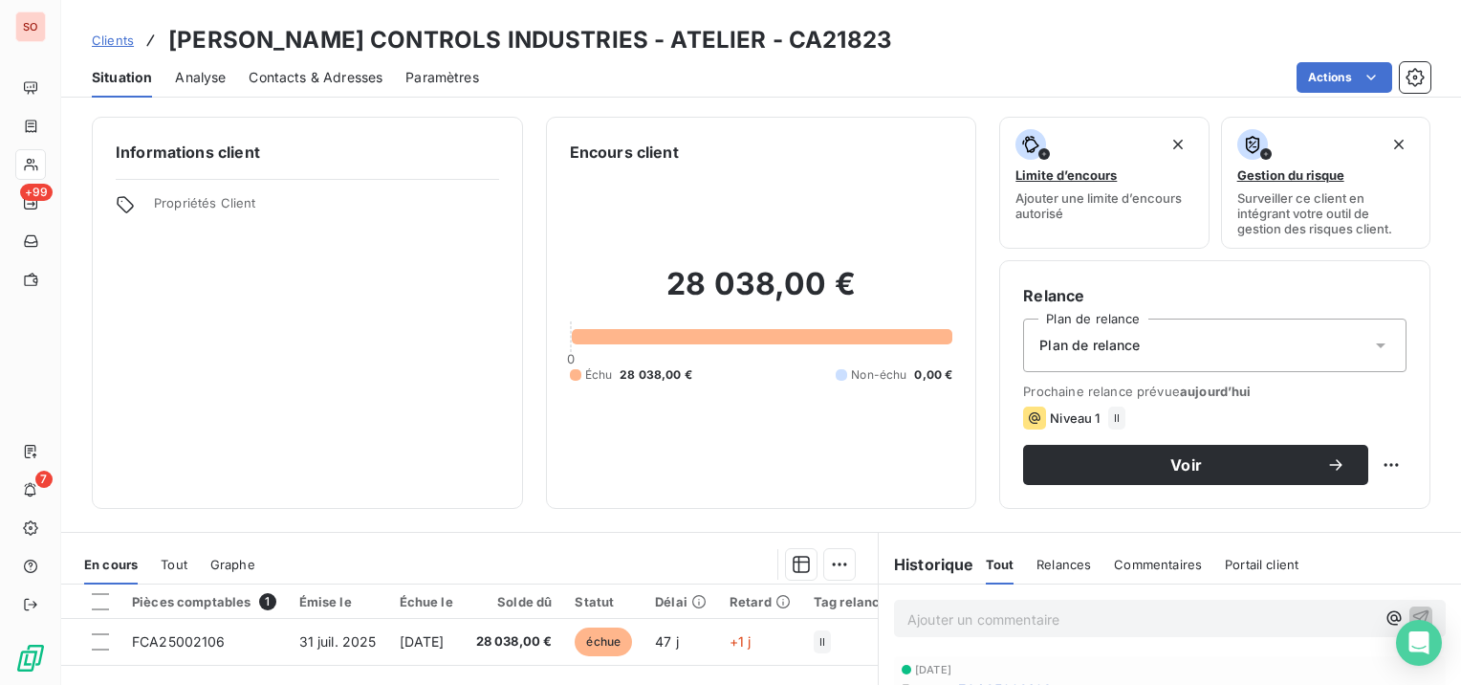
click at [310, 76] on span "Contacts & Adresses" at bounding box center [316, 77] width 134 height 19
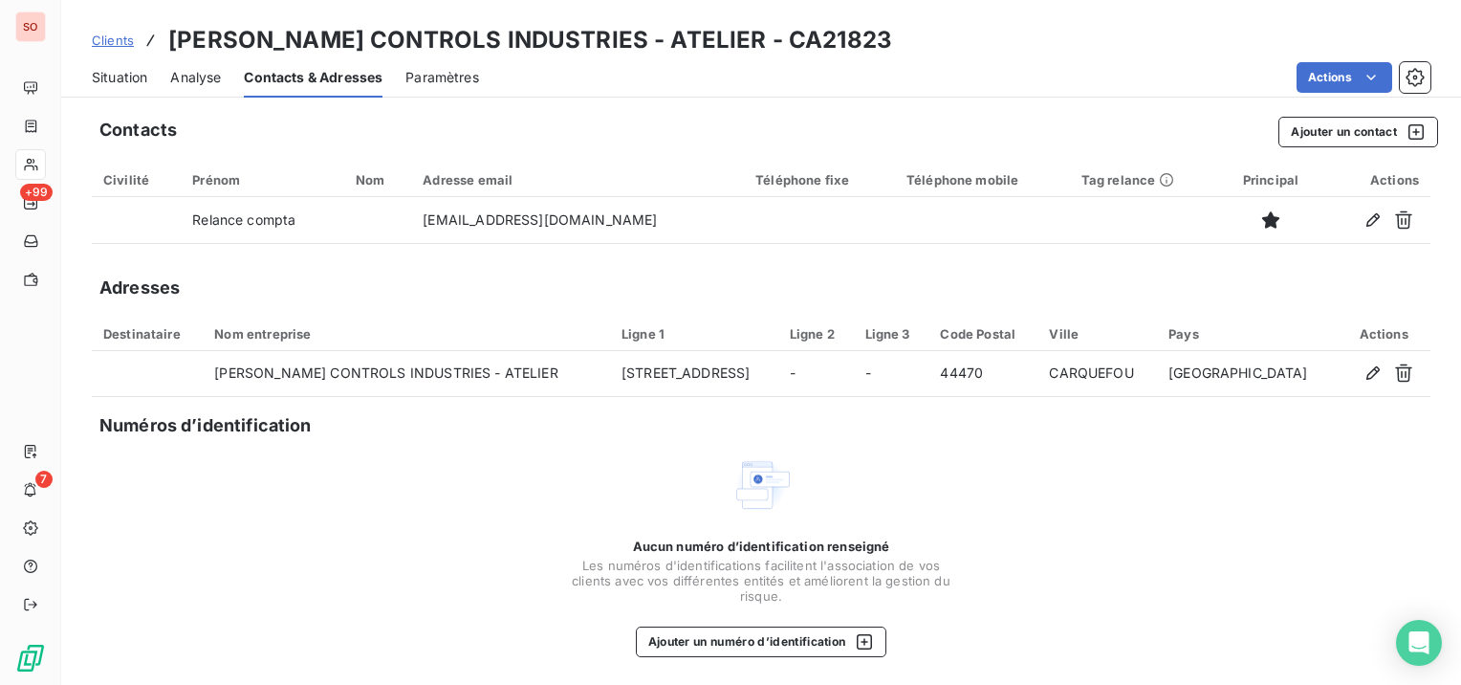
click at [105, 42] on span "Clients" at bounding box center [113, 40] width 42 height 15
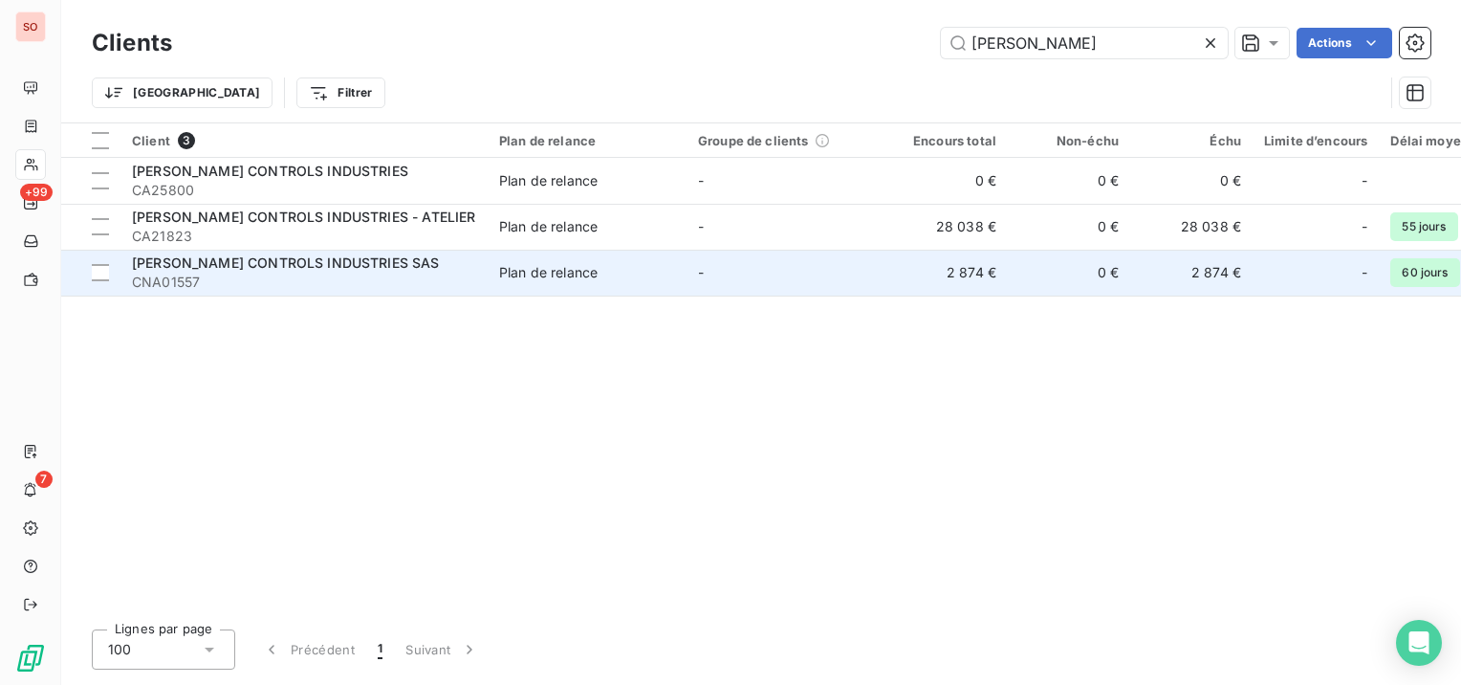
click at [295, 270] on span "[PERSON_NAME] CONTROLS INDUSTRIES SAS" at bounding box center [286, 262] width 308 height 16
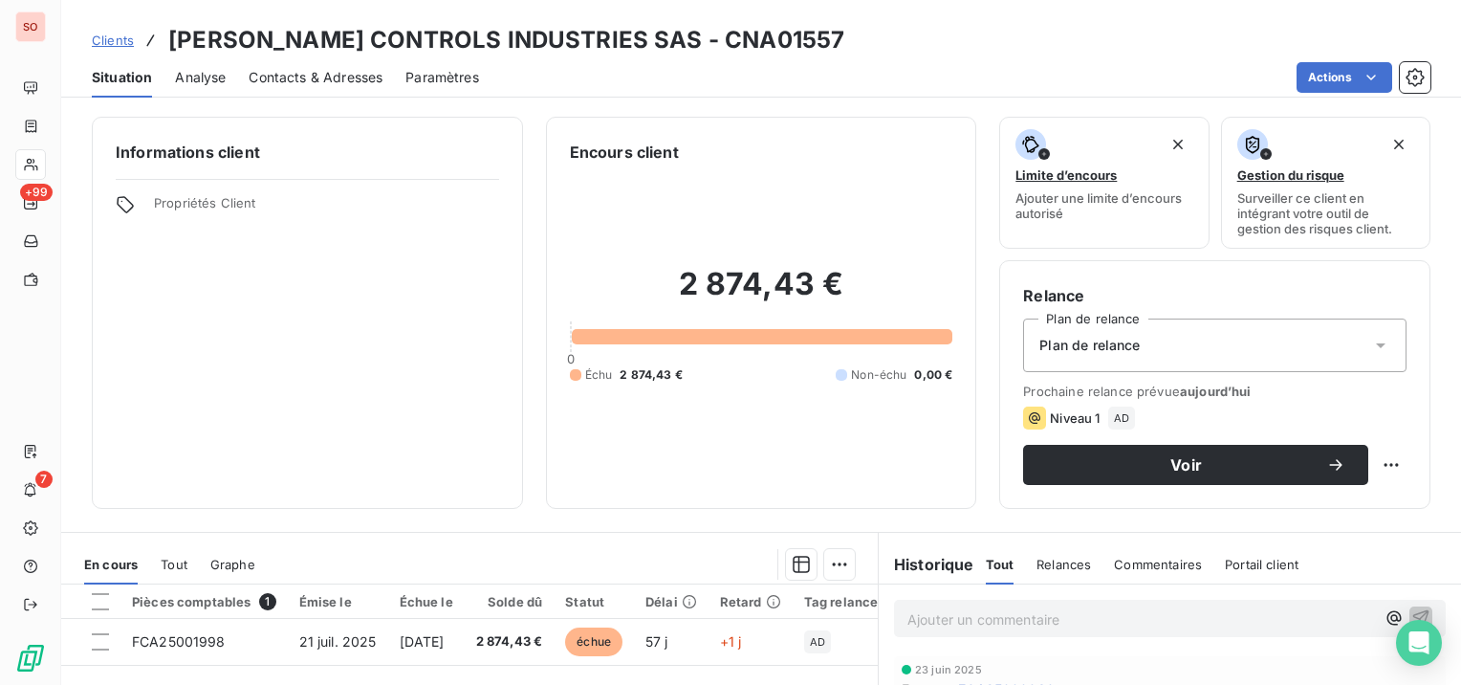
click at [347, 80] on span "Contacts & Adresses" at bounding box center [316, 77] width 134 height 19
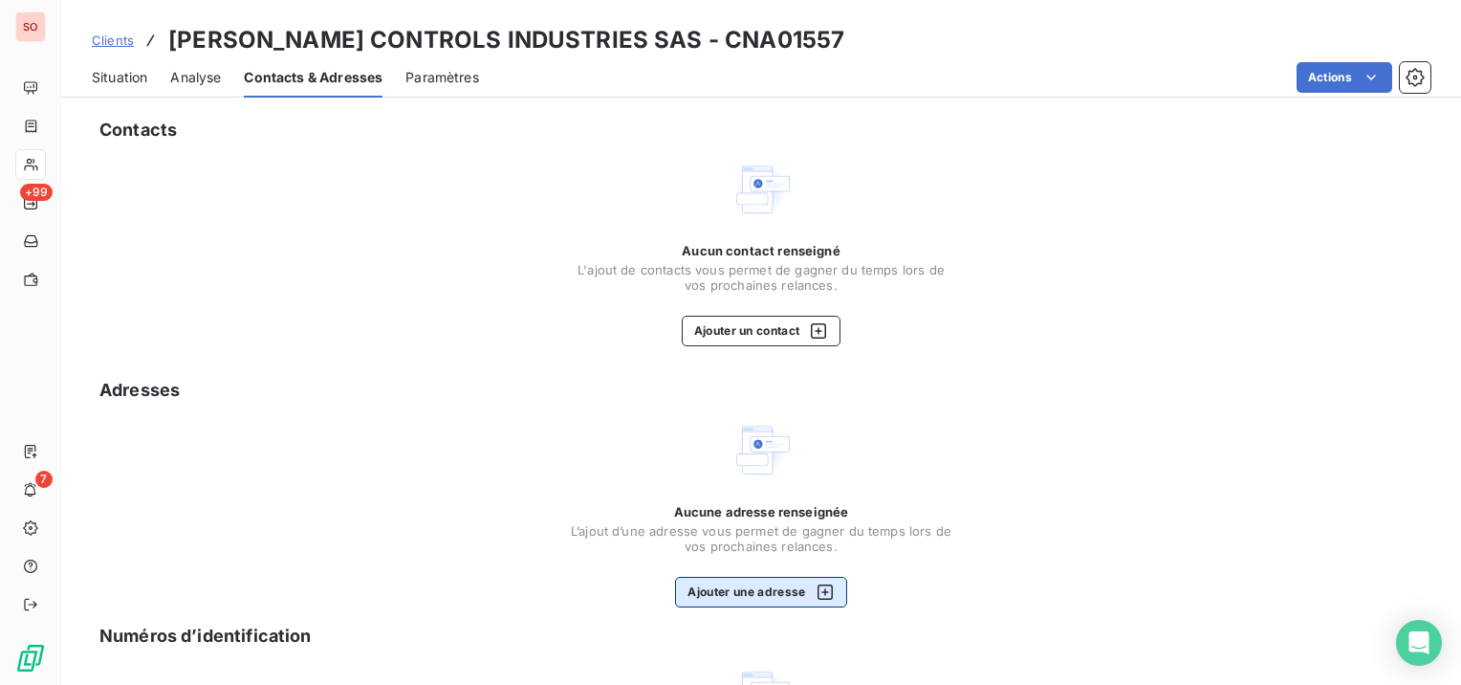
click at [778, 586] on button "Ajouter une adresse" at bounding box center [760, 592] width 171 height 31
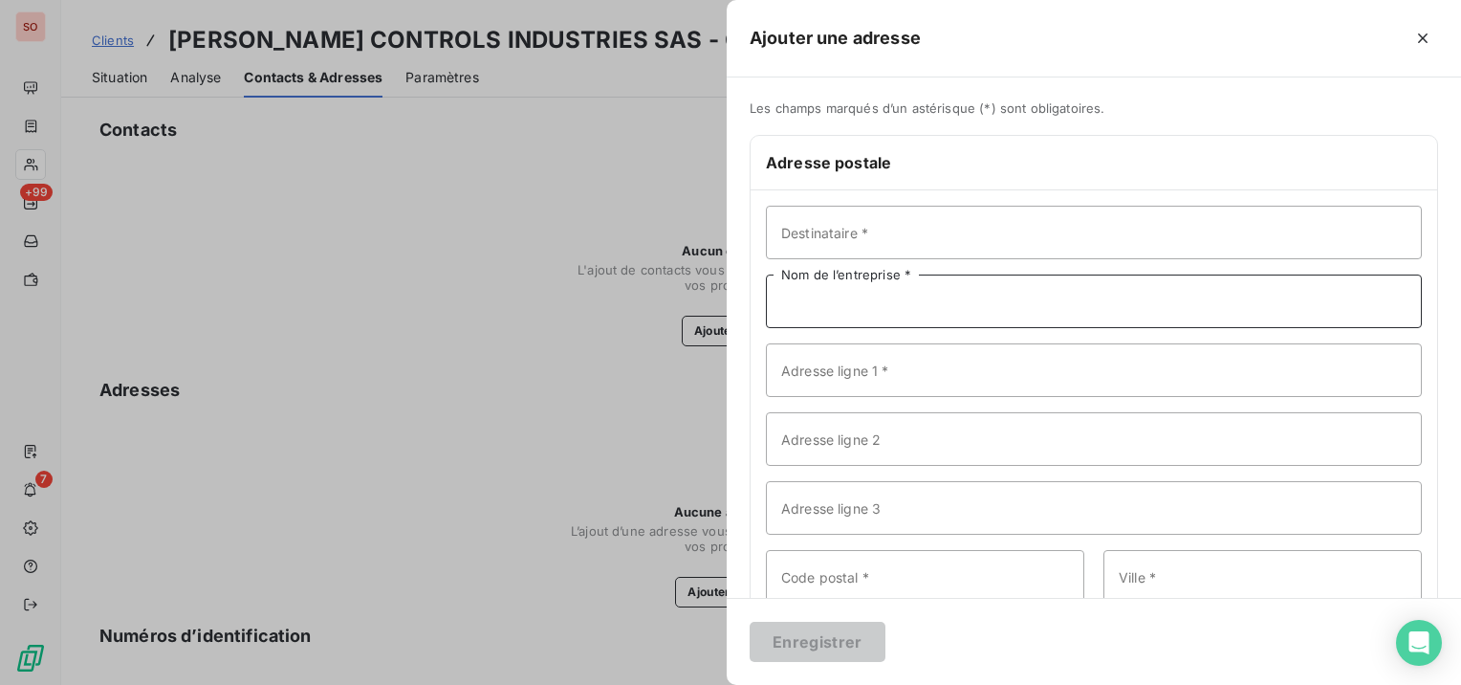
click at [902, 303] on input "Nom de l’entreprise *" at bounding box center [1094, 301] width 656 height 54
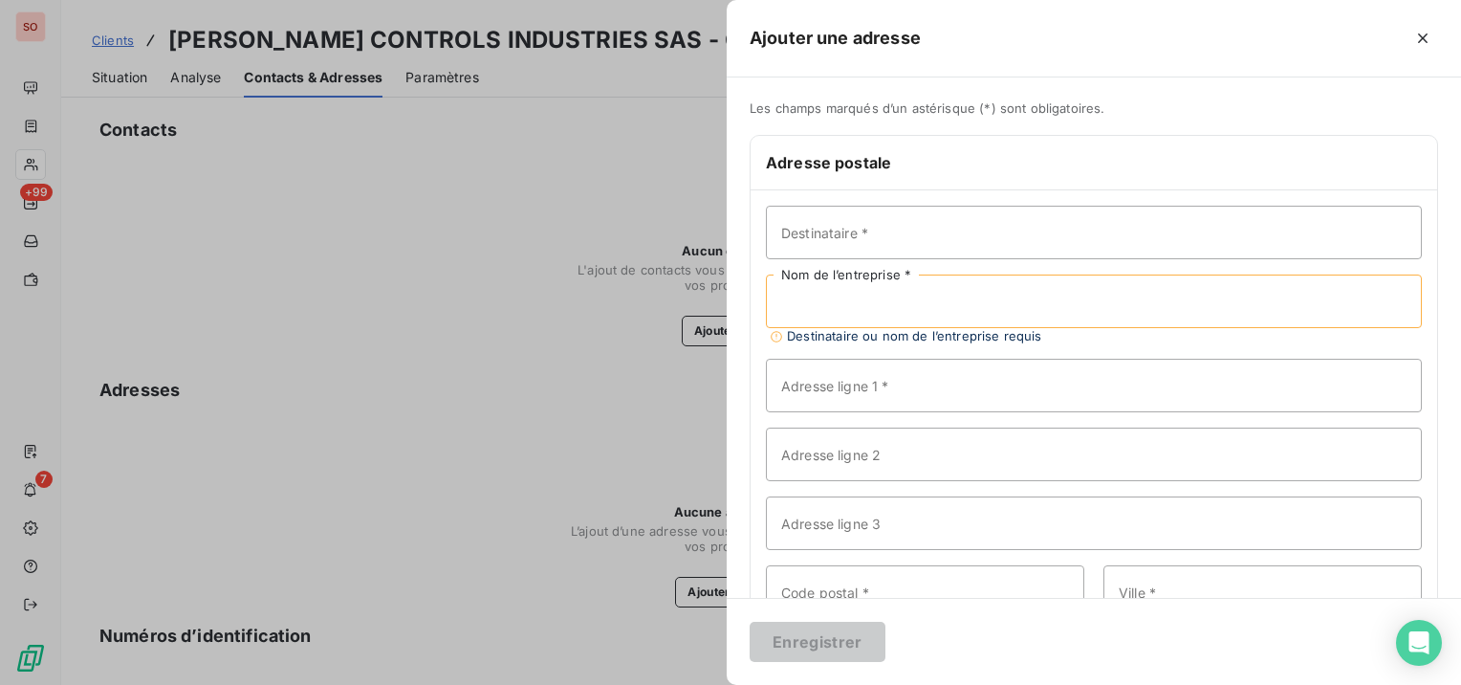
click at [963, 288] on input "Nom de l’entreprise *" at bounding box center [1094, 301] width 656 height 54
paste input "[PERSON_NAME] CONTROLS INDUSTRIES SAS"
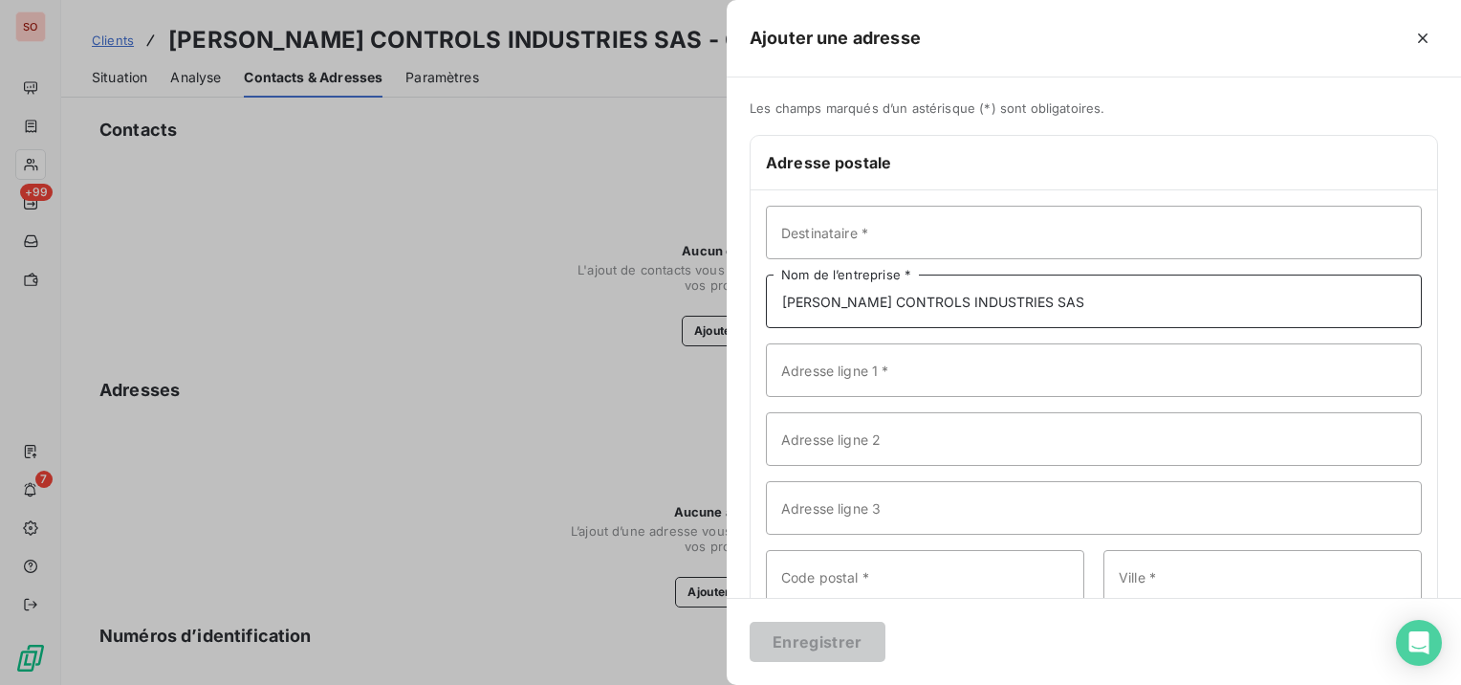
type input "[PERSON_NAME] CONTROLS INDUSTRIES SAS"
click at [991, 424] on input "Adresse ligne 2" at bounding box center [1094, 439] width 656 height 54
paste input "810 06 [GEOGRAPHIC_DATA] 16"
type input "810 06 [GEOGRAPHIC_DATA] 16"
click at [977, 370] on input "Adresse ligne 1 *" at bounding box center [1094, 370] width 656 height 54
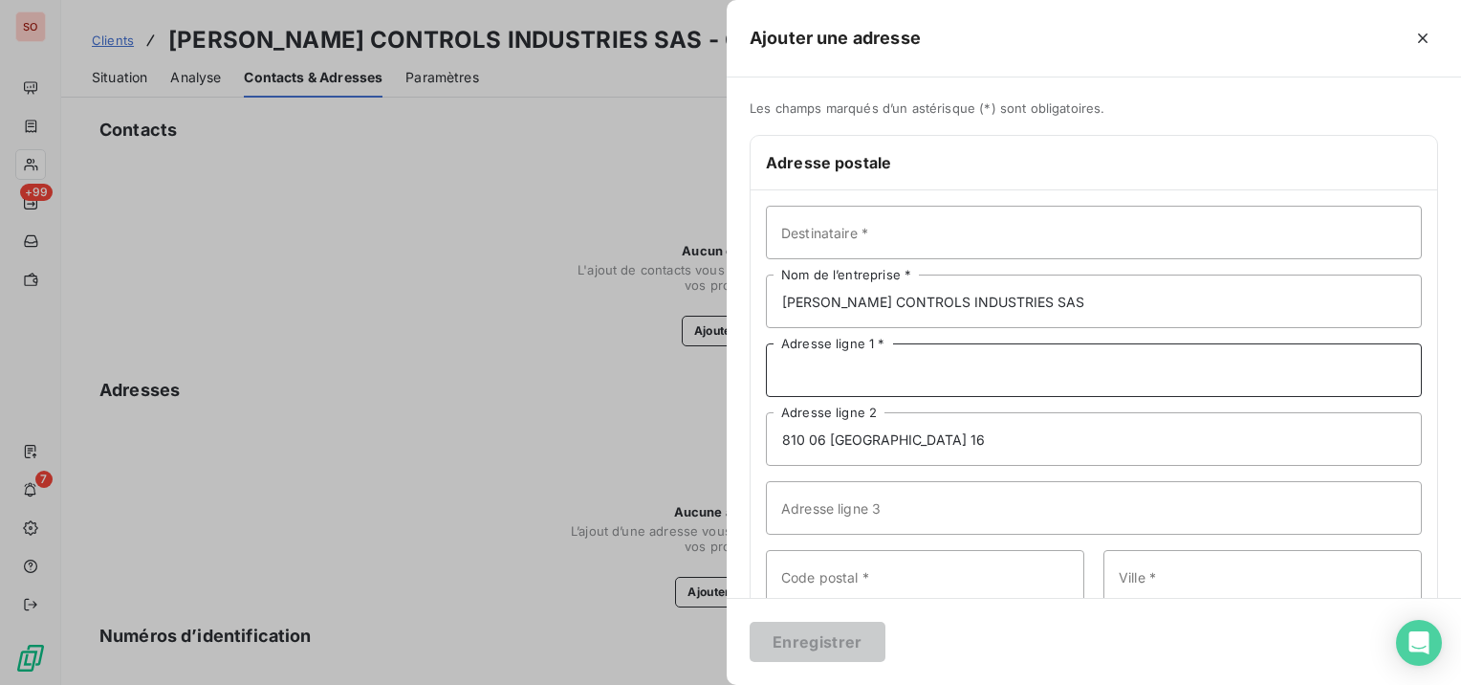
paste input "PO BOX 77"
type input "PO BOX 77"
click at [876, 577] on input "Code postal *" at bounding box center [925, 577] width 318 height 54
type input "810 06"
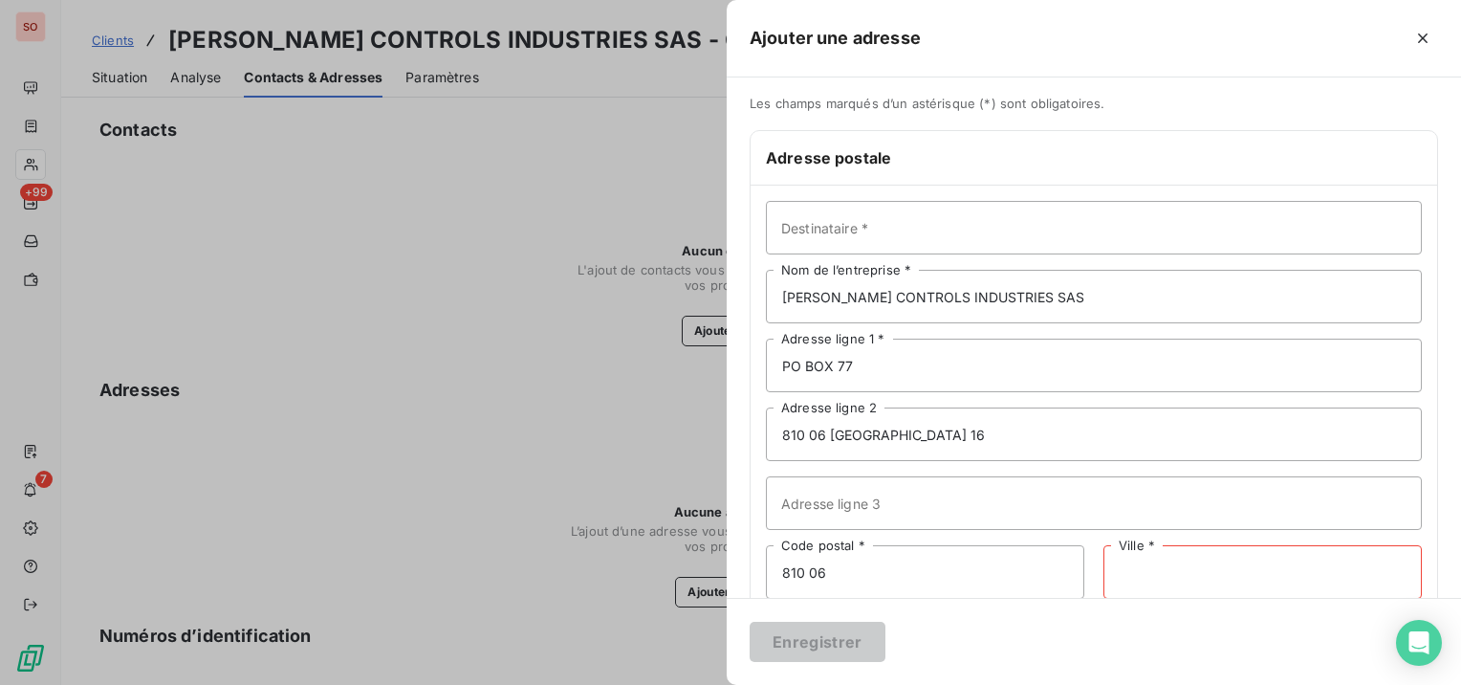
click at [1319, 577] on input "Ville *" at bounding box center [1262, 572] width 318 height 54
paste input "[GEOGRAPHIC_DATA] 16"
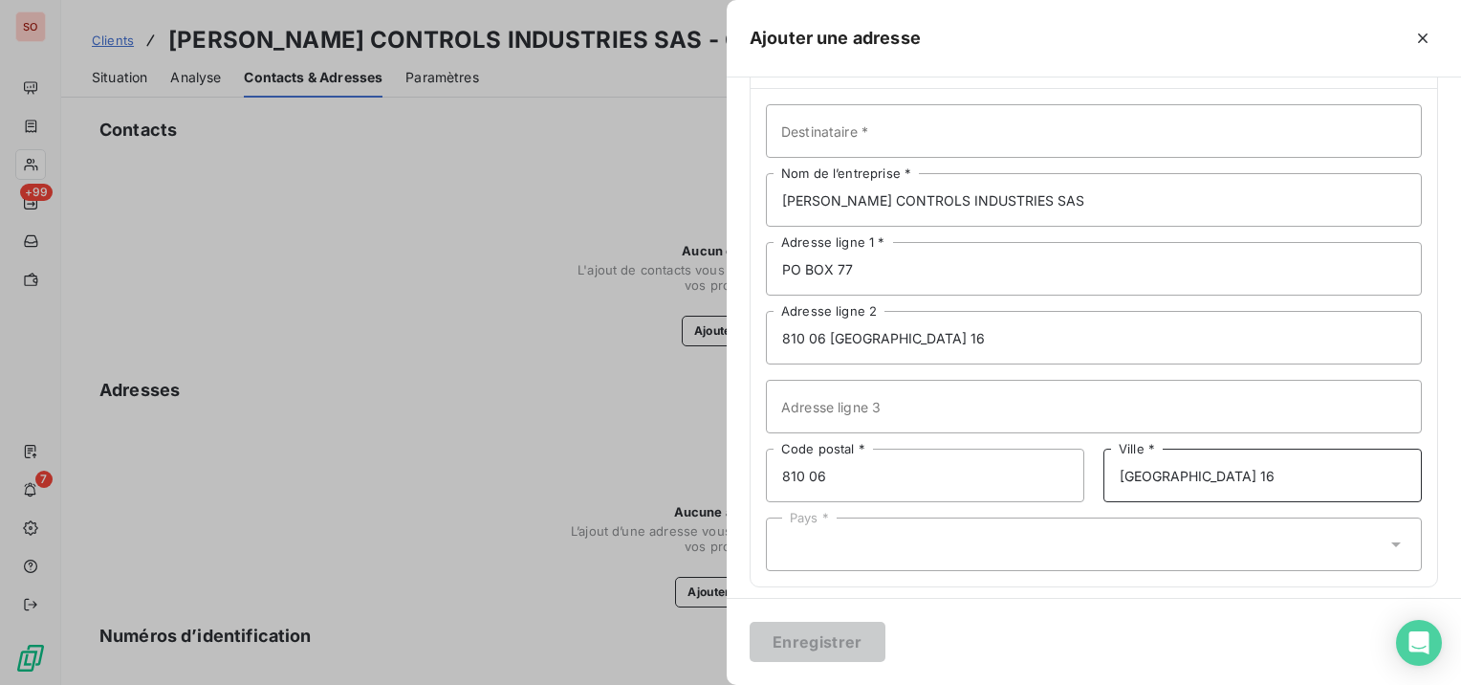
scroll to position [113, 0]
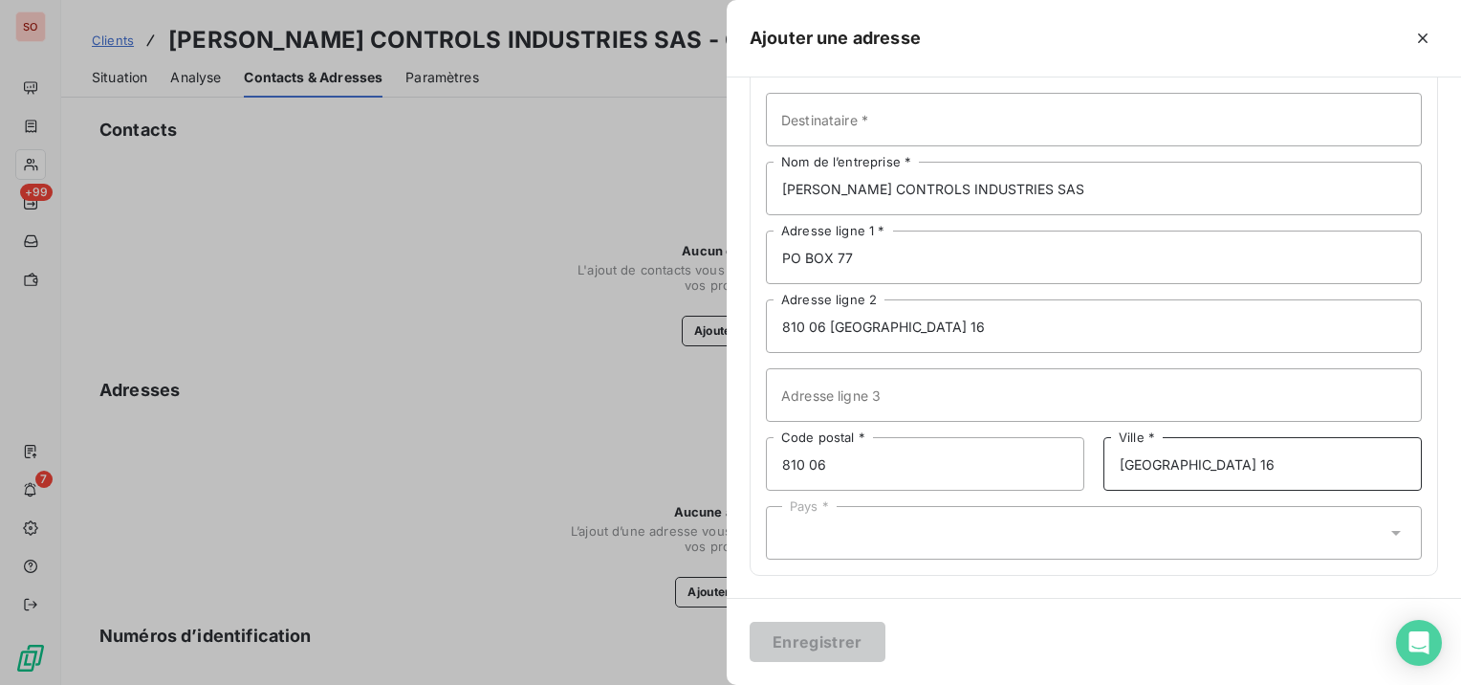
type input "[GEOGRAPHIC_DATA] 16"
click at [910, 542] on div "Pays *" at bounding box center [1094, 533] width 656 height 54
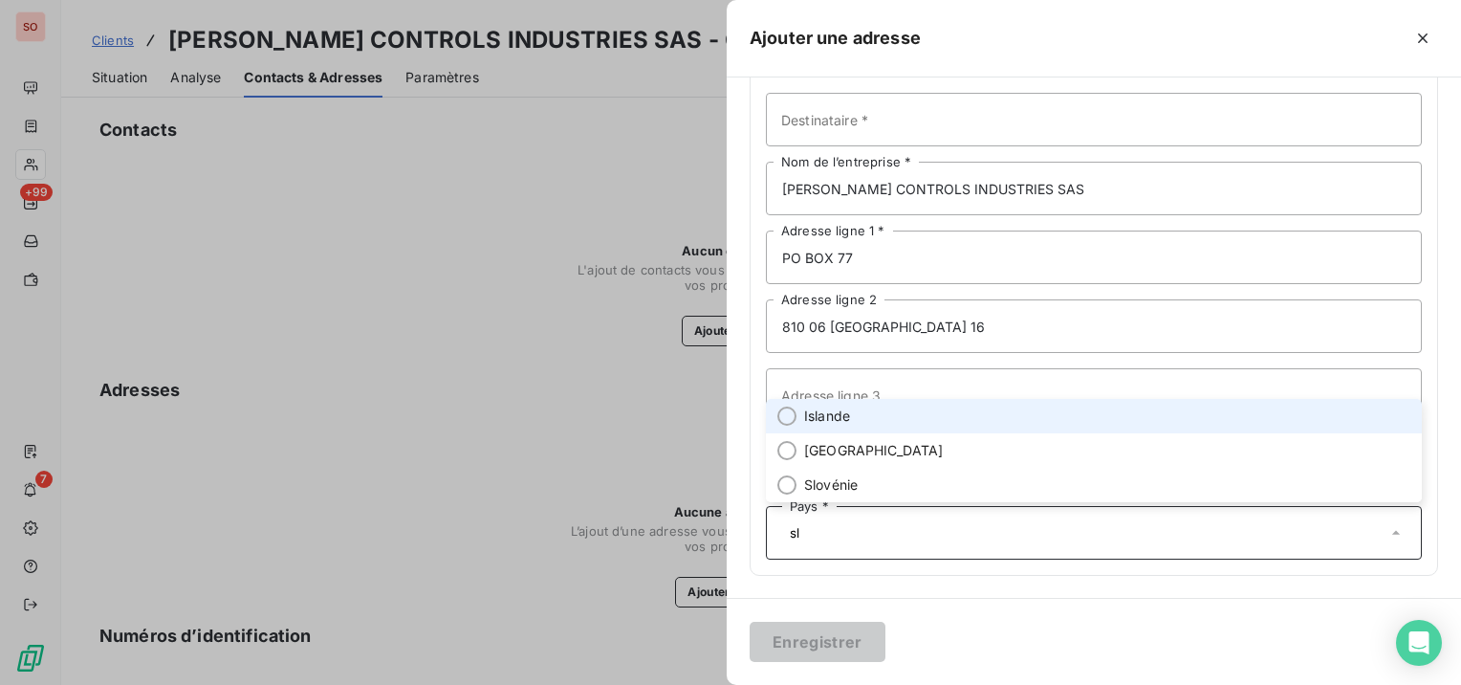
scroll to position [0, 0]
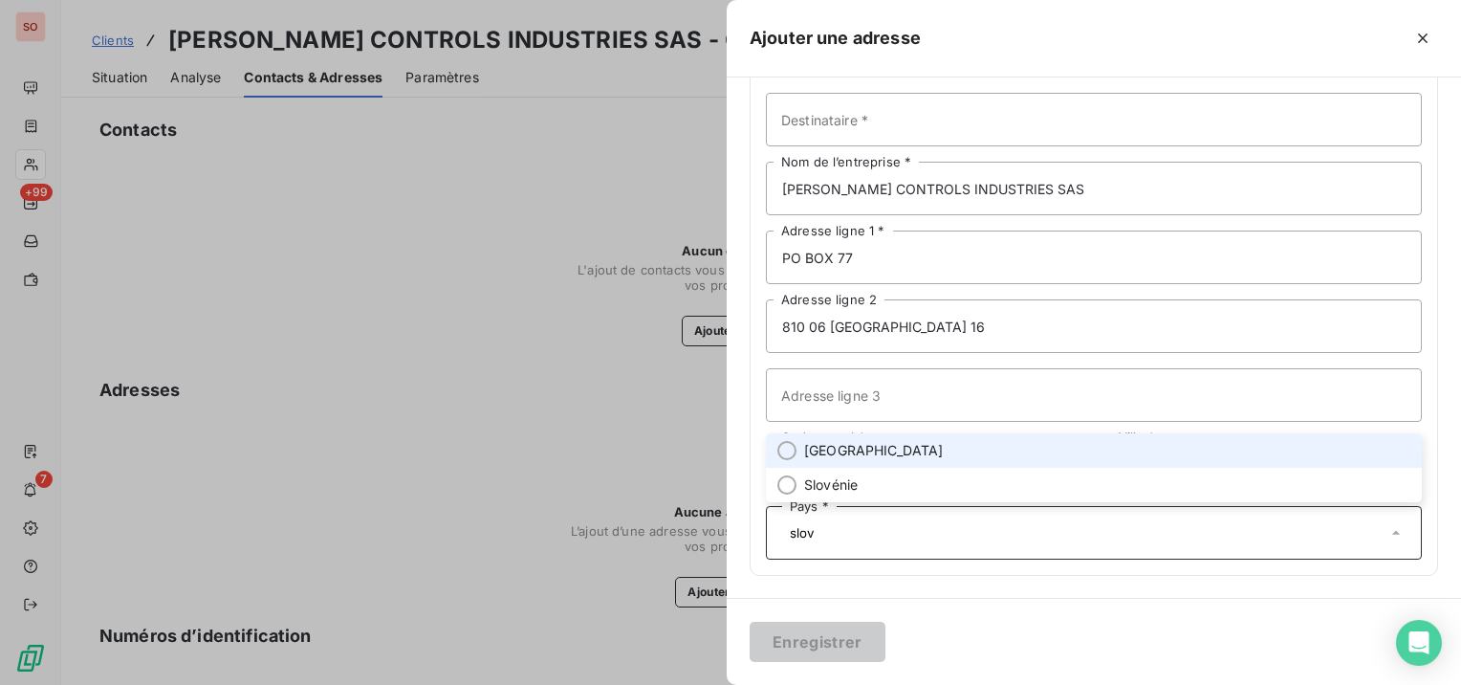
click at [861, 450] on span "[GEOGRAPHIC_DATA]" at bounding box center [874, 450] width 140 height 19
type input "slov"
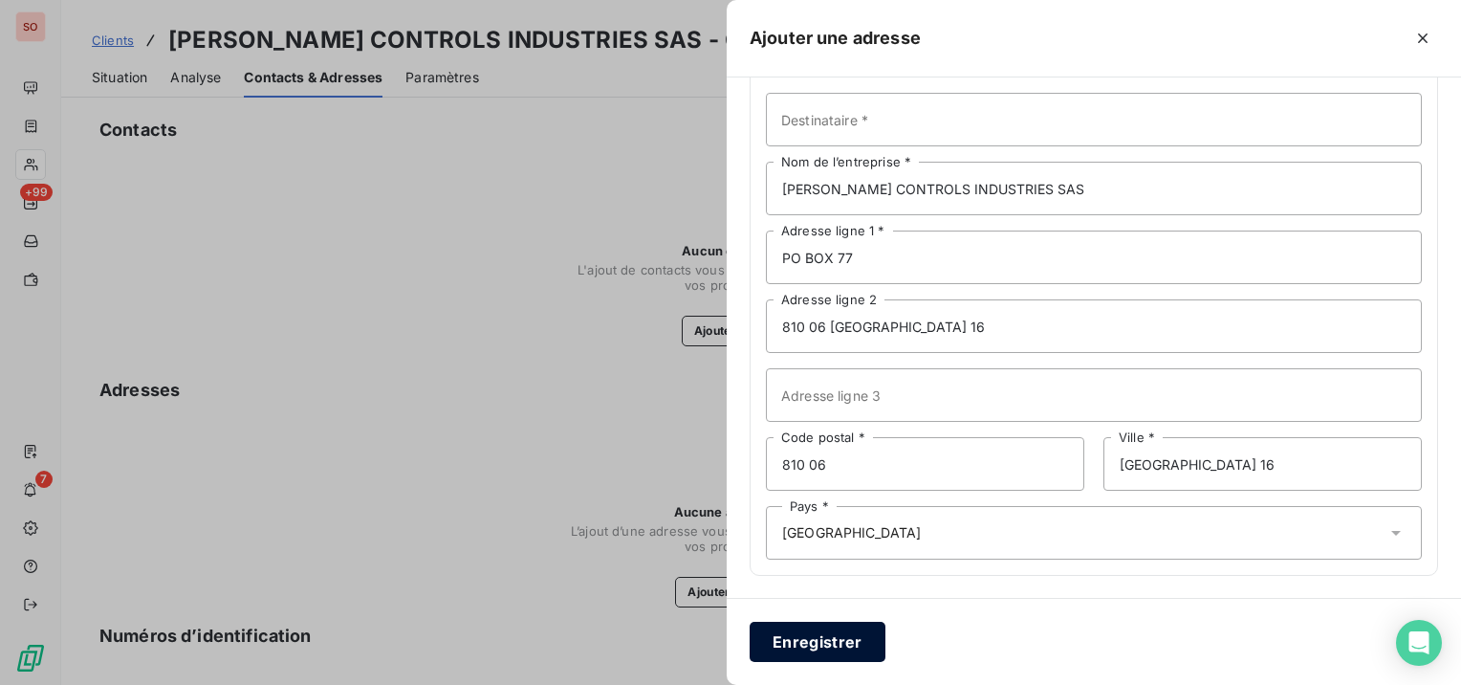
click at [797, 644] on button "Enregistrer" at bounding box center [818, 641] width 136 height 40
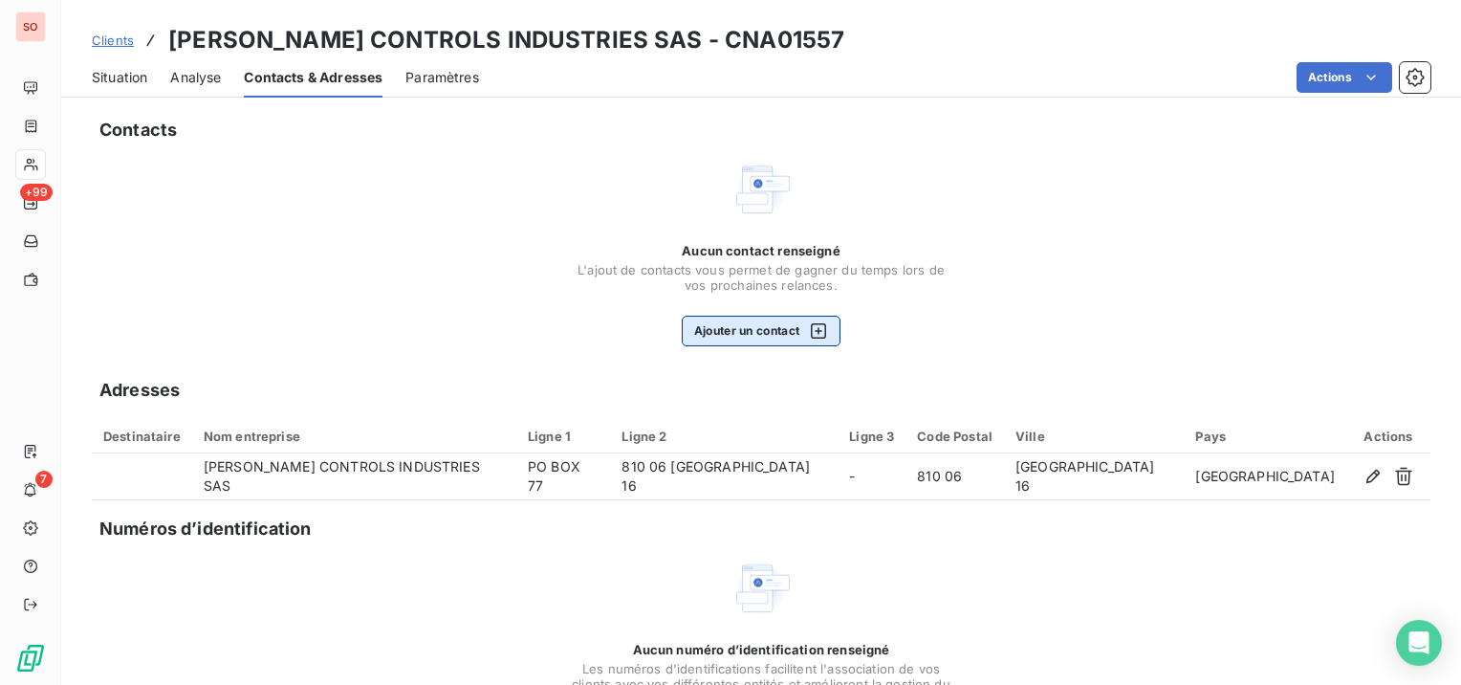
click at [784, 333] on button "Ajouter un contact" at bounding box center [762, 331] width 160 height 31
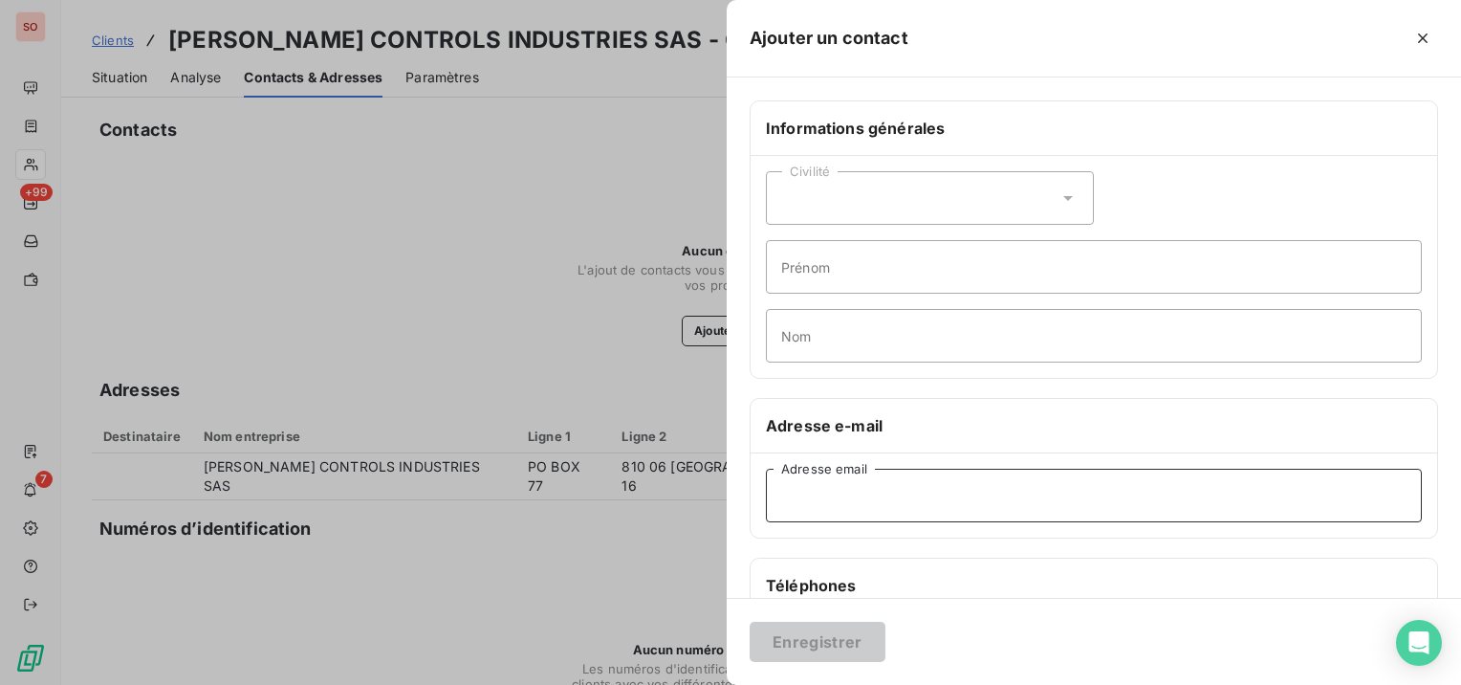
click at [1086, 468] on input "Adresse email" at bounding box center [1094, 495] width 656 height 54
paste input "[EMAIL_ADDRESS][DOMAIN_NAME]"
type input "[EMAIL_ADDRESS][DOMAIN_NAME]"
click at [832, 638] on button "Enregistrer" at bounding box center [818, 641] width 136 height 40
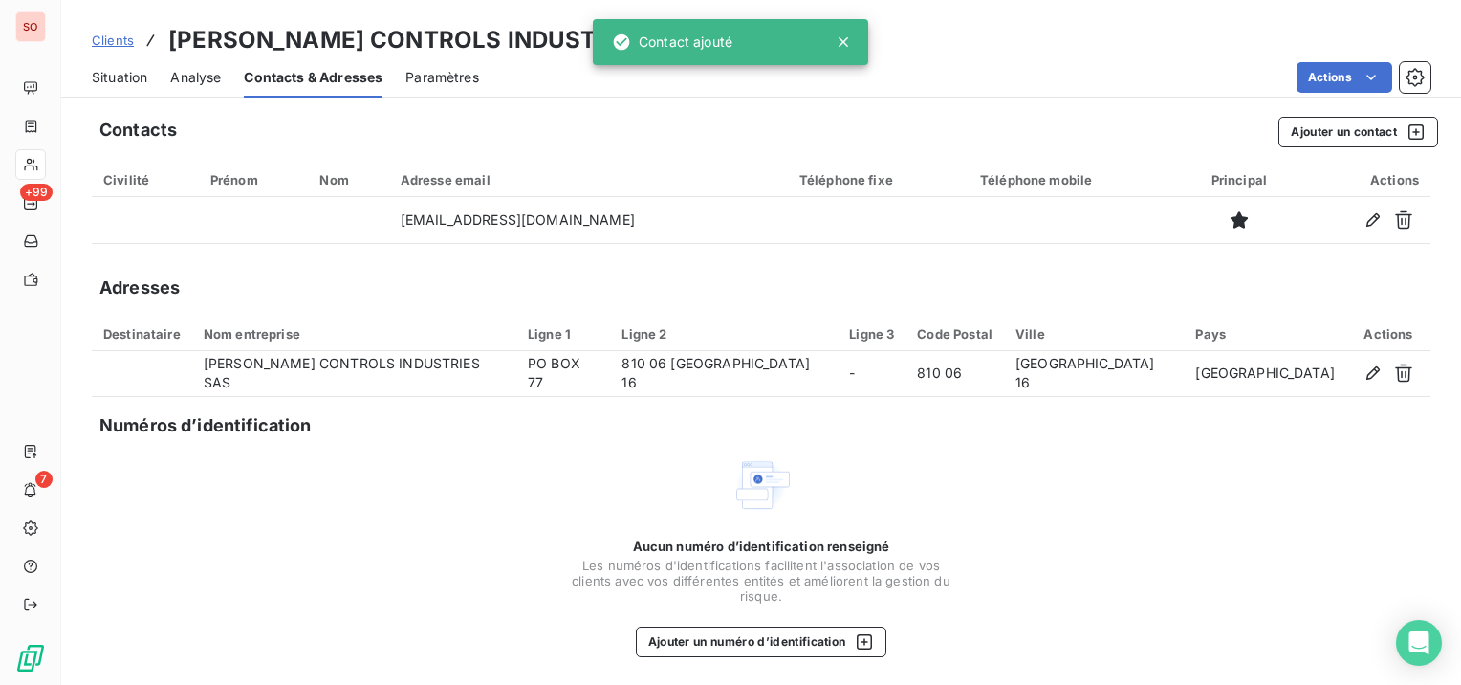
click at [116, 81] on span "Situation" at bounding box center [119, 77] width 55 height 19
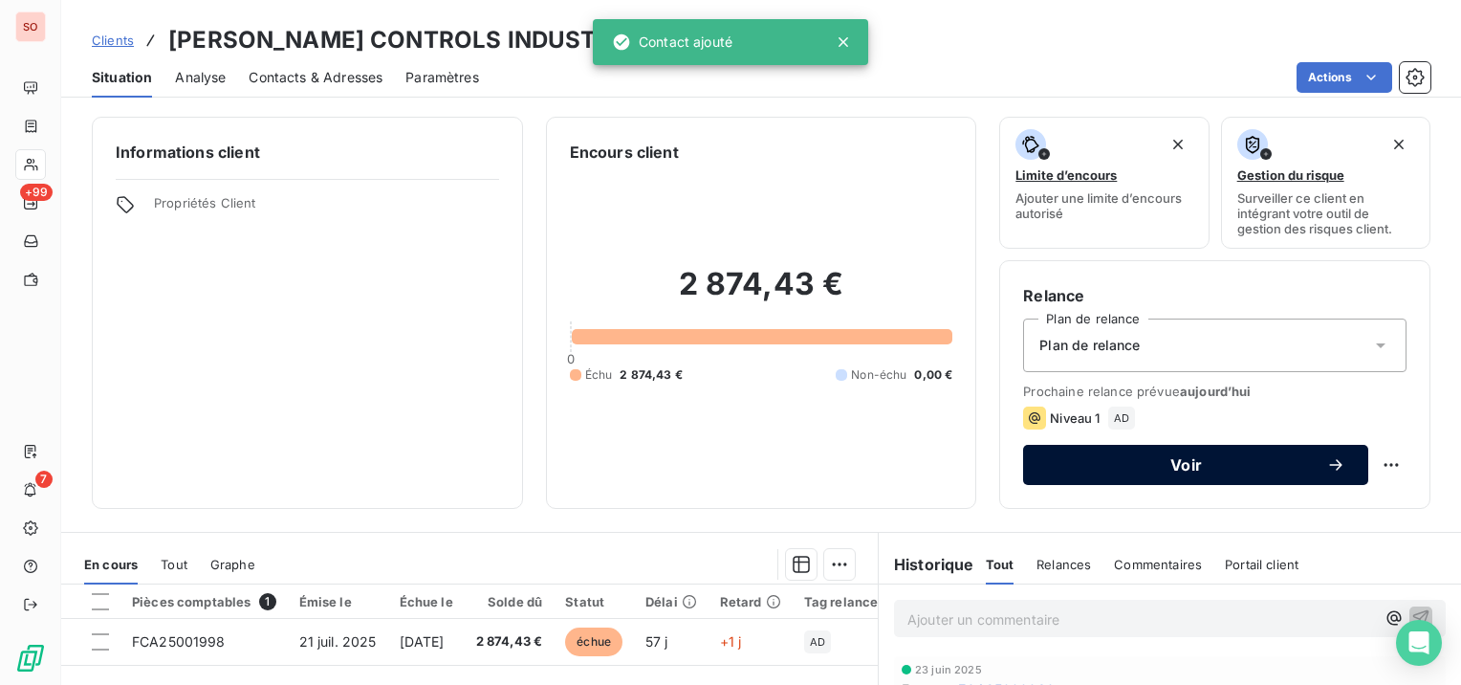
click at [1170, 471] on span "Voir" at bounding box center [1186, 464] width 280 height 15
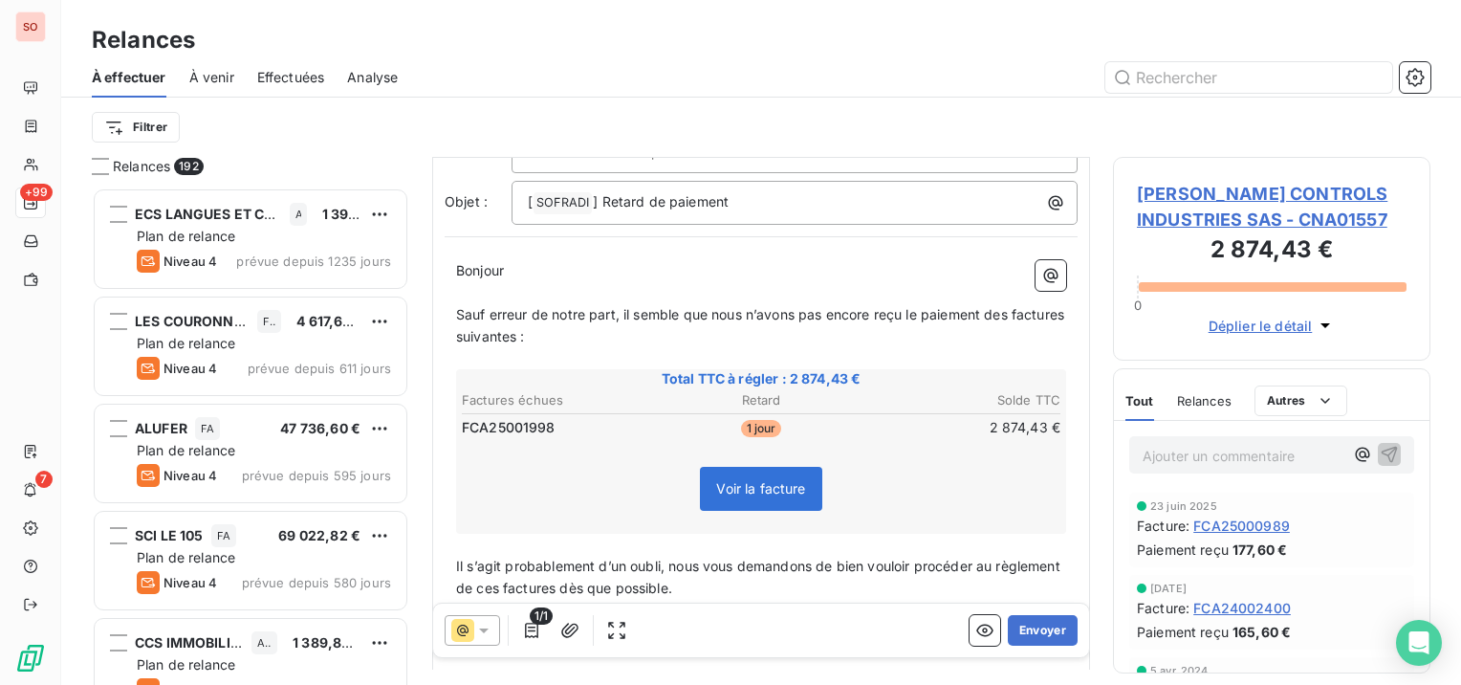
scroll to position [191, 0]
click at [1043, 625] on button "Envoyer" at bounding box center [1043, 630] width 70 height 31
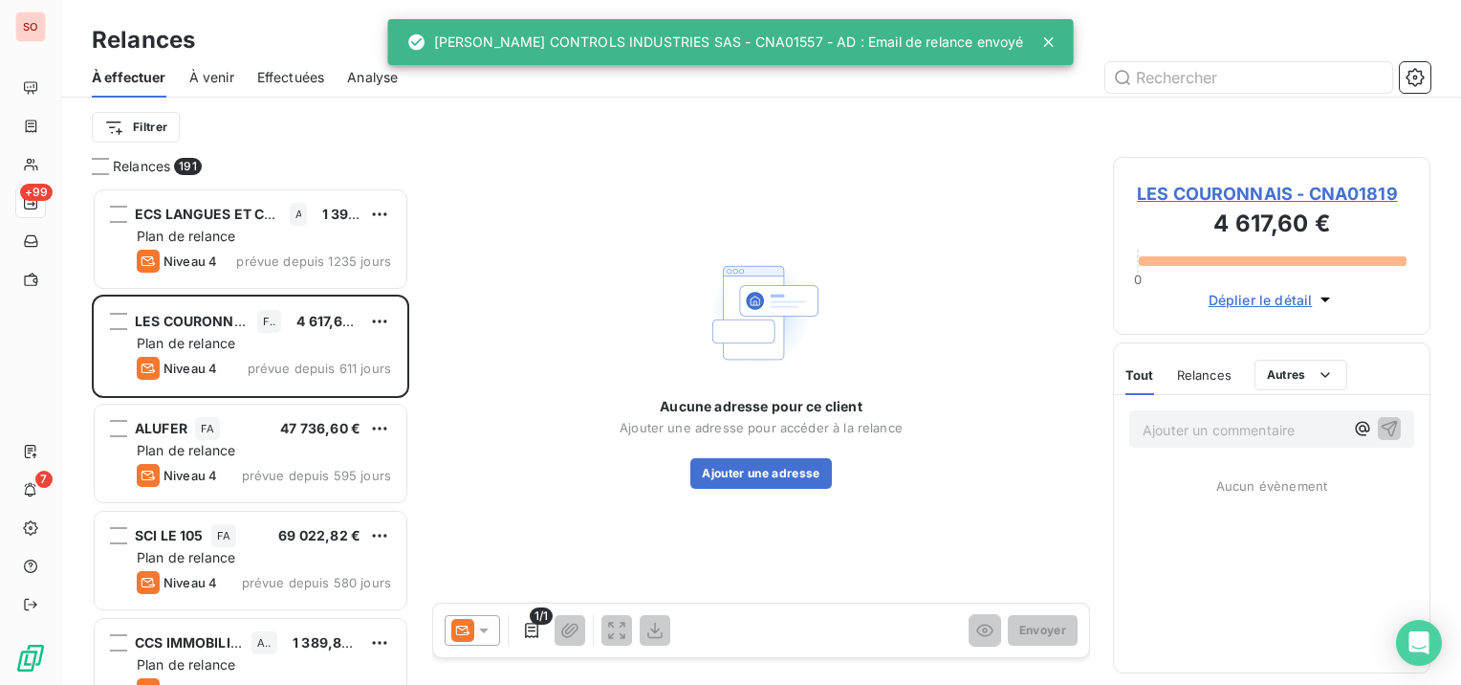
scroll to position [15, 15]
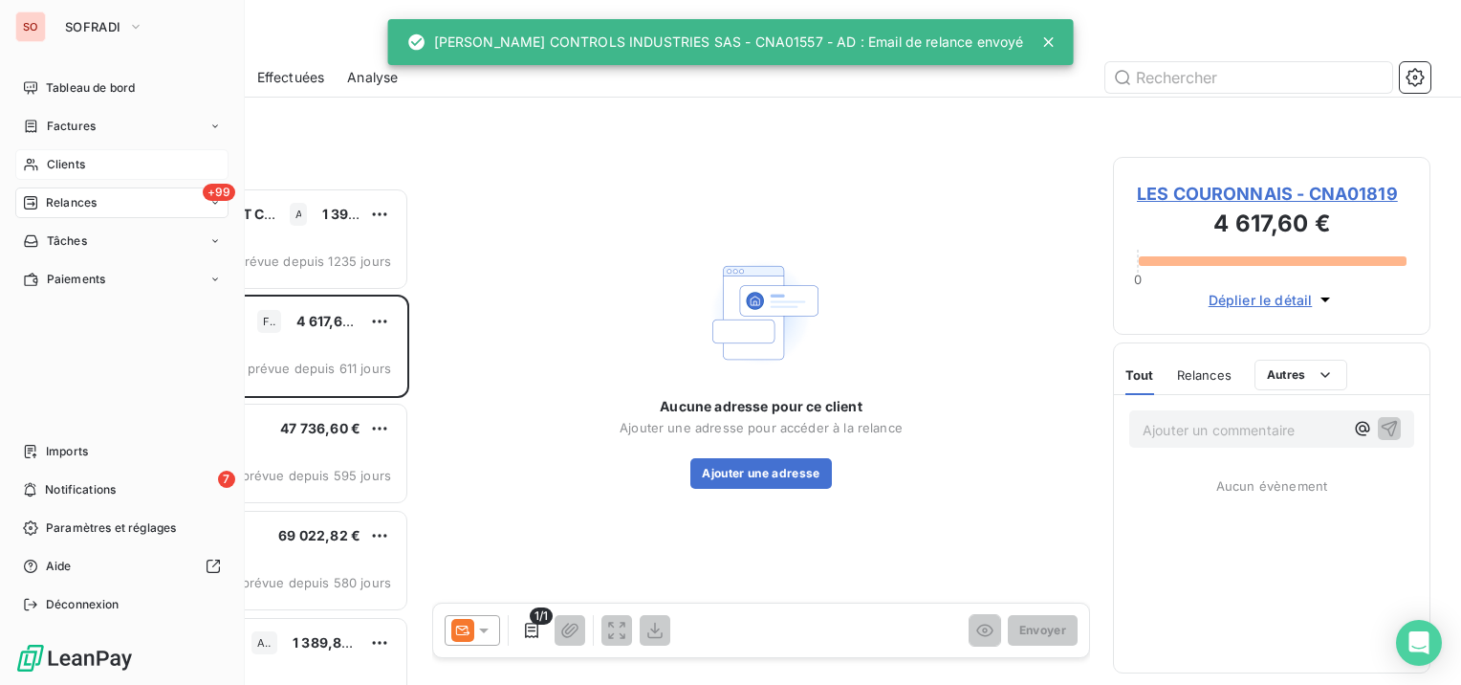
click at [83, 161] on span "Clients" at bounding box center [66, 164] width 38 height 17
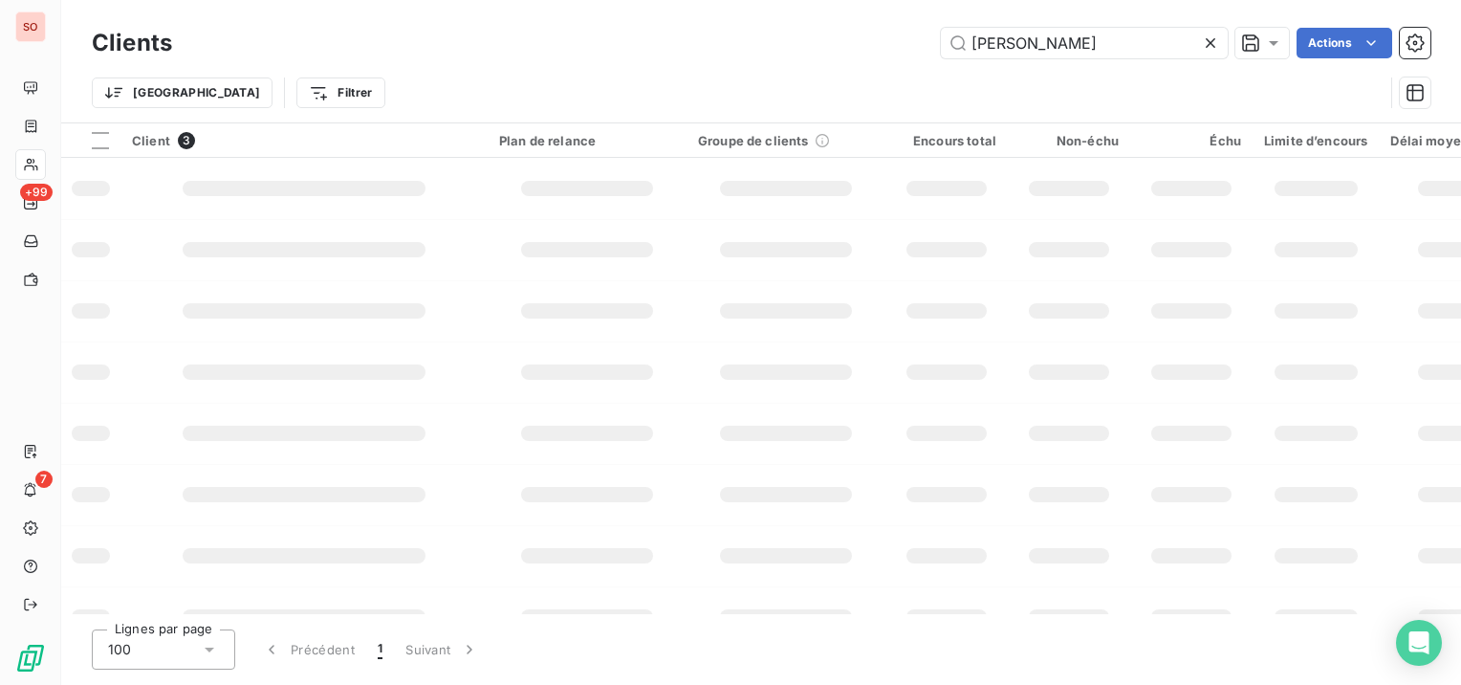
drag, startPoint x: 1031, startPoint y: 34, endPoint x: 875, endPoint y: 49, distance: 156.5
click at [875, 49] on div "[PERSON_NAME] Actions" at bounding box center [812, 43] width 1235 height 31
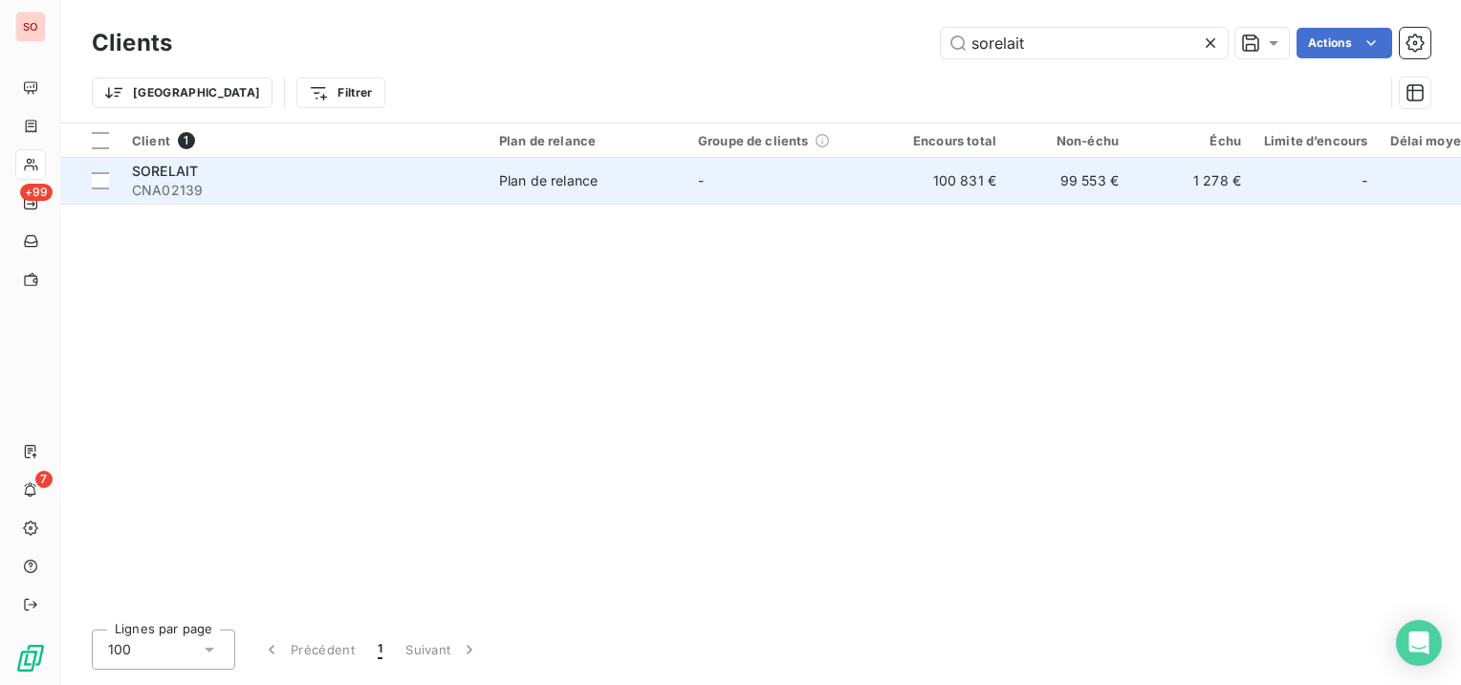
type input "sorelait"
click at [292, 179] on div "SORELAIT" at bounding box center [304, 171] width 344 height 19
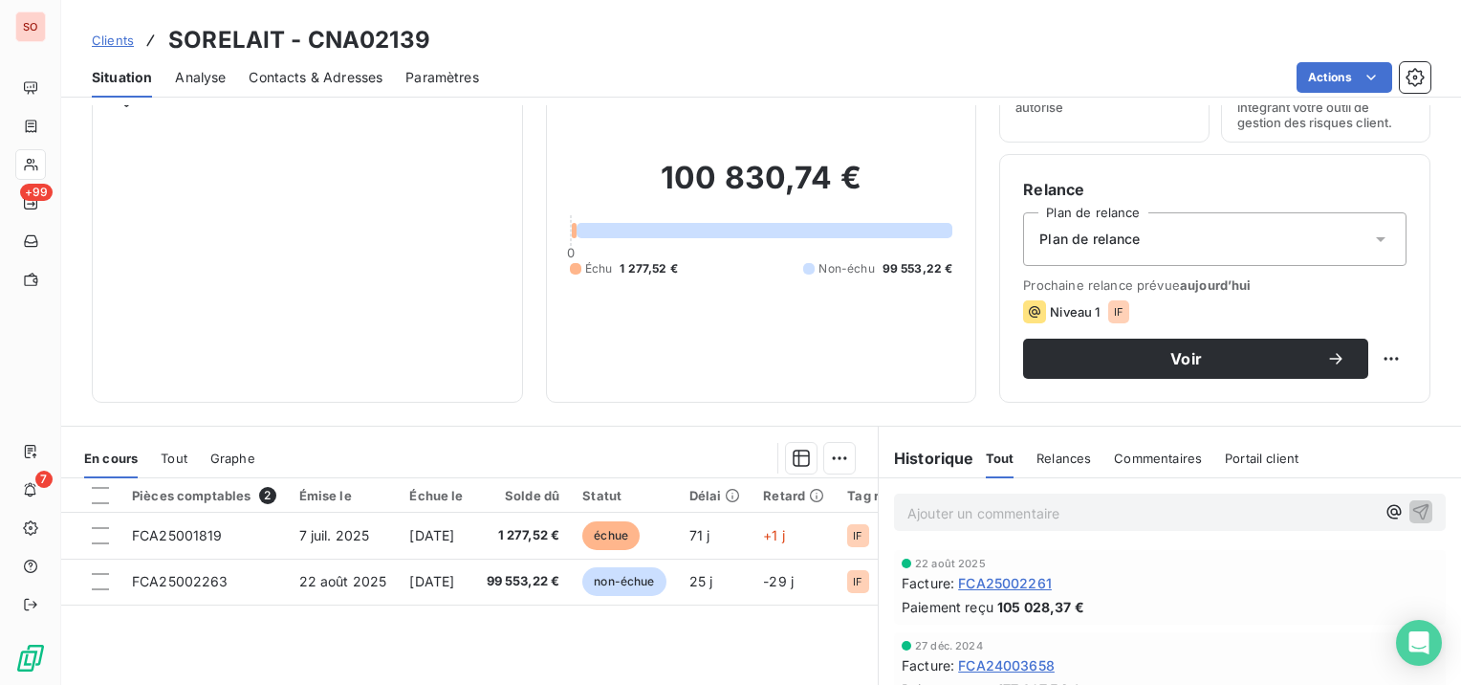
scroll to position [191, 0]
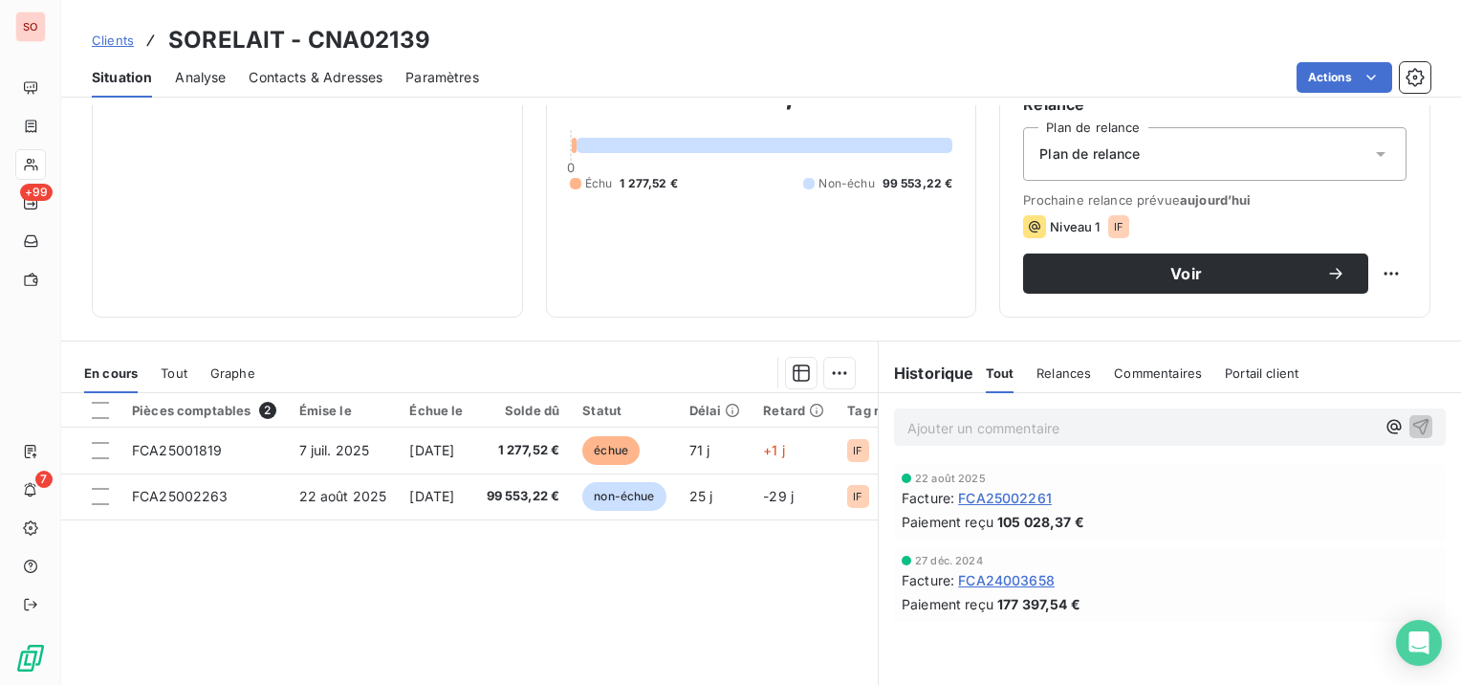
click at [342, 76] on span "Contacts & Adresses" at bounding box center [316, 77] width 134 height 19
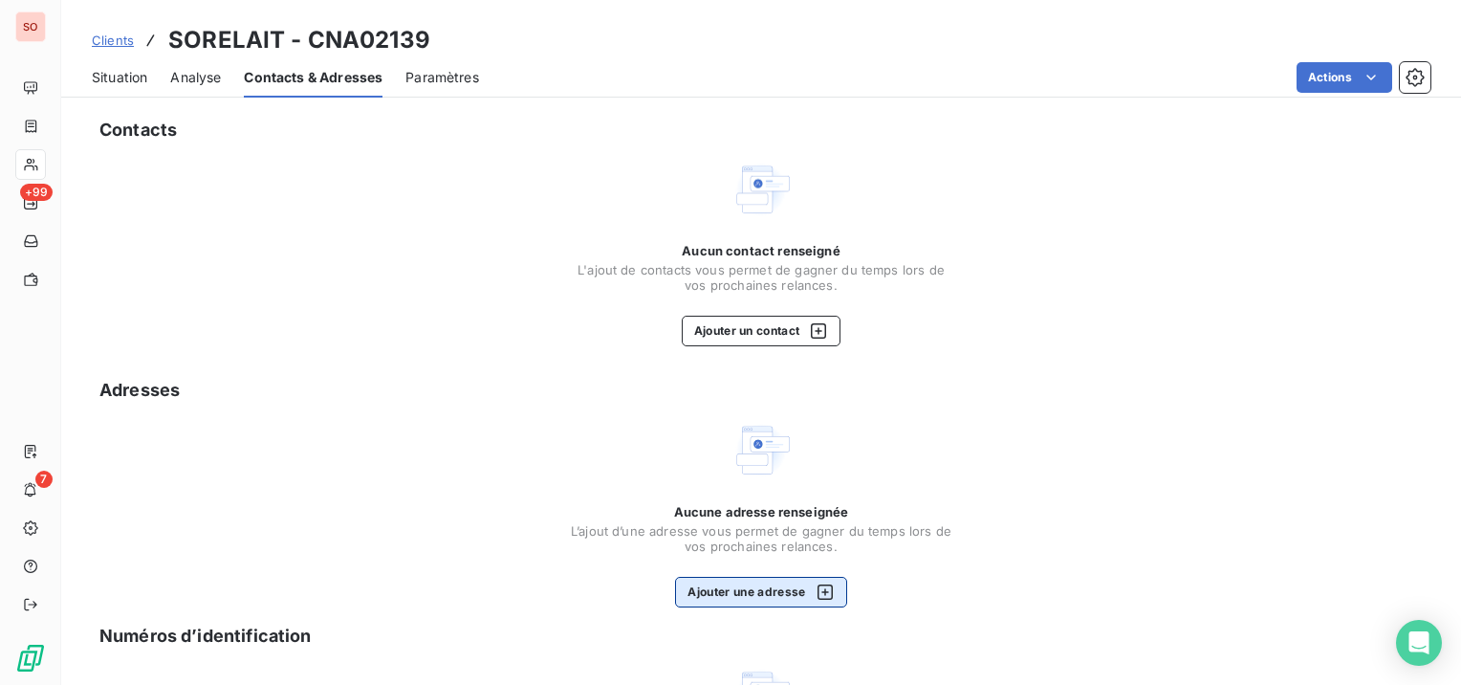
click at [713, 602] on button "Ajouter une adresse" at bounding box center [760, 592] width 171 height 31
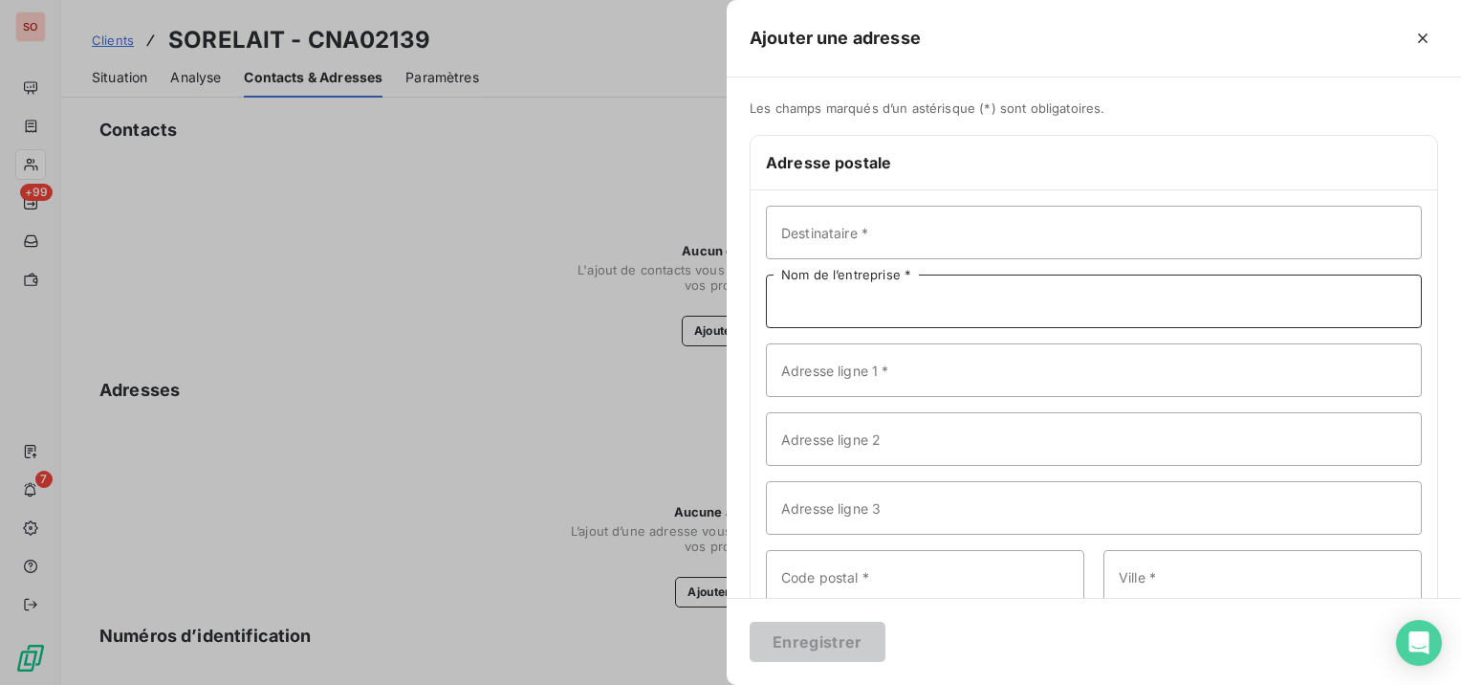
drag, startPoint x: 1039, startPoint y: 304, endPoint x: 1013, endPoint y: 300, distance: 26.1
click at [1040, 302] on input "Nom de l’entreprise *" at bounding box center [1094, 301] width 656 height 54
paste input "SORELAIT"
type input "SORELAIT"
click at [1130, 359] on input "Adresse ligne 1 *" at bounding box center [1094, 370] width 656 height 54
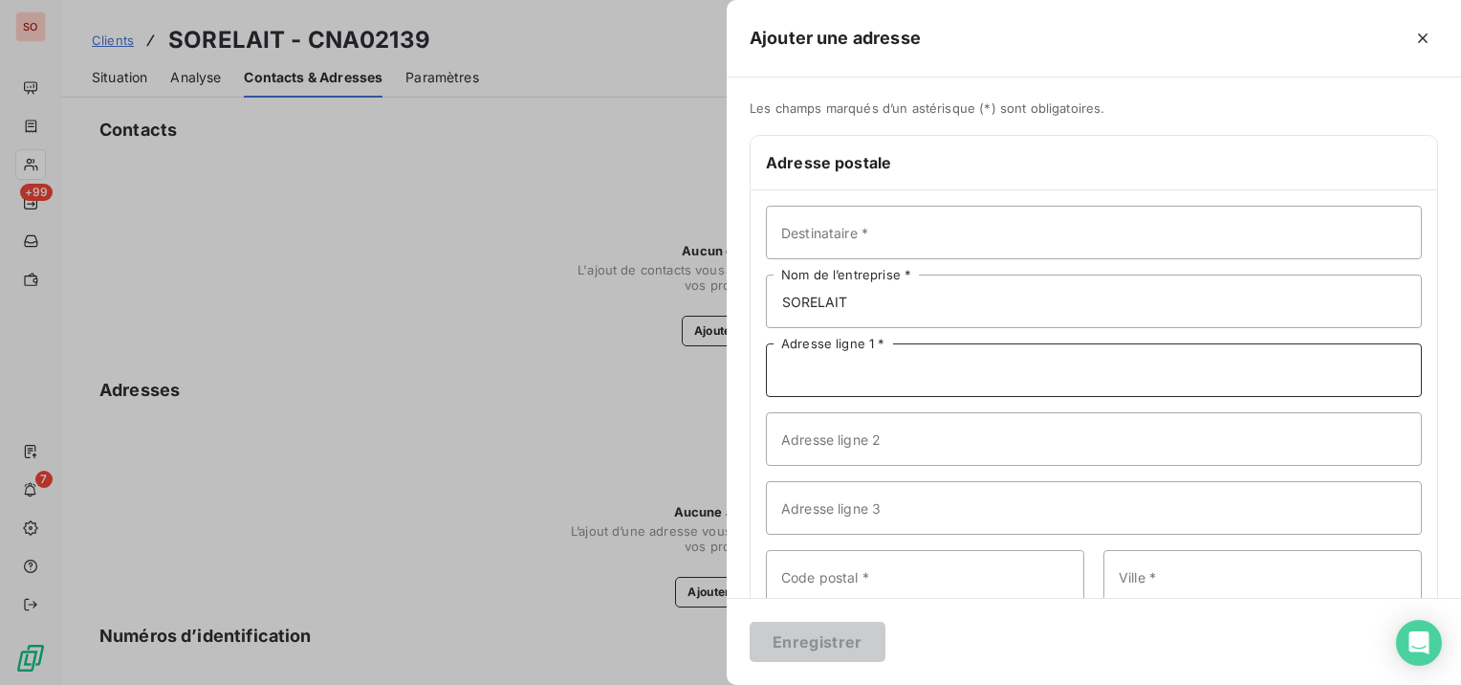
paste input "[STREET_ADDRESS][PERSON_NAME]"
type input "[STREET_ADDRESS][PERSON_NAME]"
click at [909, 447] on input "Adresse ligne 2" at bounding box center [1094, 439] width 656 height 54
paste input "ZI N=°3 Le Port"
type input "ZI N=°3 Le Port"
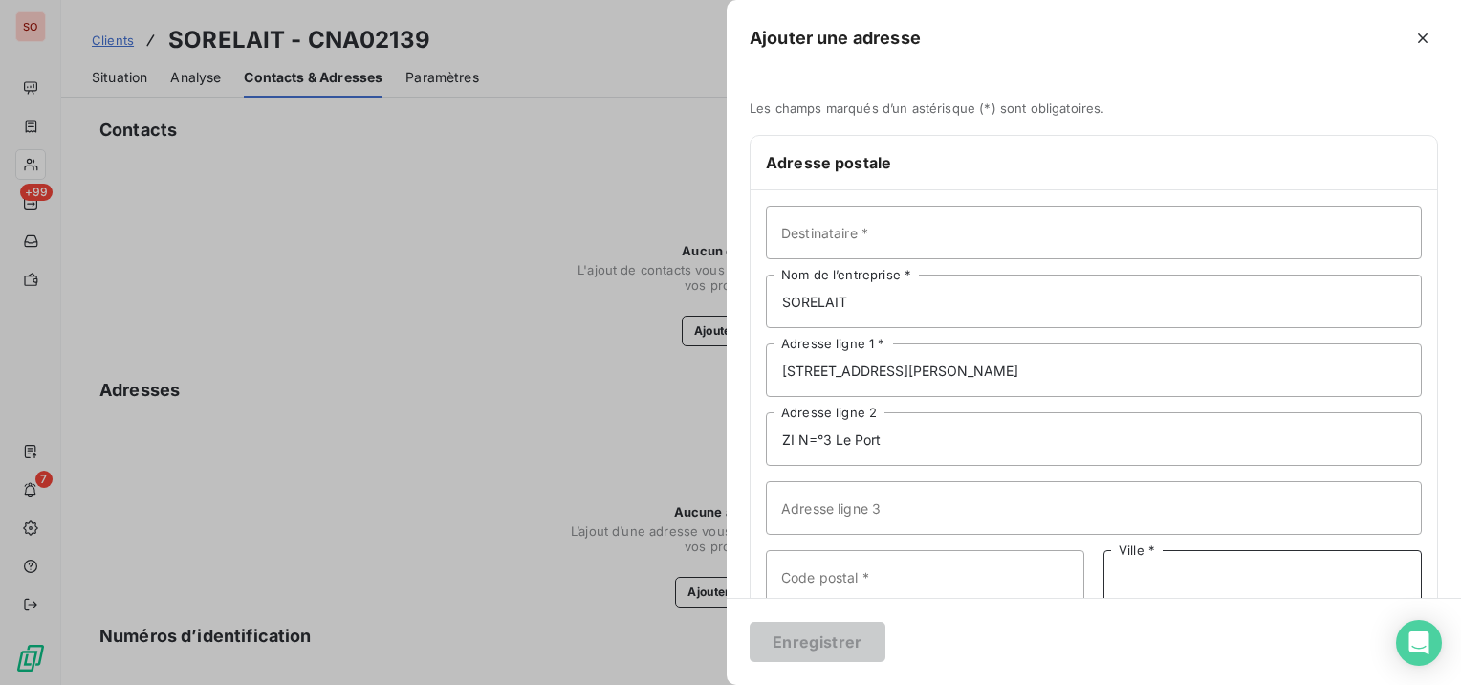
click at [1293, 566] on input "Ville *" at bounding box center [1262, 577] width 318 height 54
paste input "LE PORT"
type input "LE PORT"
click at [825, 580] on input "Code postal *" at bounding box center [925, 577] width 318 height 54
type input "97420"
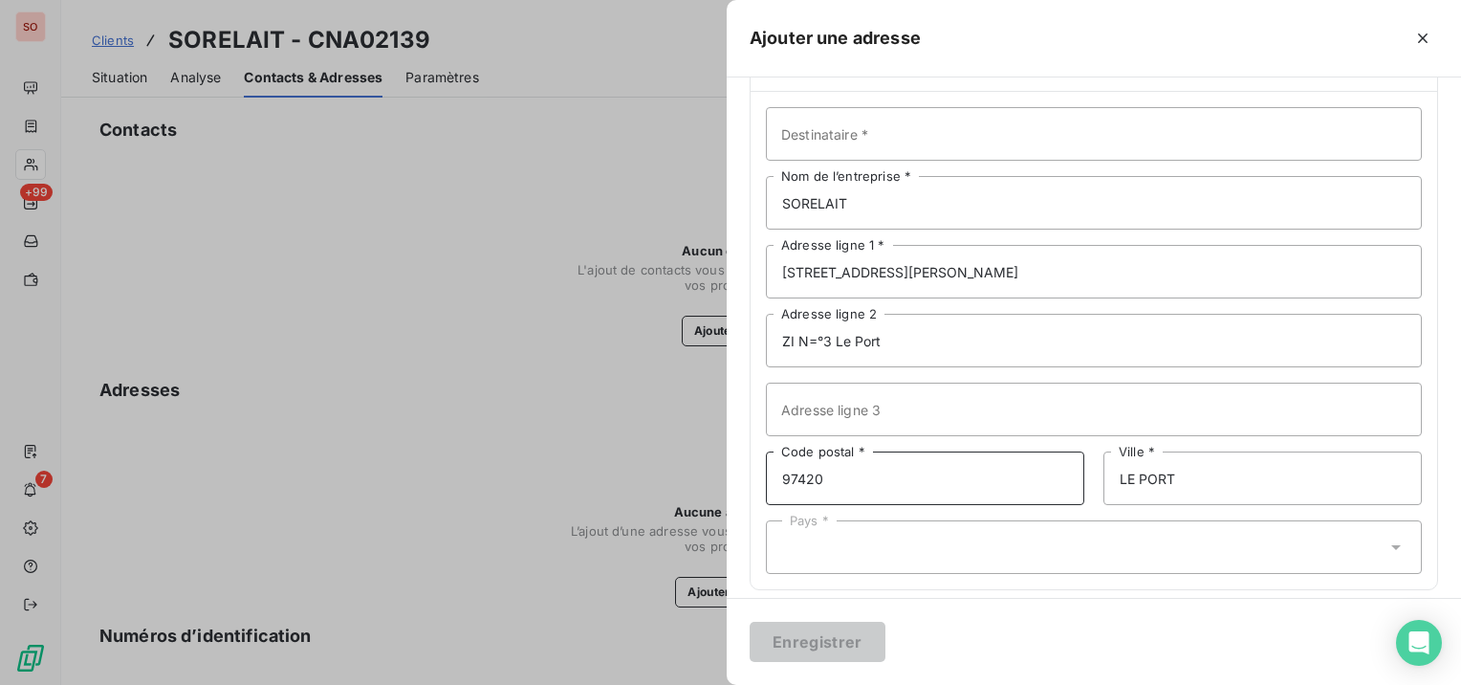
scroll to position [113, 0]
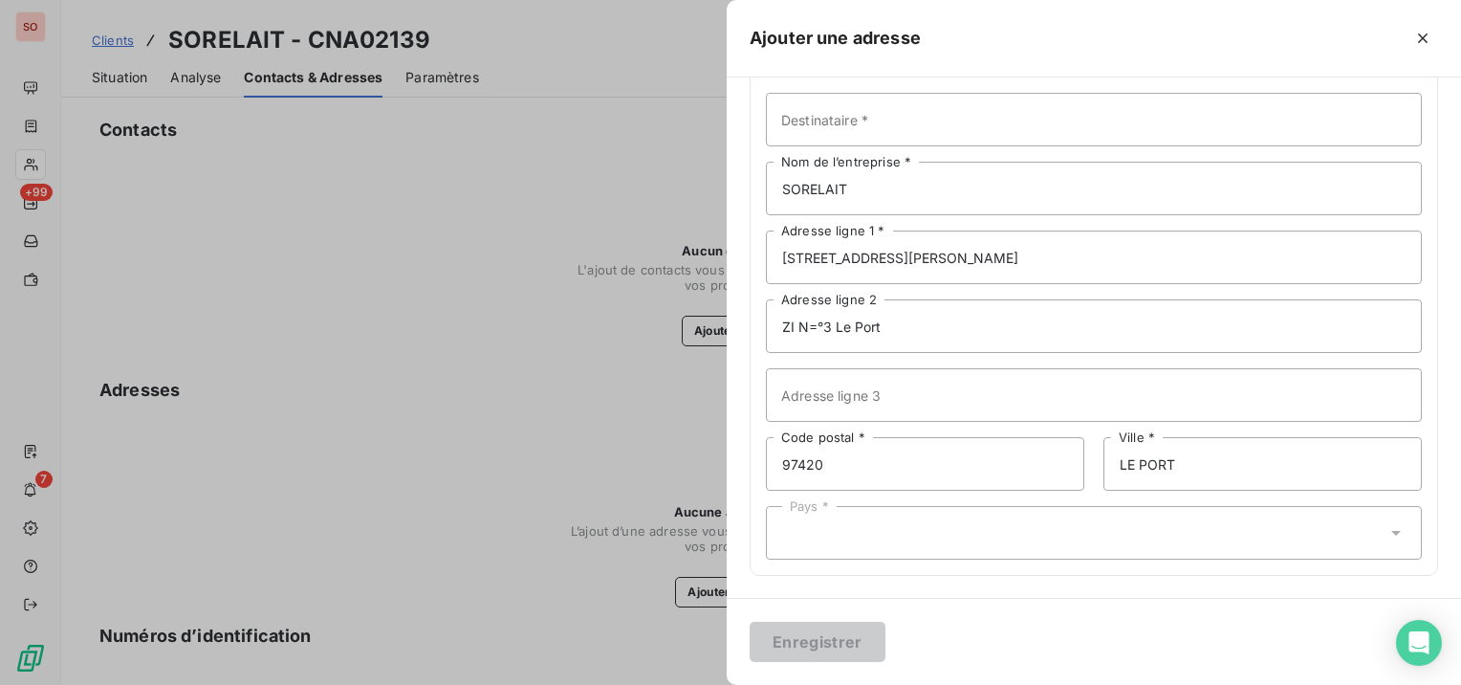
click at [1137, 532] on div "Pays *" at bounding box center [1094, 533] width 656 height 54
type input "reun"
click at [1078, 510] on div "Pays * reun" at bounding box center [1094, 533] width 656 height 54
click at [1327, 545] on div "Pays *" at bounding box center [1094, 533] width 656 height 54
type input "reun"
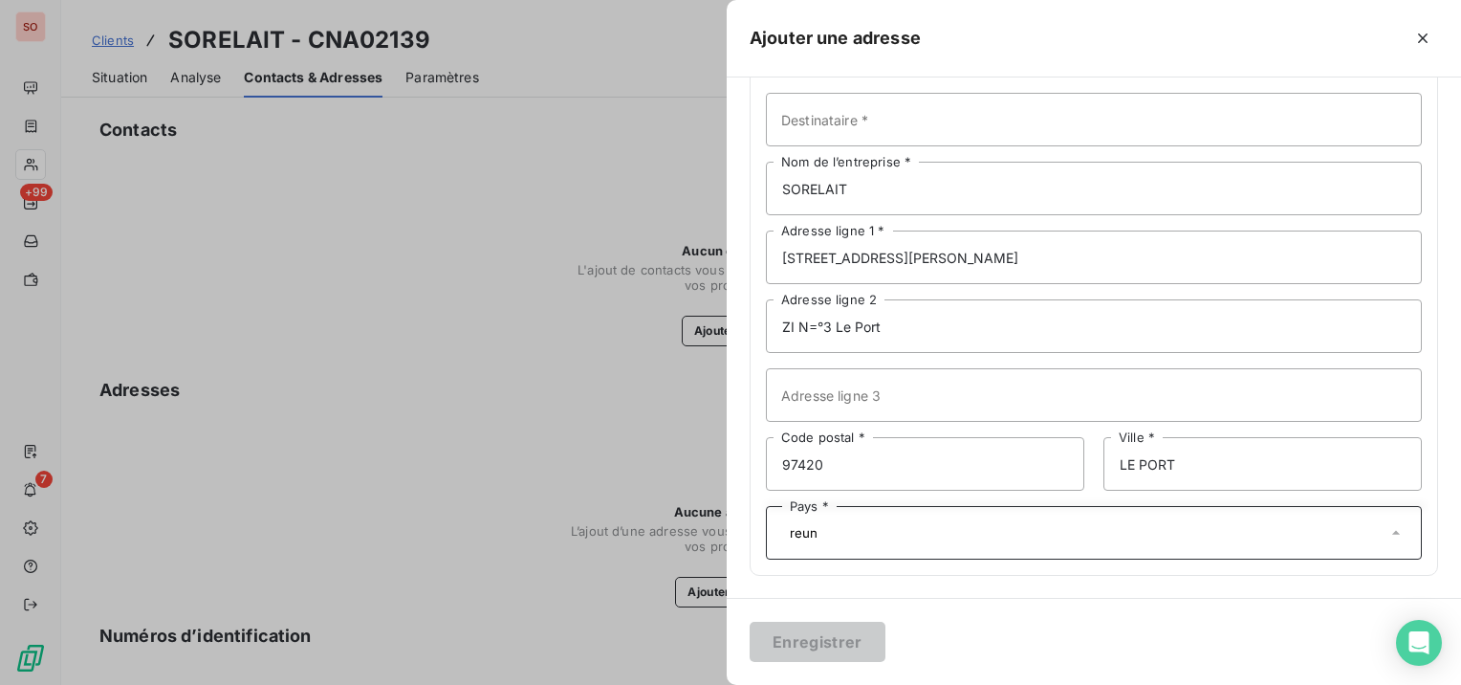
click at [1389, 533] on icon at bounding box center [1395, 532] width 19 height 19
click at [1386, 533] on icon at bounding box center [1395, 532] width 19 height 19
type input "reun"
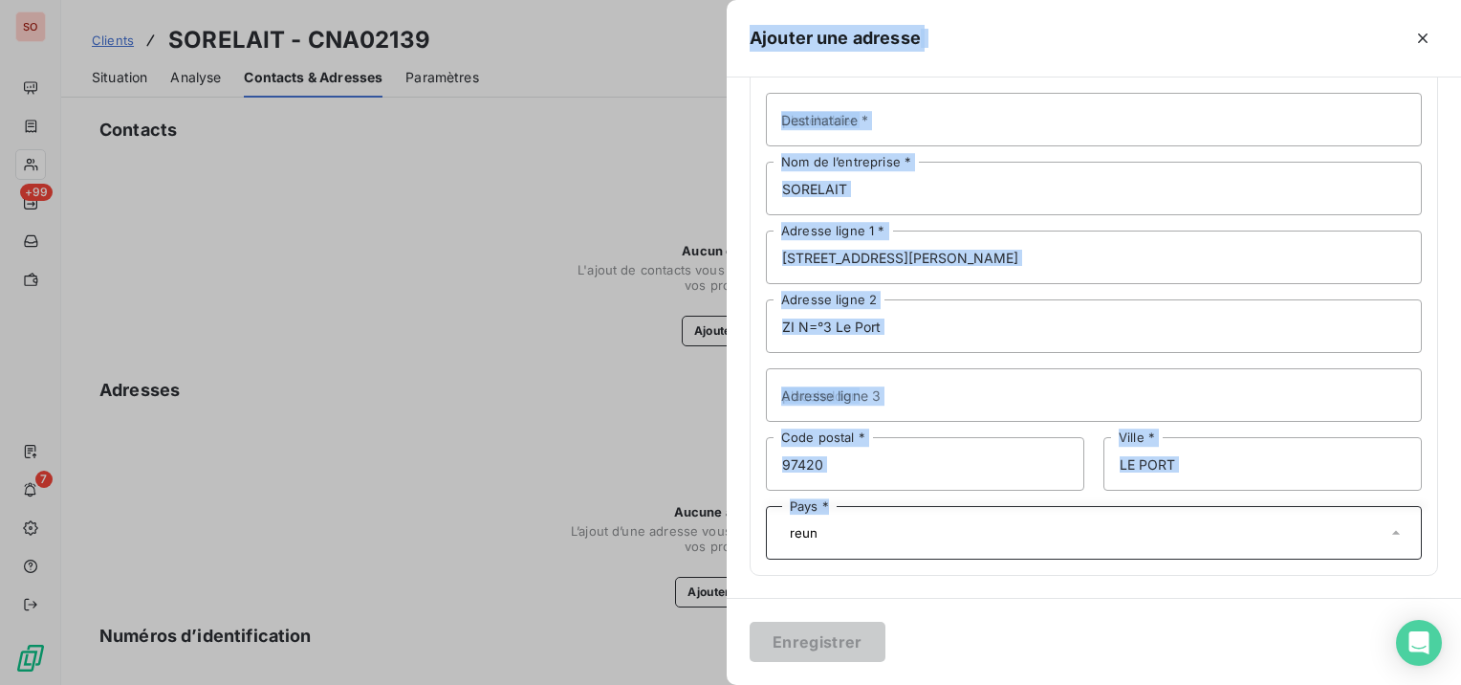
drag, startPoint x: 1083, startPoint y: 551, endPoint x: 683, endPoint y: 537, distance: 400.8
click at [683, 684] on div "Ajouter une adresse Les champs marqués d’un astérisque (*) sont obligatoires. A…" at bounding box center [730, 685] width 1461 height 0
drag, startPoint x: 683, startPoint y: 537, endPoint x: 845, endPoint y: 530, distance: 162.7
click at [845, 530] on input "reun" at bounding box center [1084, 532] width 604 height 17
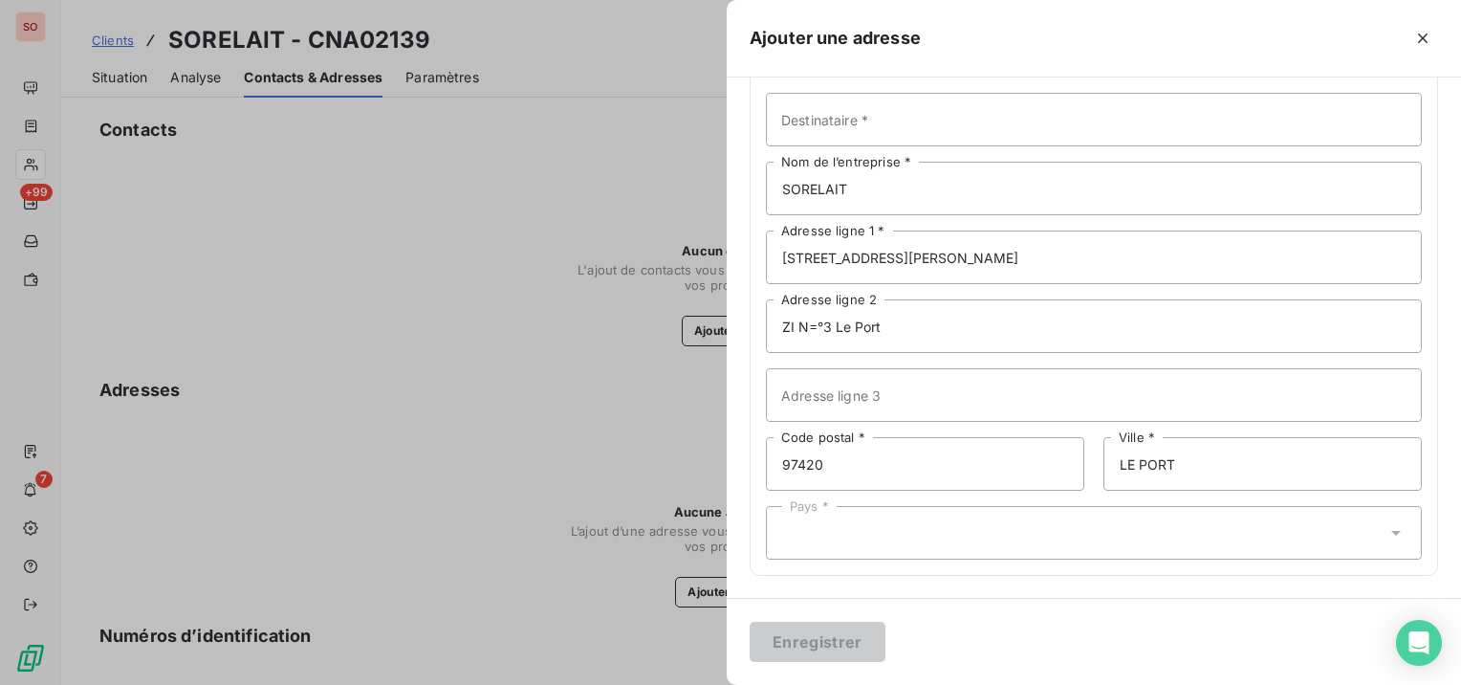
click at [878, 532] on div "Pays *" at bounding box center [1094, 533] width 656 height 54
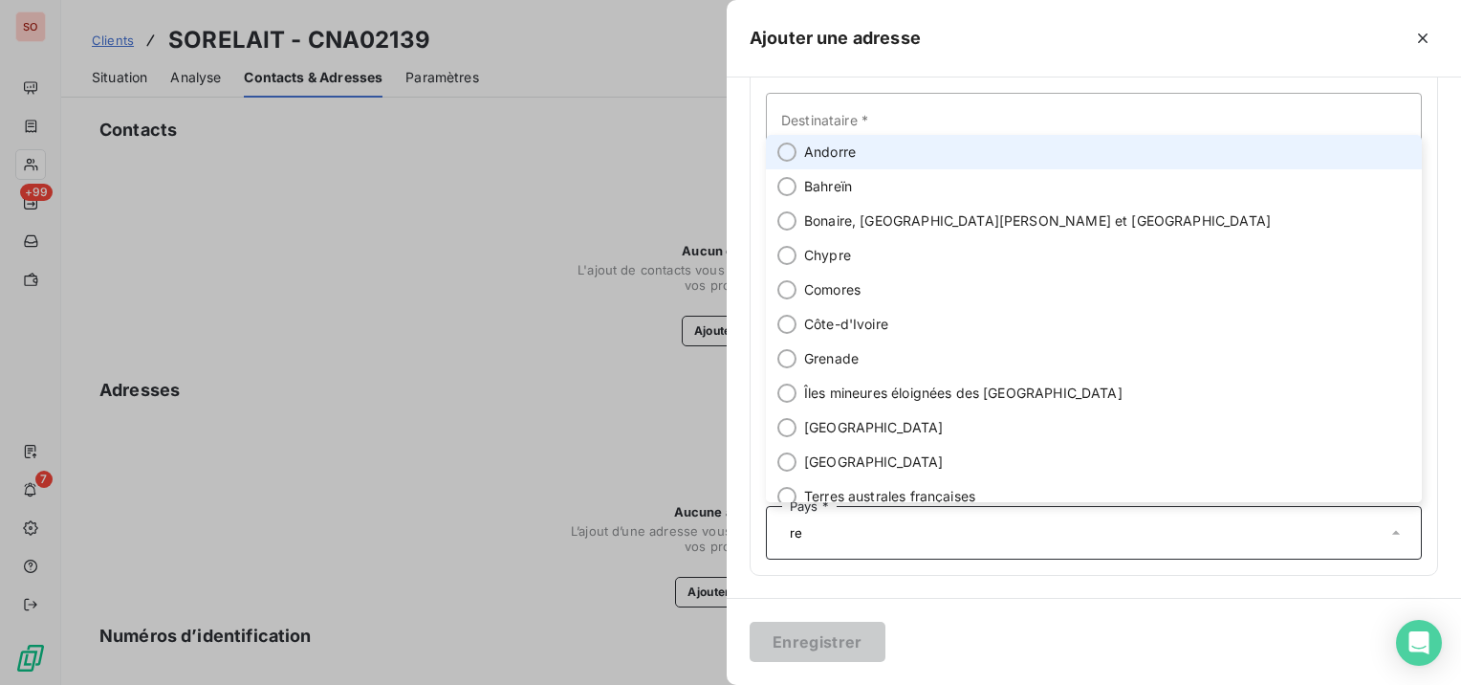
type input "r"
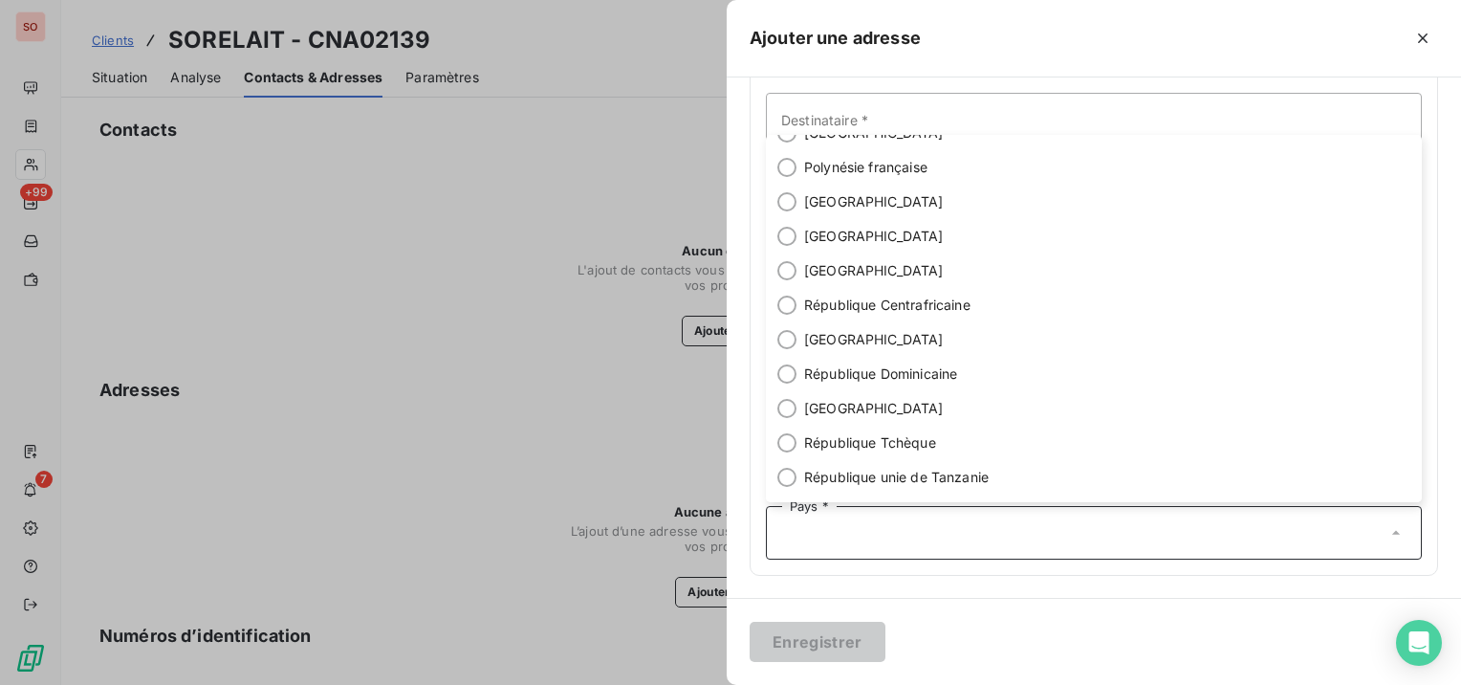
scroll to position [6406, 0]
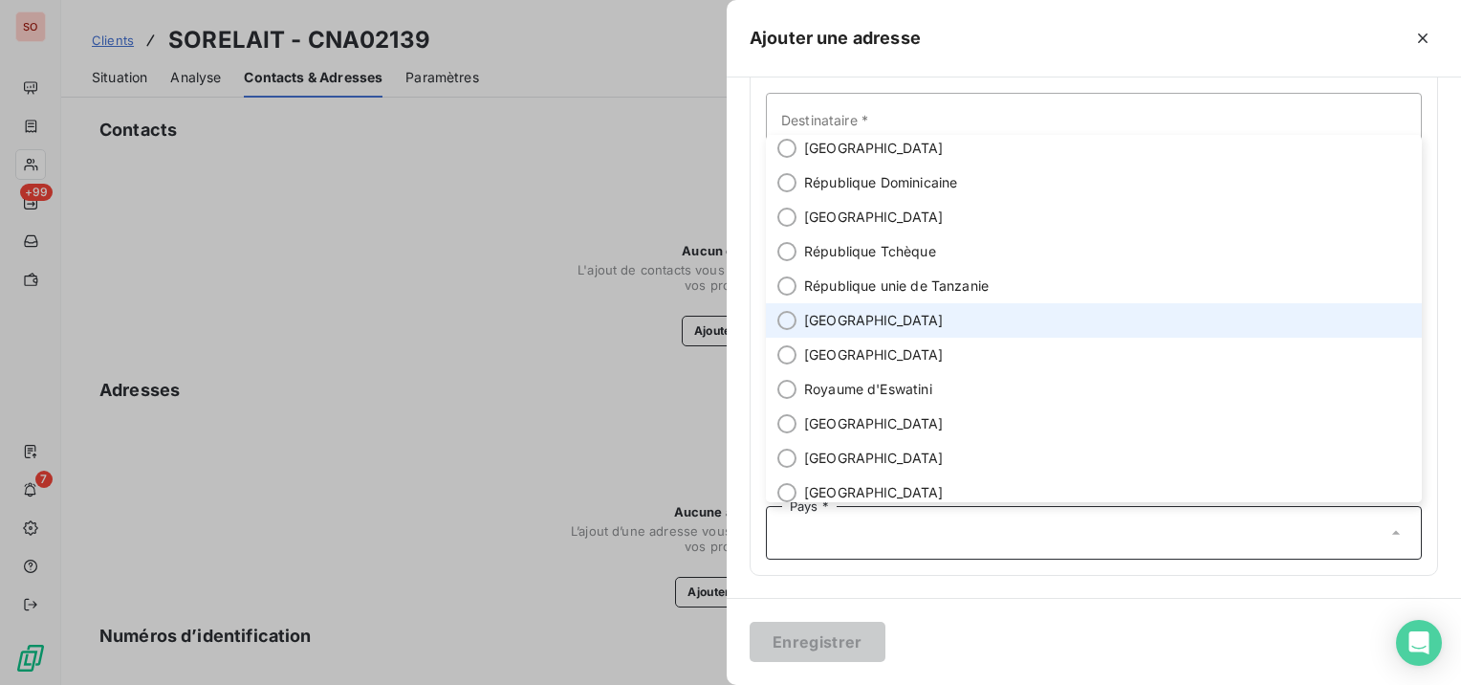
click at [795, 315] on li "[GEOGRAPHIC_DATA]" at bounding box center [1094, 320] width 656 height 34
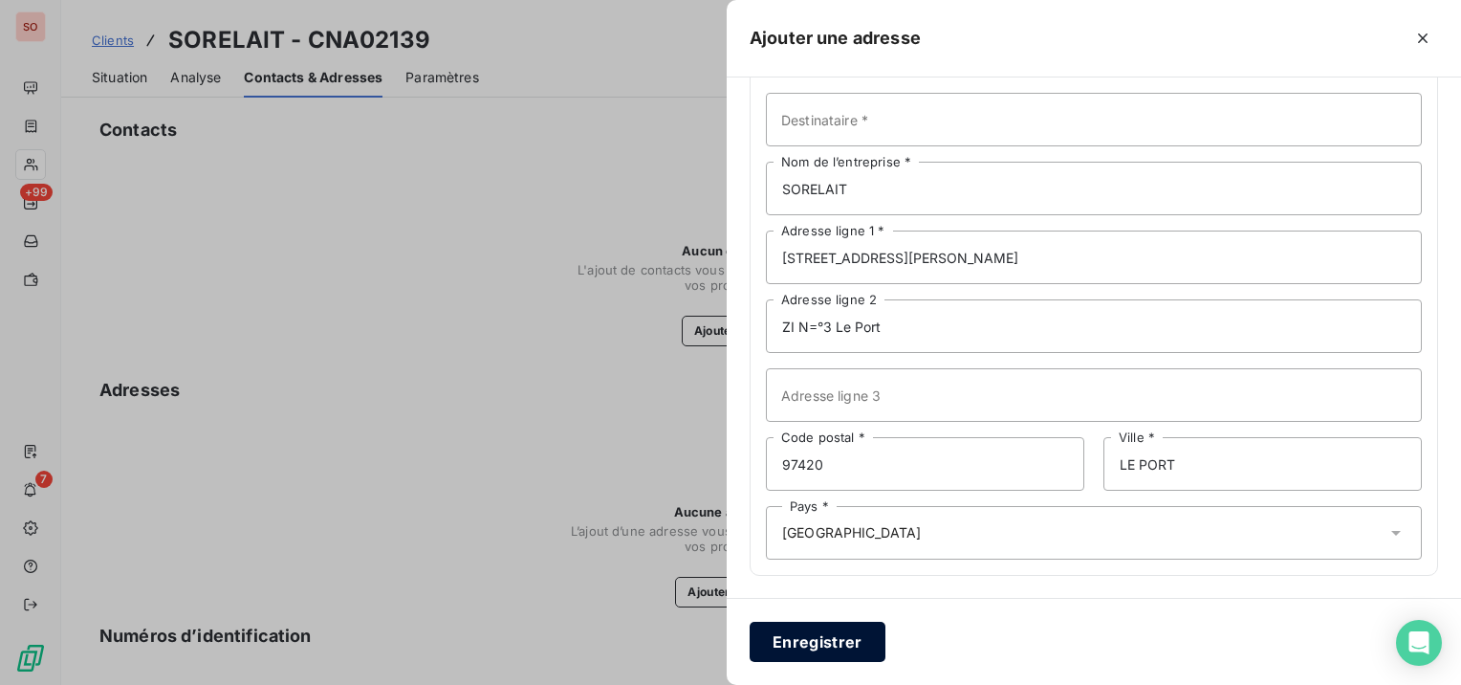
click at [808, 642] on button "Enregistrer" at bounding box center [818, 641] width 136 height 40
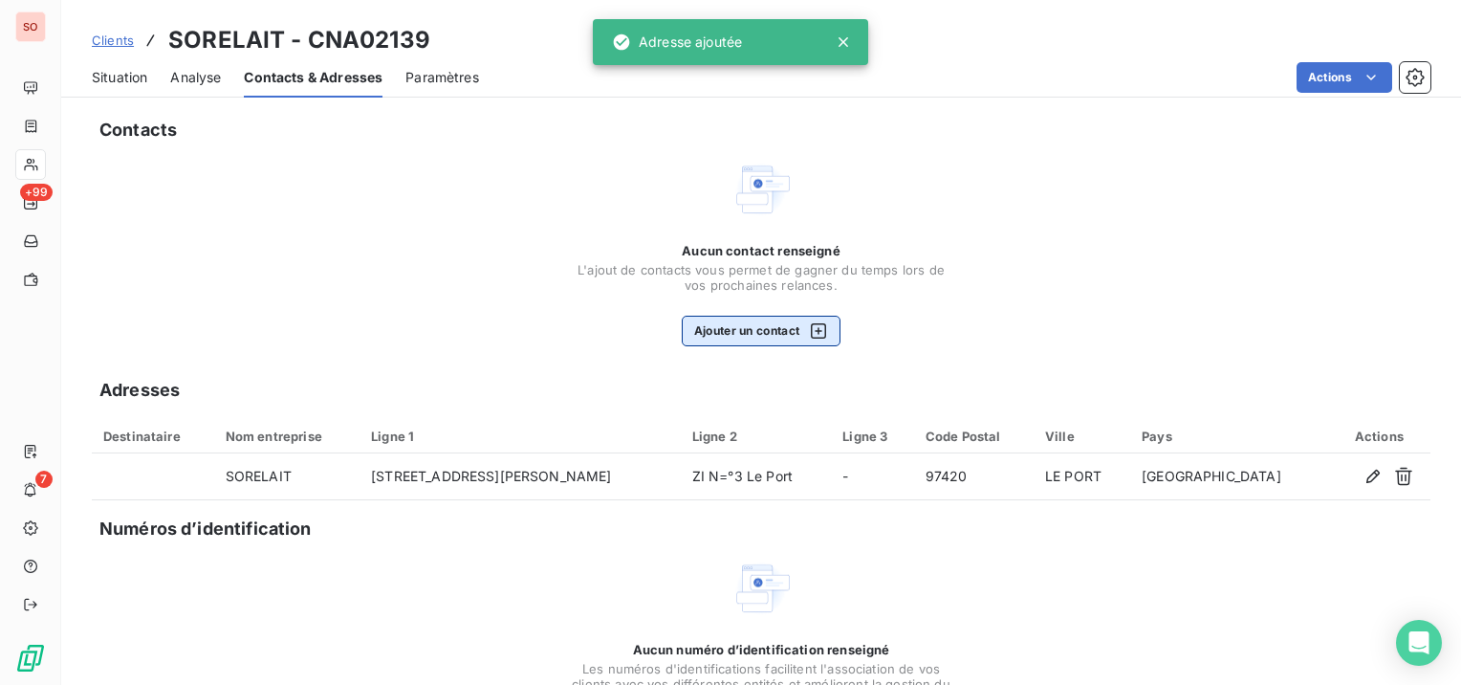
click at [728, 328] on button "Ajouter un contact" at bounding box center [762, 331] width 160 height 31
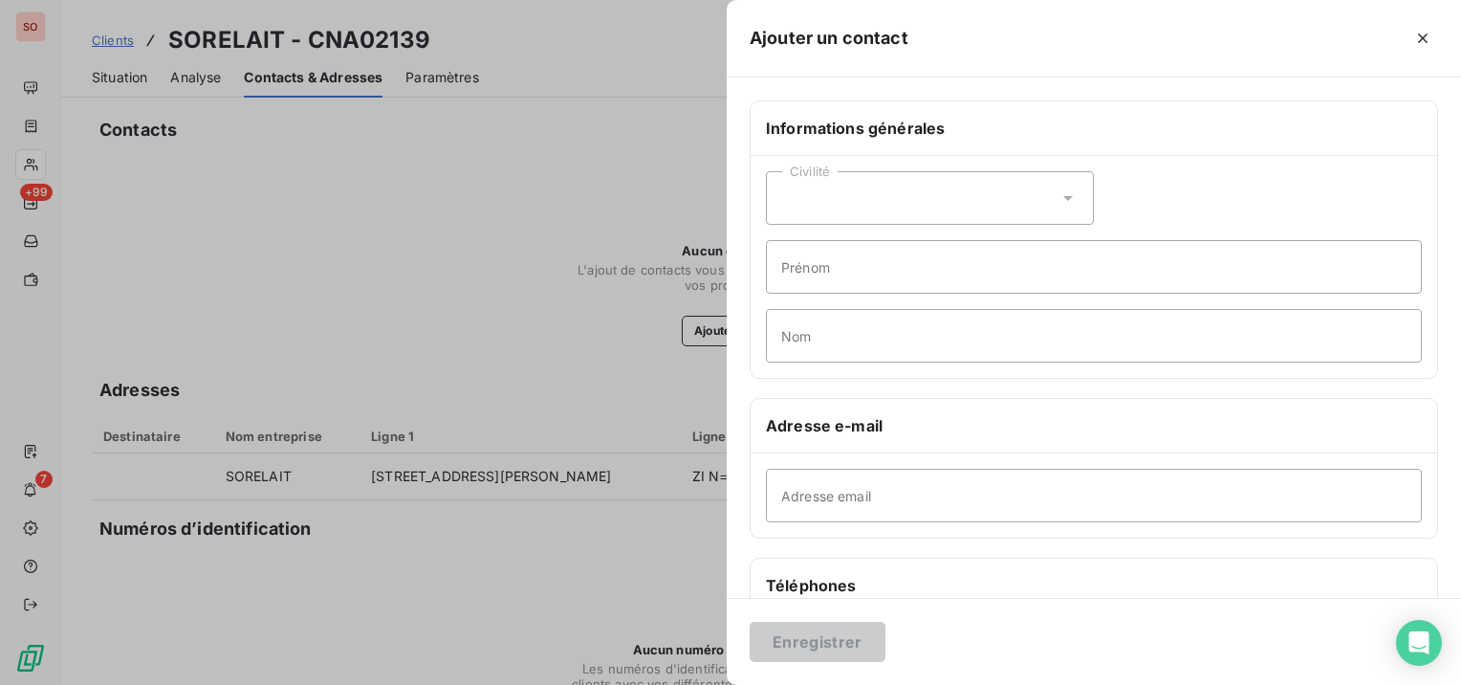
click at [132, 84] on div at bounding box center [730, 342] width 1461 height 685
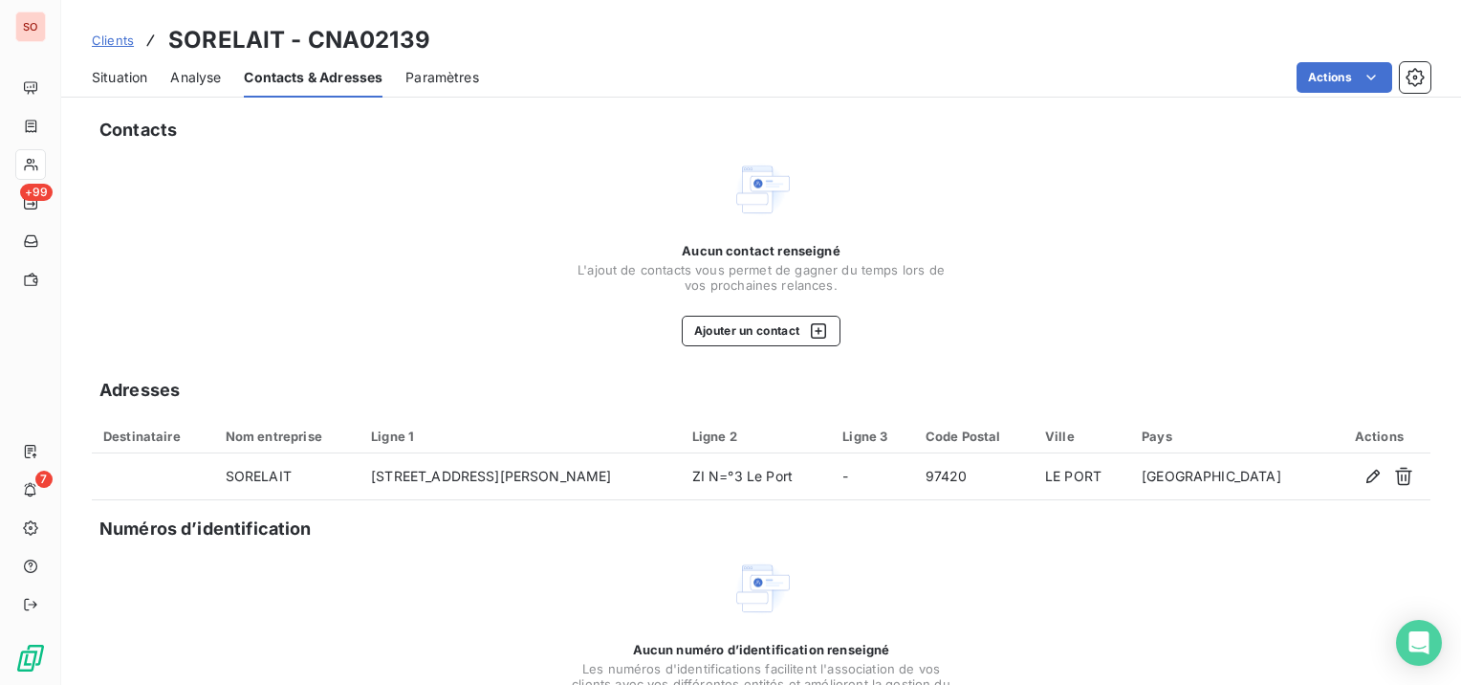
click at [132, 77] on span "Situation" at bounding box center [119, 77] width 55 height 19
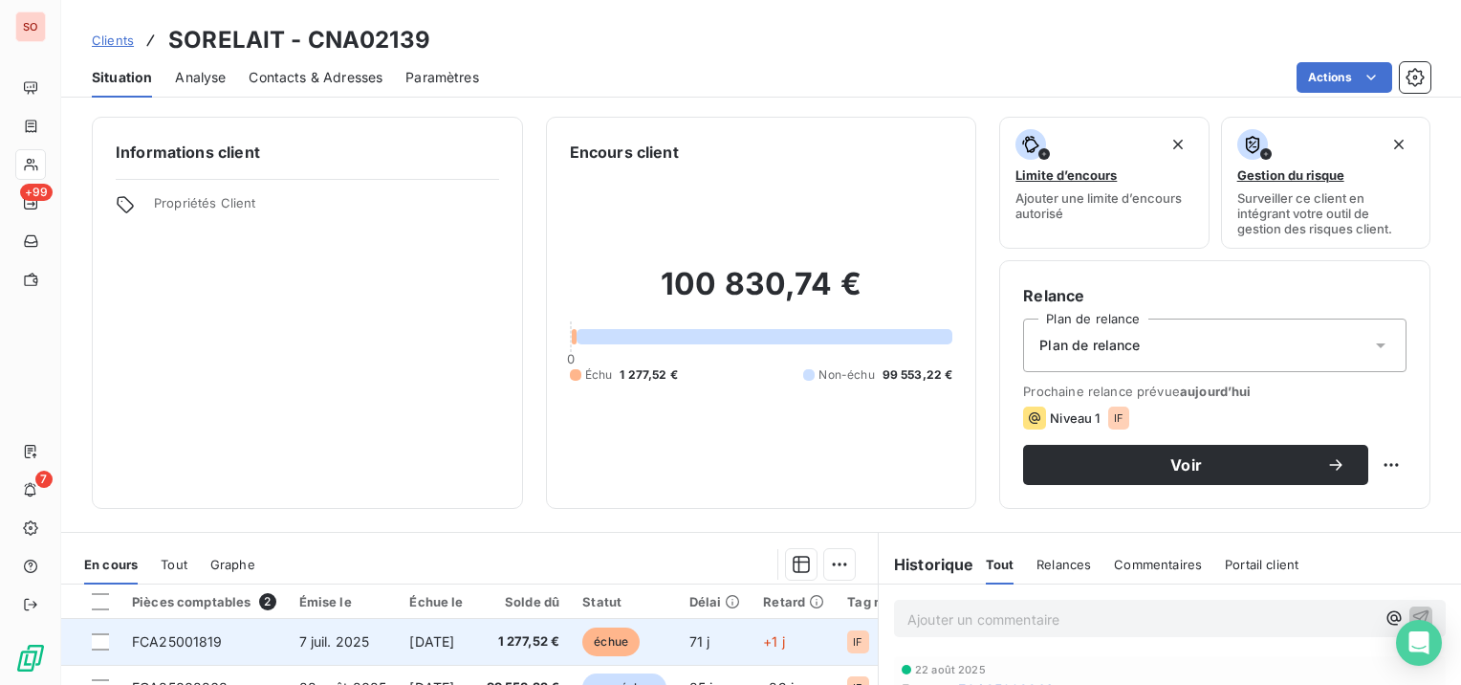
click at [192, 639] on span "FCA25001819" at bounding box center [177, 641] width 91 height 16
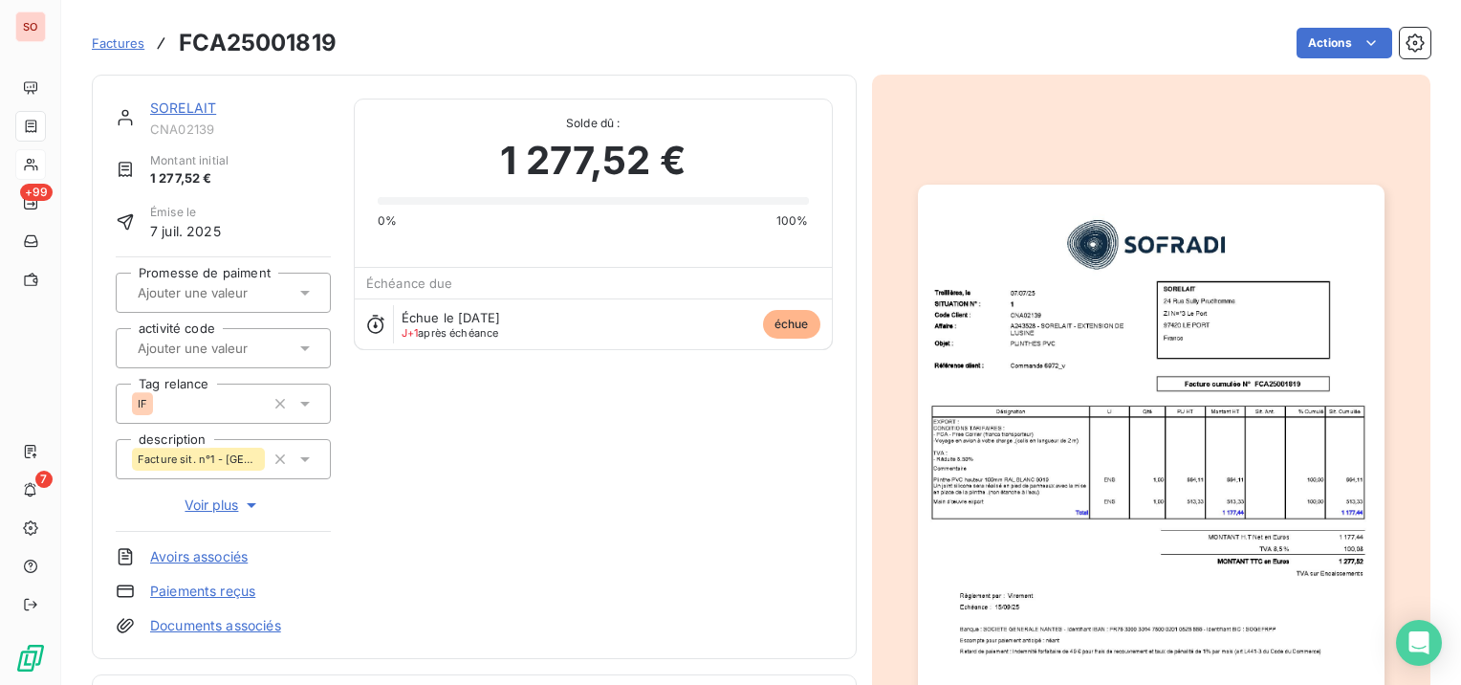
click at [264, 42] on h3 "FCA25001819" at bounding box center [258, 43] width 158 height 34
copy h3 "FCA25001819"
click at [165, 105] on link "SORELAIT" at bounding box center [183, 107] width 66 height 16
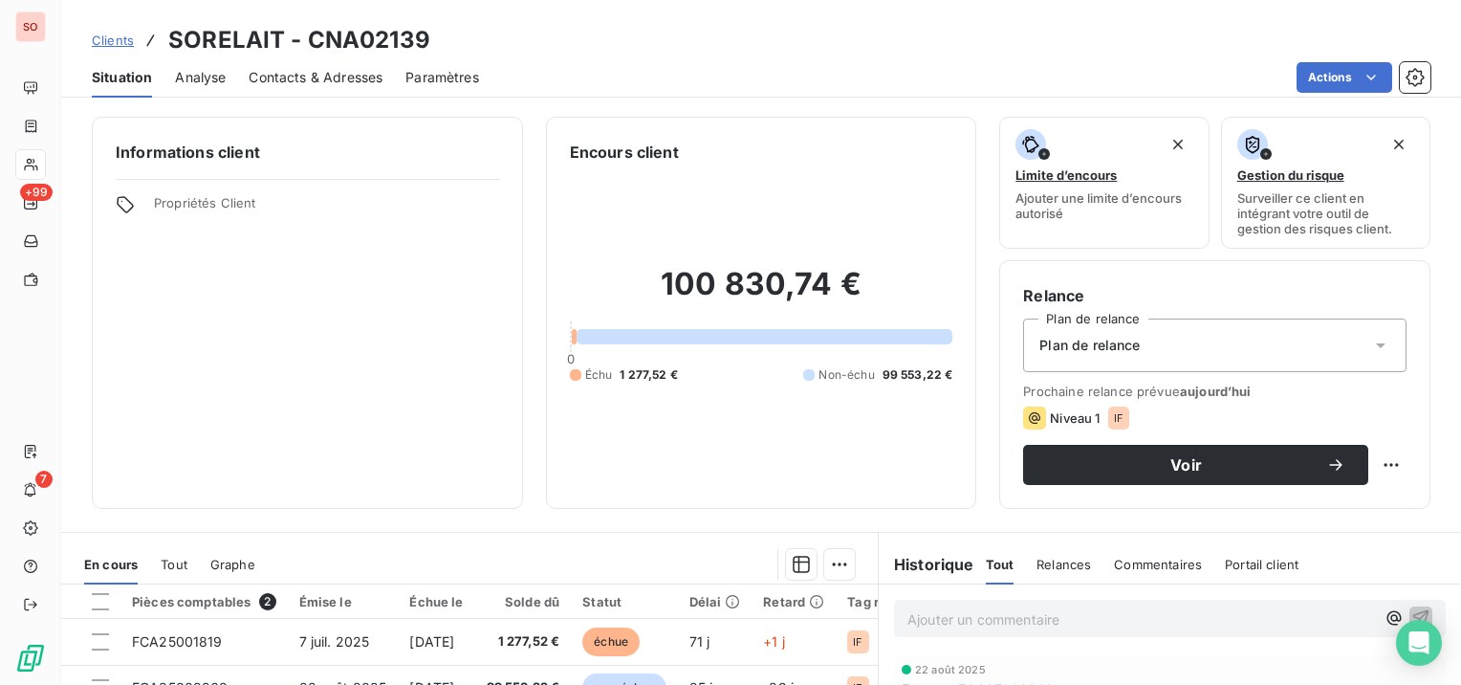
click at [296, 71] on span "Contacts & Adresses" at bounding box center [316, 77] width 134 height 19
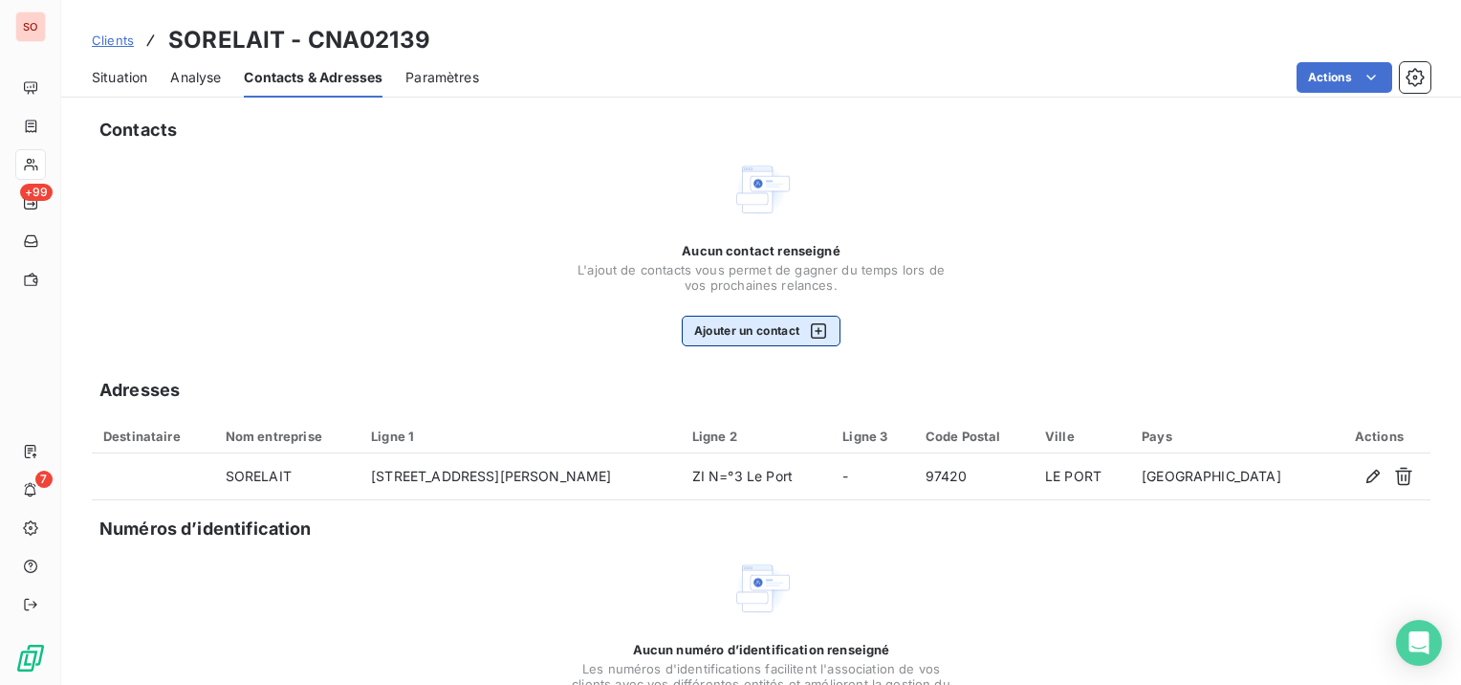
click at [809, 328] on icon "button" at bounding box center [818, 330] width 19 height 19
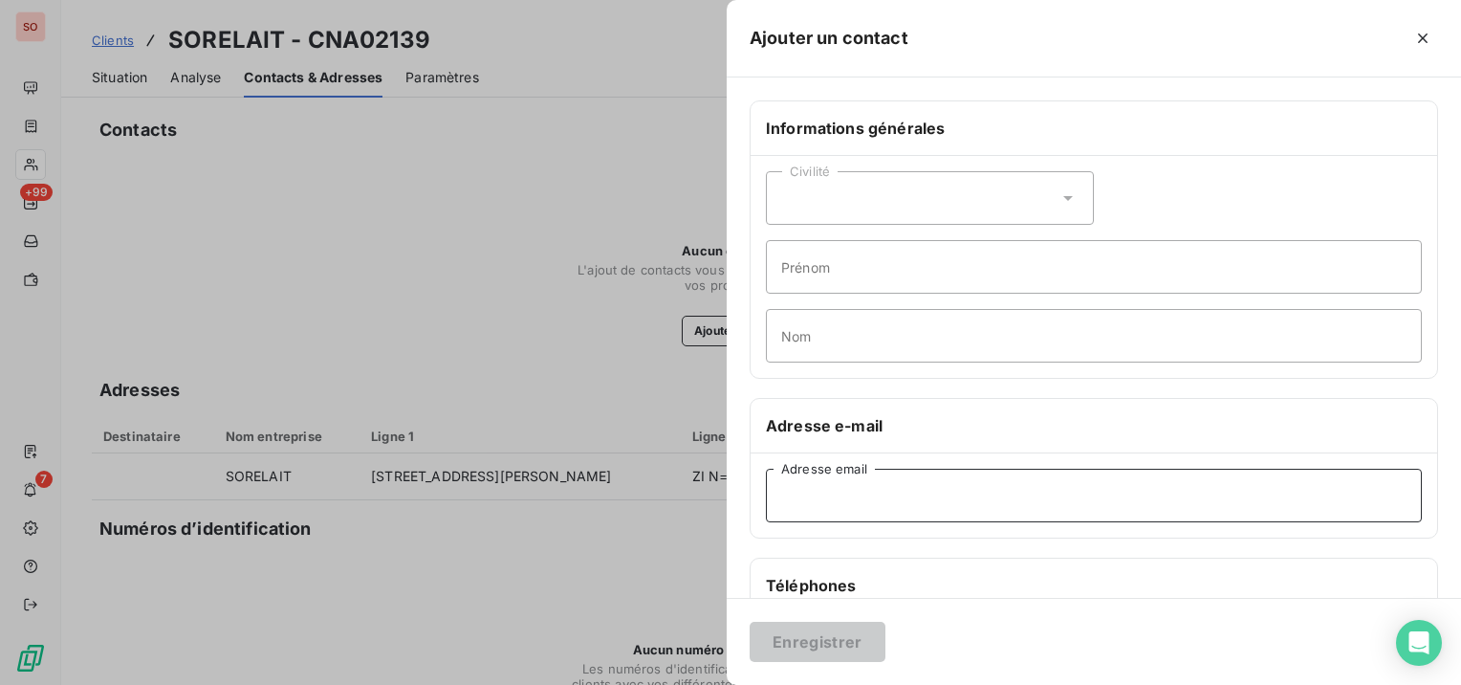
click at [826, 485] on input "Adresse email" at bounding box center [1094, 495] width 656 height 54
paste input "[PERSON_NAME][EMAIL_ADDRESS][DOMAIN_NAME]"
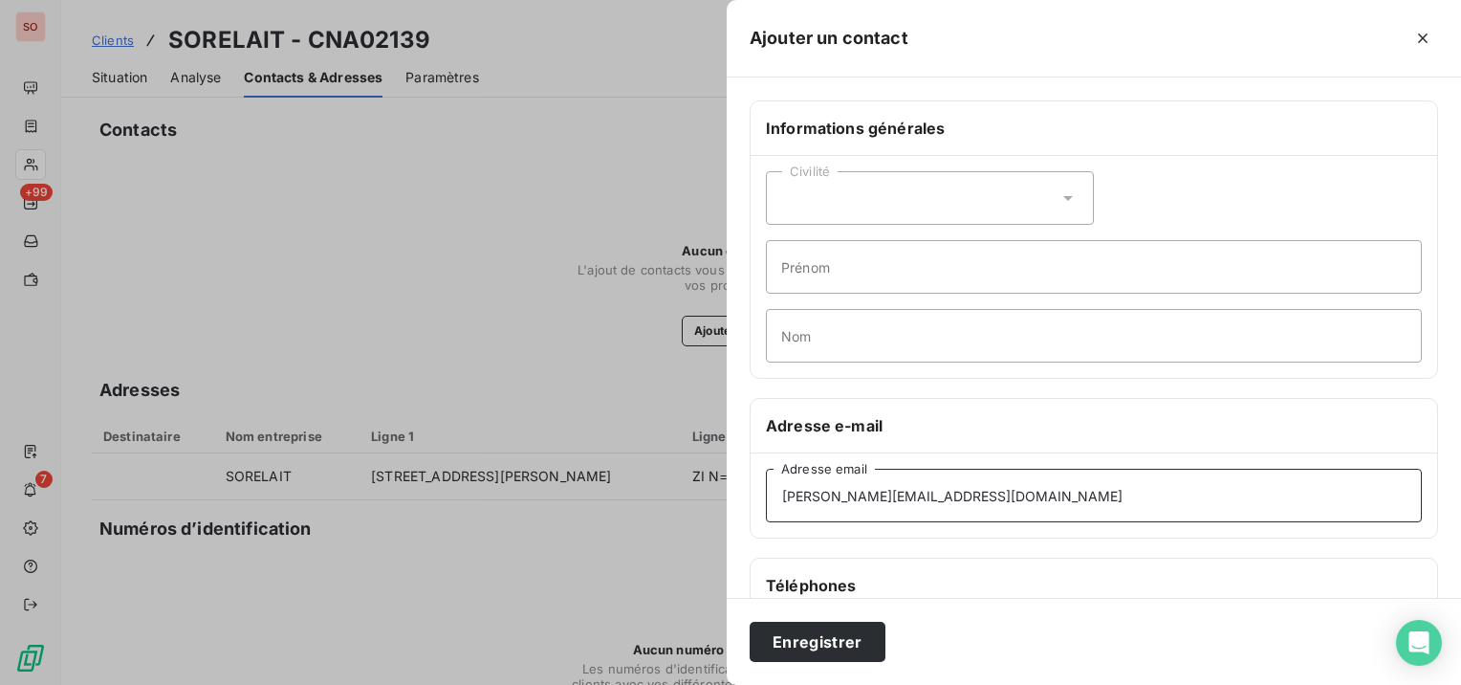
type input "[PERSON_NAME][EMAIL_ADDRESS][DOMAIN_NAME]"
click at [880, 203] on div "Civilité" at bounding box center [930, 198] width 328 height 54
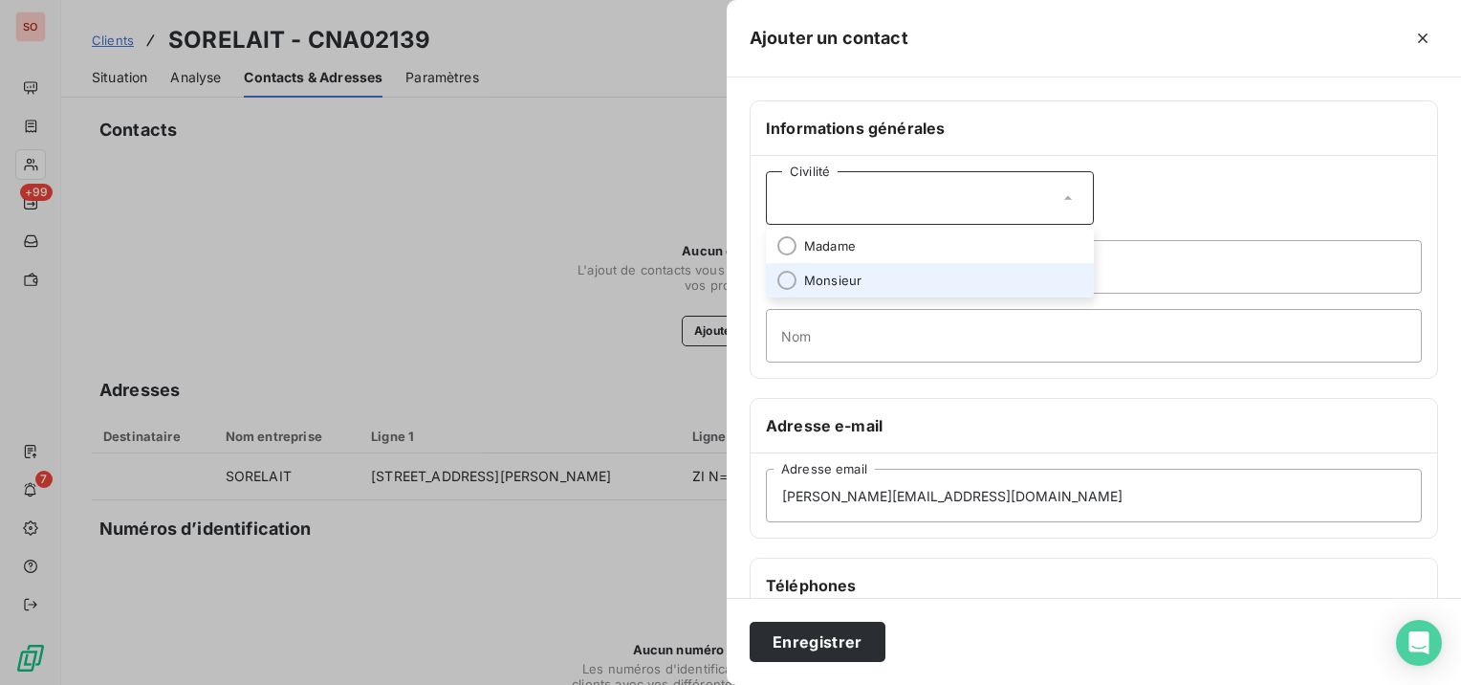
click at [855, 272] on span "Monsieur" at bounding box center [832, 281] width 57 height 18
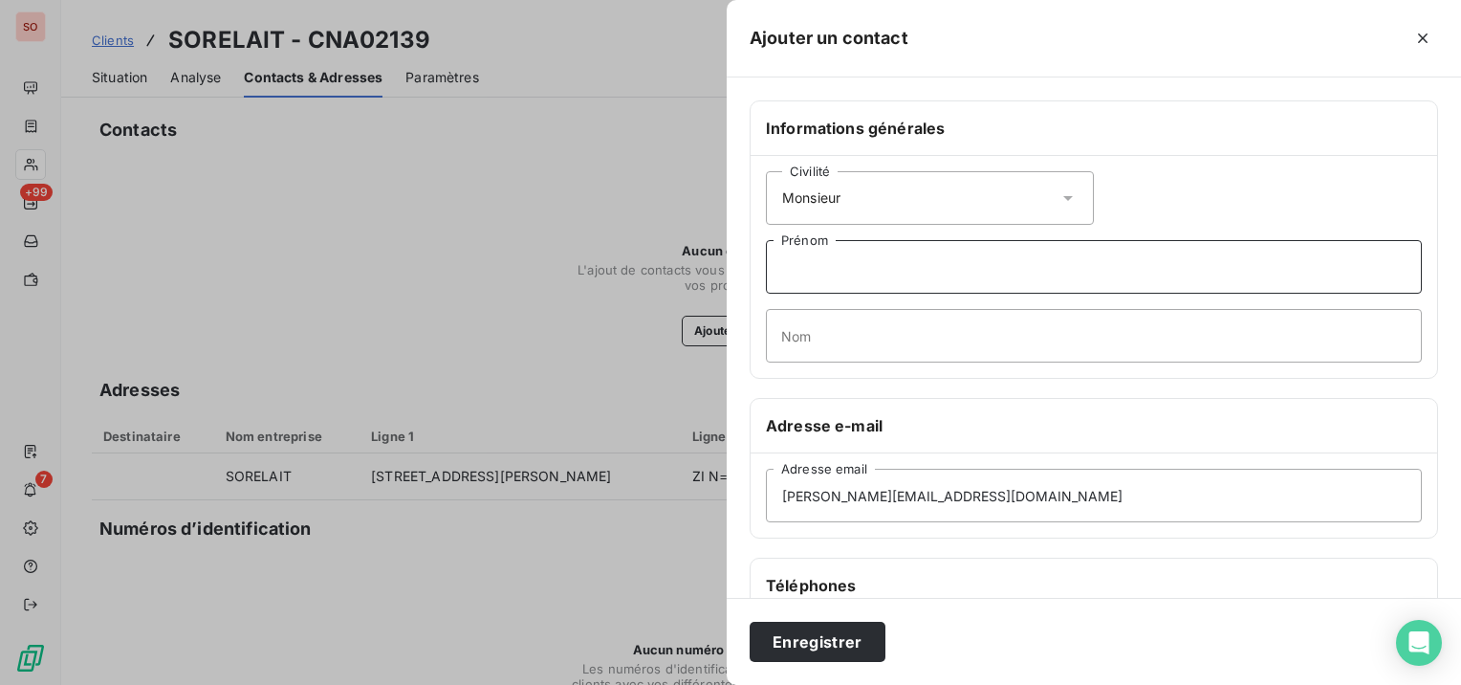
click at [855, 271] on input "Prénom" at bounding box center [1094, 267] width 656 height 54
type input "[PERSON_NAME]"
type input "L"
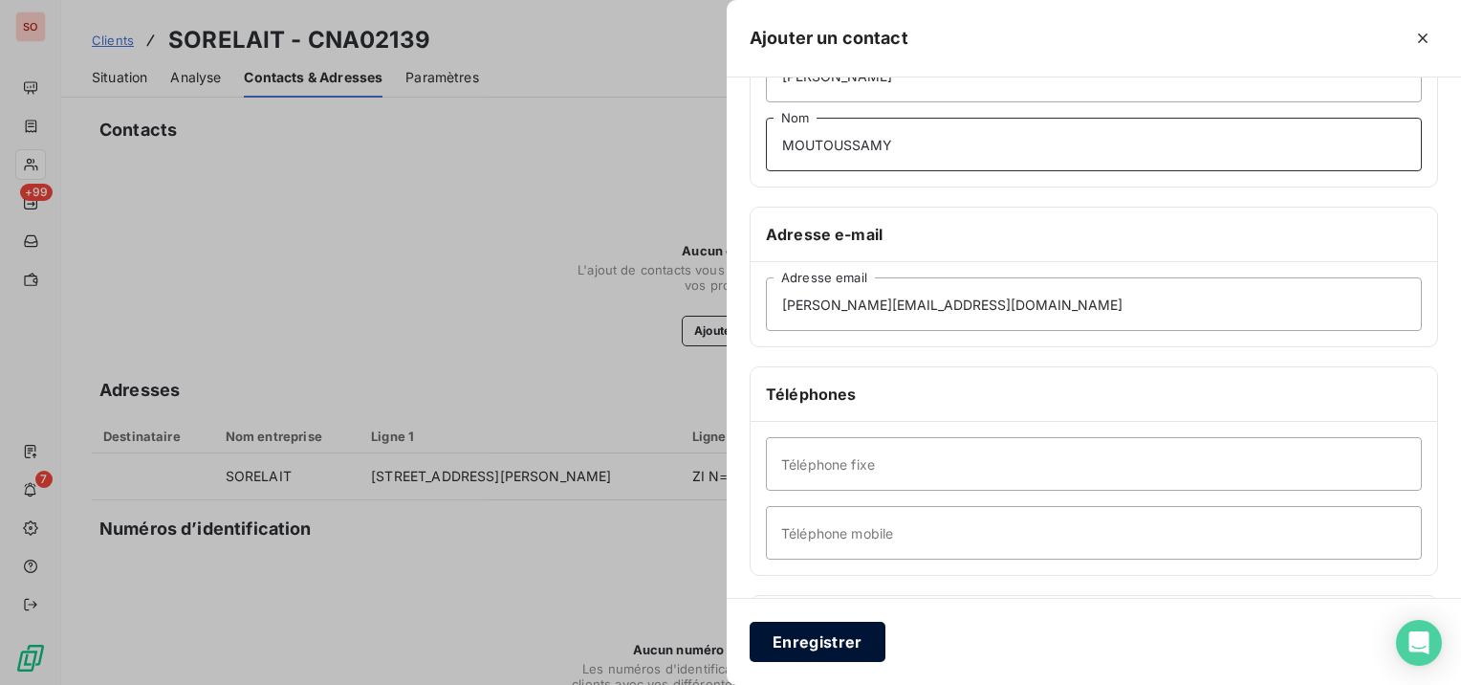
type input "MOUTOUSSAMY"
click at [833, 637] on button "Enregistrer" at bounding box center [818, 641] width 136 height 40
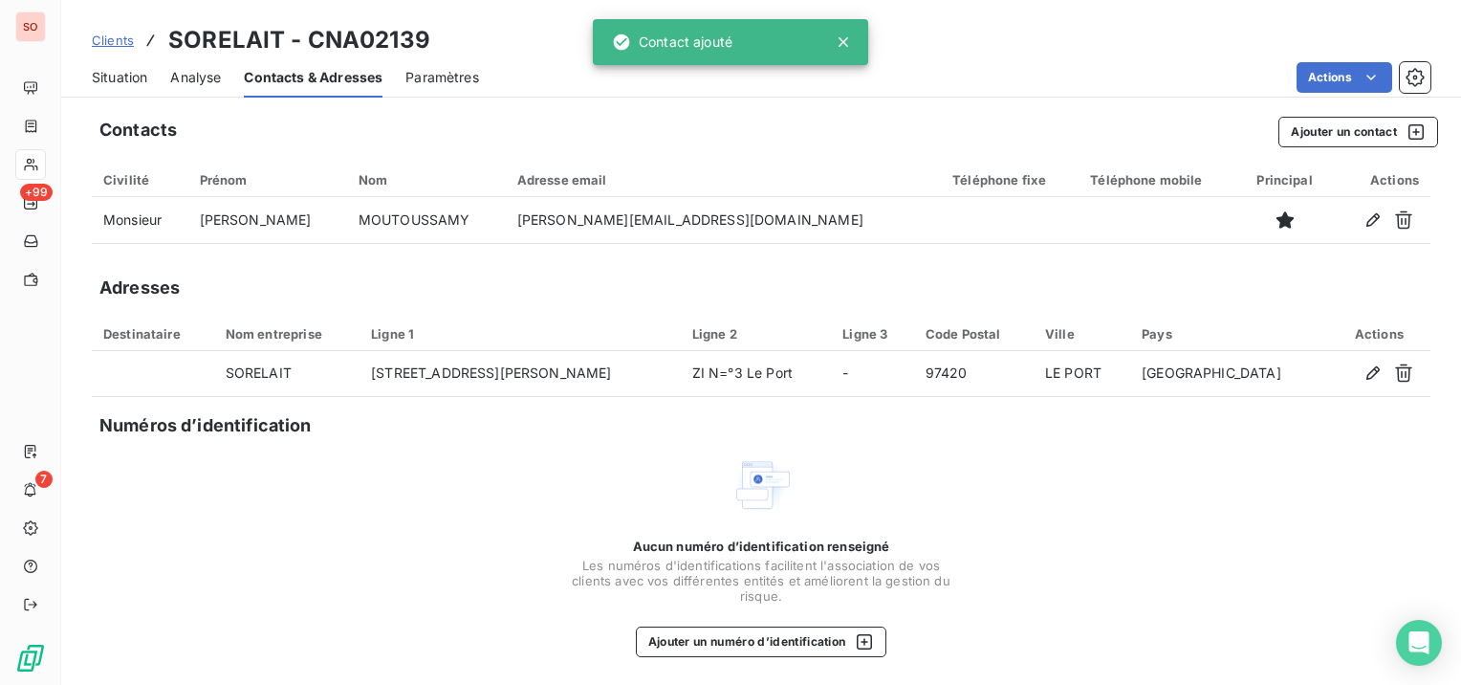
click at [120, 62] on div "Situation" at bounding box center [119, 77] width 55 height 40
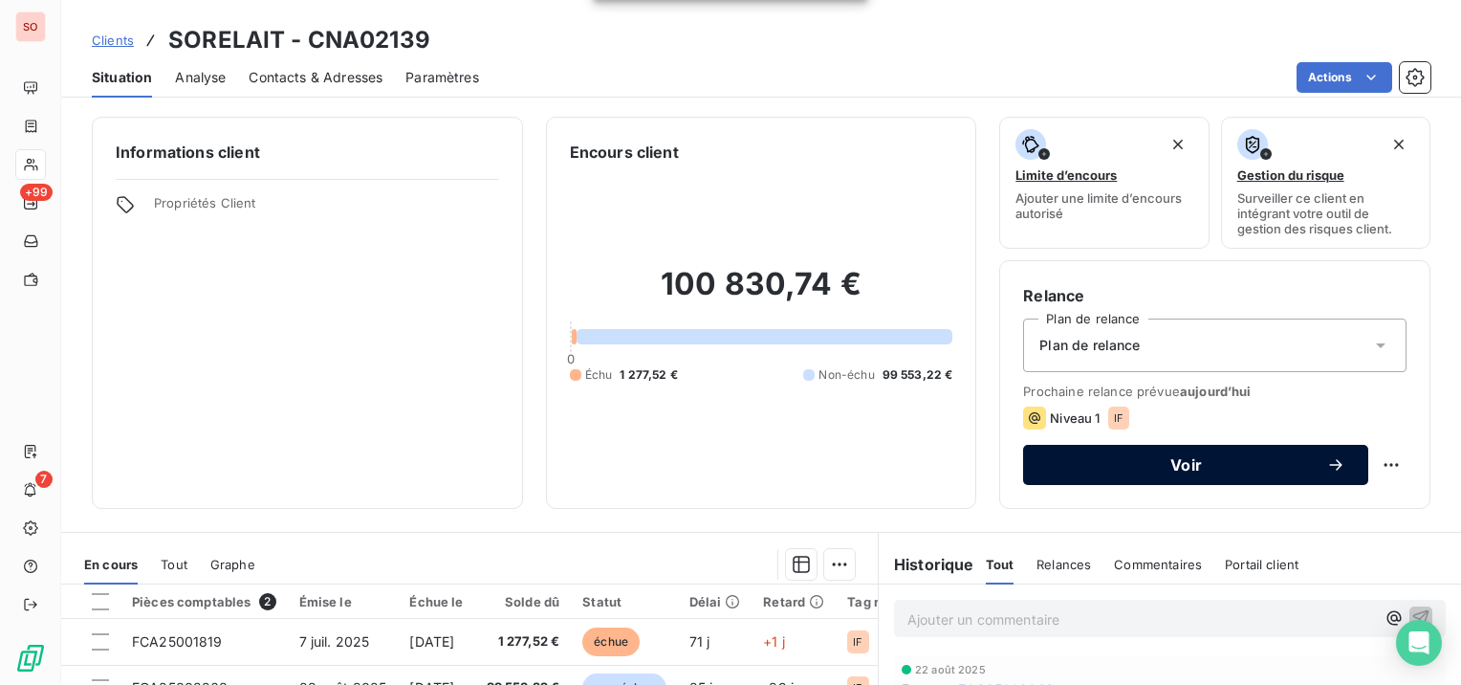
click at [1098, 465] on span "Voir" at bounding box center [1186, 464] width 280 height 15
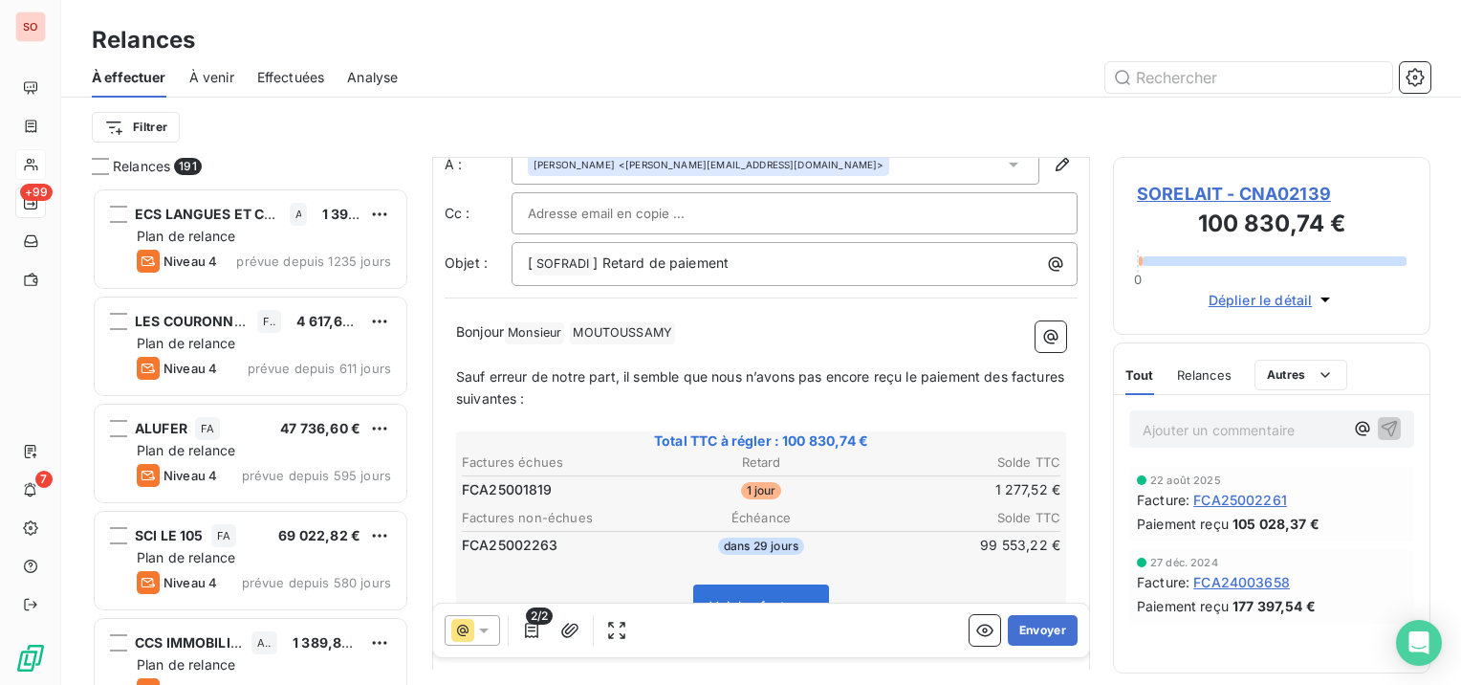
scroll to position [194, 0]
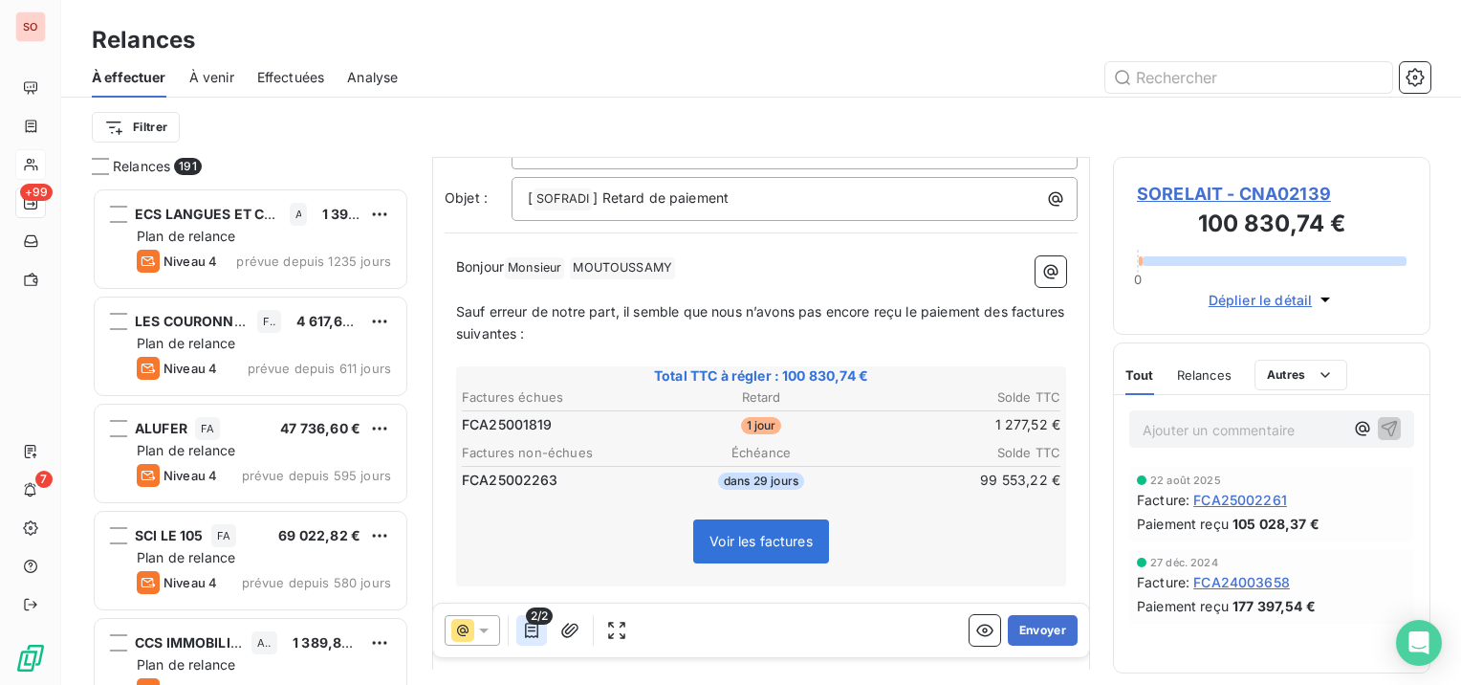
click at [533, 635] on icon "button" at bounding box center [531, 629] width 19 height 19
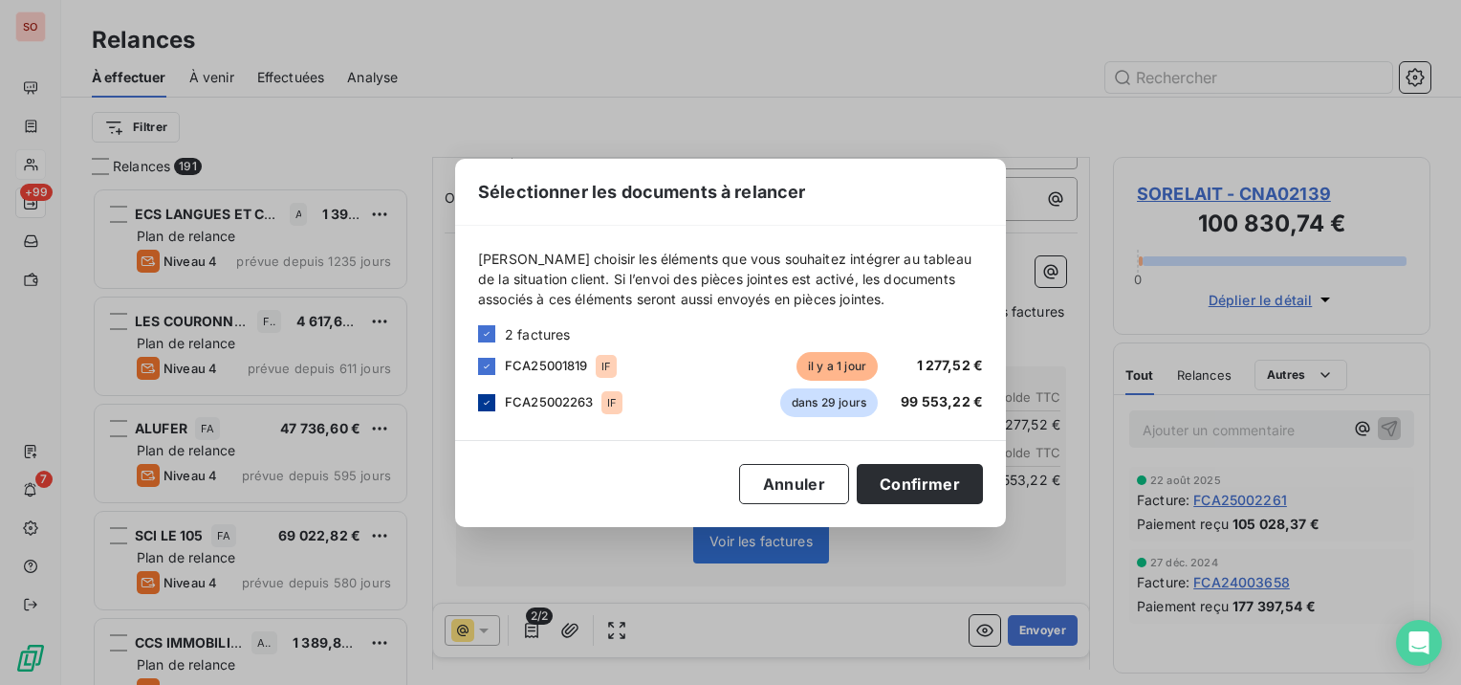
click at [484, 402] on icon at bounding box center [486, 402] width 11 height 11
click at [930, 478] on button "Confirmer" at bounding box center [920, 484] width 126 height 40
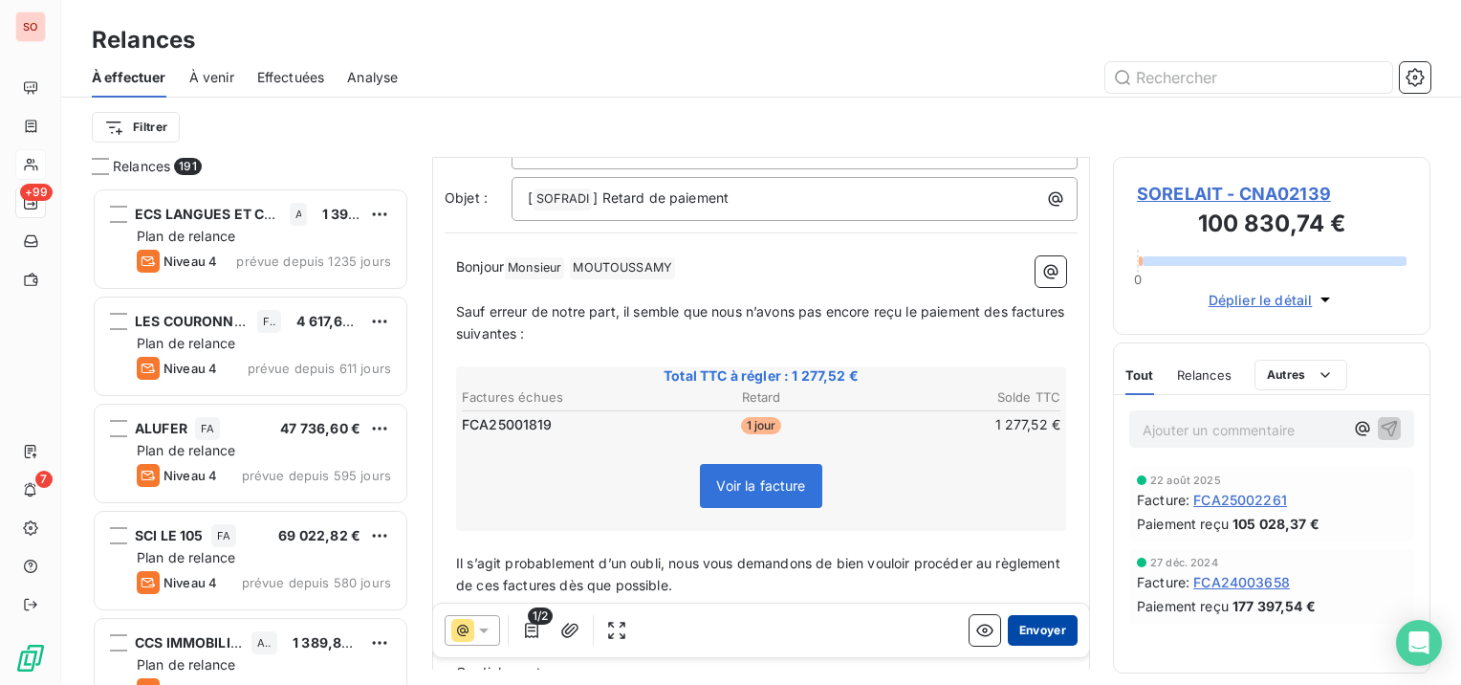
click at [1015, 627] on button "Envoyer" at bounding box center [1043, 630] width 70 height 31
